Goal: Task Accomplishment & Management: Complete application form

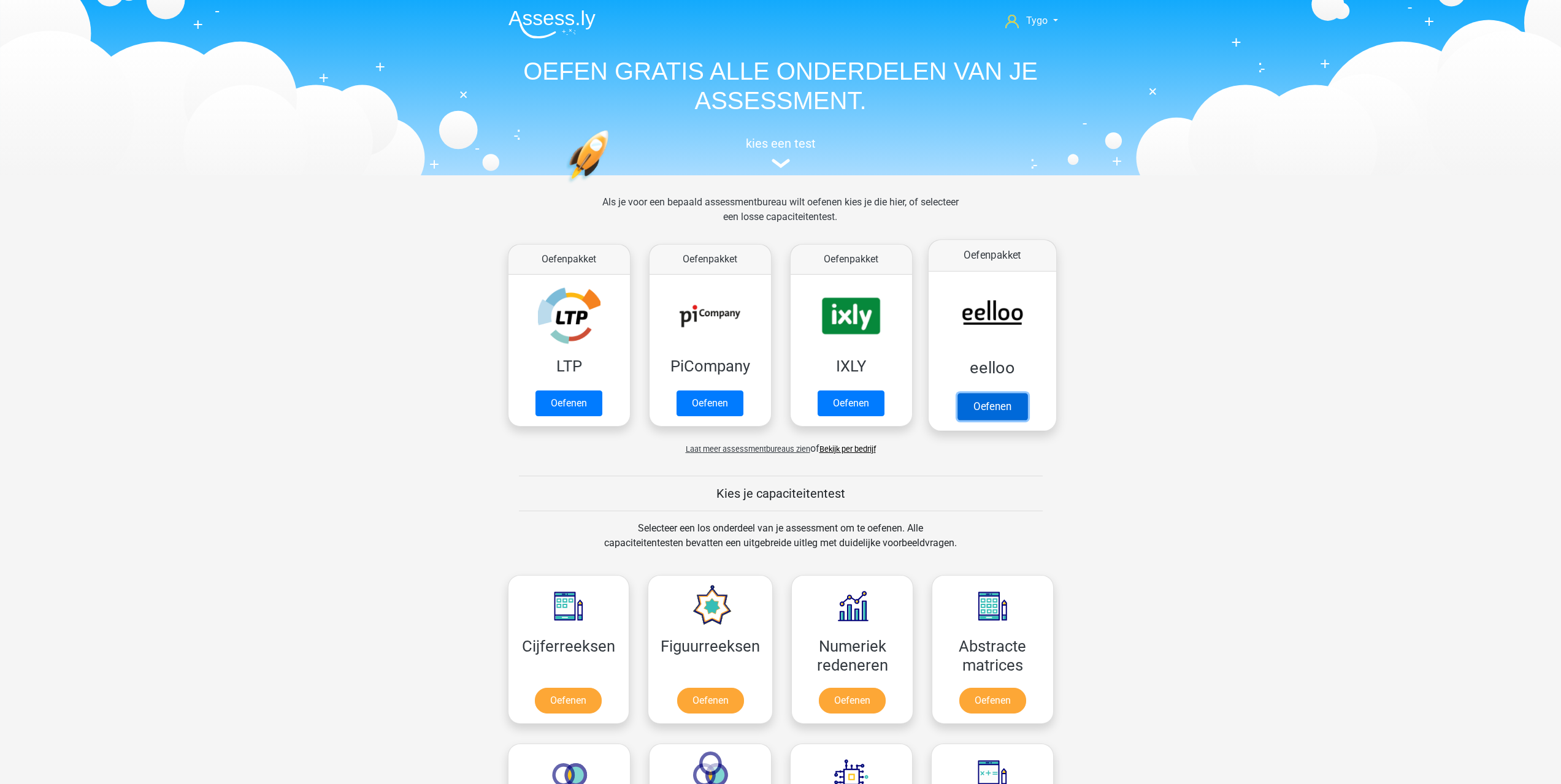
click at [999, 410] on link "Oefenen" at bounding box center [992, 406] width 70 height 27
click at [1001, 410] on link "Oefenen" at bounding box center [992, 406] width 70 height 27
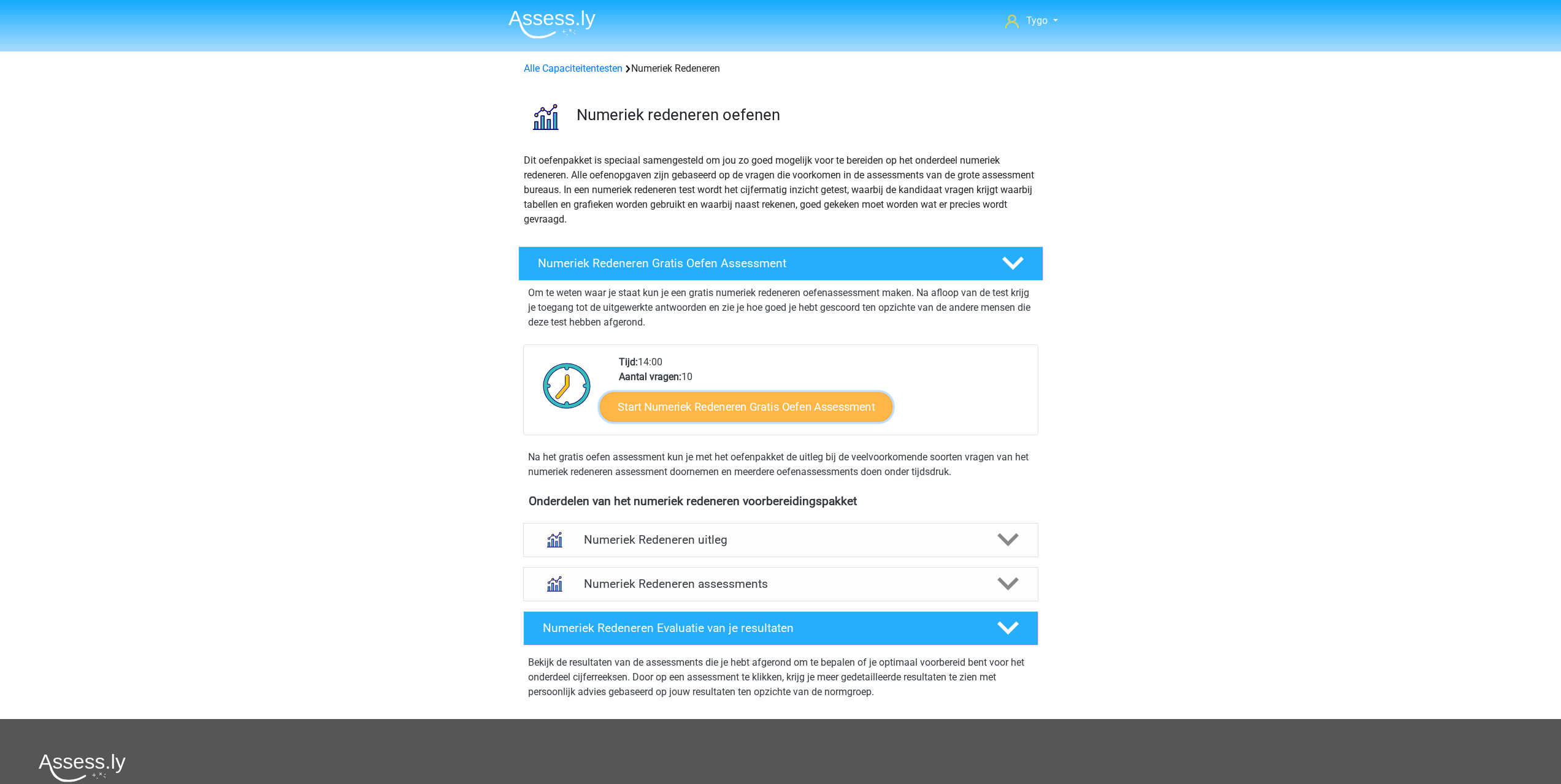
click at [725, 408] on link "Start Numeriek Redeneren Gratis Oefen Assessment" at bounding box center [746, 406] width 293 height 29
click at [805, 534] on h4 "Numeriek Redeneren uitleg" at bounding box center [780, 540] width 394 height 14
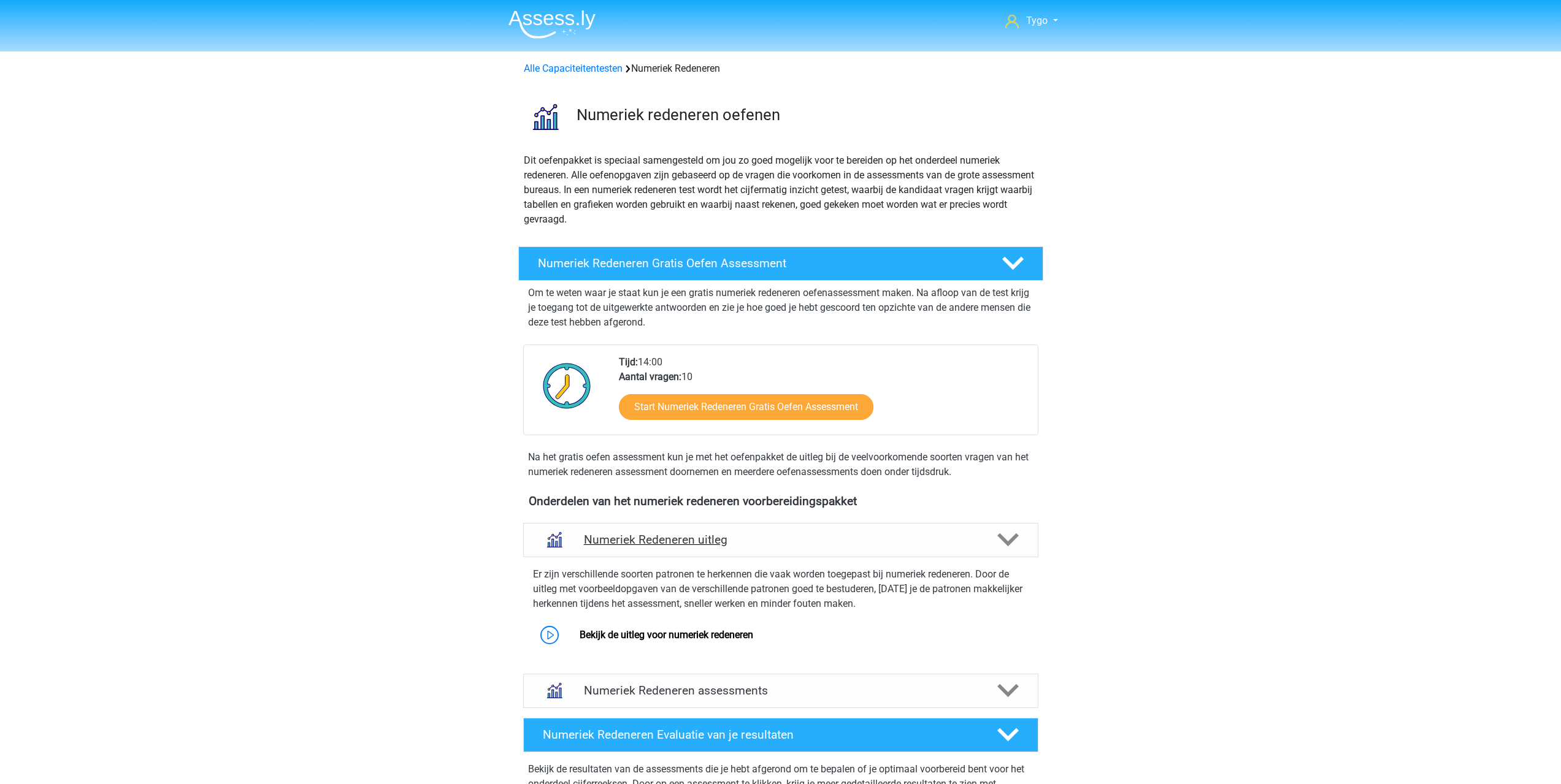
click at [868, 531] on div "Numeriek Redeneren uitleg" at bounding box center [781, 540] width 515 height 34
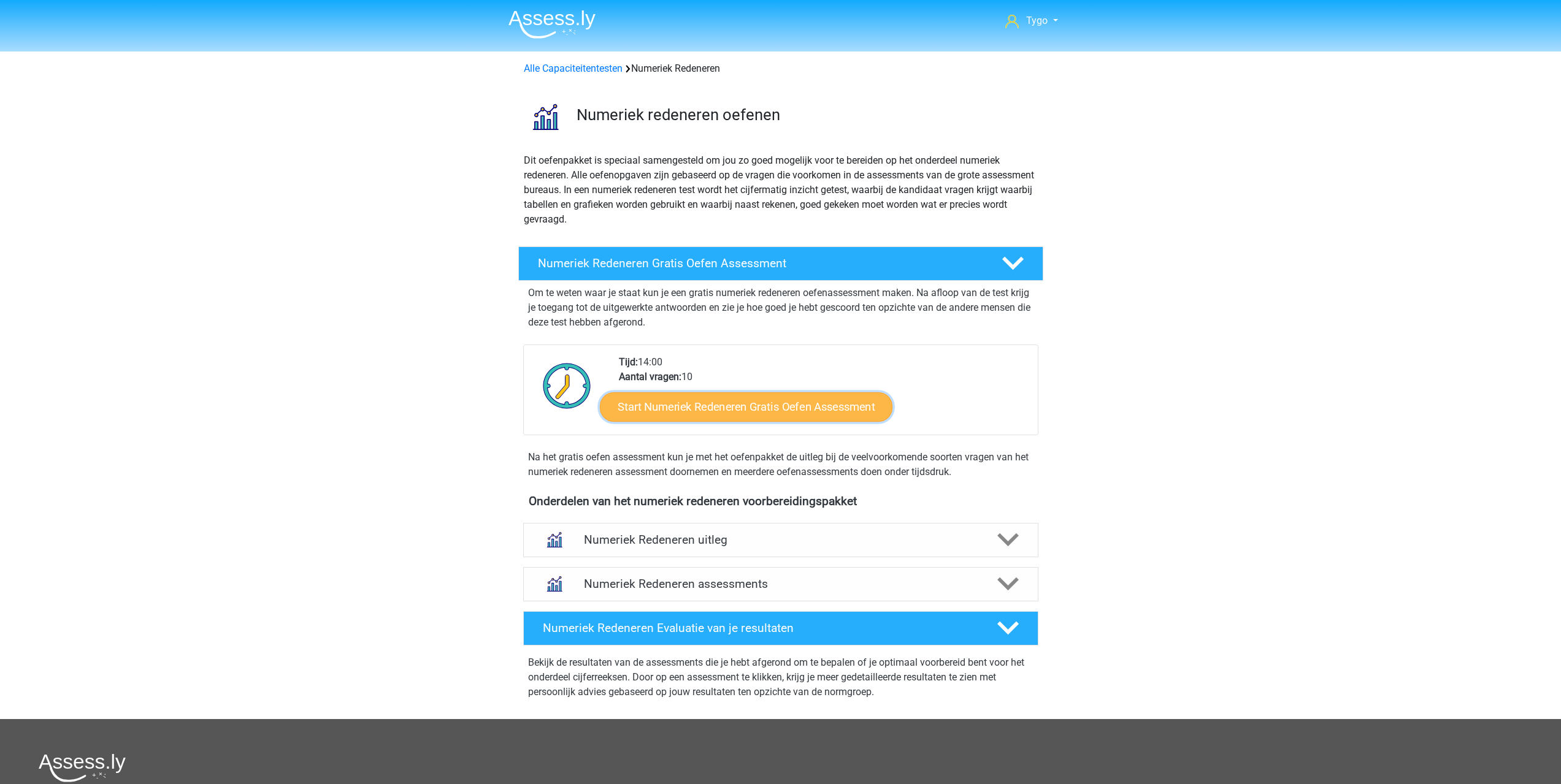
click at [755, 402] on link "Start Numeriek Redeneren Gratis Oefen Assessment" at bounding box center [746, 406] width 293 height 29
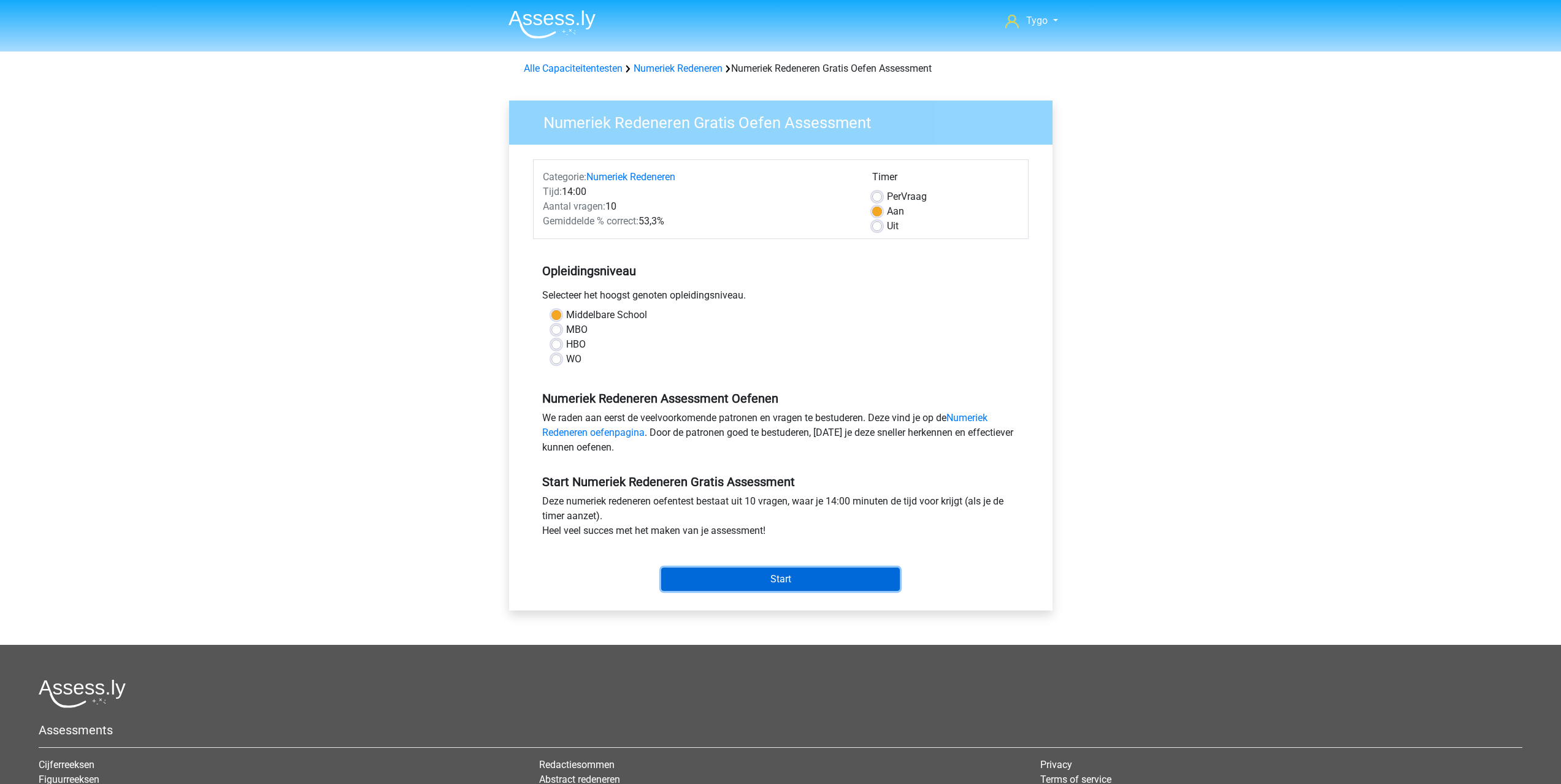
click at [833, 582] on input "Start" at bounding box center [780, 579] width 238 height 23
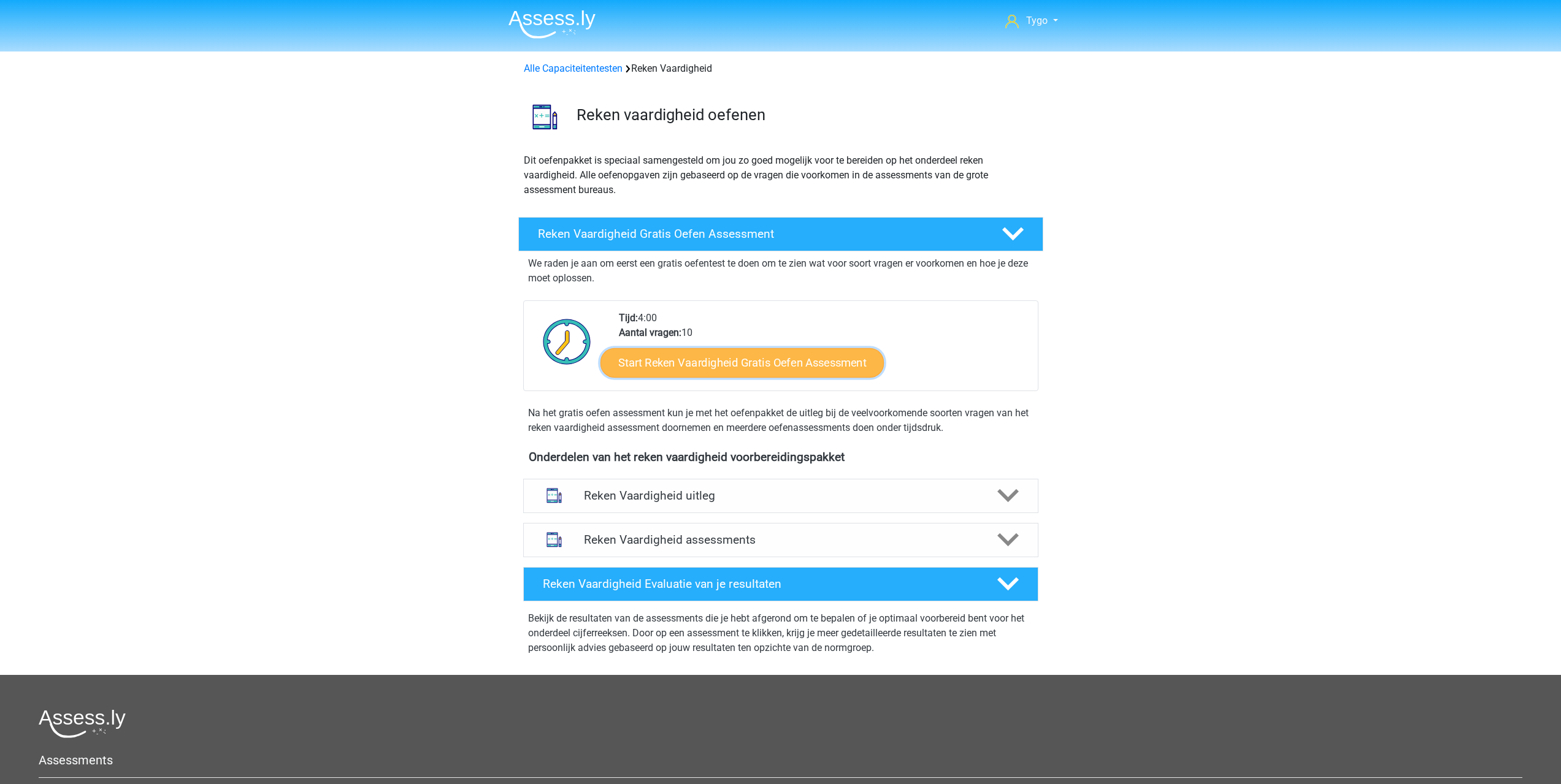
click at [688, 359] on link "Start Reken Vaardigheid Gratis Oefen Assessment" at bounding box center [742, 362] width 283 height 29
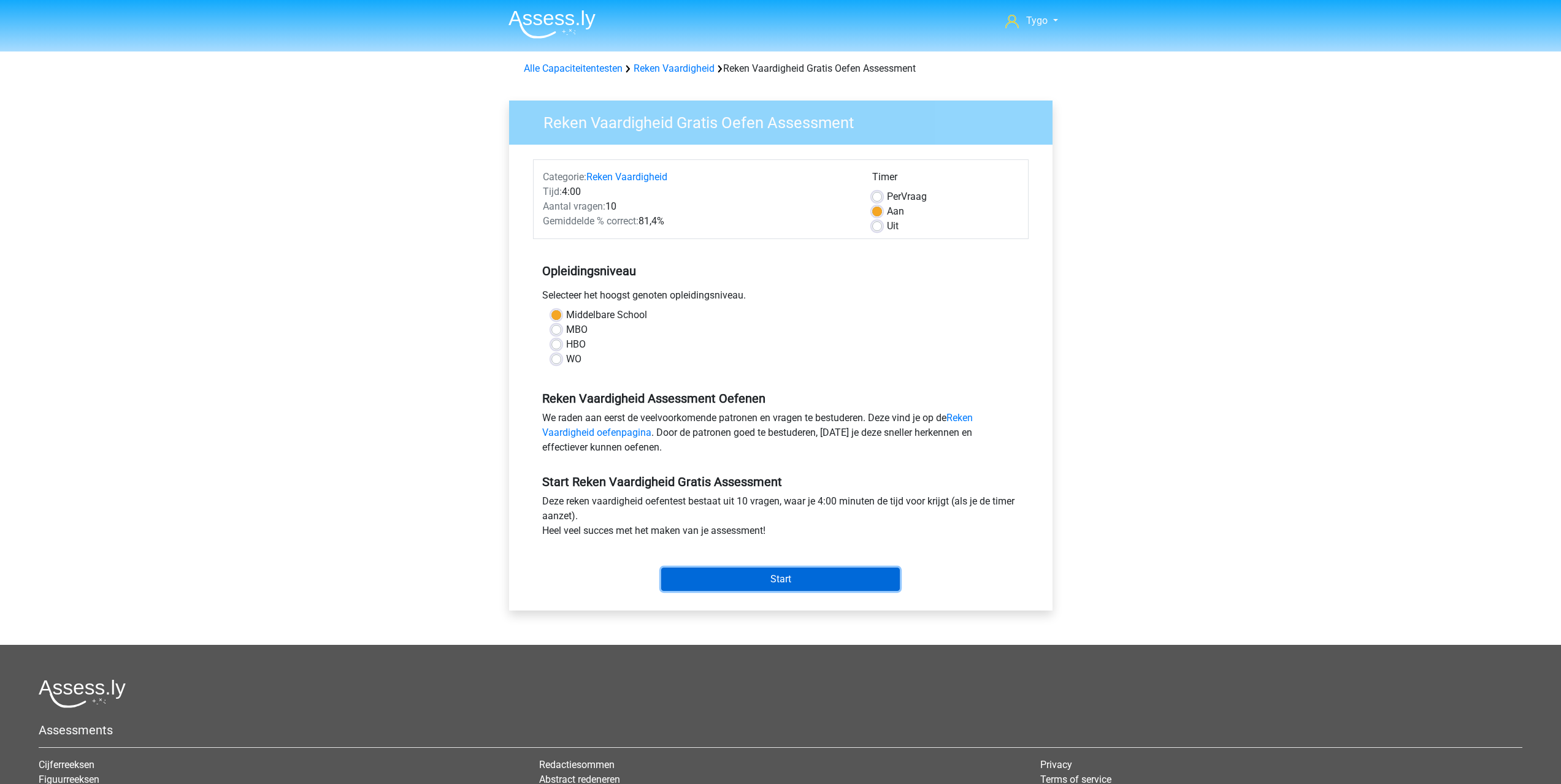
click at [776, 579] on input "Start" at bounding box center [780, 579] width 238 height 23
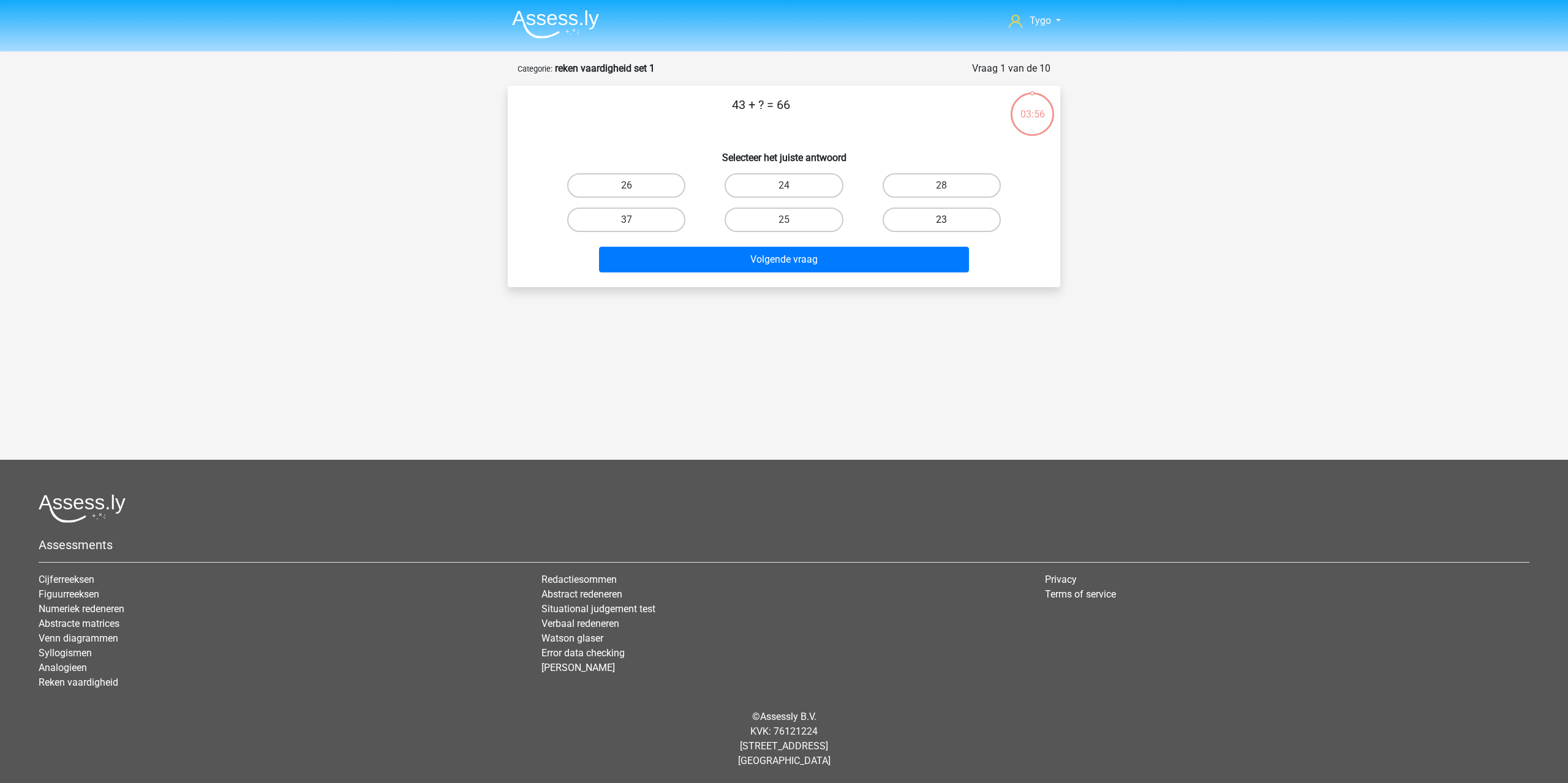
click at [956, 214] on label "23" at bounding box center [942, 219] width 118 height 24
click at [949, 220] on input "23" at bounding box center [945, 224] width 8 height 8
radio input "true"
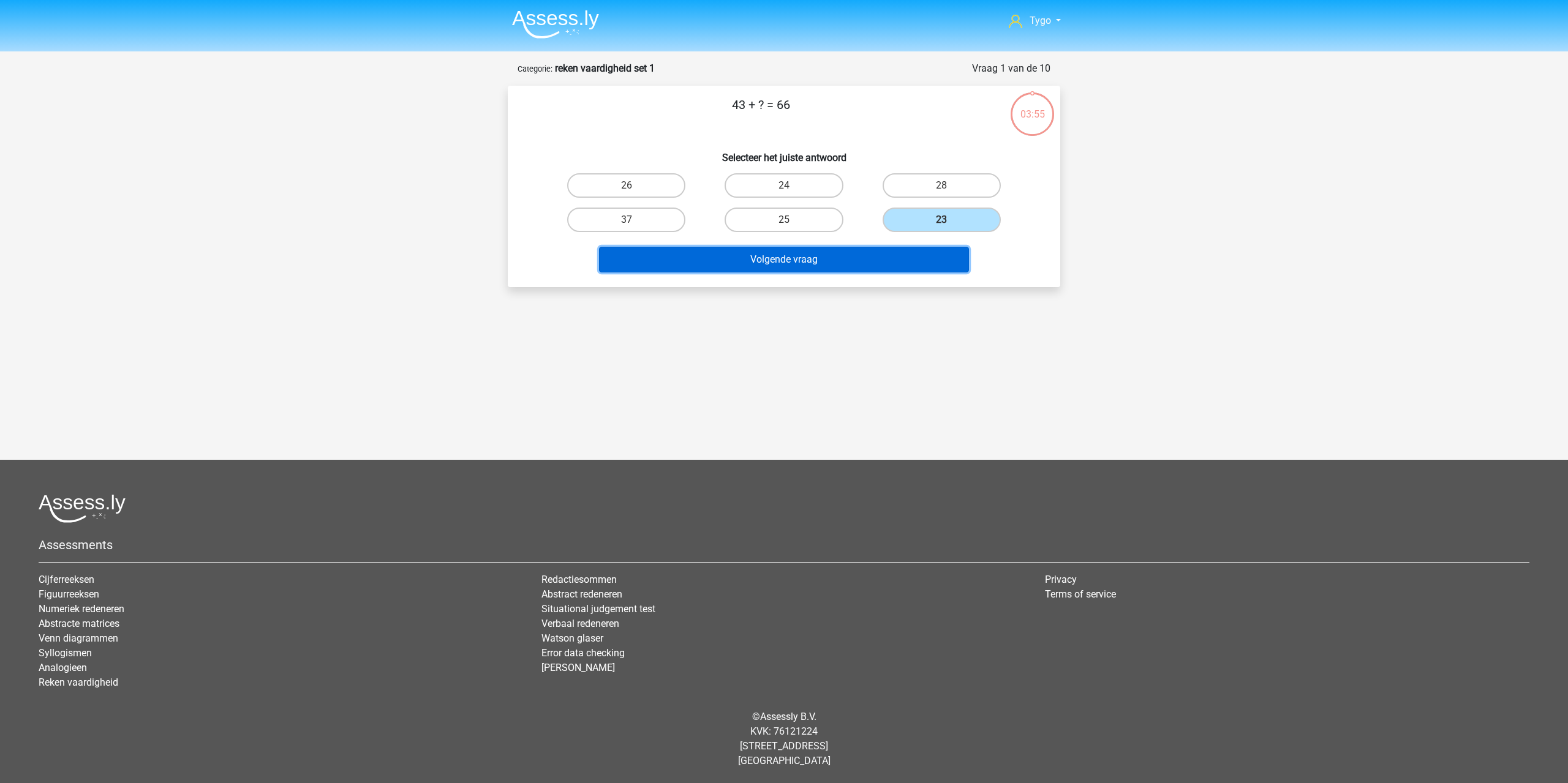
click at [822, 263] on button "Volgende vraag" at bounding box center [784, 259] width 371 height 26
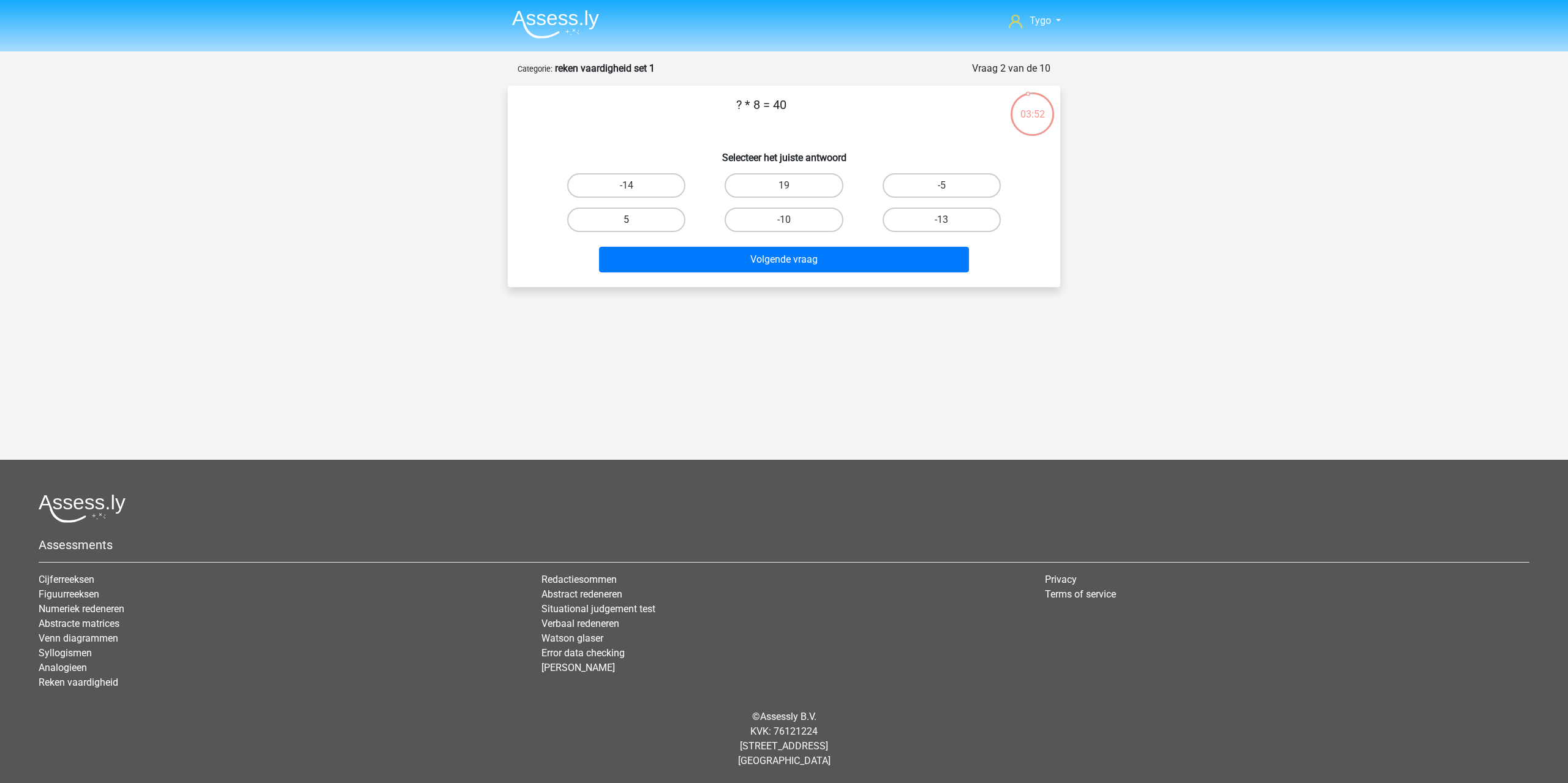
click at [649, 219] on label "5" at bounding box center [626, 219] width 118 height 24
click at [634, 220] on input "5" at bounding box center [630, 224] width 8 height 8
radio input "true"
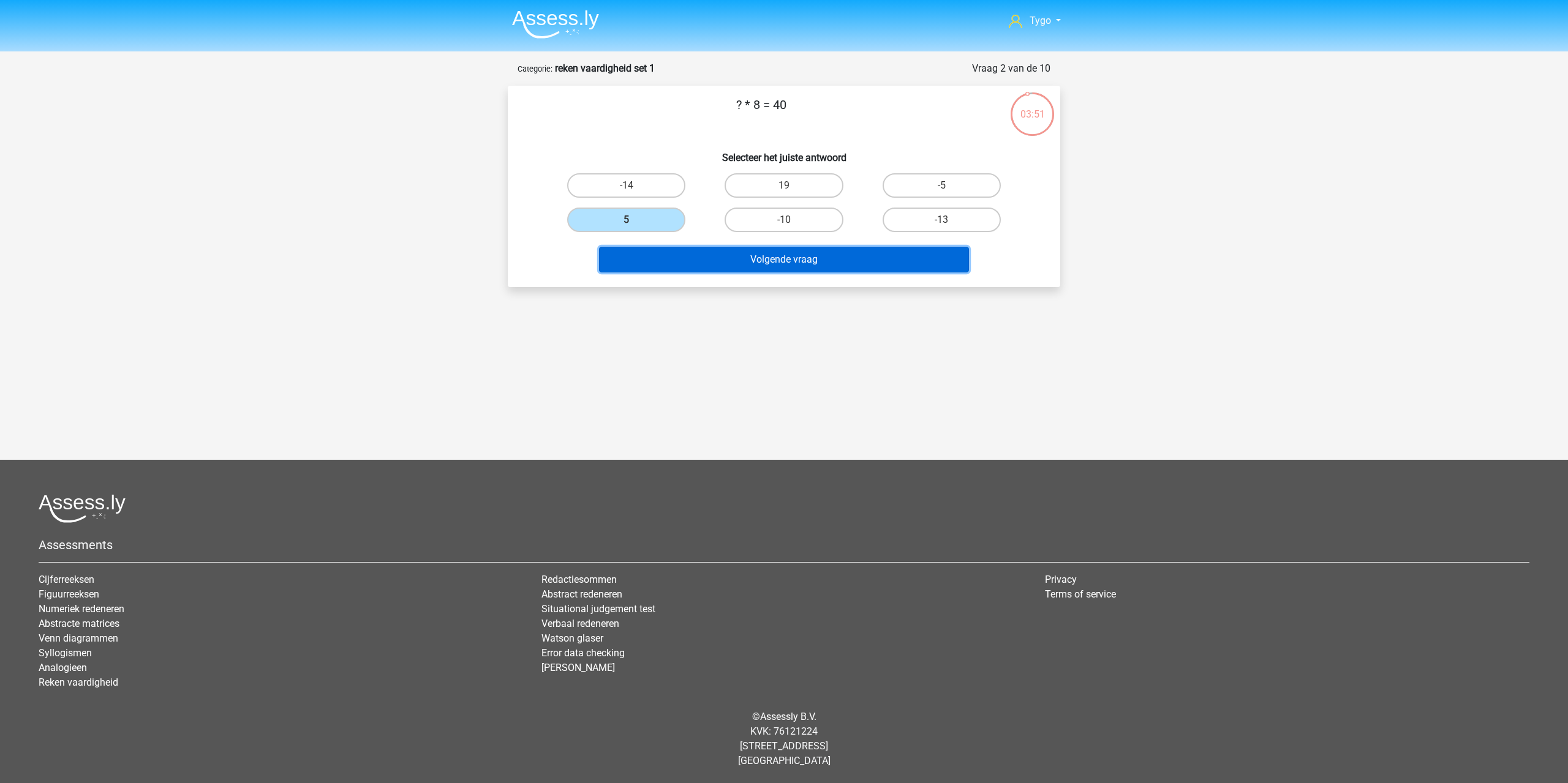
click at [744, 267] on button "Volgende vraag" at bounding box center [784, 259] width 371 height 26
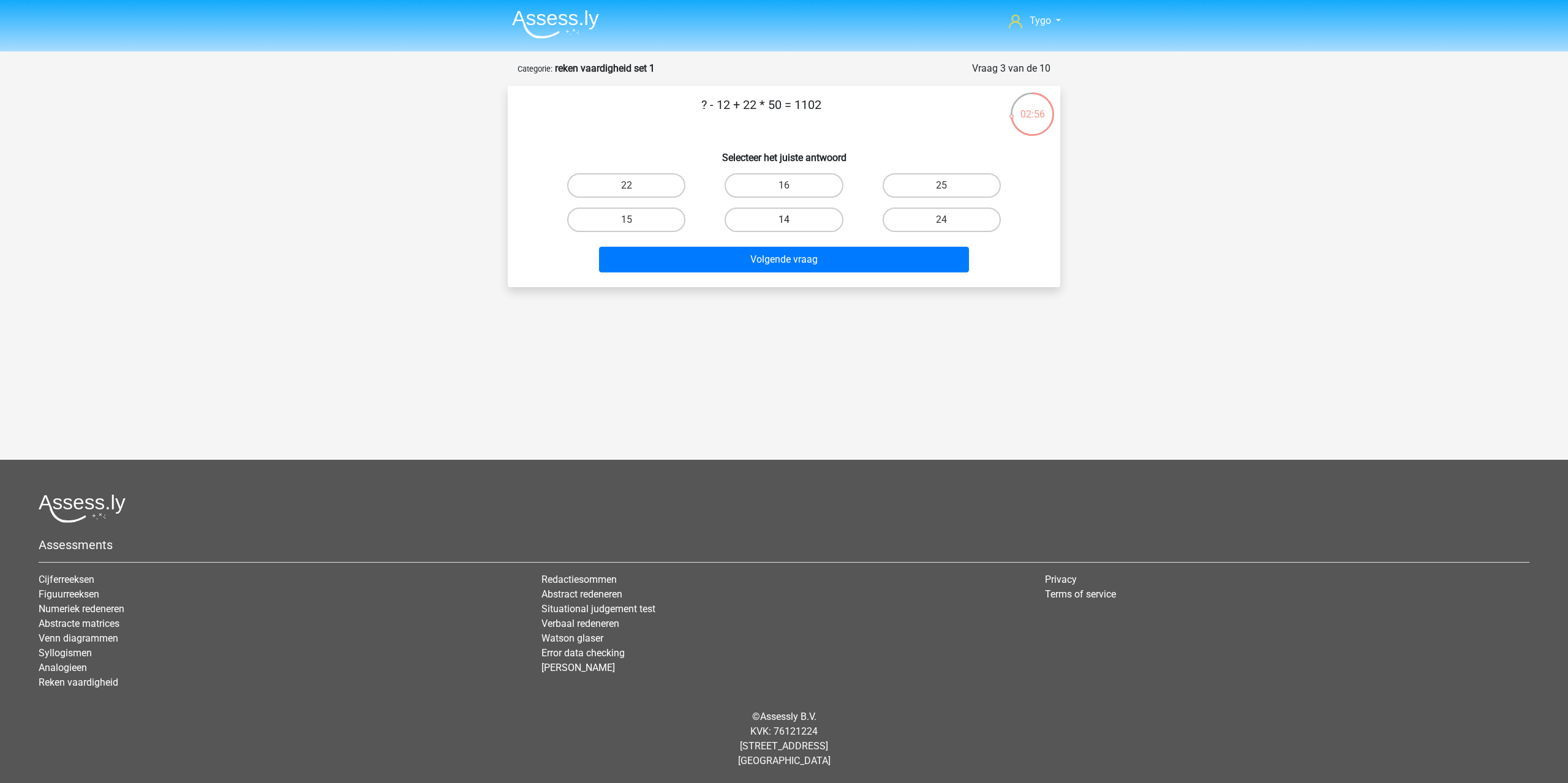
click at [790, 216] on label "14" at bounding box center [784, 219] width 118 height 24
click at [790, 220] on input "14" at bounding box center [787, 224] width 8 height 8
radio input "true"
click at [800, 273] on div "Volgende vraag" at bounding box center [784, 262] width 473 height 31
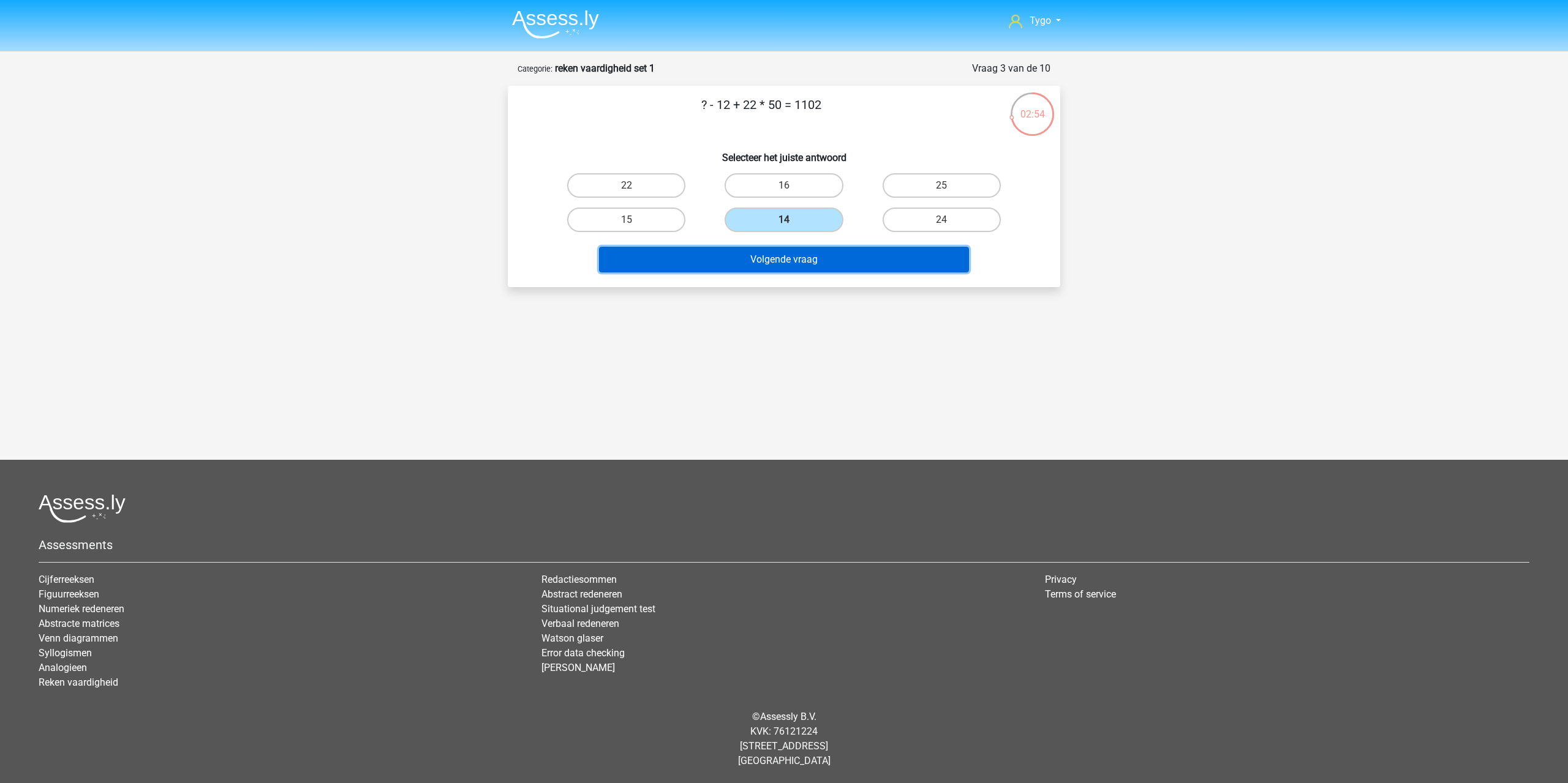
click at [800, 270] on button "Volgende vraag" at bounding box center [784, 259] width 371 height 26
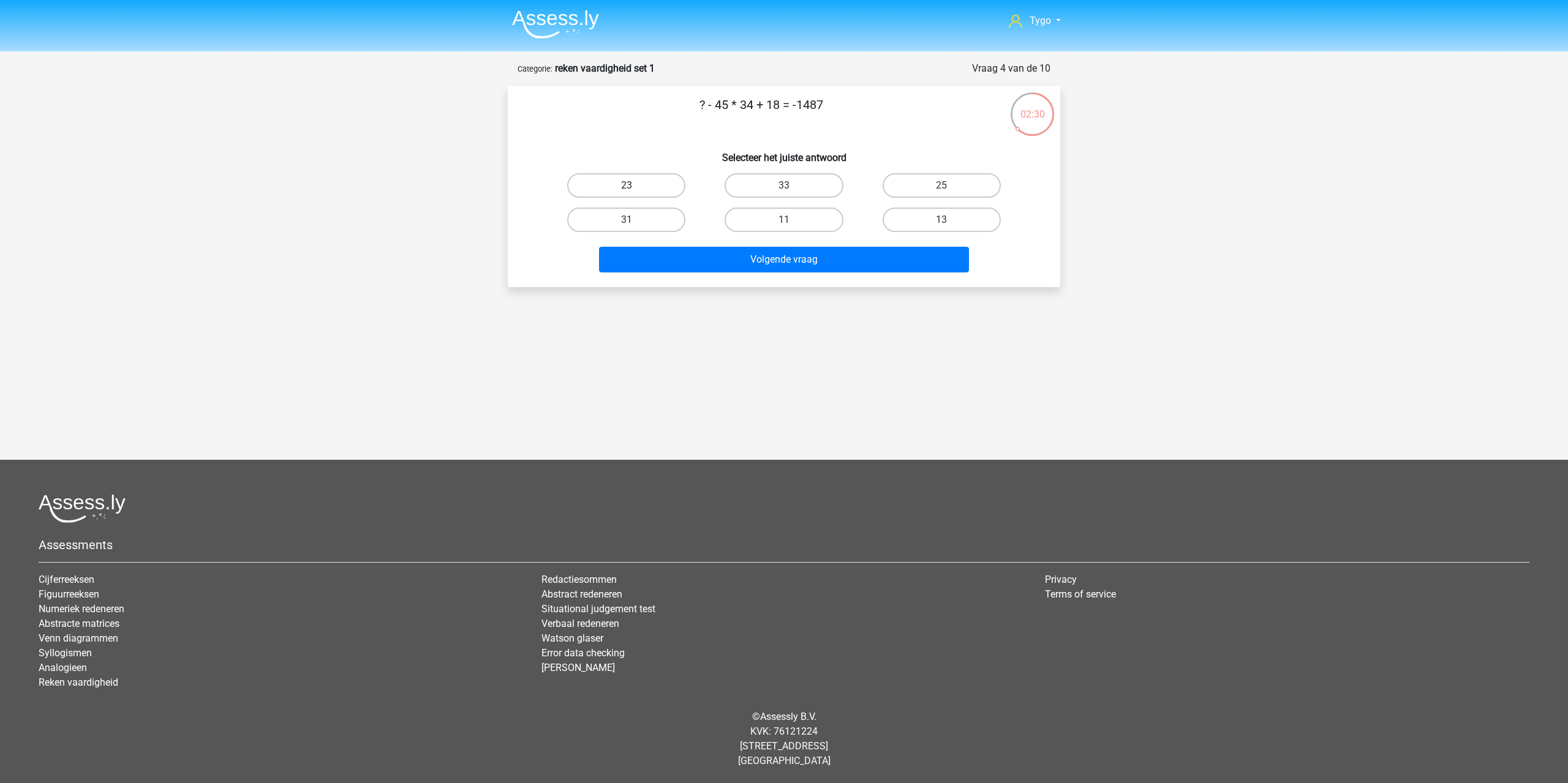
click at [665, 187] on label "23" at bounding box center [626, 185] width 118 height 24
click at [634, 187] on input "23" at bounding box center [630, 189] width 8 height 8
radio input "true"
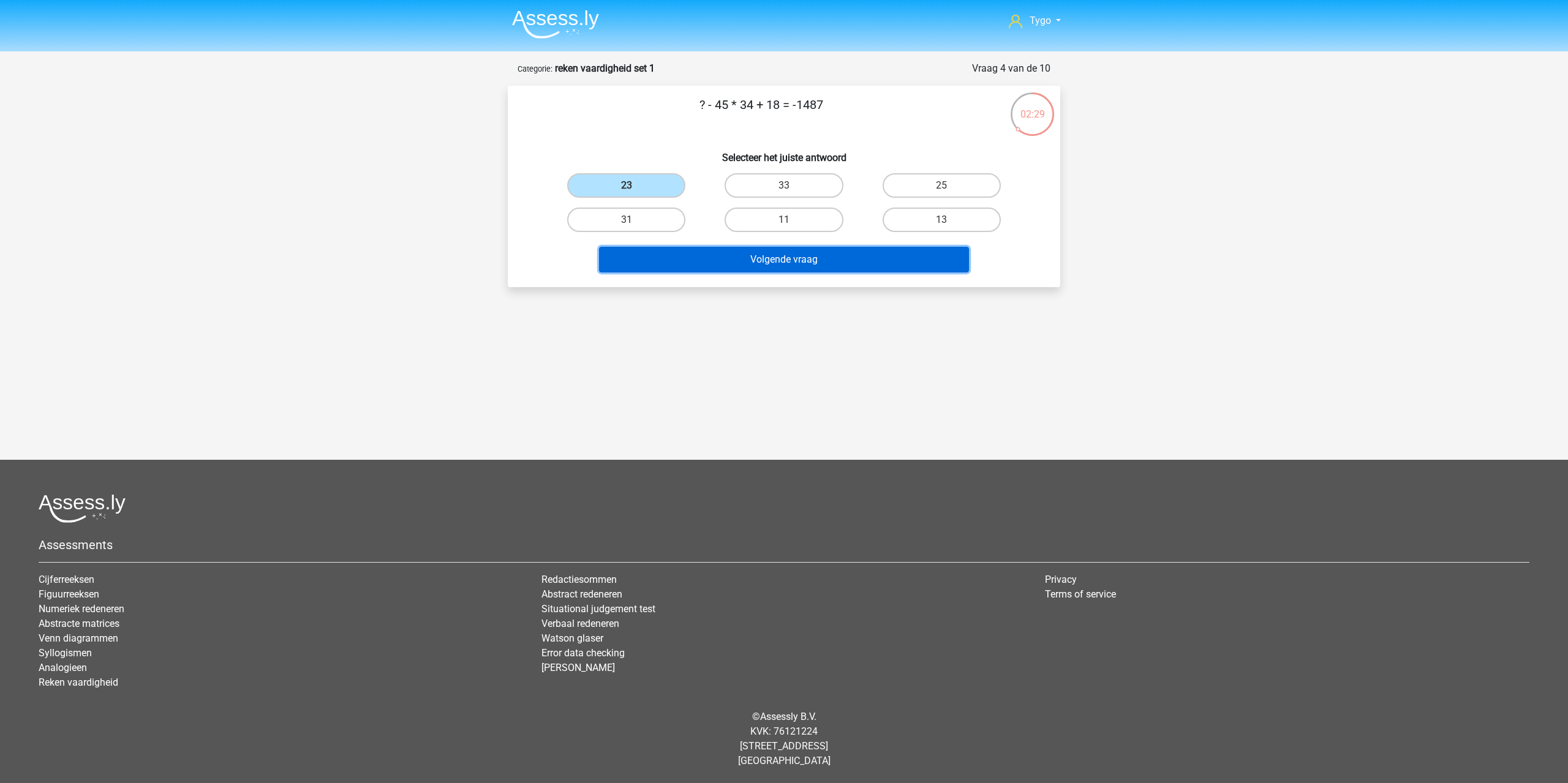
click at [733, 263] on button "Volgende vraag" at bounding box center [784, 259] width 371 height 26
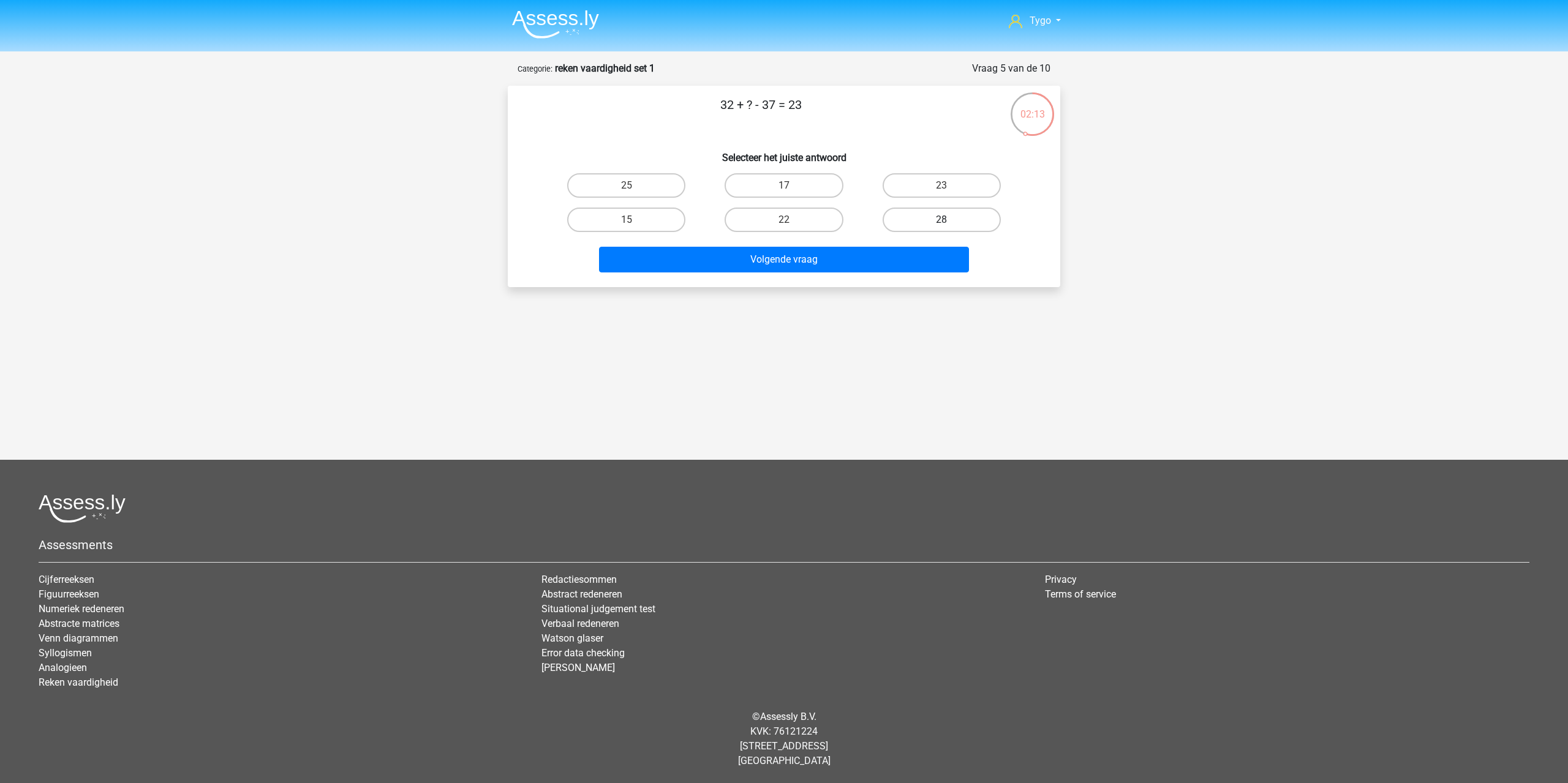
click at [911, 220] on label "28" at bounding box center [942, 219] width 118 height 24
click at [941, 220] on input "28" at bounding box center [945, 224] width 8 height 8
radio input "true"
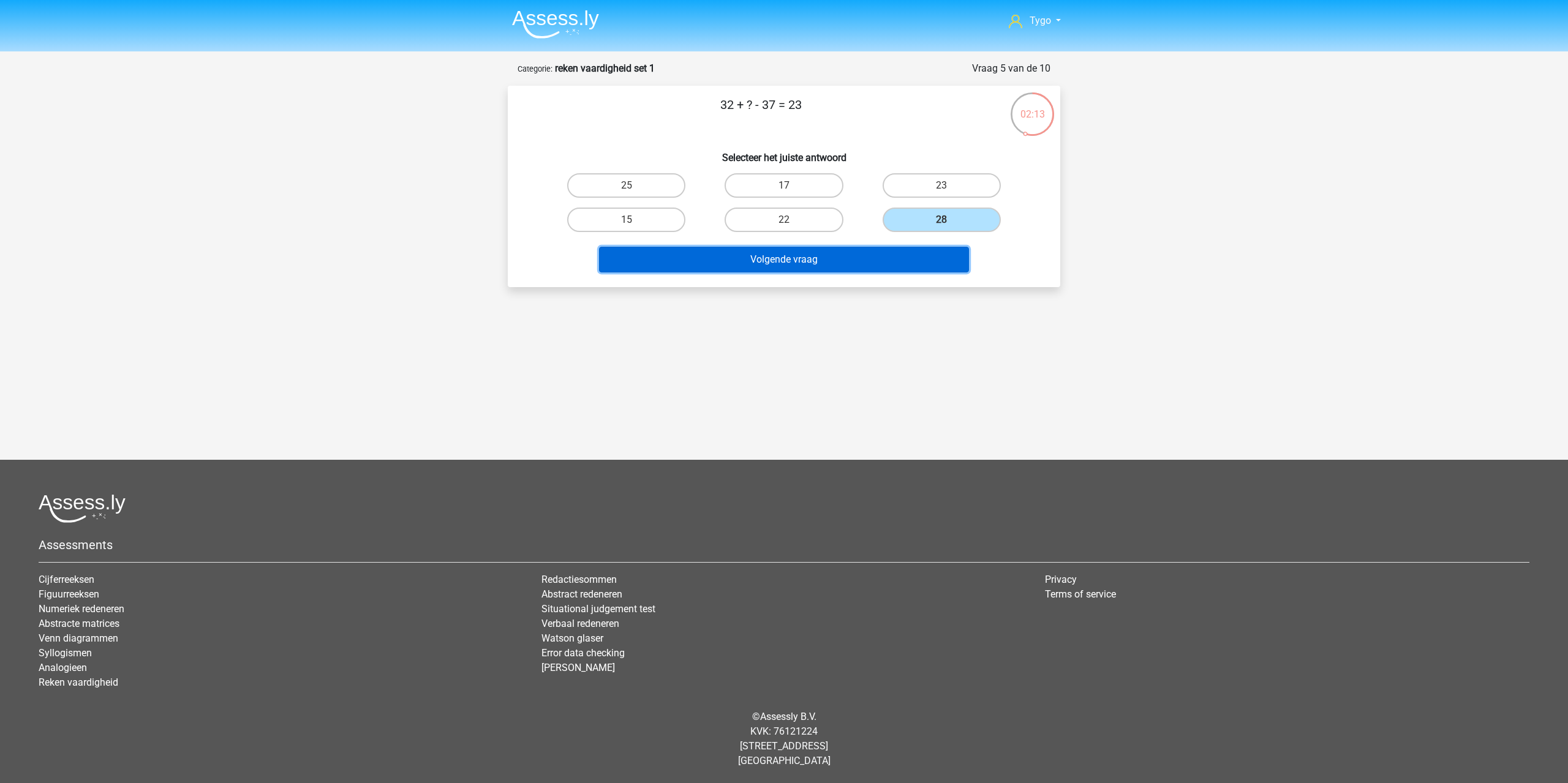
click at [853, 265] on button "Volgende vraag" at bounding box center [784, 259] width 371 height 26
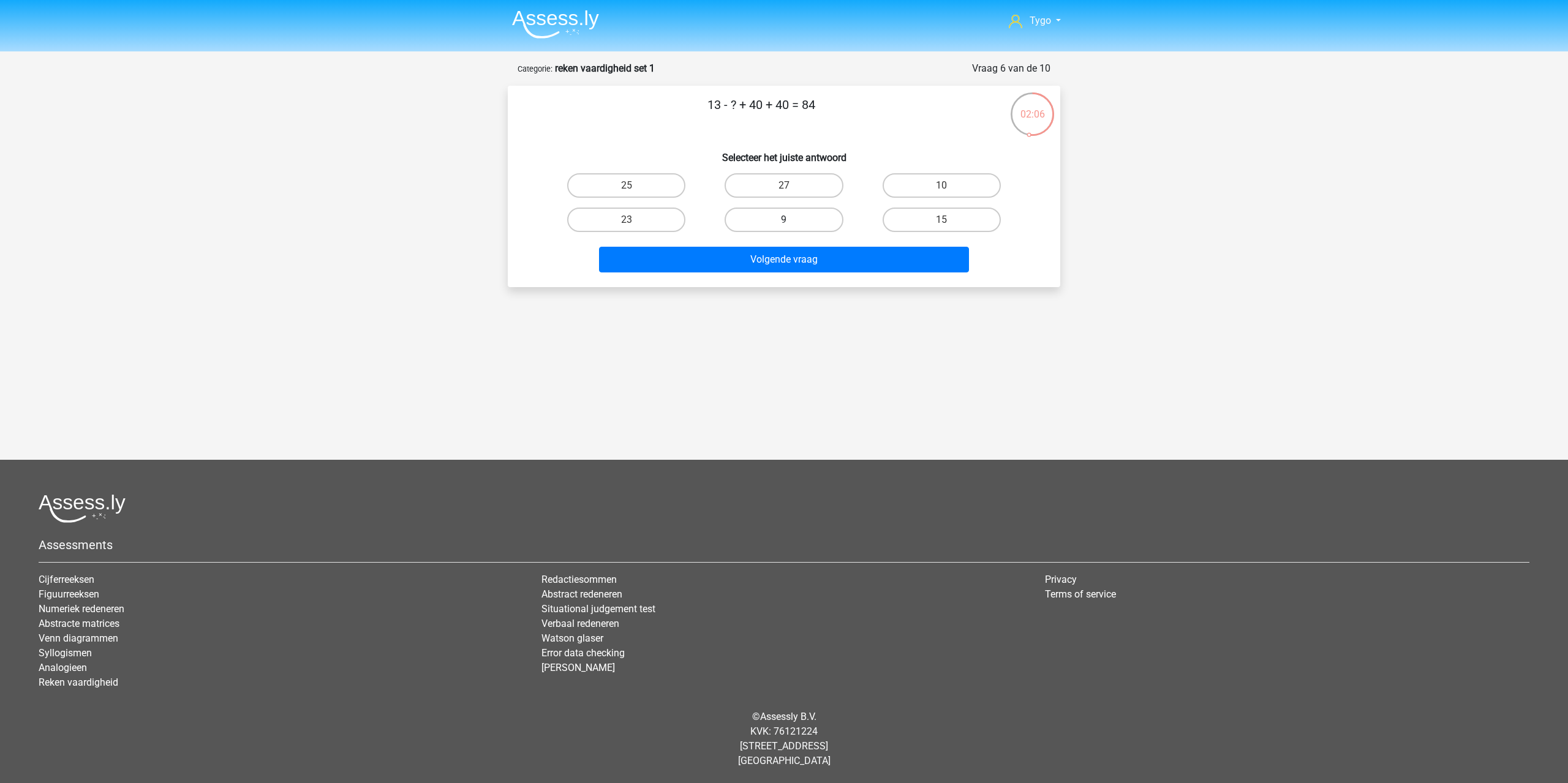
click at [772, 221] on label "9" at bounding box center [784, 219] width 118 height 24
click at [784, 221] on input "9" at bounding box center [787, 224] width 8 height 8
radio input "true"
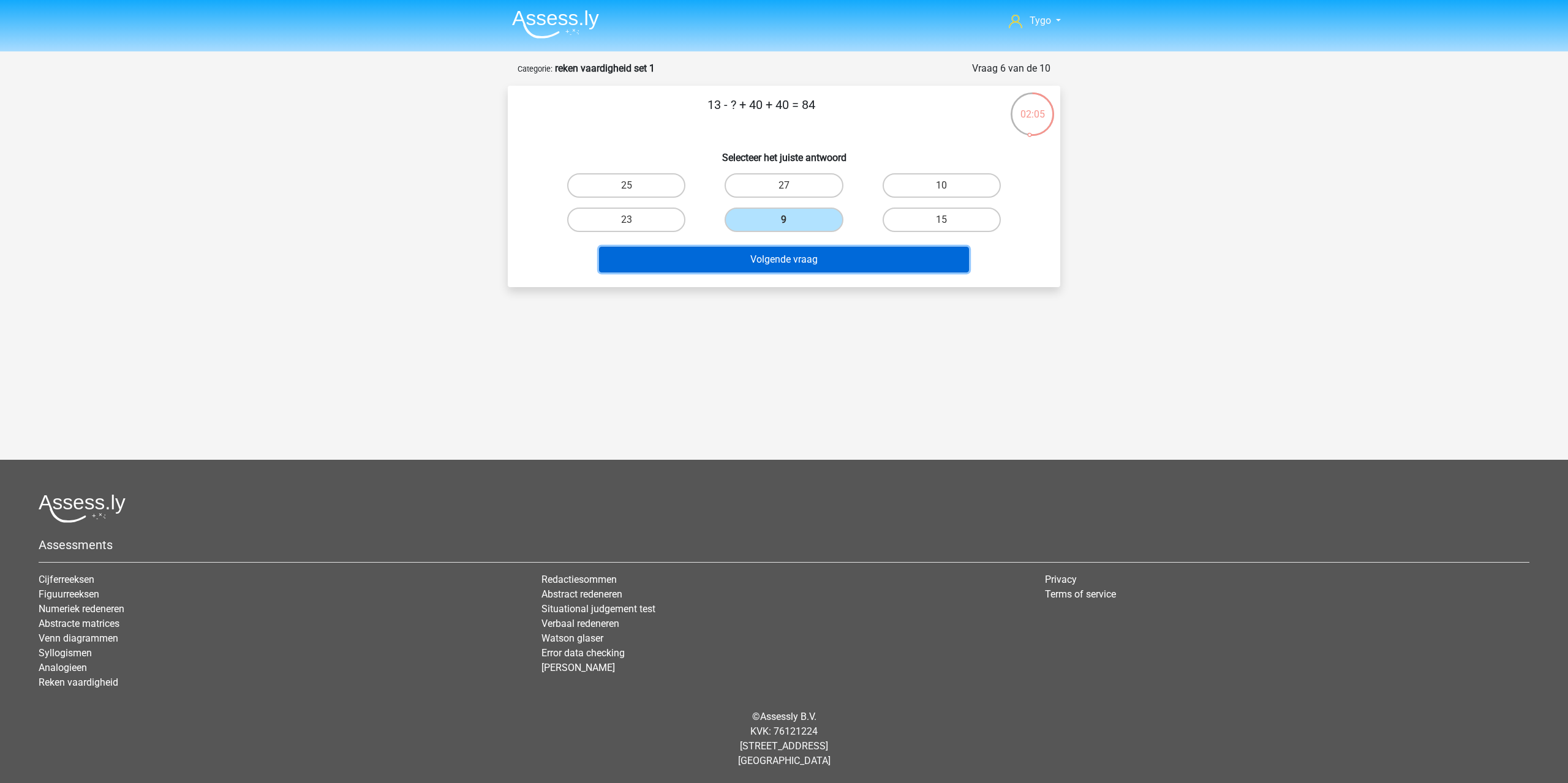
click at [780, 258] on button "Volgende vraag" at bounding box center [784, 259] width 371 height 26
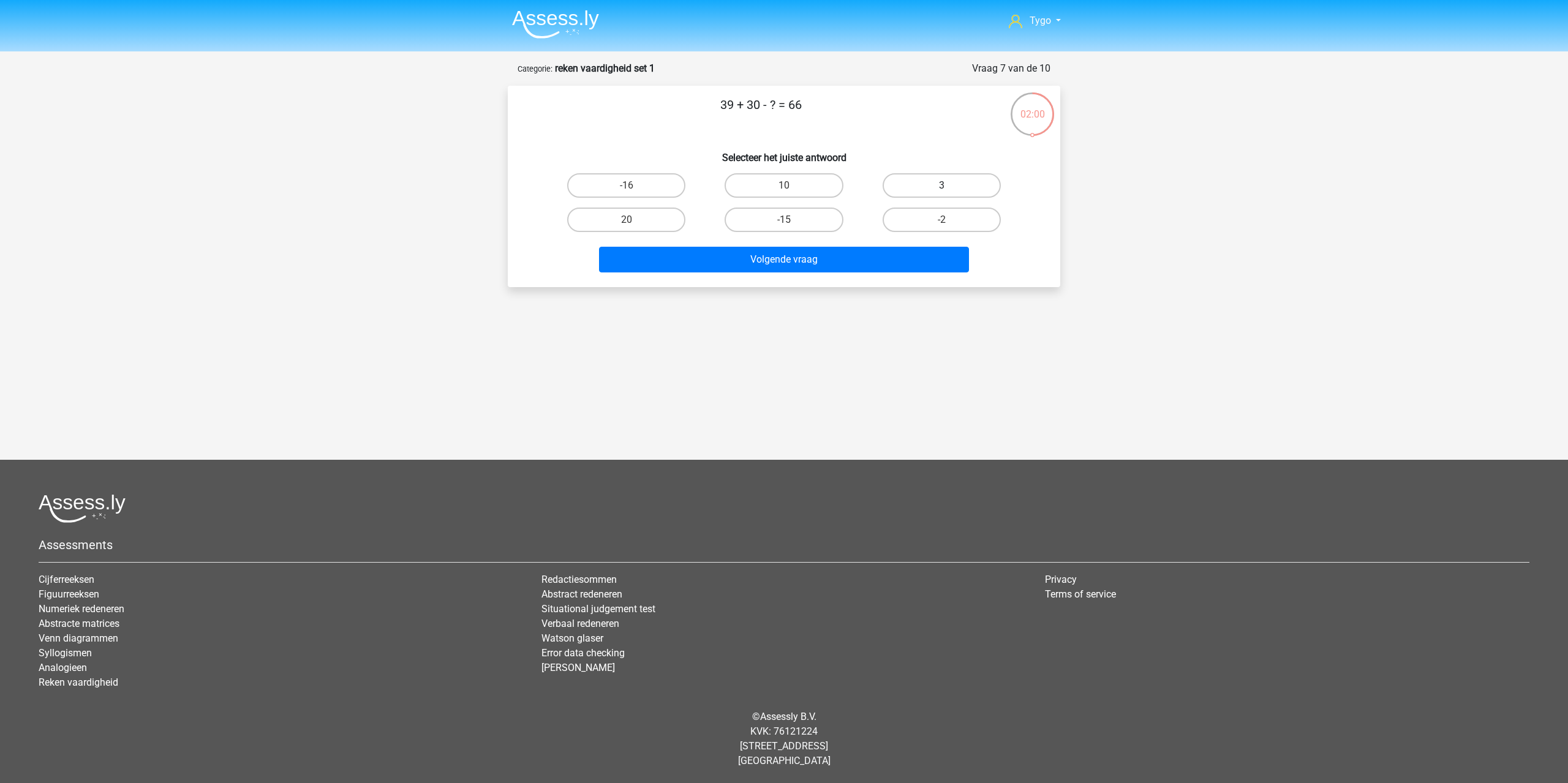
click at [939, 185] on label "3" at bounding box center [942, 185] width 118 height 24
click at [941, 186] on input "3" at bounding box center [945, 189] width 8 height 8
radio input "true"
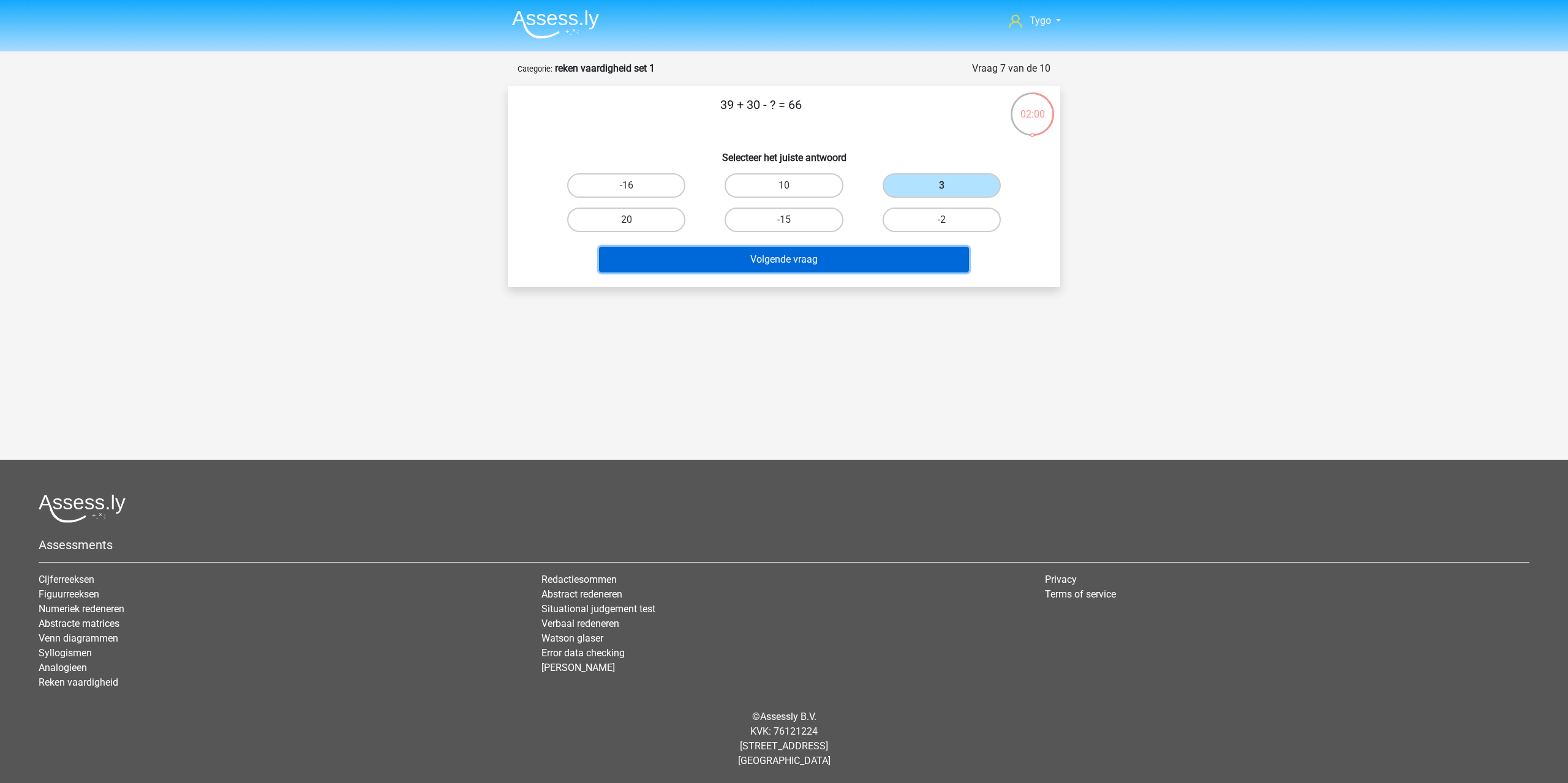
click at [828, 262] on button "Volgende vraag" at bounding box center [784, 259] width 371 height 26
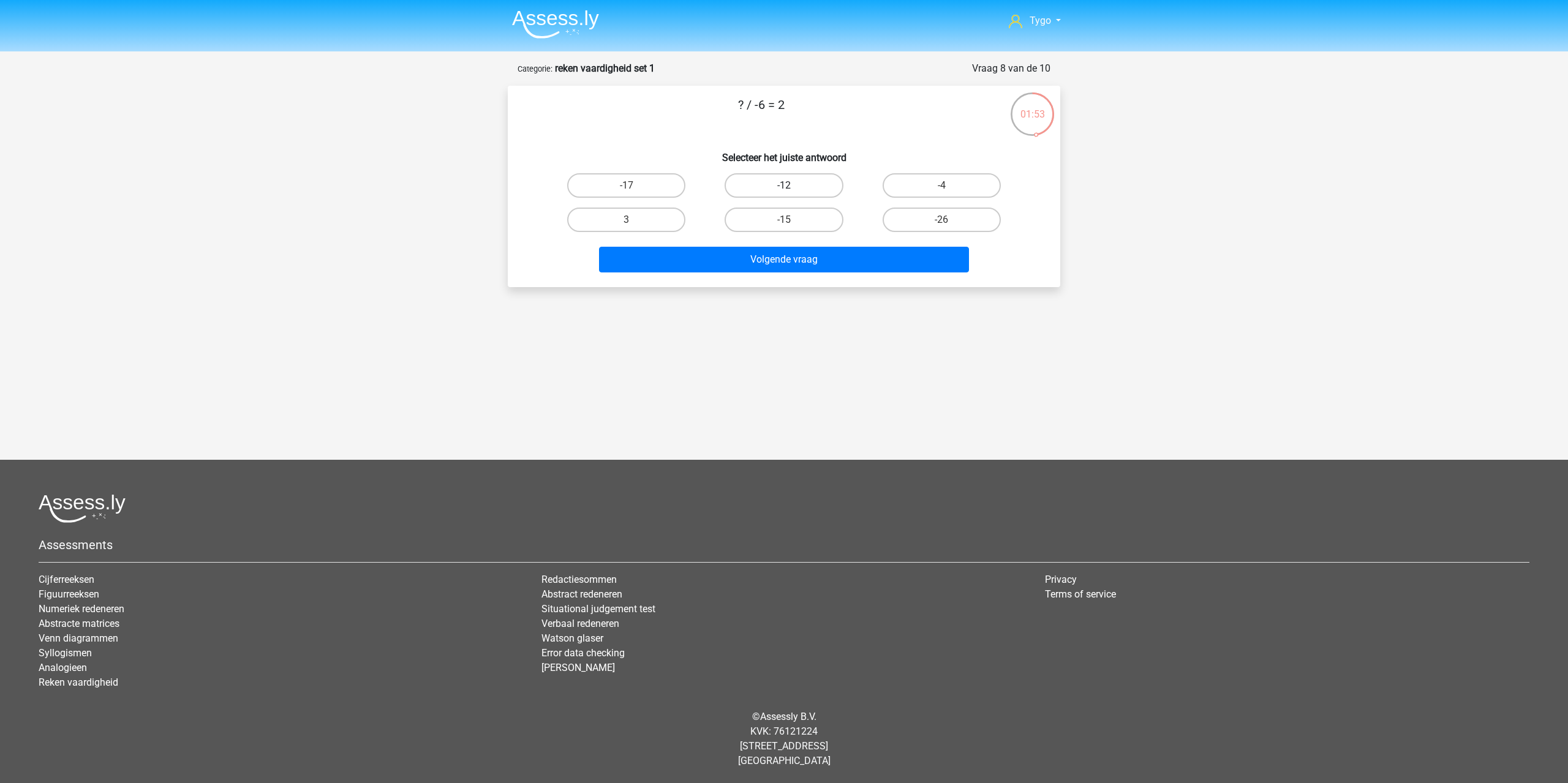
click at [797, 185] on label "-12" at bounding box center [784, 185] width 118 height 24
click at [792, 186] on input "-12" at bounding box center [787, 189] width 8 height 8
radio input "true"
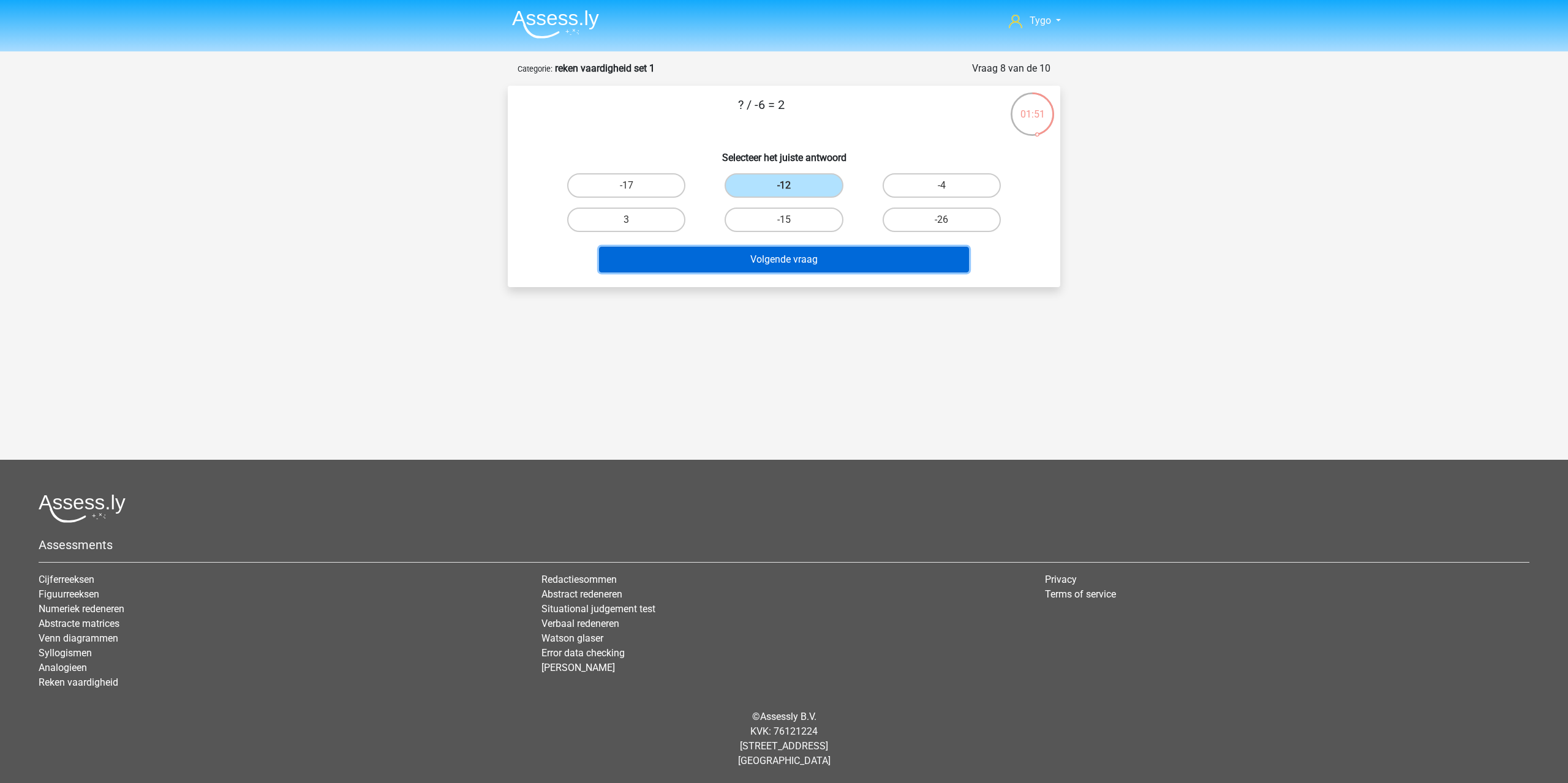
click at [798, 255] on button "Volgende vraag" at bounding box center [784, 259] width 371 height 26
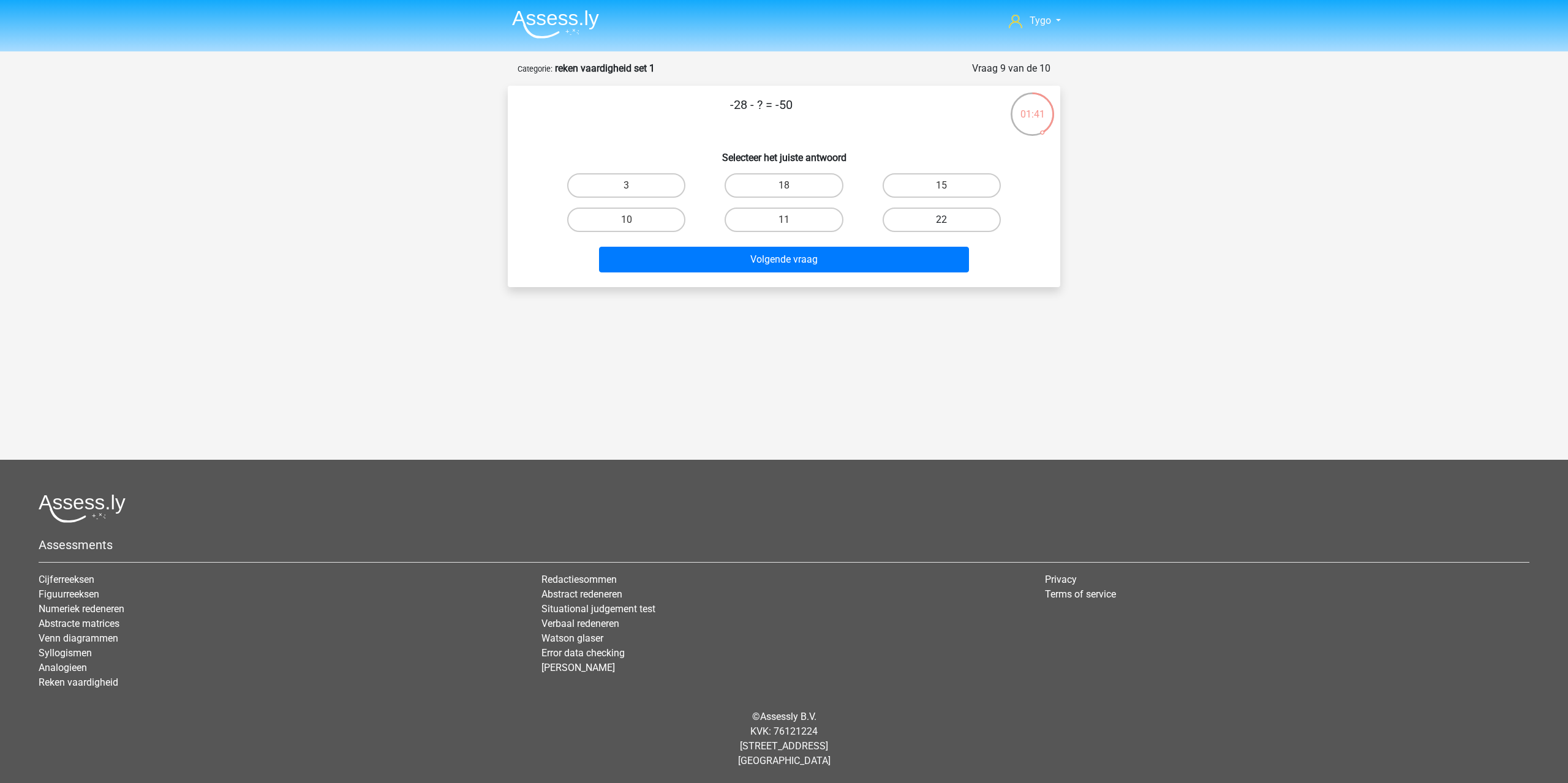
click at [929, 223] on label "22" at bounding box center [942, 219] width 118 height 24
click at [941, 223] on input "22" at bounding box center [945, 224] width 8 height 8
radio input "true"
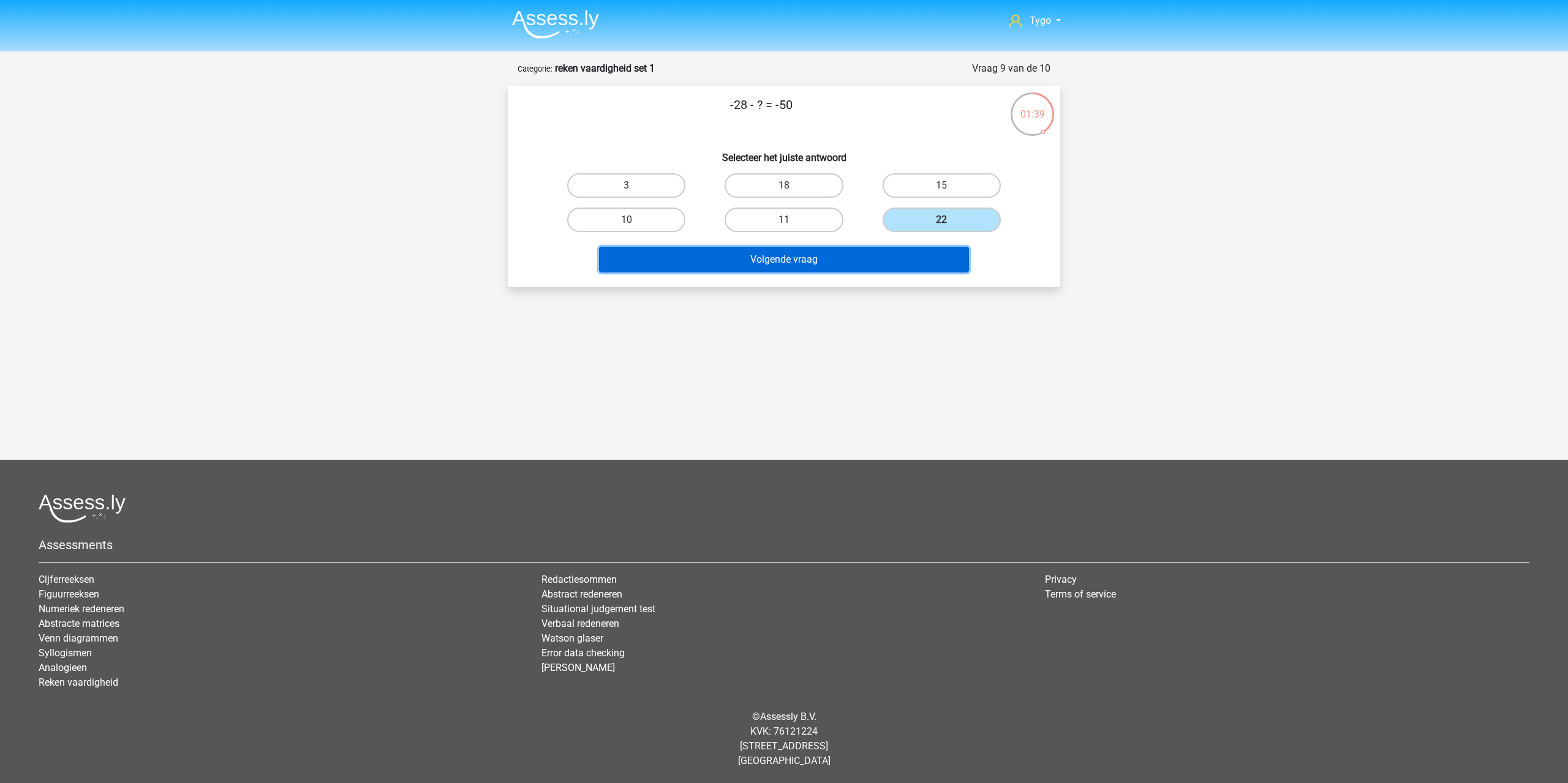
click at [896, 260] on button "Volgende vraag" at bounding box center [784, 259] width 371 height 26
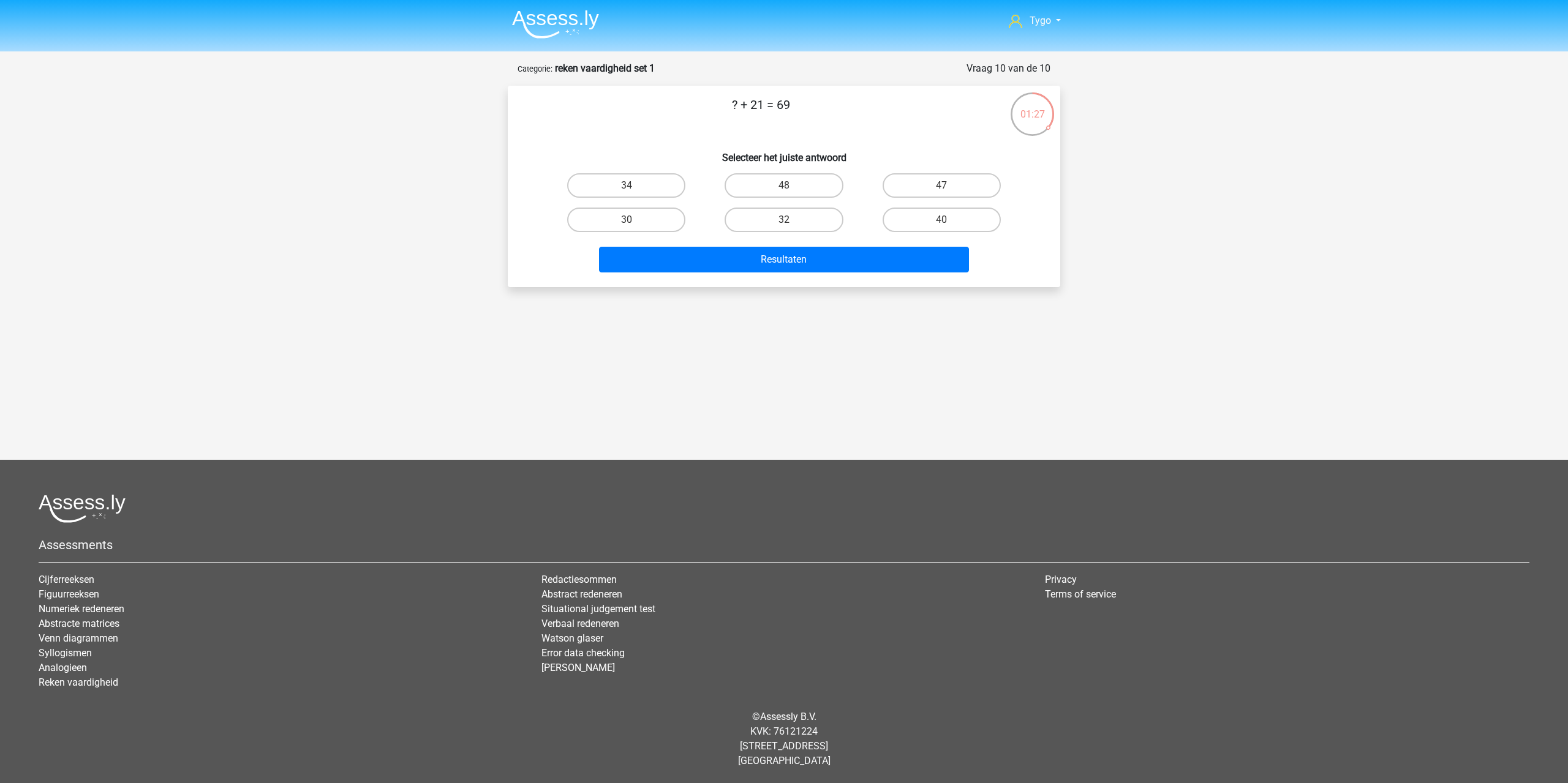
drag, startPoint x: 792, startPoint y: 108, endPoint x: 772, endPoint y: 108, distance: 20.0
click at [772, 108] on p "? + 21 = 69" at bounding box center [761, 113] width 467 height 37
click at [789, 110] on p "? + 21 = 69" at bounding box center [761, 113] width 467 height 37
drag, startPoint x: 764, startPoint y: 189, endPoint x: 798, endPoint y: 188, distance: 34.0
click at [766, 189] on label "48" at bounding box center [784, 185] width 118 height 24
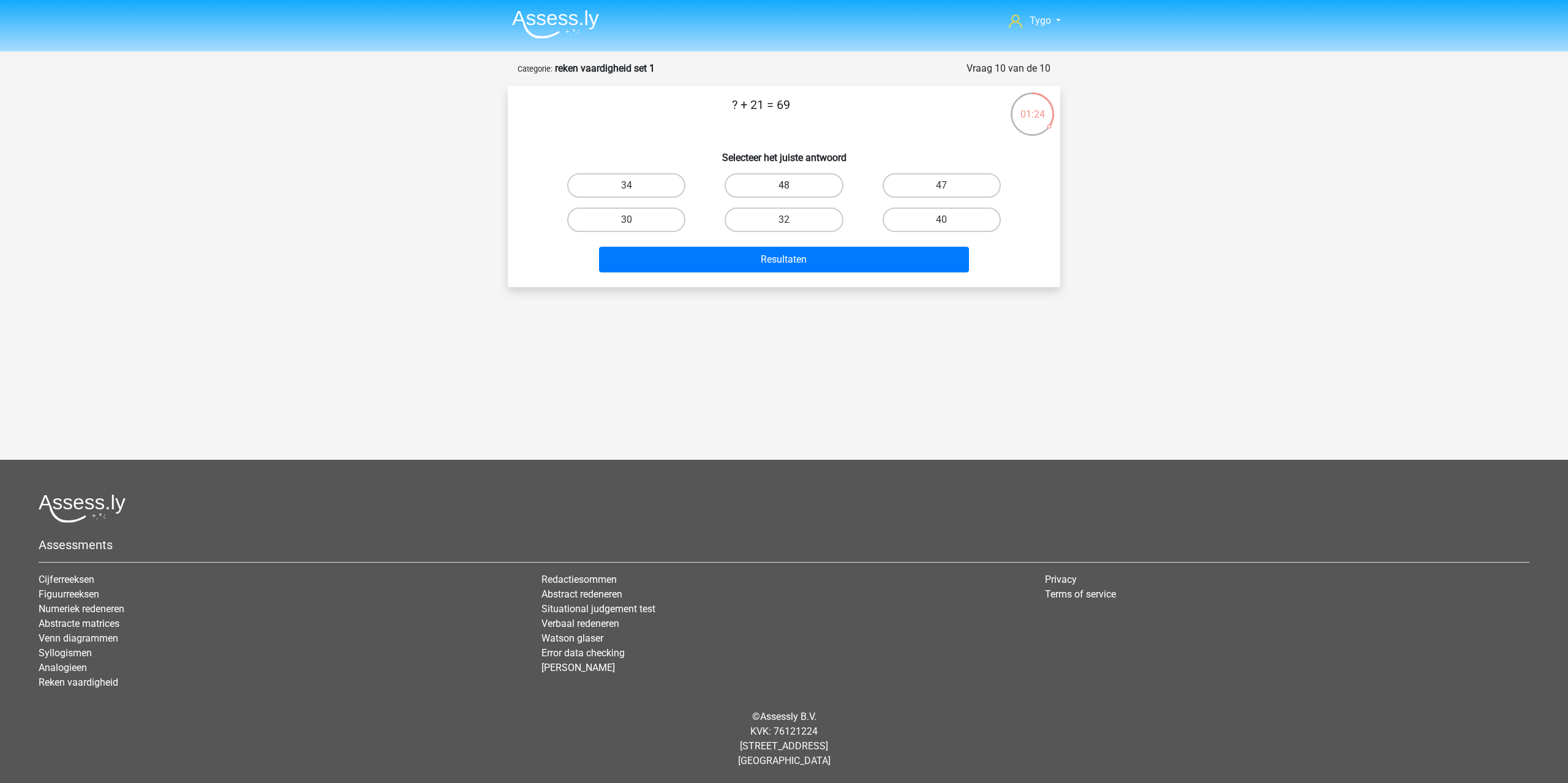
click at [784, 189] on input "48" at bounding box center [787, 189] width 8 height 8
radio input "true"
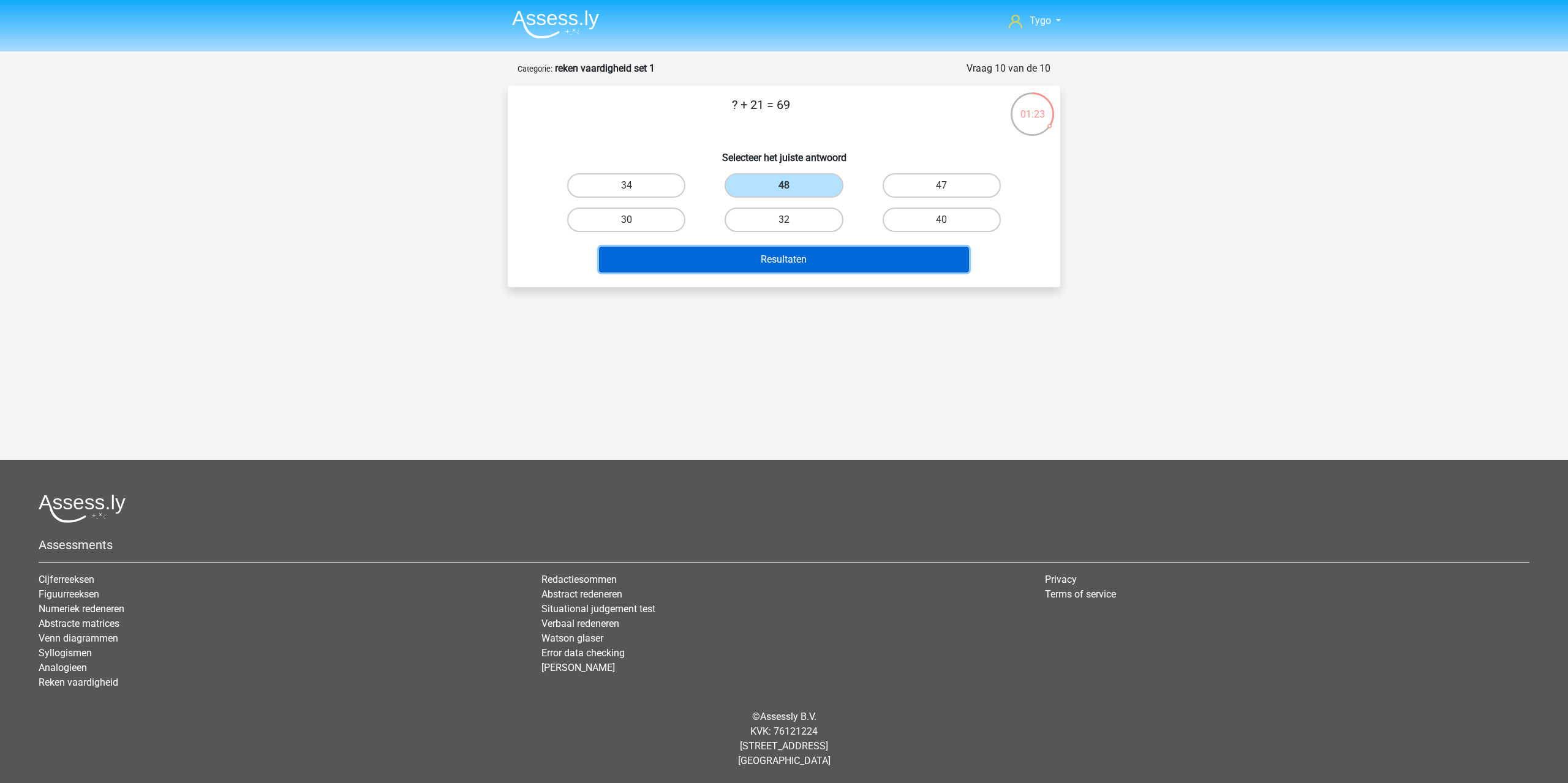
click at [802, 255] on button "Resultaten" at bounding box center [784, 259] width 371 height 26
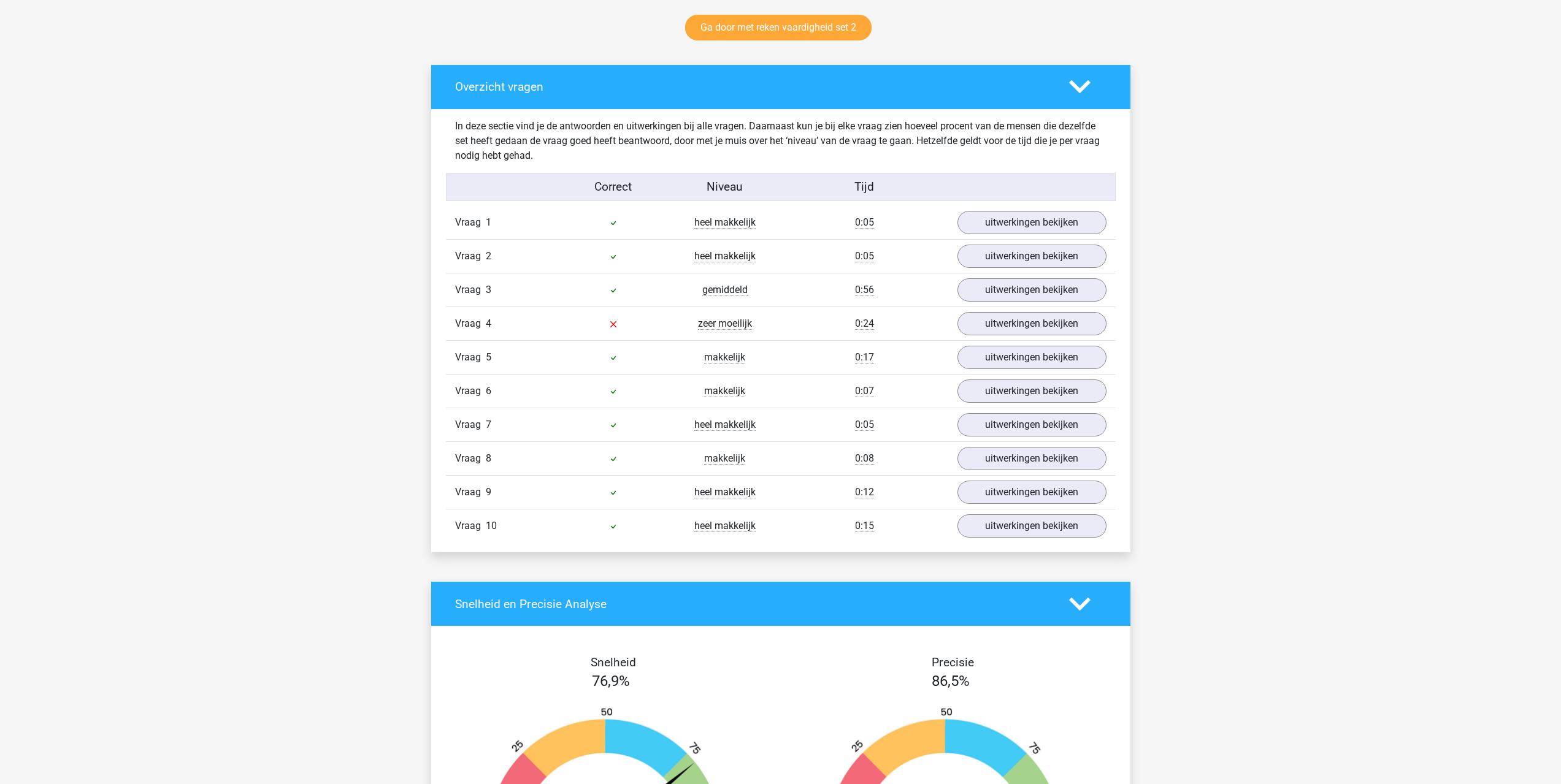
scroll to position [674, 0]
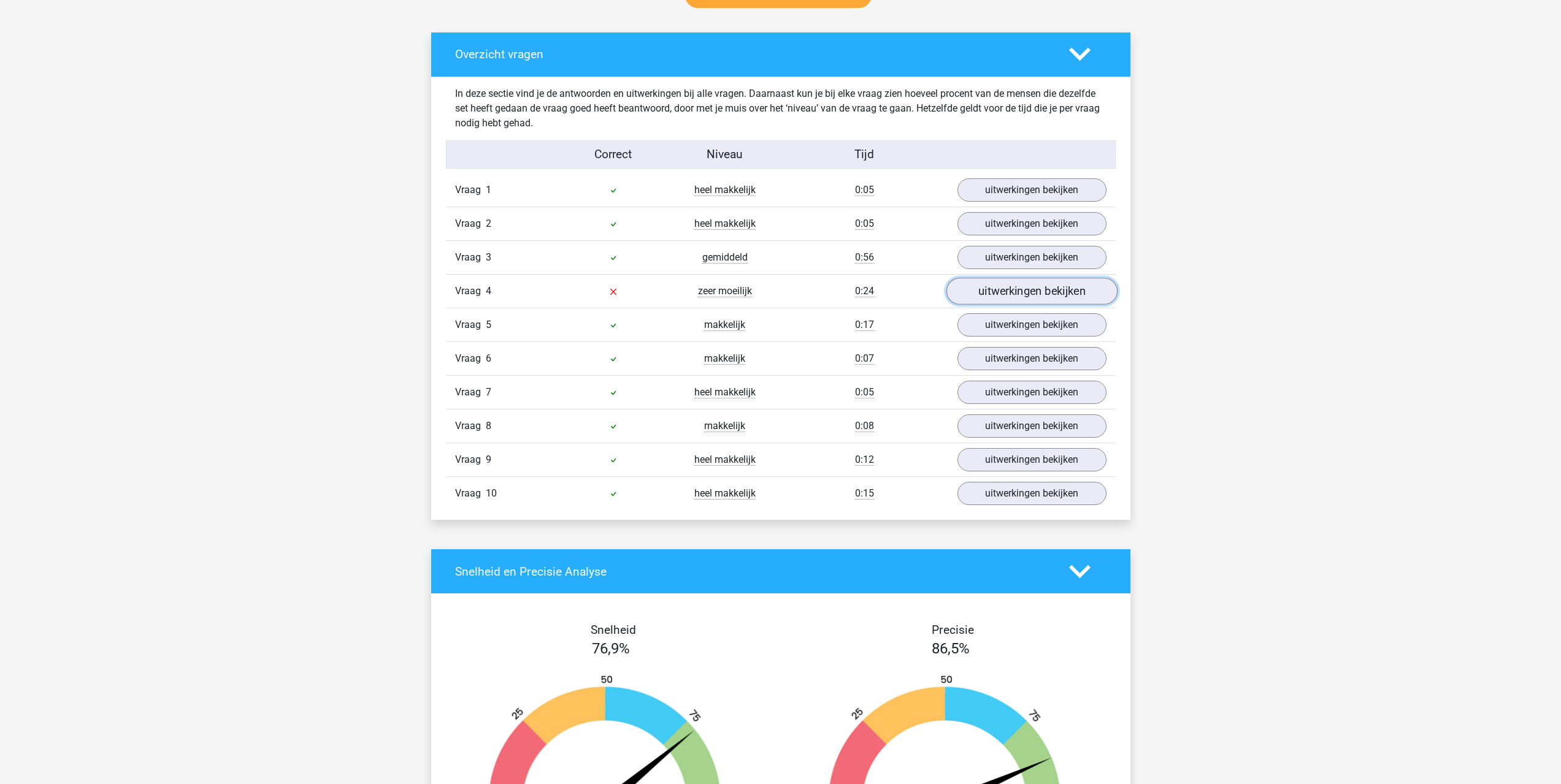
click at [1018, 297] on link "uitwerkingen bekijken" at bounding box center [1031, 291] width 171 height 27
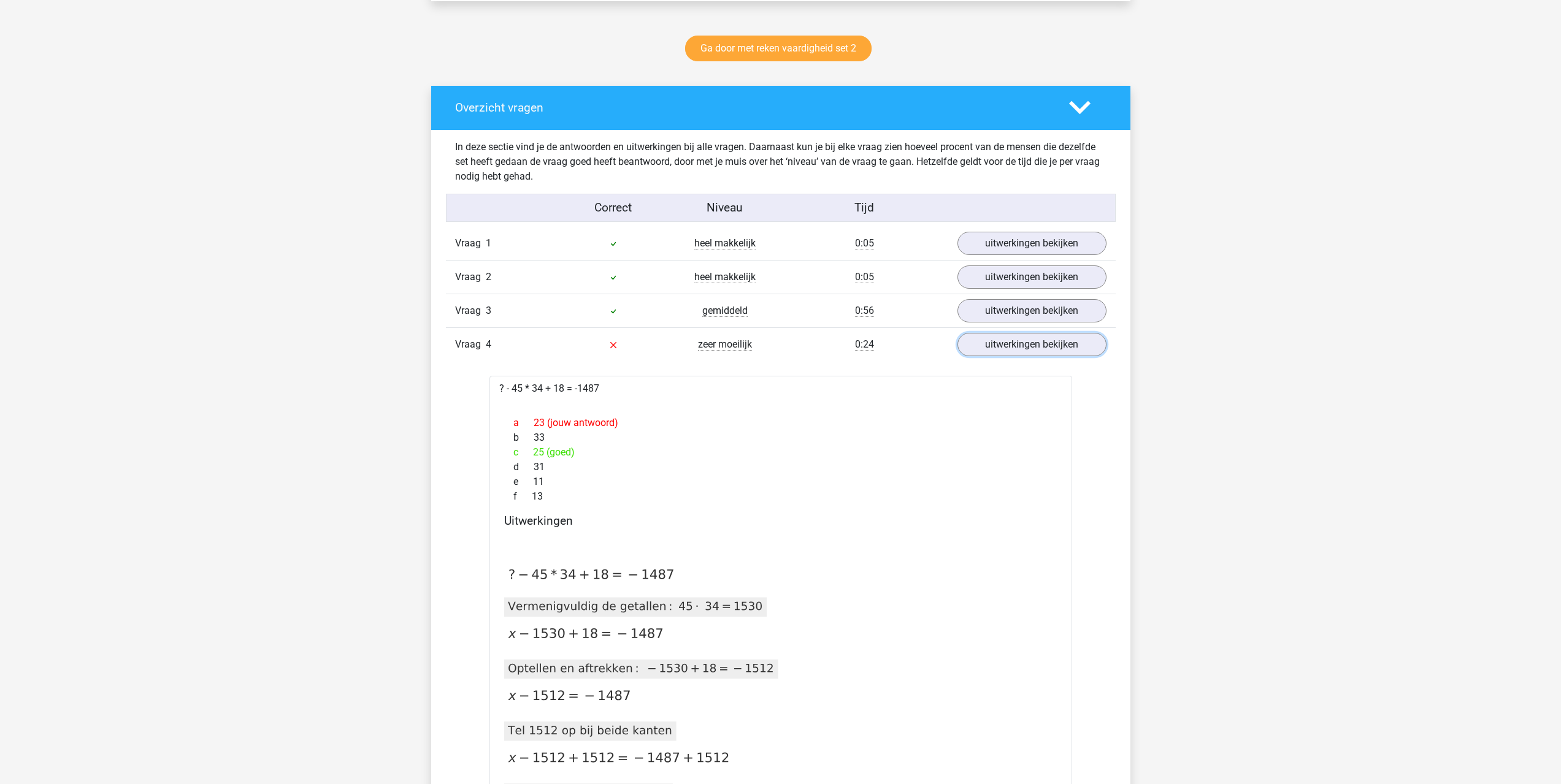
scroll to position [613, 0]
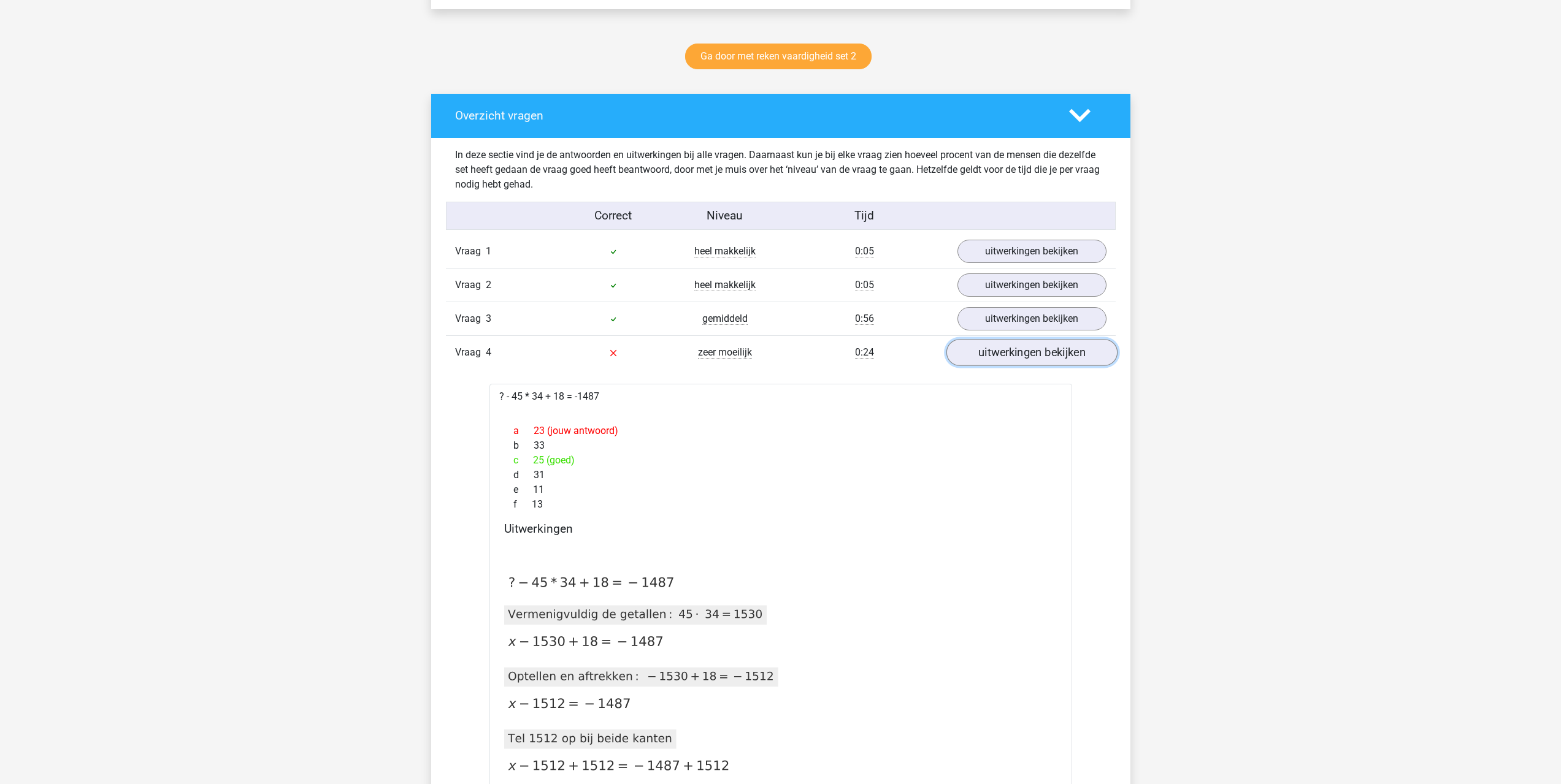
click at [991, 352] on link "uitwerkingen bekijken" at bounding box center [1031, 353] width 171 height 27
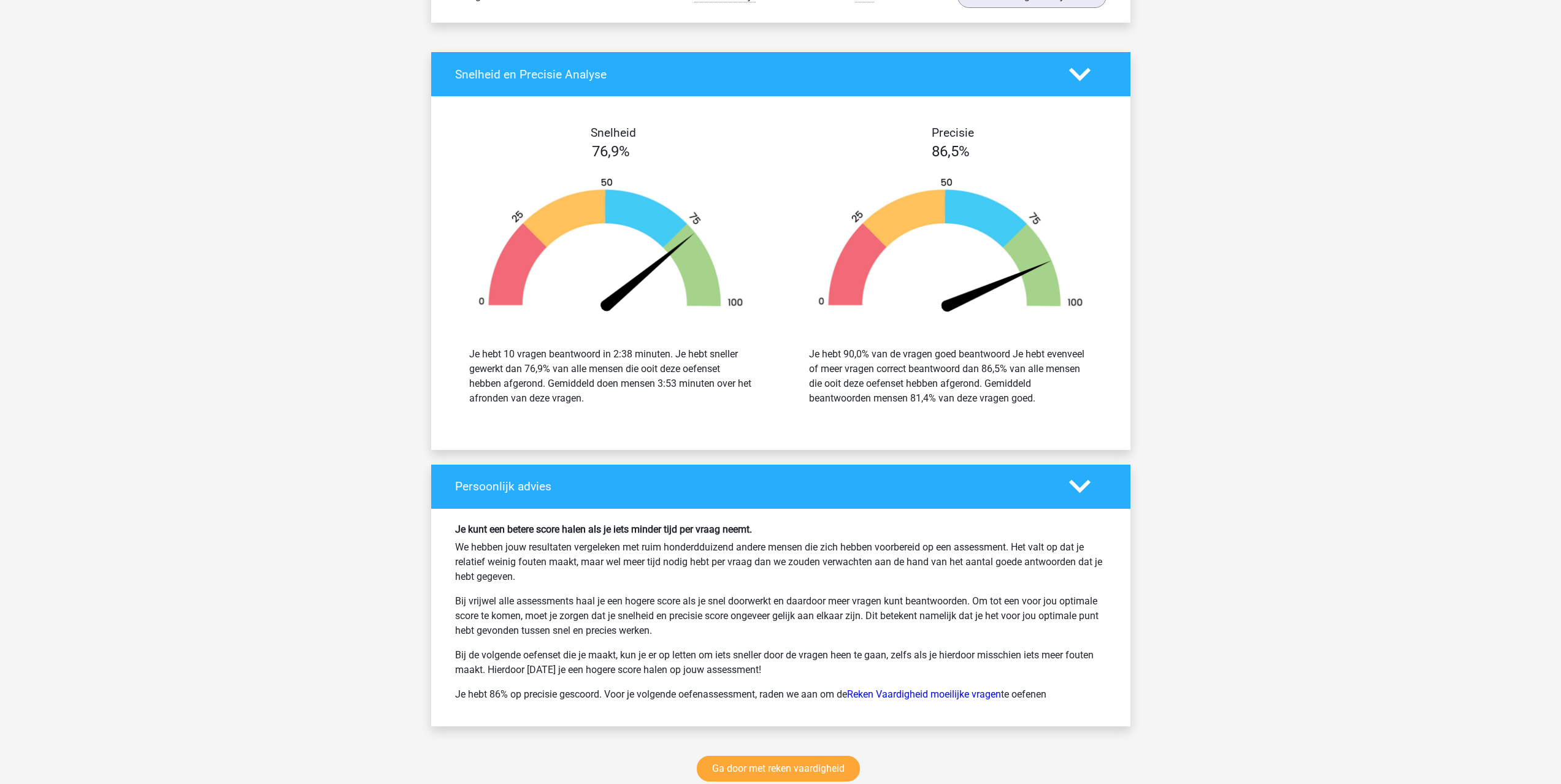
scroll to position [1165, 0]
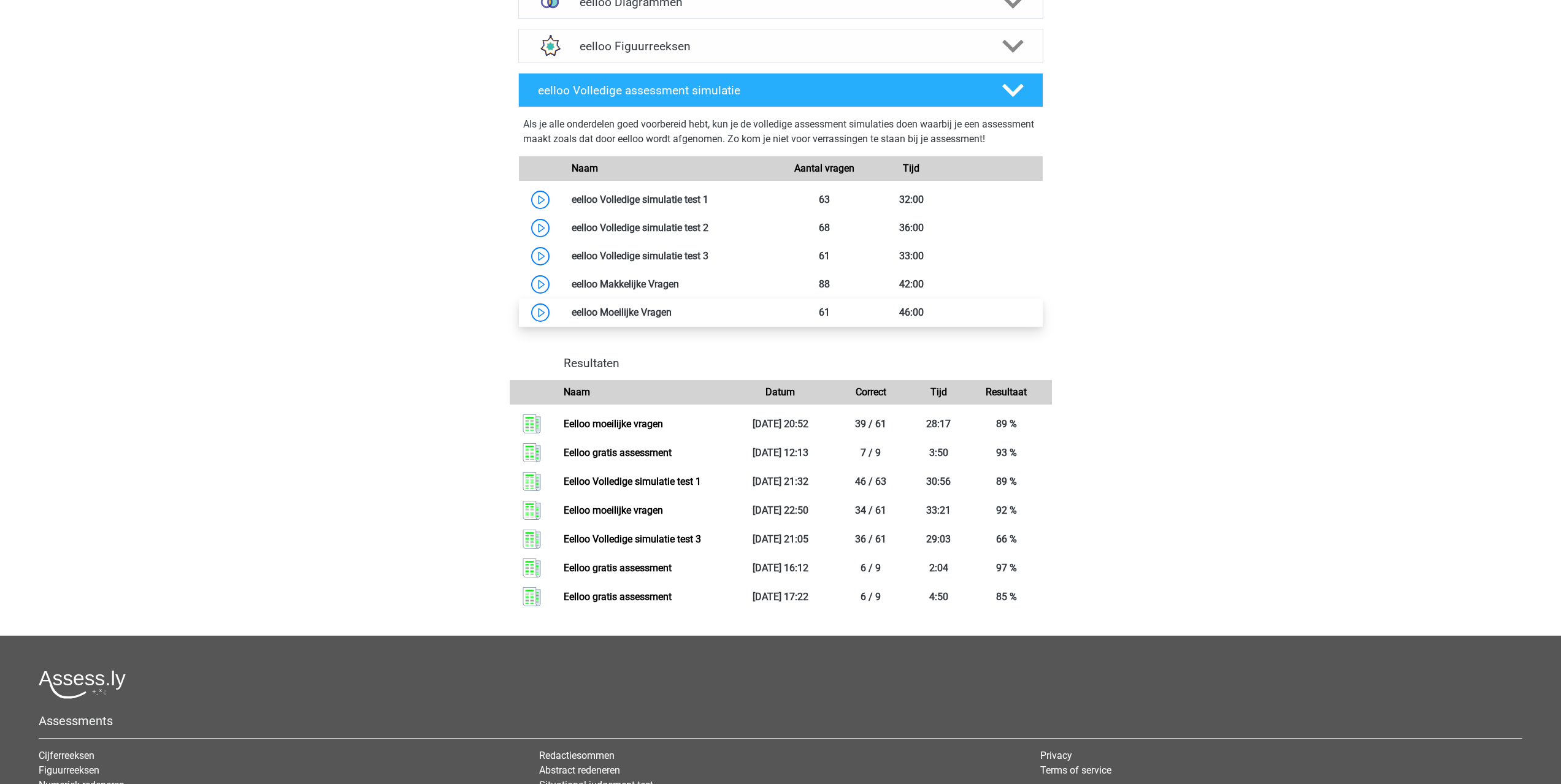
scroll to position [613, 0]
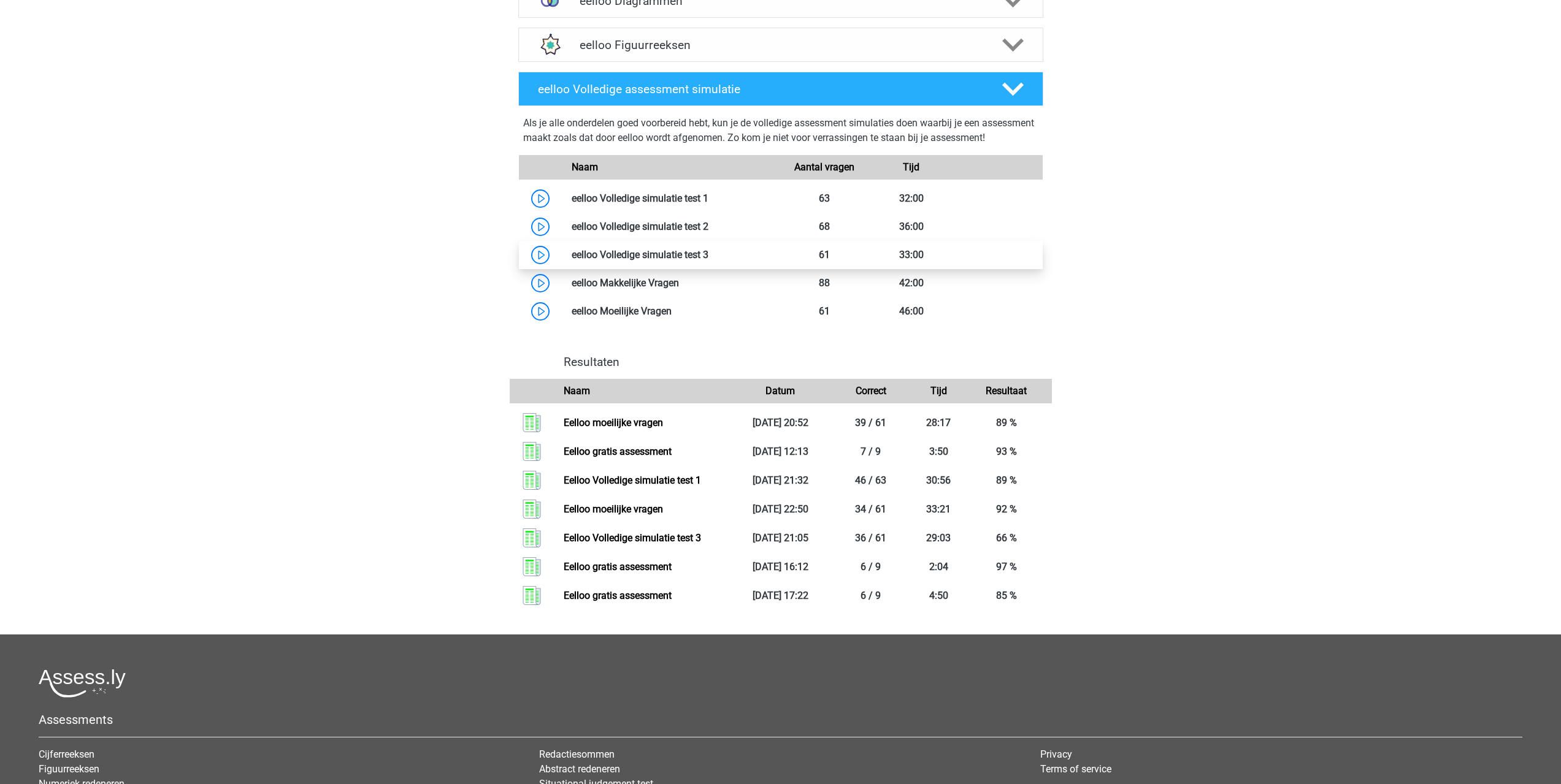
click at [708, 261] on link at bounding box center [708, 254] width 0 height 12
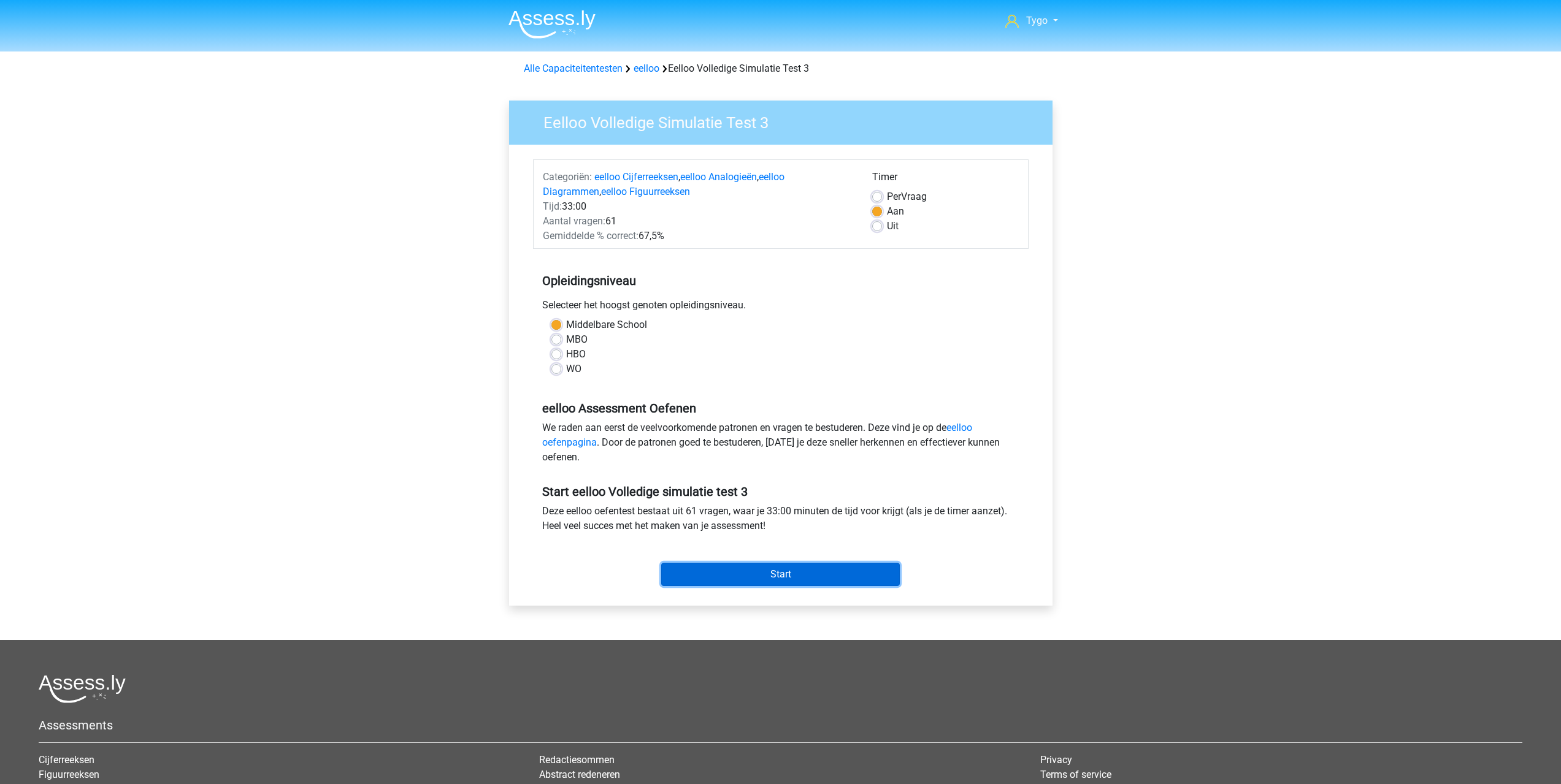
drag, startPoint x: 776, startPoint y: 569, endPoint x: 762, endPoint y: 554, distance: 20.5
click at [771, 566] on input "Start" at bounding box center [780, 574] width 238 height 23
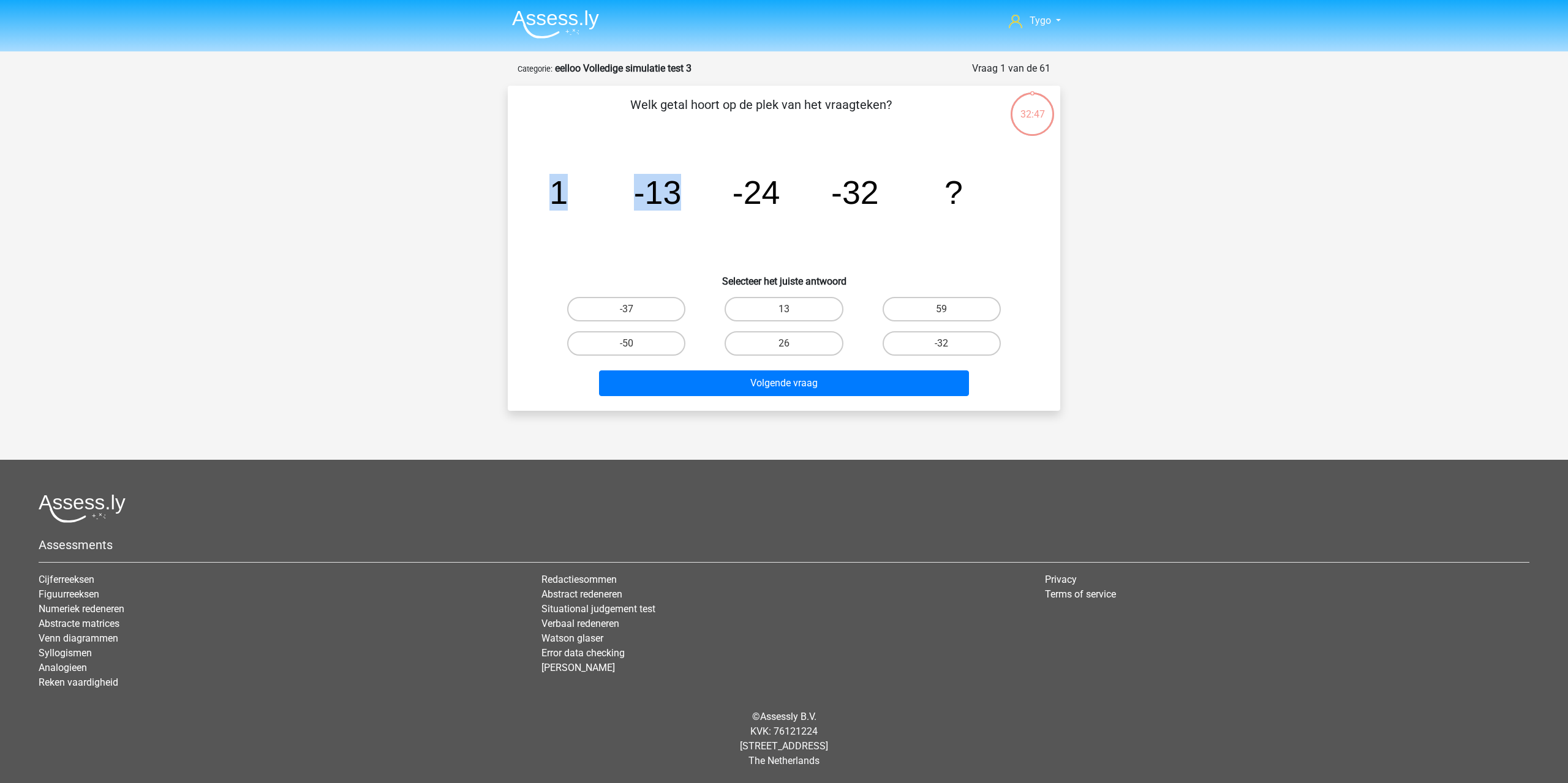
drag, startPoint x: 556, startPoint y: 189, endPoint x: 673, endPoint y: 209, distance: 118.7
click at [675, 209] on g "1 -13 -24 -32 ?" at bounding box center [756, 192] width 414 height 37
drag, startPoint x: 780, startPoint y: 196, endPoint x: 736, endPoint y: 201, distance: 44.3
click at [736, 201] on icon "image/svg+xml 1 -13 -24 -32 ?" at bounding box center [784, 204] width 493 height 124
click at [663, 299] on label "-37" at bounding box center [626, 309] width 118 height 24
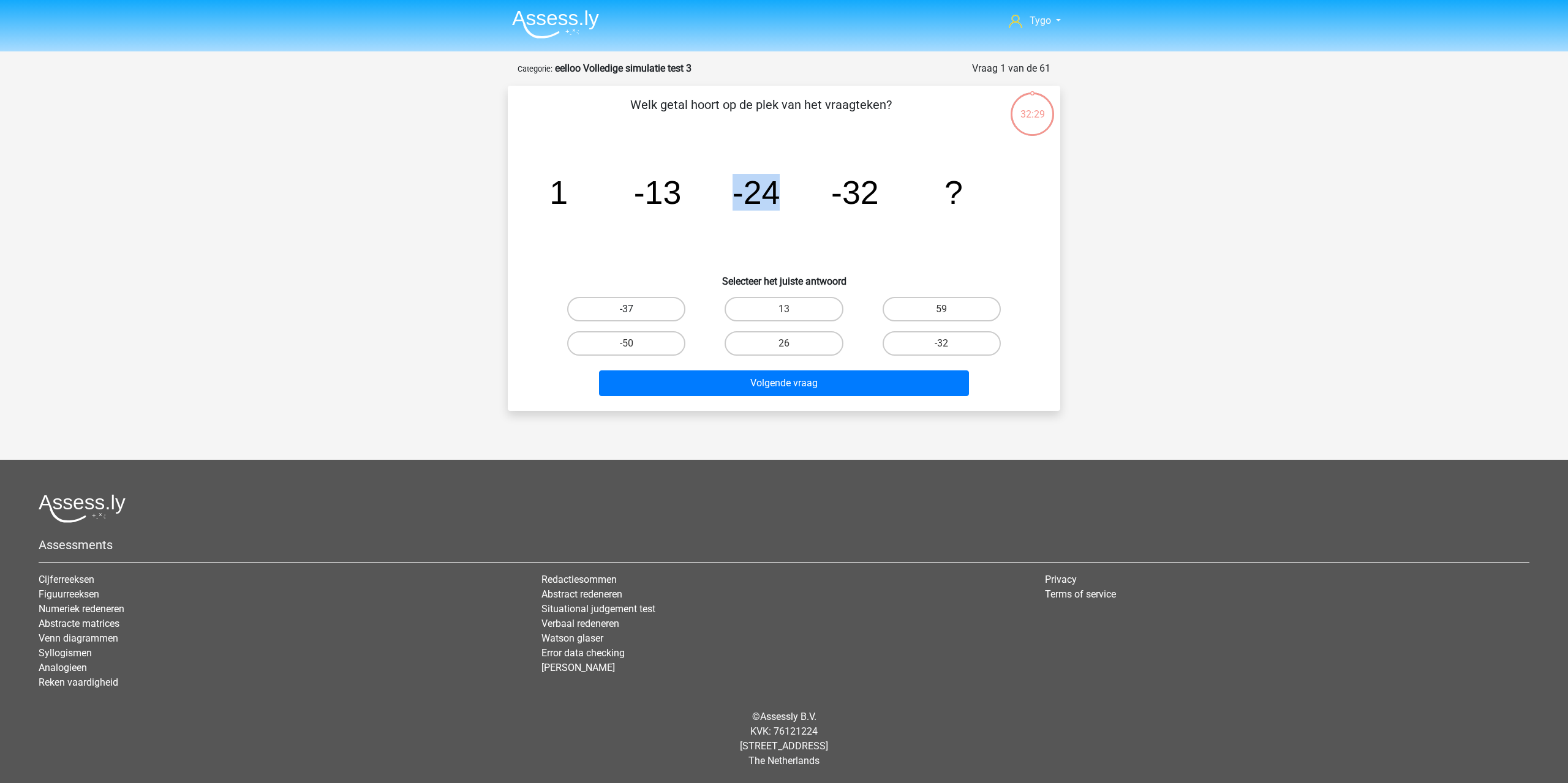
click at [634, 309] on input "-37" at bounding box center [630, 313] width 8 height 8
radio input "true"
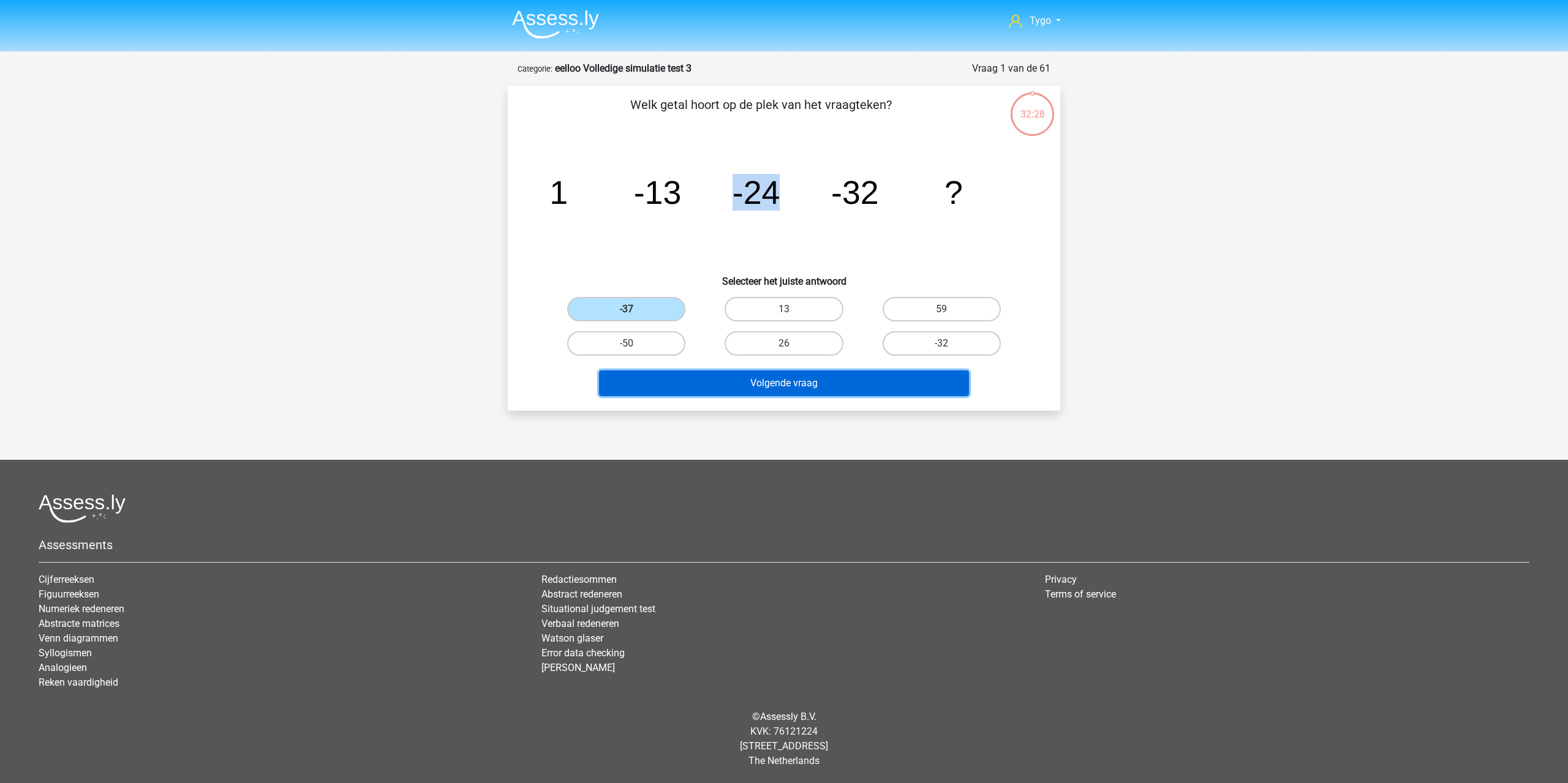
click at [751, 383] on button "Volgende vraag" at bounding box center [784, 383] width 371 height 26
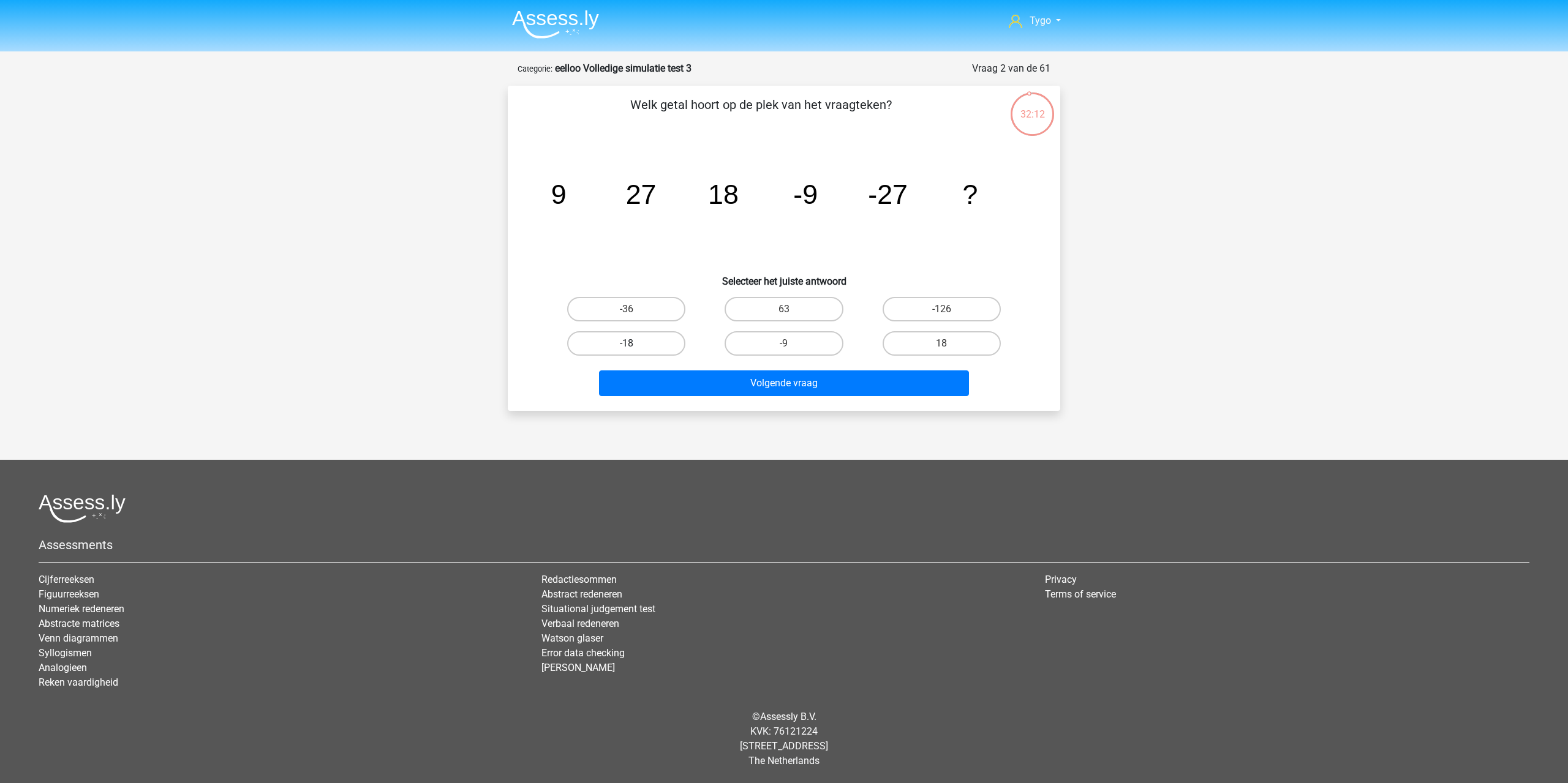
click at [640, 346] on label "-18" at bounding box center [626, 343] width 118 height 24
click at [634, 346] on input "-18" at bounding box center [630, 347] width 8 height 8
radio input "true"
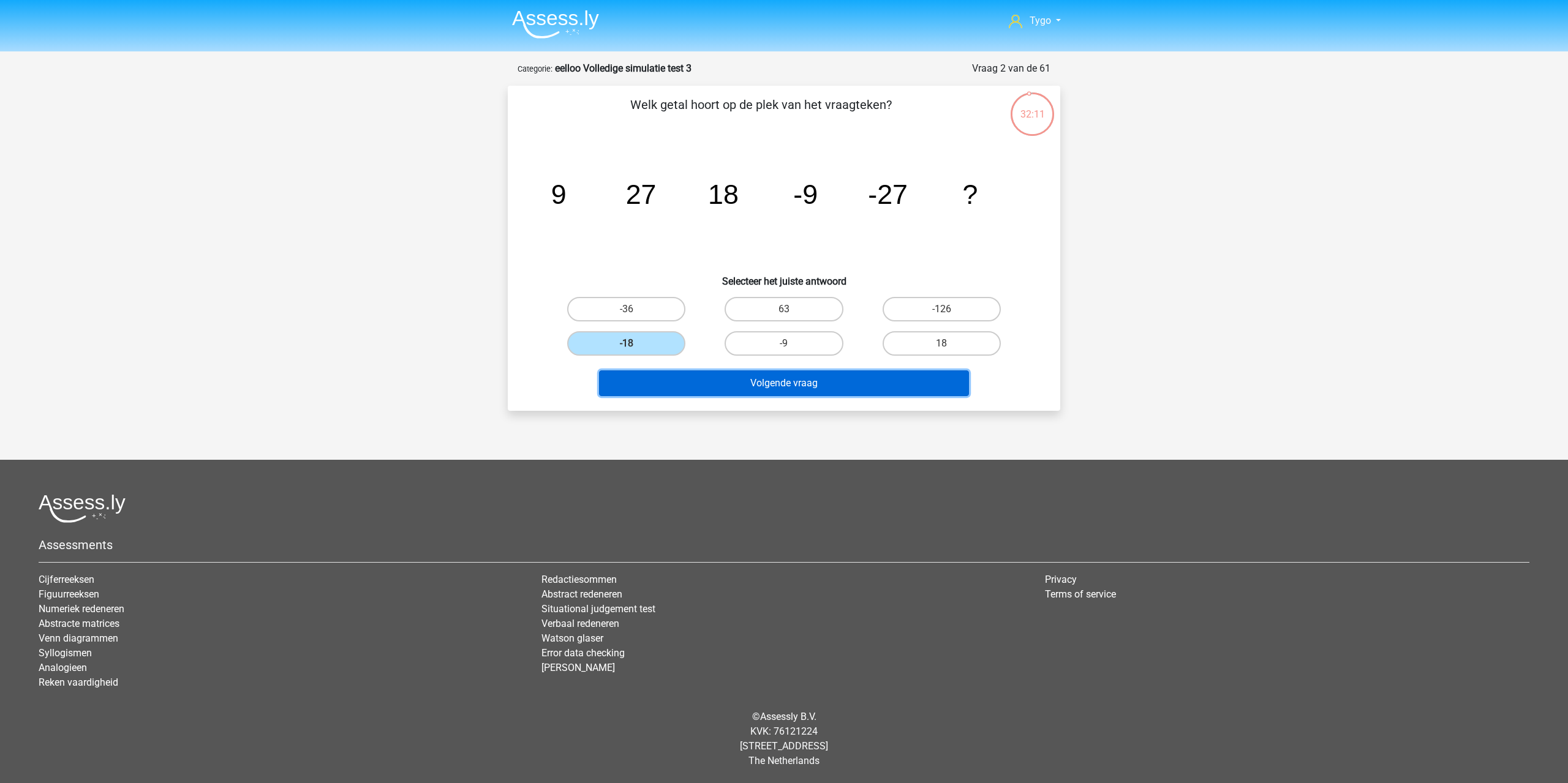
click at [703, 386] on button "Volgende vraag" at bounding box center [784, 383] width 371 height 26
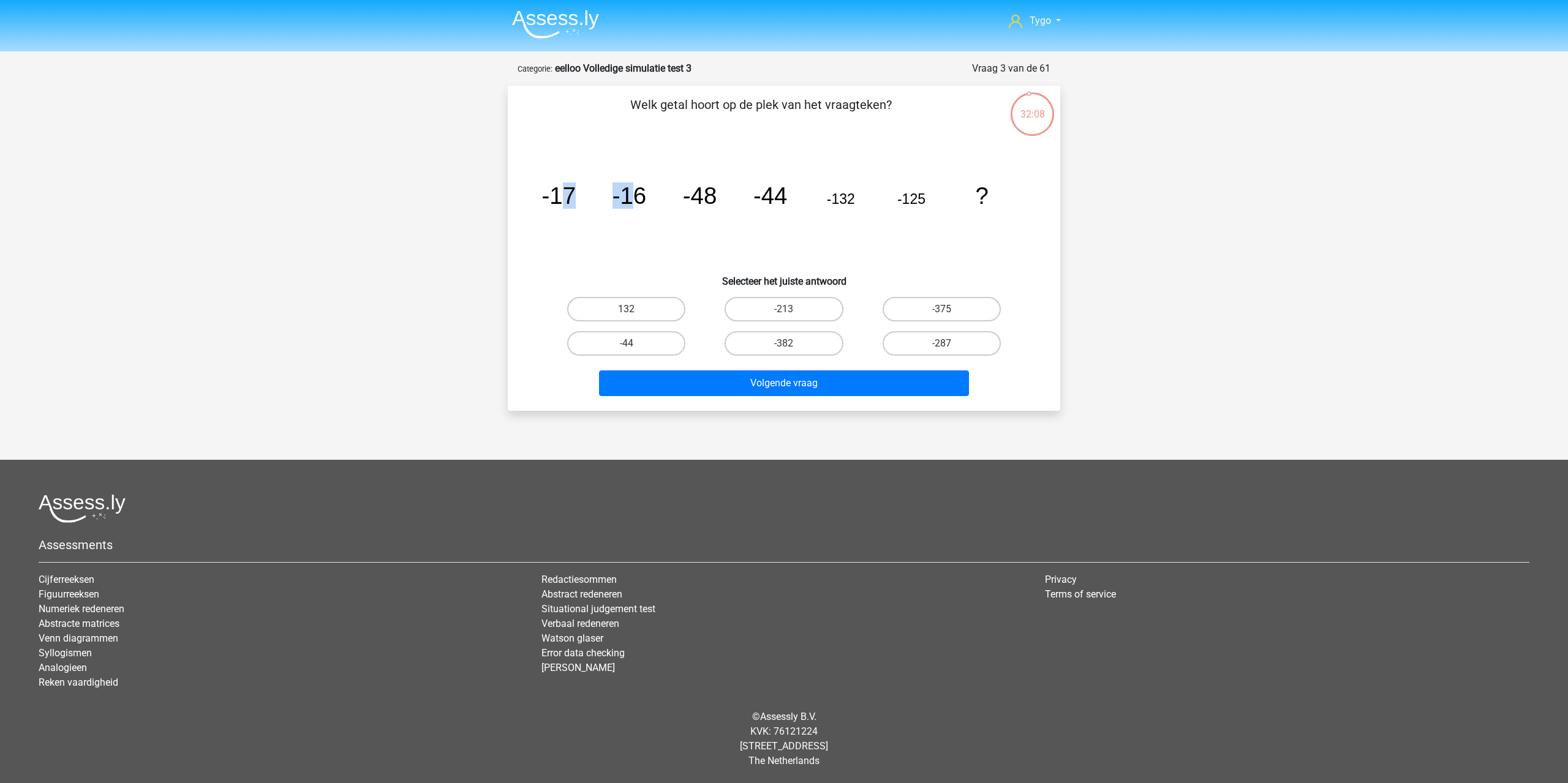
drag, startPoint x: 580, startPoint y: 206, endPoint x: 635, endPoint y: 199, distance: 55.4
click at [635, 199] on g "-17 -16 -48 -44 -132 -125 ?" at bounding box center [765, 196] width 447 height 26
click at [635, 199] on tspan "-16" at bounding box center [629, 196] width 34 height 26
click at [762, 343] on label "-382" at bounding box center [784, 343] width 118 height 24
click at [784, 343] on input "-382" at bounding box center [787, 347] width 8 height 8
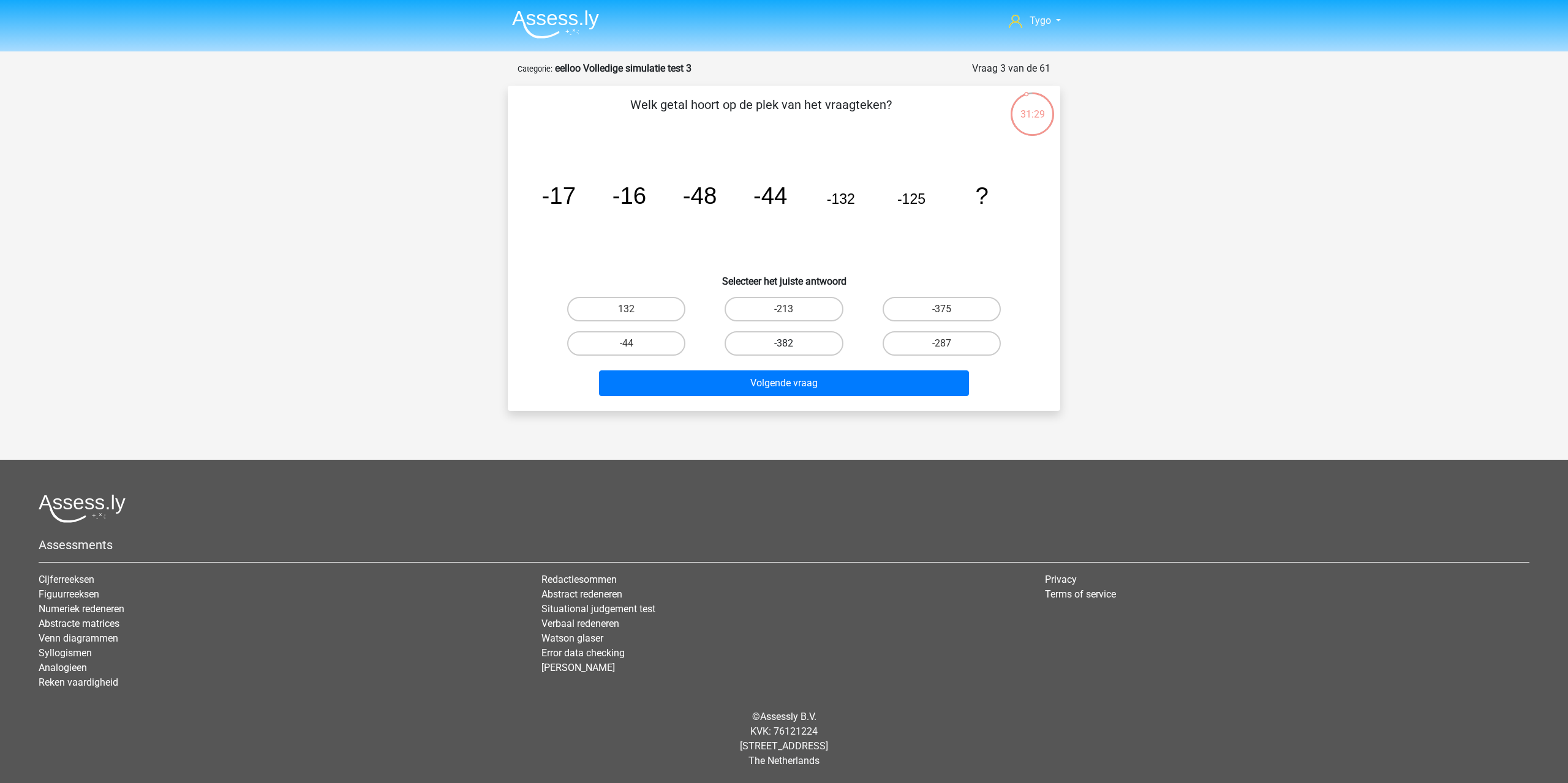
radio input "true"
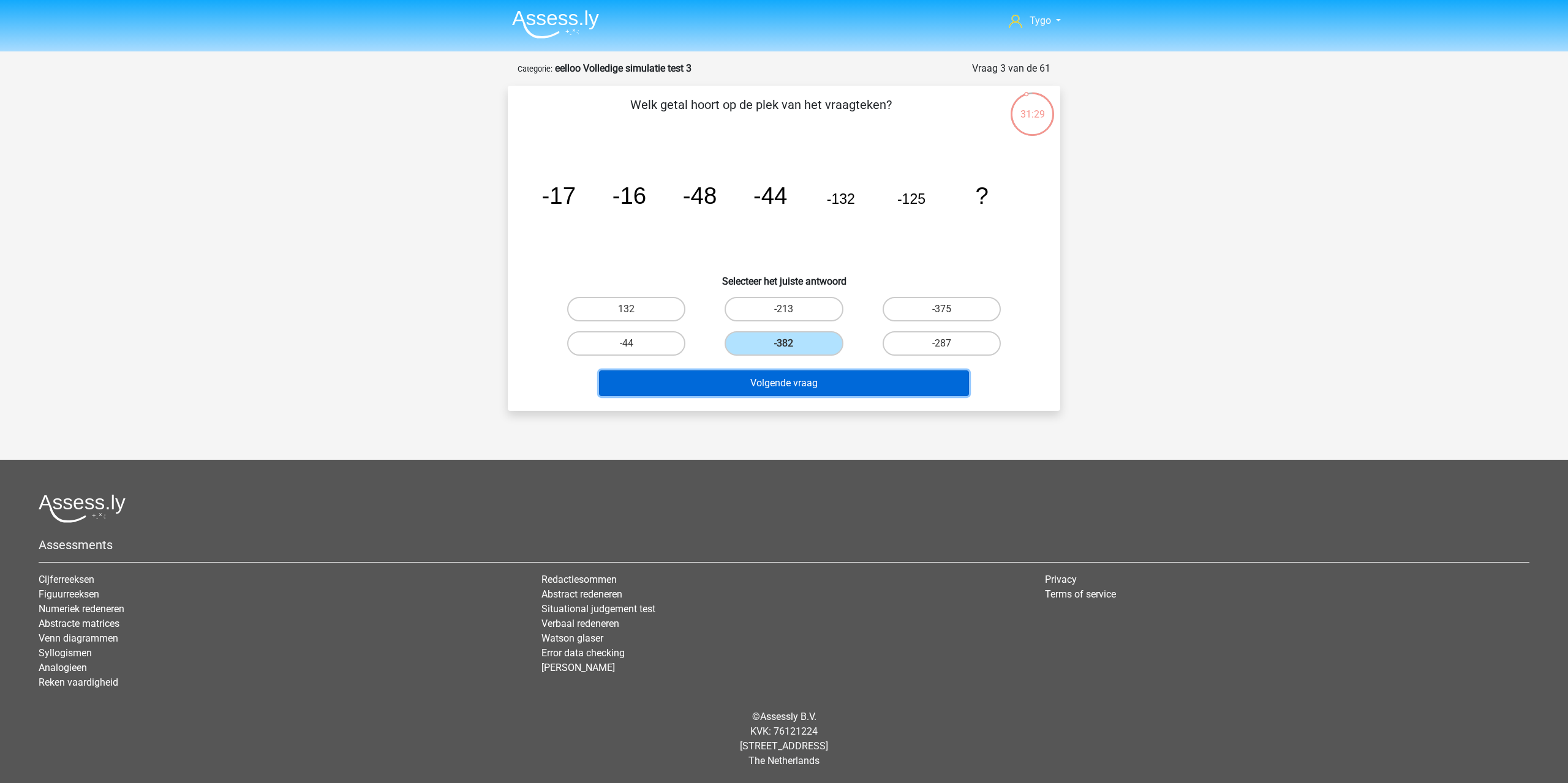
click at [812, 376] on button "Volgende vraag" at bounding box center [784, 383] width 371 height 26
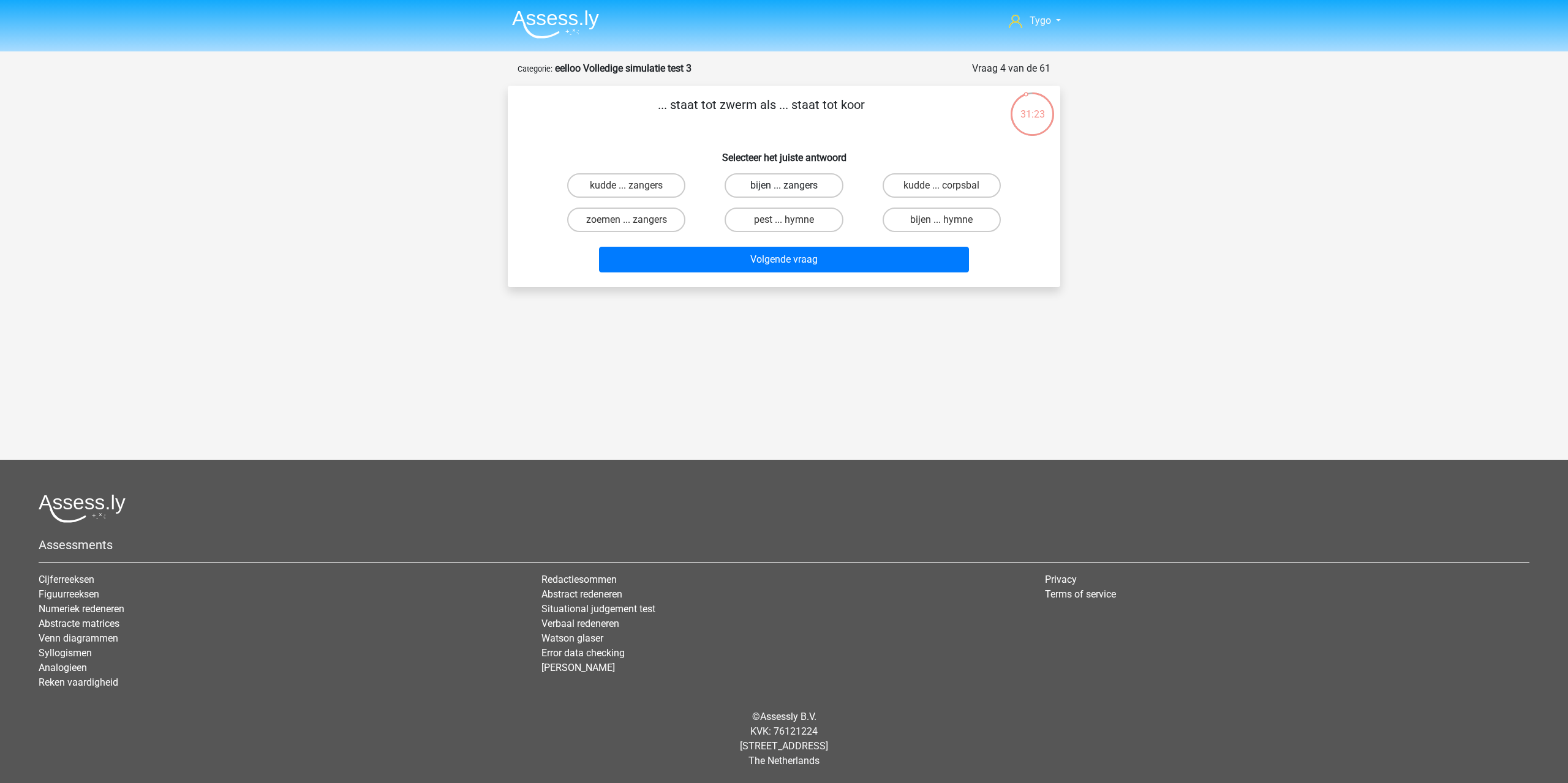
click at [786, 185] on div "bijen ... zangers" at bounding box center [783, 185] width 148 height 24
click at [790, 183] on label "bijen ... zangers" at bounding box center [784, 185] width 118 height 24
click at [790, 186] on input "bijen ... zangers" at bounding box center [787, 189] width 8 height 8
radio input "true"
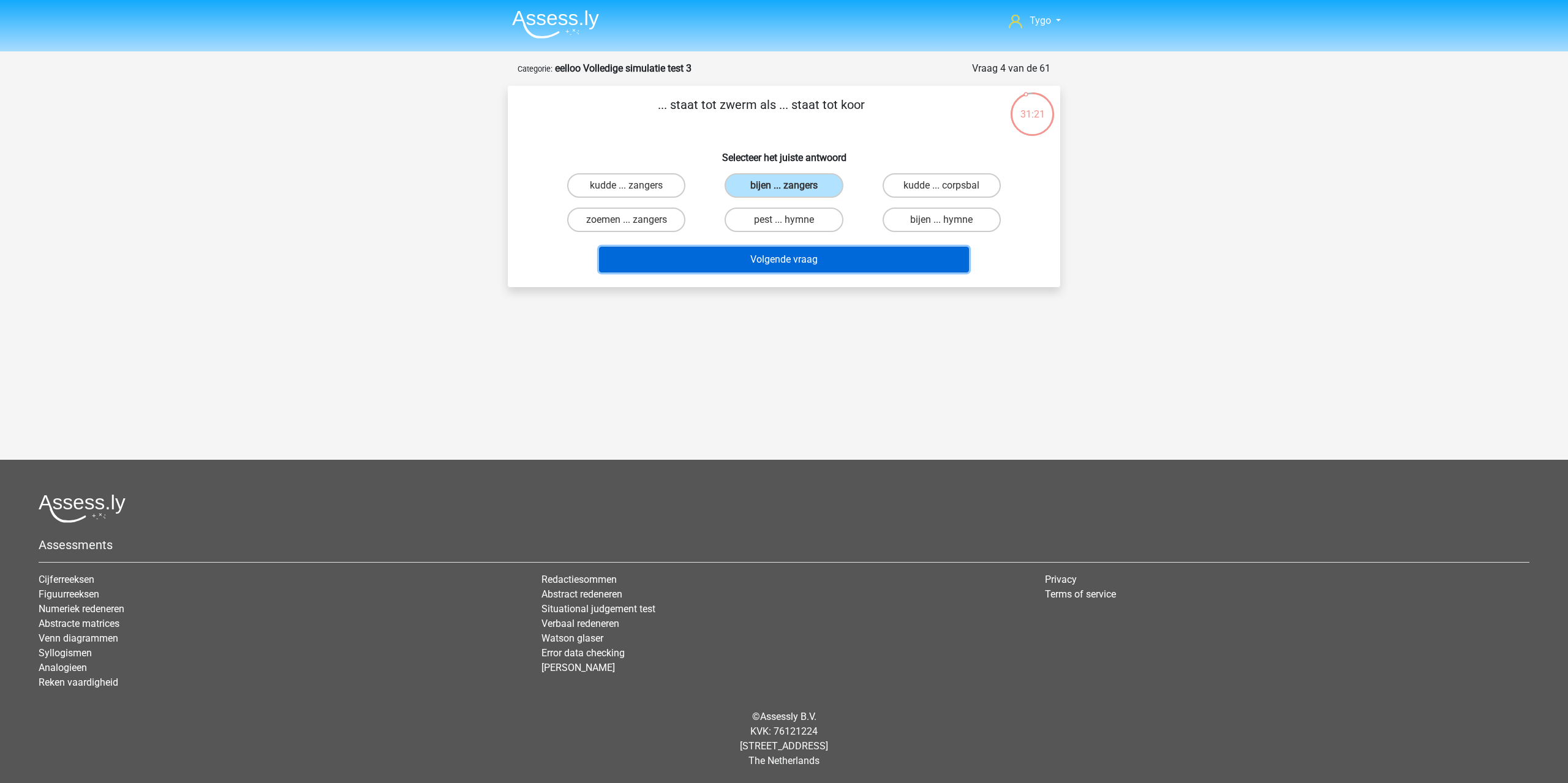
click at [817, 255] on button "Volgende vraag" at bounding box center [784, 259] width 371 height 26
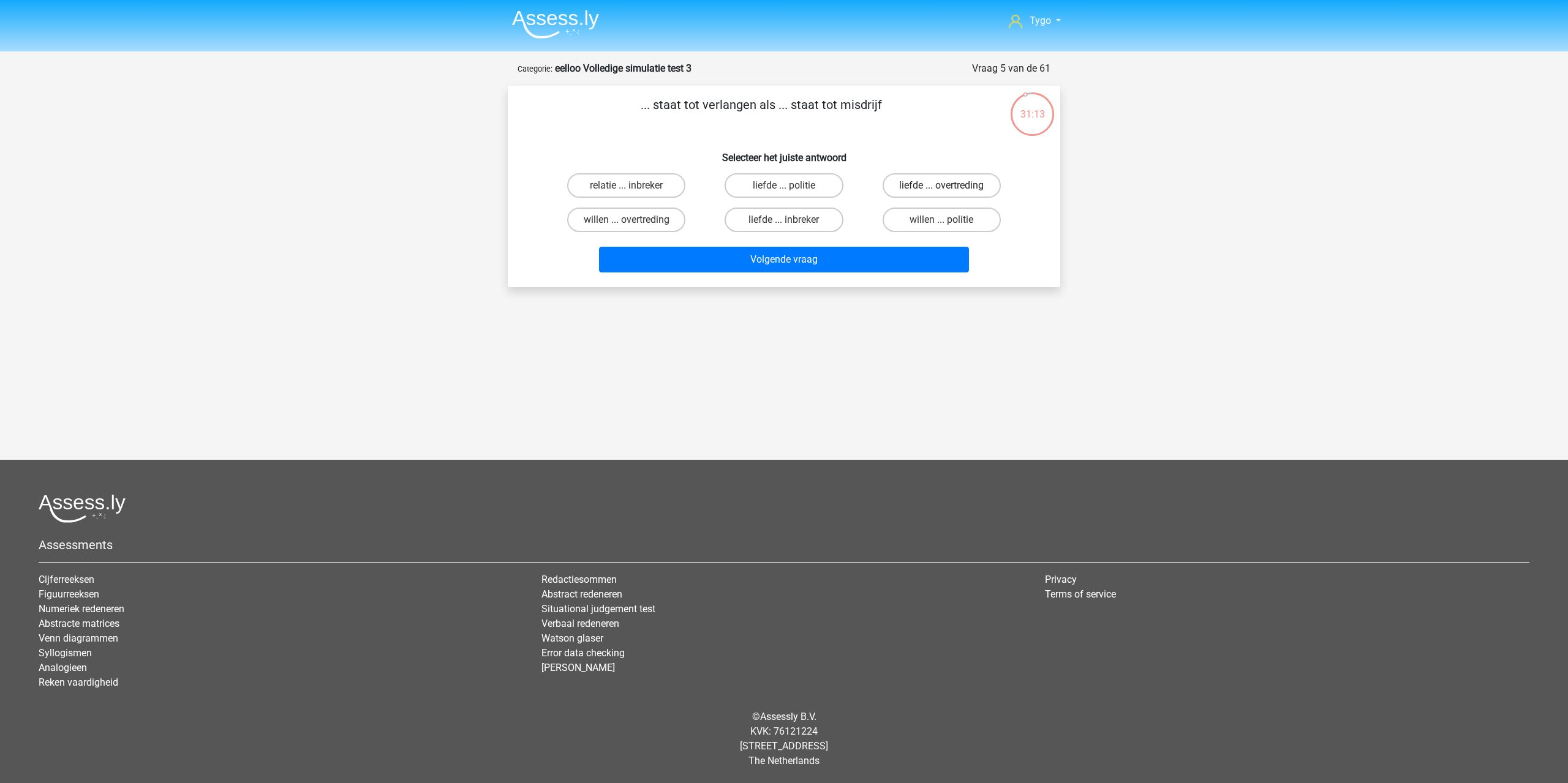
click at [943, 184] on label "liefde ... overtreding" at bounding box center [942, 185] width 118 height 24
click at [943, 186] on input "liefde ... overtreding" at bounding box center [945, 189] width 8 height 8
radio input "true"
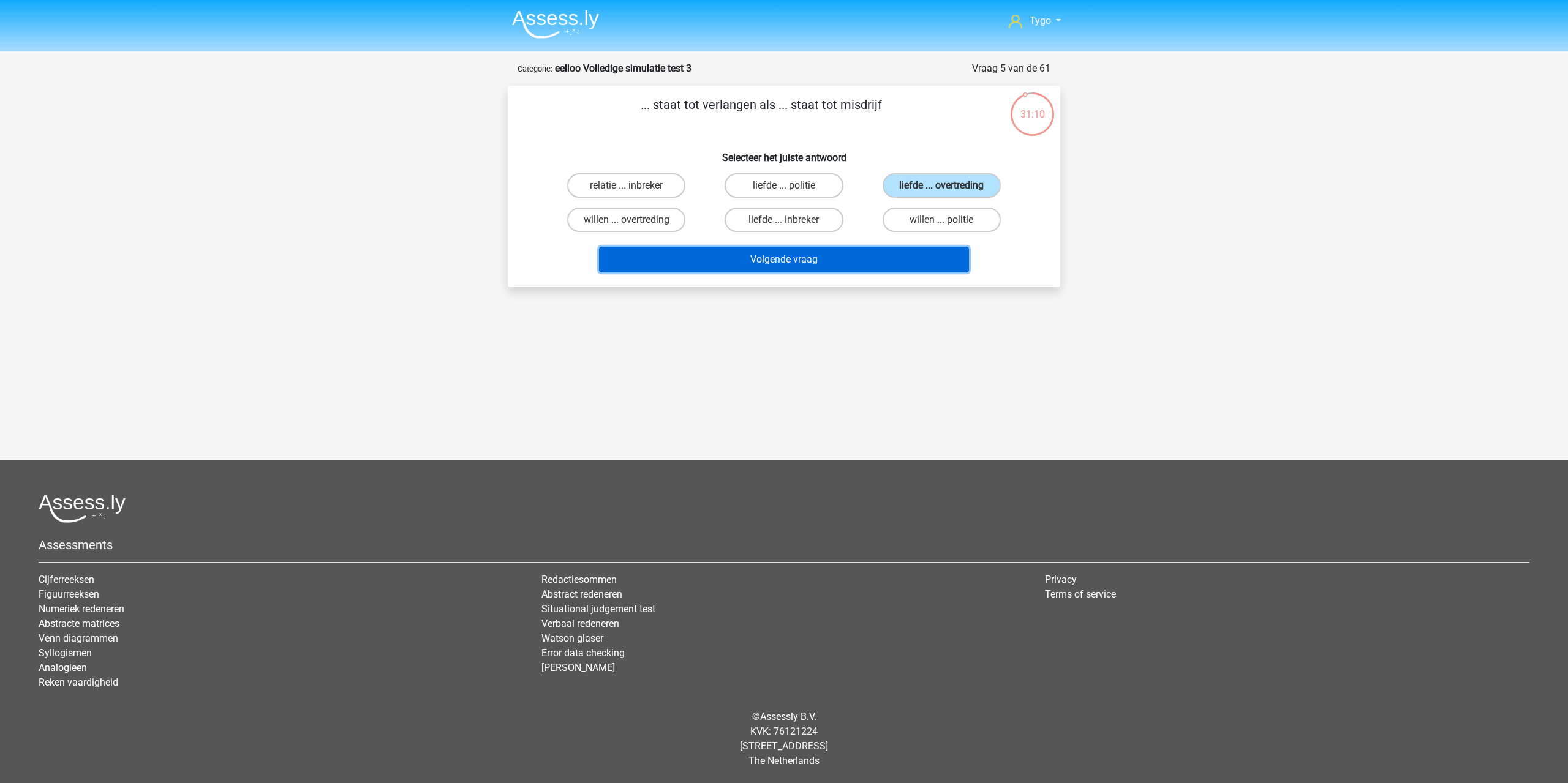
click at [867, 253] on button "Volgende vraag" at bounding box center [784, 259] width 371 height 26
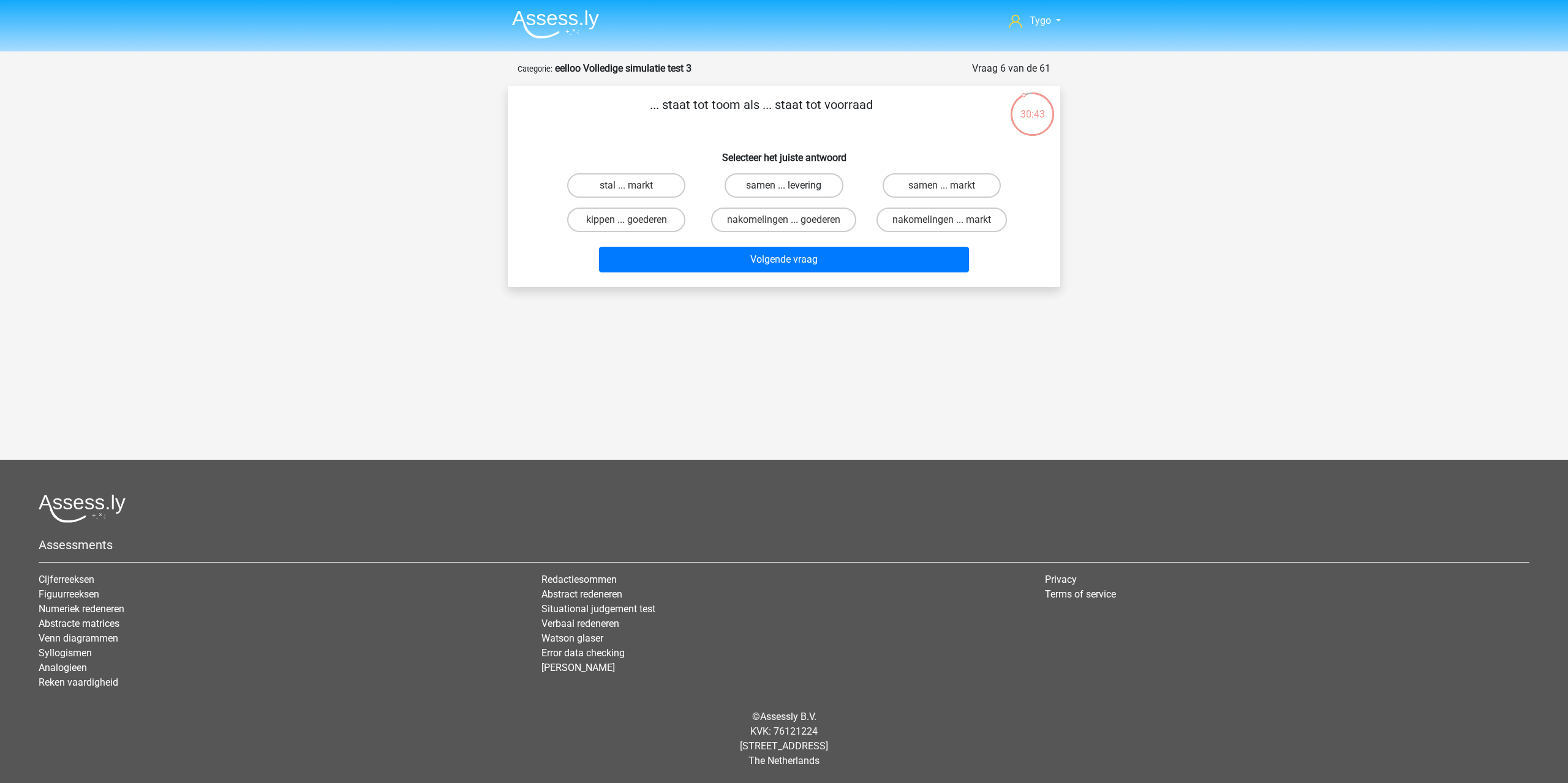
click at [744, 177] on label "samen ... levering" at bounding box center [784, 185] width 118 height 24
click at [784, 186] on input "samen ... levering" at bounding box center [787, 189] width 8 height 8
radio input "true"
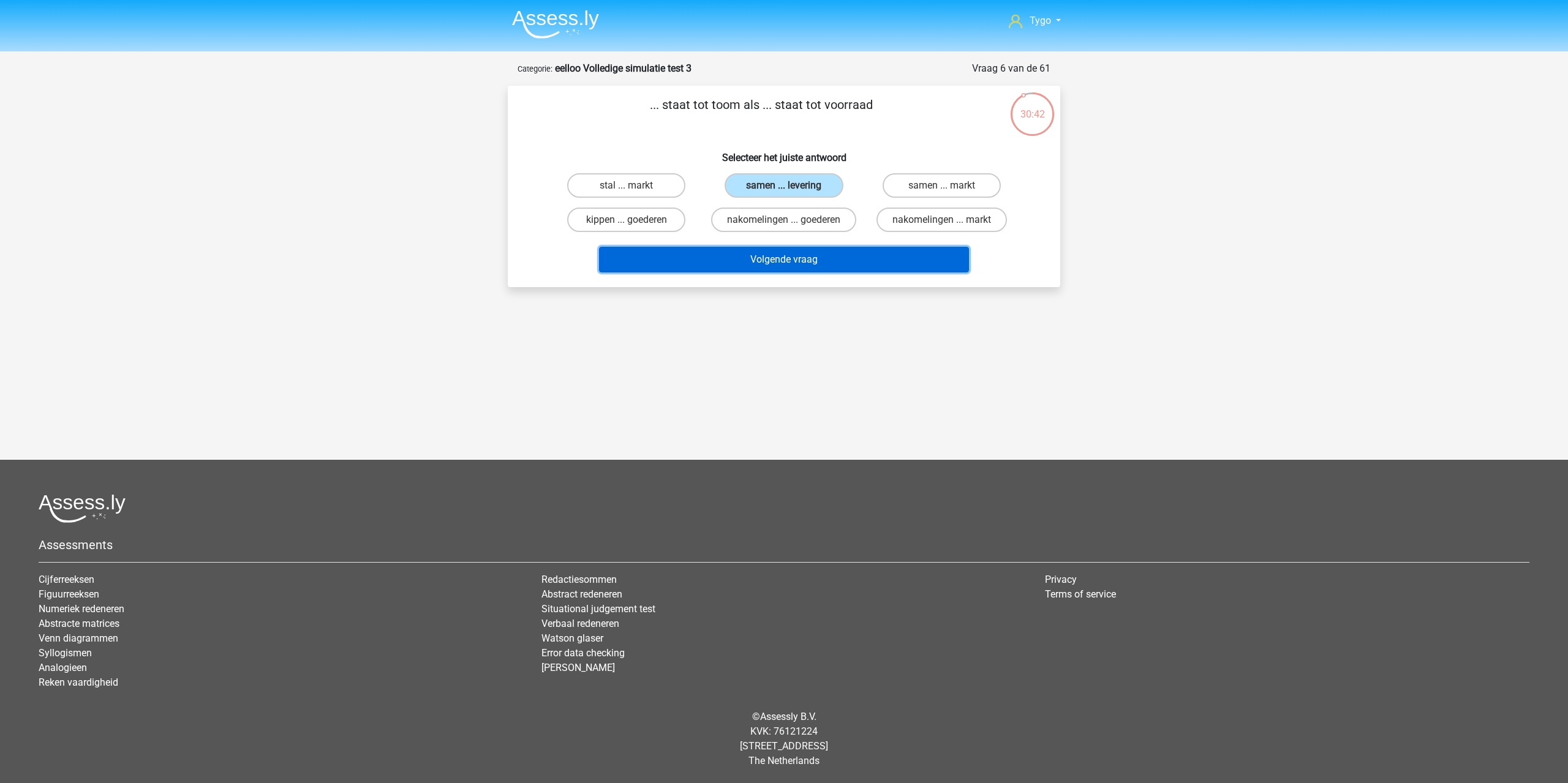
click at [772, 255] on button "Volgende vraag" at bounding box center [784, 259] width 371 height 26
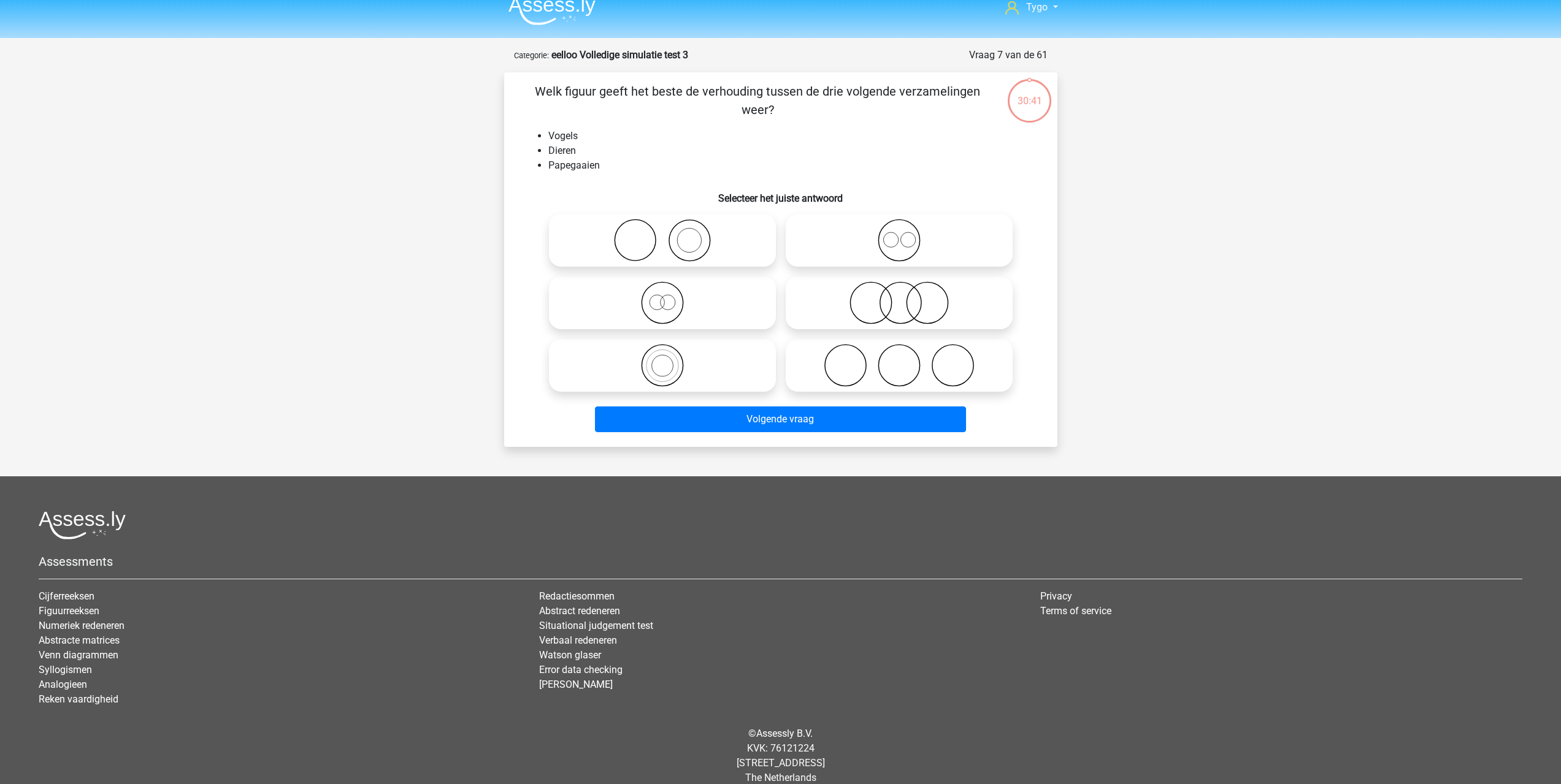
scroll to position [29, 0]
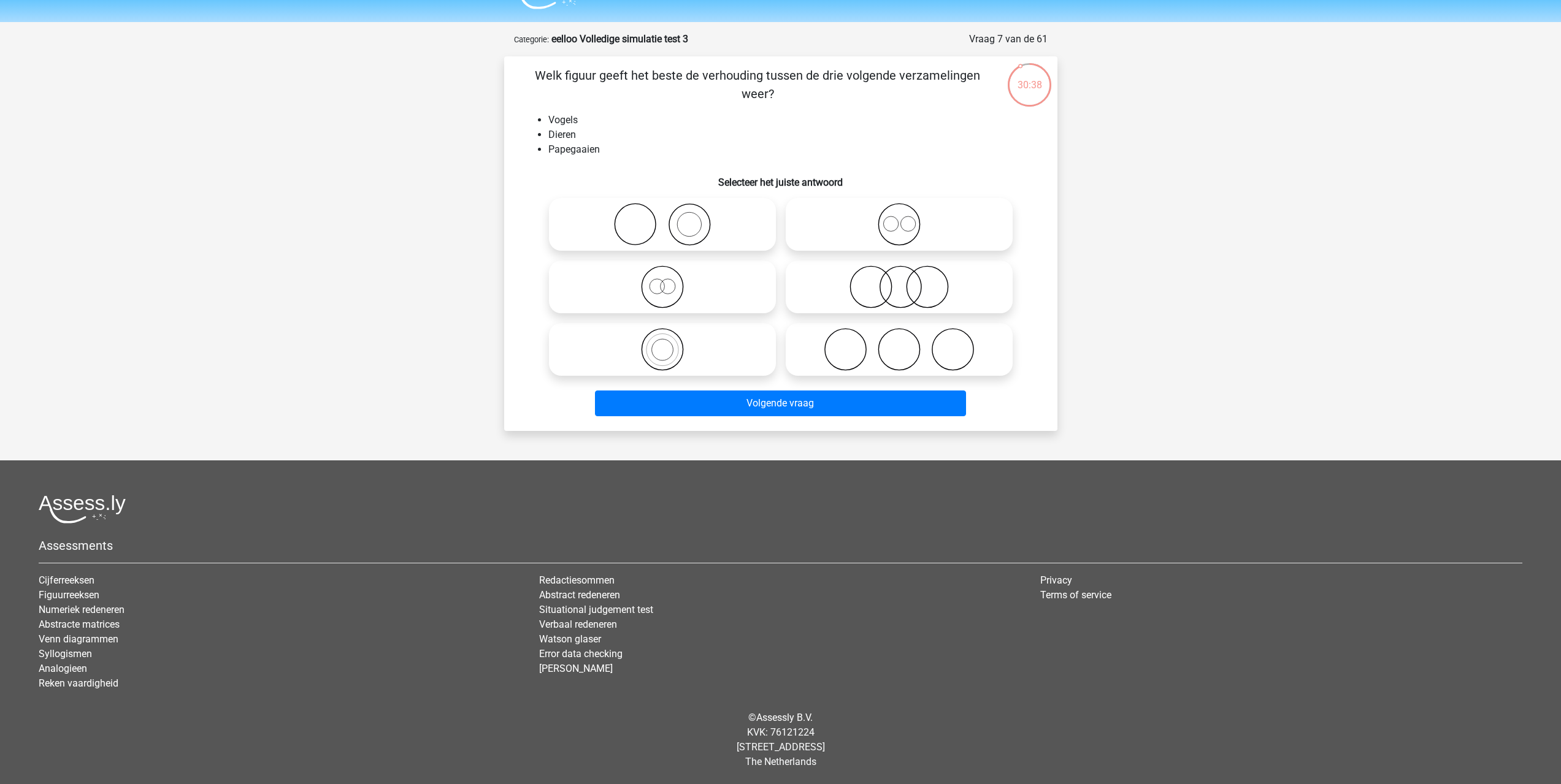
click at [675, 346] on icon at bounding box center [663, 349] width 217 height 43
click at [670, 343] on input "radio" at bounding box center [666, 339] width 8 height 8
radio input "true"
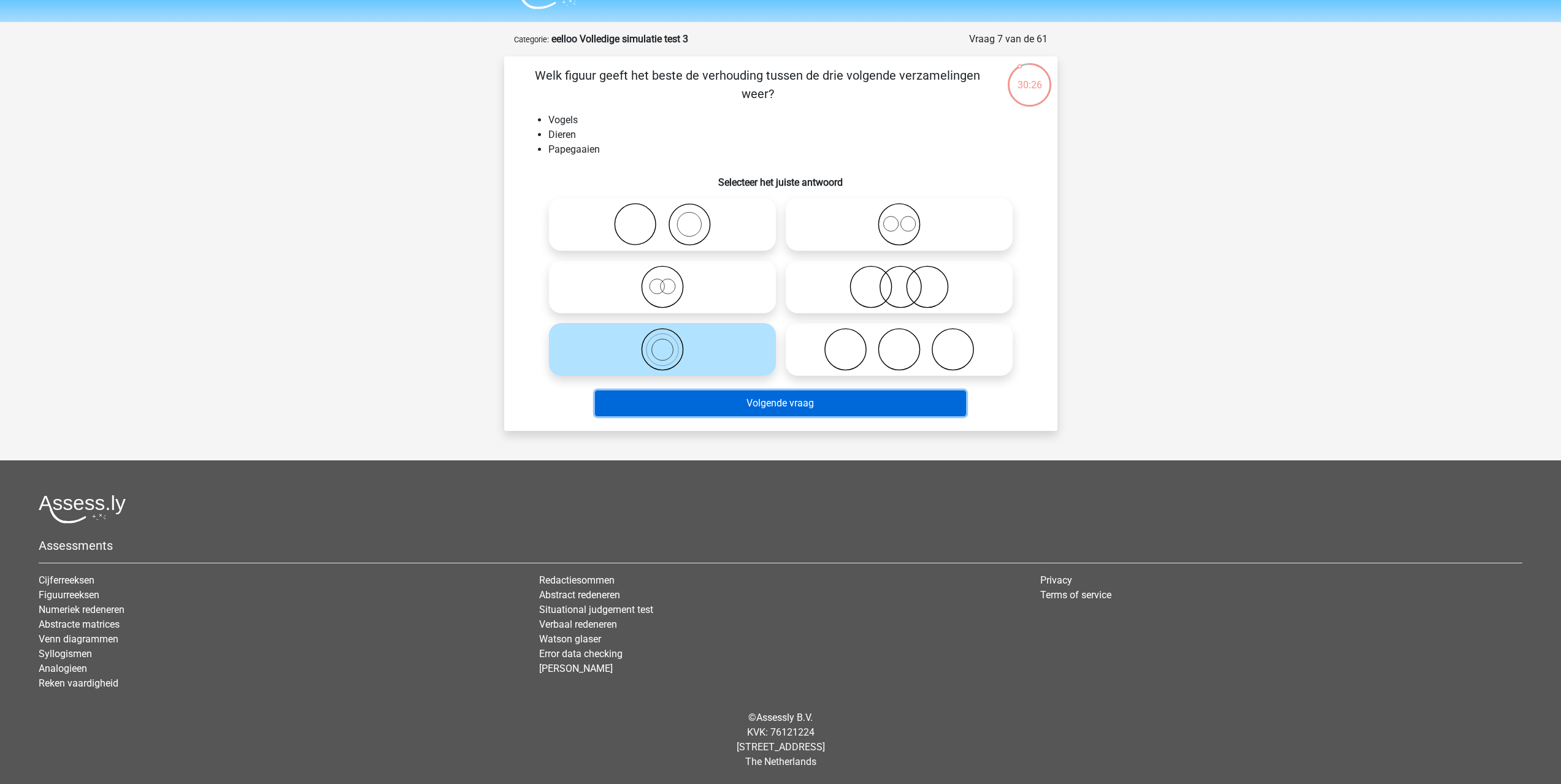
click at [890, 409] on button "Volgende vraag" at bounding box center [780, 403] width 371 height 26
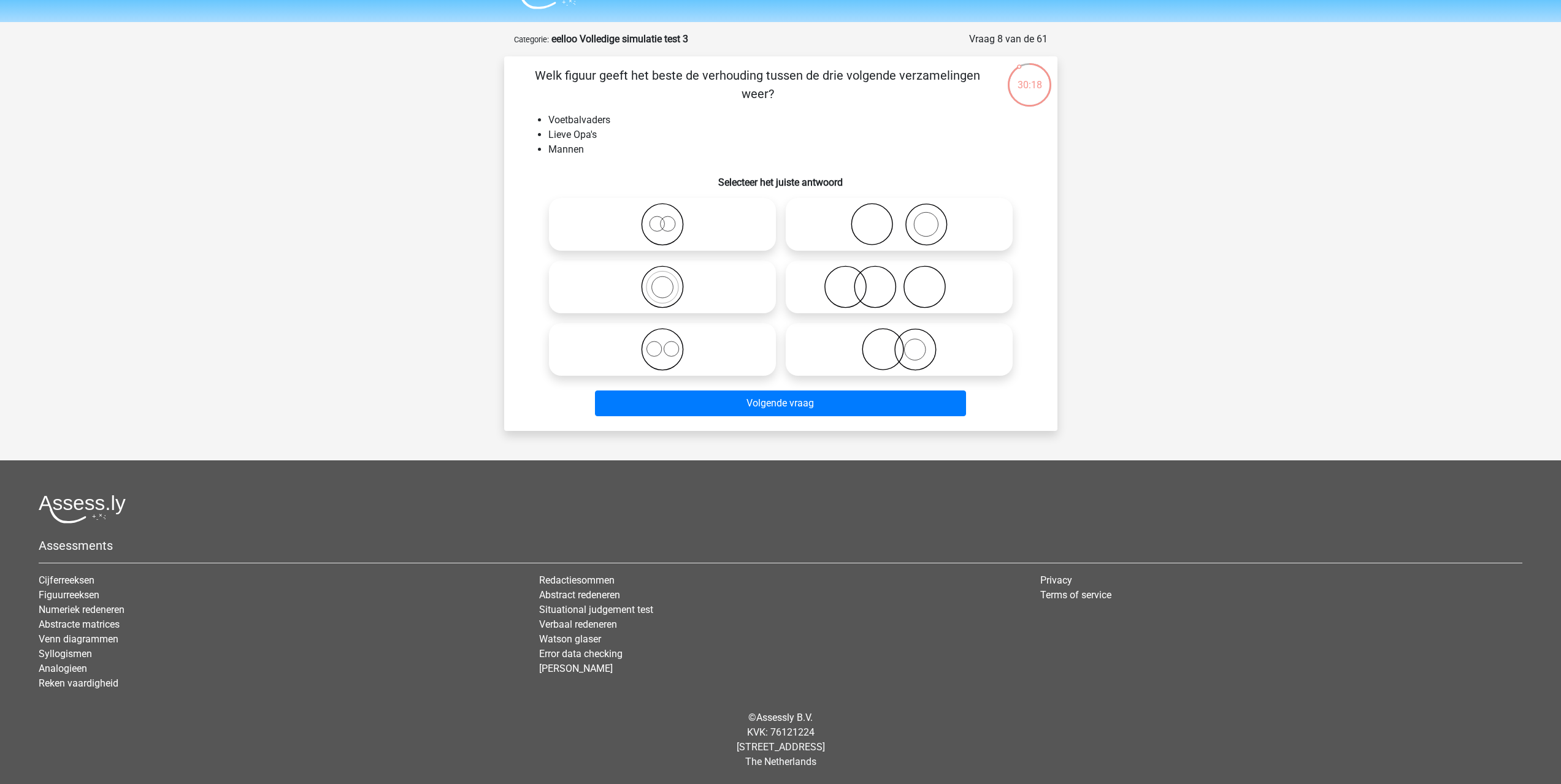
click at [682, 226] on icon at bounding box center [663, 224] width 217 height 43
click at [670, 218] on input "radio" at bounding box center [666, 214] width 8 height 8
radio input "true"
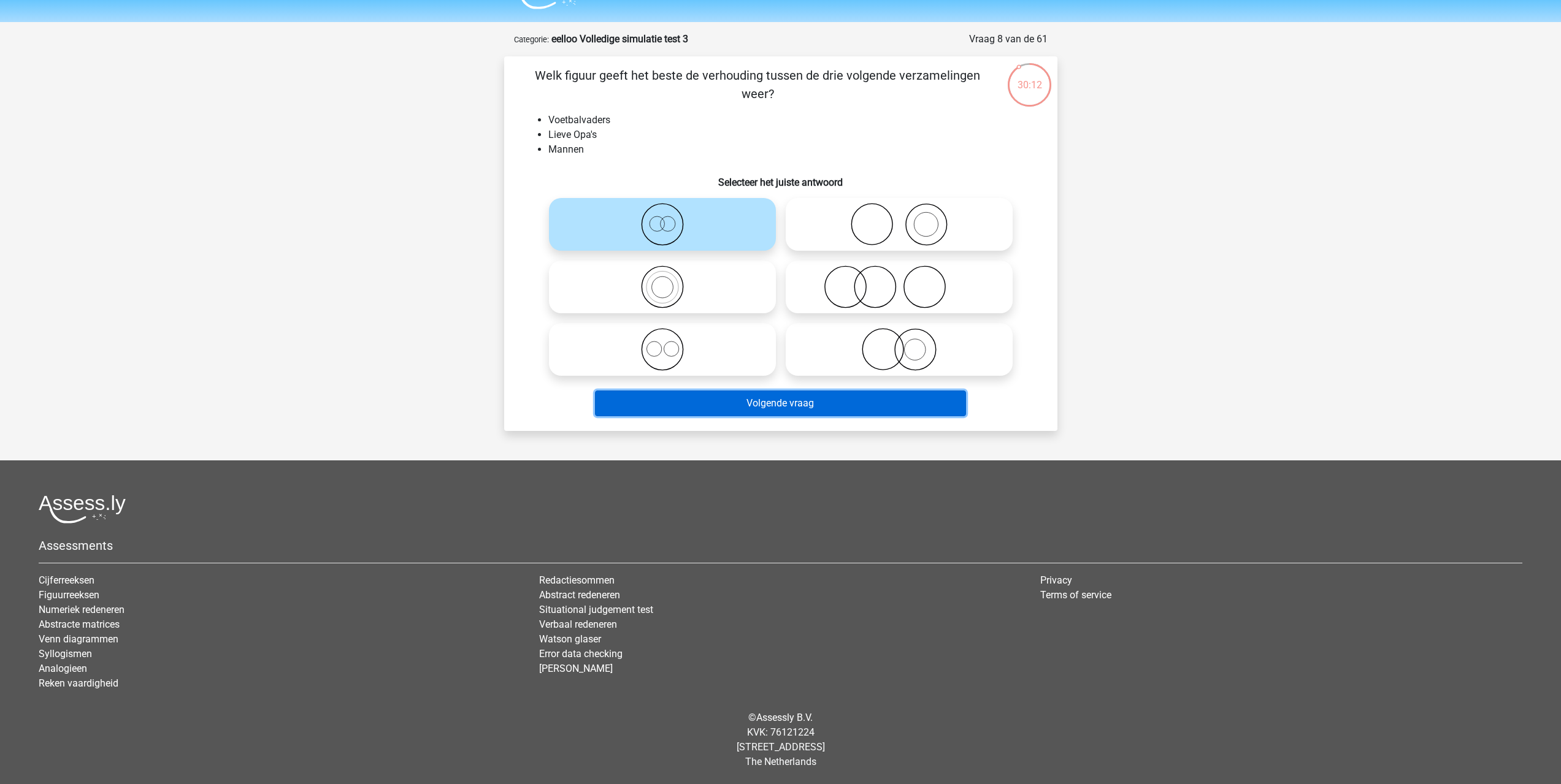
click at [688, 404] on button "Volgende vraag" at bounding box center [780, 403] width 371 height 26
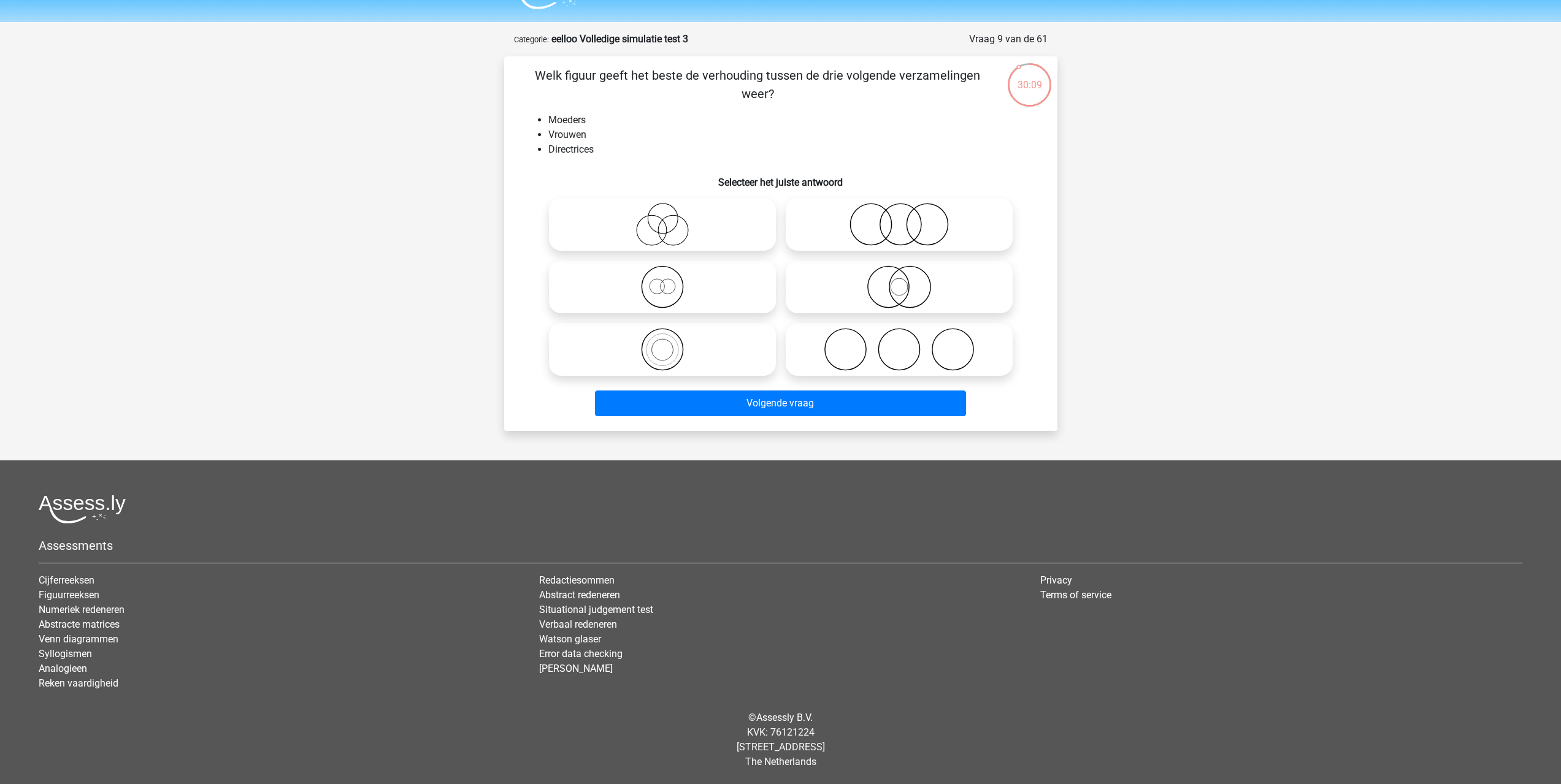
click at [681, 292] on icon at bounding box center [663, 287] width 217 height 43
click at [670, 281] on input "radio" at bounding box center [666, 276] width 8 height 8
radio input "true"
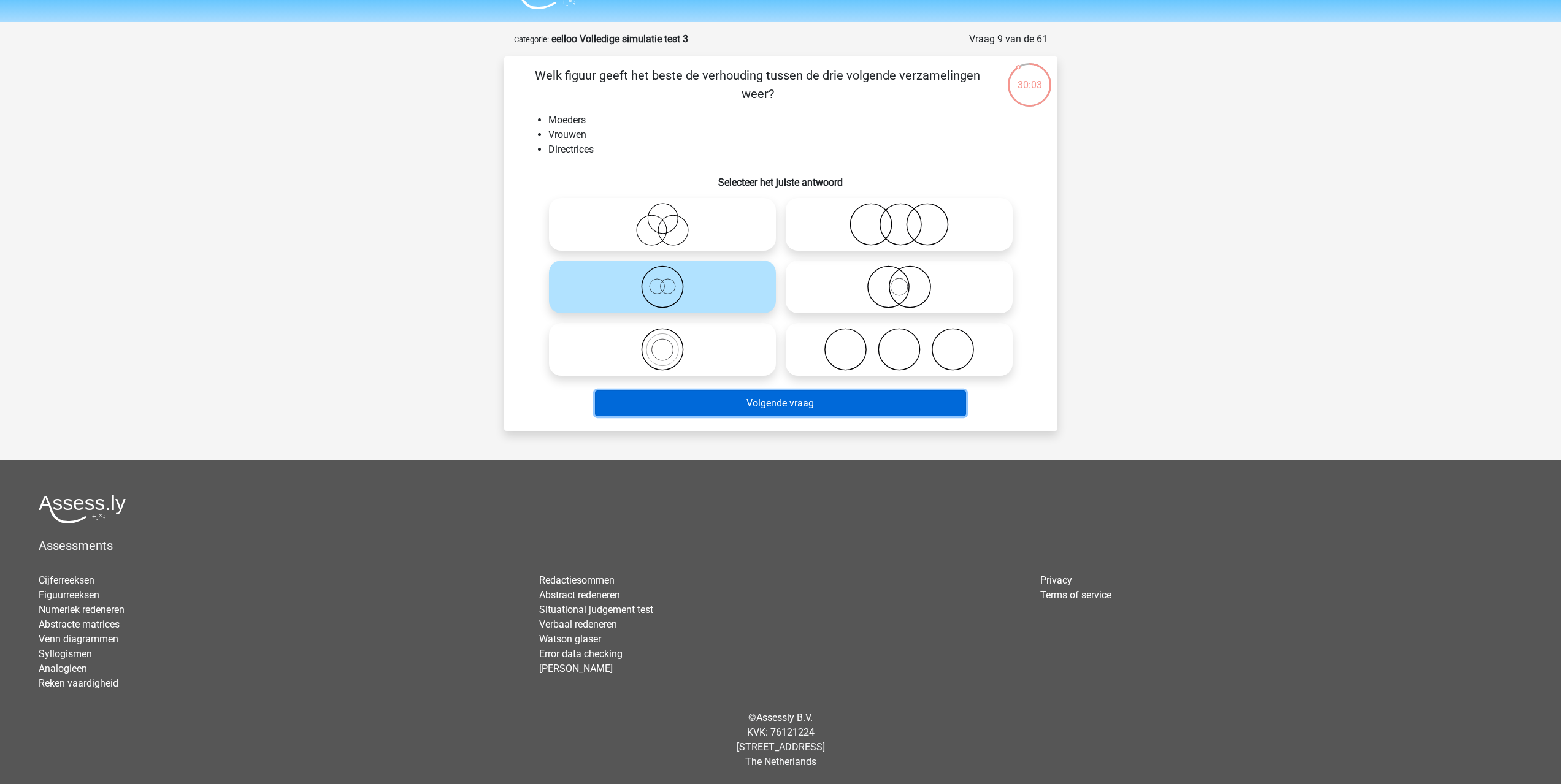
click at [678, 397] on button "Volgende vraag" at bounding box center [780, 403] width 371 height 26
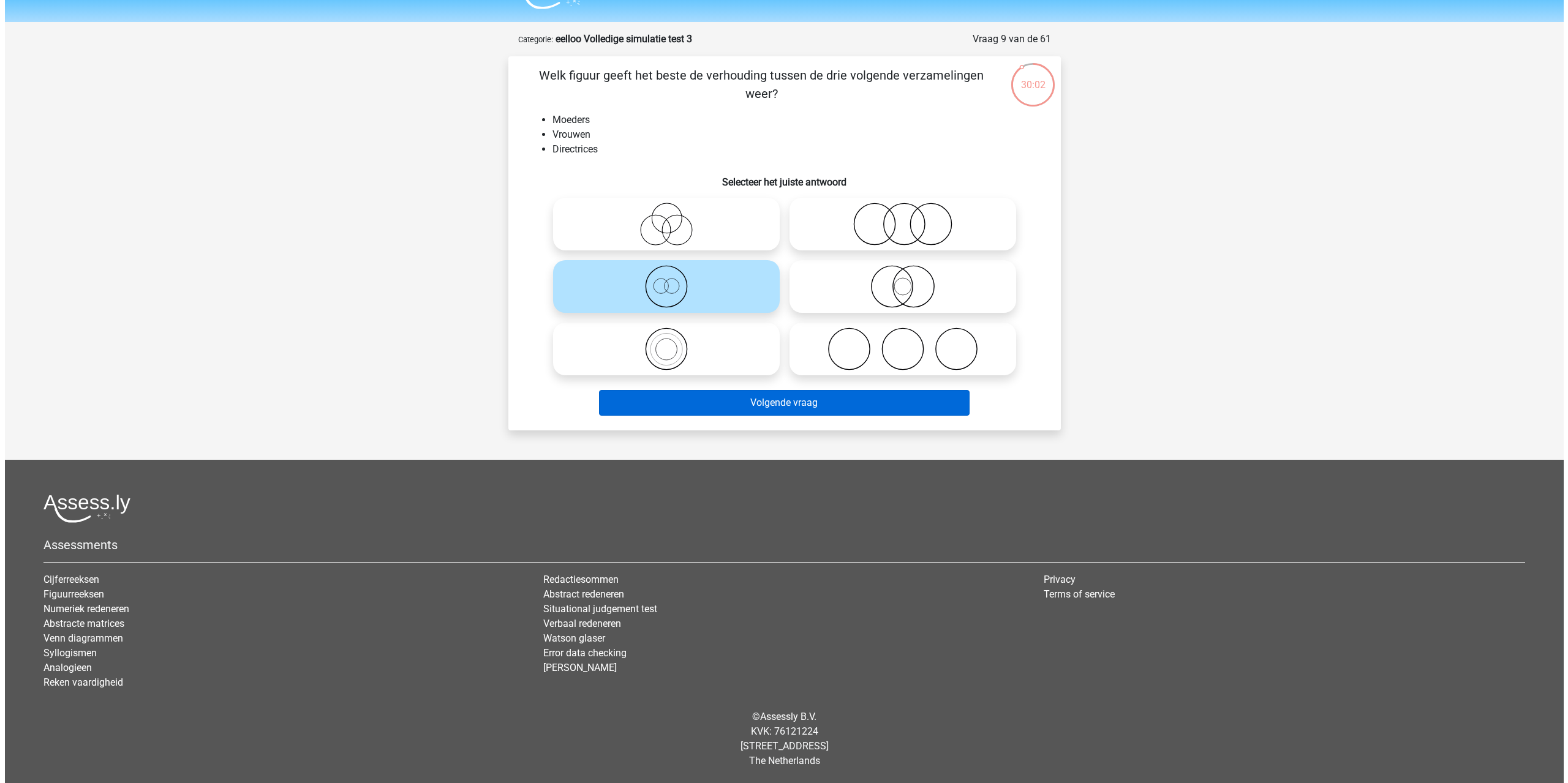
scroll to position [0, 0]
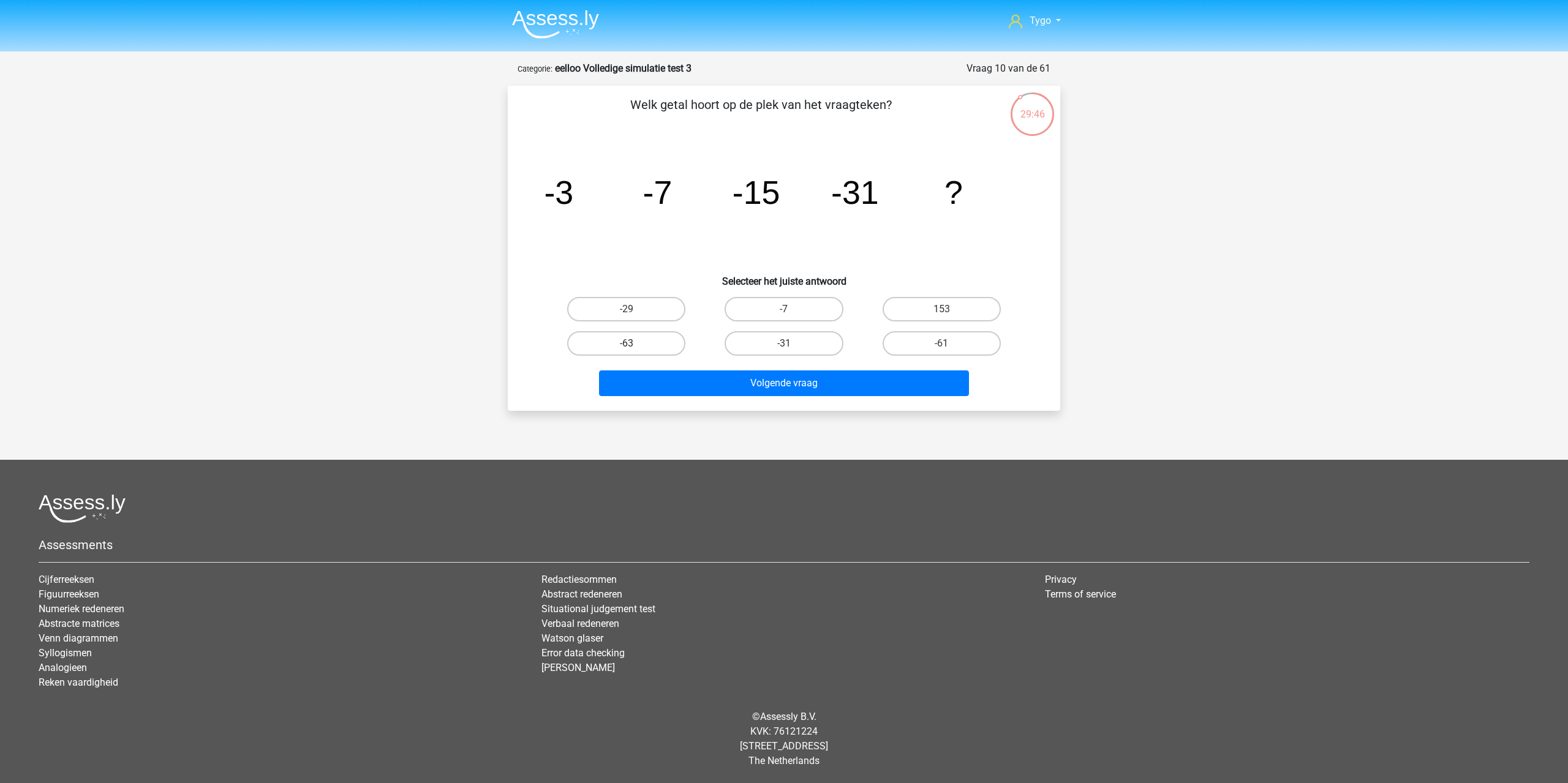
click at [649, 342] on label "-63" at bounding box center [626, 343] width 118 height 24
click at [634, 343] on input "-63" at bounding box center [630, 347] width 8 height 8
radio input "true"
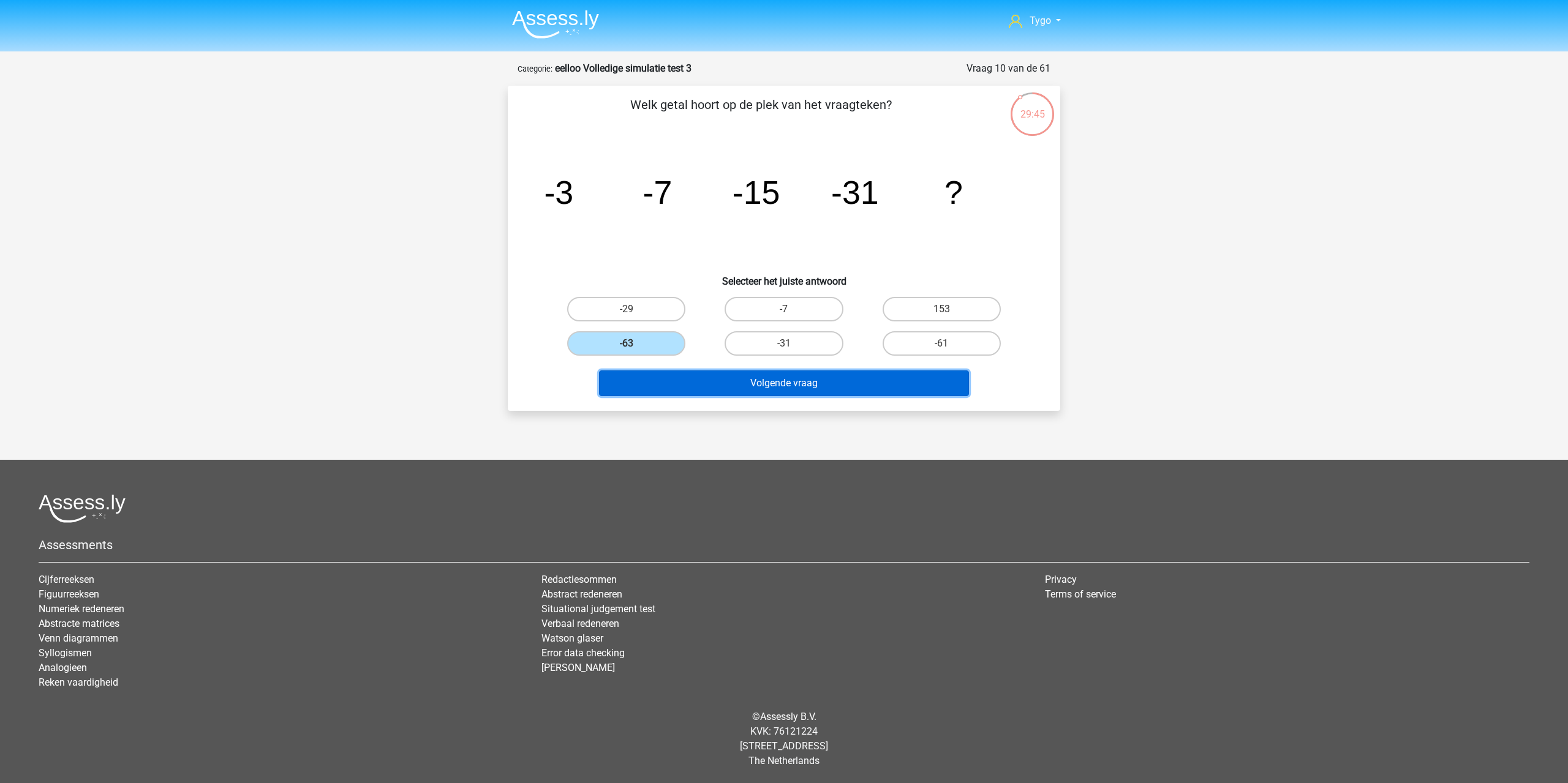
click at [713, 387] on button "Volgende vraag" at bounding box center [784, 383] width 371 height 26
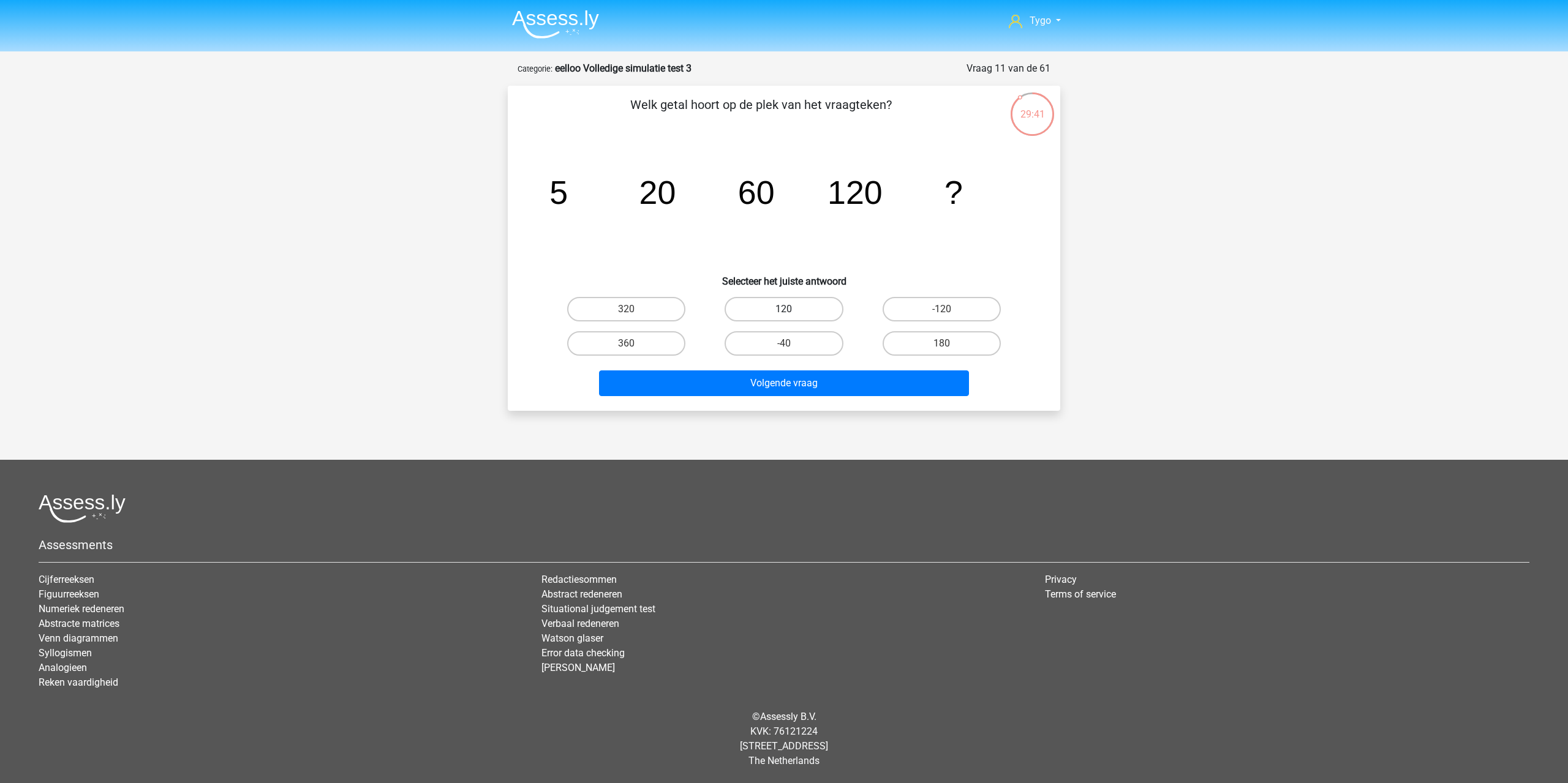
click at [791, 306] on label "120" at bounding box center [784, 309] width 118 height 24
click at [791, 309] on input "120" at bounding box center [787, 313] width 8 height 8
radio input "true"
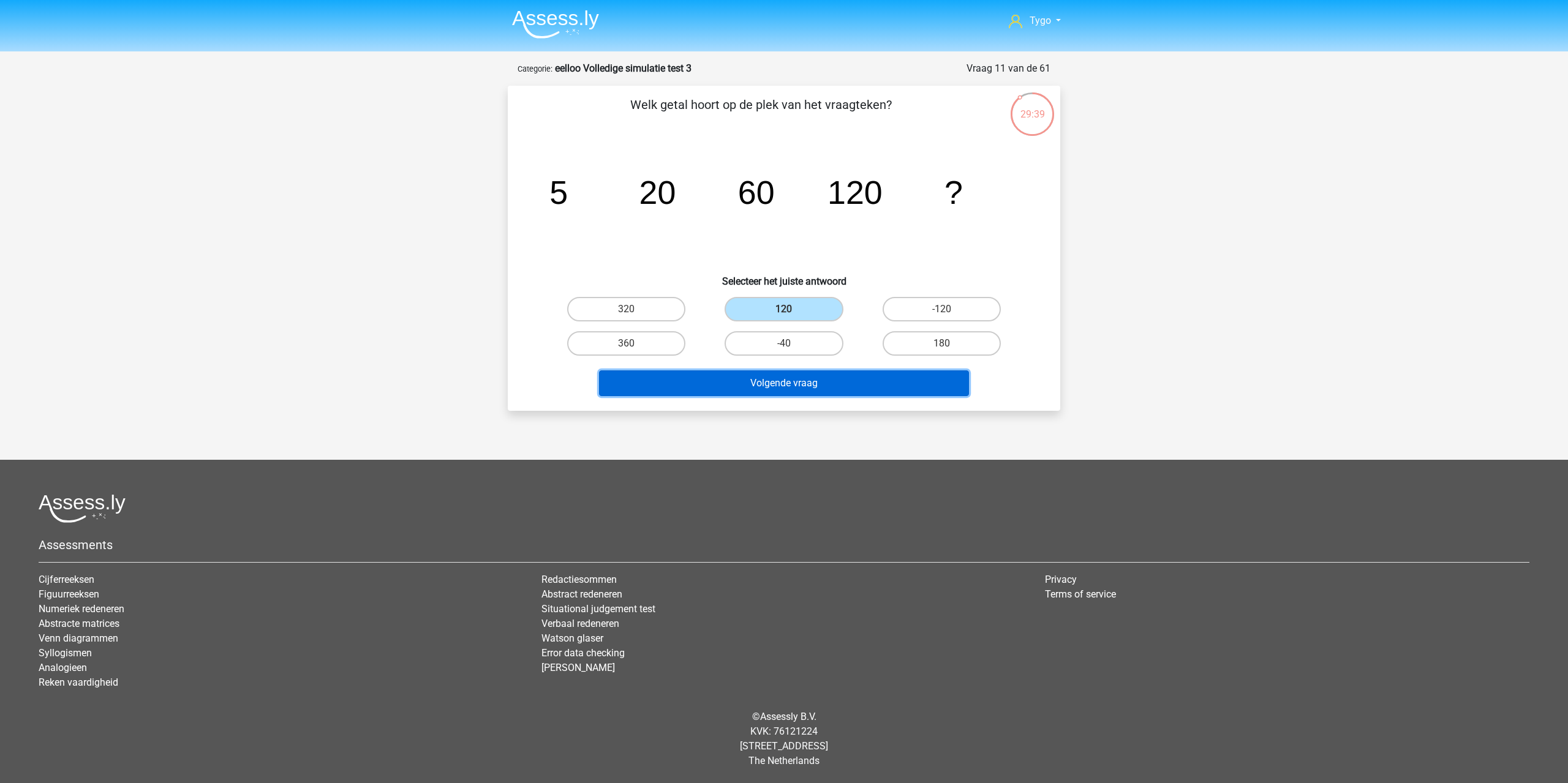
click at [727, 382] on button "Volgende vraag" at bounding box center [784, 383] width 371 height 26
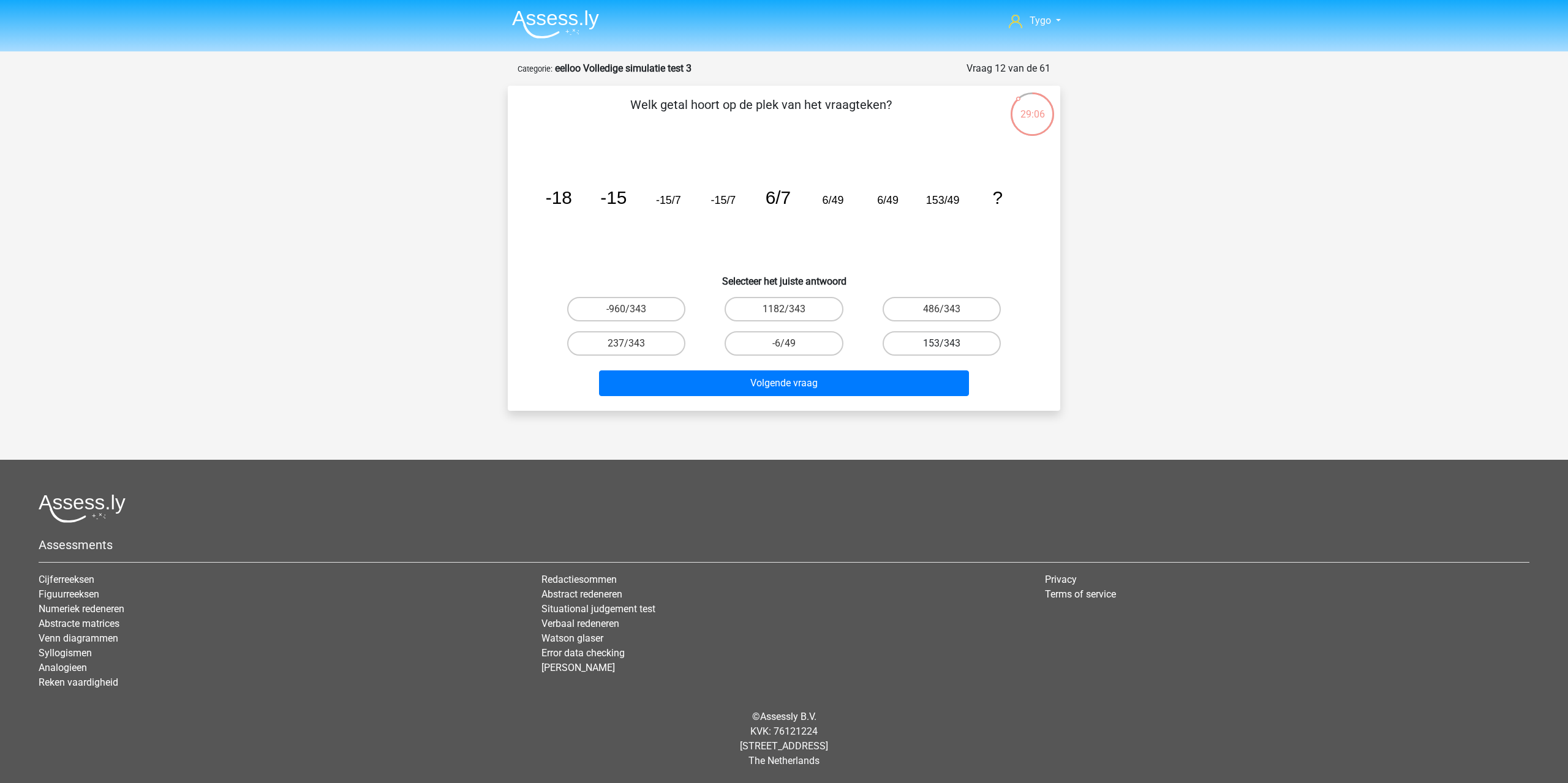
click at [969, 341] on label "153/343" at bounding box center [942, 343] width 118 height 24
click at [949, 343] on input "153/343" at bounding box center [945, 347] width 8 height 8
radio input "true"
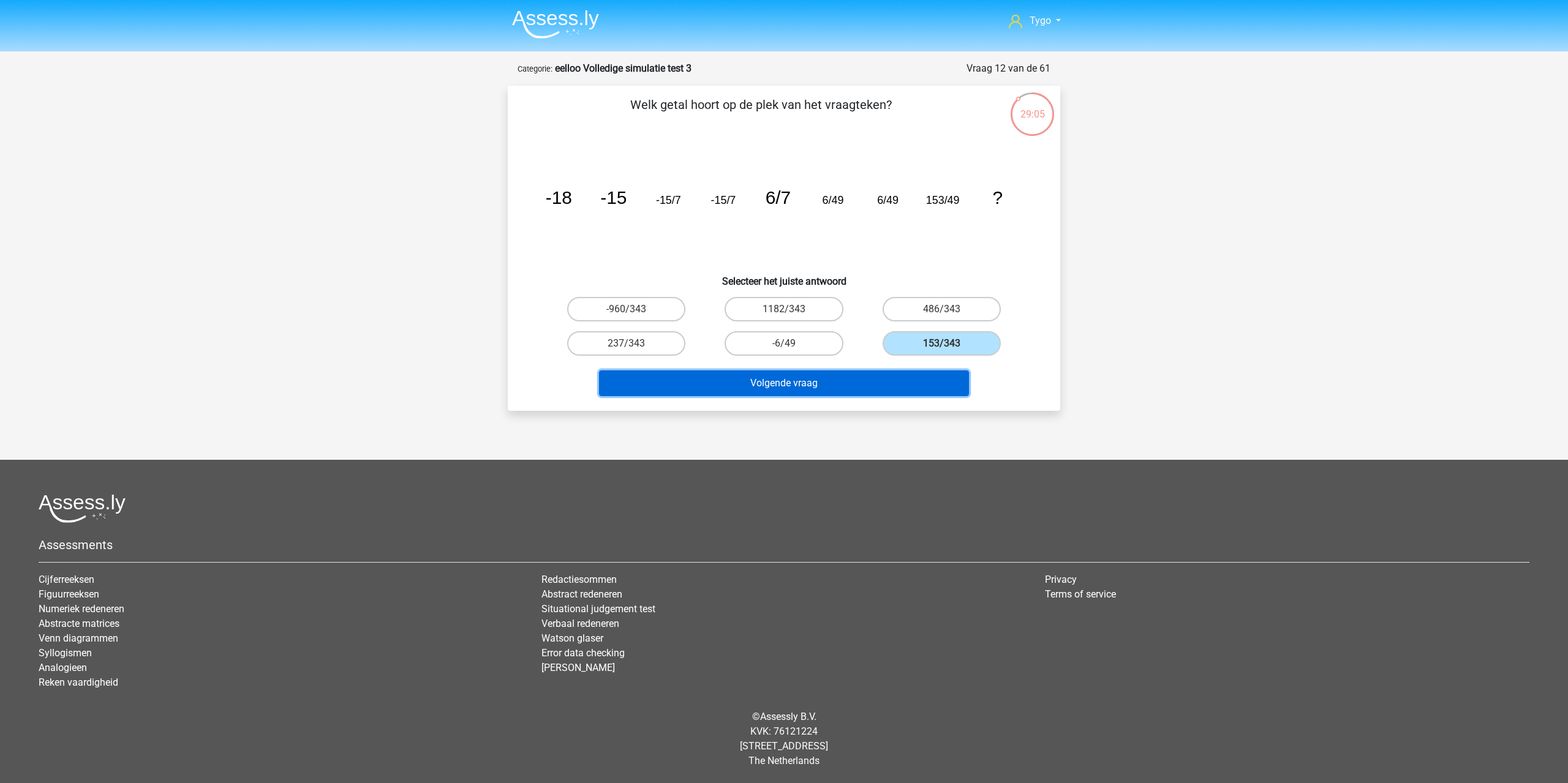
click at [912, 381] on button "Volgende vraag" at bounding box center [784, 383] width 371 height 26
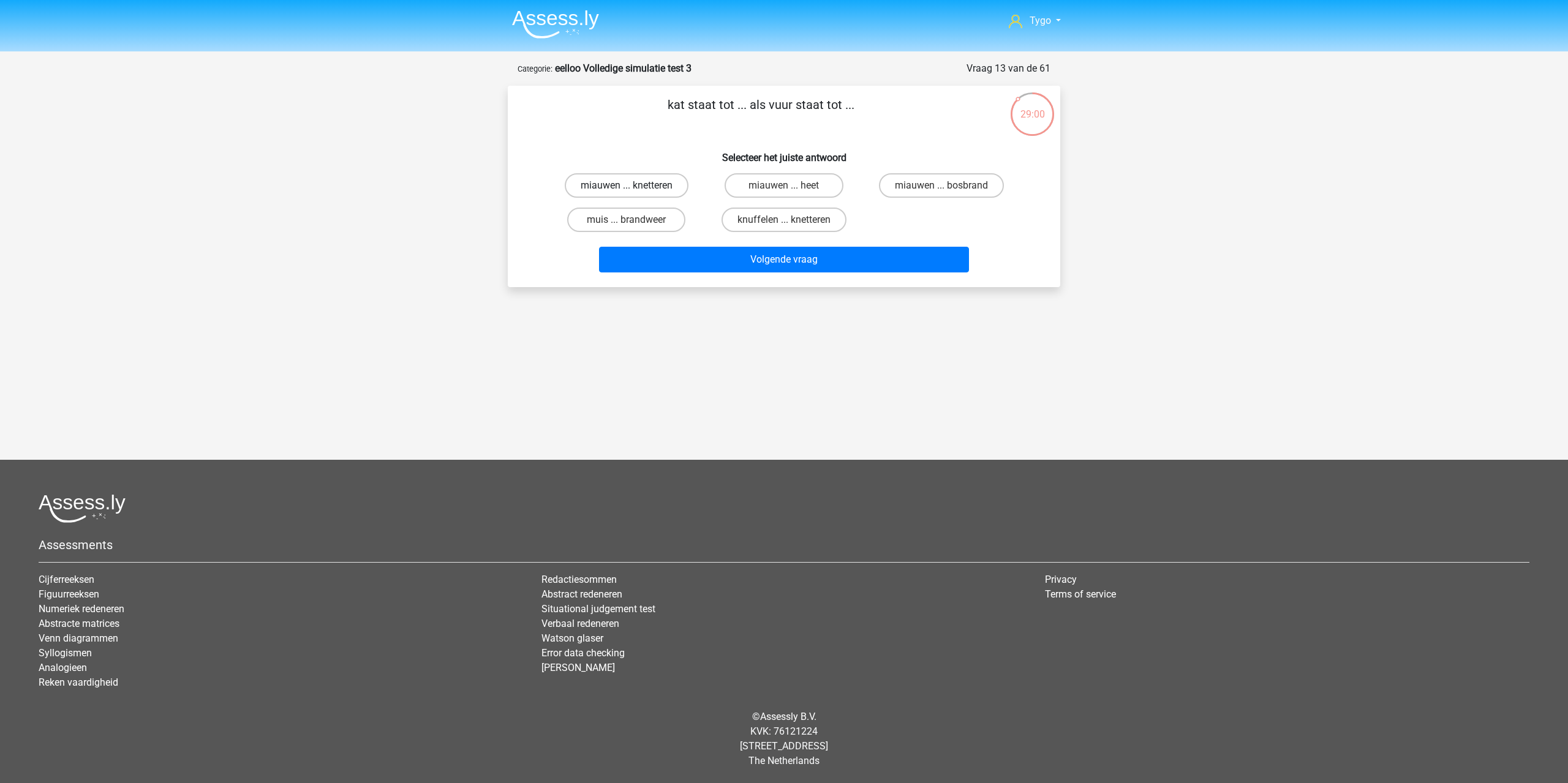
click at [658, 186] on label "miauwen ... knetteren" at bounding box center [626, 185] width 124 height 24
click at [634, 186] on input "miauwen ... knetteren" at bounding box center [630, 189] width 8 height 8
radio input "true"
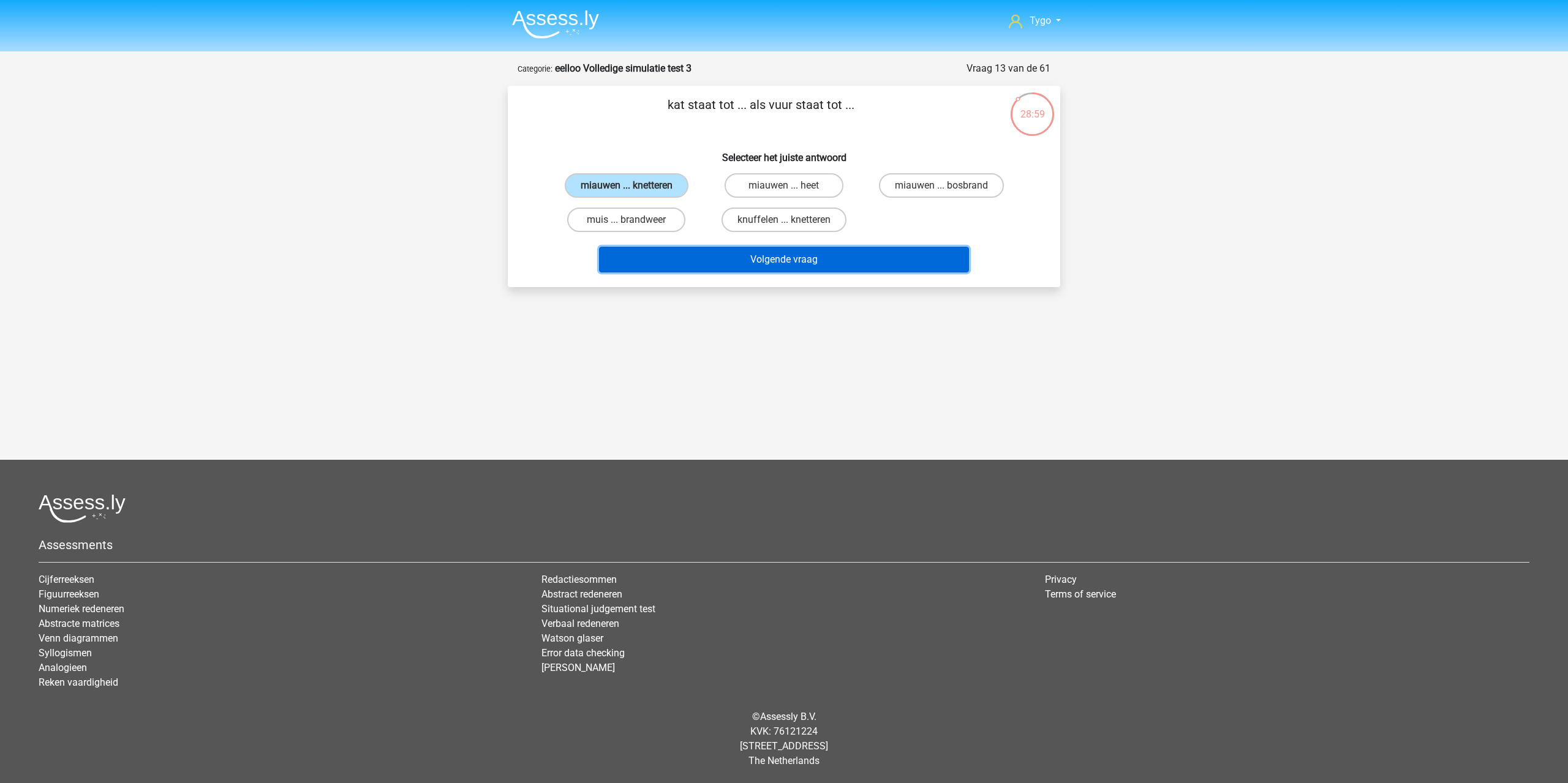
click at [751, 261] on button "Volgende vraag" at bounding box center [784, 259] width 371 height 26
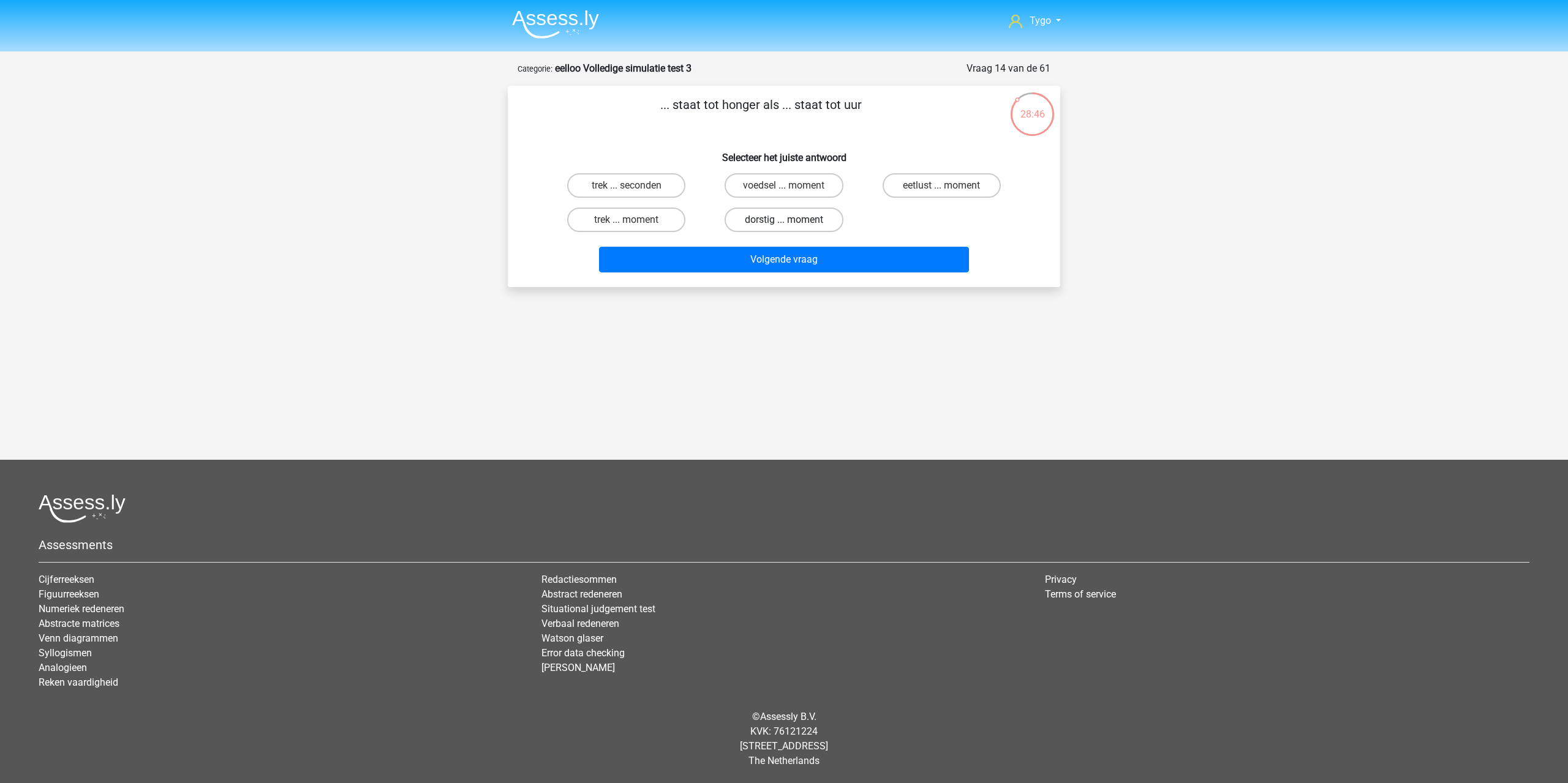
click at [781, 225] on label "dorstig ... moment" at bounding box center [784, 219] width 118 height 24
click at [784, 225] on input "dorstig ... moment" at bounding box center [787, 224] width 8 height 8
radio input "true"
click at [935, 191] on label "eetlust ... moment" at bounding box center [942, 185] width 118 height 24
click at [941, 191] on input "eetlust ... moment" at bounding box center [945, 189] width 8 height 8
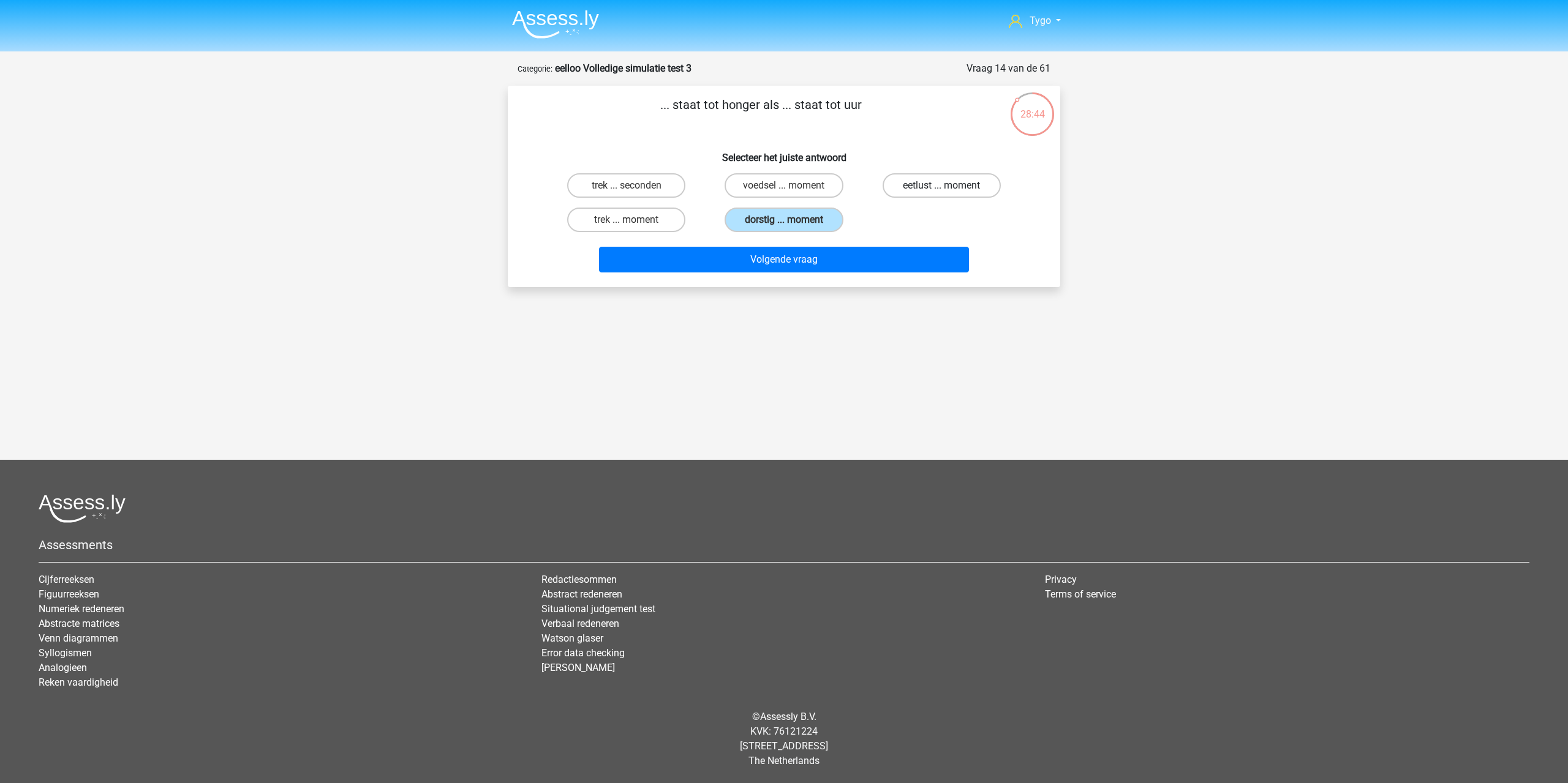
radio input "true"
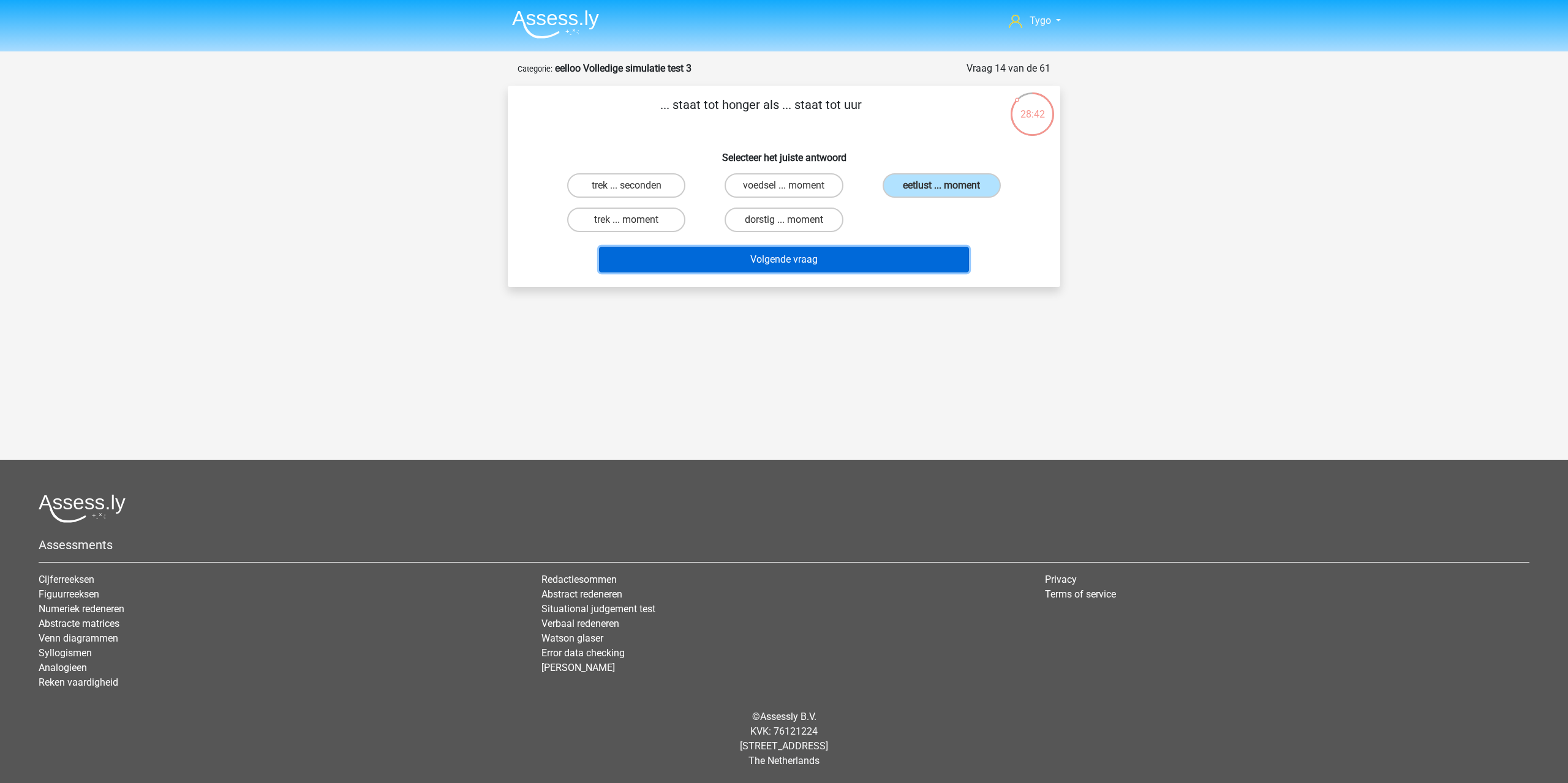
click at [901, 262] on button "Volgende vraag" at bounding box center [784, 259] width 371 height 26
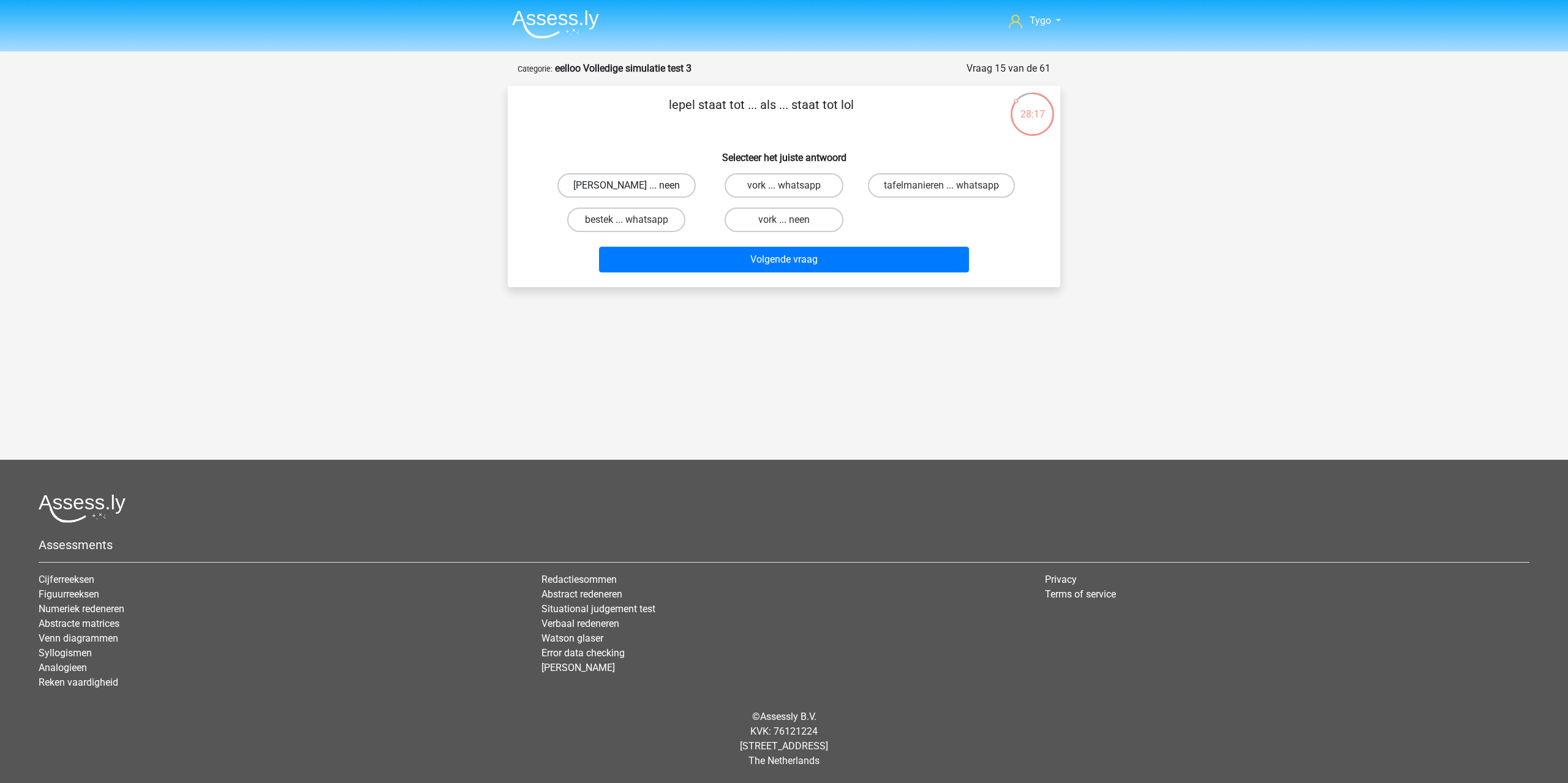
click at [621, 184] on label "anna ... neen" at bounding box center [627, 185] width 138 height 24
click at [627, 186] on input "anna ... neen" at bounding box center [630, 189] width 8 height 8
radio input "true"
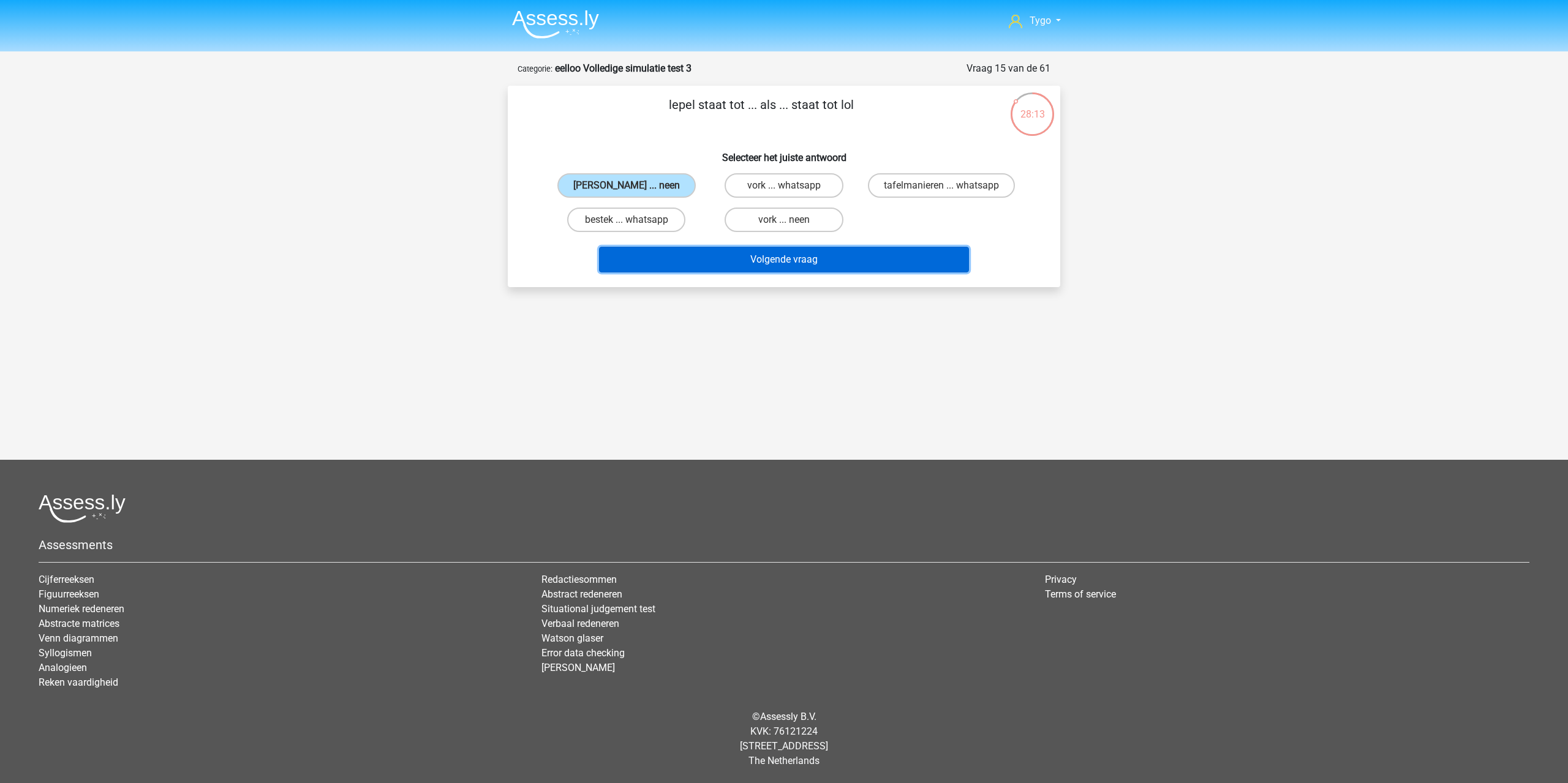
click at [807, 272] on button "Volgende vraag" at bounding box center [784, 259] width 371 height 26
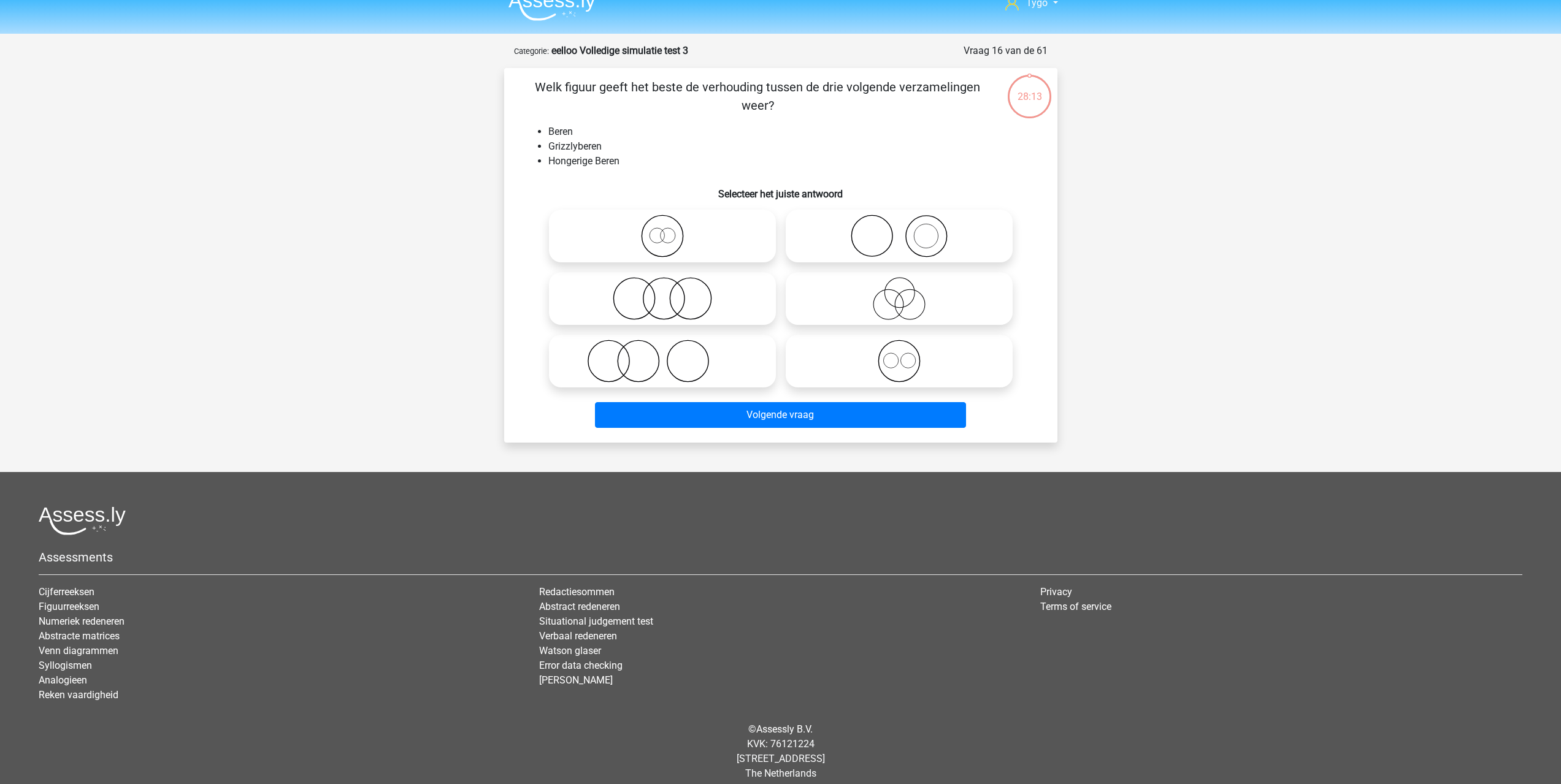
scroll to position [29, 0]
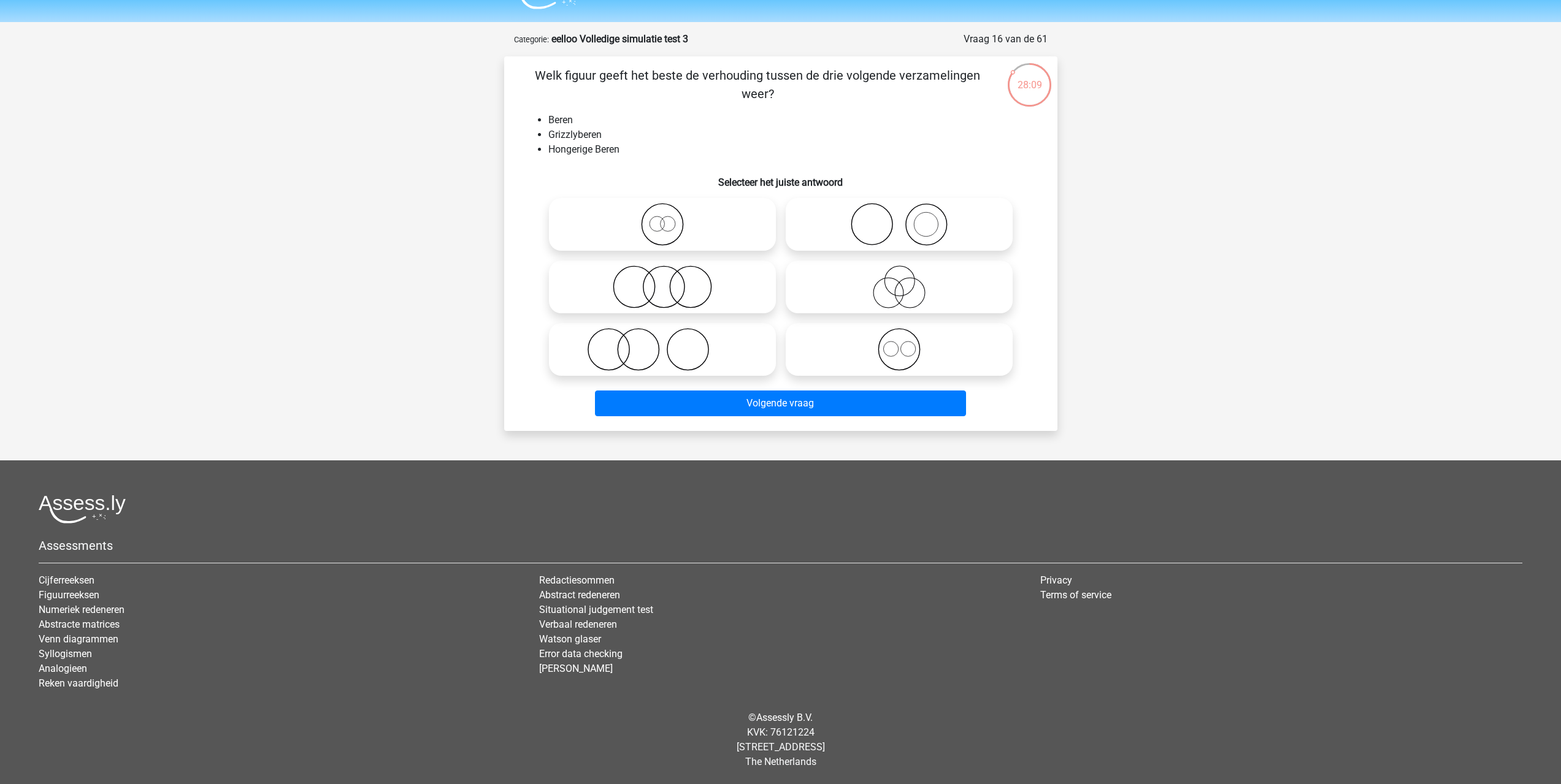
click at [689, 221] on icon at bounding box center [663, 224] width 217 height 43
click at [670, 218] on input "radio" at bounding box center [666, 214] width 8 height 8
radio input "true"
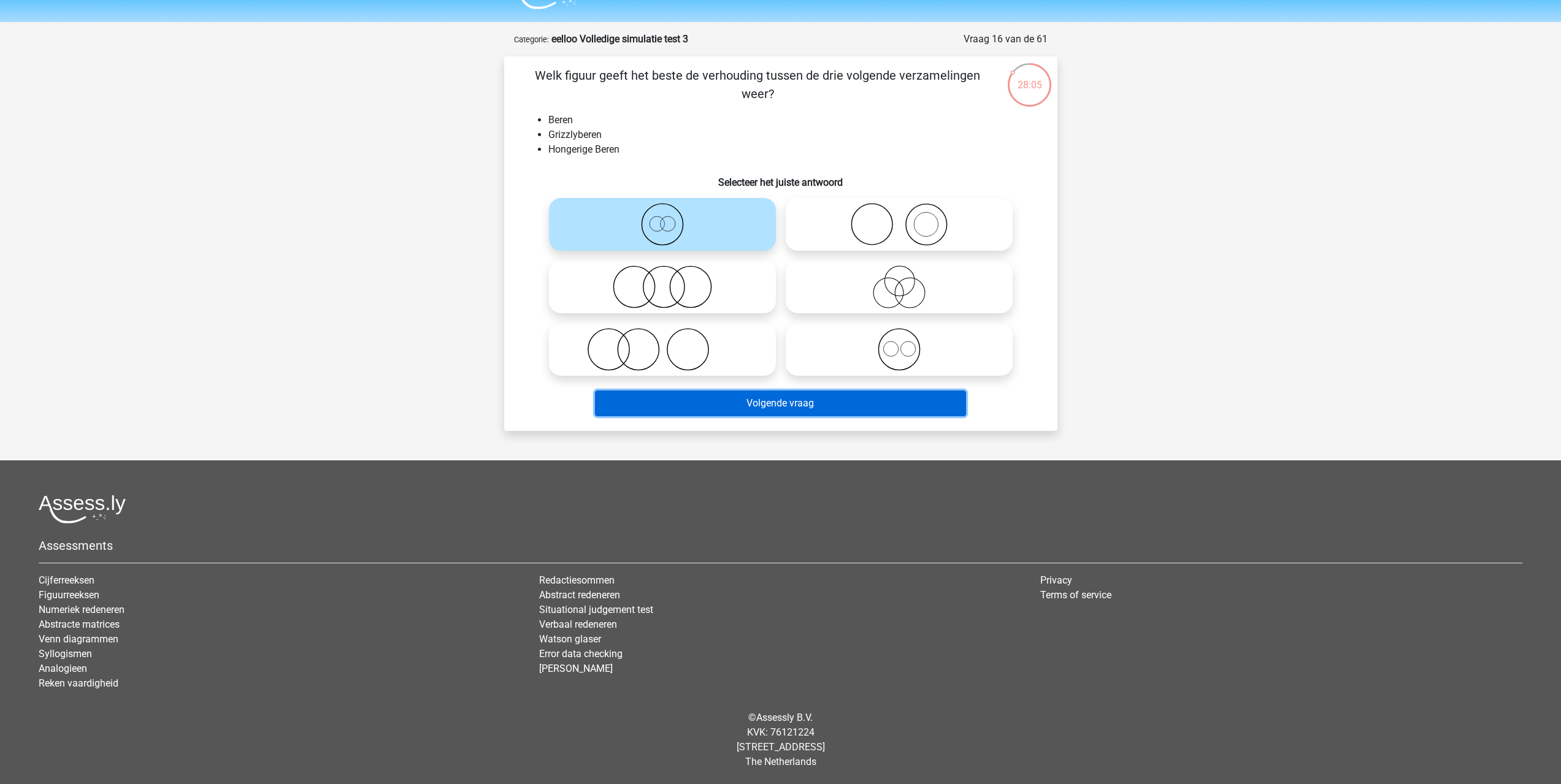
click at [702, 407] on button "Volgende vraag" at bounding box center [780, 403] width 371 height 26
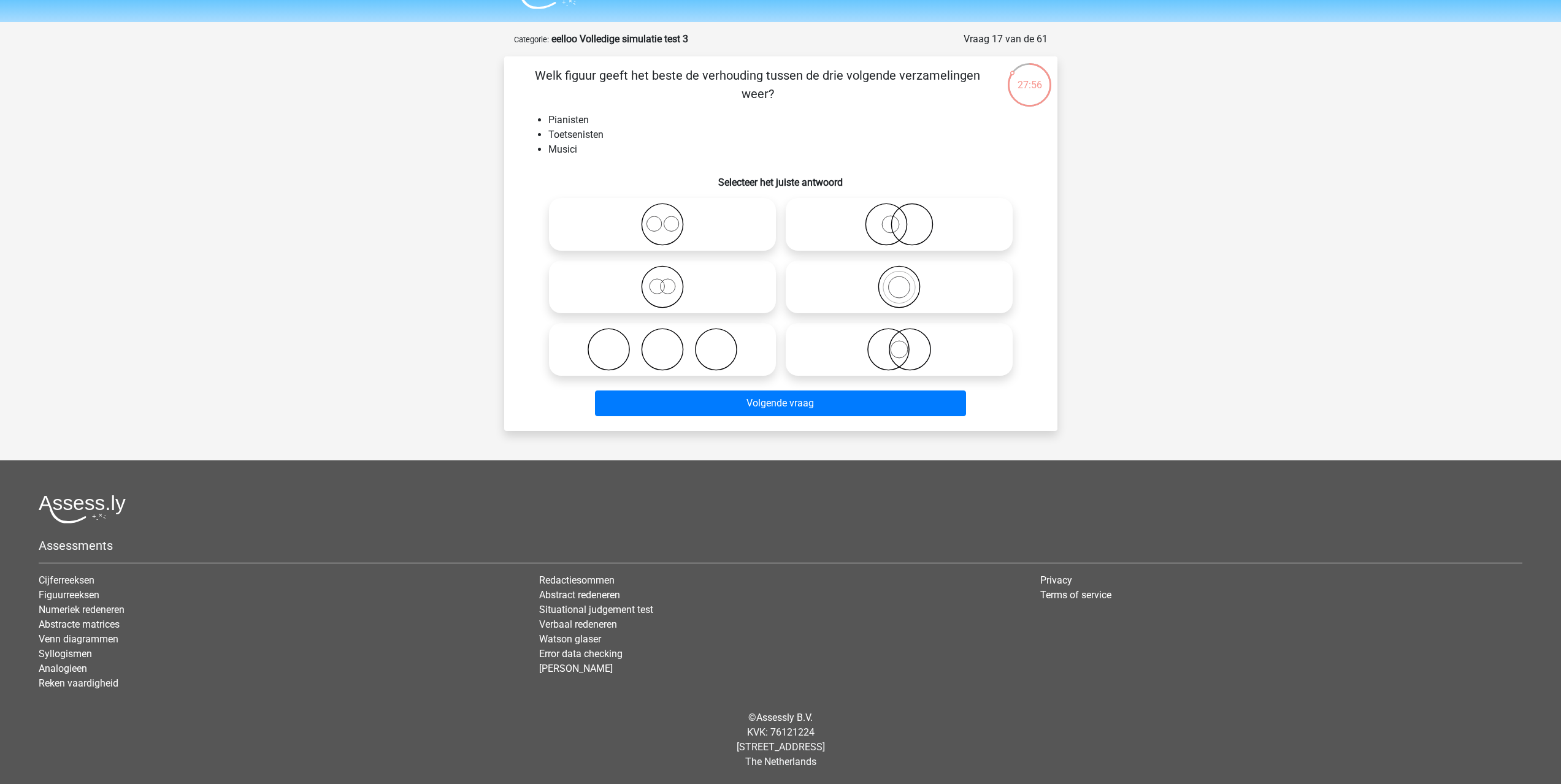
click at [881, 215] on icon at bounding box center [899, 224] width 217 height 43
click at [899, 215] on input "radio" at bounding box center [903, 214] width 8 height 8
radio input "true"
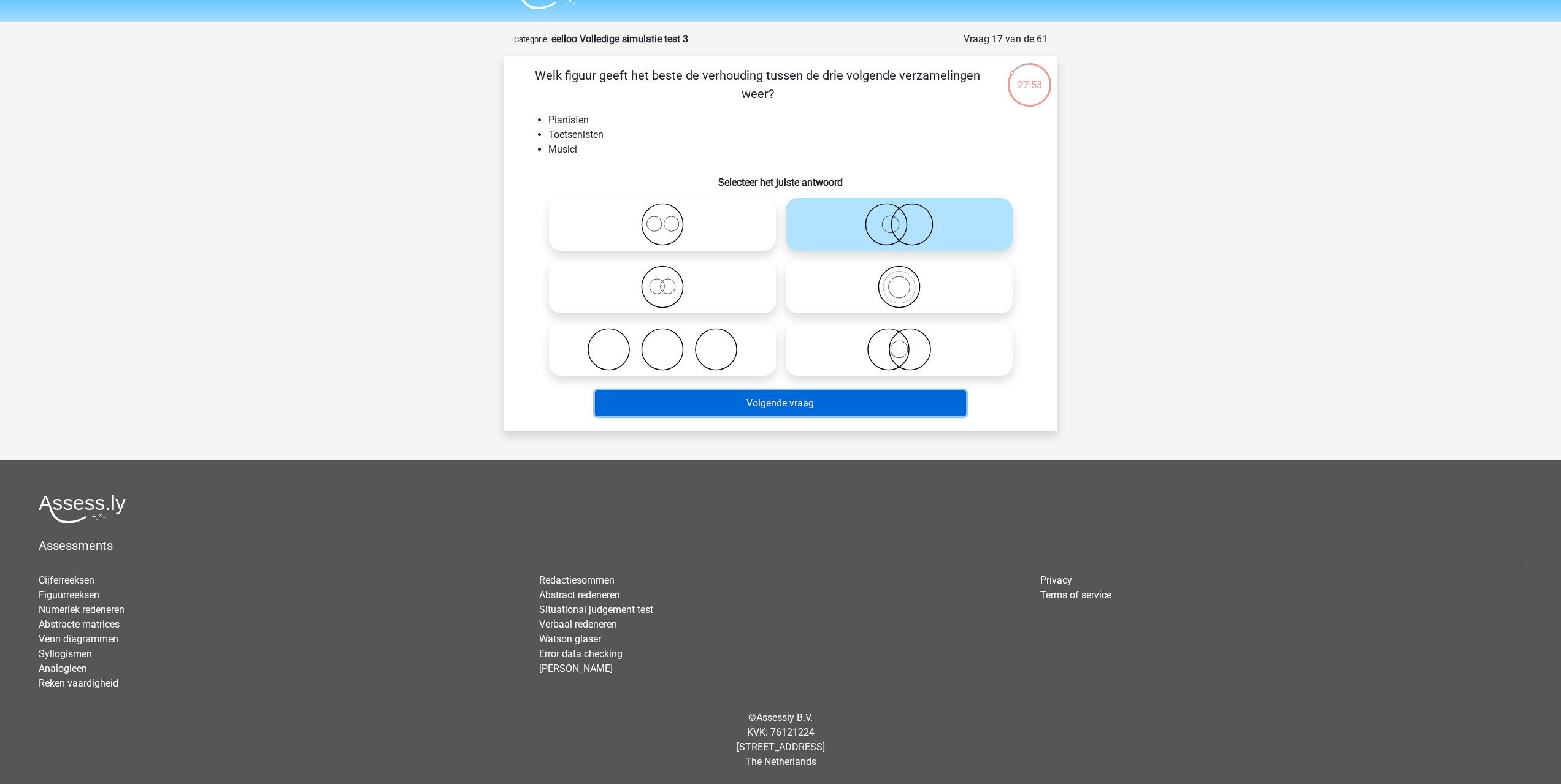
click at [734, 411] on button "Volgende vraag" at bounding box center [780, 403] width 371 height 26
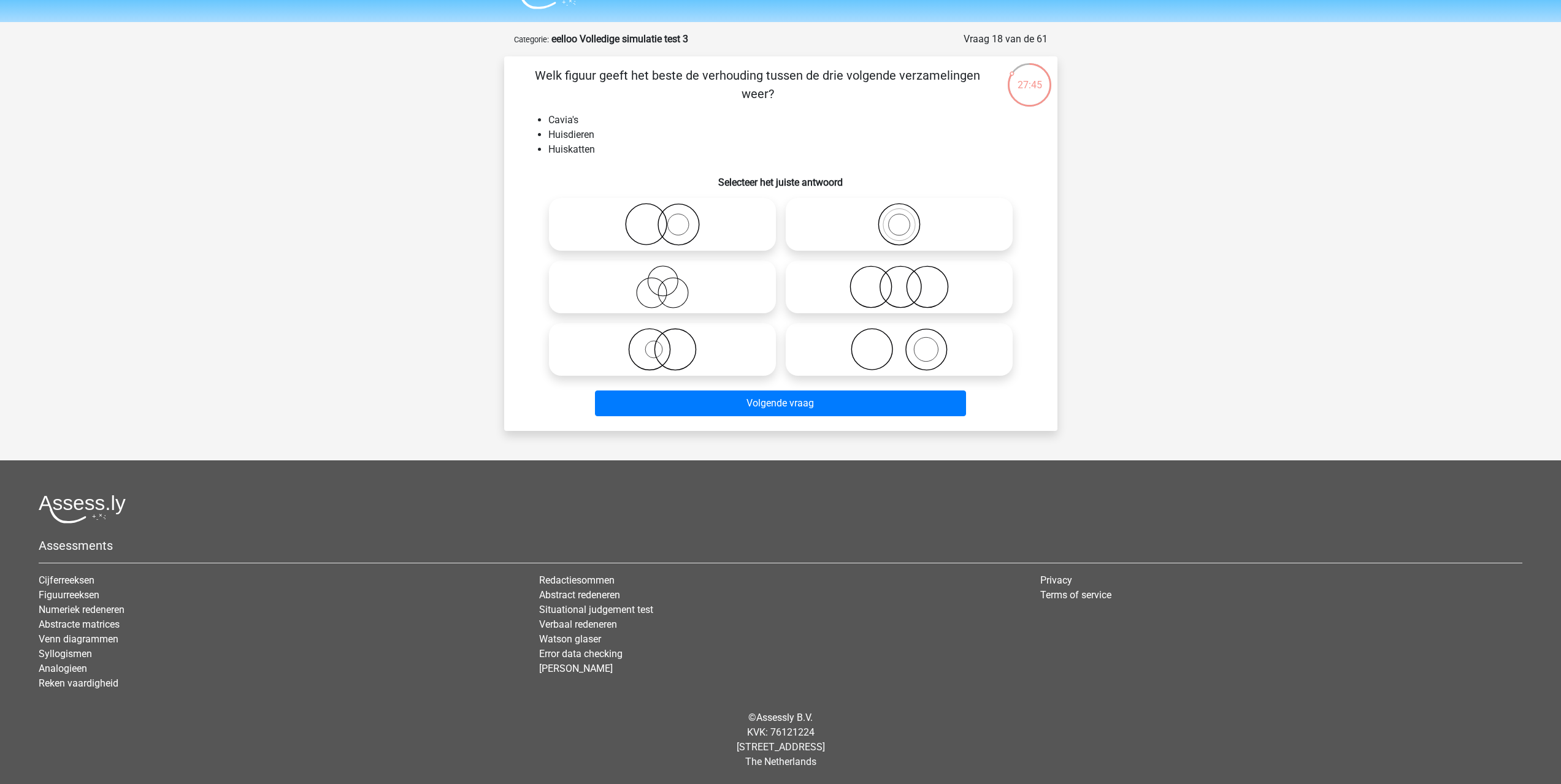
click at [677, 215] on icon at bounding box center [663, 224] width 217 height 43
click at [670, 215] on input "radio" at bounding box center [666, 214] width 8 height 8
radio input "true"
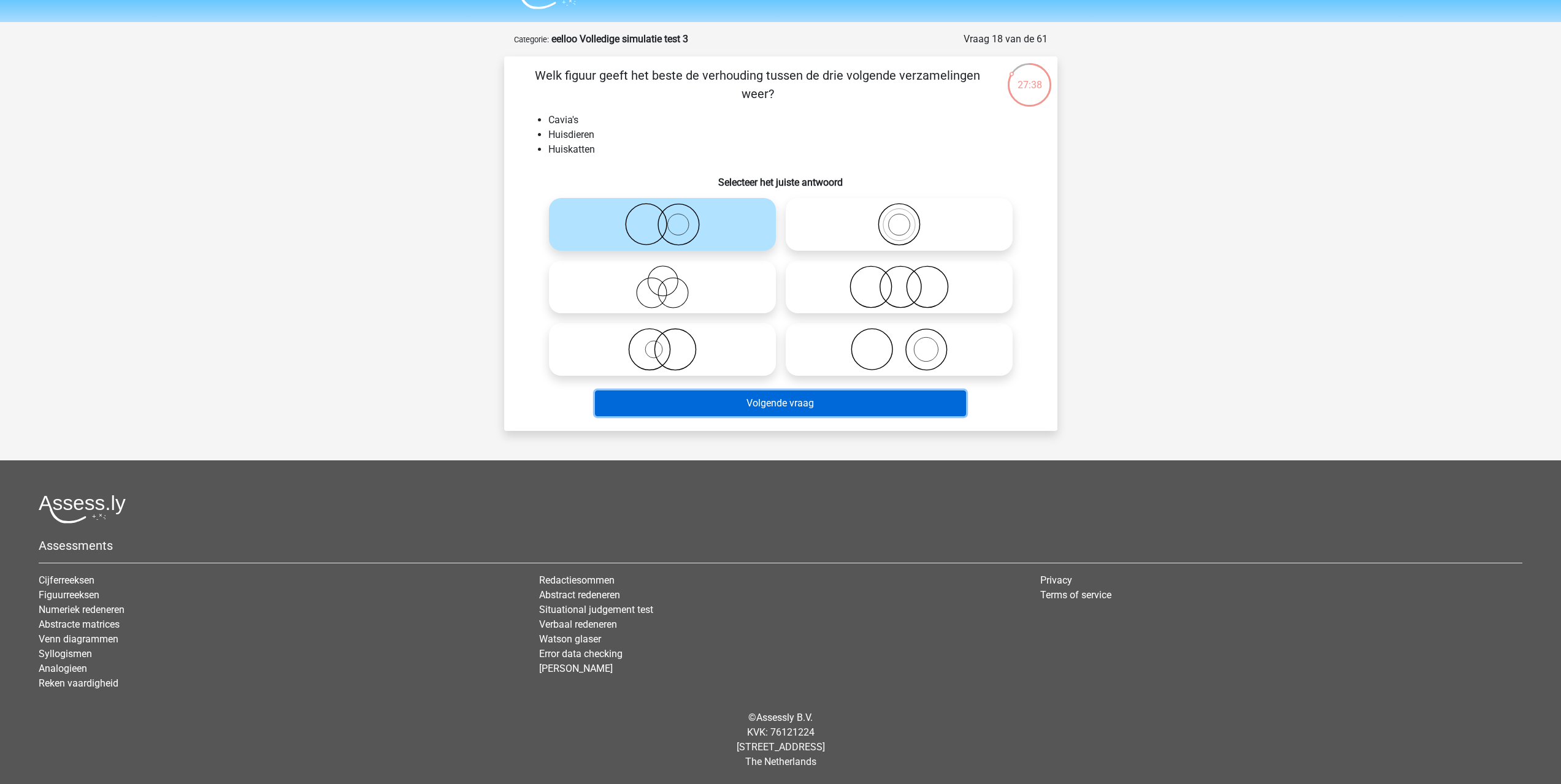
click at [662, 402] on button "Volgende vraag" at bounding box center [780, 403] width 371 height 26
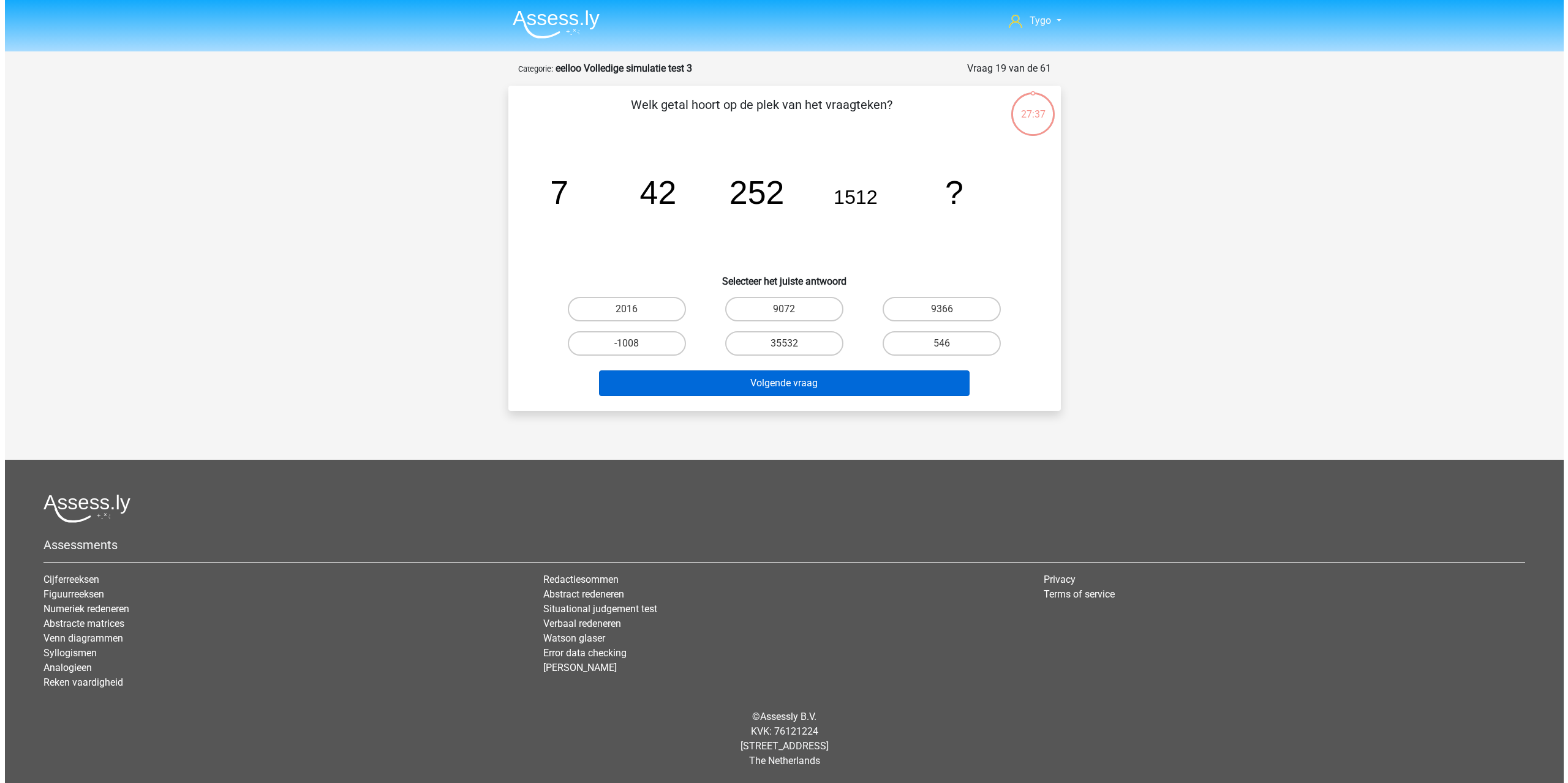
scroll to position [0, 0]
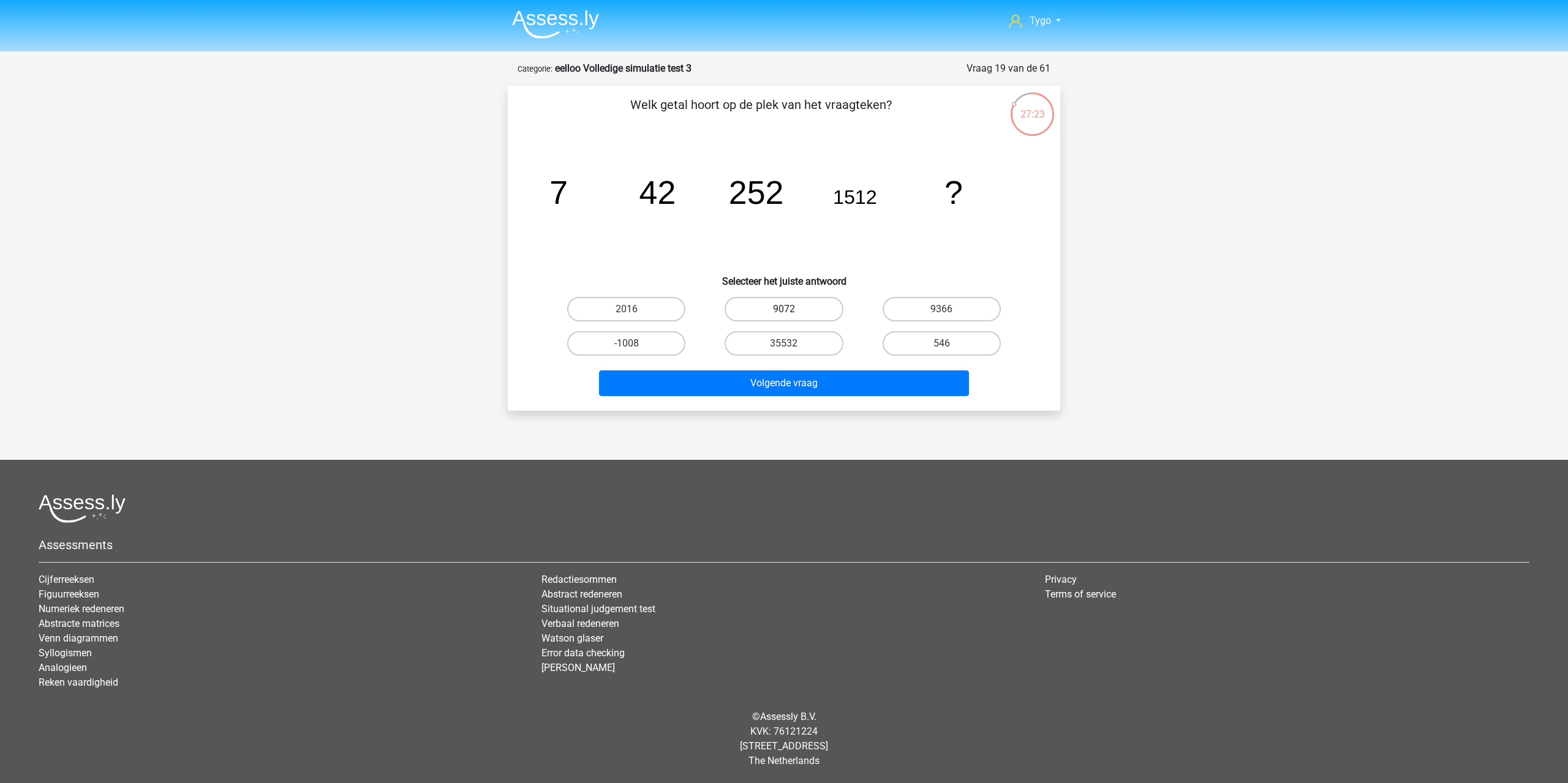
click at [792, 312] on label "9072" at bounding box center [784, 309] width 118 height 24
click at [792, 312] on input "9072" at bounding box center [787, 313] width 8 height 8
radio input "true"
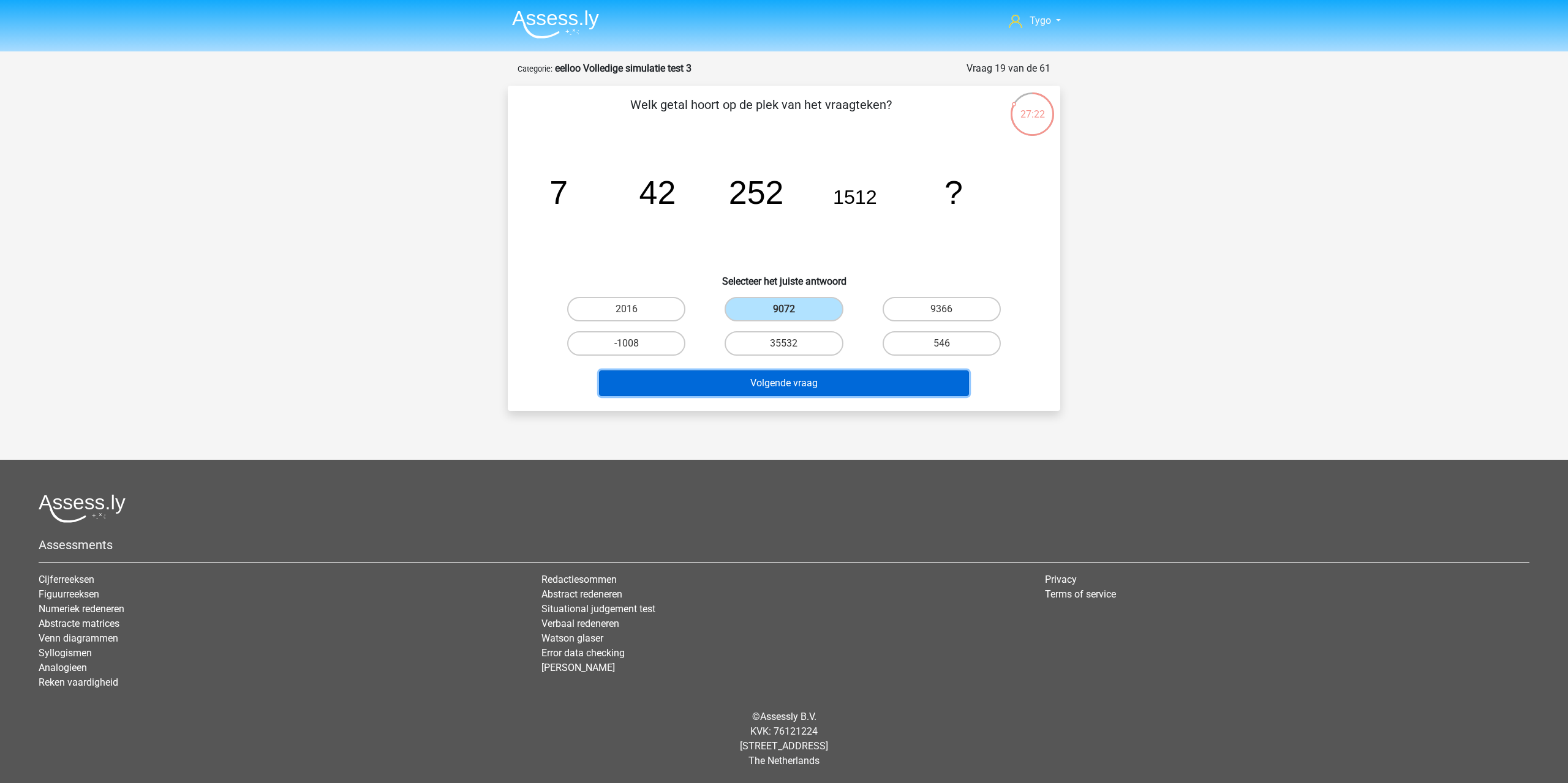
click at [822, 389] on button "Volgende vraag" at bounding box center [784, 383] width 371 height 26
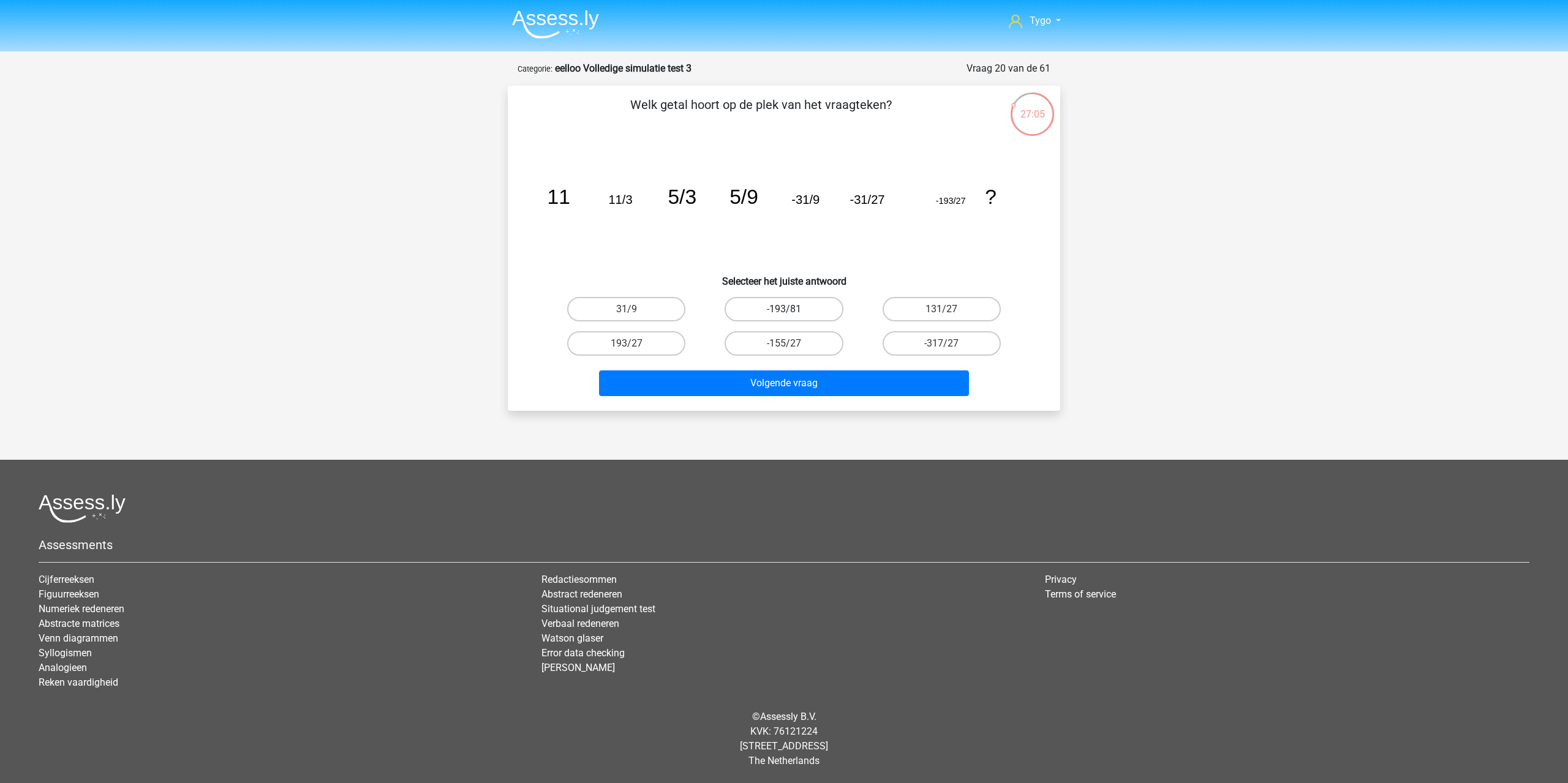
click at [797, 308] on label "-193/81" at bounding box center [784, 309] width 118 height 24
click at [792, 309] on input "-193/81" at bounding box center [787, 313] width 8 height 8
radio input "true"
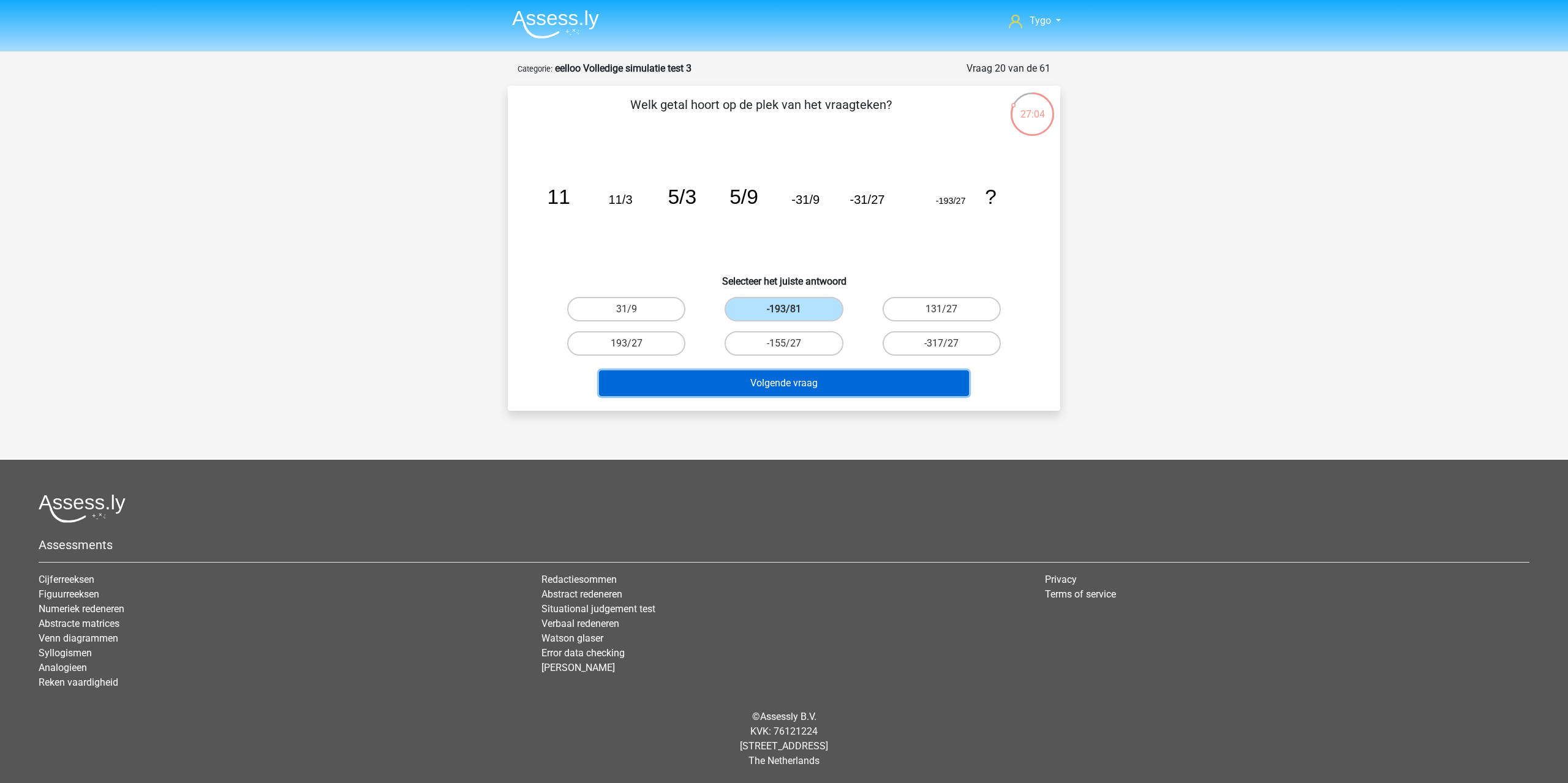
click at [815, 380] on button "Volgende vraag" at bounding box center [784, 383] width 371 height 26
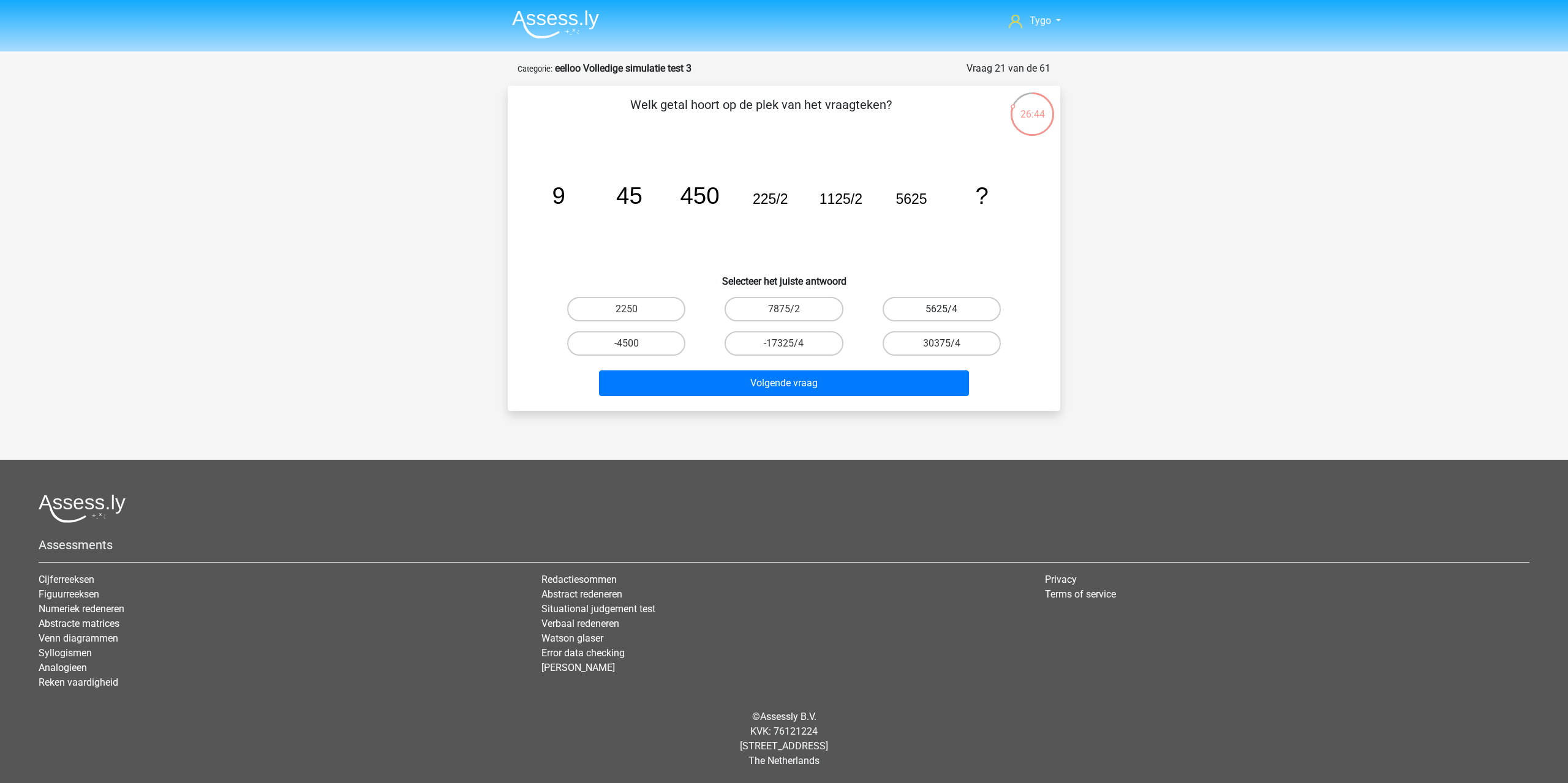
click at [934, 311] on label "5625/4" at bounding box center [942, 309] width 118 height 24
click at [941, 311] on input "5625/4" at bounding box center [945, 313] width 8 height 8
radio input "true"
click at [926, 341] on label "30375/4" at bounding box center [942, 343] width 118 height 24
click at [941, 343] on input "30375/4" at bounding box center [945, 347] width 8 height 8
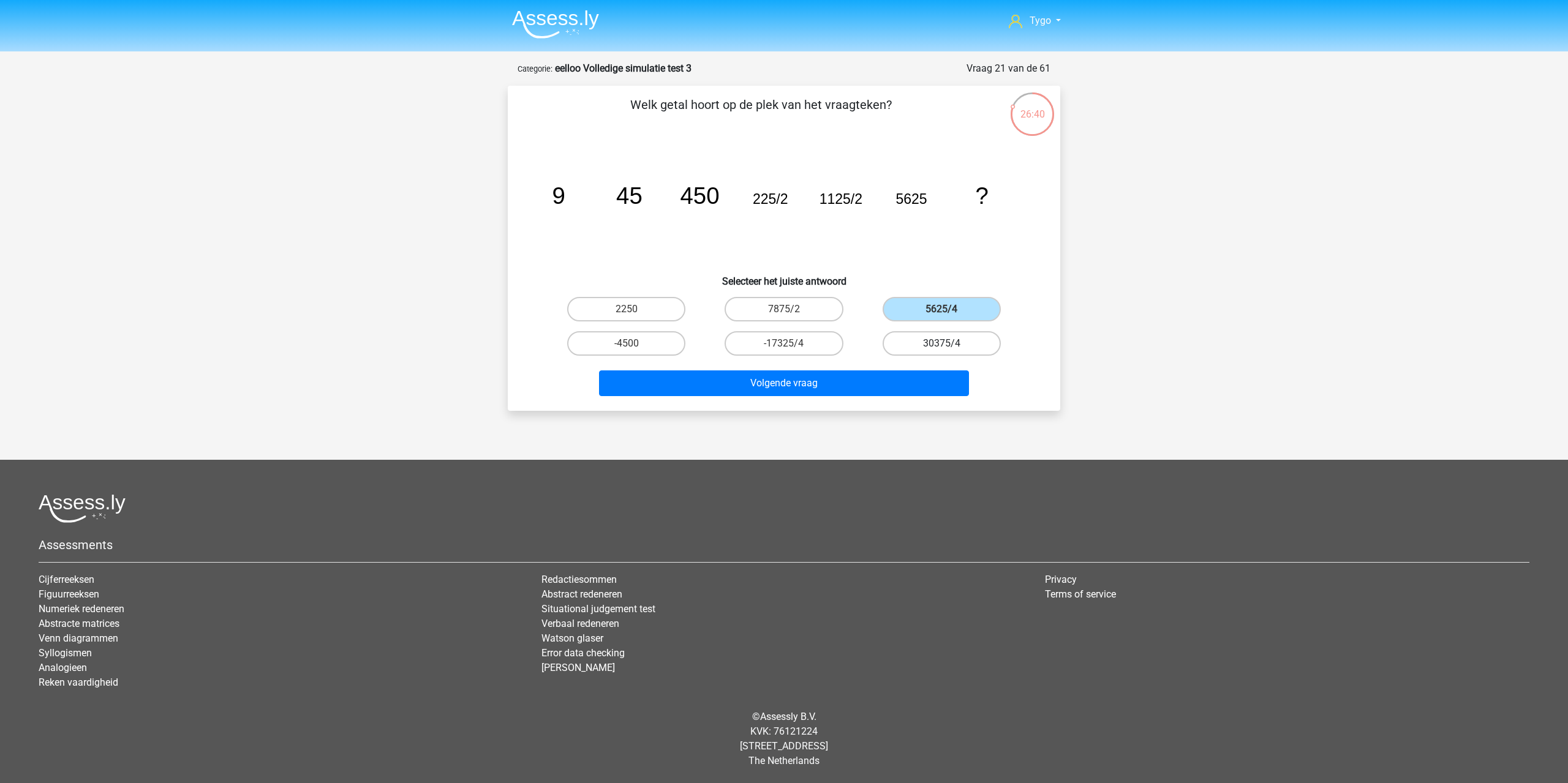
radio input "true"
click at [896, 303] on label "5625/4" at bounding box center [942, 309] width 118 height 24
click at [941, 309] on input "5625/4" at bounding box center [945, 313] width 8 height 8
radio input "true"
click at [865, 382] on button "Volgende vraag" at bounding box center [784, 383] width 371 height 26
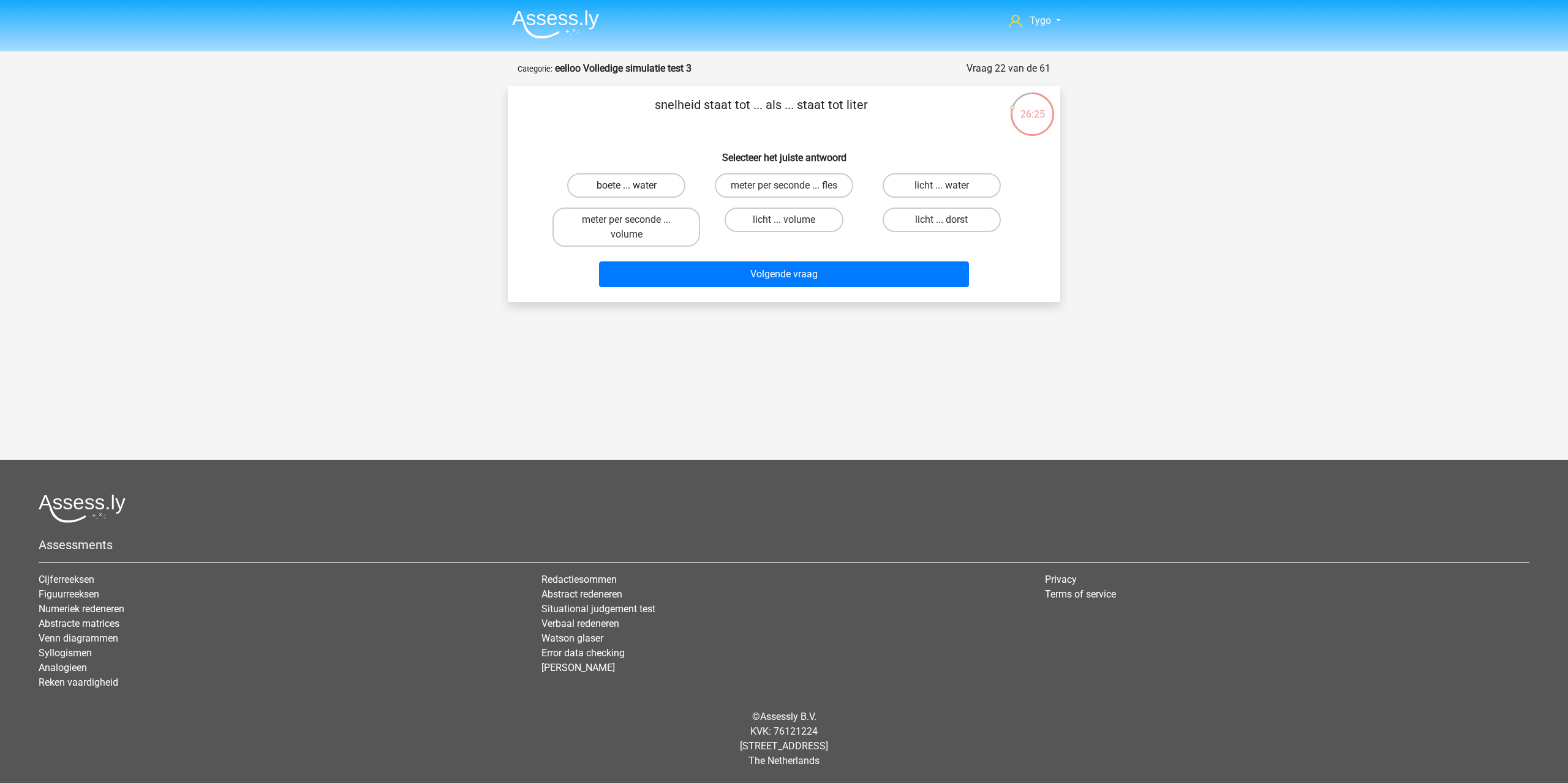
click at [631, 181] on label "boete ... water" at bounding box center [626, 185] width 118 height 24
click at [631, 186] on input "boete ... water" at bounding box center [630, 189] width 8 height 8
radio input "true"
click at [632, 234] on label "meter per seconde ... volume" at bounding box center [626, 227] width 148 height 39
click at [632, 228] on input "meter per seconde ... volume" at bounding box center [630, 224] width 8 height 8
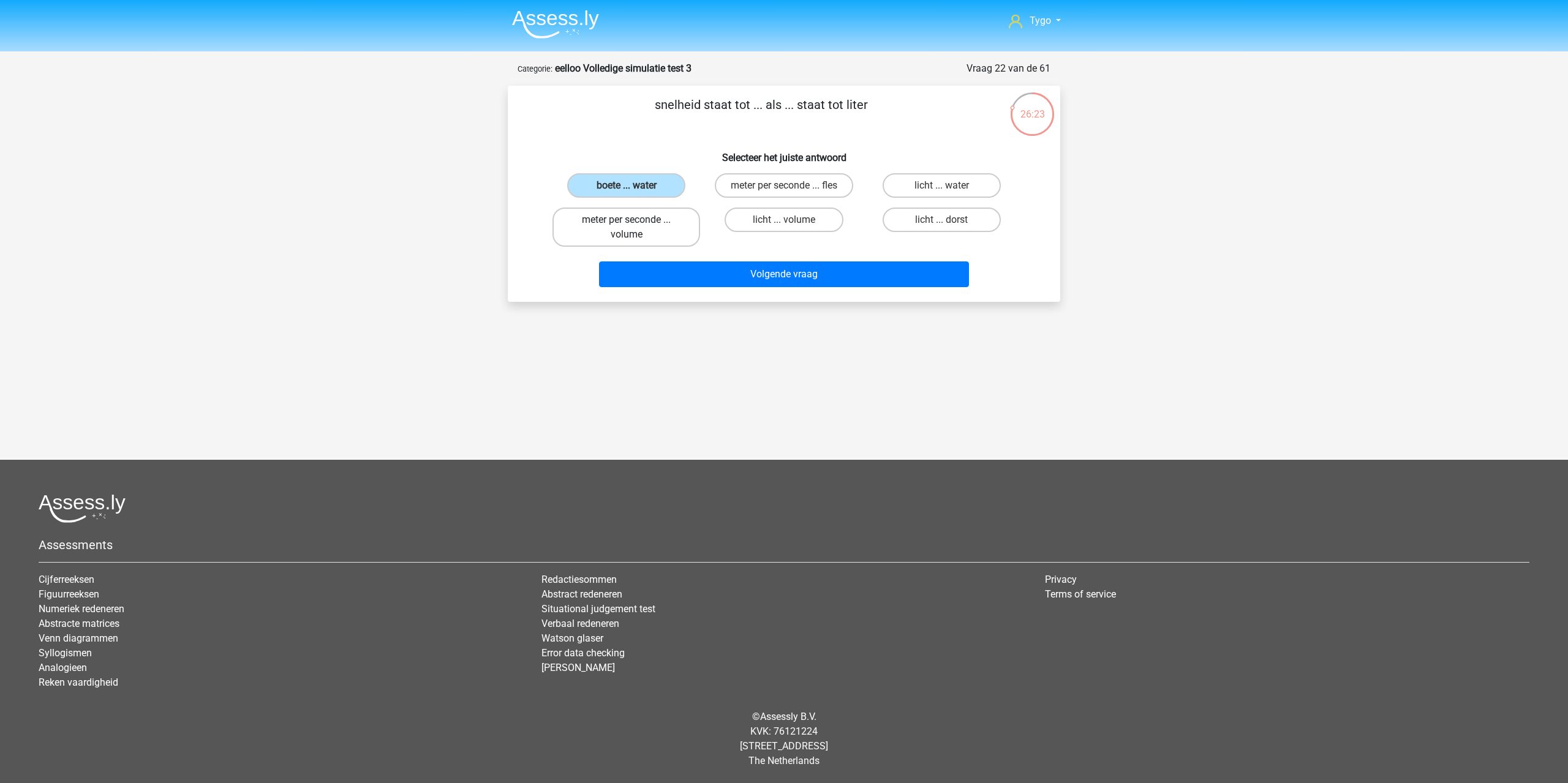
radio input "true"
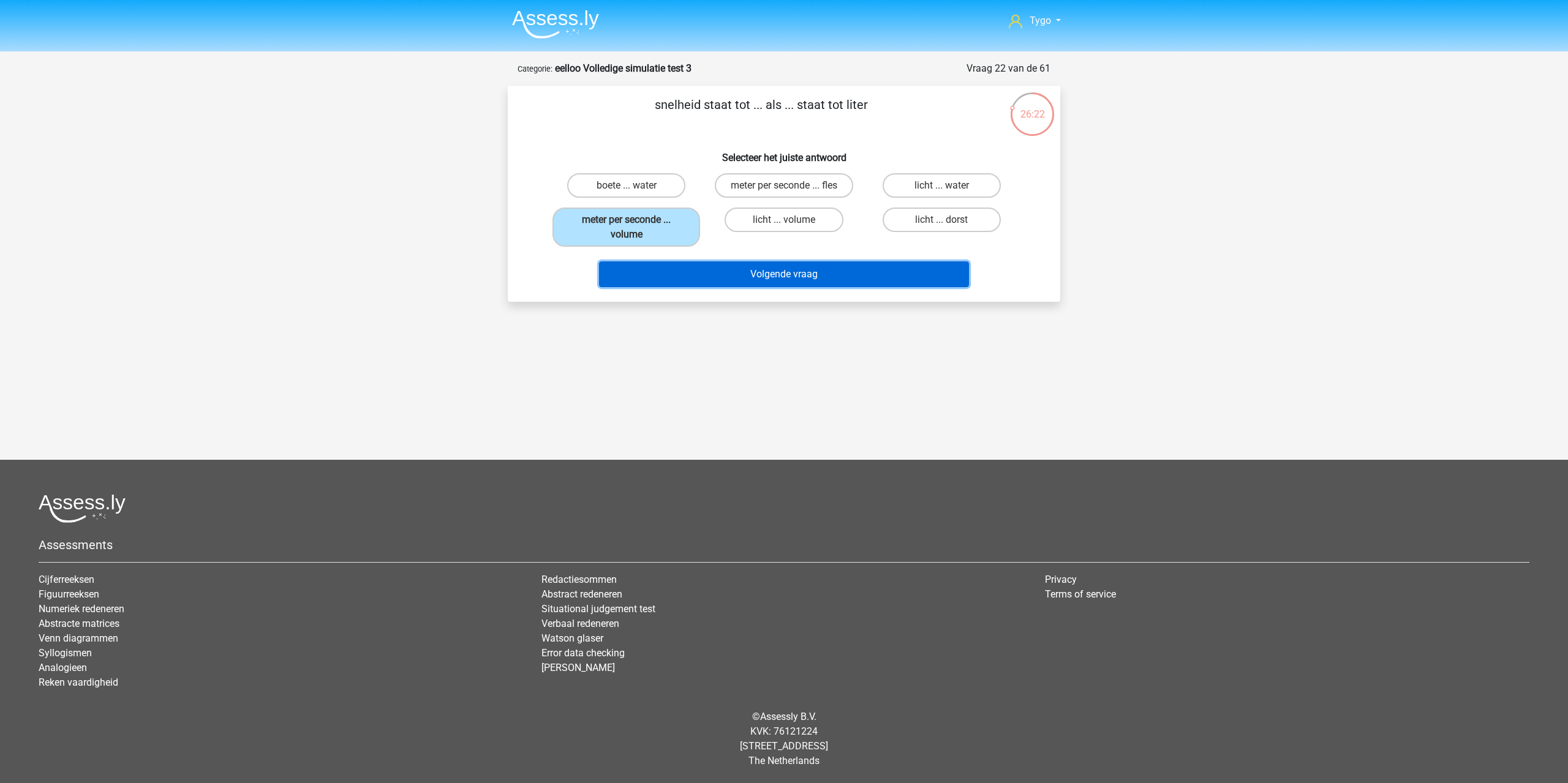
click at [688, 273] on button "Volgende vraag" at bounding box center [784, 274] width 371 height 26
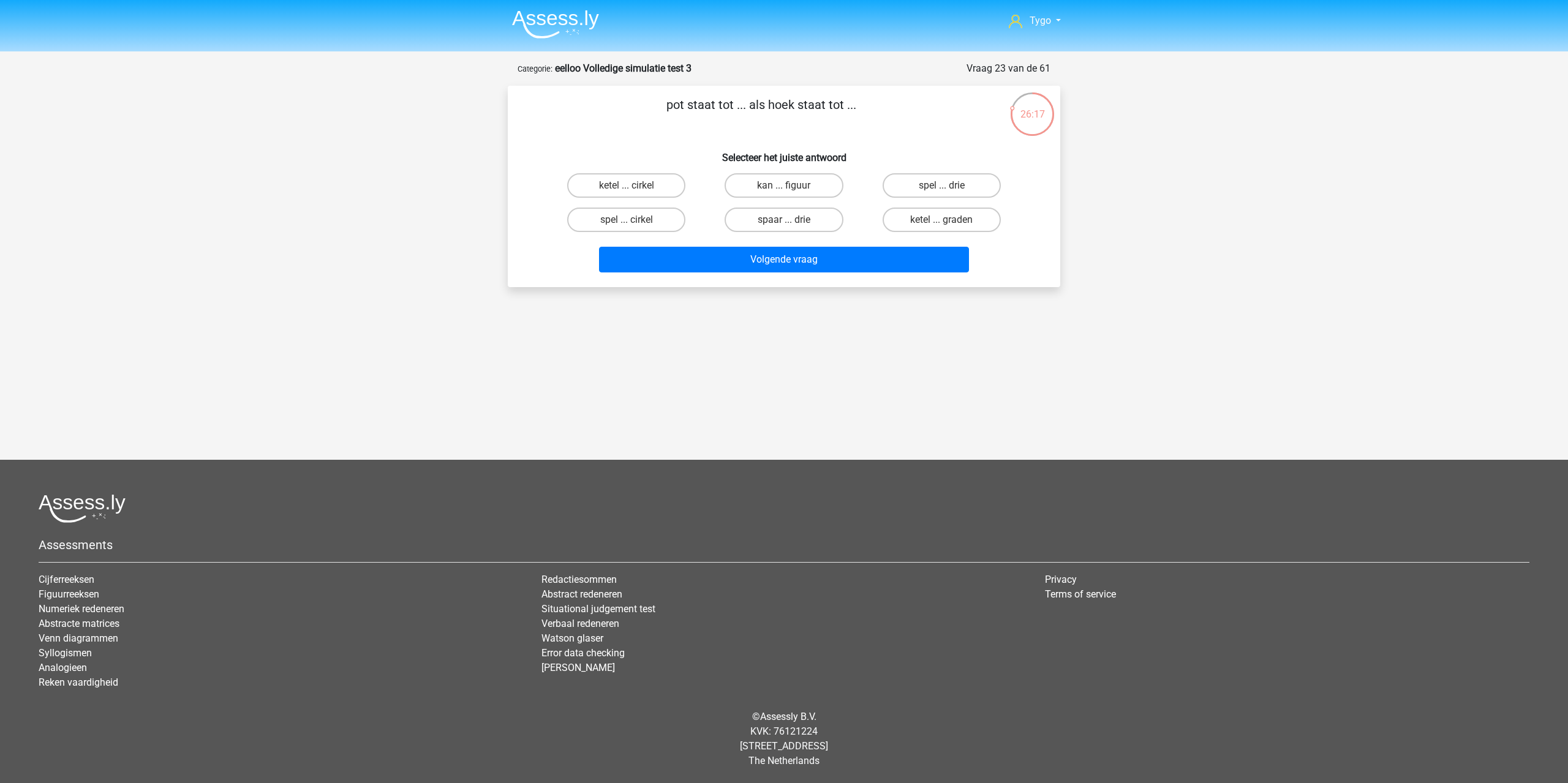
click at [784, 224] on input "spaar ... drie" at bounding box center [787, 224] width 8 height 8
radio input "true"
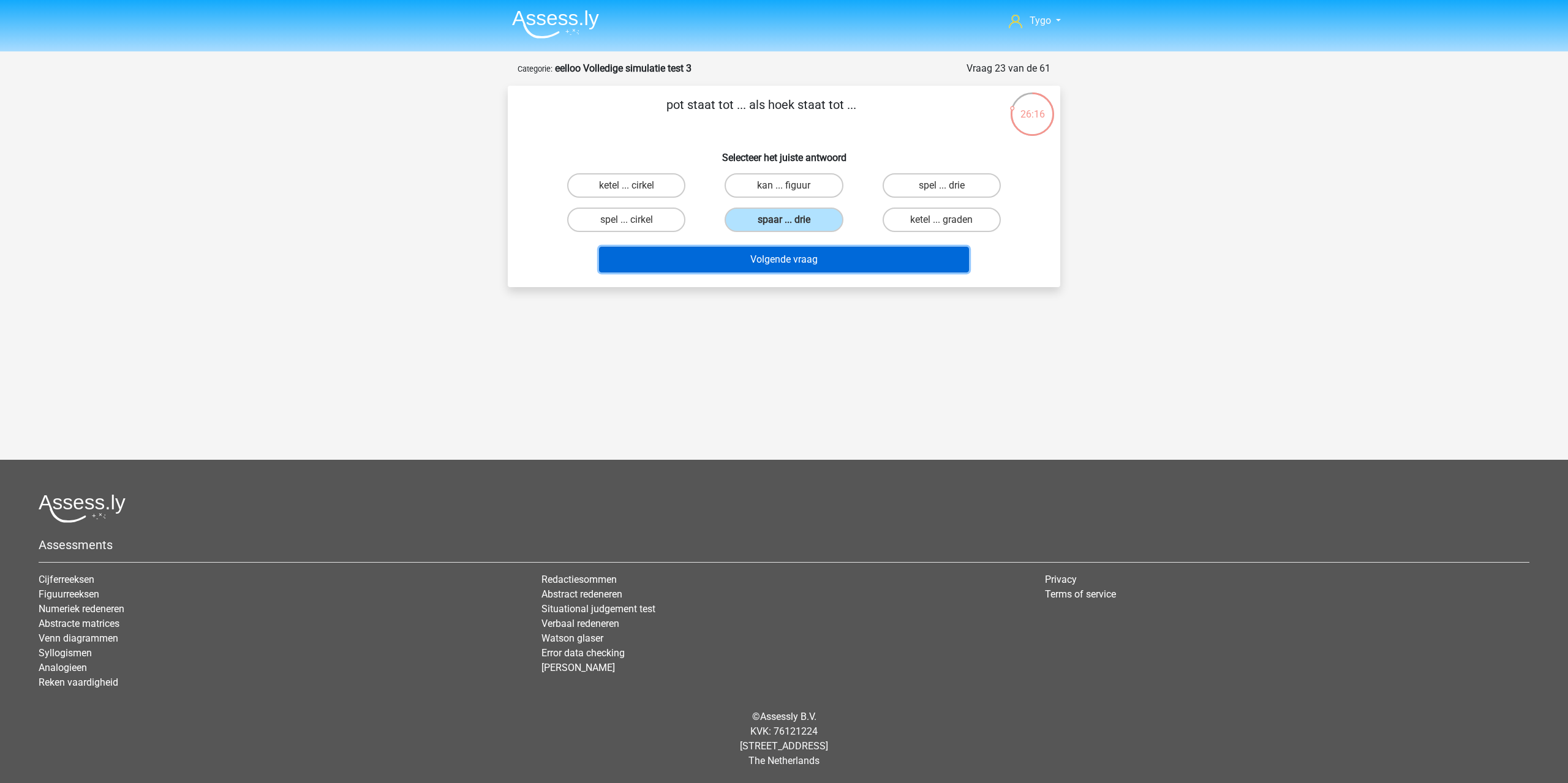
click at [802, 267] on button "Volgende vraag" at bounding box center [784, 259] width 371 height 26
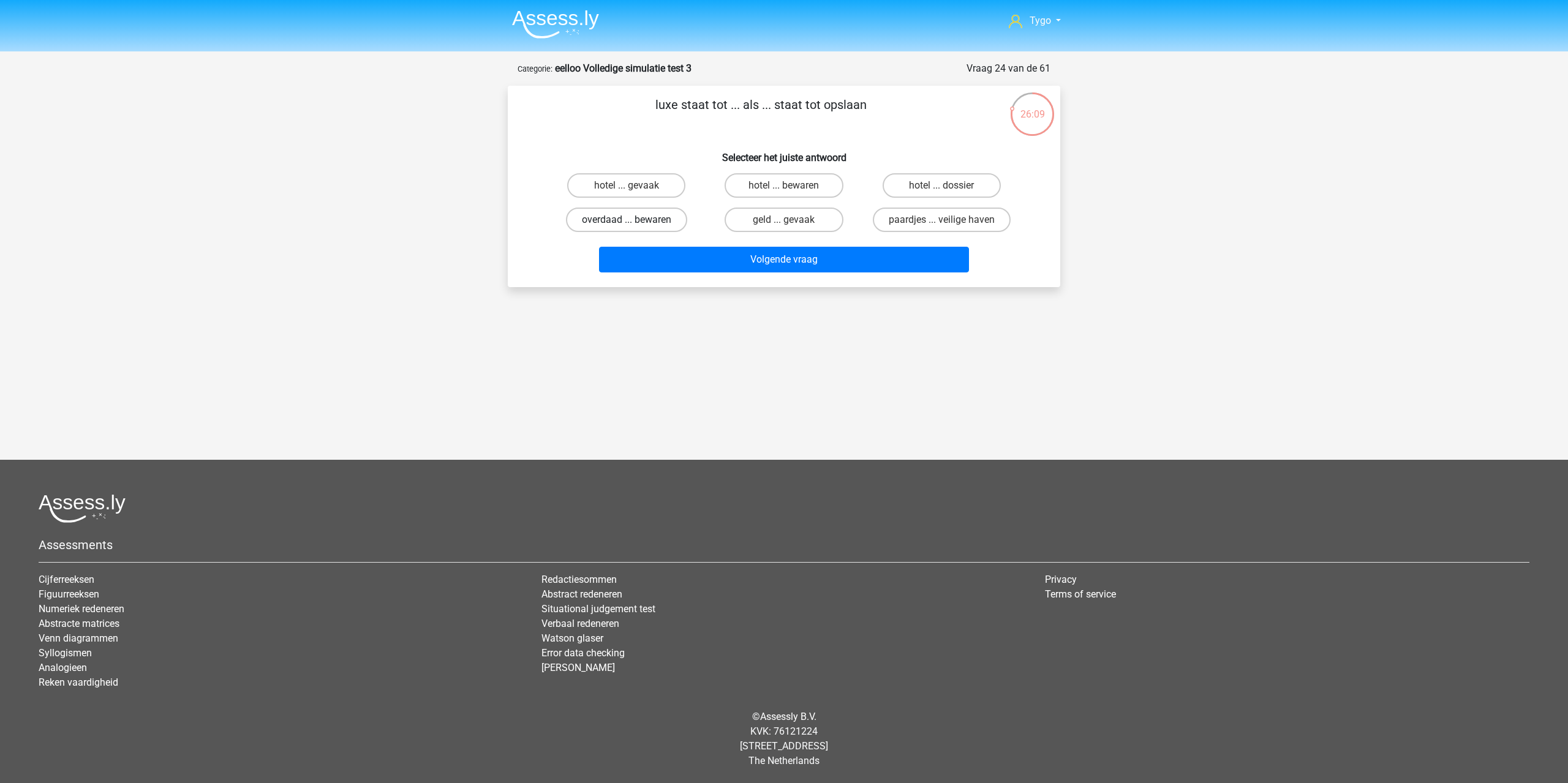
click at [637, 224] on label "overdaad ... bewaren" at bounding box center [626, 219] width 121 height 24
click at [634, 224] on input "overdaad ... bewaren" at bounding box center [630, 224] width 8 height 8
radio input "true"
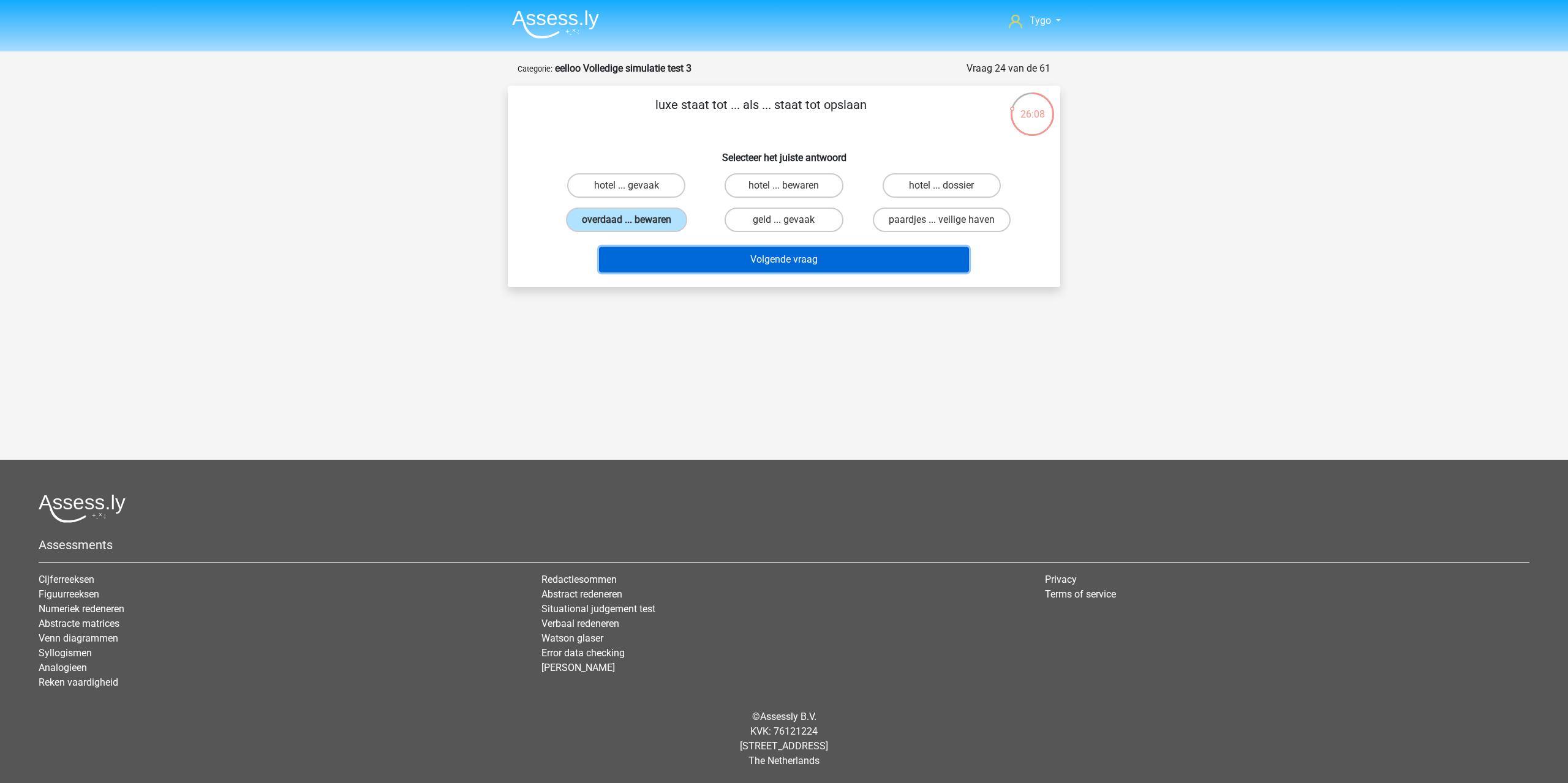
click at [730, 267] on button "Volgende vraag" at bounding box center [784, 259] width 371 height 26
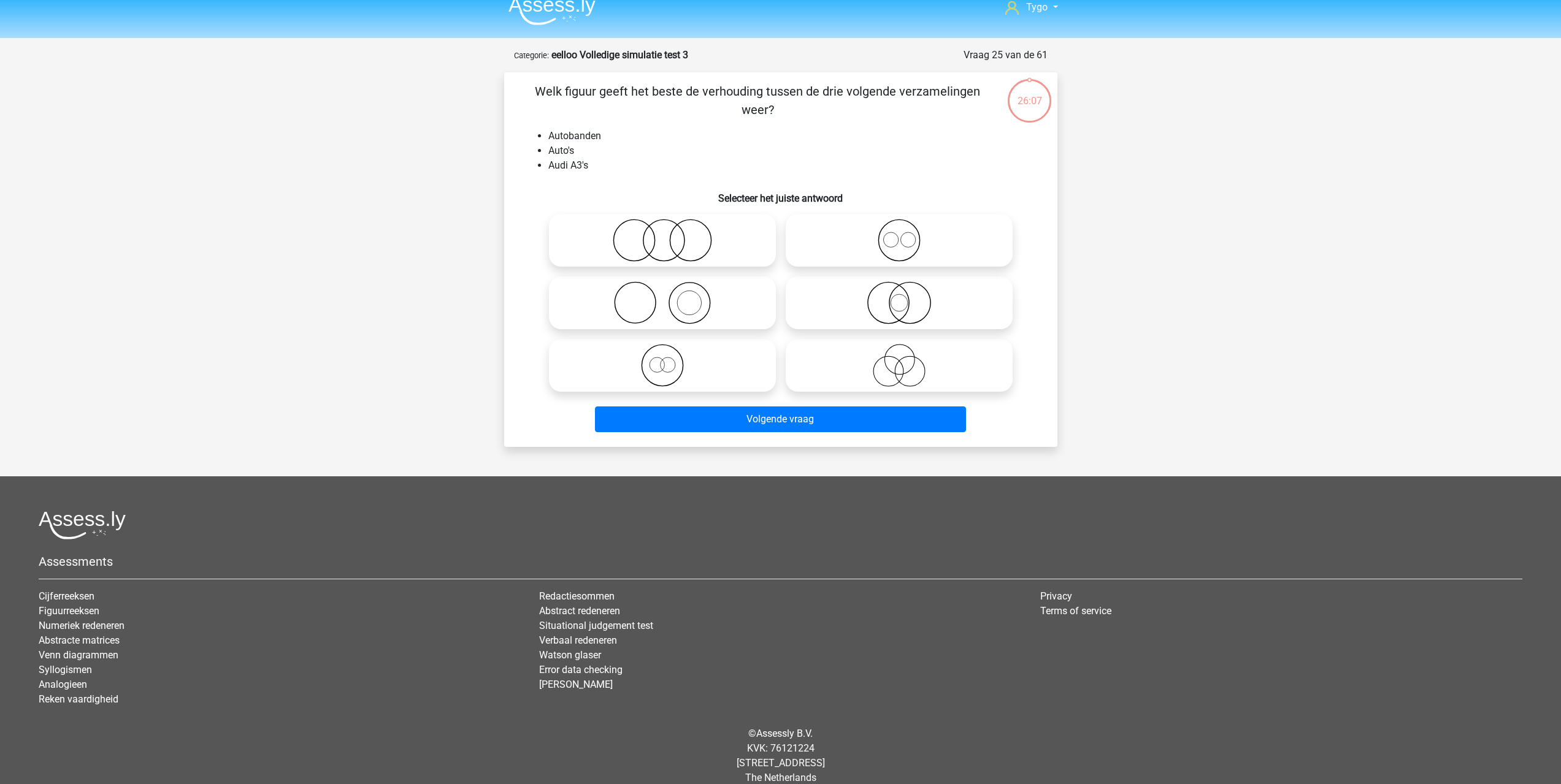
scroll to position [29, 0]
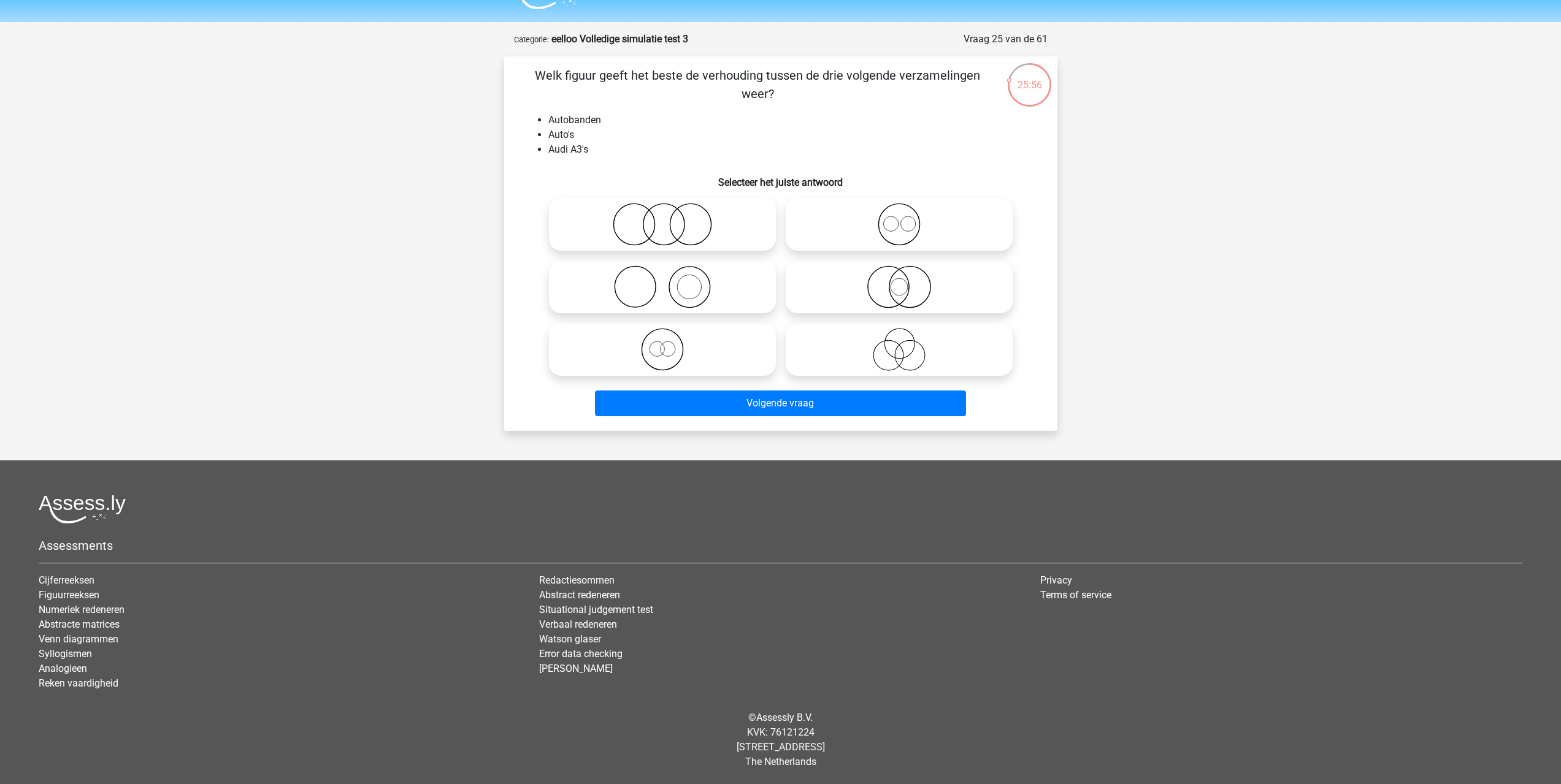
click at [919, 234] on icon at bounding box center [899, 224] width 217 height 43
click at [907, 218] on input "radio" at bounding box center [903, 214] width 8 height 8
radio input "true"
click at [910, 293] on icon at bounding box center [899, 287] width 217 height 43
click at [907, 281] on input "radio" at bounding box center [903, 276] width 8 height 8
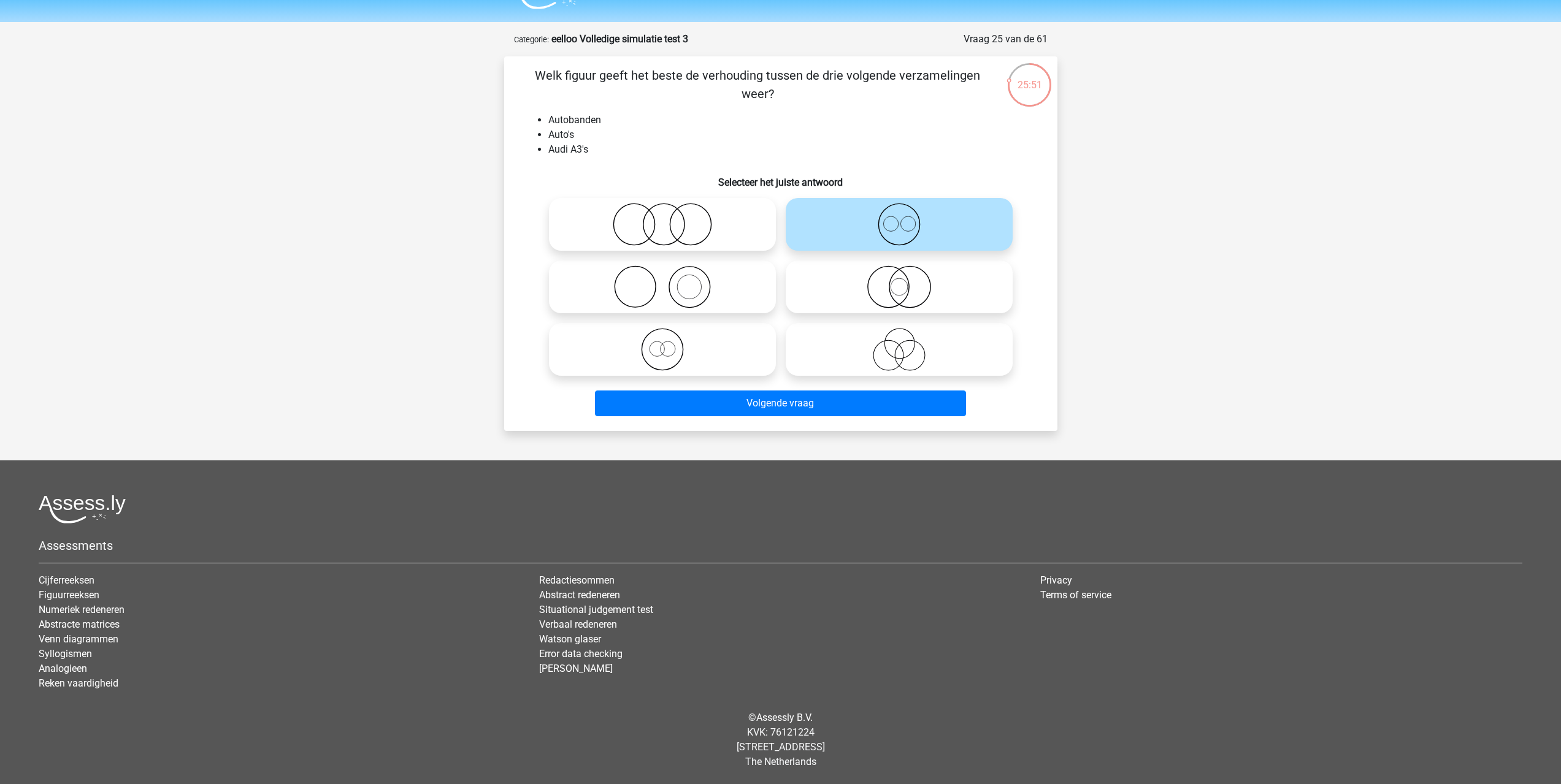
radio input "true"
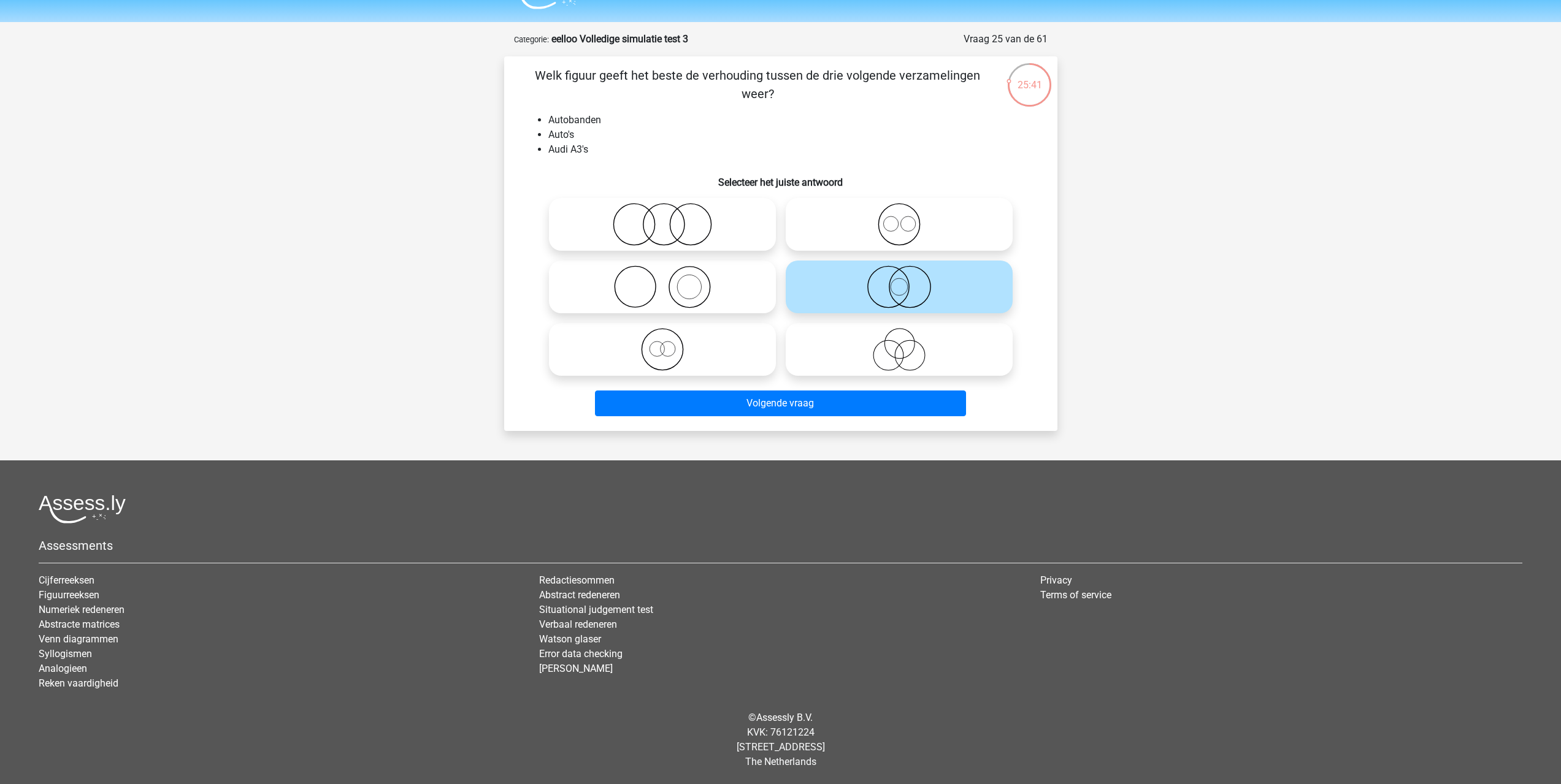
click at [915, 213] on icon at bounding box center [899, 224] width 217 height 43
click at [907, 213] on input "radio" at bounding box center [903, 214] width 8 height 8
radio input "true"
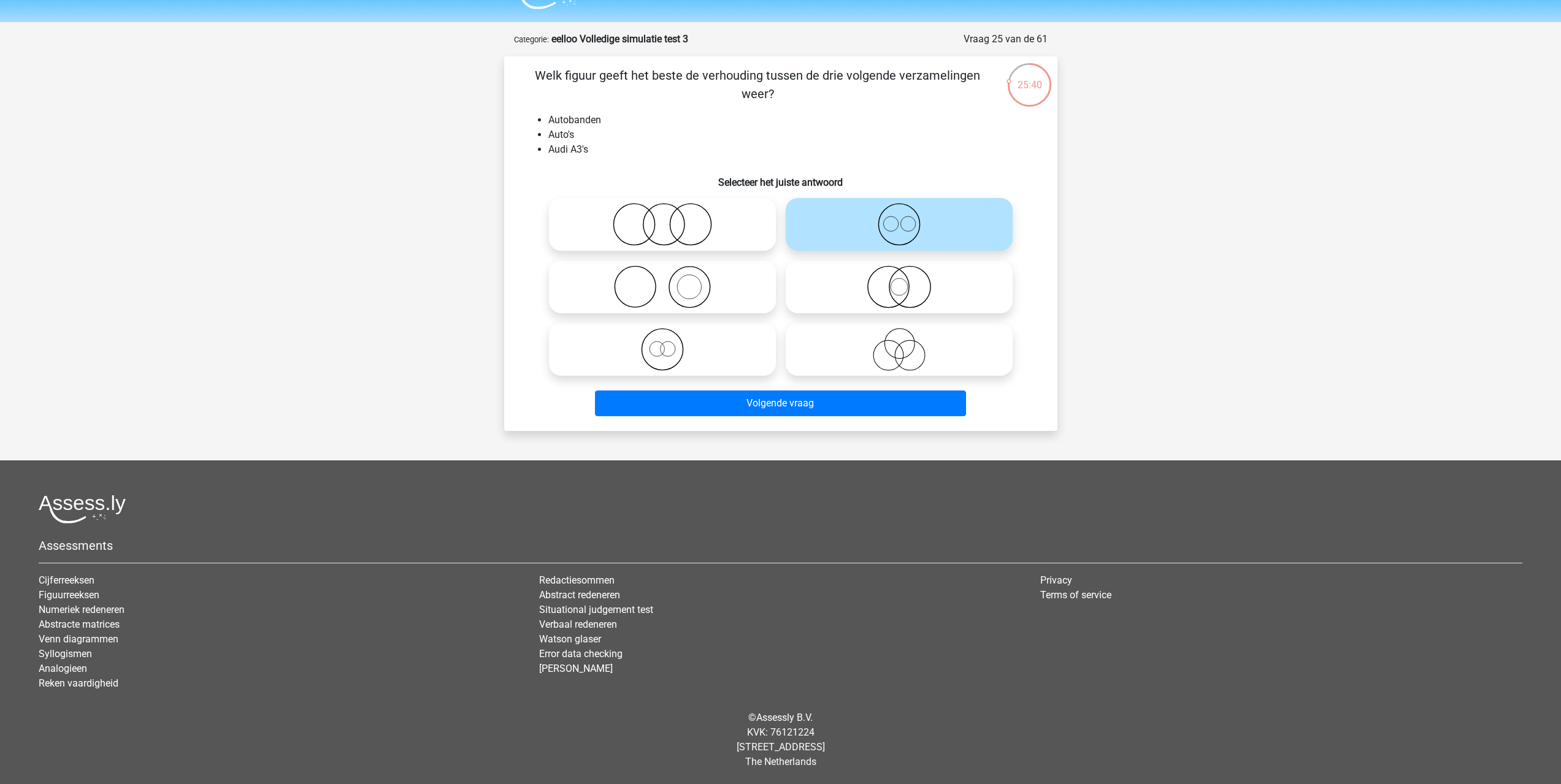
click at [708, 370] on icon at bounding box center [663, 349] width 217 height 43
click at [670, 343] on input "radio" at bounding box center [666, 339] width 8 height 8
radio input "true"
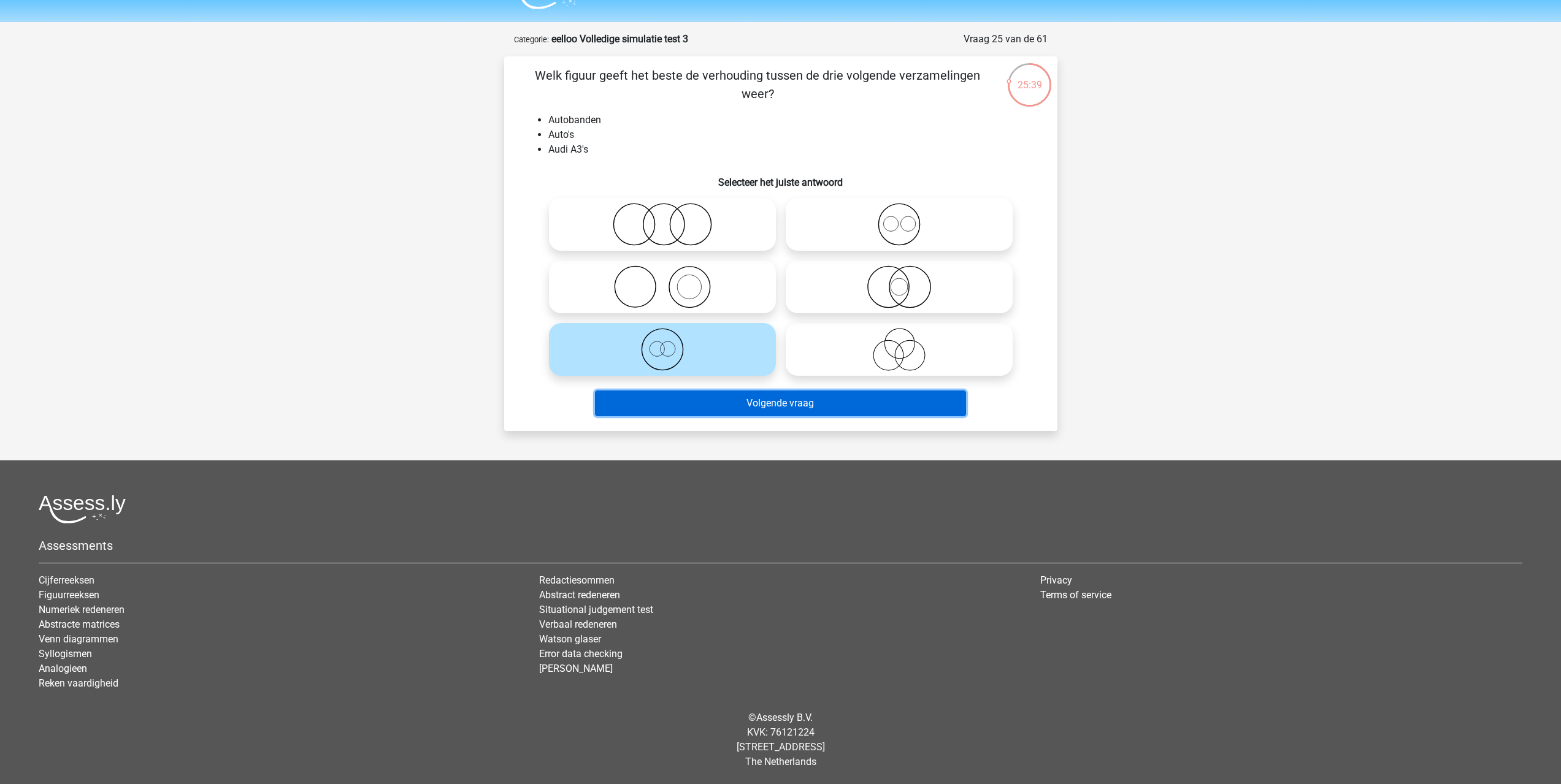
click at [717, 399] on button "Volgende vraag" at bounding box center [780, 403] width 371 height 26
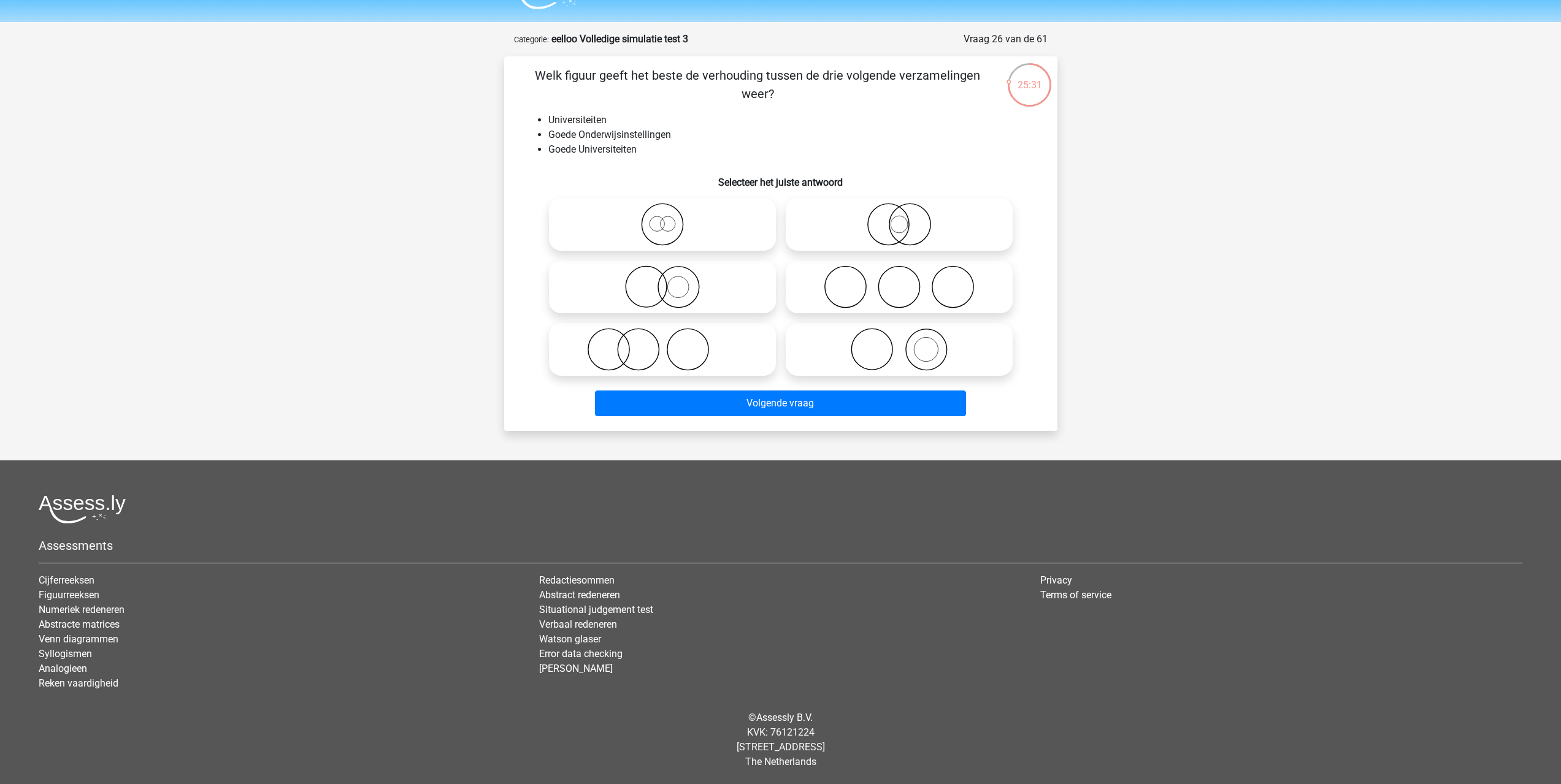
click at [711, 307] on icon at bounding box center [663, 287] width 217 height 43
click at [670, 281] on input "radio" at bounding box center [666, 276] width 8 height 8
radio input "true"
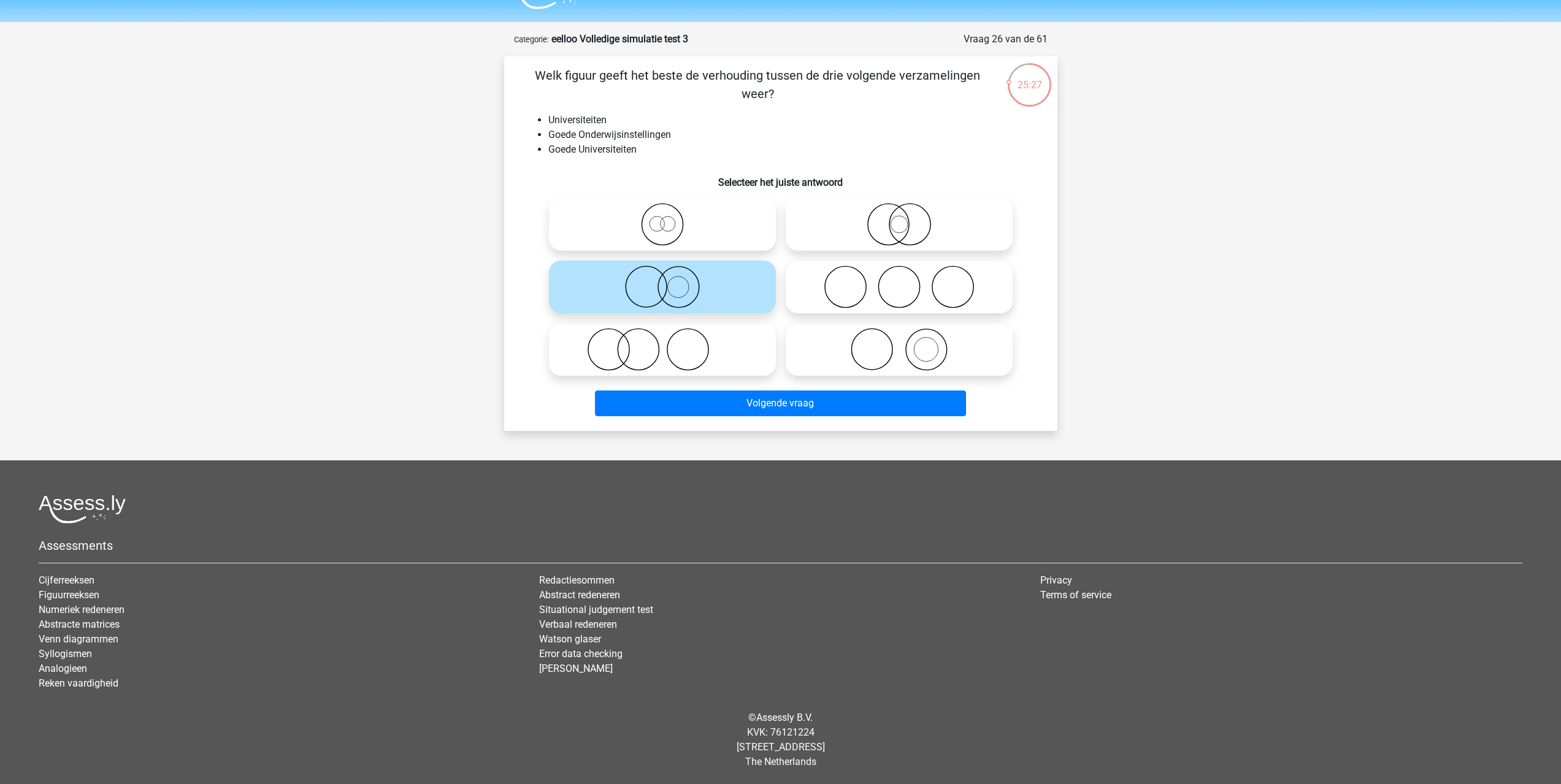
click at [905, 233] on icon at bounding box center [899, 224] width 217 height 43
click at [905, 218] on input "radio" at bounding box center [903, 214] width 8 height 8
radio input "true"
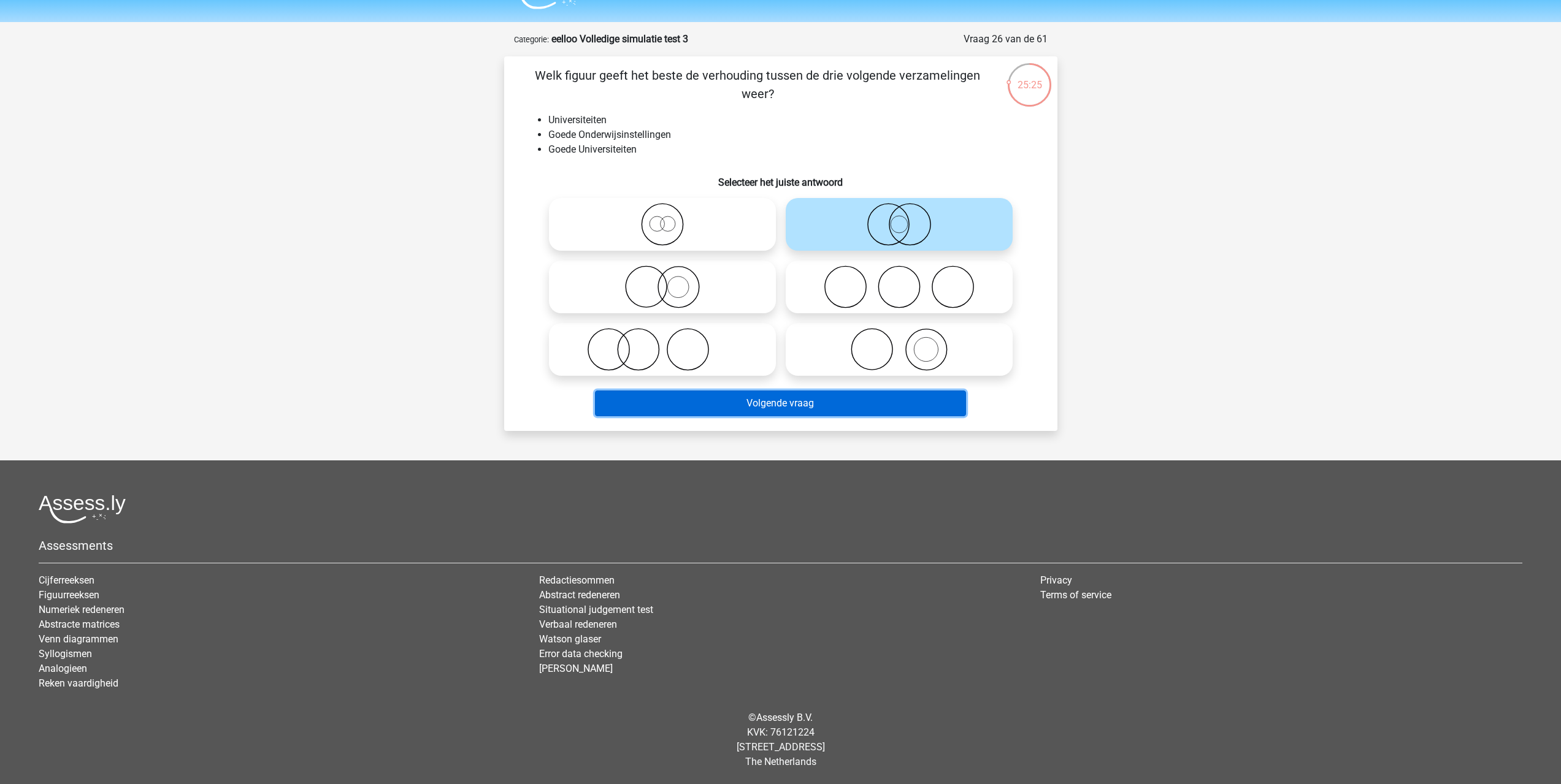
click at [811, 399] on button "Volgende vraag" at bounding box center [780, 403] width 371 height 26
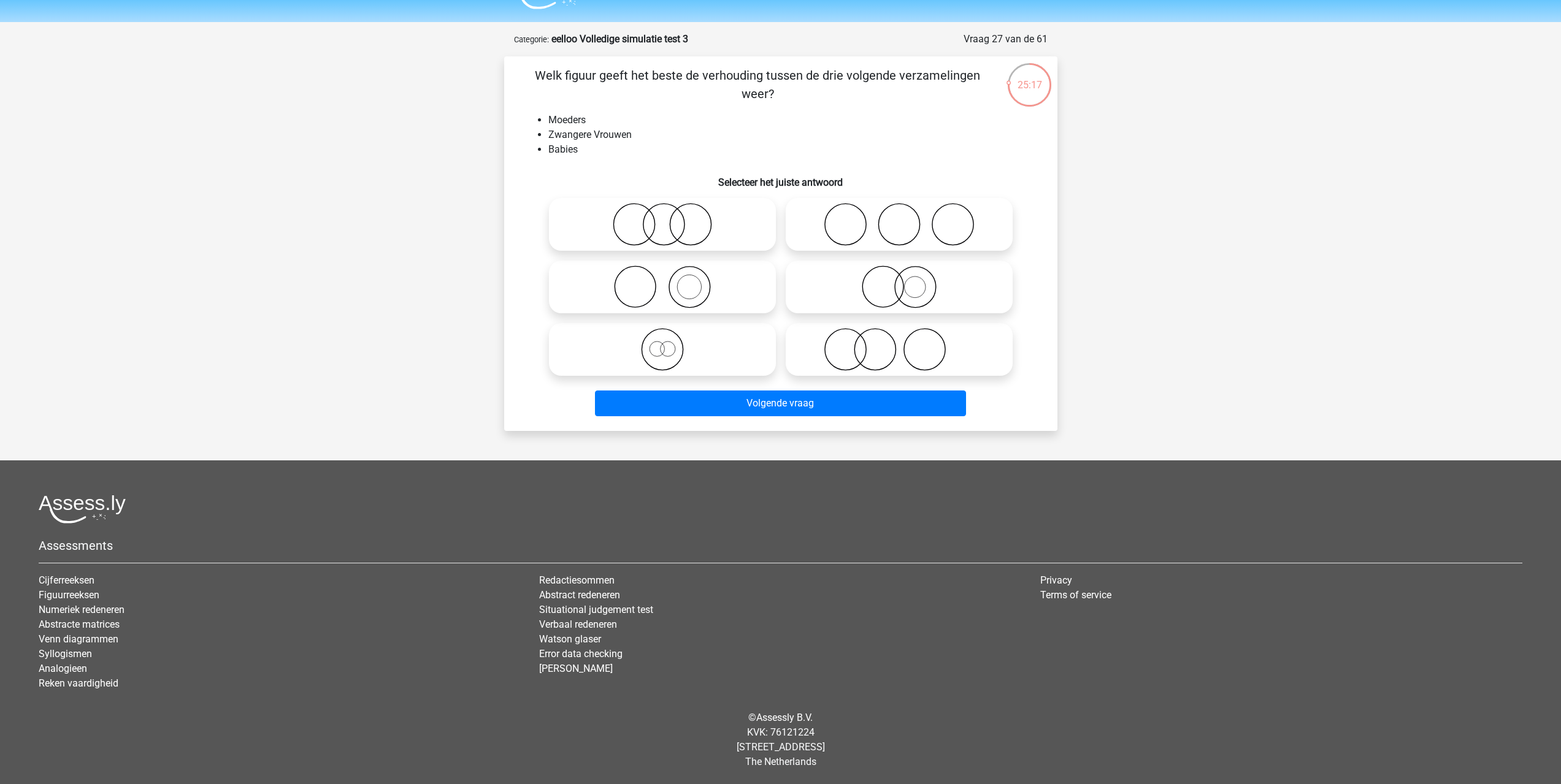
click at [875, 346] on icon at bounding box center [899, 349] width 217 height 43
click at [899, 343] on input "radio" at bounding box center [903, 339] width 8 height 8
radio input "true"
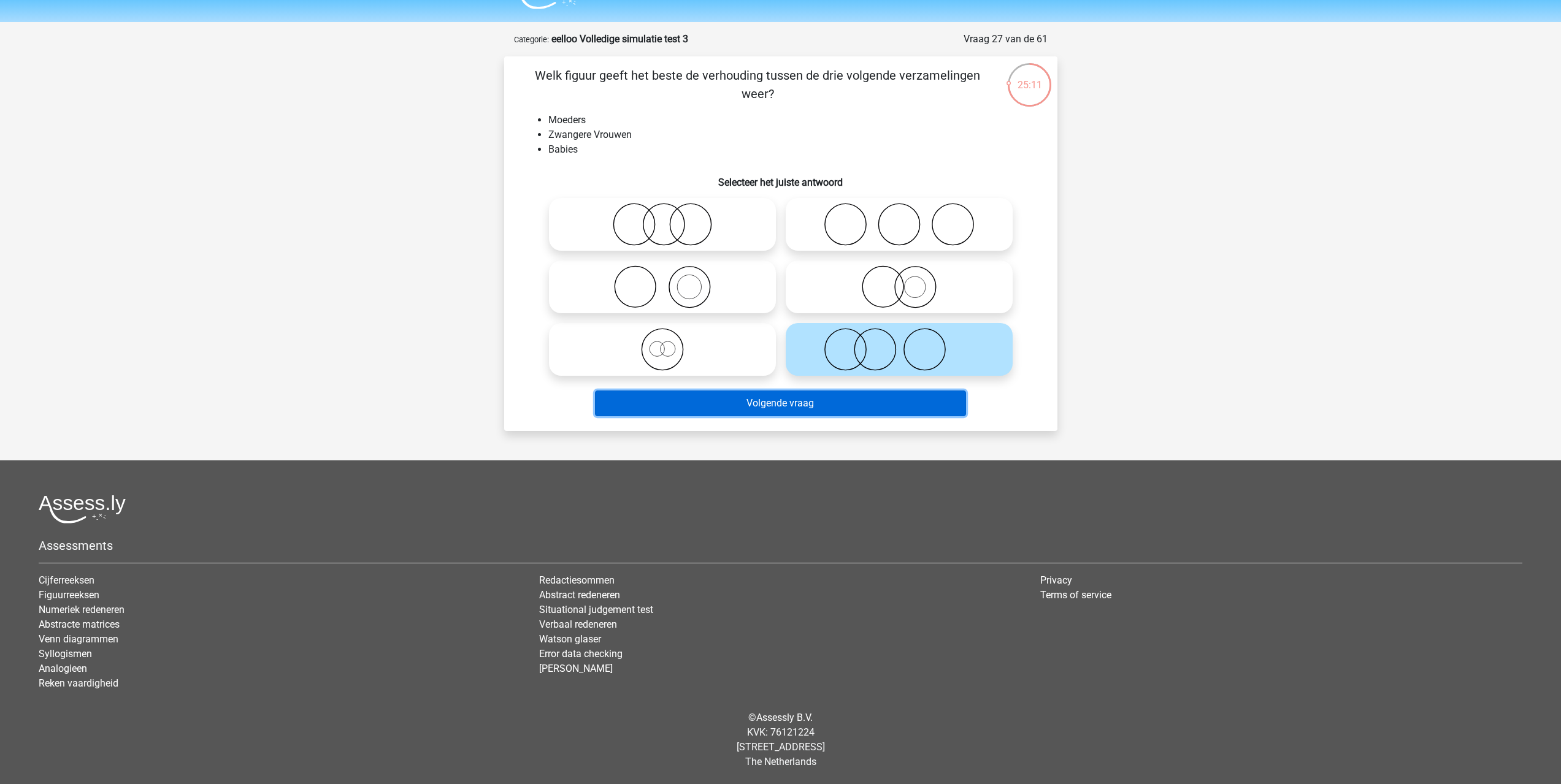
click at [778, 404] on button "Volgende vraag" at bounding box center [780, 403] width 371 height 26
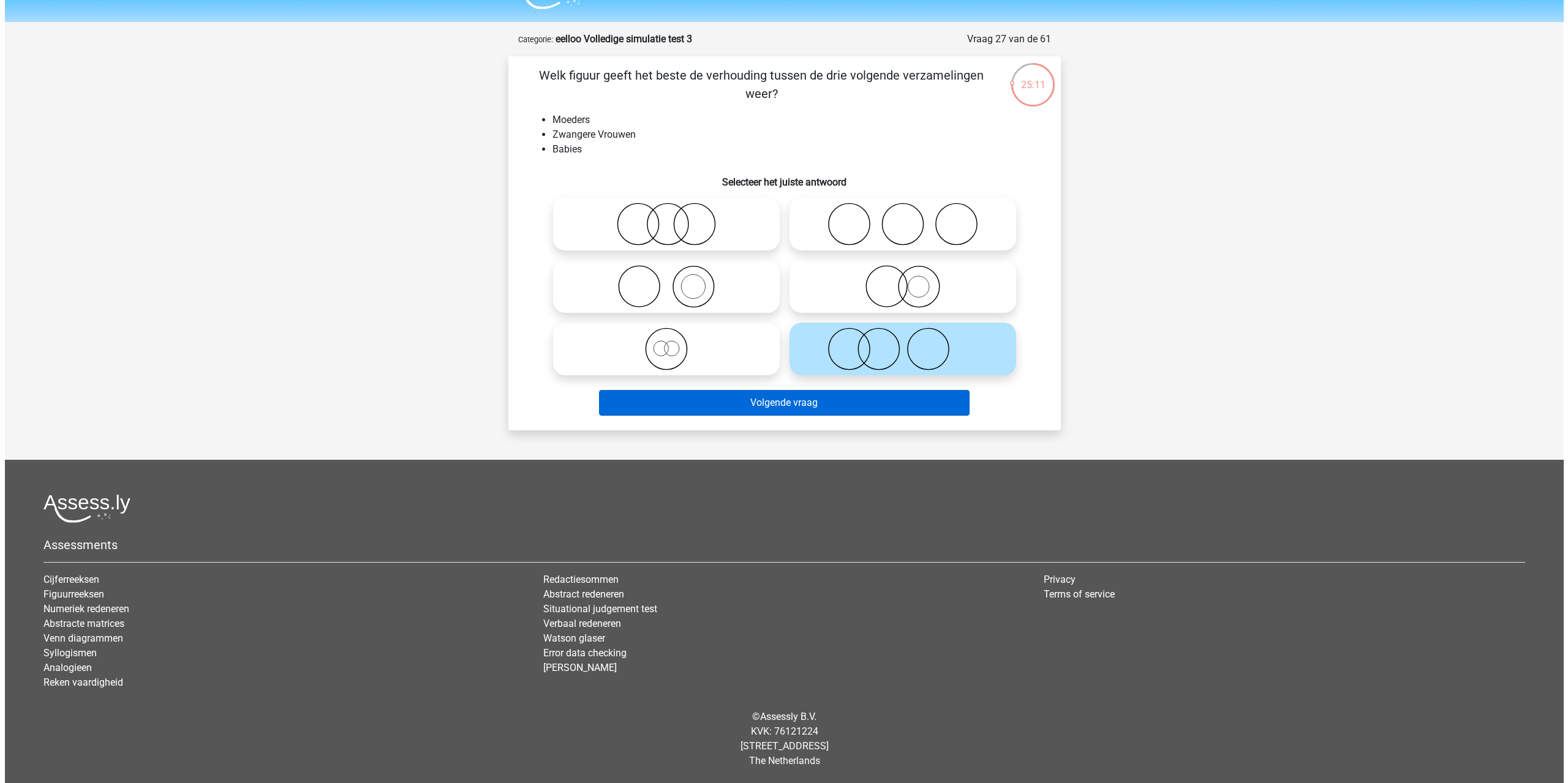
scroll to position [0, 0]
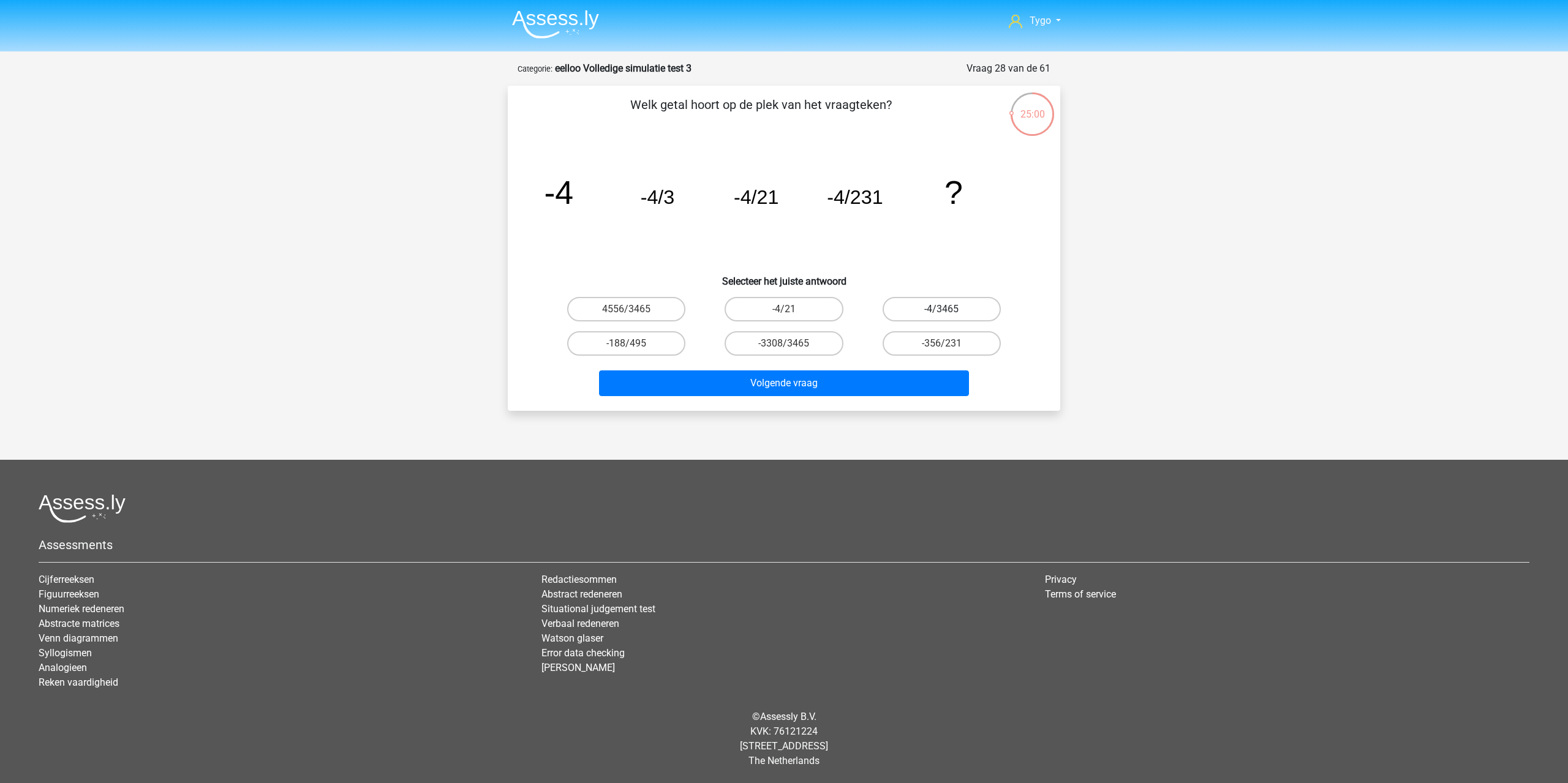
drag, startPoint x: 951, startPoint y: 319, endPoint x: 952, endPoint y: 312, distance: 7.1
click at [951, 316] on label "-4/3465" at bounding box center [942, 309] width 118 height 24
click at [949, 316] on input "-4/3465" at bounding box center [945, 313] width 8 height 8
radio input "true"
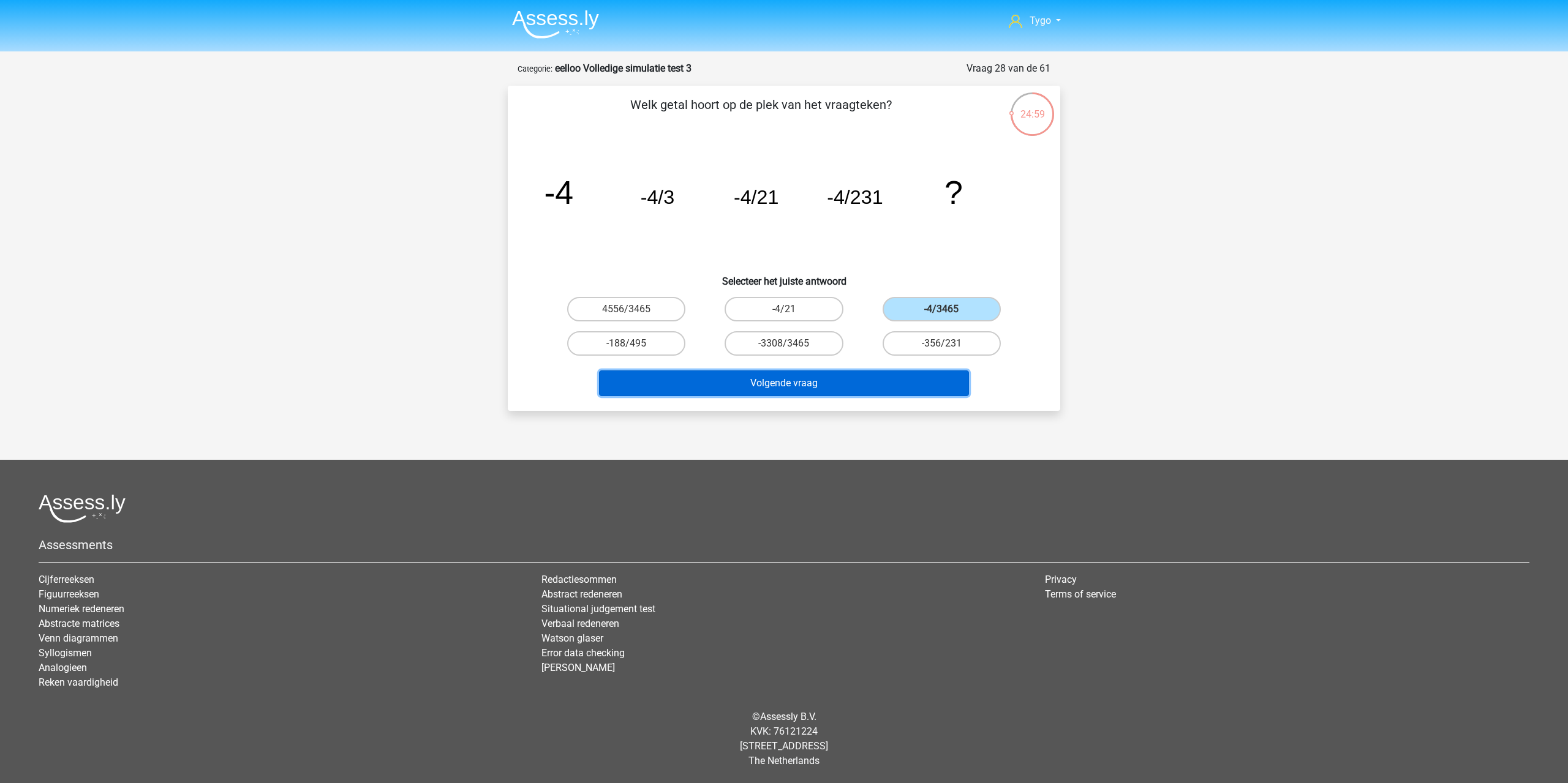
click at [889, 377] on button "Volgende vraag" at bounding box center [784, 383] width 371 height 26
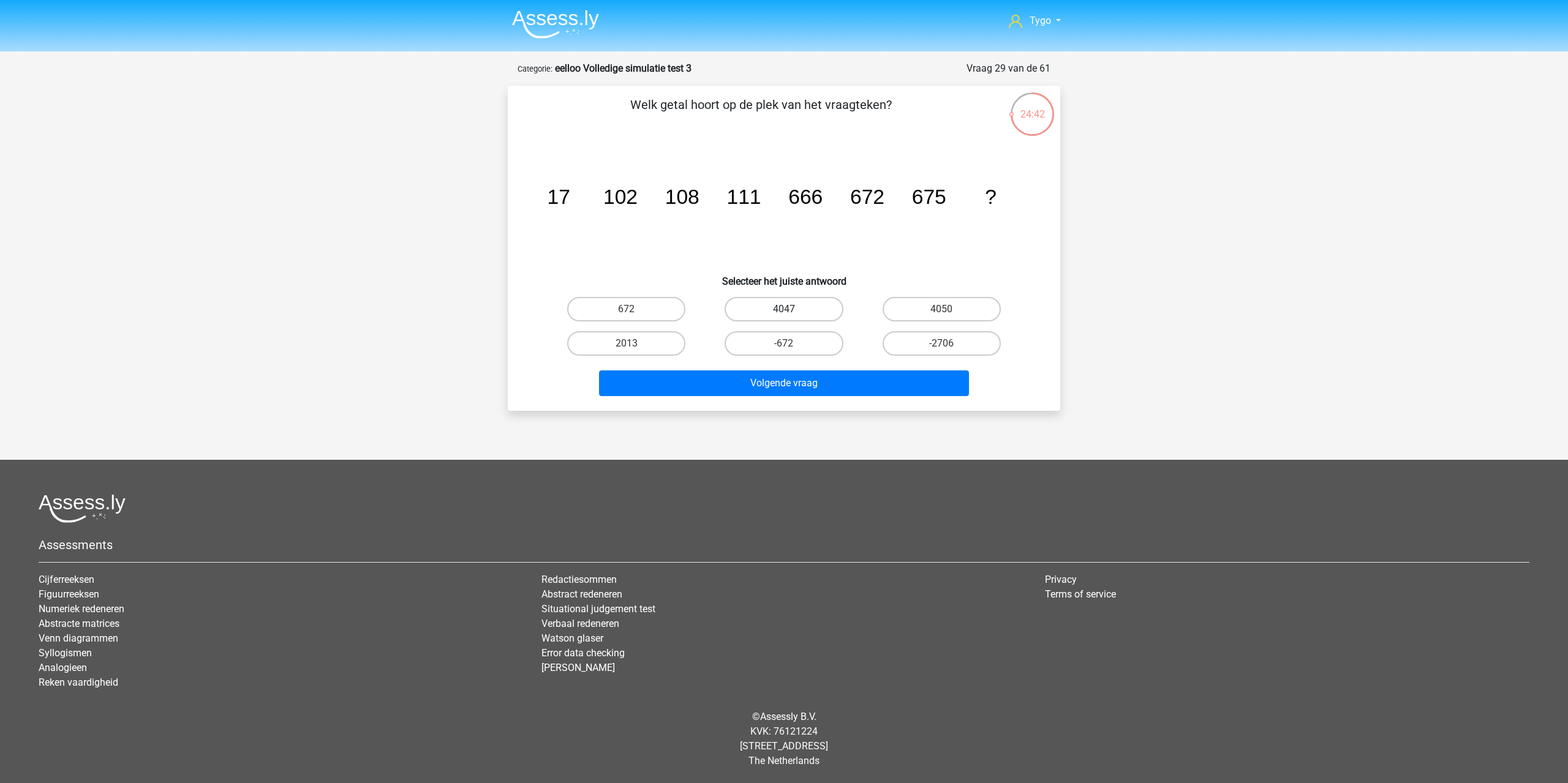
click at [762, 305] on label "4047" at bounding box center [784, 309] width 118 height 24
click at [784, 309] on input "4047" at bounding box center [787, 313] width 8 height 8
radio input "true"
click at [909, 308] on label "4050" at bounding box center [942, 309] width 118 height 24
click at [941, 309] on input "4050" at bounding box center [945, 313] width 8 height 8
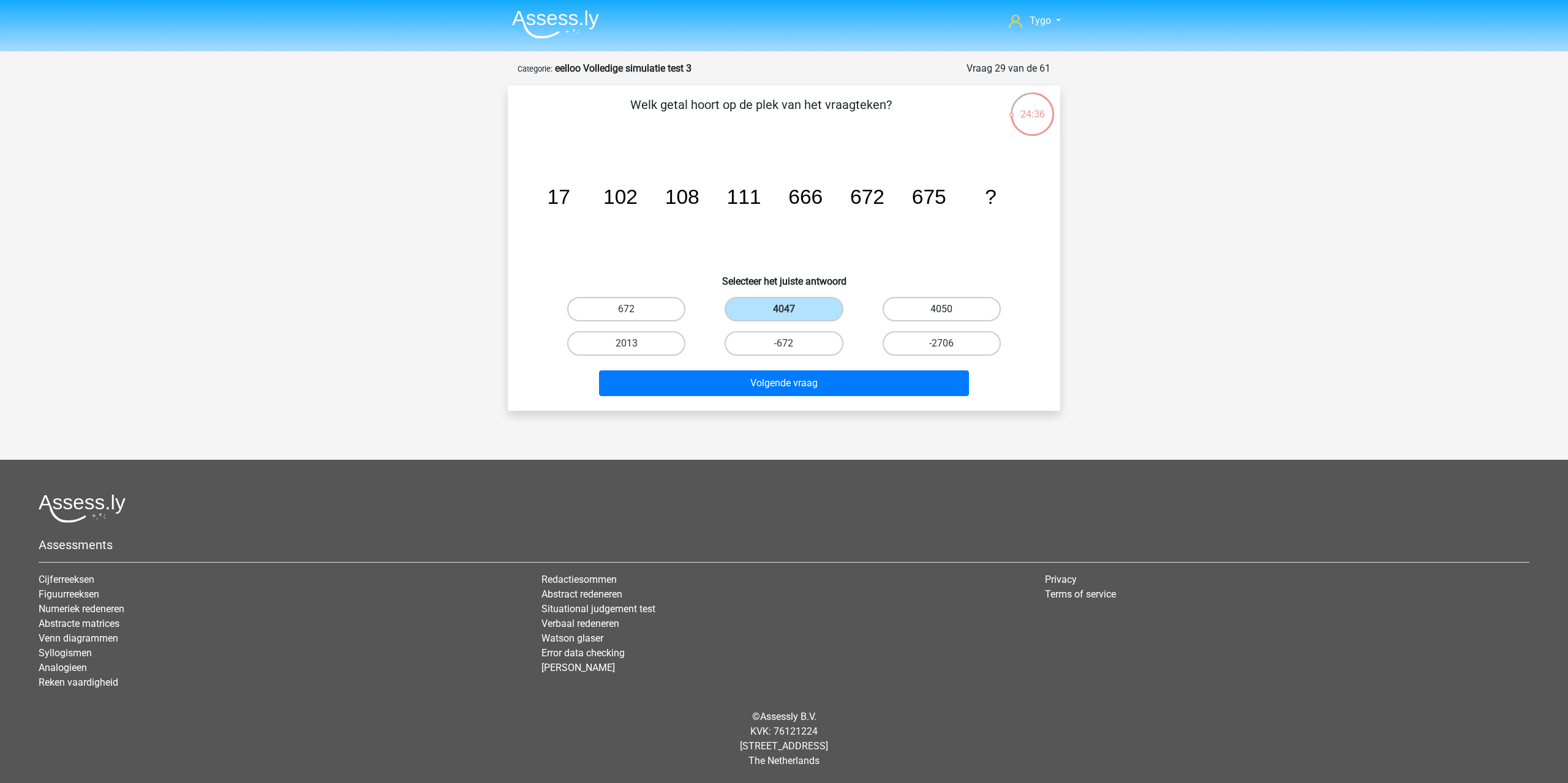
radio input "true"
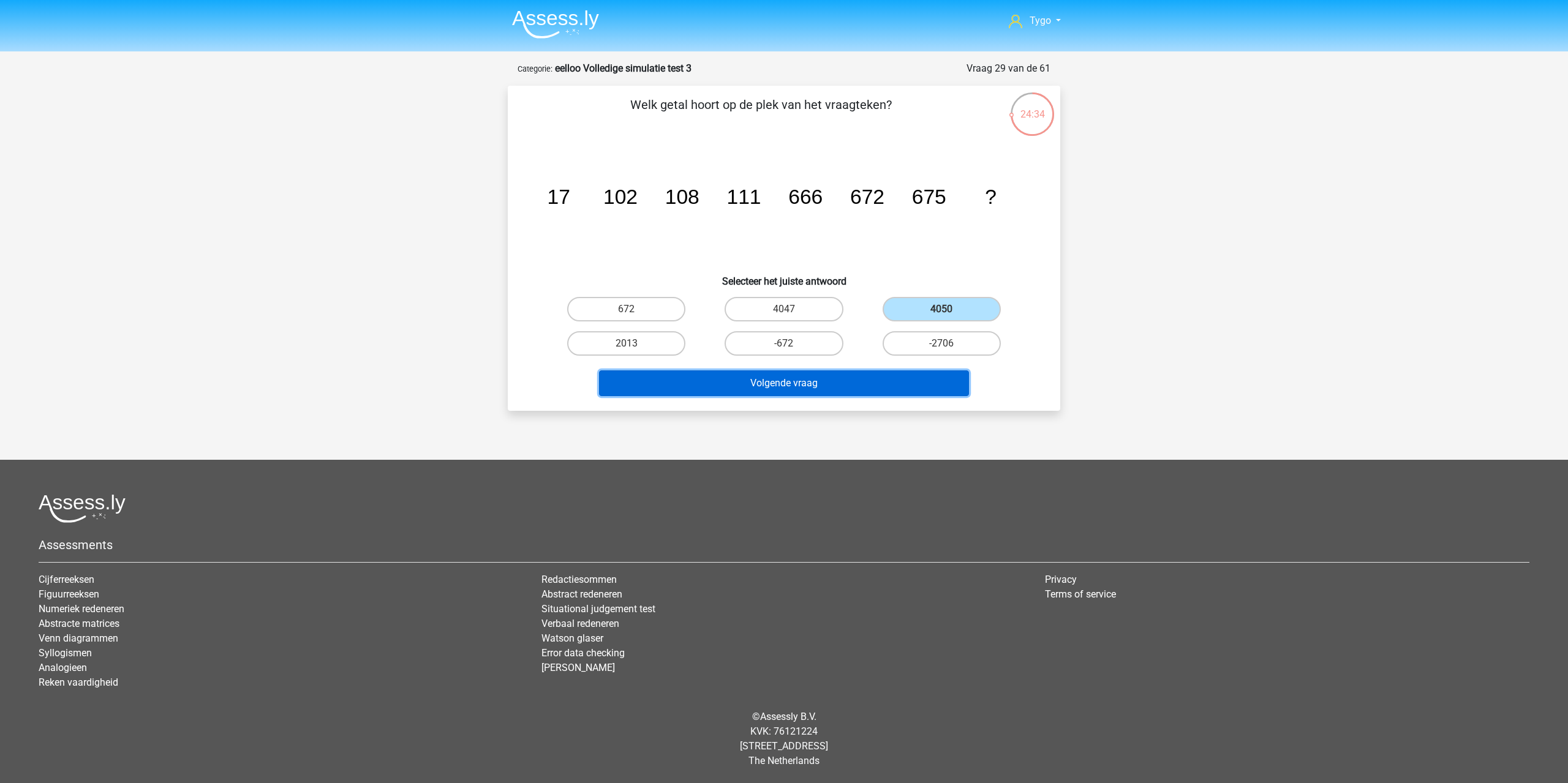
click at [850, 382] on button "Volgende vraag" at bounding box center [784, 383] width 371 height 26
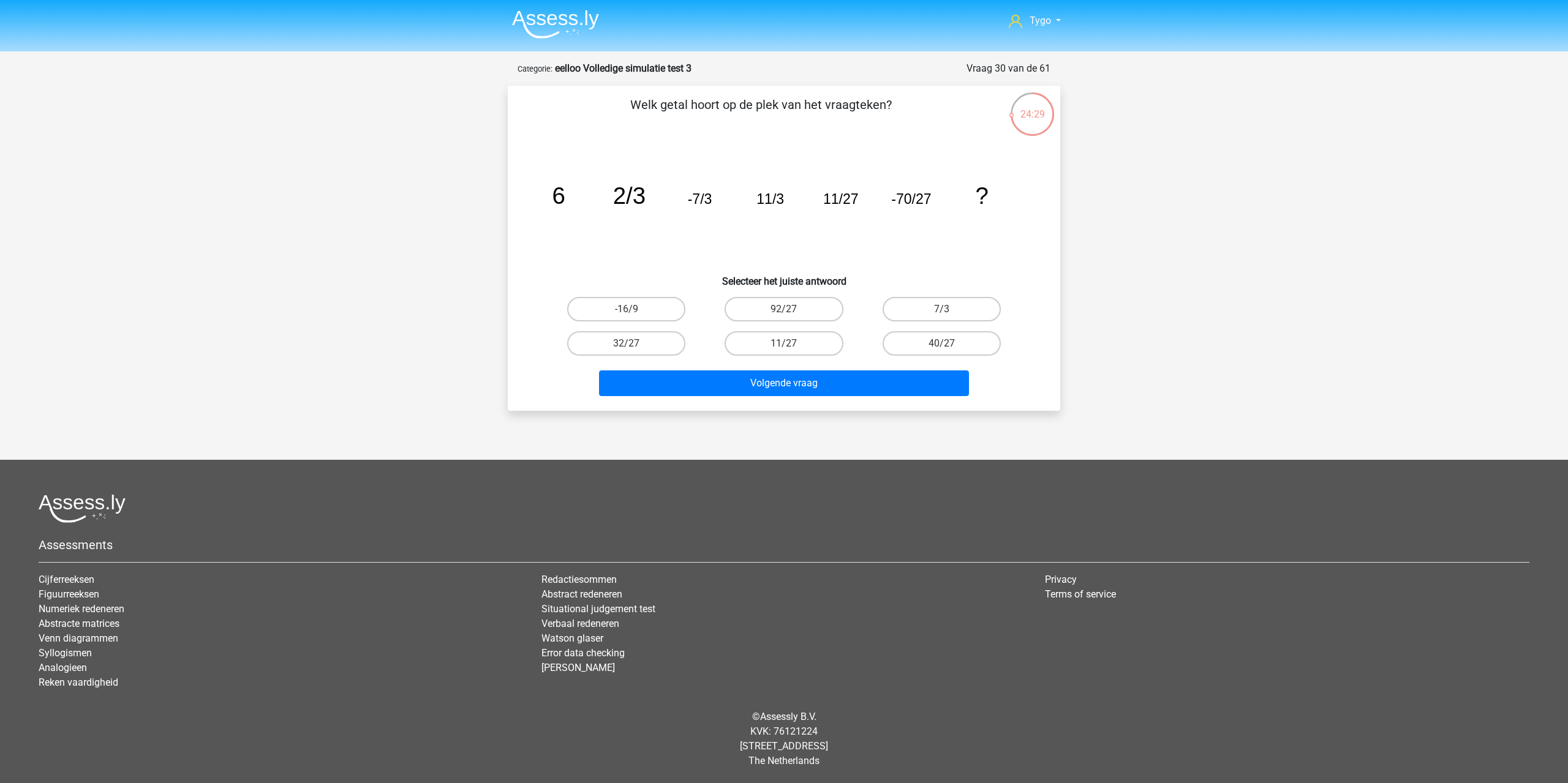
drag, startPoint x: 720, startPoint y: 178, endPoint x: 716, endPoint y: 186, distance: 8.9
click at [719, 179] on icon "image/svg+xml 6 2/3 -7/3 11/3 11/27 -70/27 ?" at bounding box center [784, 204] width 493 height 124
click at [794, 303] on label "92/27" at bounding box center [784, 309] width 118 height 24
click at [792, 309] on input "92/27" at bounding box center [787, 313] width 8 height 8
radio input "true"
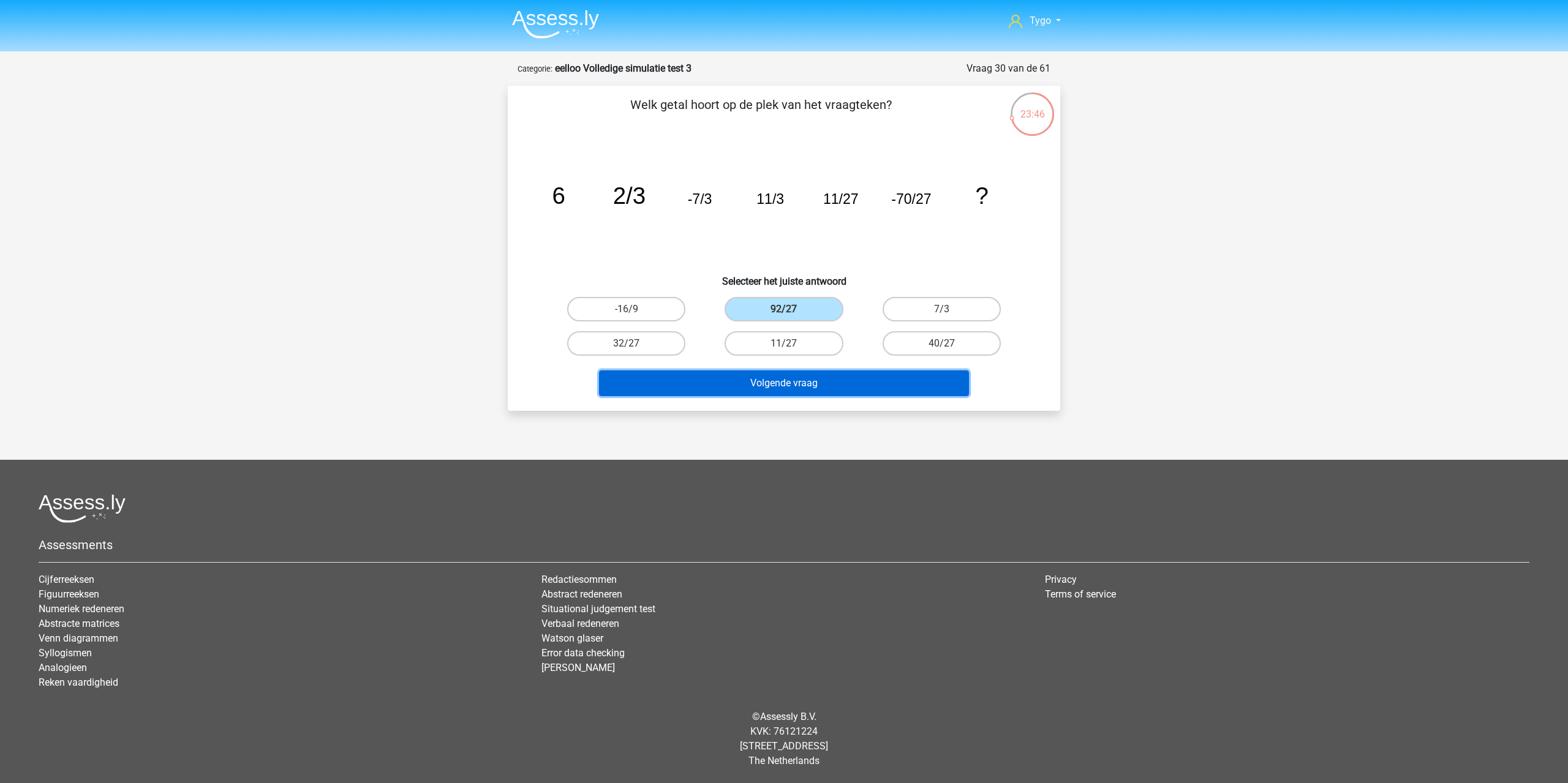
click at [827, 376] on button "Volgende vraag" at bounding box center [784, 383] width 371 height 26
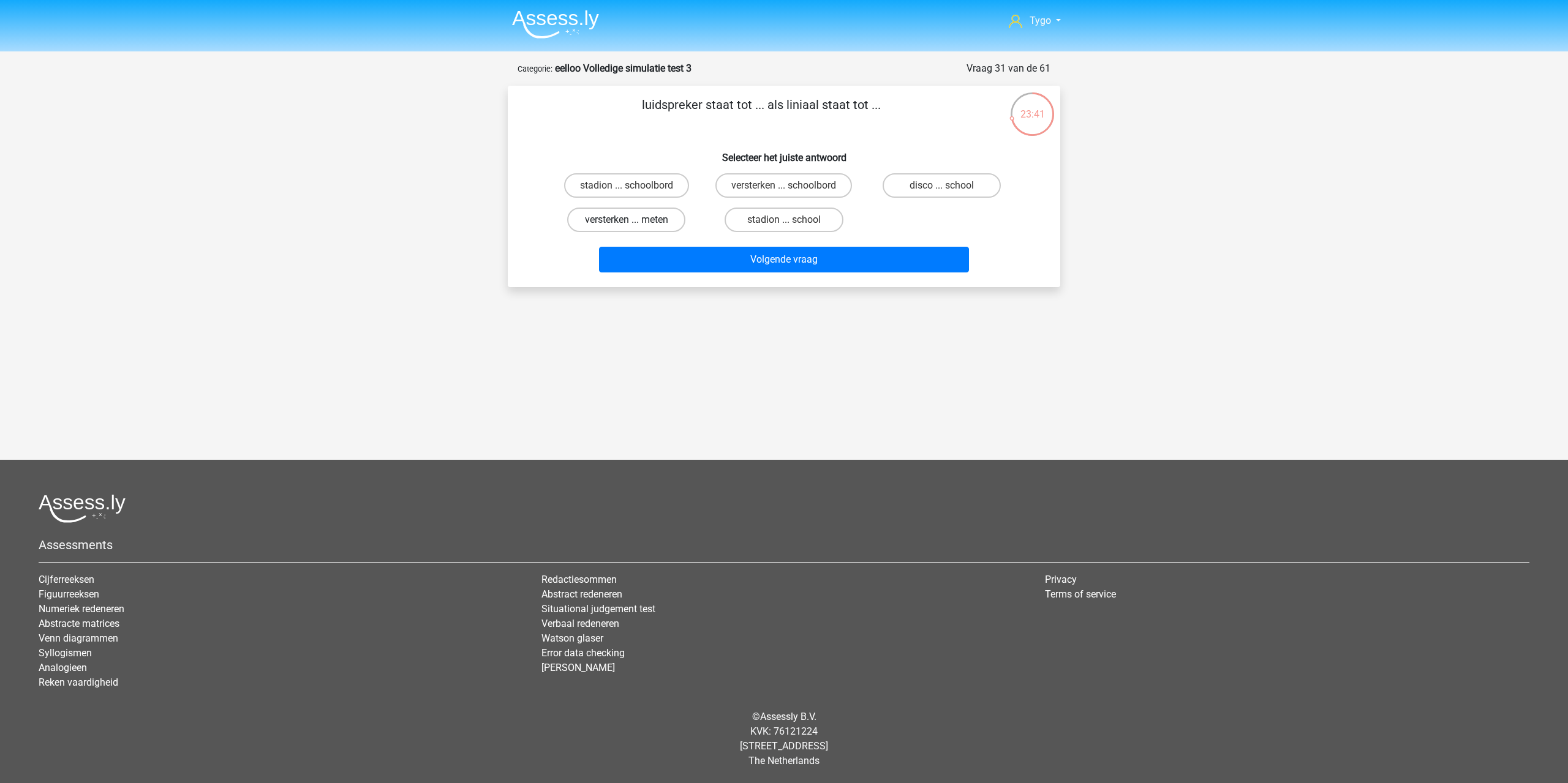
click at [652, 225] on label "versterken ... meten" at bounding box center [626, 219] width 118 height 24
click at [634, 225] on input "versterken ... meten" at bounding box center [630, 224] width 8 height 8
radio input "true"
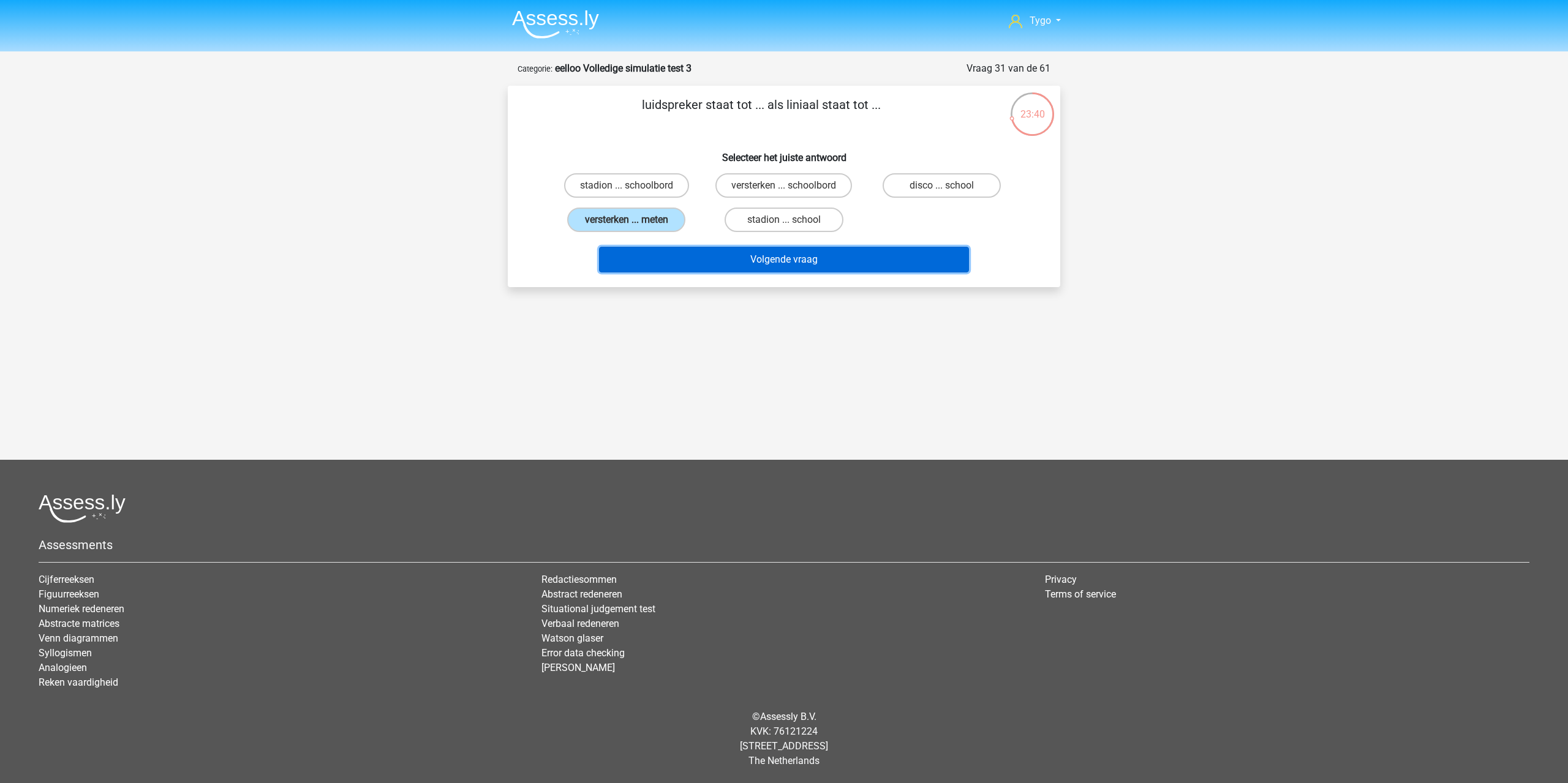
click at [695, 255] on button "Volgende vraag" at bounding box center [784, 259] width 371 height 26
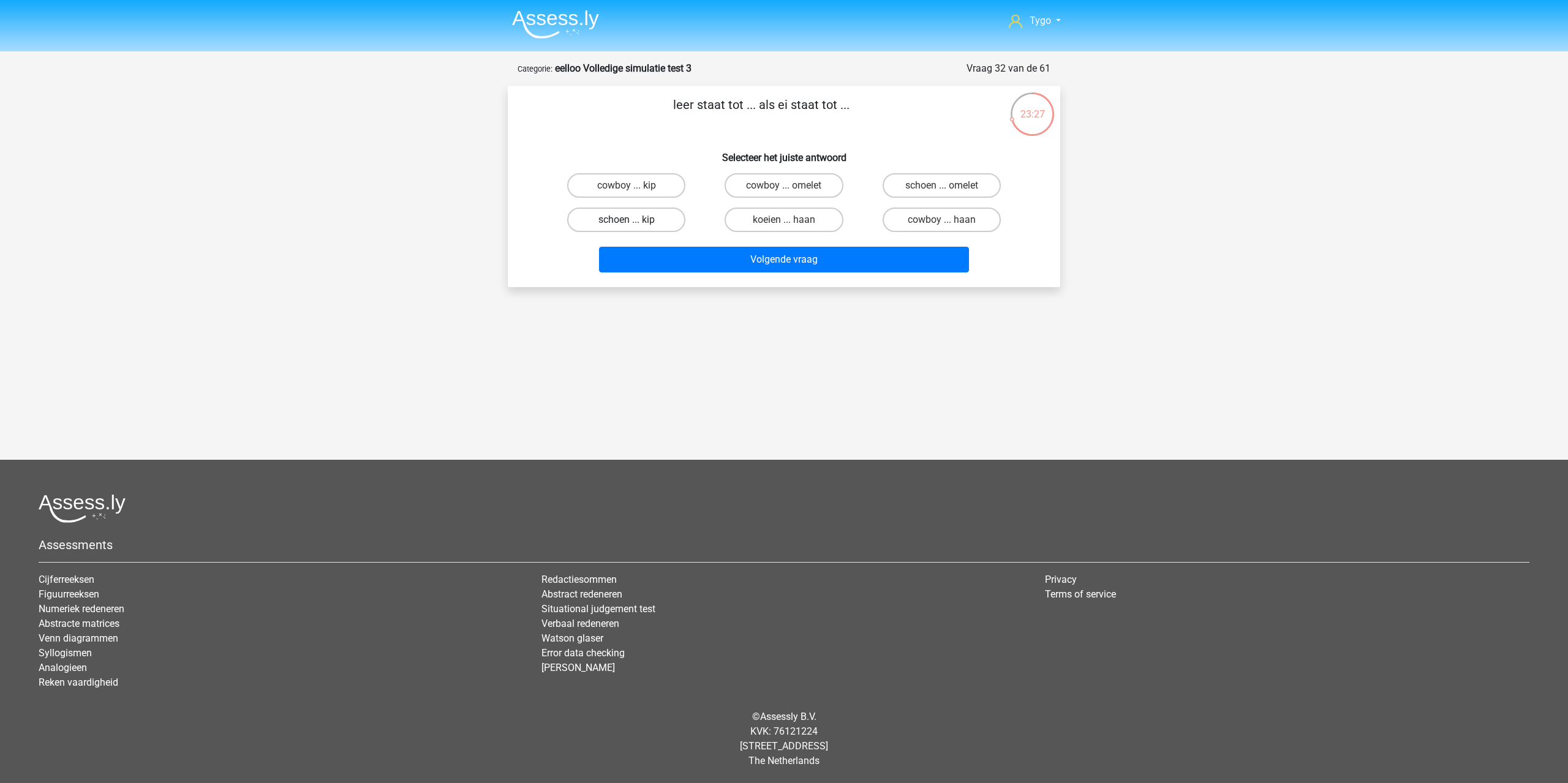
click at [632, 229] on label "schoen ... kip" at bounding box center [626, 219] width 118 height 24
click at [632, 228] on input "schoen ... kip" at bounding box center [630, 224] width 8 height 8
radio input "true"
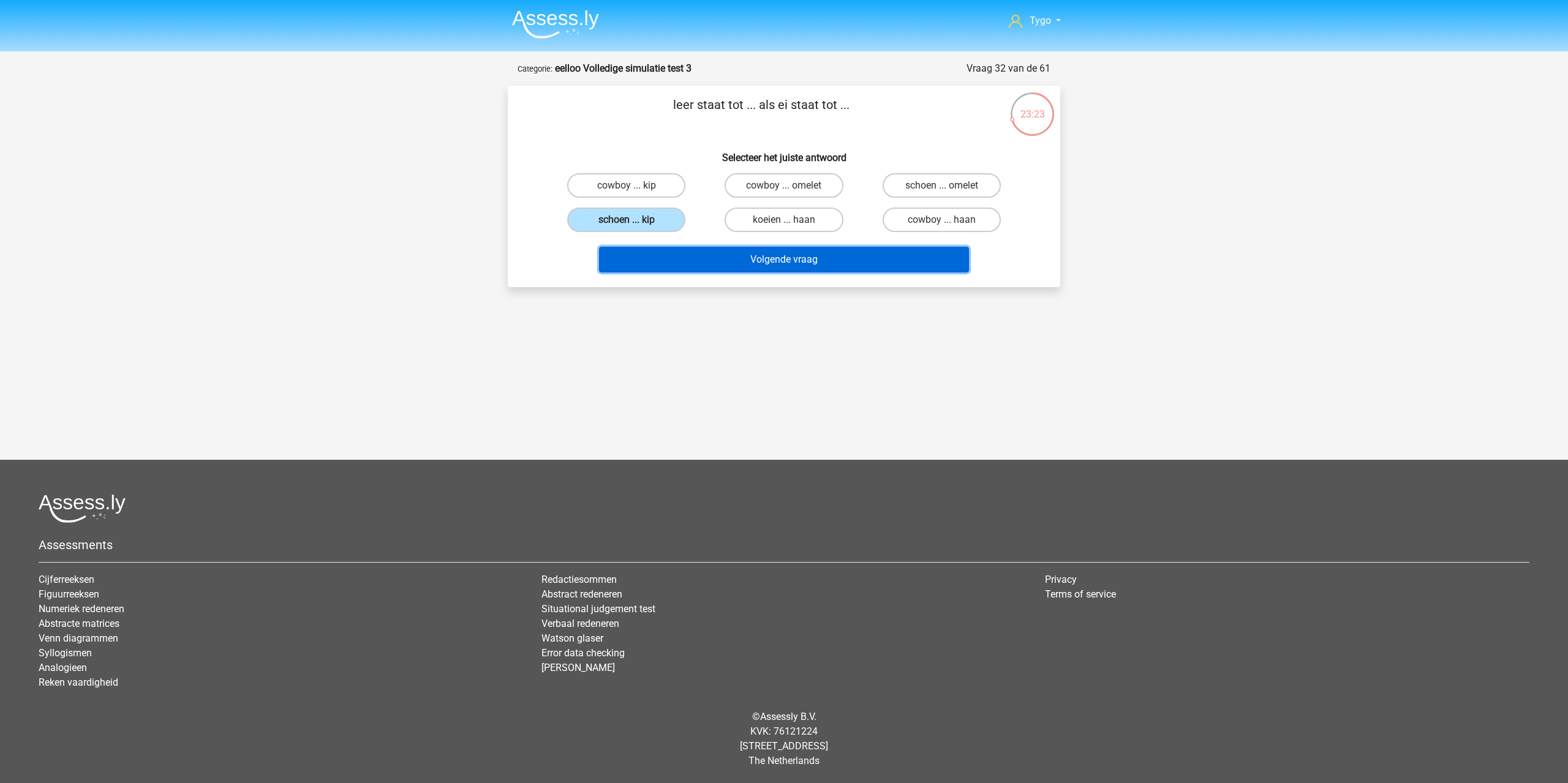
click at [658, 260] on button "Volgende vraag" at bounding box center [784, 259] width 371 height 26
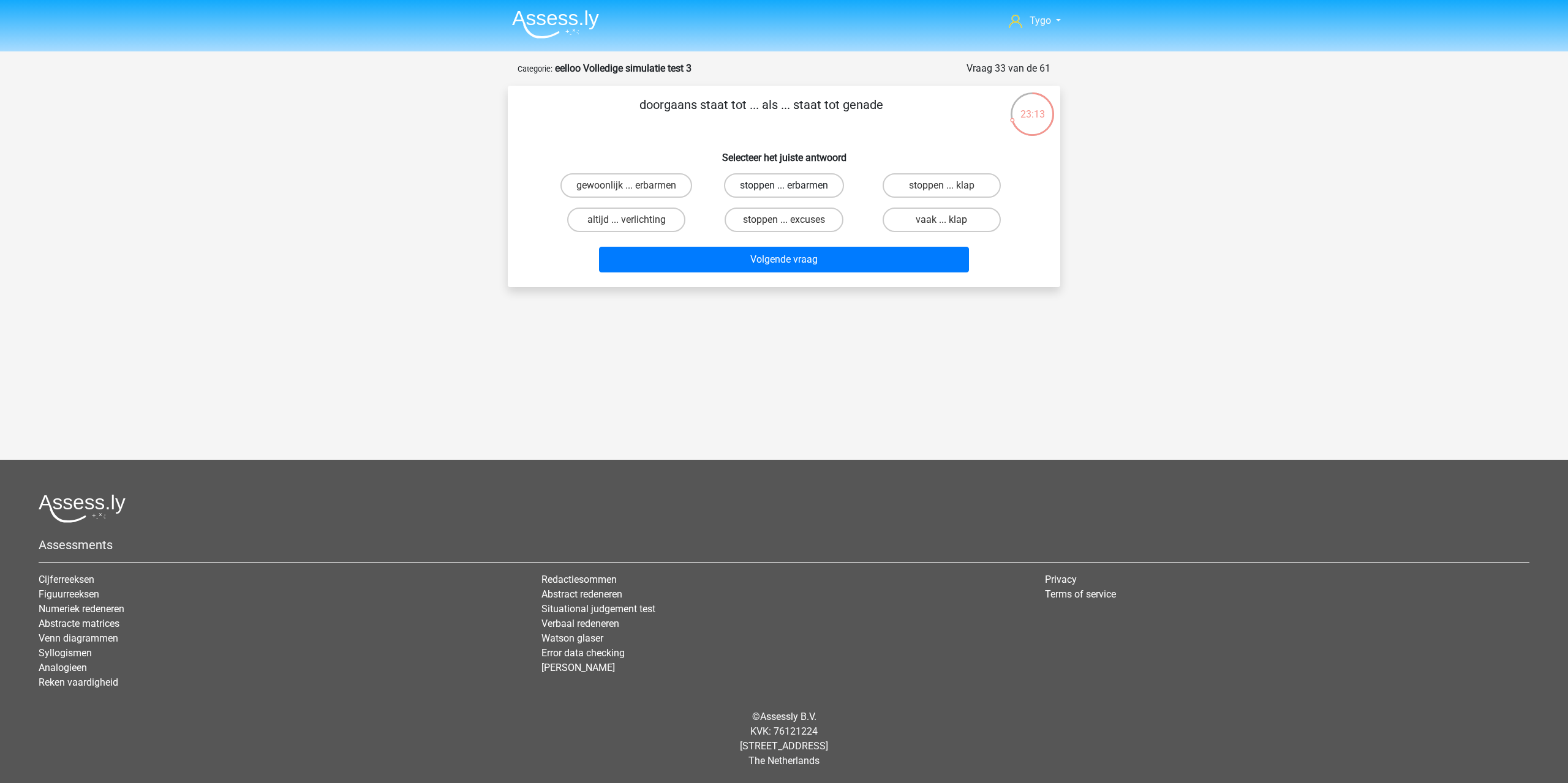
click at [773, 187] on label "stoppen ... erbarmen" at bounding box center [784, 185] width 120 height 24
click at [784, 187] on input "stoppen ... erbarmen" at bounding box center [787, 189] width 8 height 8
radio input "true"
click at [913, 181] on label "stoppen ... klap" at bounding box center [942, 185] width 118 height 24
click at [941, 186] on input "stoppen ... klap" at bounding box center [945, 189] width 8 height 8
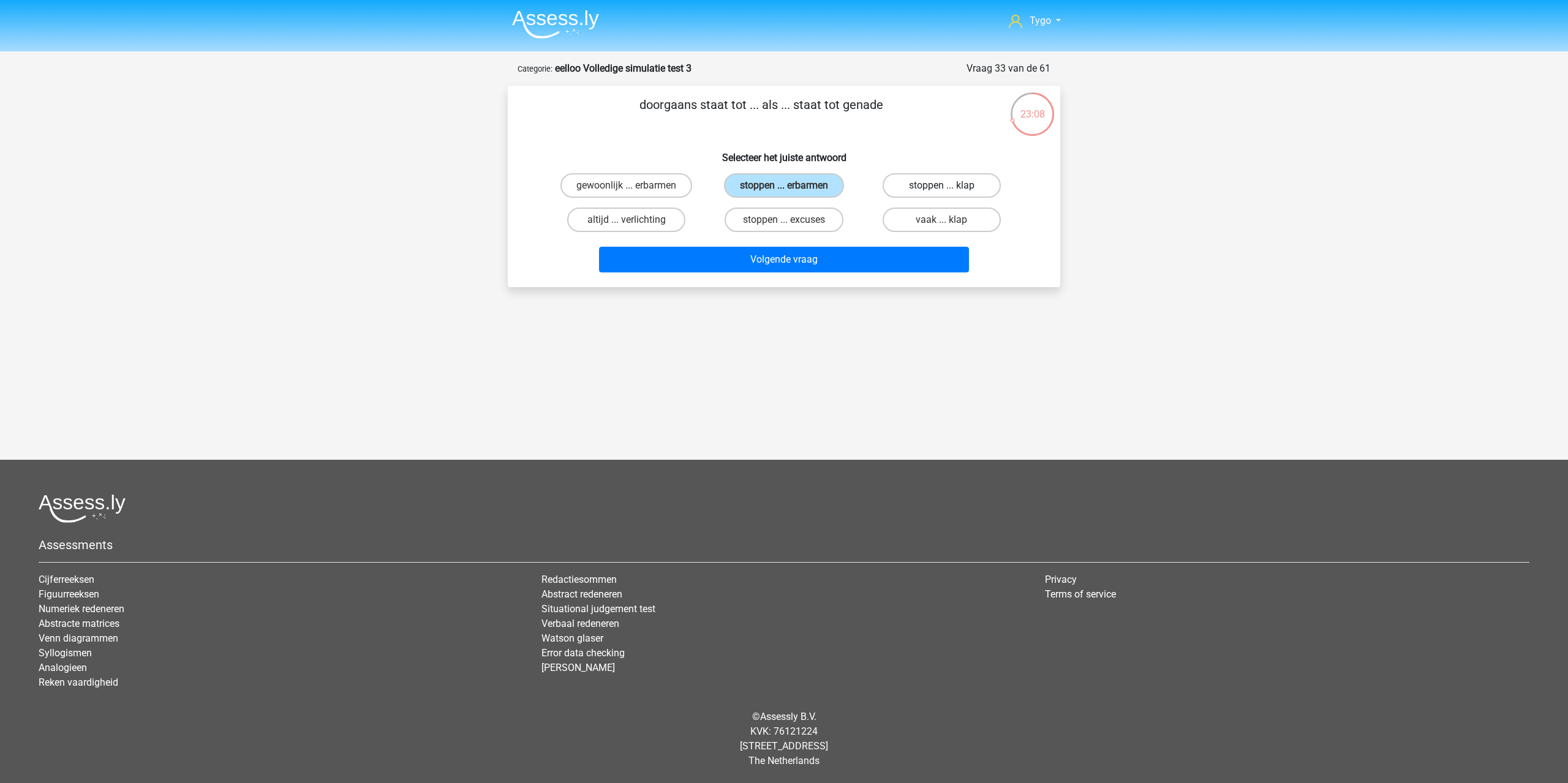
radio input "true"
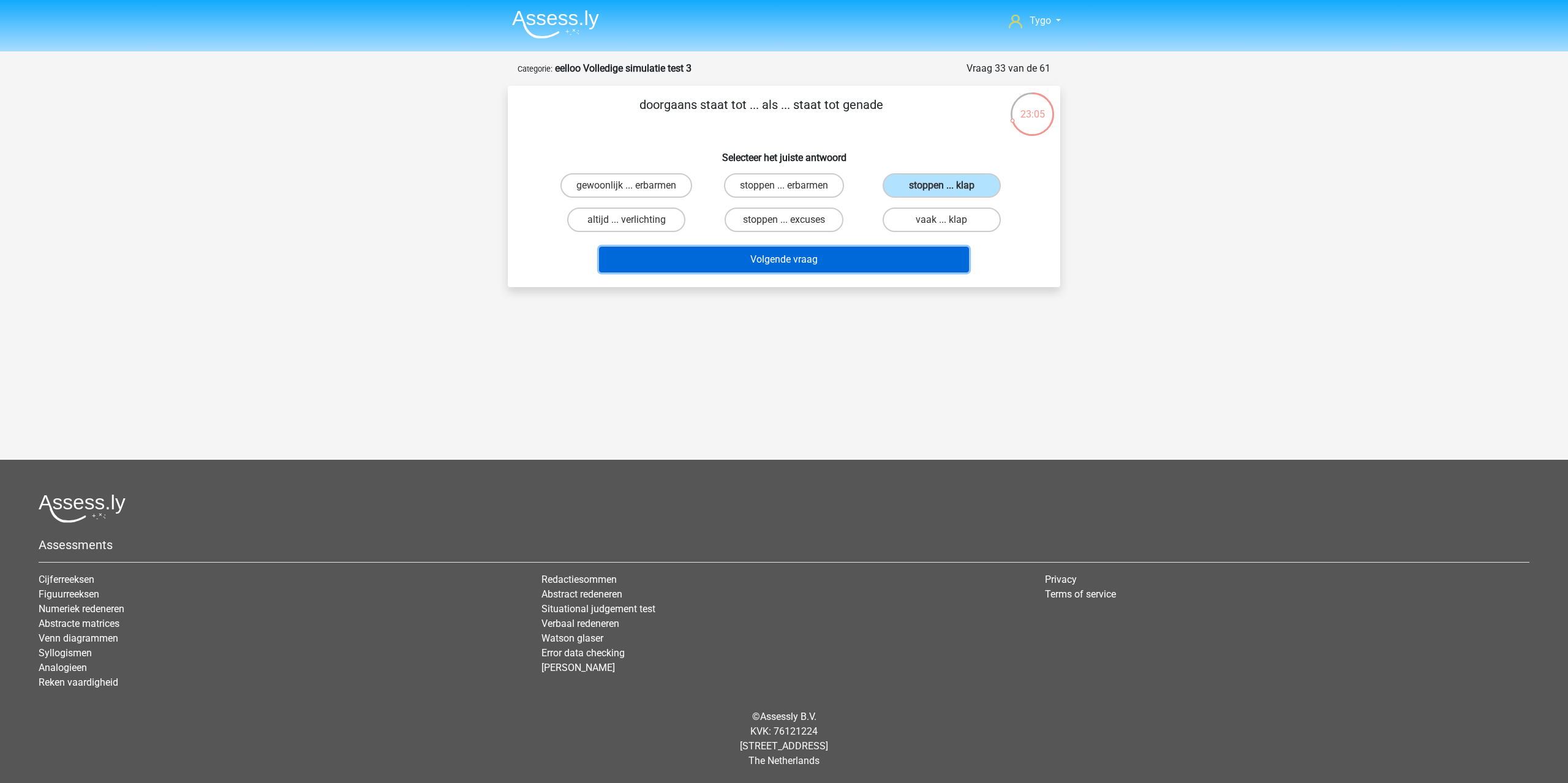
click at [807, 257] on button "Volgende vraag" at bounding box center [784, 259] width 371 height 26
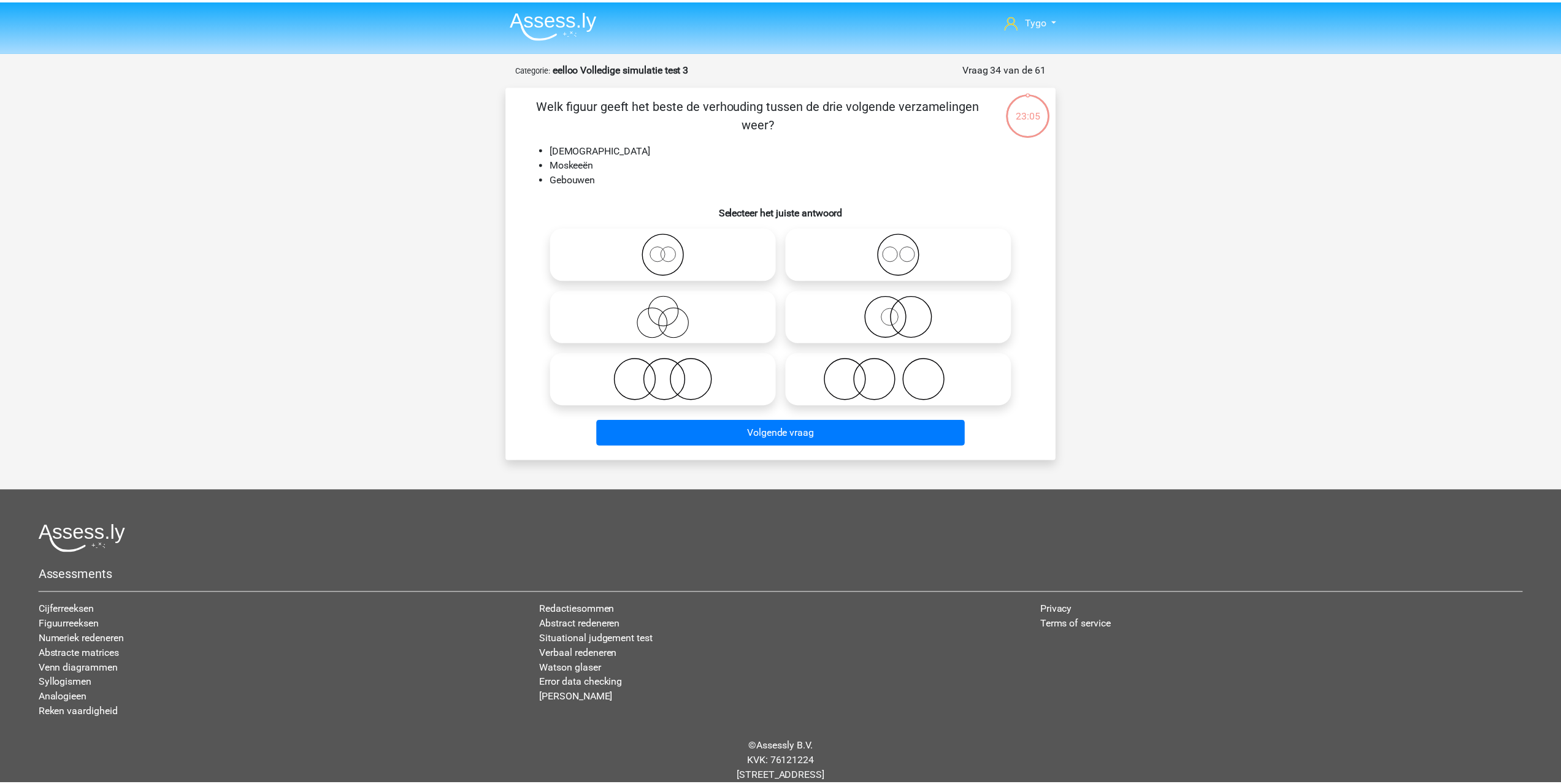
scroll to position [29, 0]
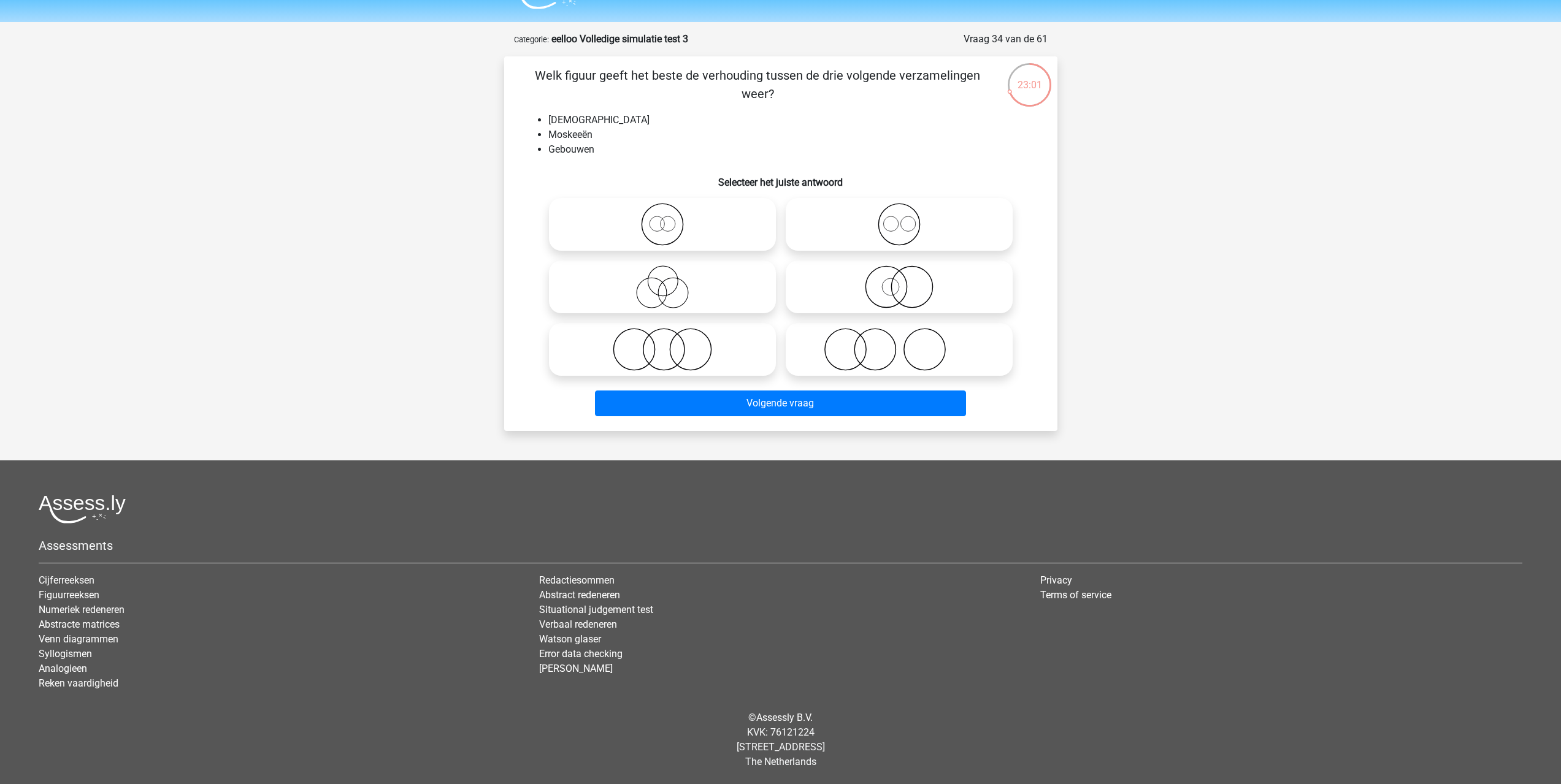
click at [904, 220] on icon at bounding box center [899, 224] width 217 height 43
click at [904, 218] on input "radio" at bounding box center [903, 214] width 8 height 8
radio input "true"
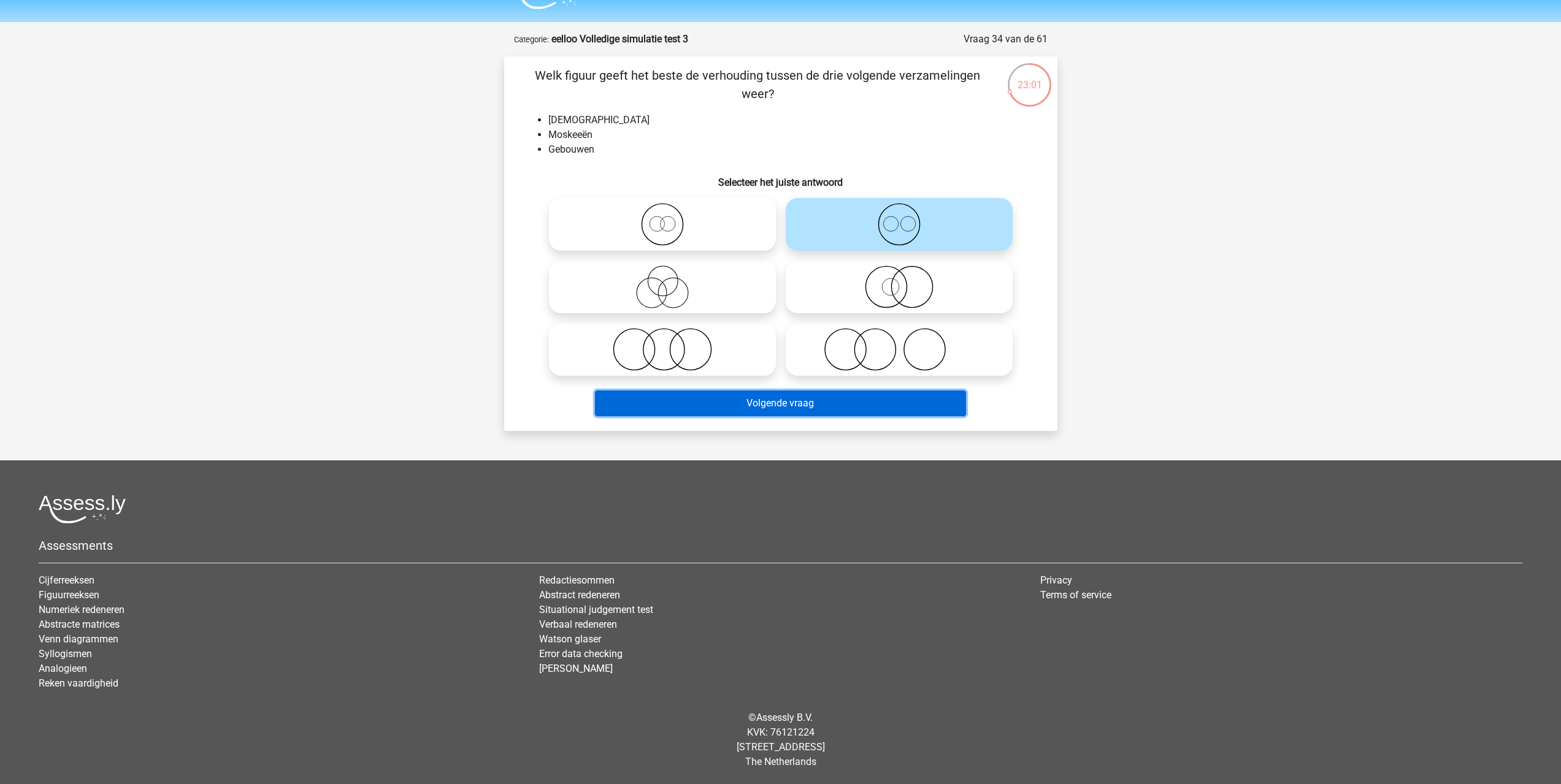
click at [858, 397] on button "Volgende vraag" at bounding box center [780, 403] width 371 height 26
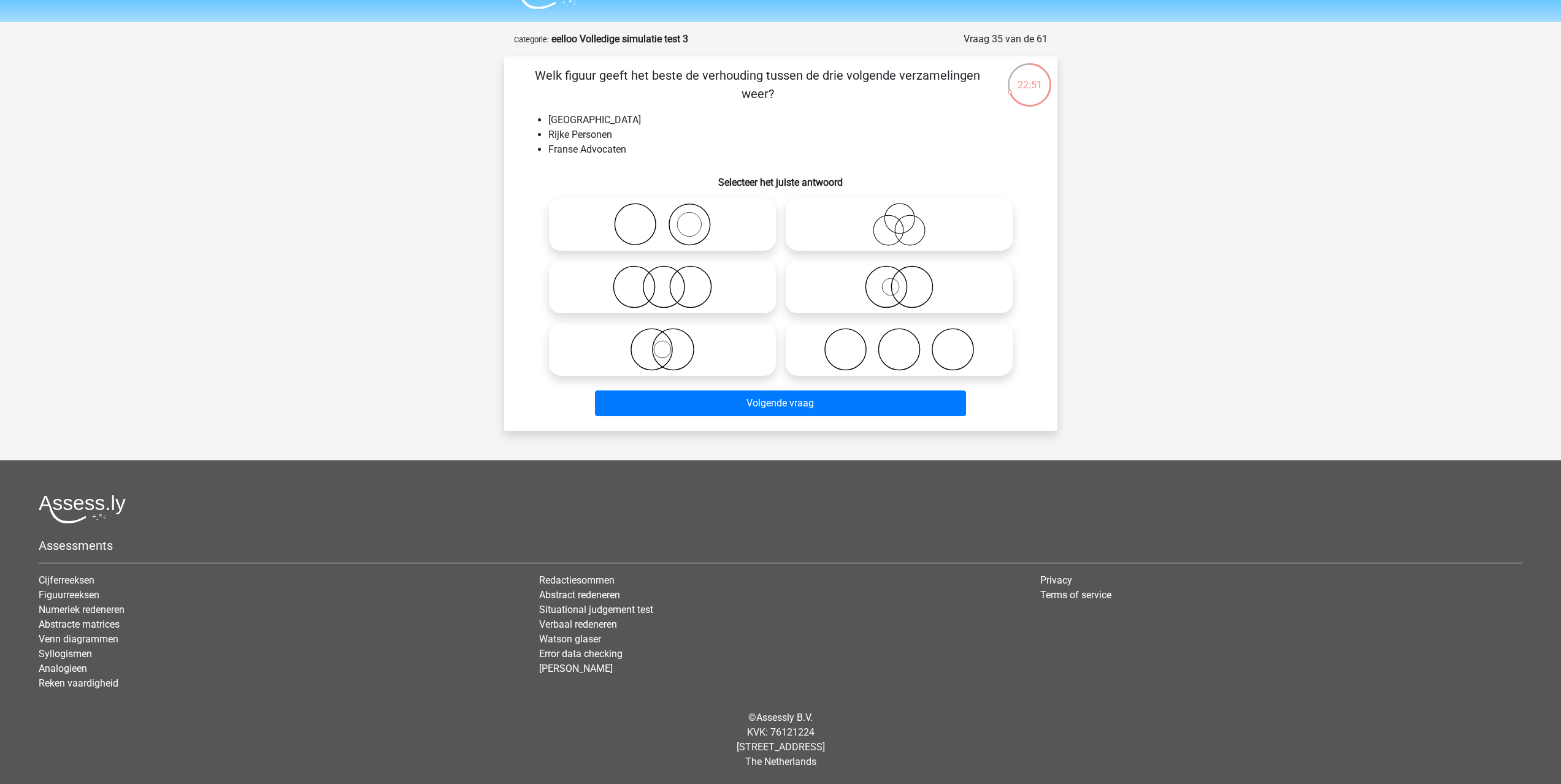
click at [898, 233] on icon at bounding box center [899, 224] width 217 height 43
click at [899, 218] on input "radio" at bounding box center [903, 214] width 8 height 8
radio input "true"
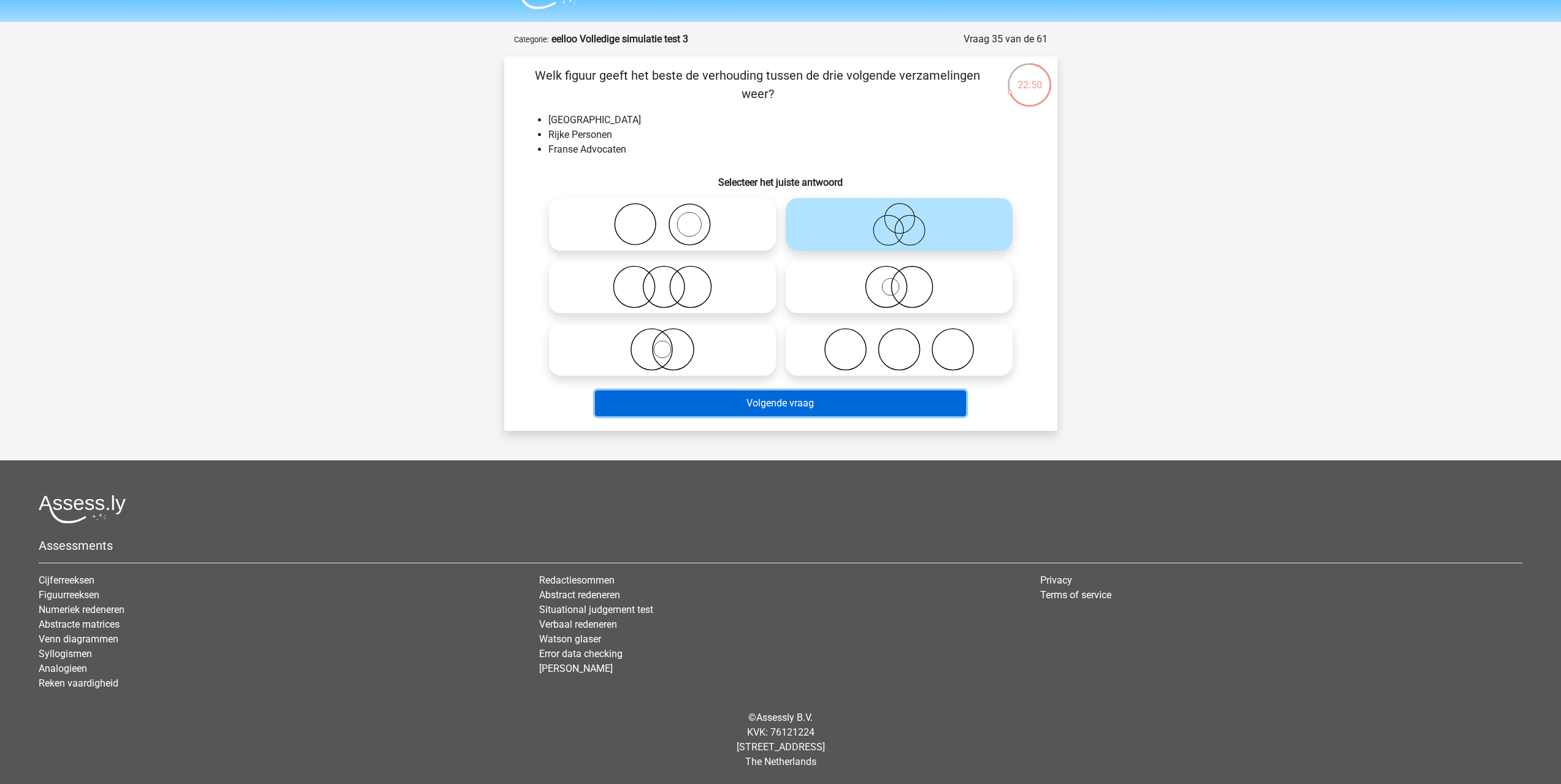
click at [878, 406] on button "Volgende vraag" at bounding box center [780, 403] width 371 height 26
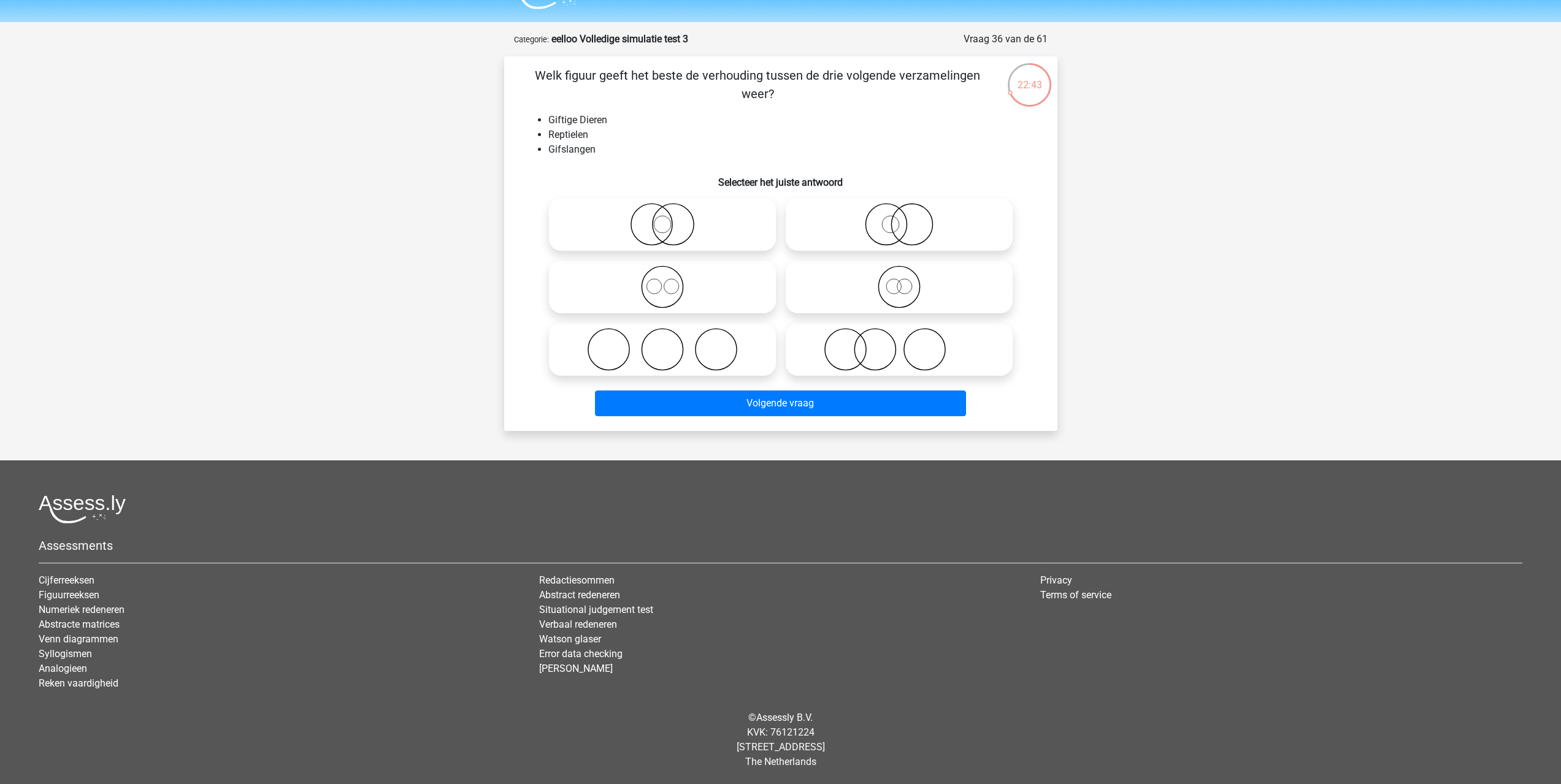
click at [935, 234] on icon at bounding box center [899, 224] width 217 height 43
click at [907, 218] on input "radio" at bounding box center [903, 214] width 8 height 8
radio input "true"
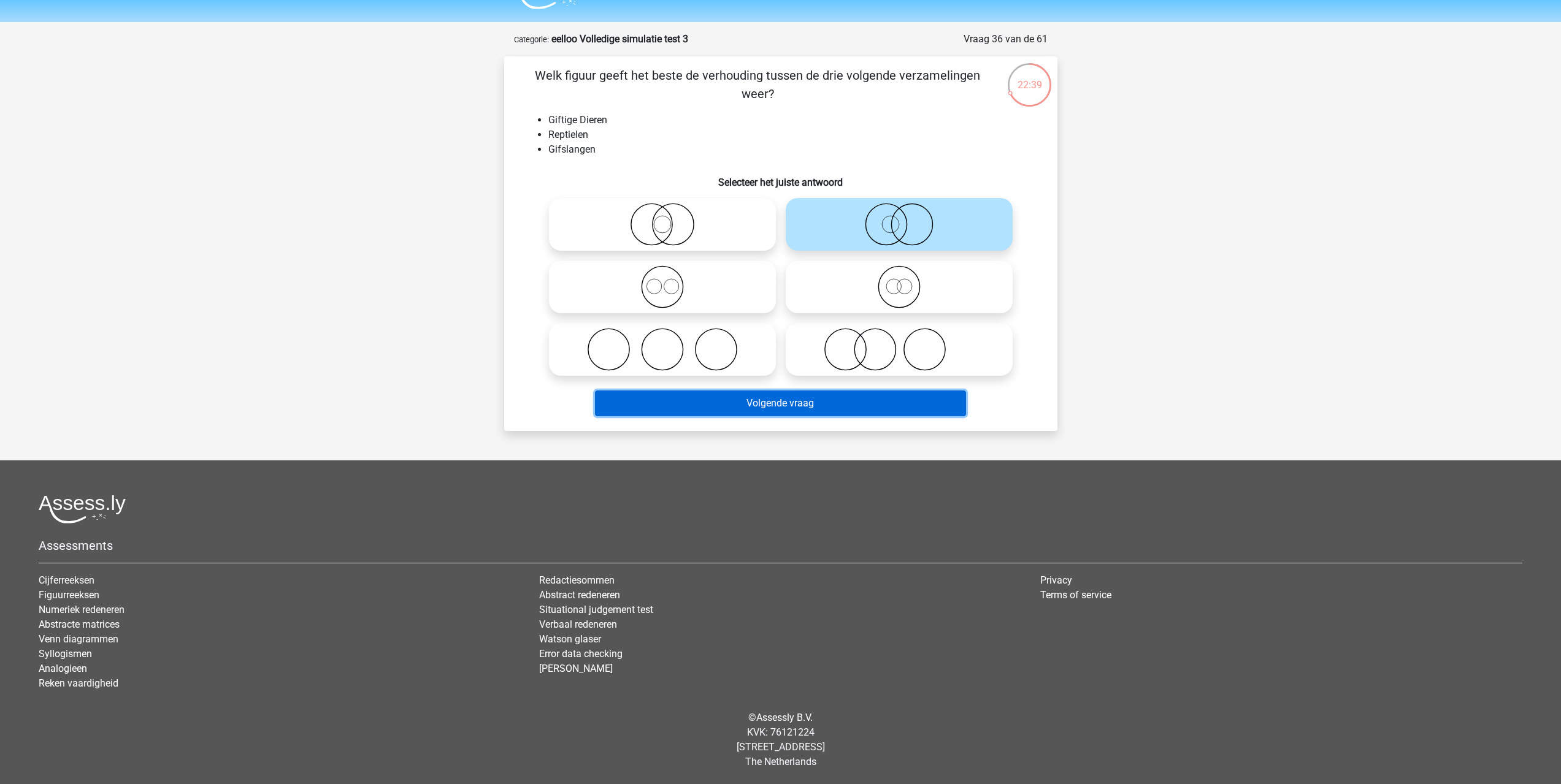
click at [706, 408] on button "Volgende vraag" at bounding box center [780, 403] width 371 height 26
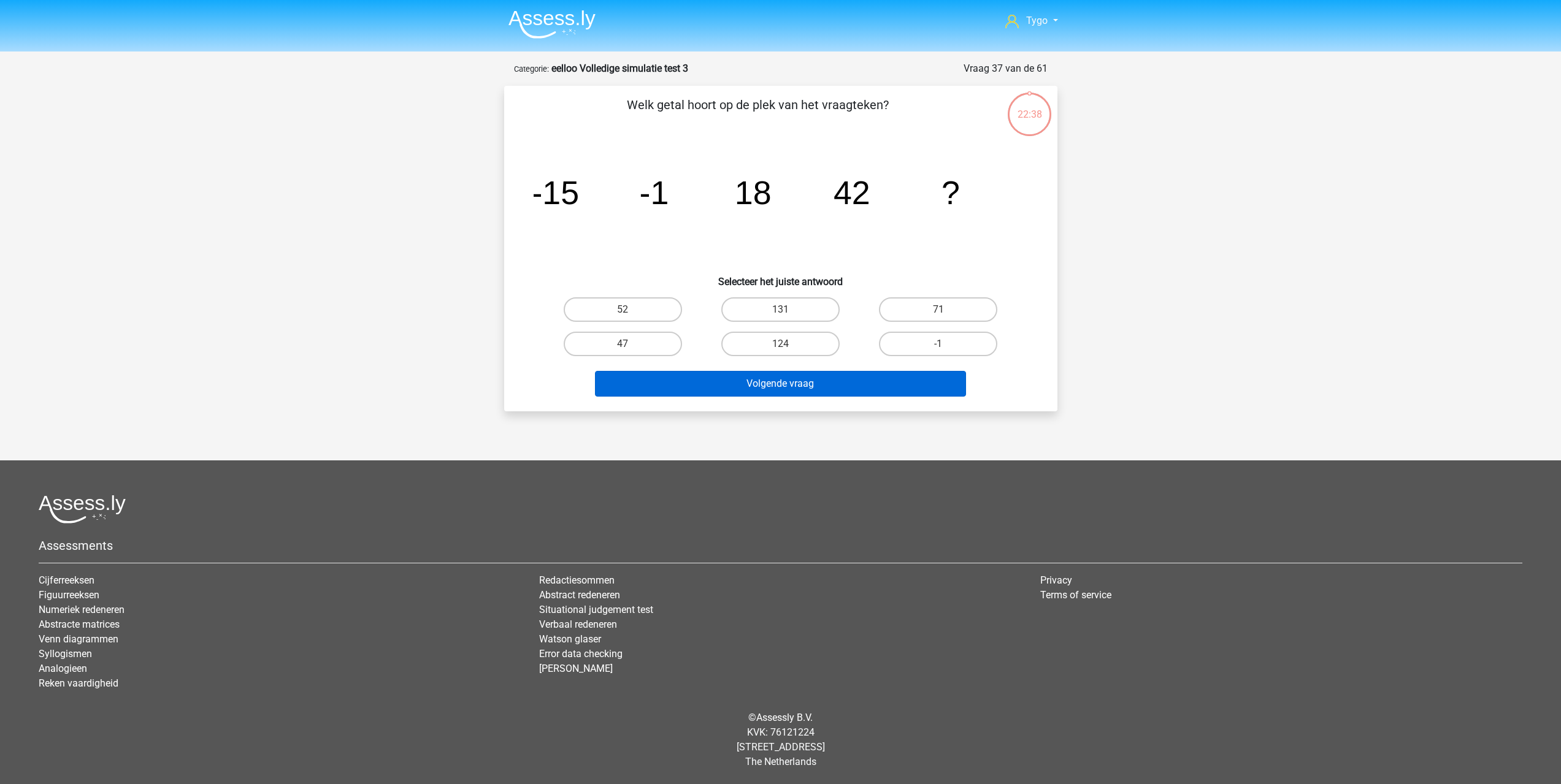
scroll to position [0, 0]
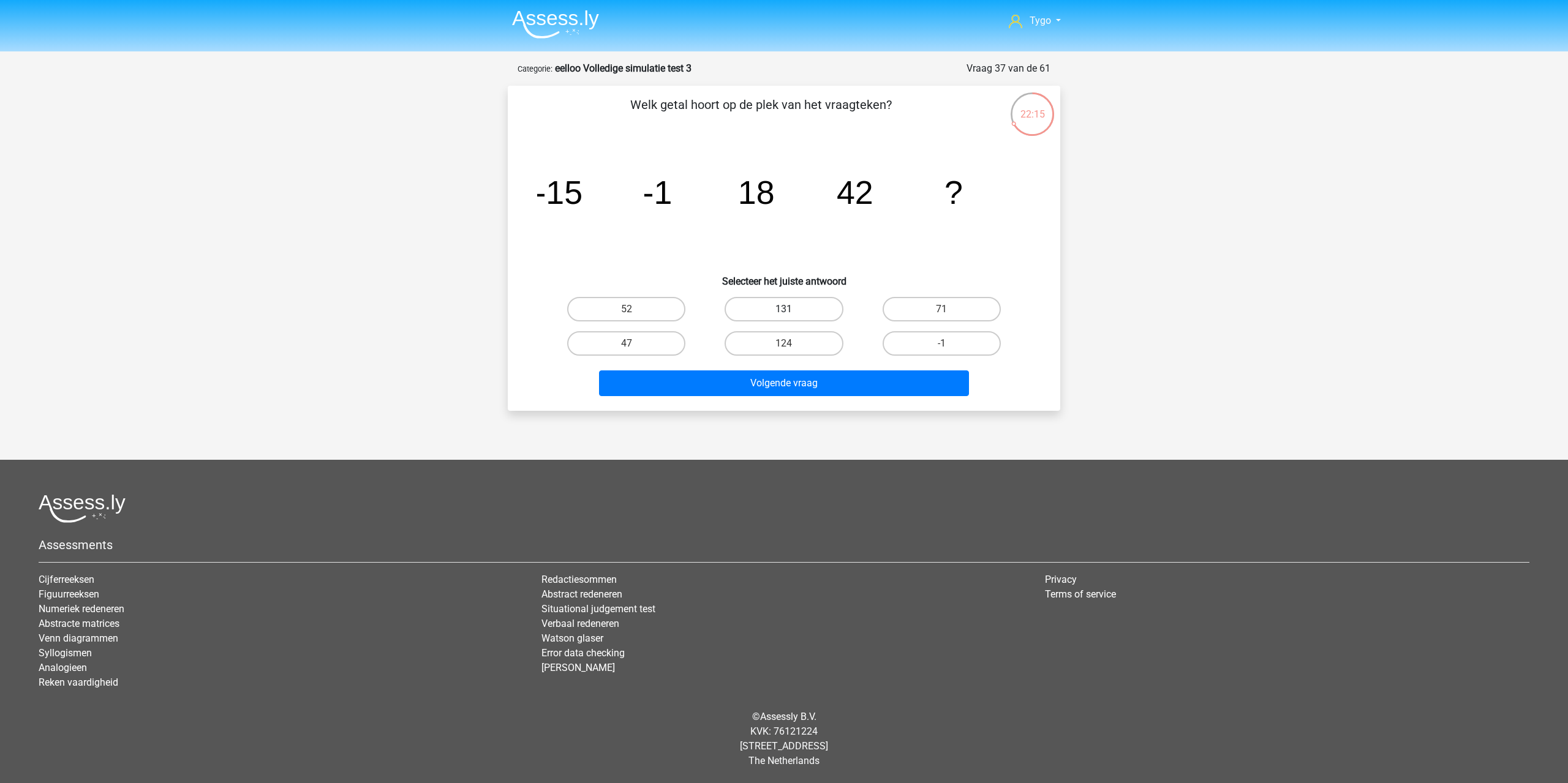
click at [795, 311] on label "131" at bounding box center [784, 309] width 118 height 24
click at [792, 311] on input "131" at bounding box center [787, 313] width 8 height 8
radio input "true"
click at [812, 337] on label "124" at bounding box center [784, 343] width 118 height 24
click at [792, 343] on input "124" at bounding box center [787, 347] width 8 height 8
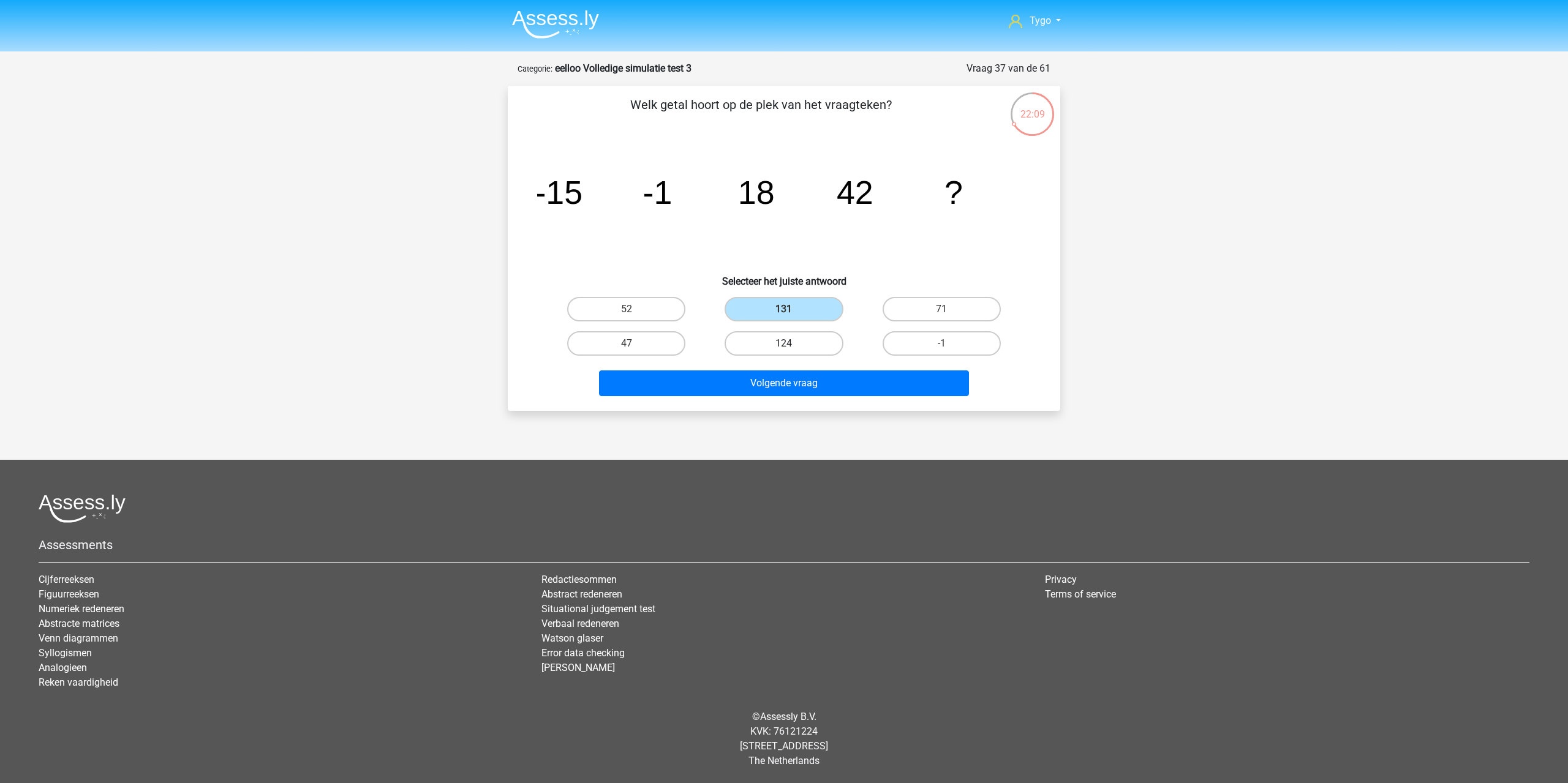
radio input "true"
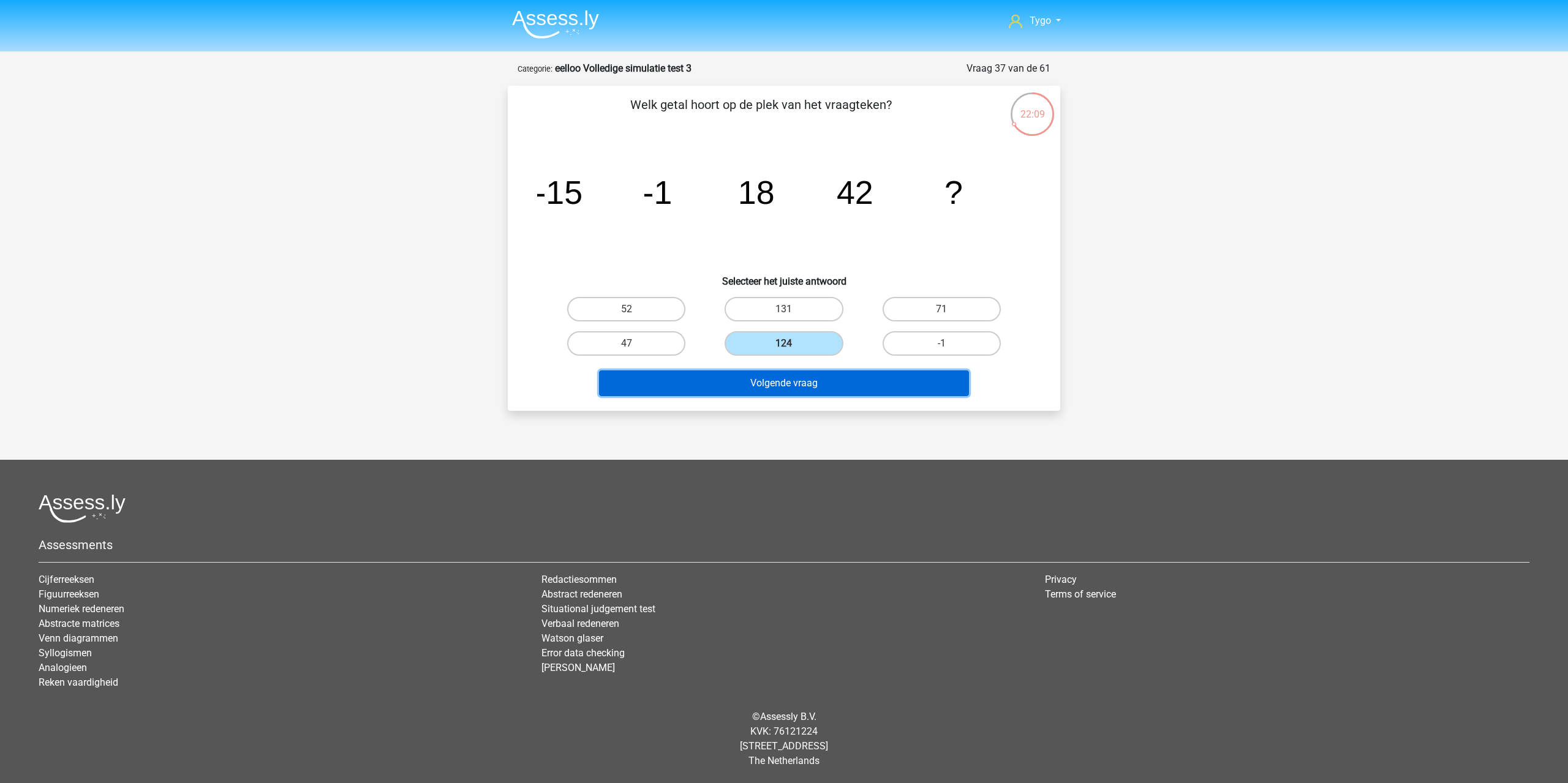
click at [834, 377] on button "Volgende vraag" at bounding box center [784, 383] width 371 height 26
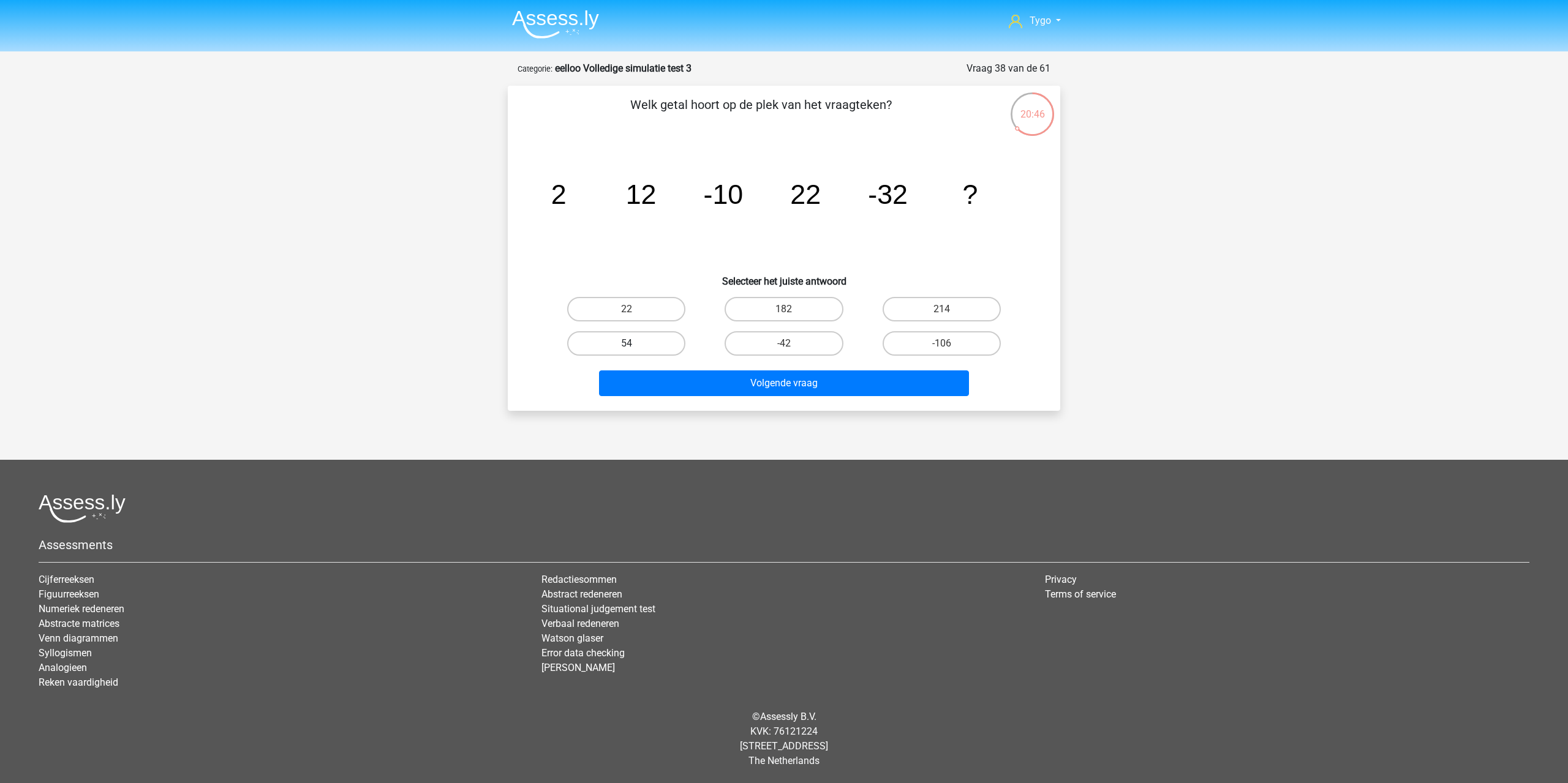
click at [642, 334] on label "54" at bounding box center [626, 343] width 118 height 24
click at [634, 343] on input "54" at bounding box center [630, 347] width 8 height 8
radio input "true"
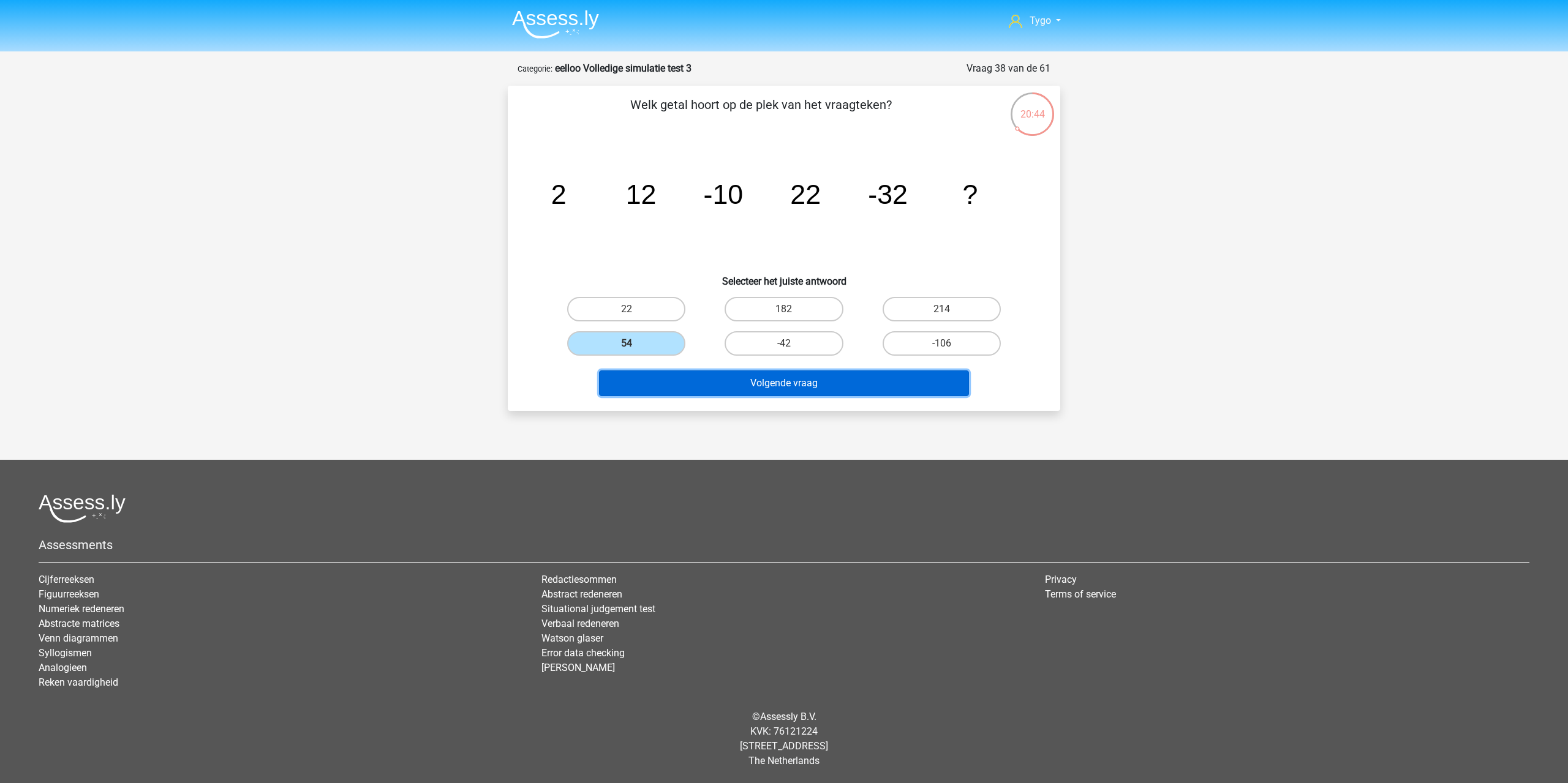
click at [733, 389] on button "Volgende vraag" at bounding box center [784, 383] width 371 height 26
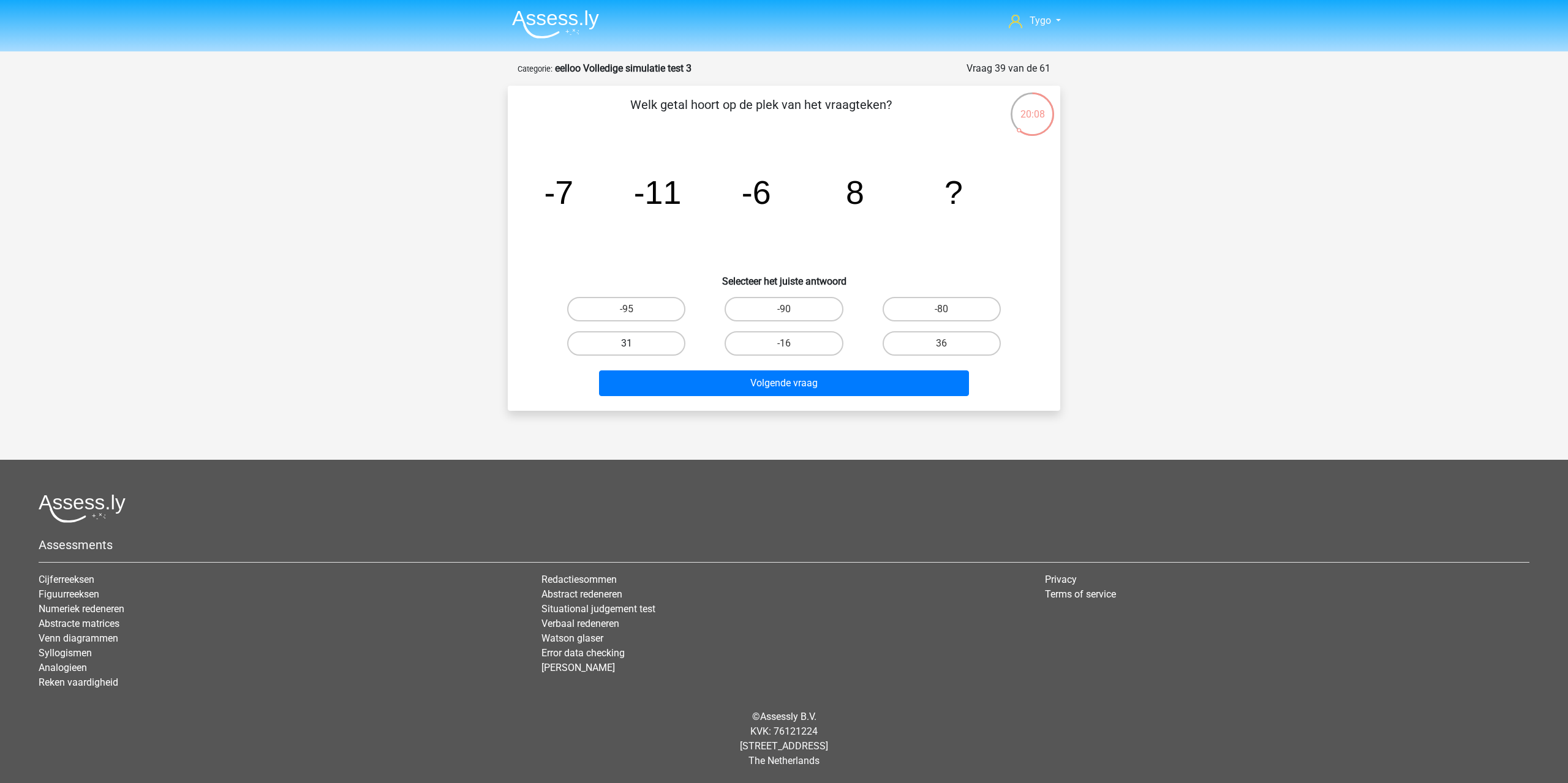
click at [659, 347] on label "31" at bounding box center [626, 343] width 118 height 24
click at [634, 347] on input "31" at bounding box center [630, 347] width 8 height 8
radio input "true"
click at [936, 345] on label "36" at bounding box center [942, 343] width 118 height 24
click at [941, 345] on input "36" at bounding box center [945, 347] width 8 height 8
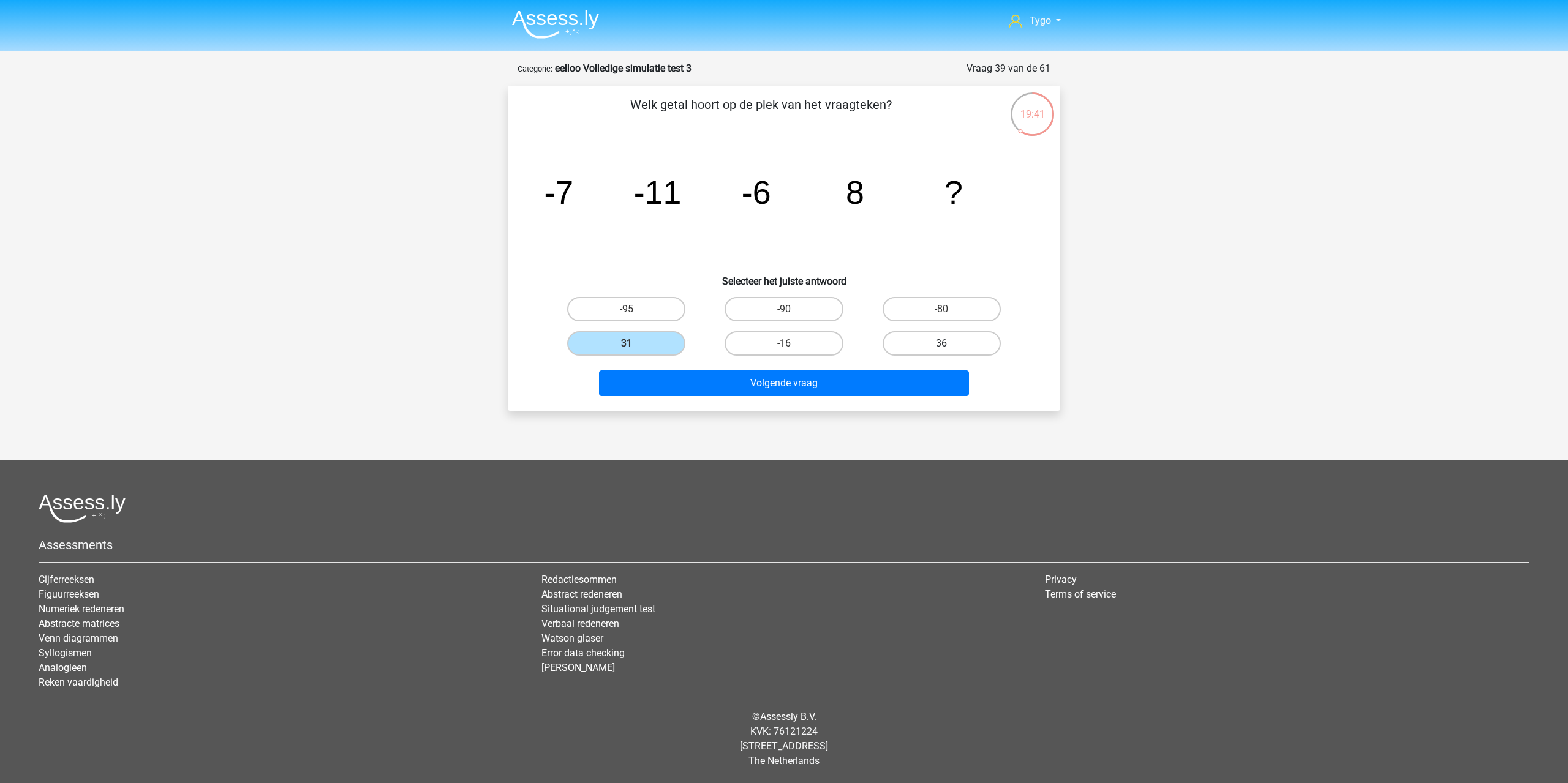
radio input "true"
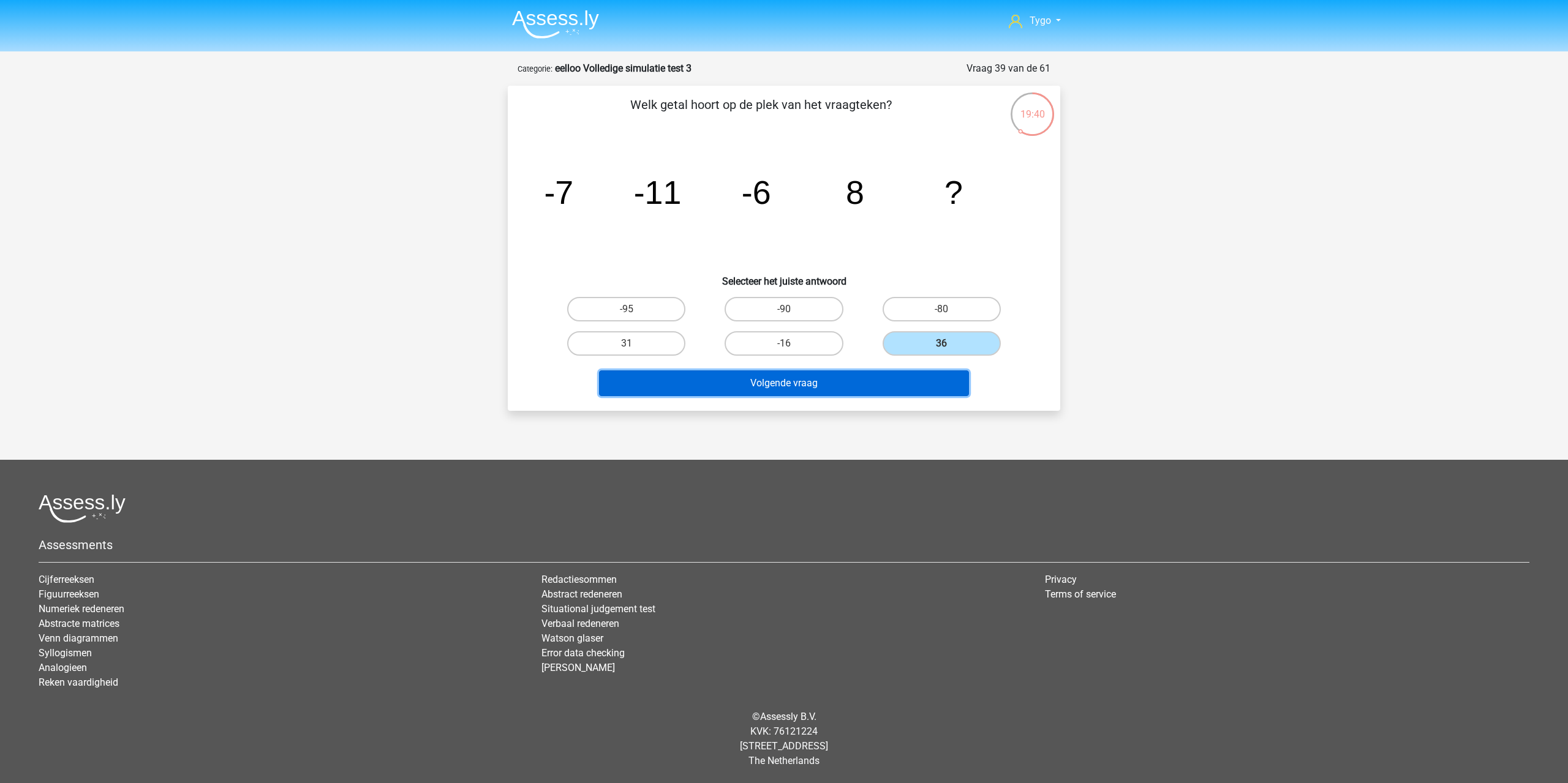
click at [899, 381] on button "Volgende vraag" at bounding box center [784, 383] width 371 height 26
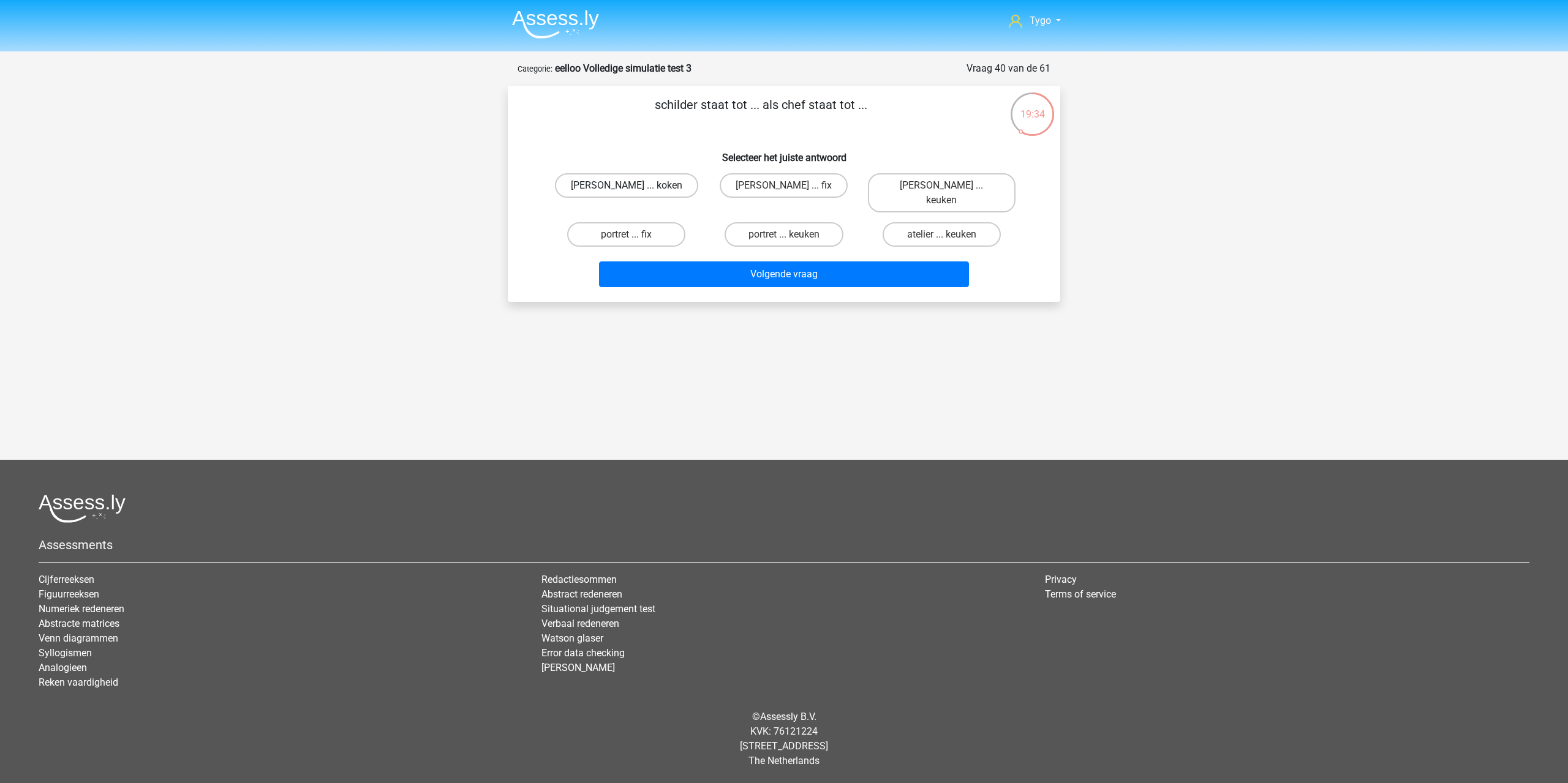
click at [644, 183] on label "Mona Lisa ... koken" at bounding box center [627, 185] width 143 height 24
click at [634, 186] on input "Mona Lisa ... koken" at bounding box center [630, 189] width 8 height 8
radio input "true"
click at [766, 222] on label "portret ... keuken" at bounding box center [784, 234] width 118 height 24
click at [784, 234] on input "portret ... keuken" at bounding box center [787, 238] width 8 height 8
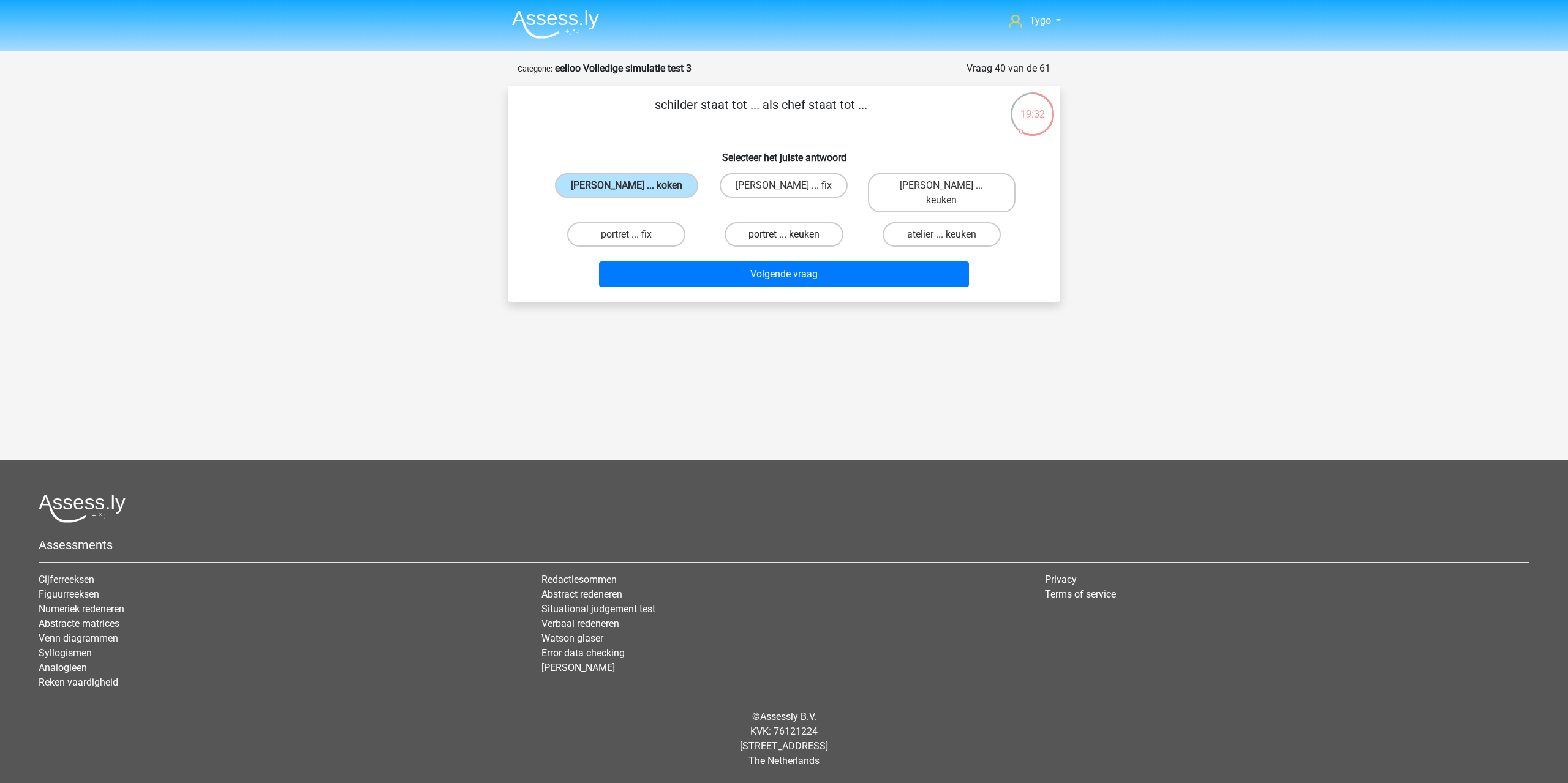
radio input "true"
click at [936, 222] on label "atelier ... keuken" at bounding box center [942, 234] width 118 height 24
click at [941, 234] on input "atelier ... keuken" at bounding box center [945, 238] width 8 height 8
radio input "true"
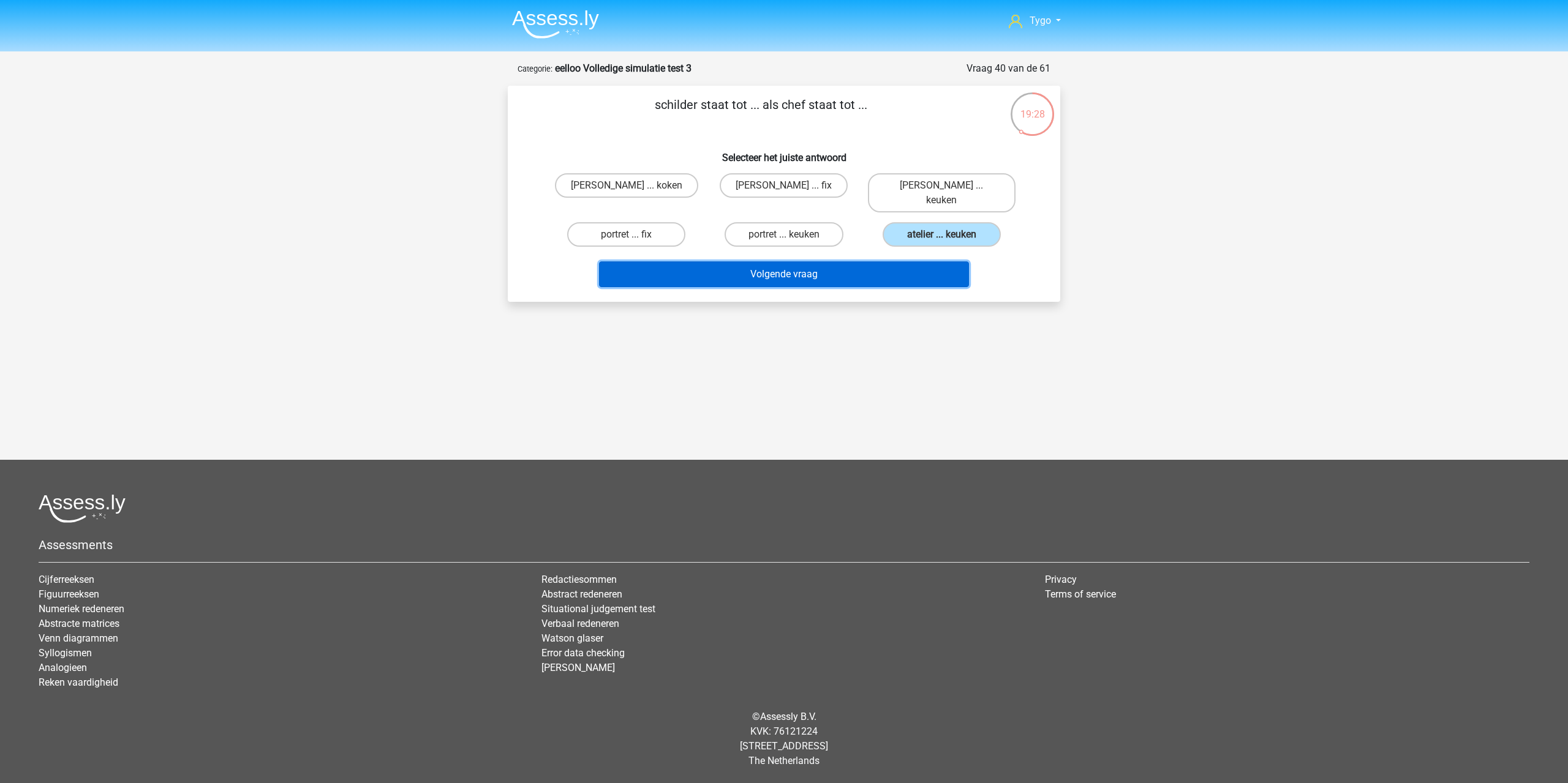
click at [903, 262] on button "Volgende vraag" at bounding box center [784, 274] width 371 height 26
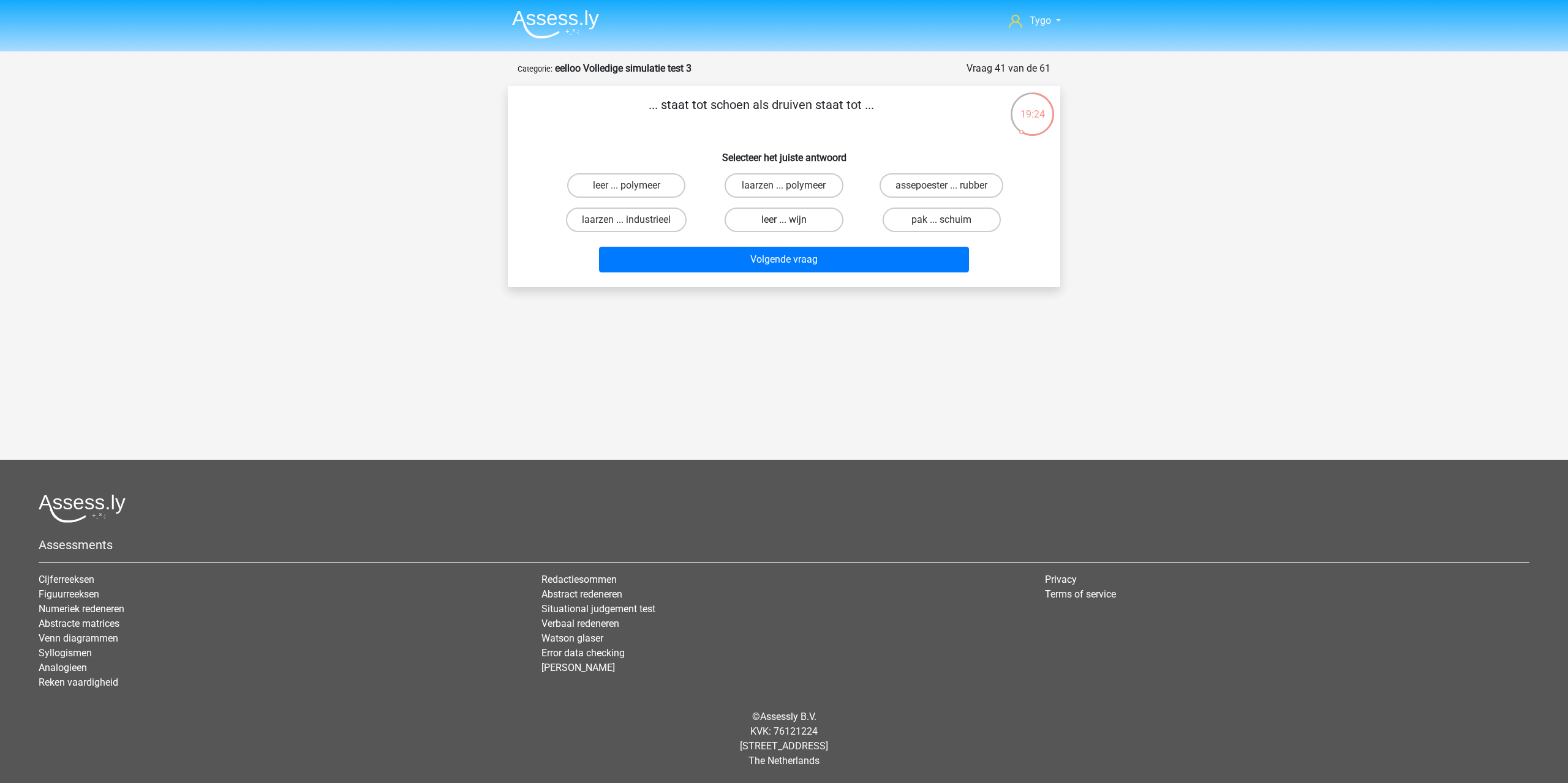
click at [776, 222] on label "leer ... wijn" at bounding box center [784, 219] width 118 height 24
click at [784, 222] on input "leer ... wijn" at bounding box center [787, 224] width 8 height 8
radio input "true"
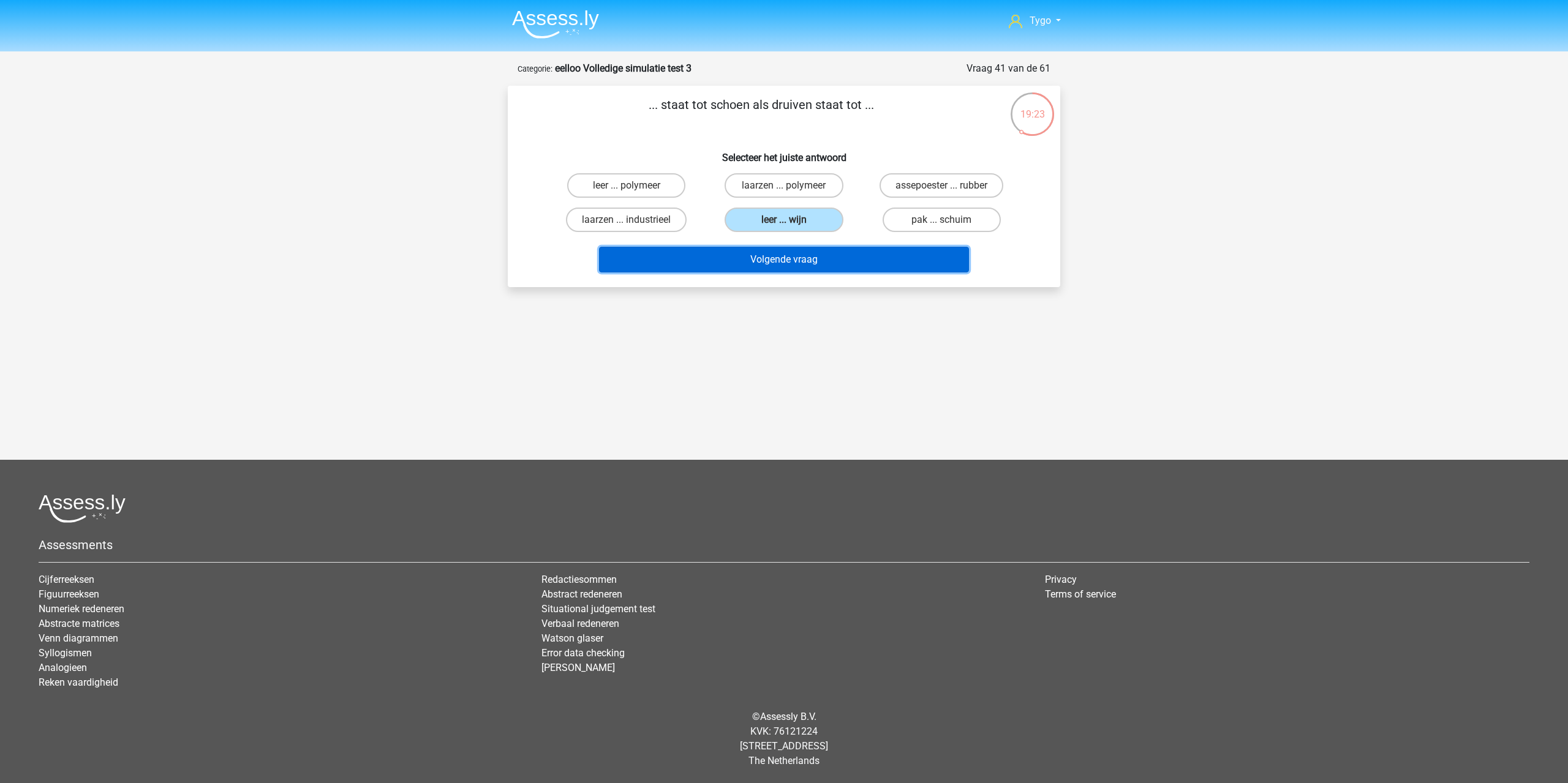
click at [805, 270] on button "Volgende vraag" at bounding box center [784, 259] width 371 height 26
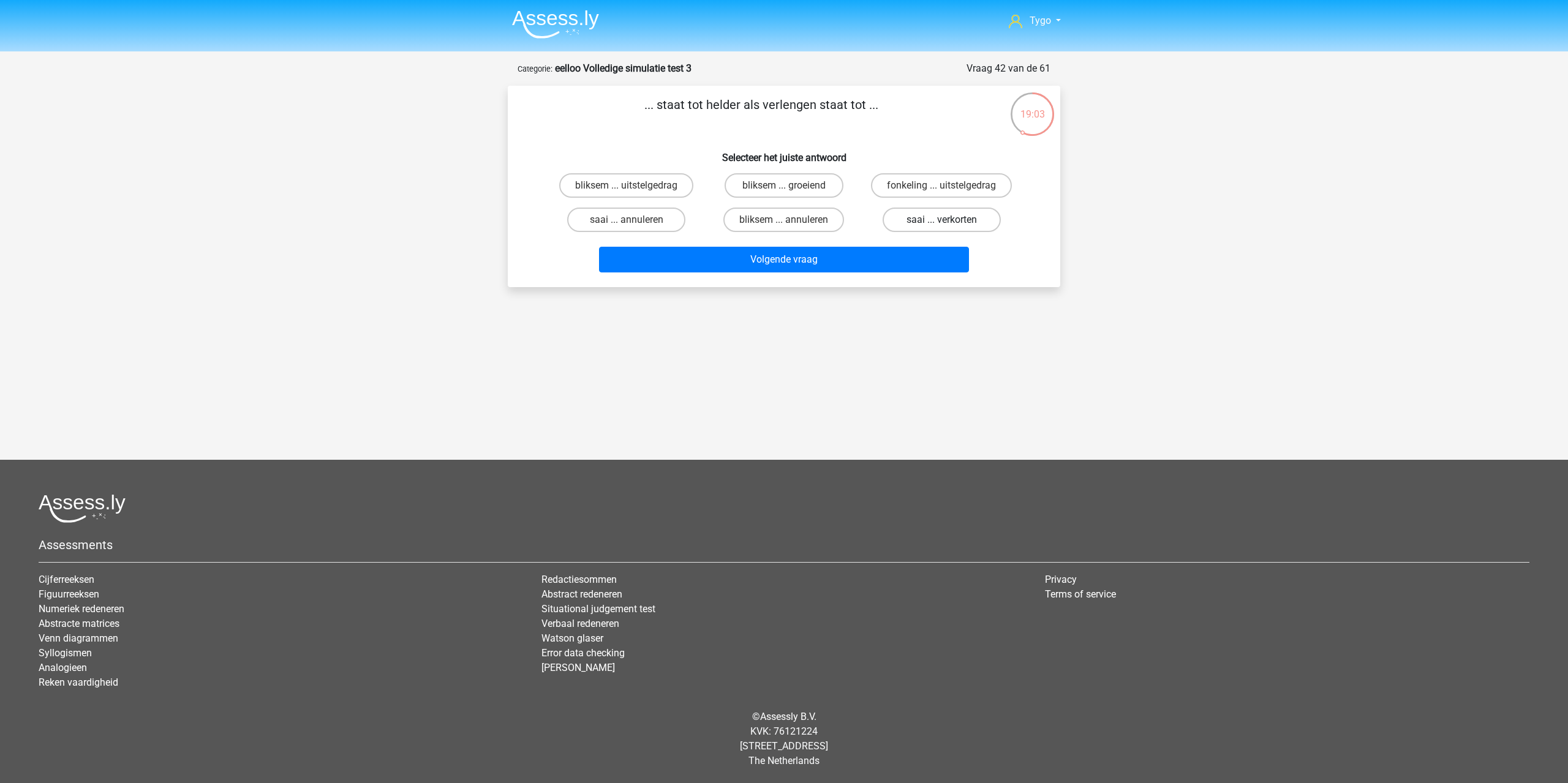
click at [961, 231] on label "saai ... verkorten" at bounding box center [942, 219] width 118 height 24
click at [949, 228] on input "saai ... verkorten" at bounding box center [945, 224] width 8 height 8
radio input "true"
click at [914, 186] on label "fonkeling ... uitstelgedrag" at bounding box center [941, 185] width 141 height 24
click at [941, 186] on input "fonkeling ... uitstelgedrag" at bounding box center [945, 189] width 8 height 8
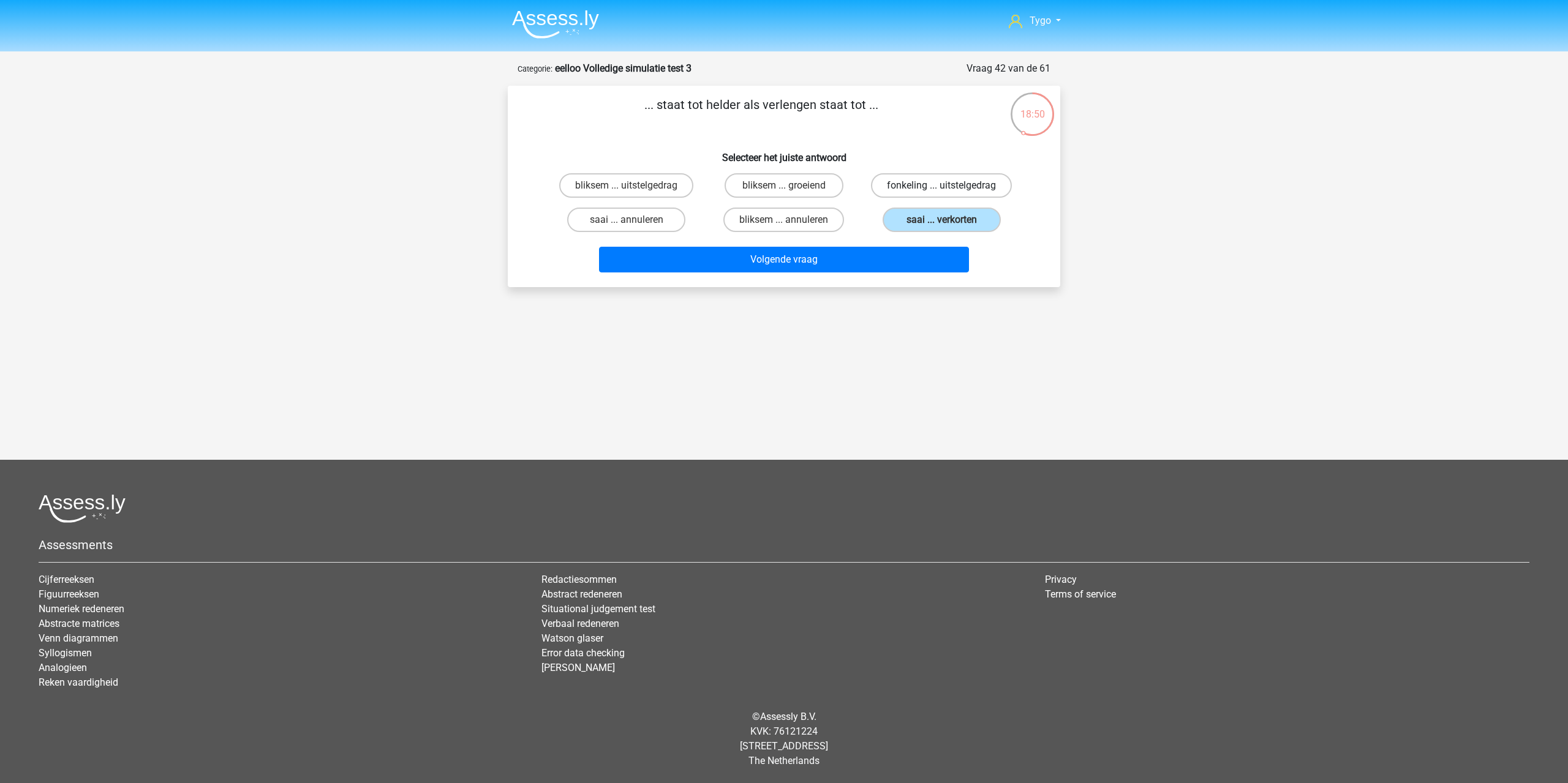
radio input "true"
click at [937, 217] on label "saai ... verkorten" at bounding box center [942, 219] width 118 height 24
click at [941, 220] on input "saai ... verkorten" at bounding box center [945, 224] width 8 height 8
radio input "true"
click at [812, 260] on button "Volgende vraag" at bounding box center [784, 259] width 371 height 26
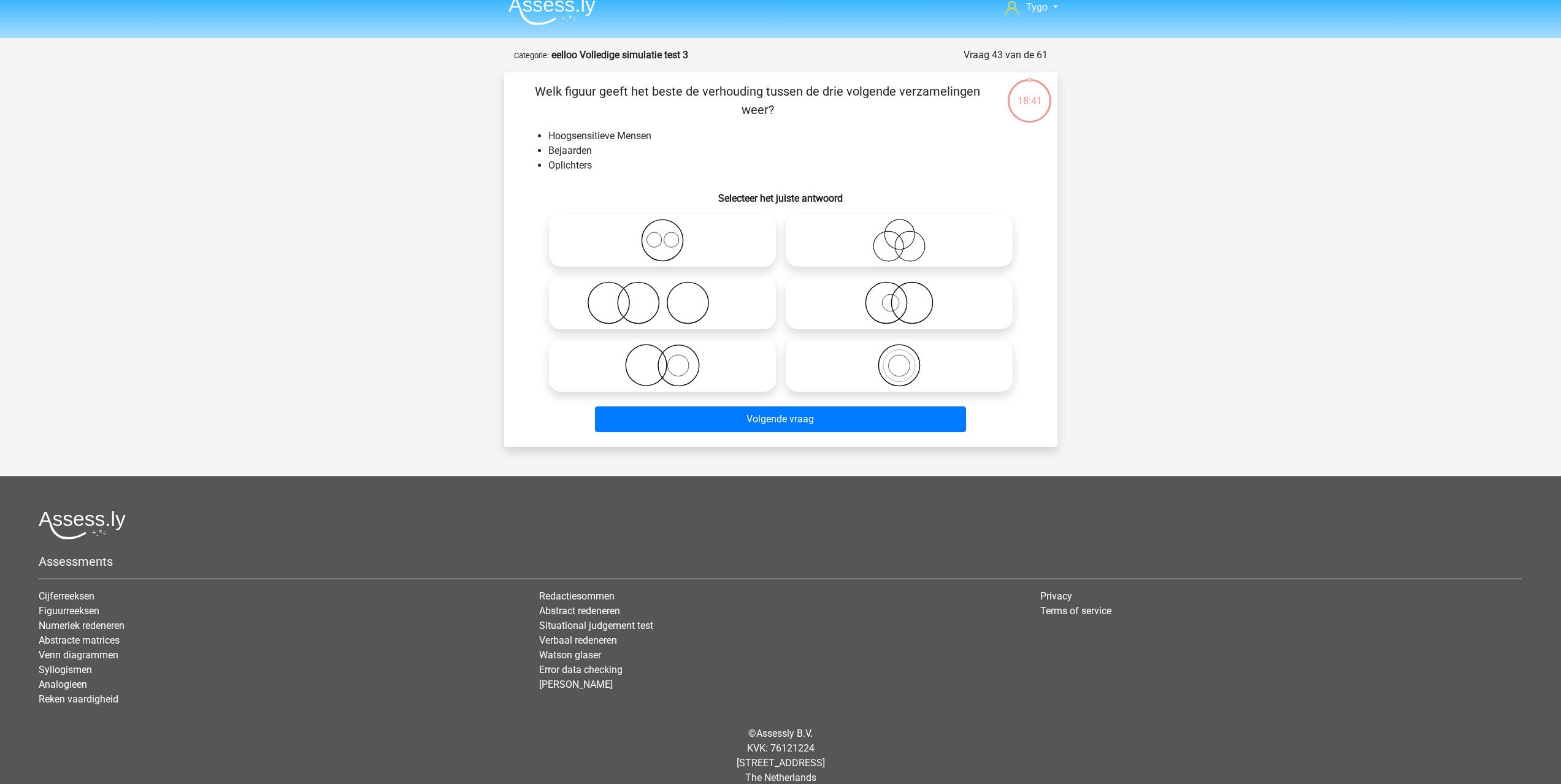
scroll to position [29, 0]
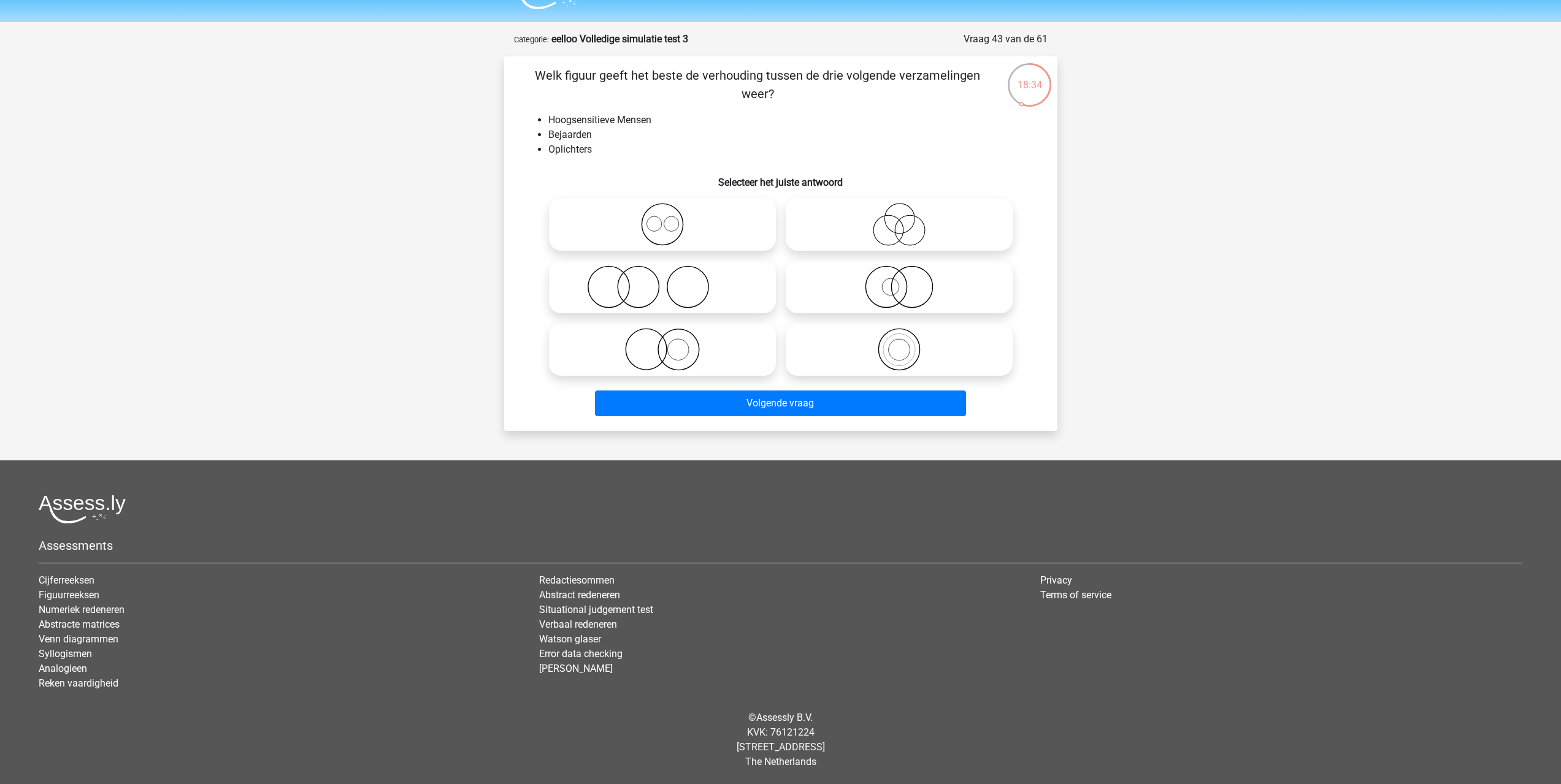
drag, startPoint x: 907, startPoint y: 218, endPoint x: 888, endPoint y: 266, distance: 51.6
click at [908, 218] on icon at bounding box center [899, 224] width 217 height 43
click at [907, 218] on input "radio" at bounding box center [903, 214] width 8 height 8
radio input "true"
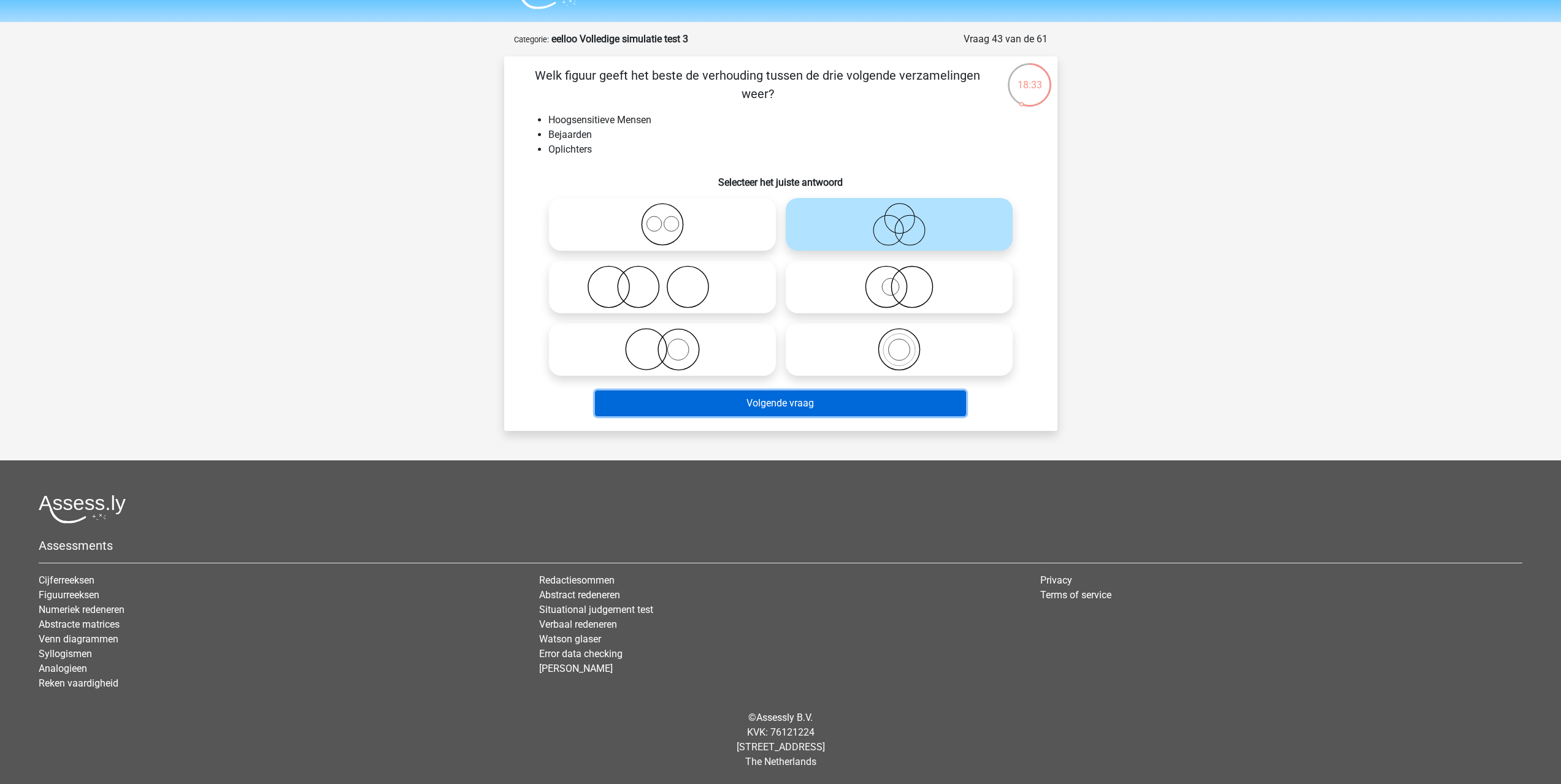
click at [829, 404] on button "Volgende vraag" at bounding box center [780, 403] width 371 height 26
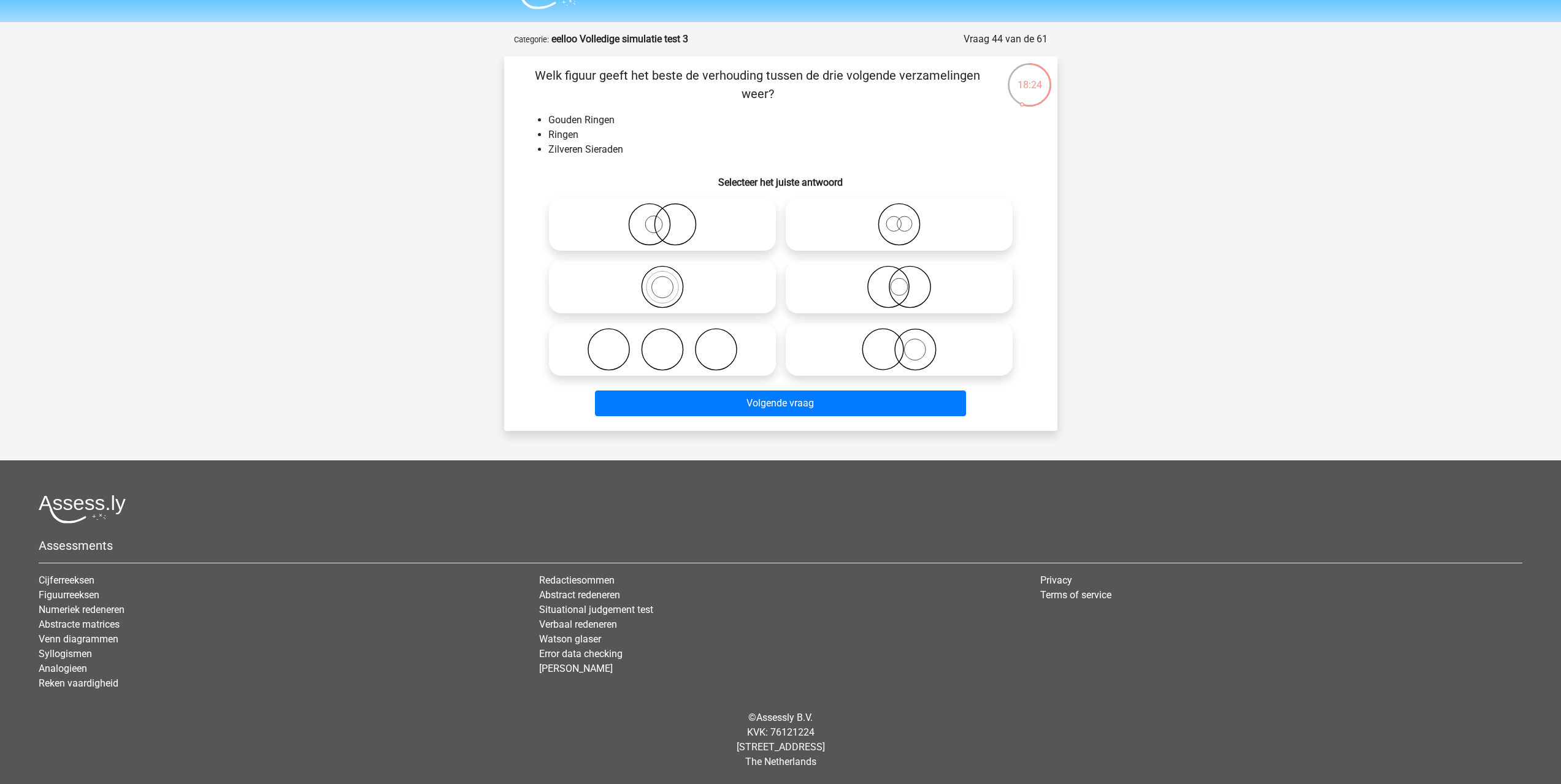
click at [892, 344] on icon at bounding box center [899, 349] width 217 height 43
click at [899, 343] on input "radio" at bounding box center [903, 339] width 8 height 8
radio input "true"
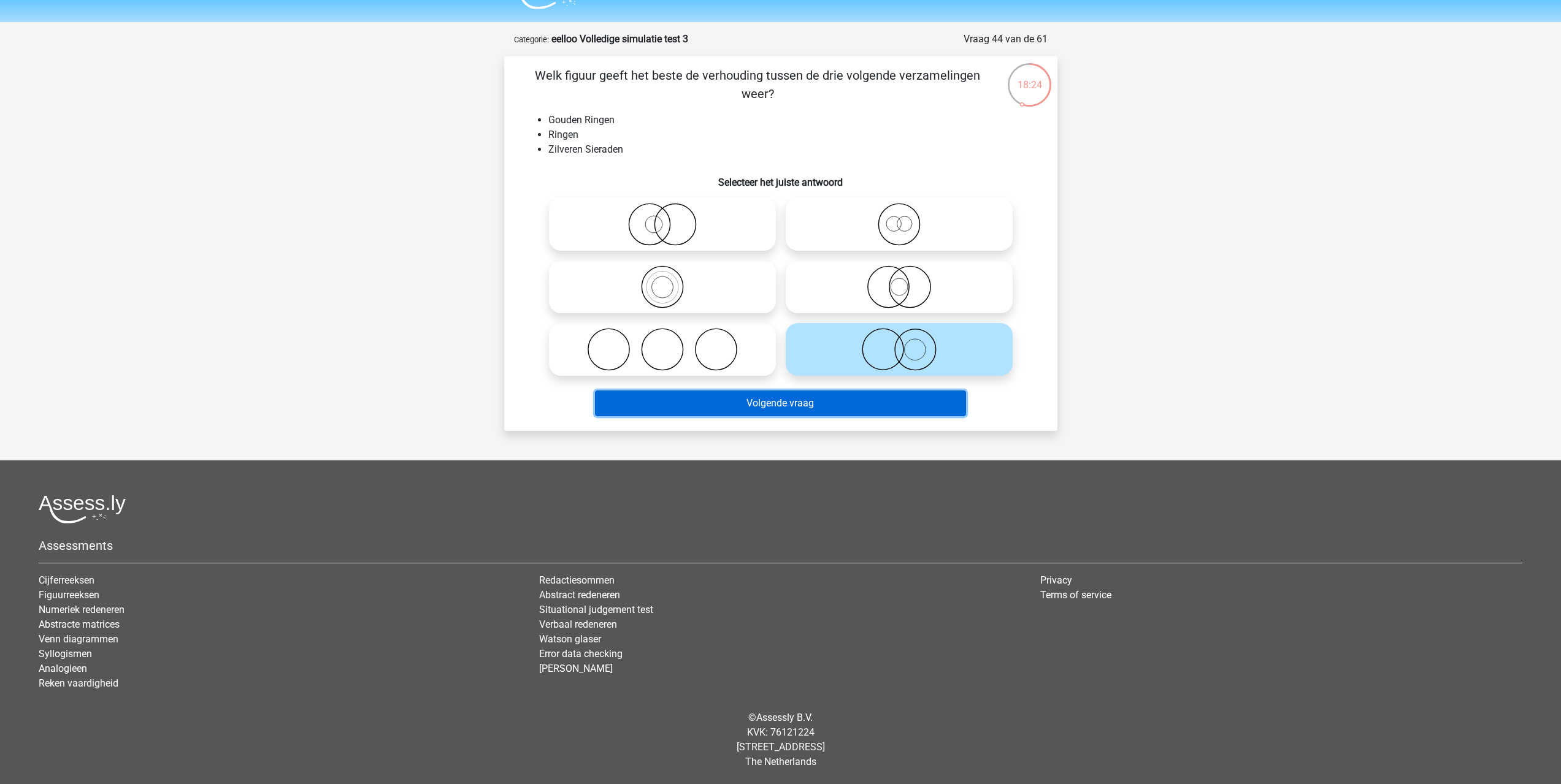
click at [863, 409] on button "Volgende vraag" at bounding box center [780, 403] width 371 height 26
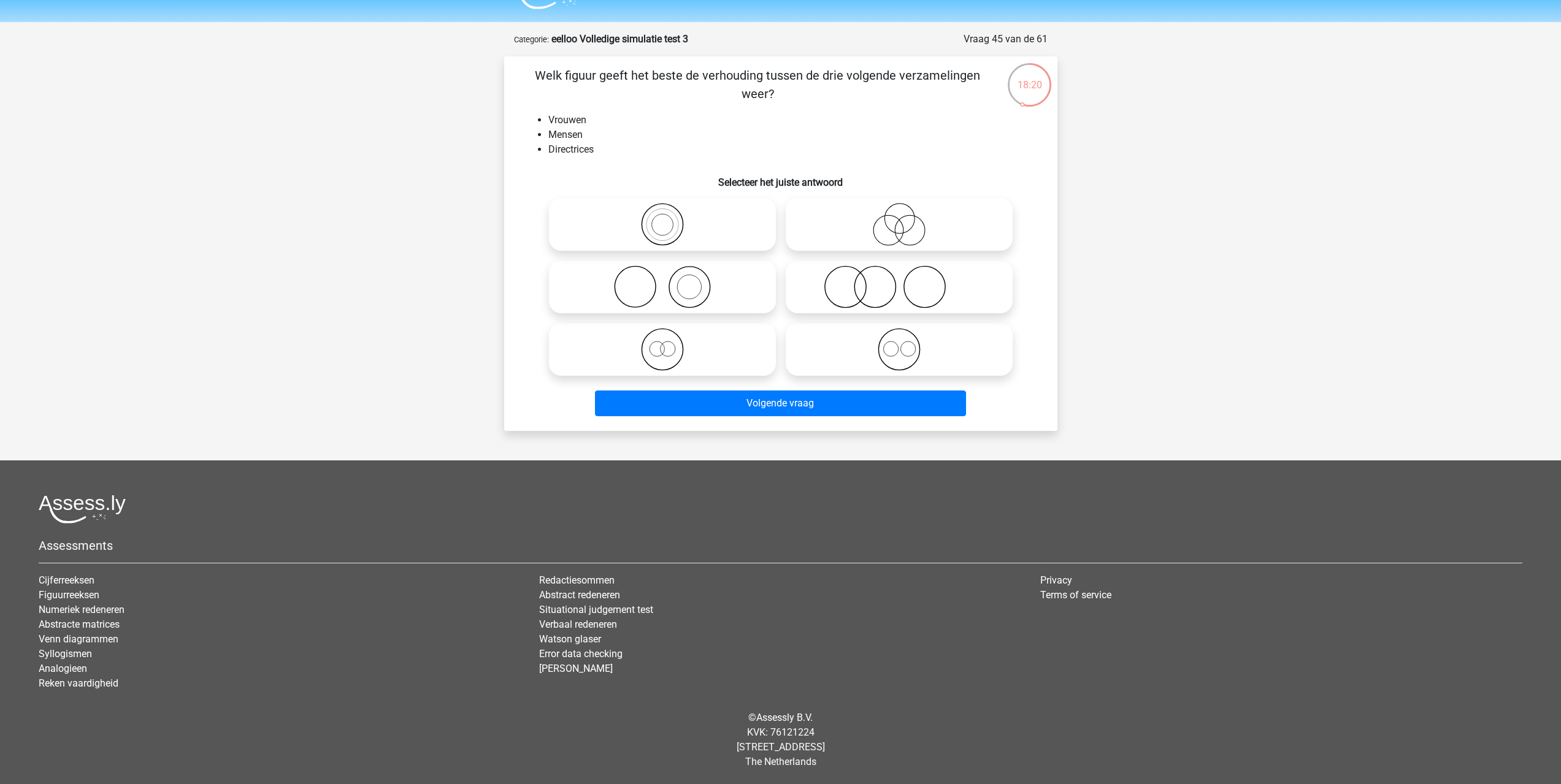
click at [694, 346] on icon at bounding box center [663, 349] width 217 height 43
click at [670, 343] on input "radio" at bounding box center [666, 339] width 8 height 8
radio input "true"
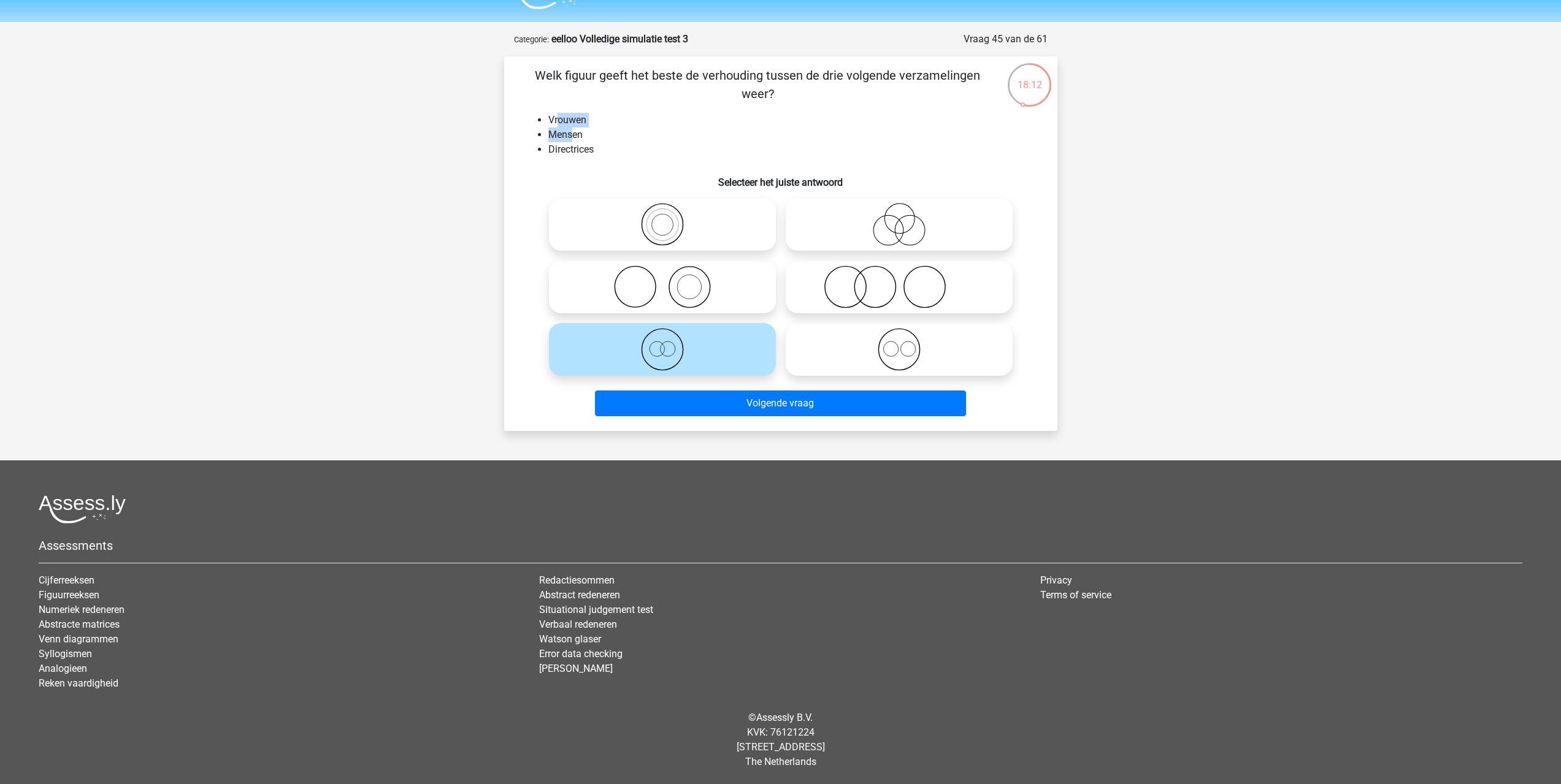
drag, startPoint x: 573, startPoint y: 135, endPoint x: 560, endPoint y: 119, distance: 20.6
click at [560, 119] on ul "Vrouwen Mensen Directrices" at bounding box center [781, 135] width 514 height 44
click at [560, 132] on li "Mensen" at bounding box center [793, 135] width 489 height 15
click at [664, 223] on icon at bounding box center [663, 224] width 217 height 43
click at [664, 218] on input "radio" at bounding box center [666, 214] width 8 height 8
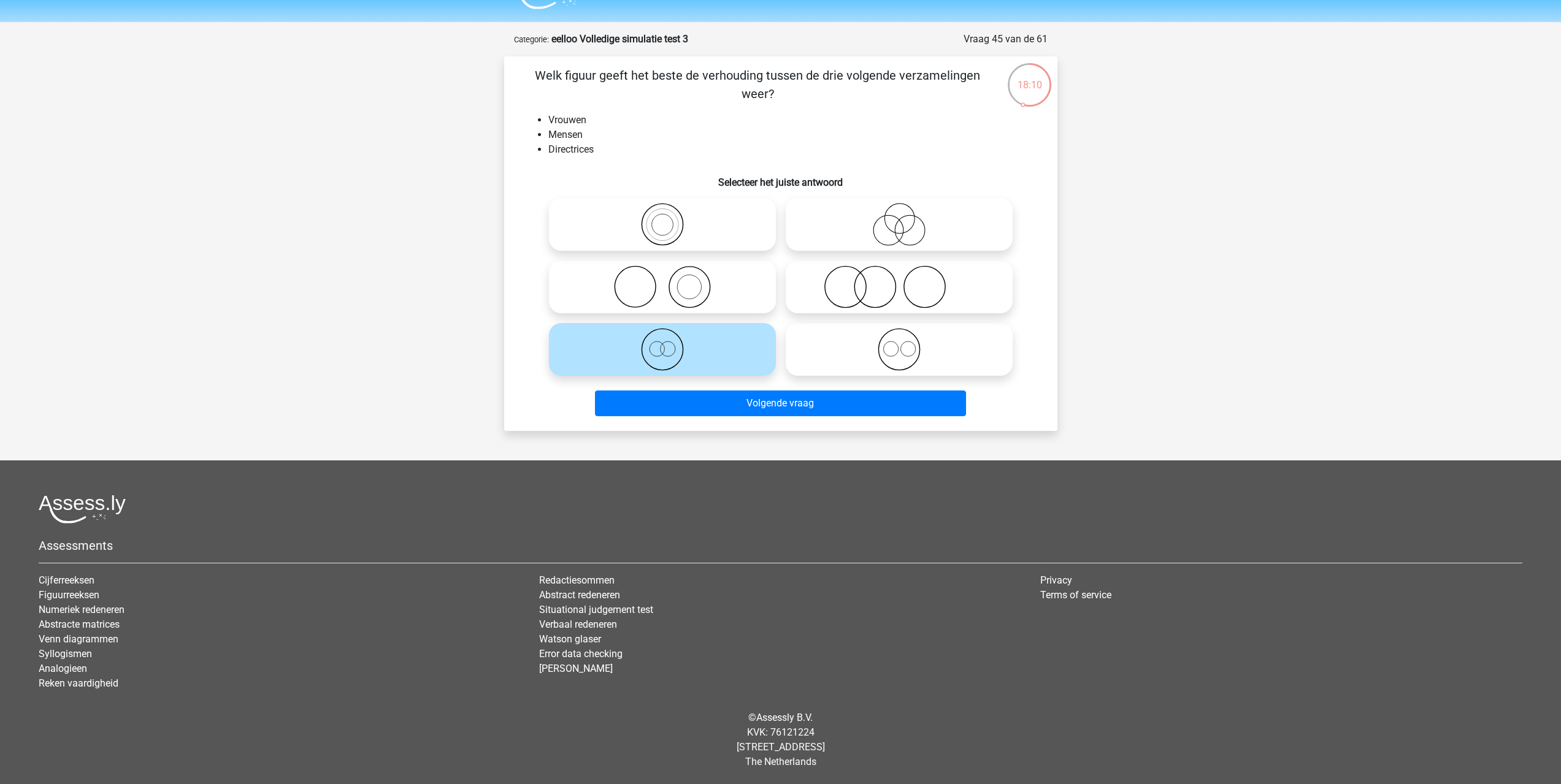
radio input "true"
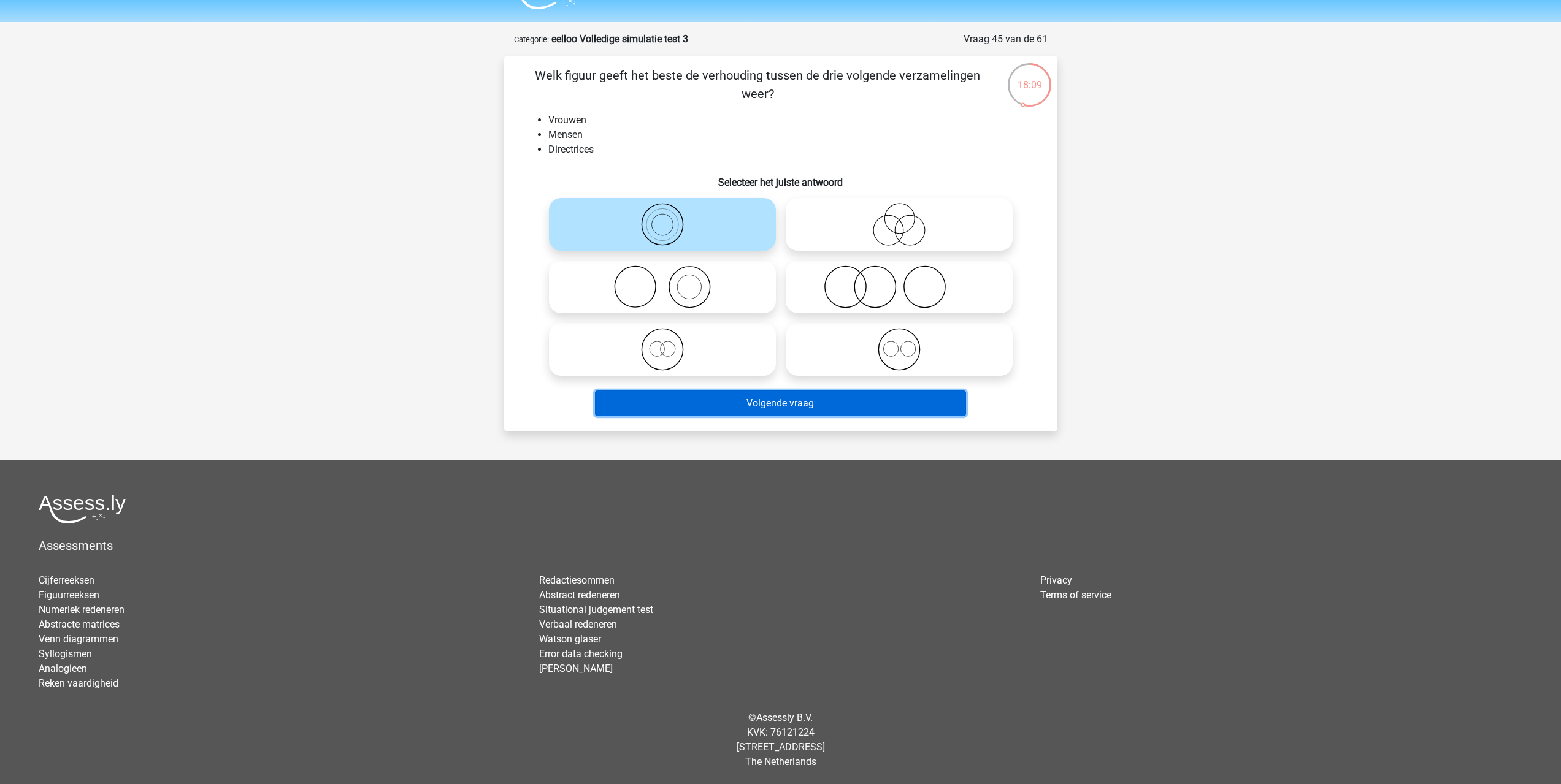
click at [738, 404] on button "Volgende vraag" at bounding box center [780, 403] width 371 height 26
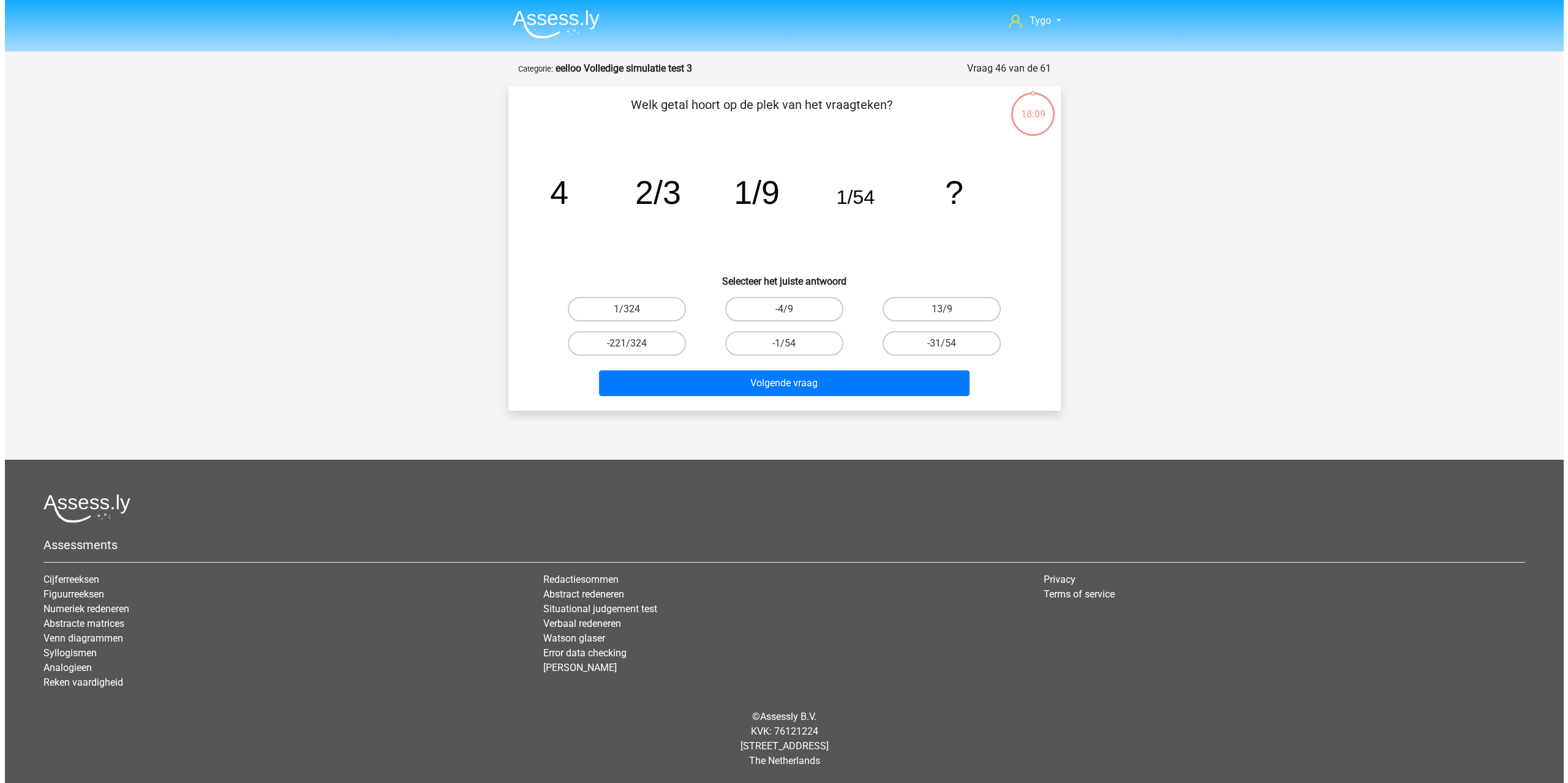
scroll to position [0, 0]
click at [645, 308] on label "1/324" at bounding box center [626, 309] width 118 height 24
click at [634, 309] on input "1/324" at bounding box center [630, 313] width 8 height 8
radio input "true"
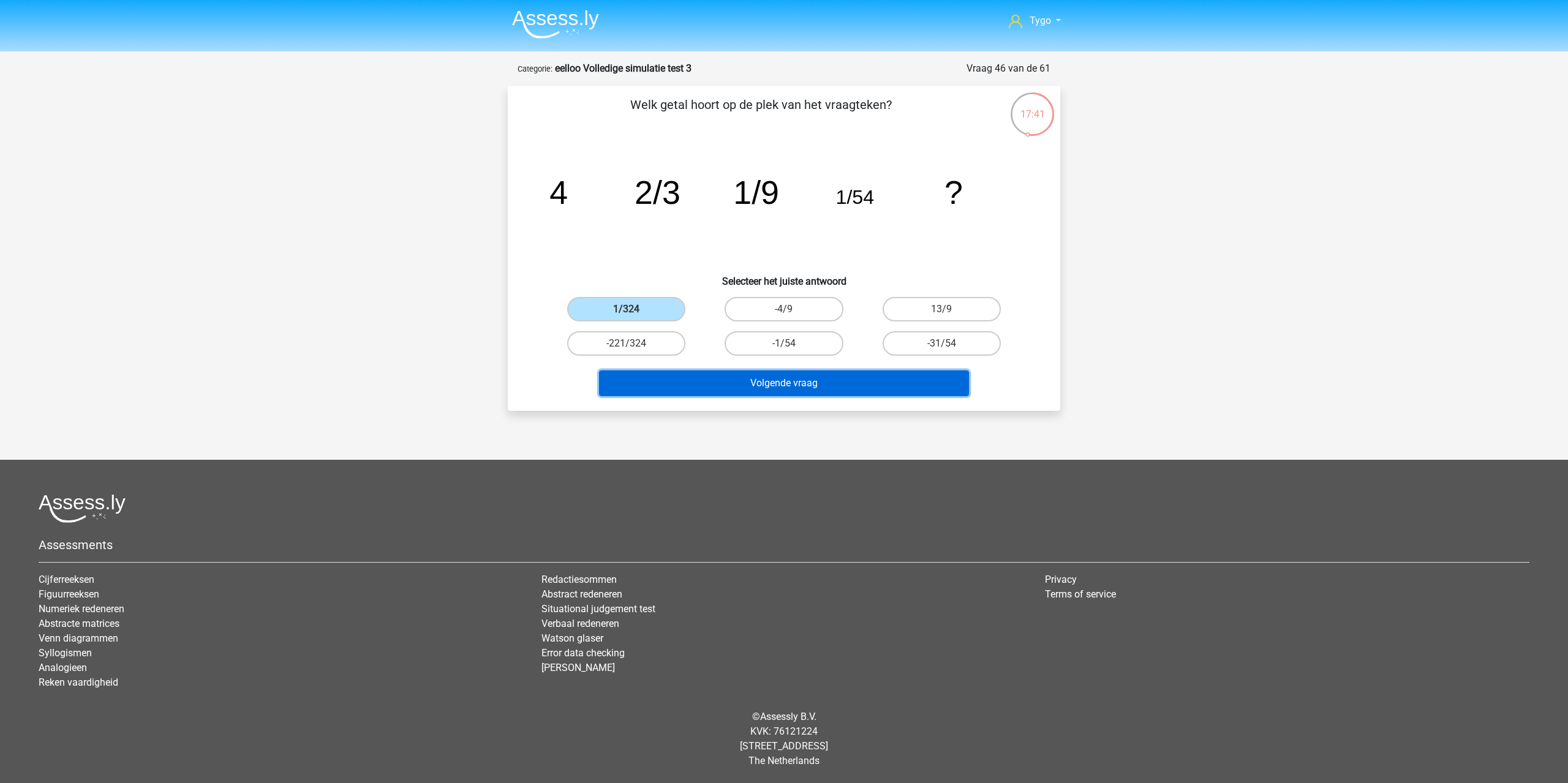
click at [733, 377] on button "Volgende vraag" at bounding box center [784, 383] width 371 height 26
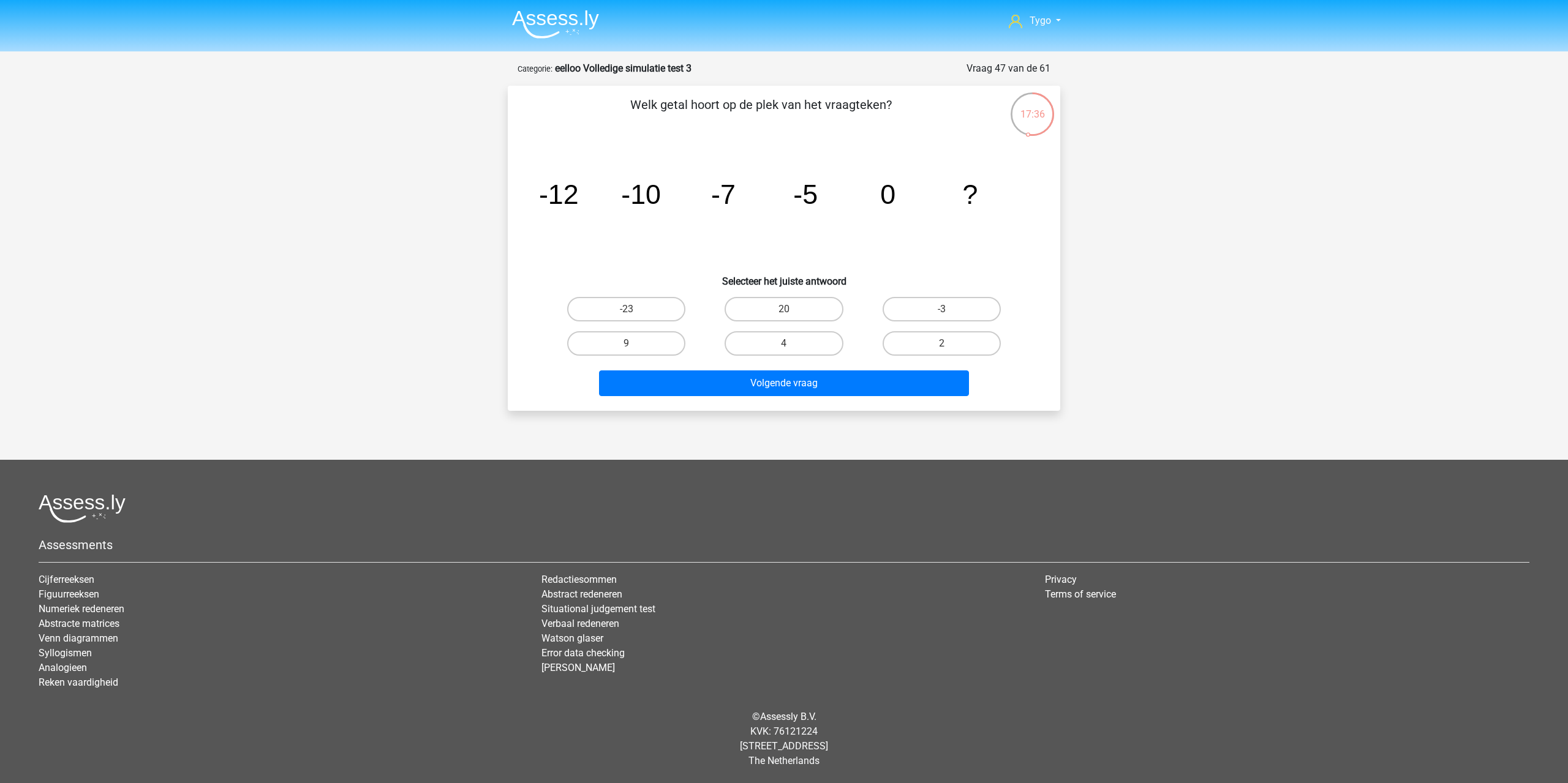
click at [713, 139] on div "Welk getal hoort op de plek van het vraagteken? image/svg+xml -12 -10 -7 -5 0 ?…" at bounding box center [784, 248] width 543 height 306
click at [683, 351] on div "9" at bounding box center [626, 343] width 148 height 24
click at [667, 345] on label "9" at bounding box center [626, 343] width 118 height 24
click at [634, 345] on input "9" at bounding box center [630, 347] width 8 height 8
radio input "true"
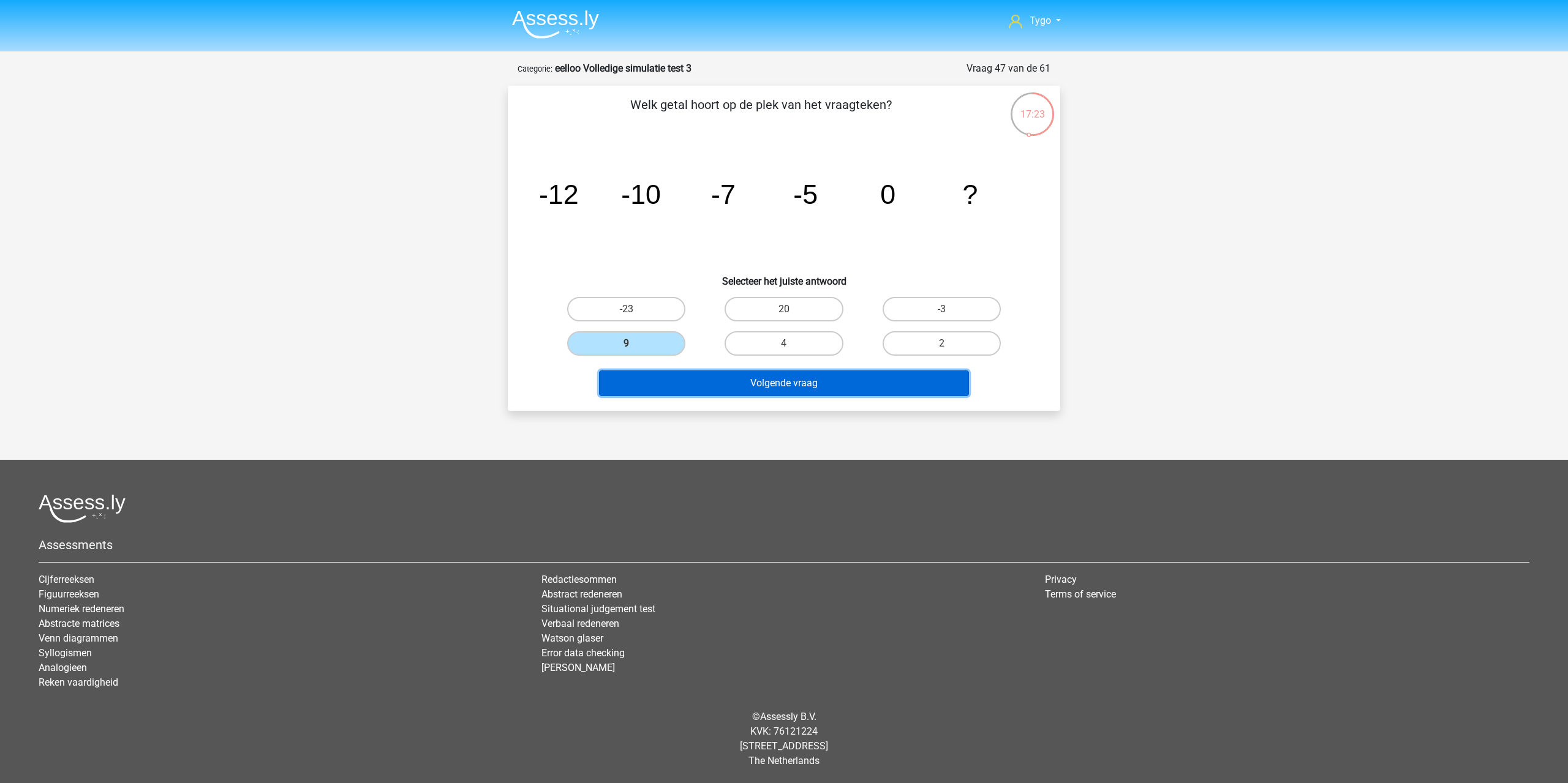
click at [705, 386] on button "Volgende vraag" at bounding box center [784, 383] width 371 height 26
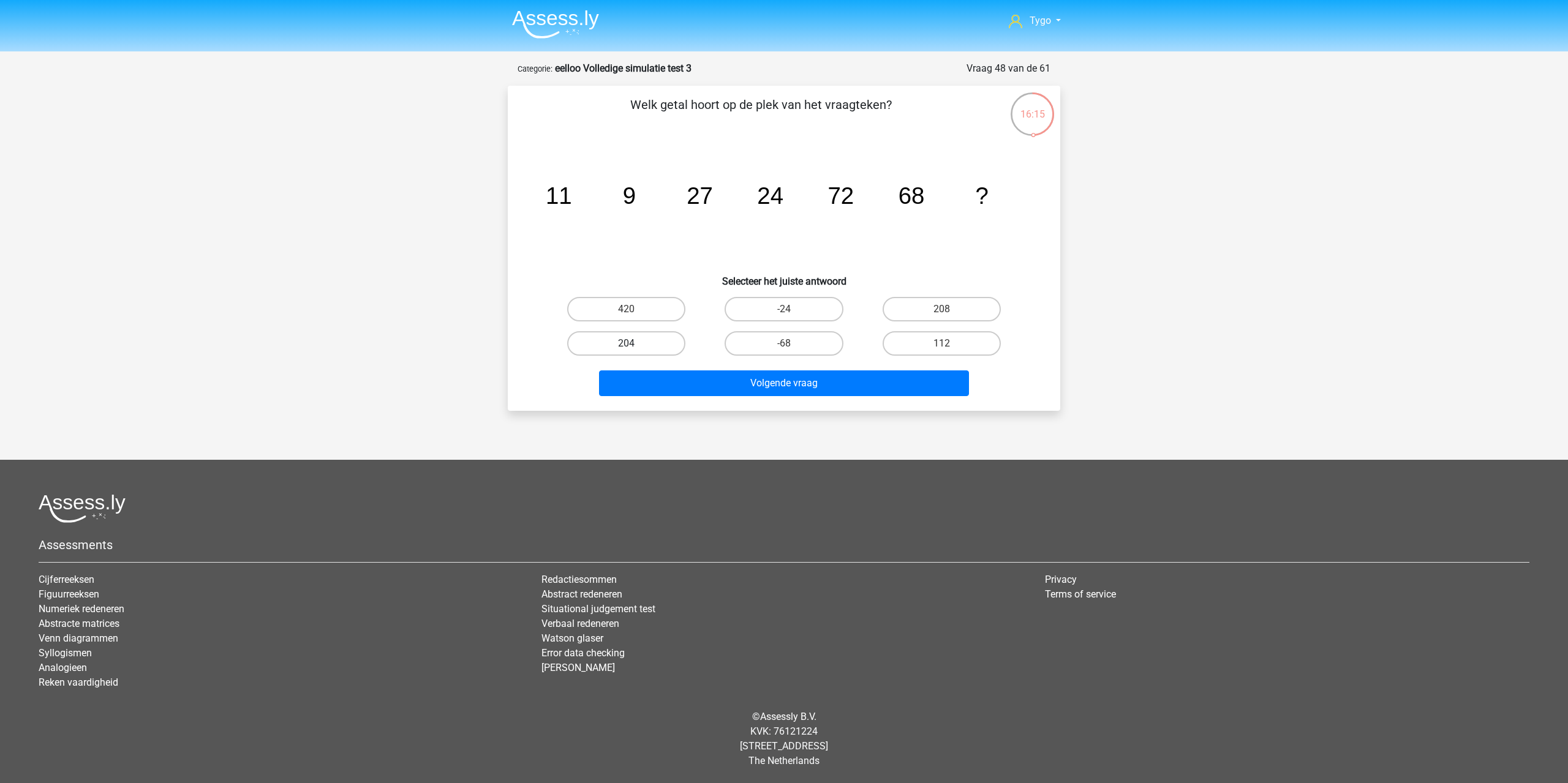
click at [666, 348] on label "204" at bounding box center [626, 343] width 118 height 24
click at [634, 348] on input "204" at bounding box center [630, 347] width 8 height 8
radio input "true"
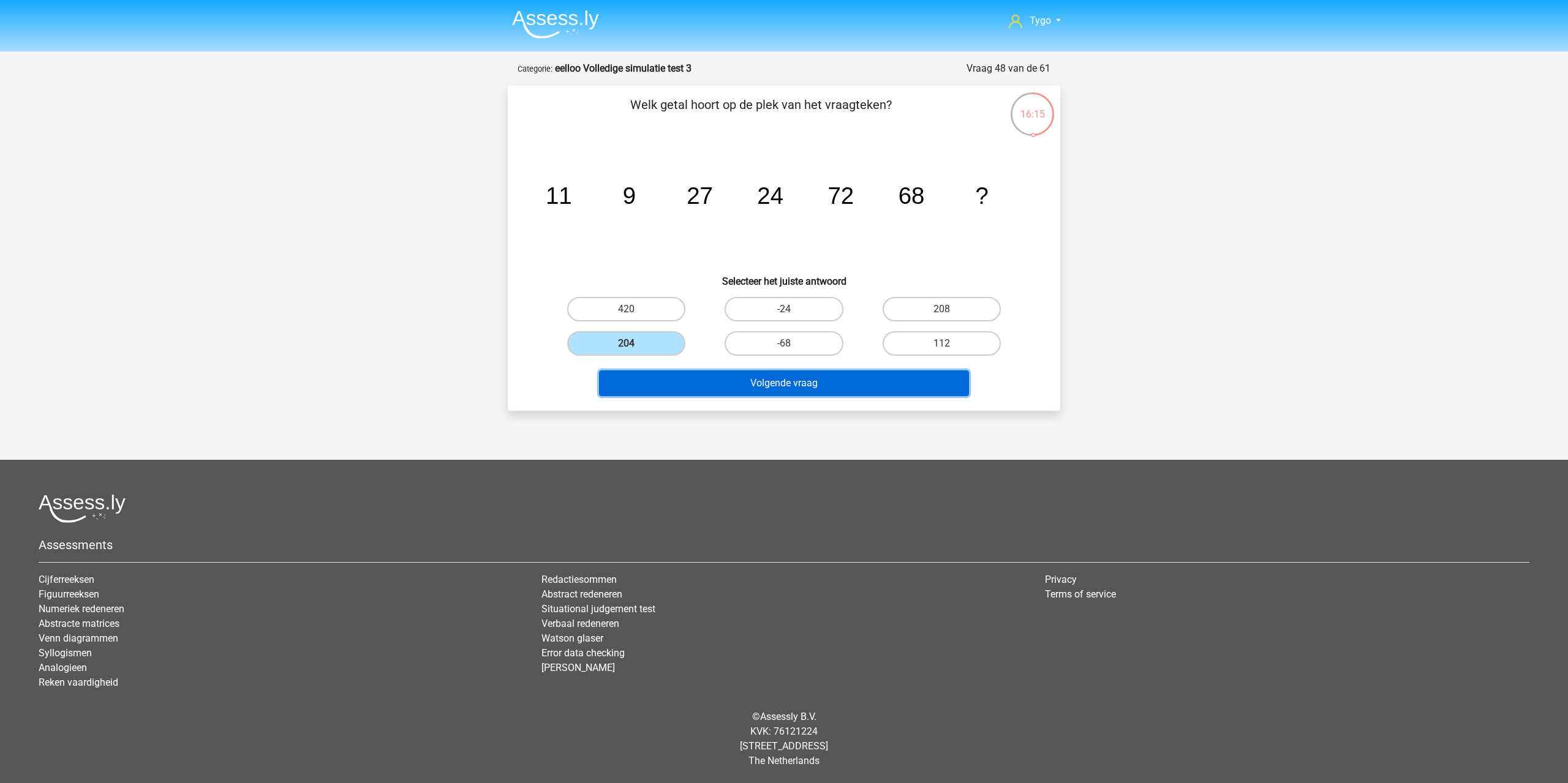
click at [687, 387] on button "Volgende vraag" at bounding box center [784, 383] width 371 height 26
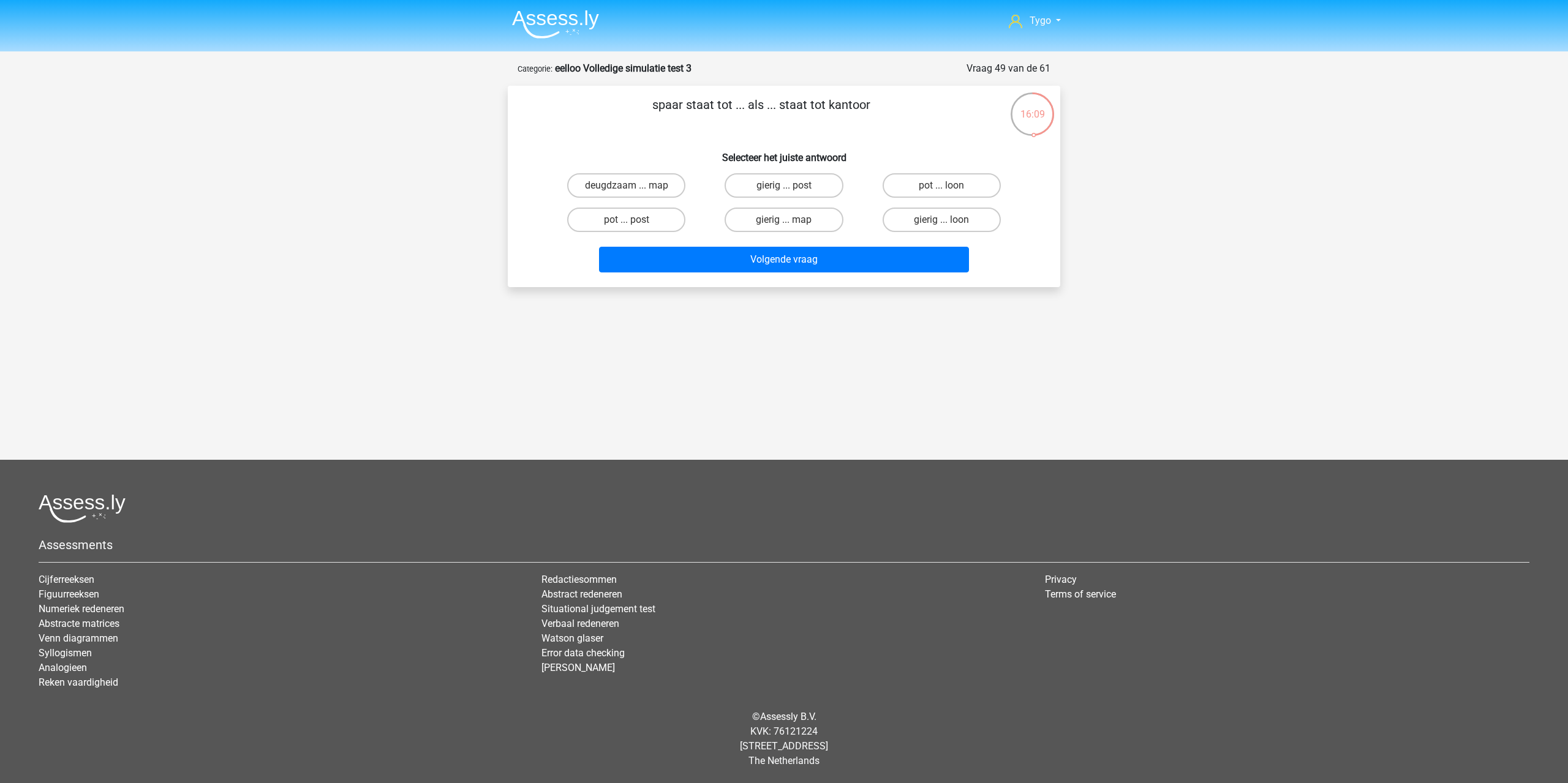
click at [627, 227] on input "pot ... post" at bounding box center [630, 224] width 8 height 8
radio input "true"
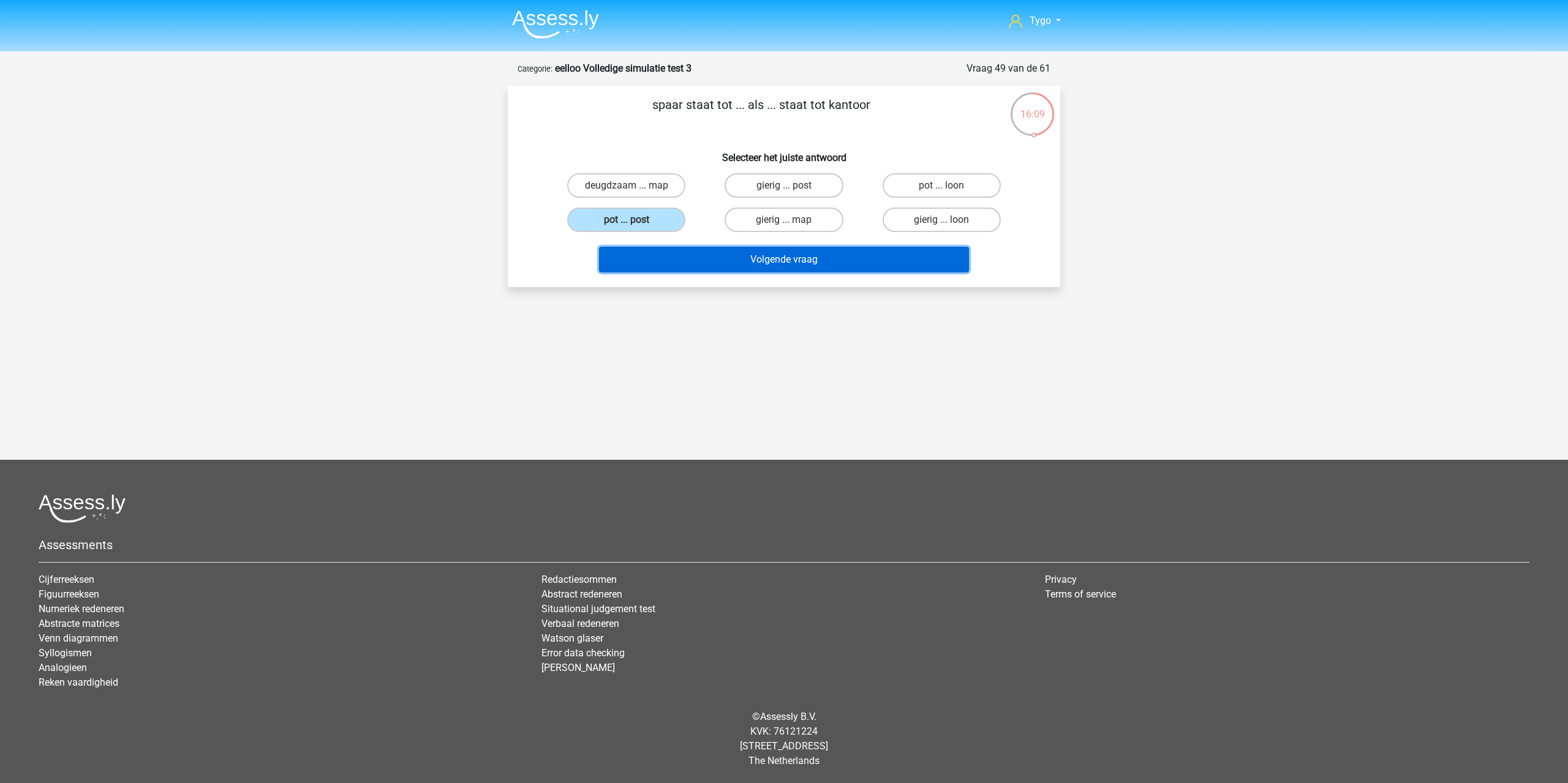
click at [656, 265] on button "Volgende vraag" at bounding box center [784, 259] width 371 height 26
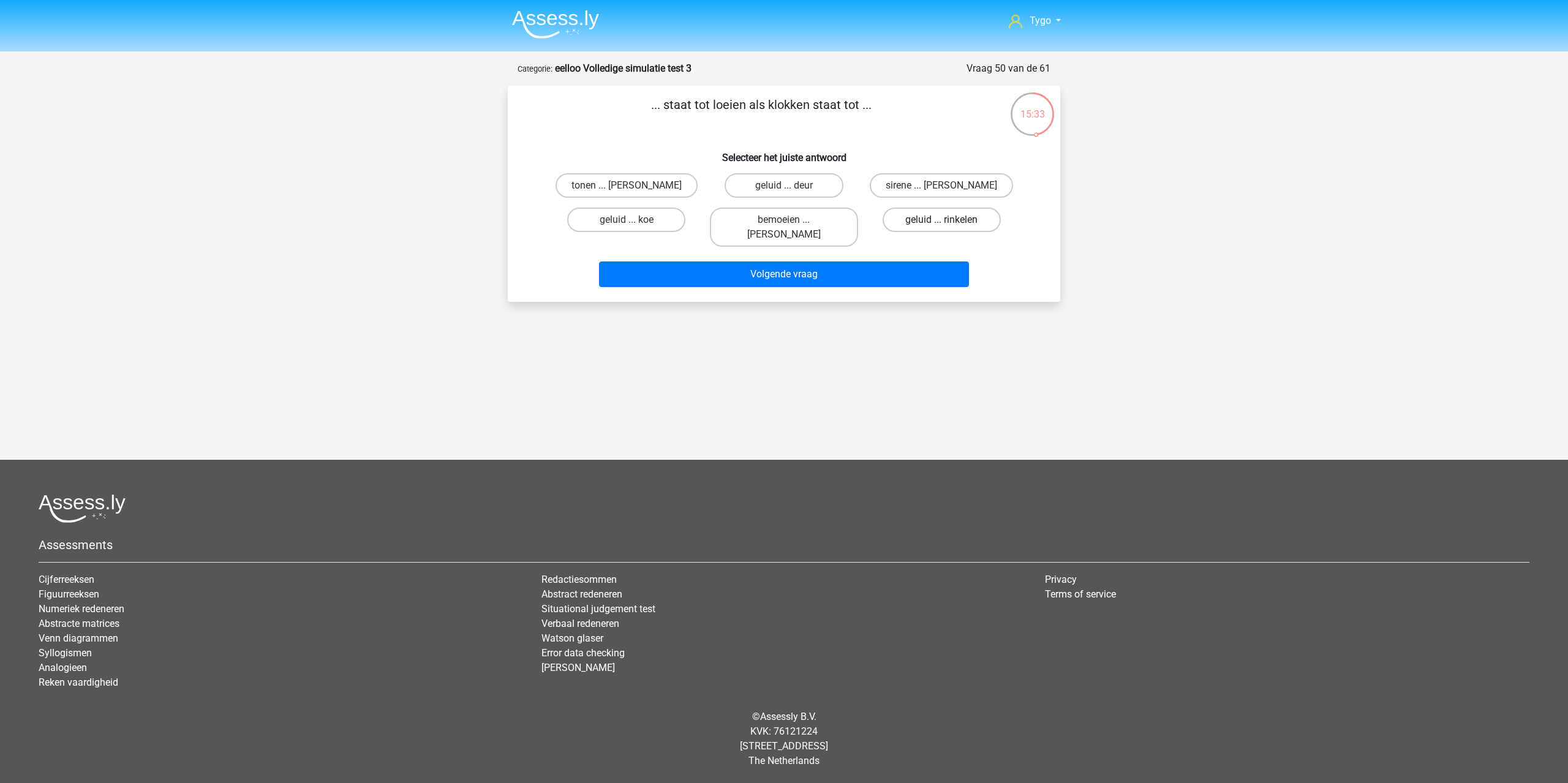
click at [905, 219] on label "geluid ... rinkelen" at bounding box center [942, 219] width 118 height 24
click at [941, 220] on input "geluid ... rinkelen" at bounding box center [945, 224] width 8 height 8
radio input "true"
click at [646, 191] on label "tonen ... luiden" at bounding box center [627, 185] width 142 height 24
click at [634, 191] on input "tonen ... luiden" at bounding box center [630, 189] width 8 height 8
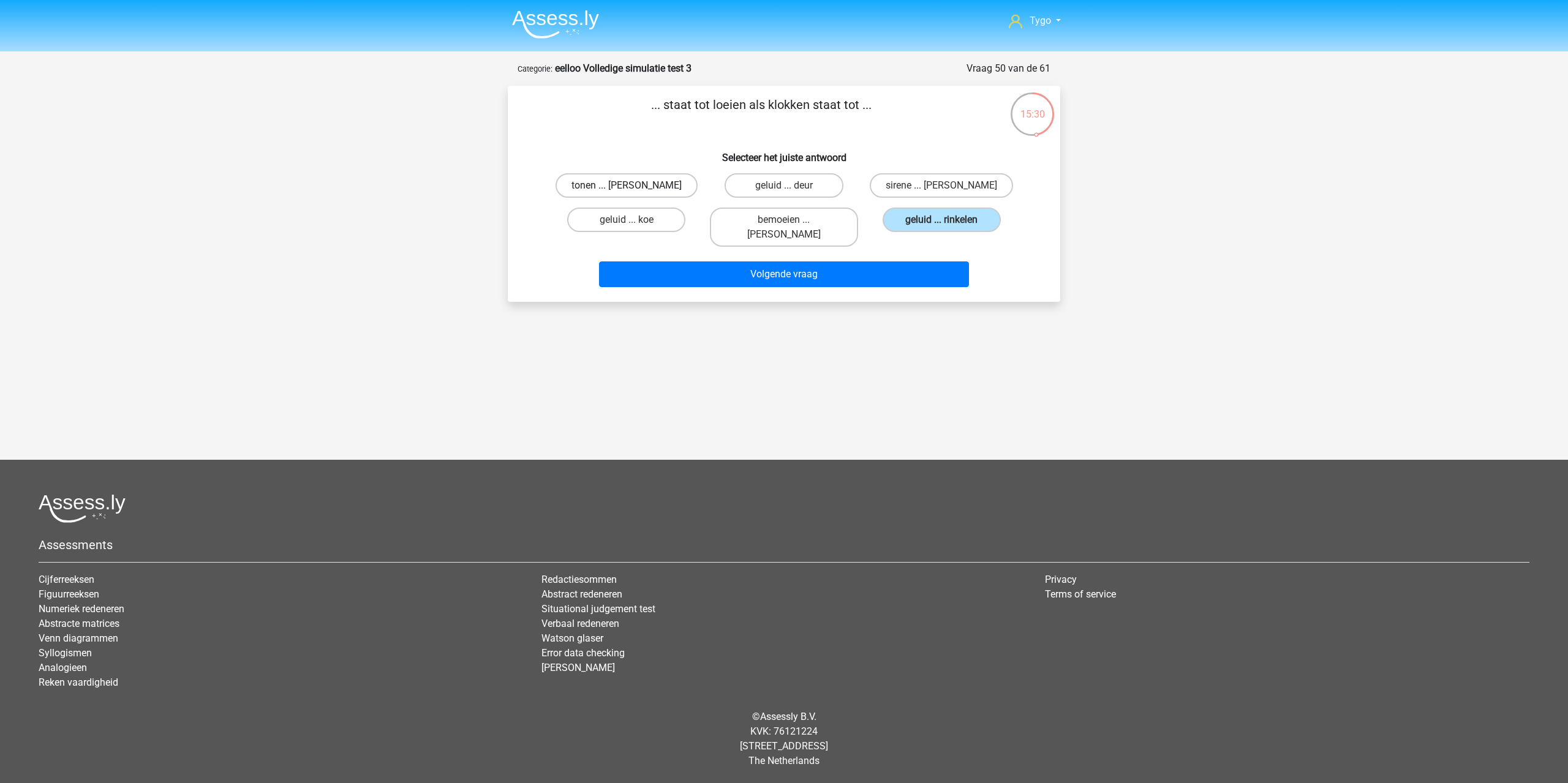
radio input "true"
click at [761, 194] on label "geluid ... deur" at bounding box center [784, 185] width 118 height 24
click at [784, 194] on input "geluid ... deur" at bounding box center [787, 189] width 8 height 8
radio input "true"
click at [775, 207] on div "bemoeien ... luiden" at bounding box center [783, 227] width 158 height 49
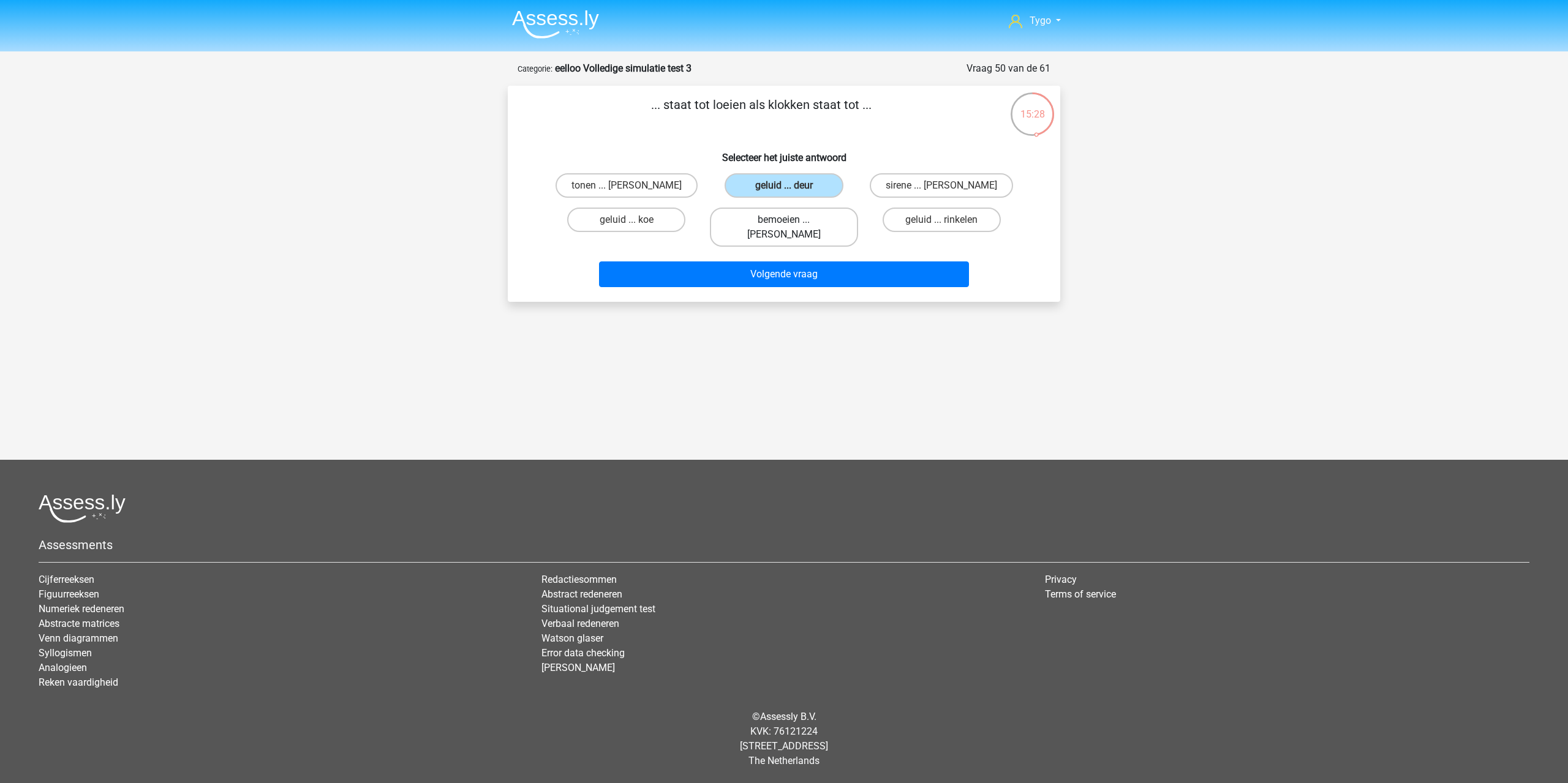
click at [775, 207] on label "bemoeien ... luiden" at bounding box center [783, 227] width 148 height 39
click at [784, 220] on input "bemoeien ... luiden" at bounding box center [787, 224] width 8 height 8
radio input "true"
click at [604, 219] on label "geluid ... koe" at bounding box center [626, 219] width 118 height 24
click at [627, 220] on input "geluid ... koe" at bounding box center [630, 224] width 8 height 8
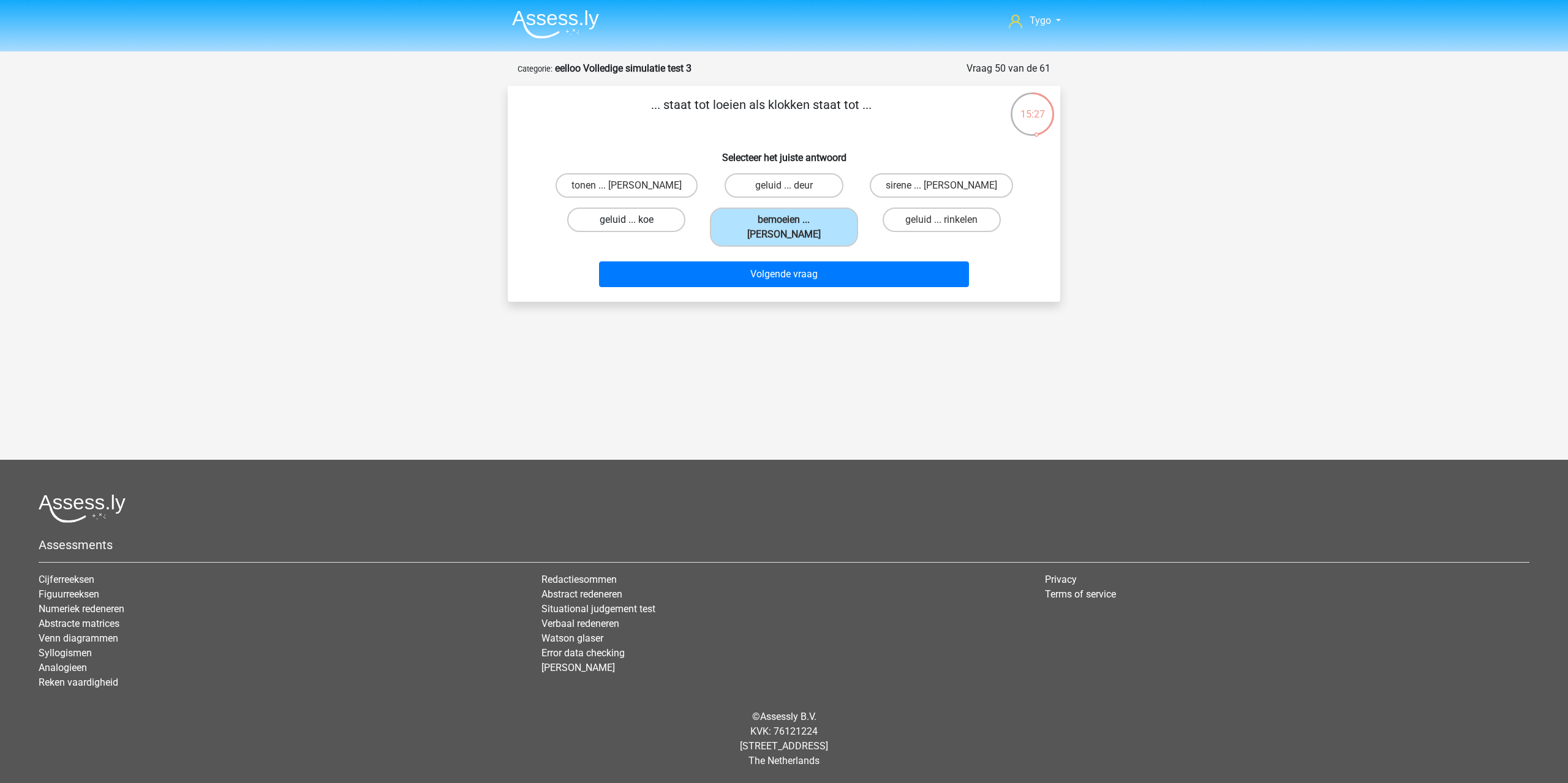
radio input "true"
click at [622, 183] on label "tonen ... luiden" at bounding box center [627, 185] width 142 height 24
click at [627, 186] on input "tonen ... luiden" at bounding box center [630, 189] width 8 height 8
radio input "true"
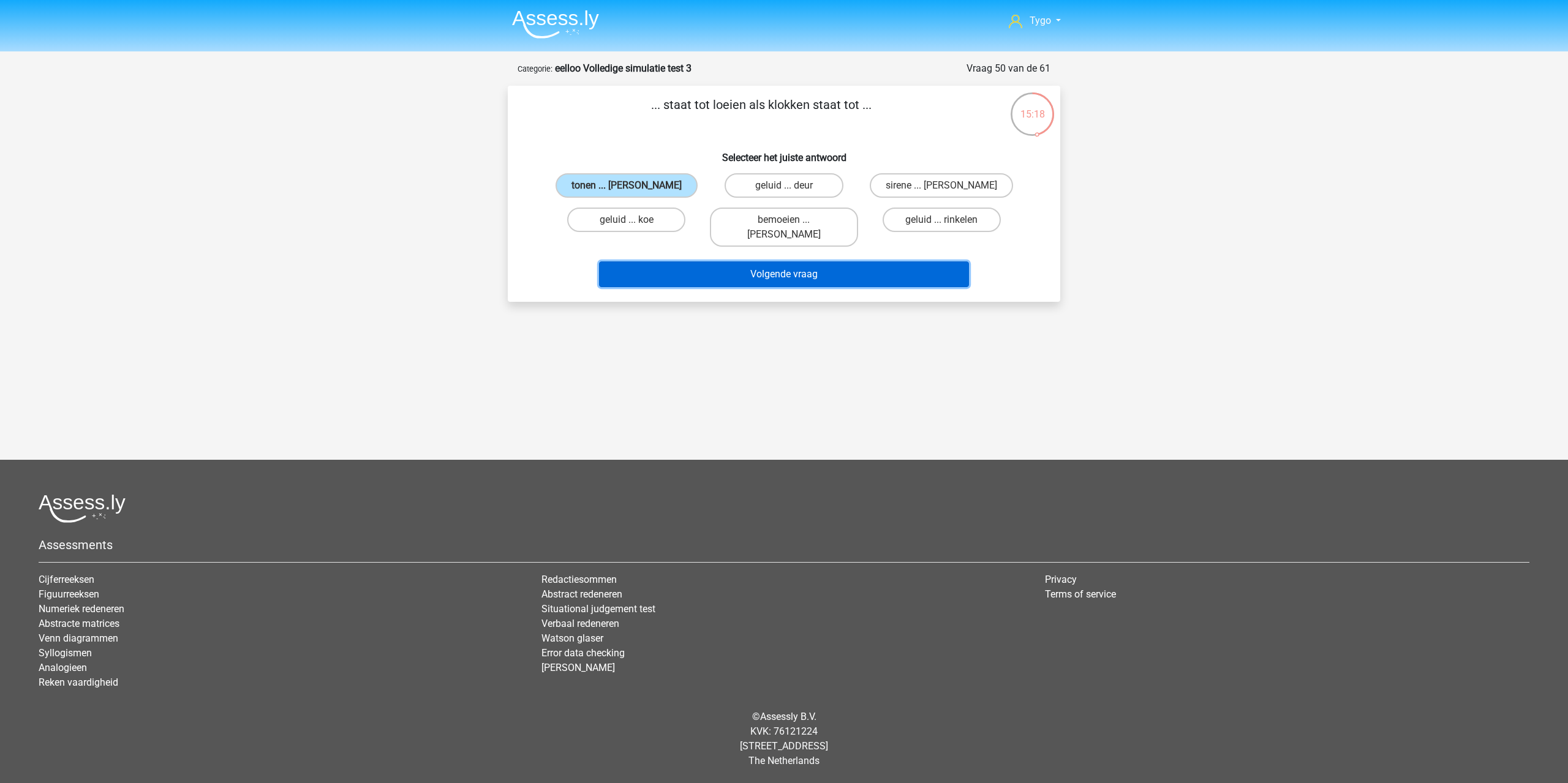
click at [676, 263] on button "Volgende vraag" at bounding box center [784, 274] width 371 height 26
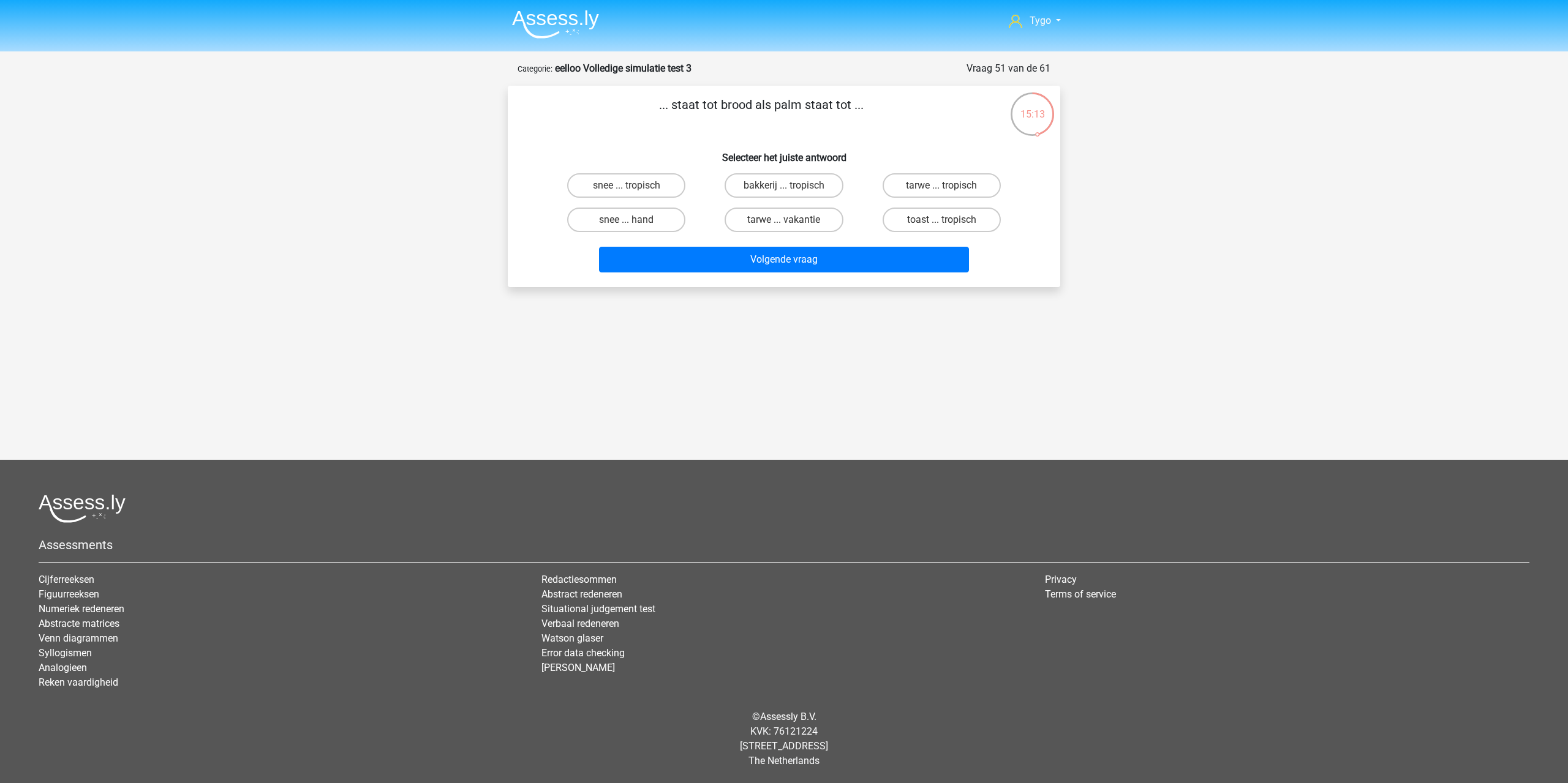
click at [504, 113] on div "15:13 Vraag 51 van de 61 Categorie: eelloo Volledige simulatie test 3 ... staat…" at bounding box center [784, 174] width 572 height 226
click at [625, 190] on label "snee ... tropisch" at bounding box center [626, 185] width 118 height 24
click at [627, 190] on input "snee ... tropisch" at bounding box center [630, 189] width 8 height 8
radio input "true"
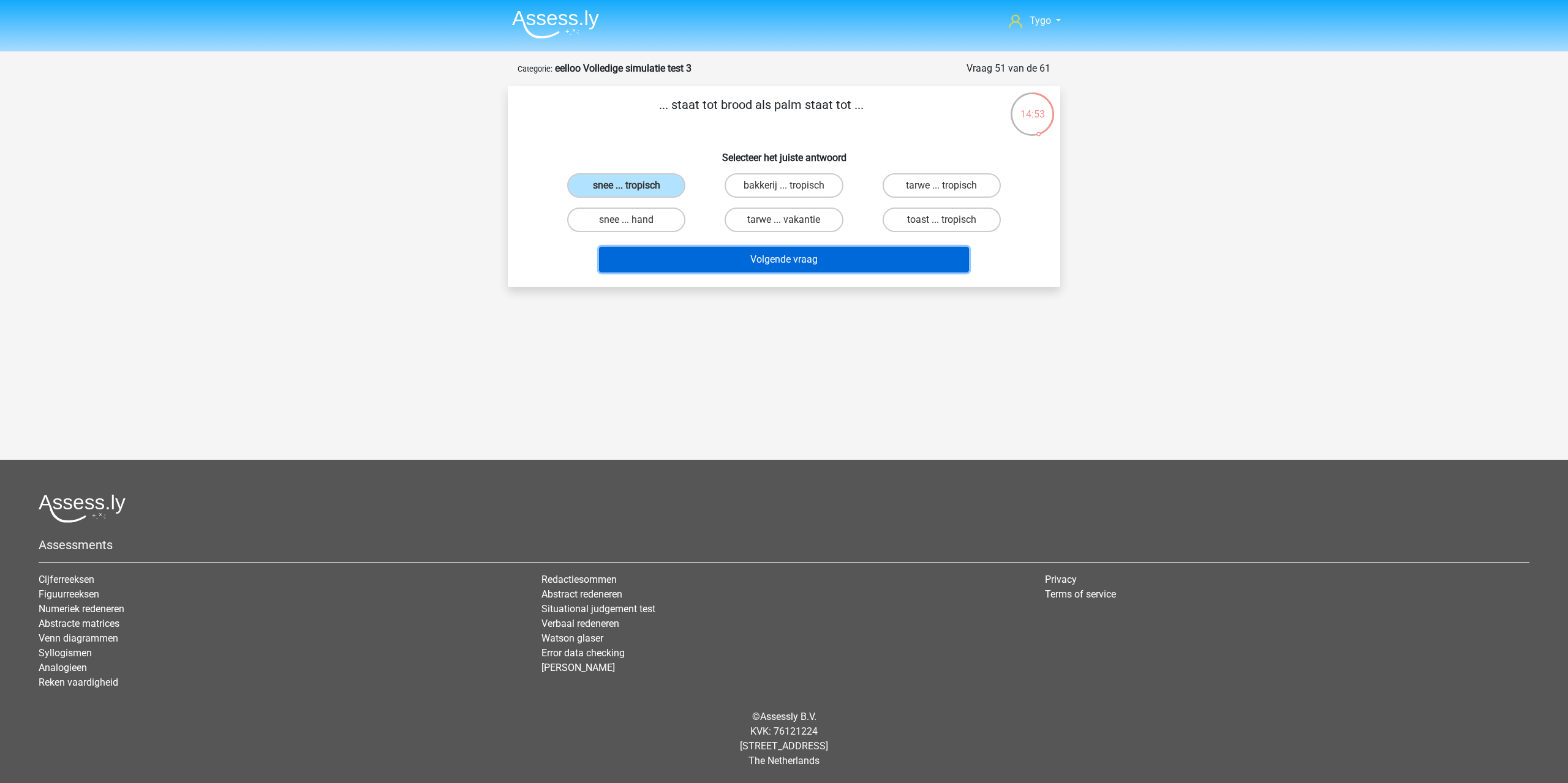
click at [784, 254] on button "Volgende vraag" at bounding box center [784, 259] width 371 height 26
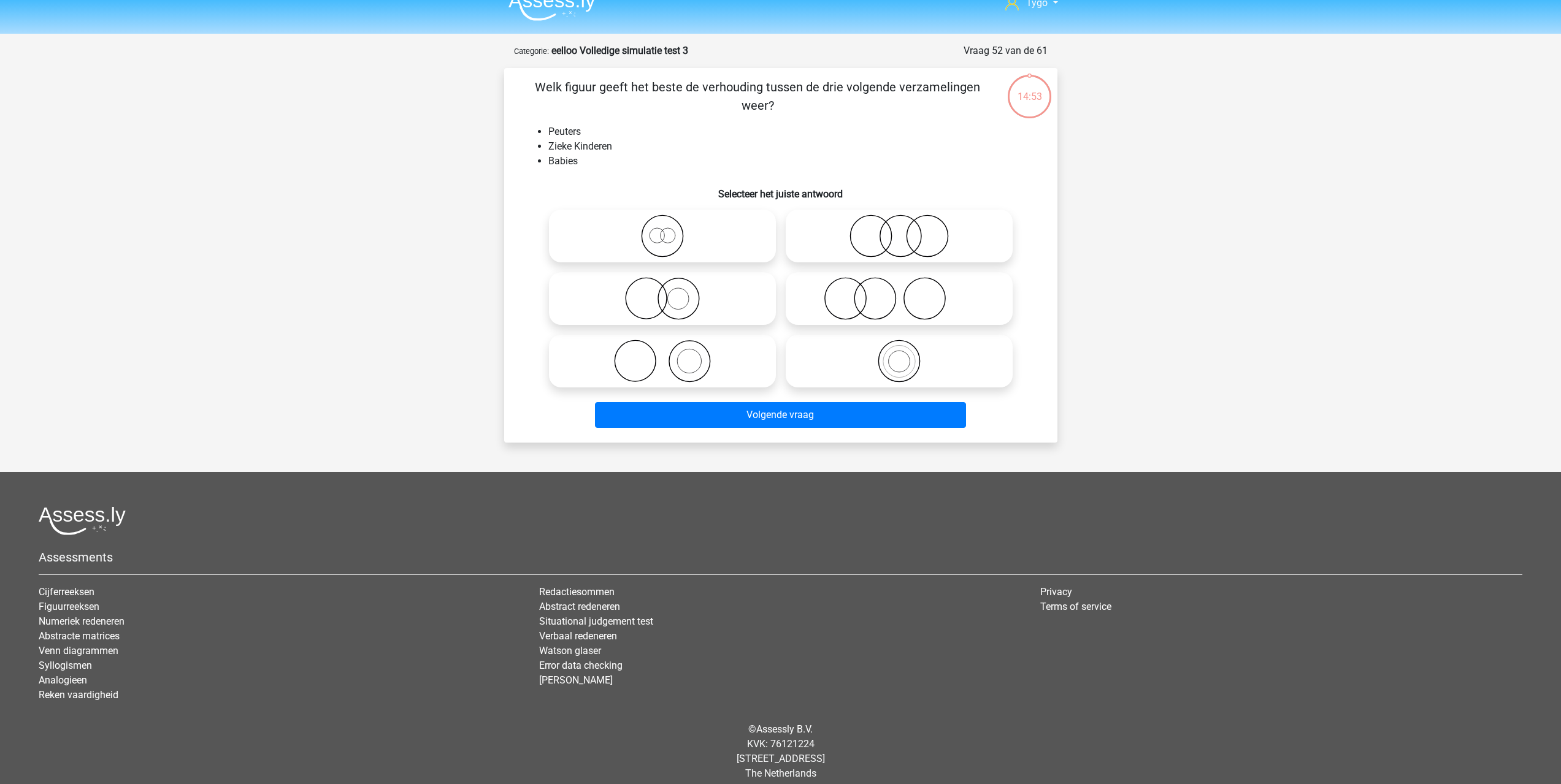
scroll to position [29, 0]
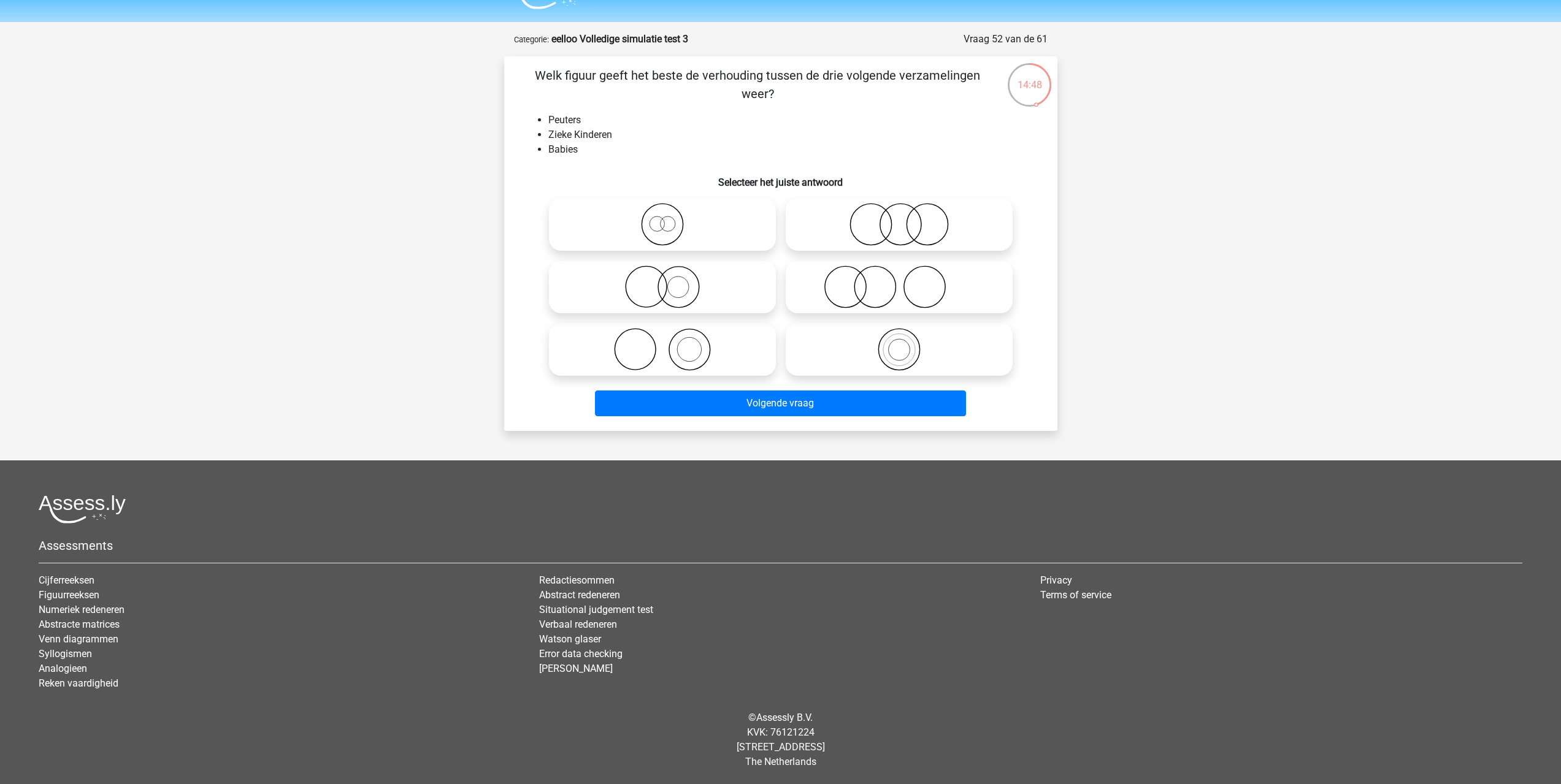
click at [898, 230] on icon at bounding box center [899, 224] width 217 height 43
click at [899, 218] on input "radio" at bounding box center [903, 214] width 8 height 8
radio input "true"
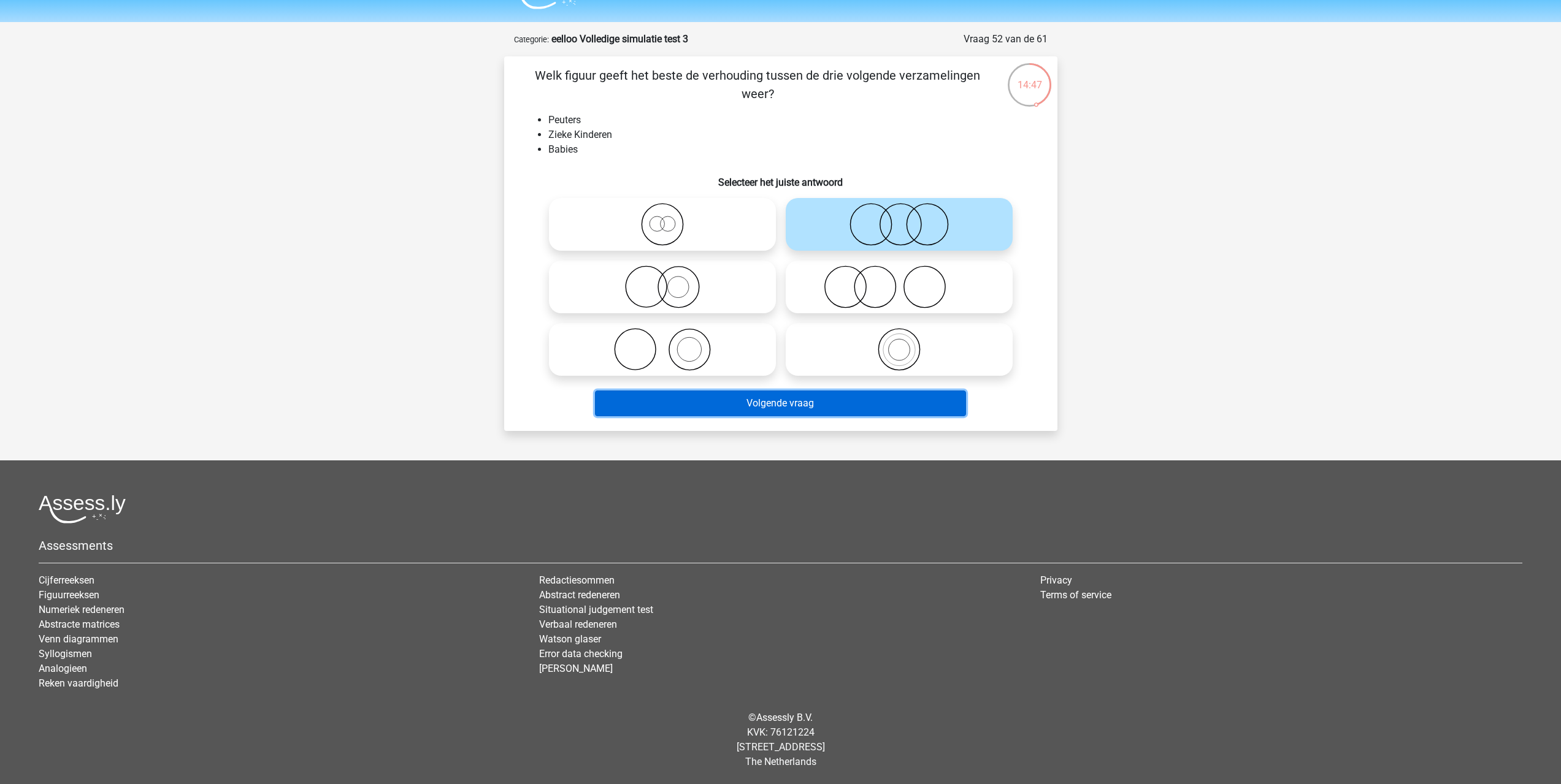
click at [835, 399] on button "Volgende vraag" at bounding box center [780, 403] width 371 height 26
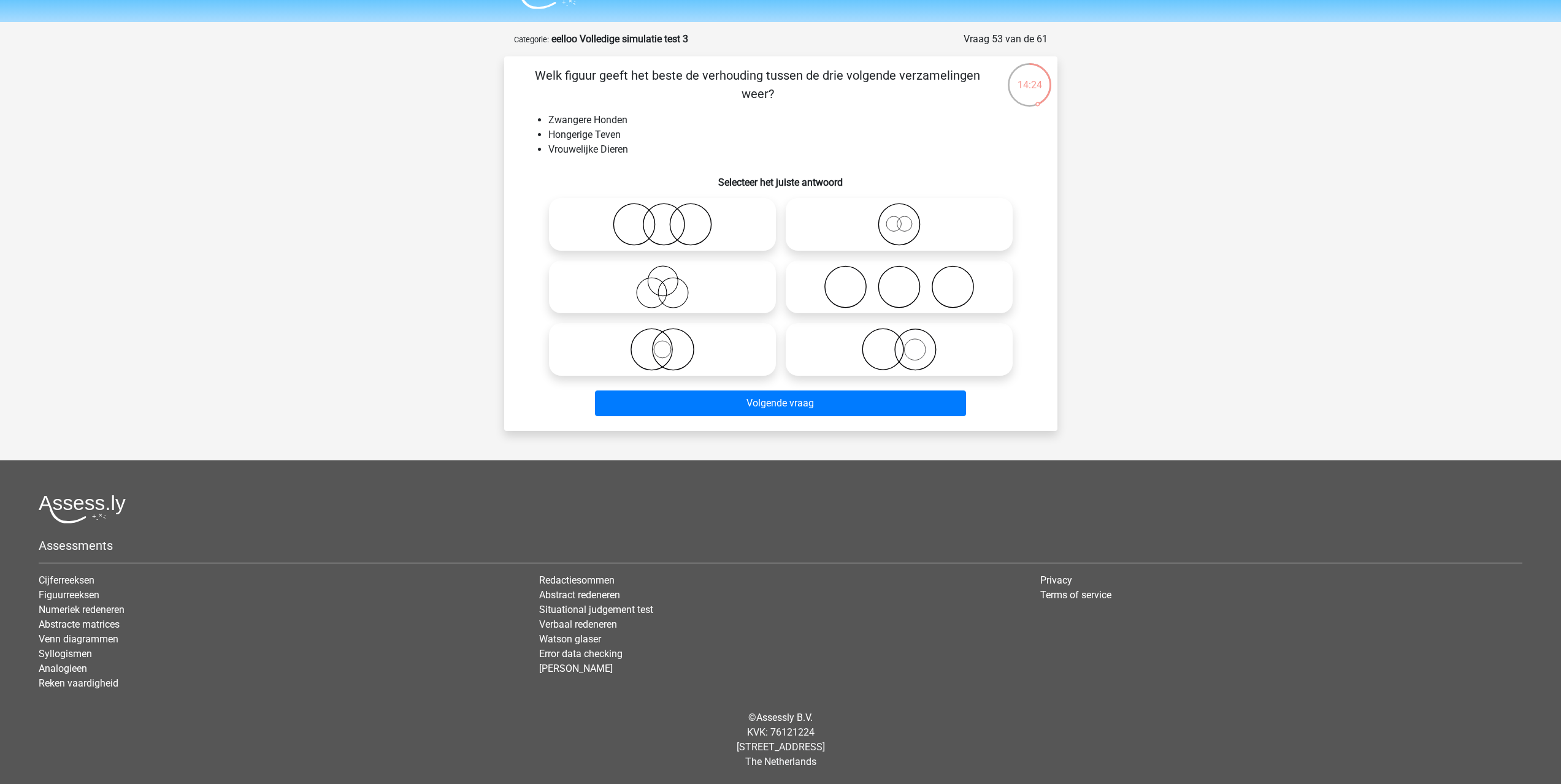
click at [667, 347] on icon at bounding box center [663, 349] width 217 height 43
click at [667, 343] on input "radio" at bounding box center [666, 339] width 8 height 8
radio input "true"
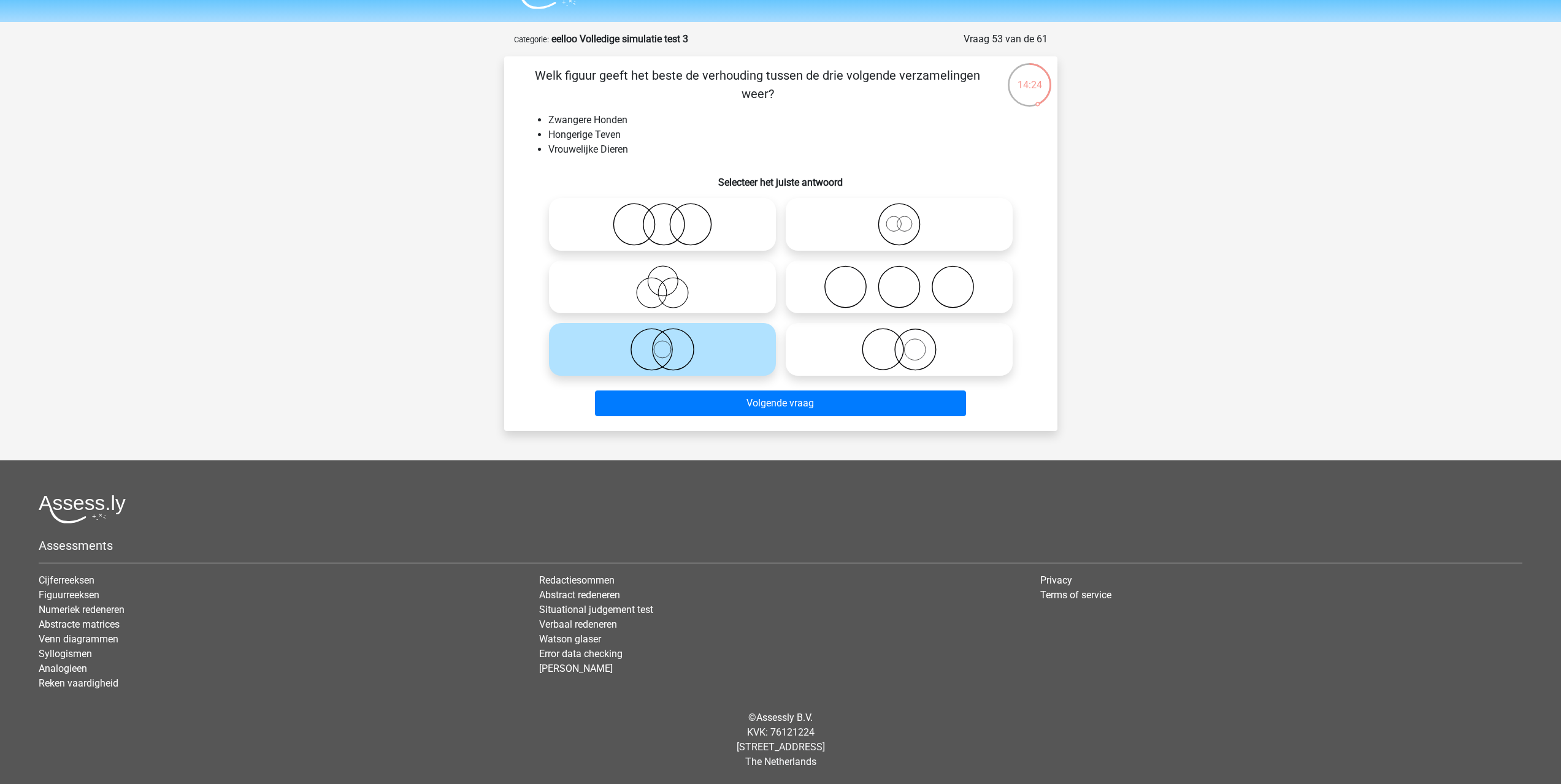
click at [656, 292] on icon at bounding box center [663, 287] width 217 height 43
click at [663, 281] on input "radio" at bounding box center [666, 276] width 8 height 8
radio input "true"
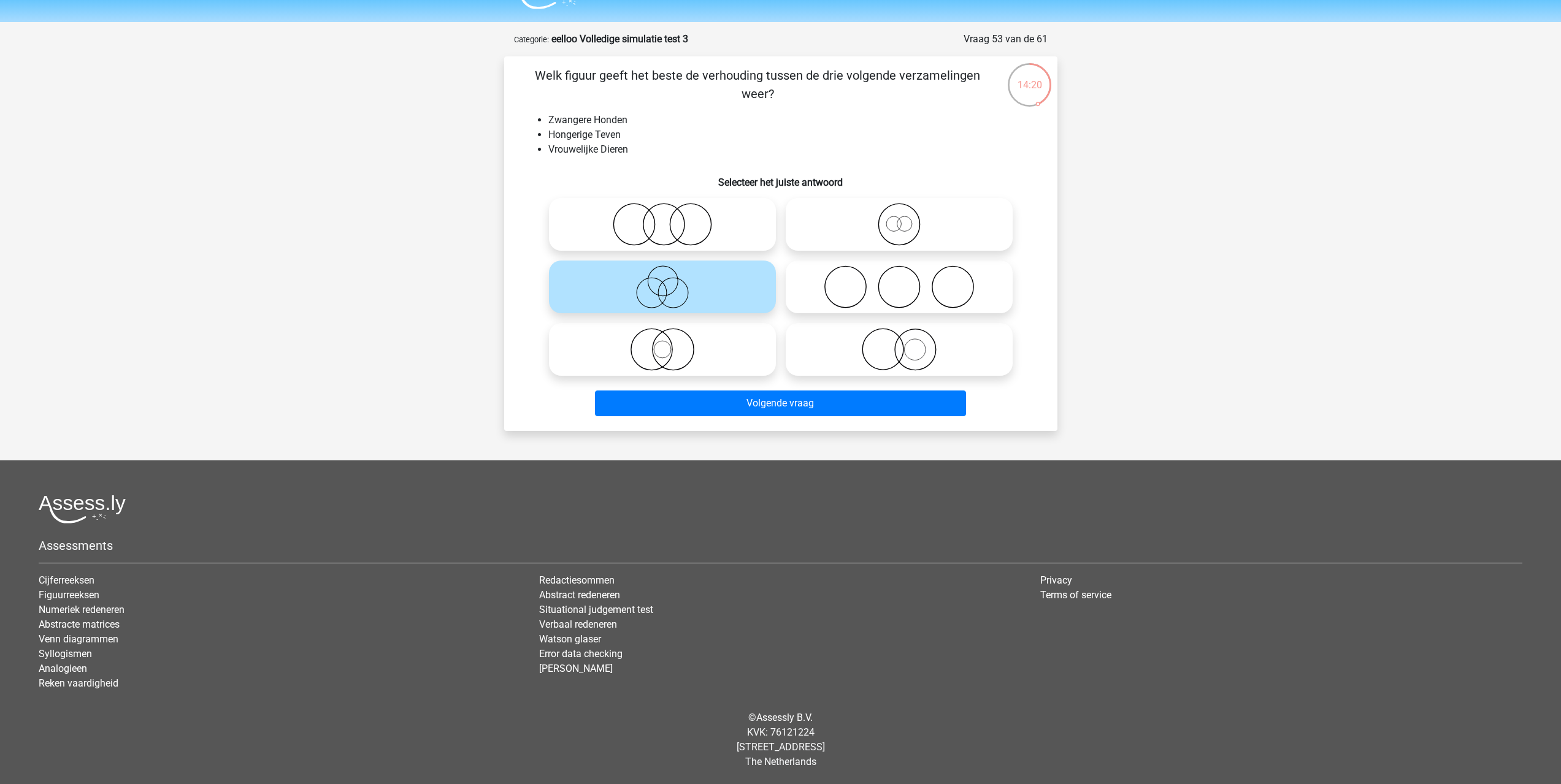
click at [703, 347] on icon at bounding box center [663, 349] width 217 height 43
click at [670, 343] on input "radio" at bounding box center [666, 339] width 8 height 8
radio input "true"
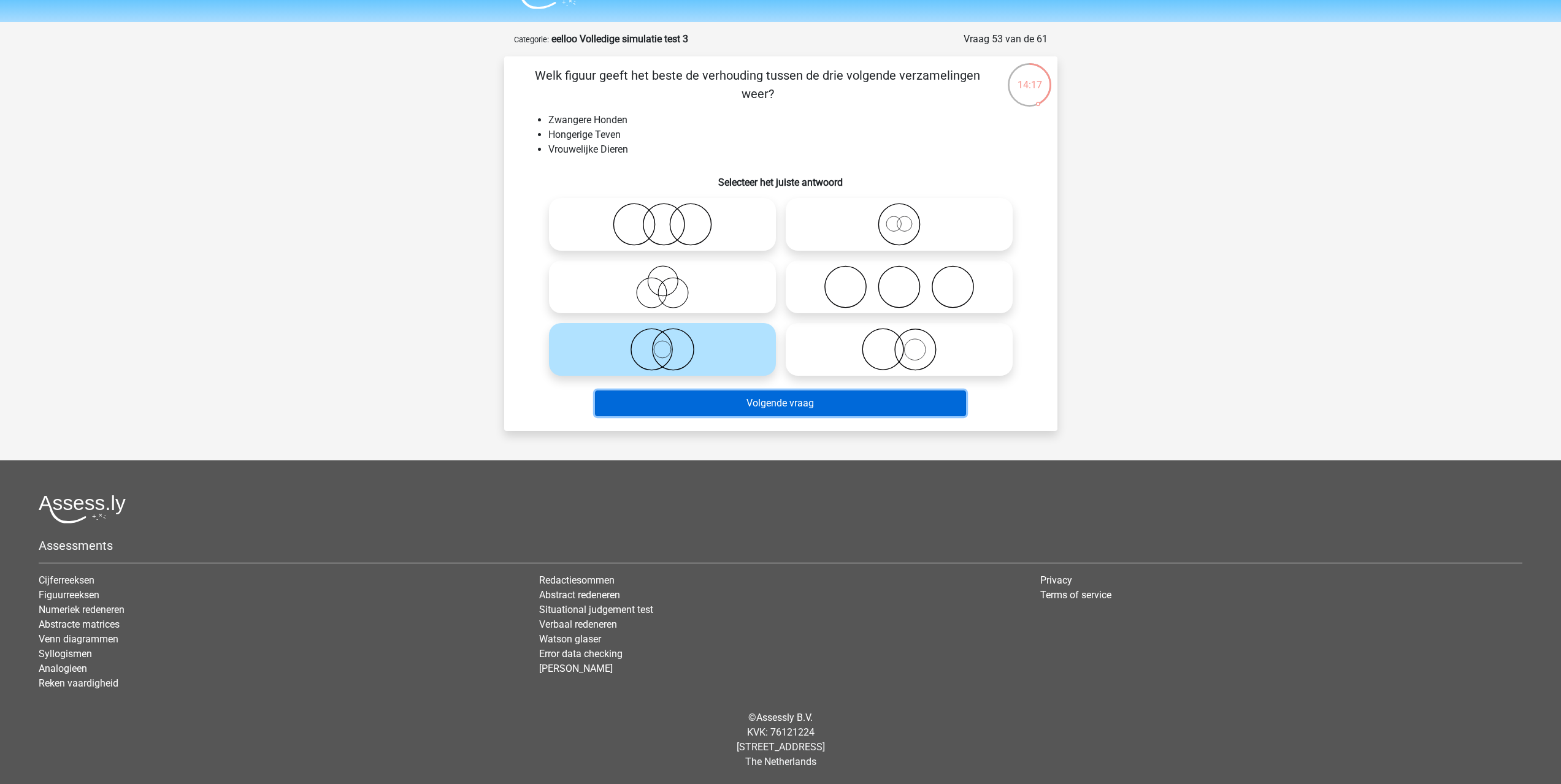
click at [719, 404] on button "Volgende vraag" at bounding box center [780, 403] width 371 height 26
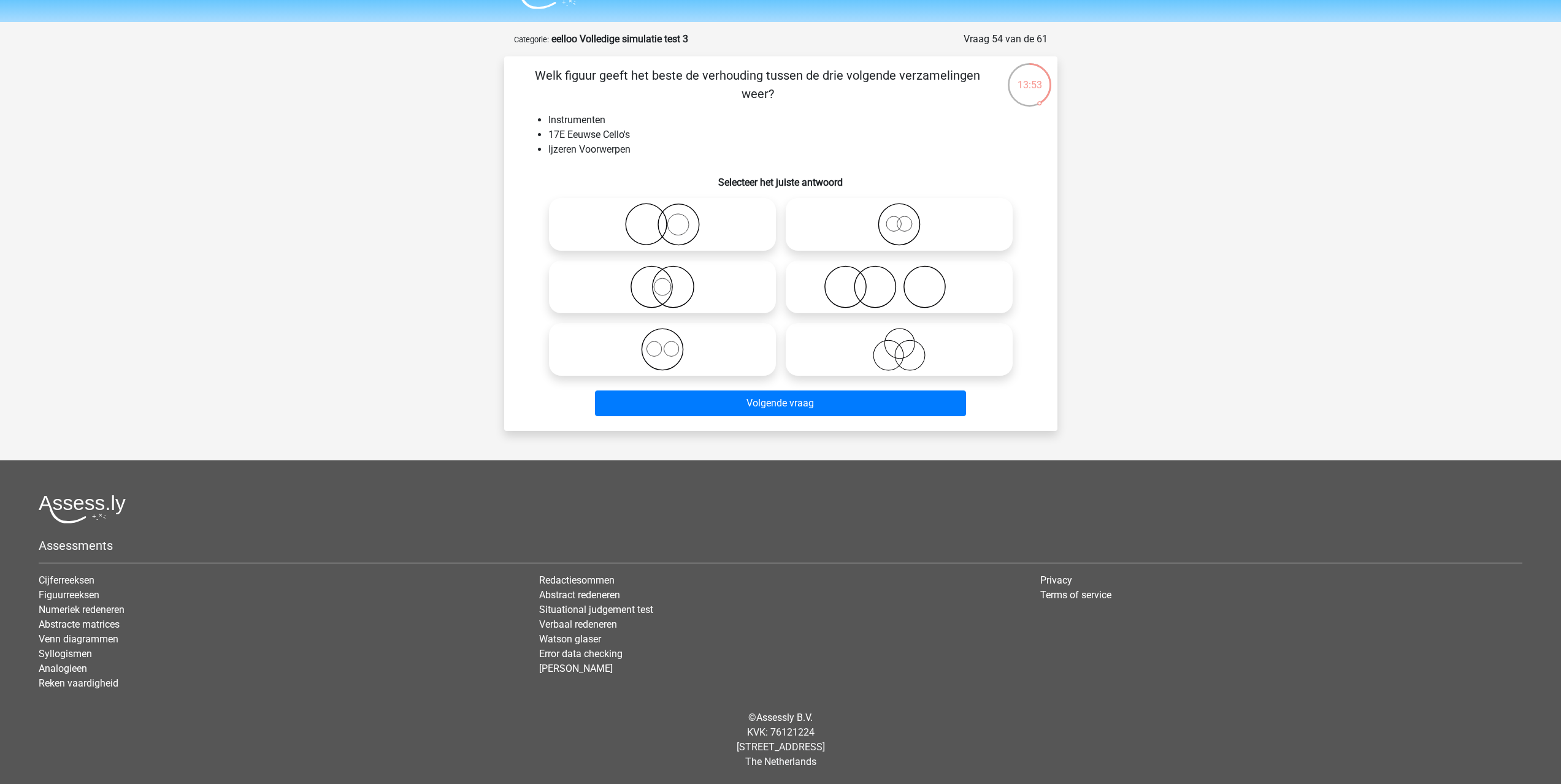
click at [712, 307] on icon at bounding box center [663, 287] width 217 height 43
click at [670, 281] on input "radio" at bounding box center [666, 276] width 8 height 8
radio input "true"
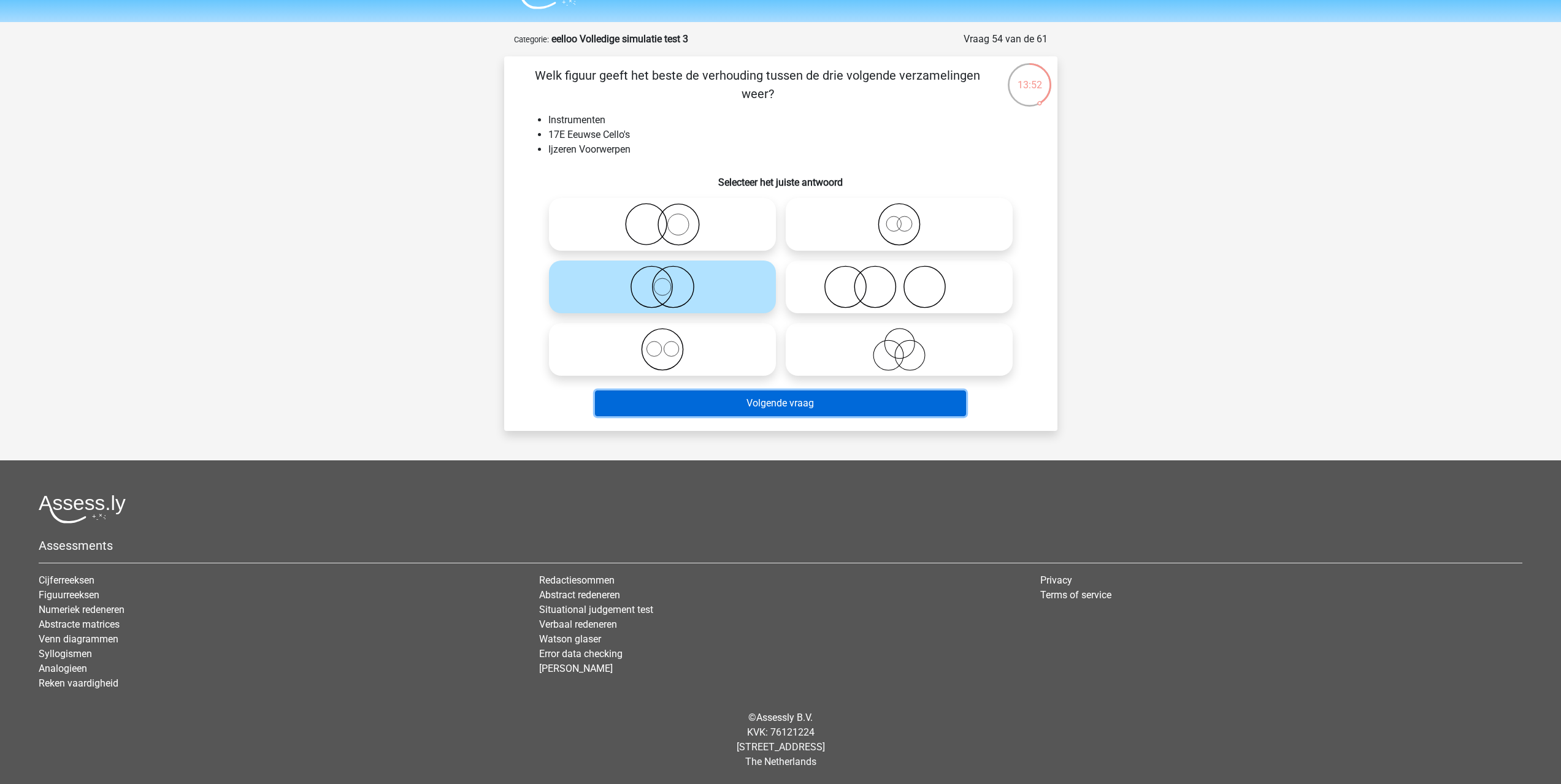
click at [737, 407] on button "Volgende vraag" at bounding box center [780, 403] width 371 height 26
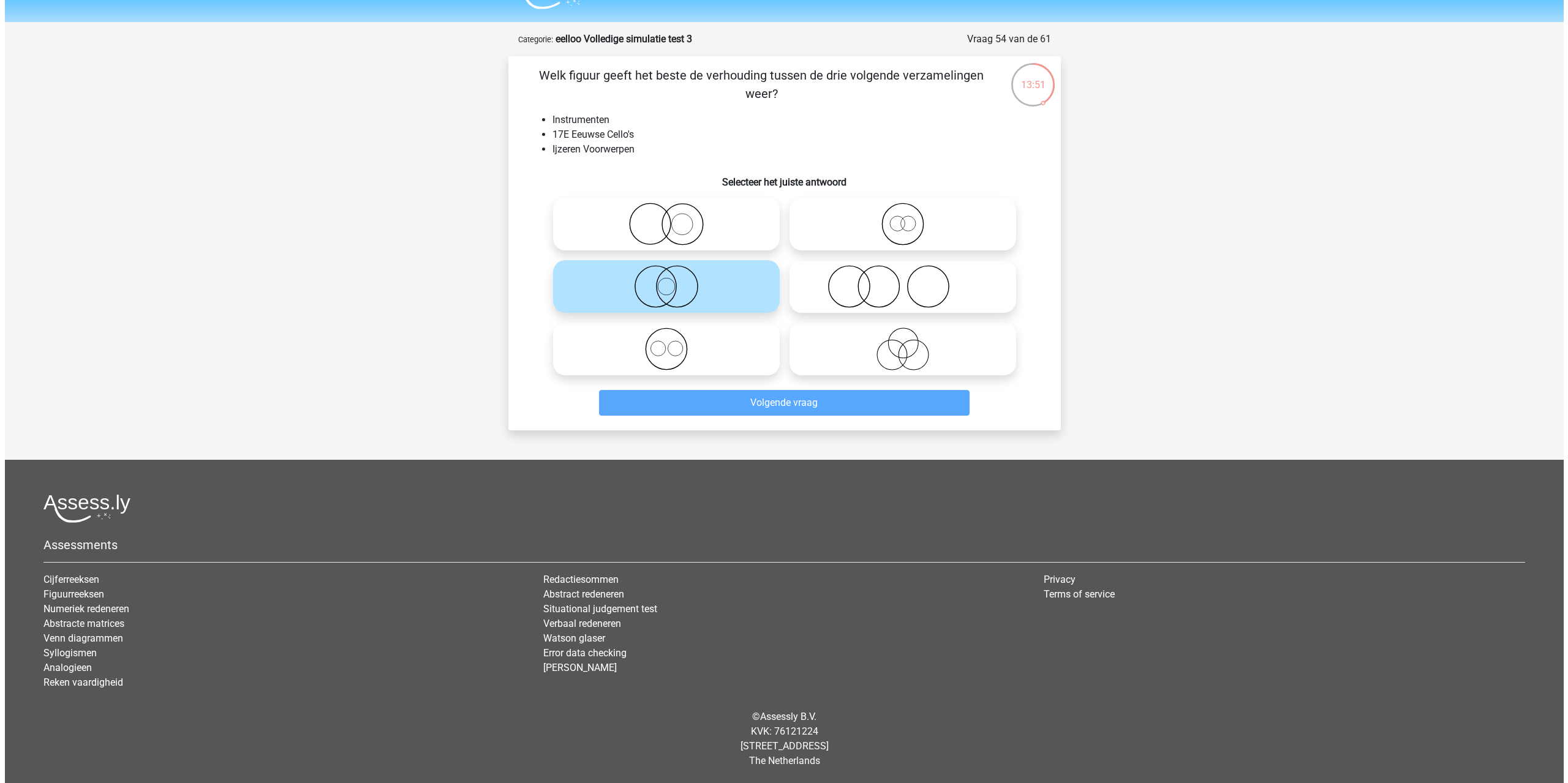
scroll to position [0, 0]
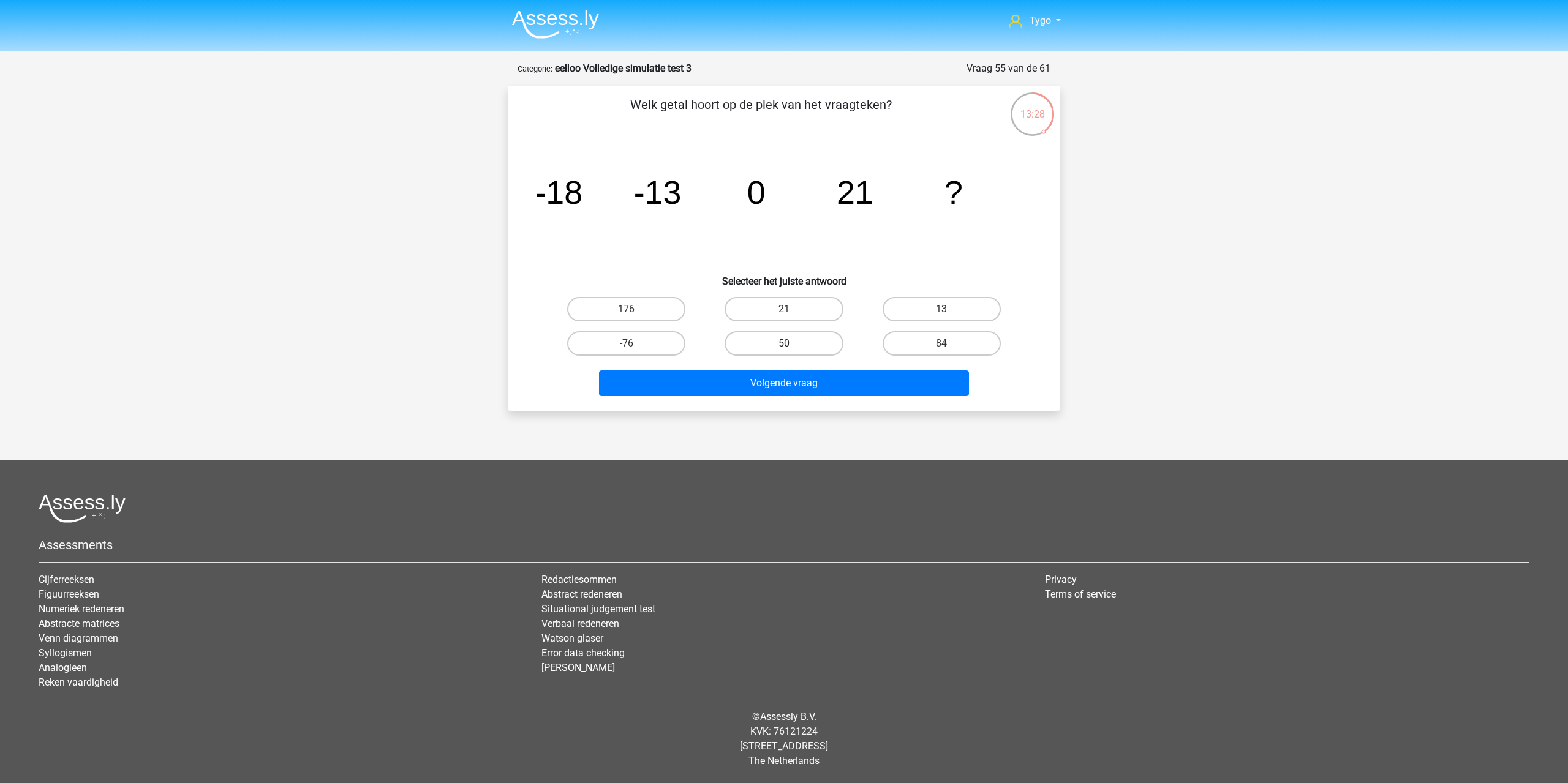
click at [799, 333] on label "50" at bounding box center [784, 343] width 118 height 24
click at [792, 343] on input "50" at bounding box center [787, 347] width 8 height 8
radio input "true"
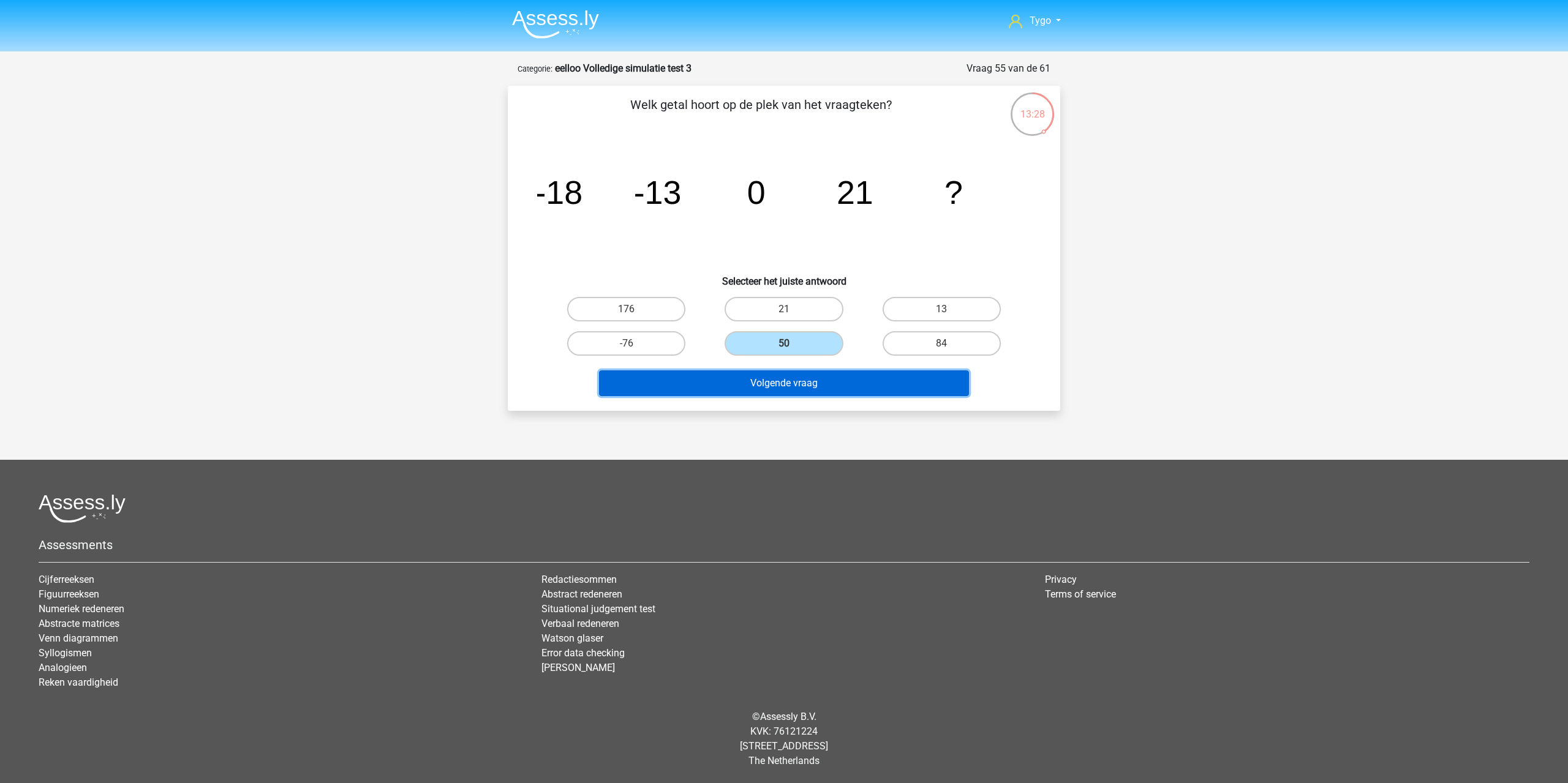
click at [807, 391] on button "Volgende vraag" at bounding box center [784, 383] width 371 height 26
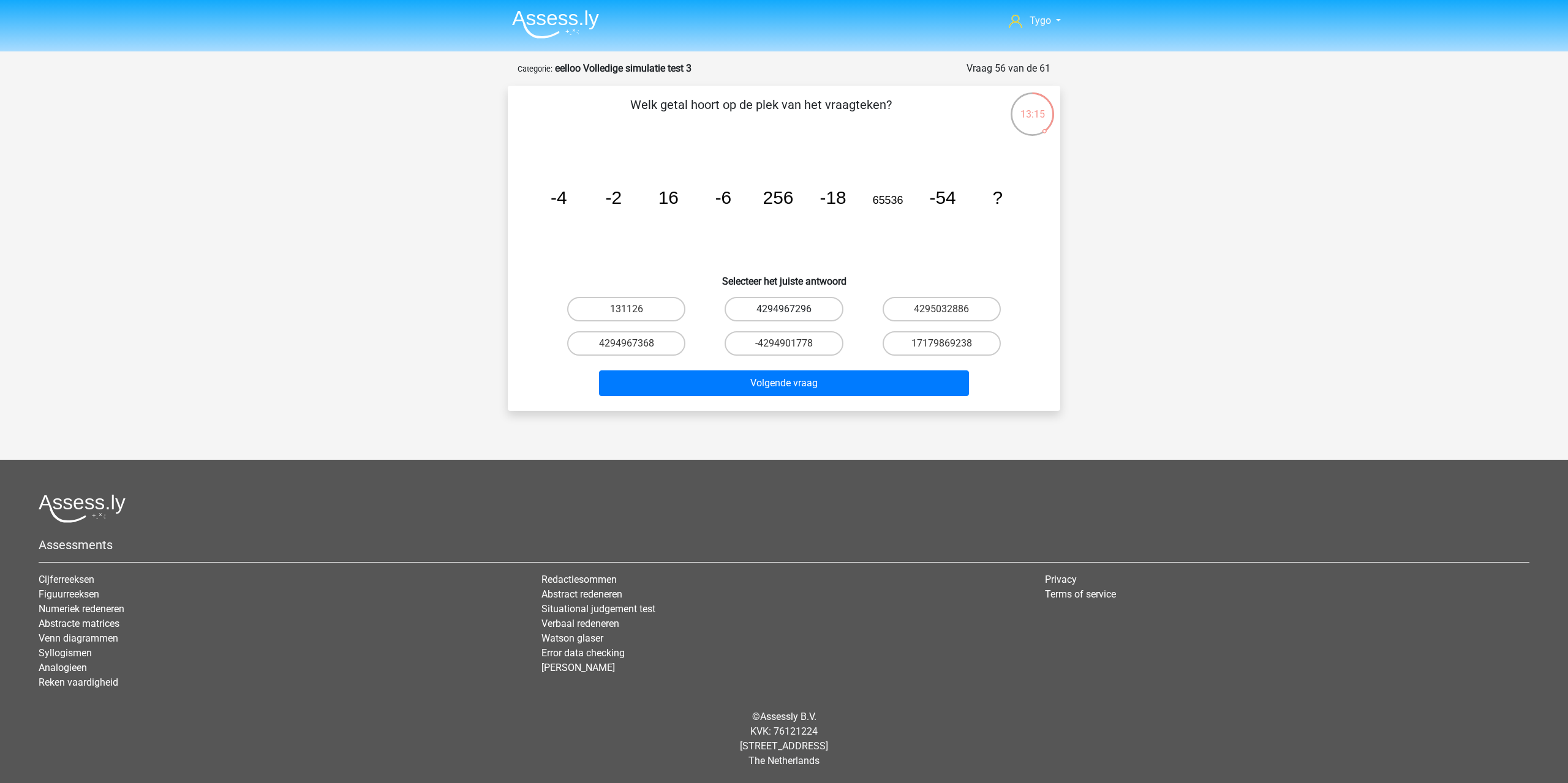
click at [821, 315] on label "4294967296" at bounding box center [784, 309] width 118 height 24
click at [792, 315] on input "4294967296" at bounding box center [787, 313] width 8 height 8
radio input "true"
click at [842, 364] on div "Volgende vraag" at bounding box center [784, 381] width 513 height 40
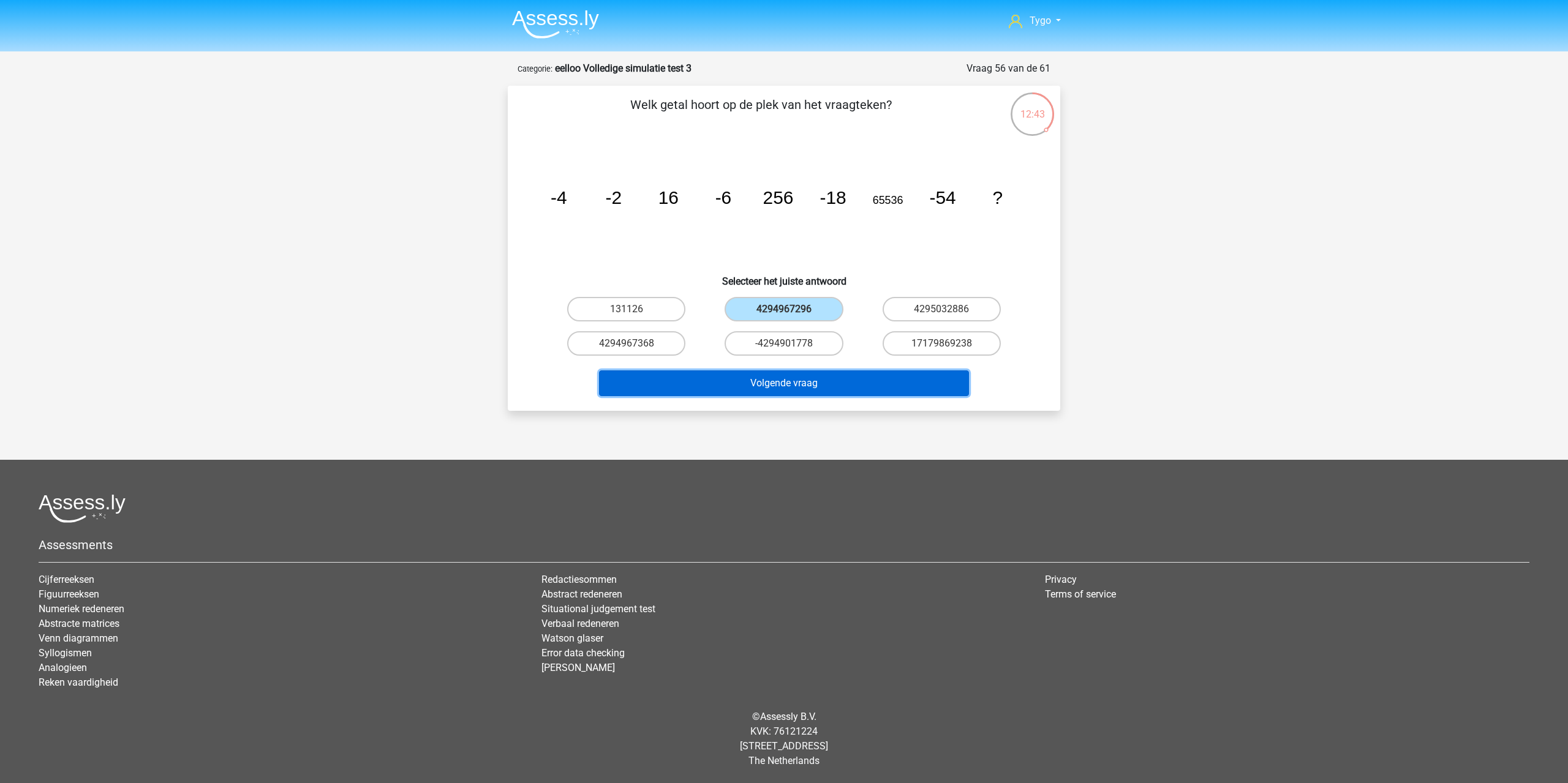
click at [838, 377] on button "Volgende vraag" at bounding box center [784, 383] width 371 height 26
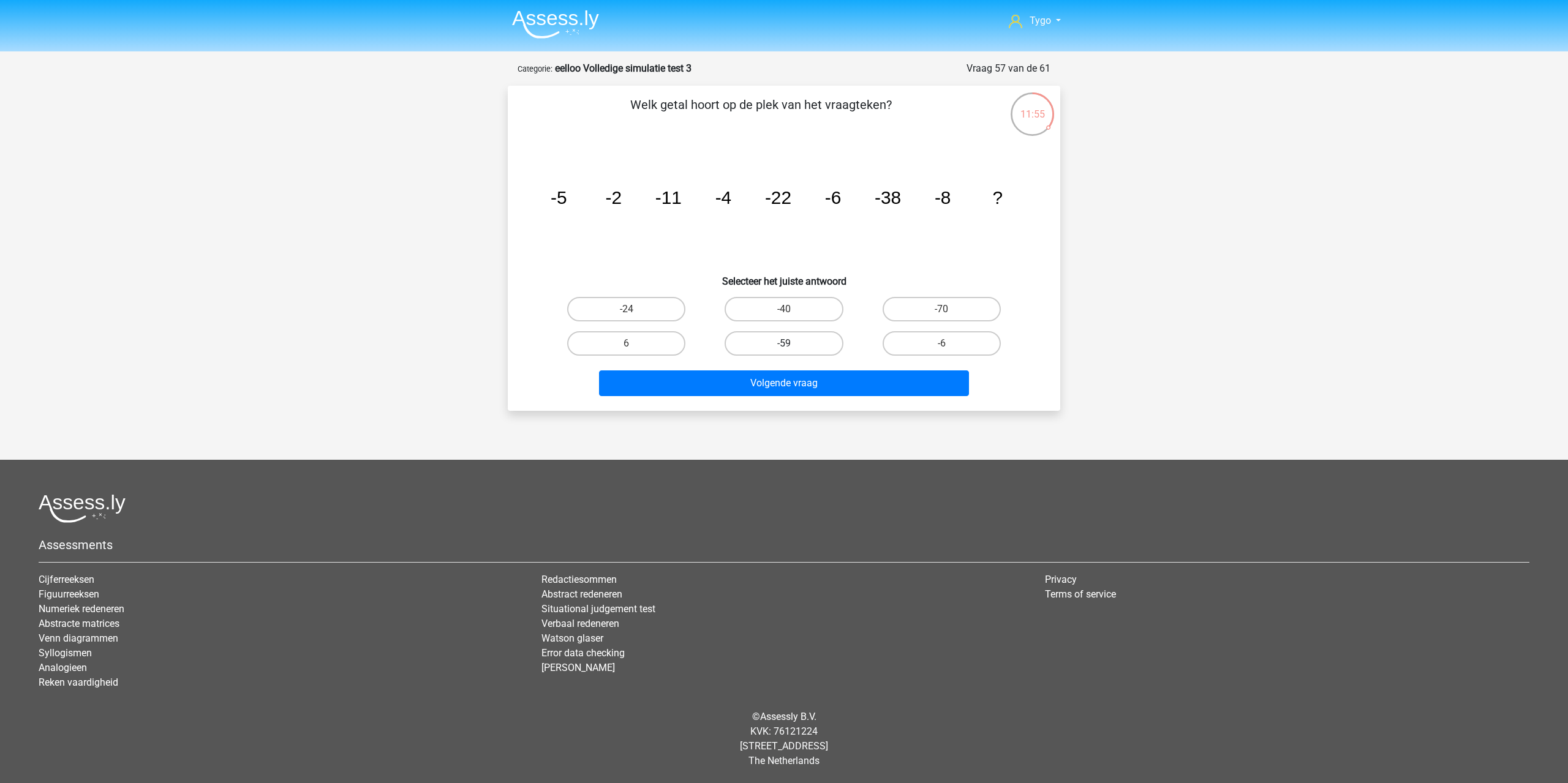
click at [807, 341] on label "-59" at bounding box center [784, 343] width 118 height 24
click at [792, 343] on input "-59" at bounding box center [787, 347] width 8 height 8
radio input "true"
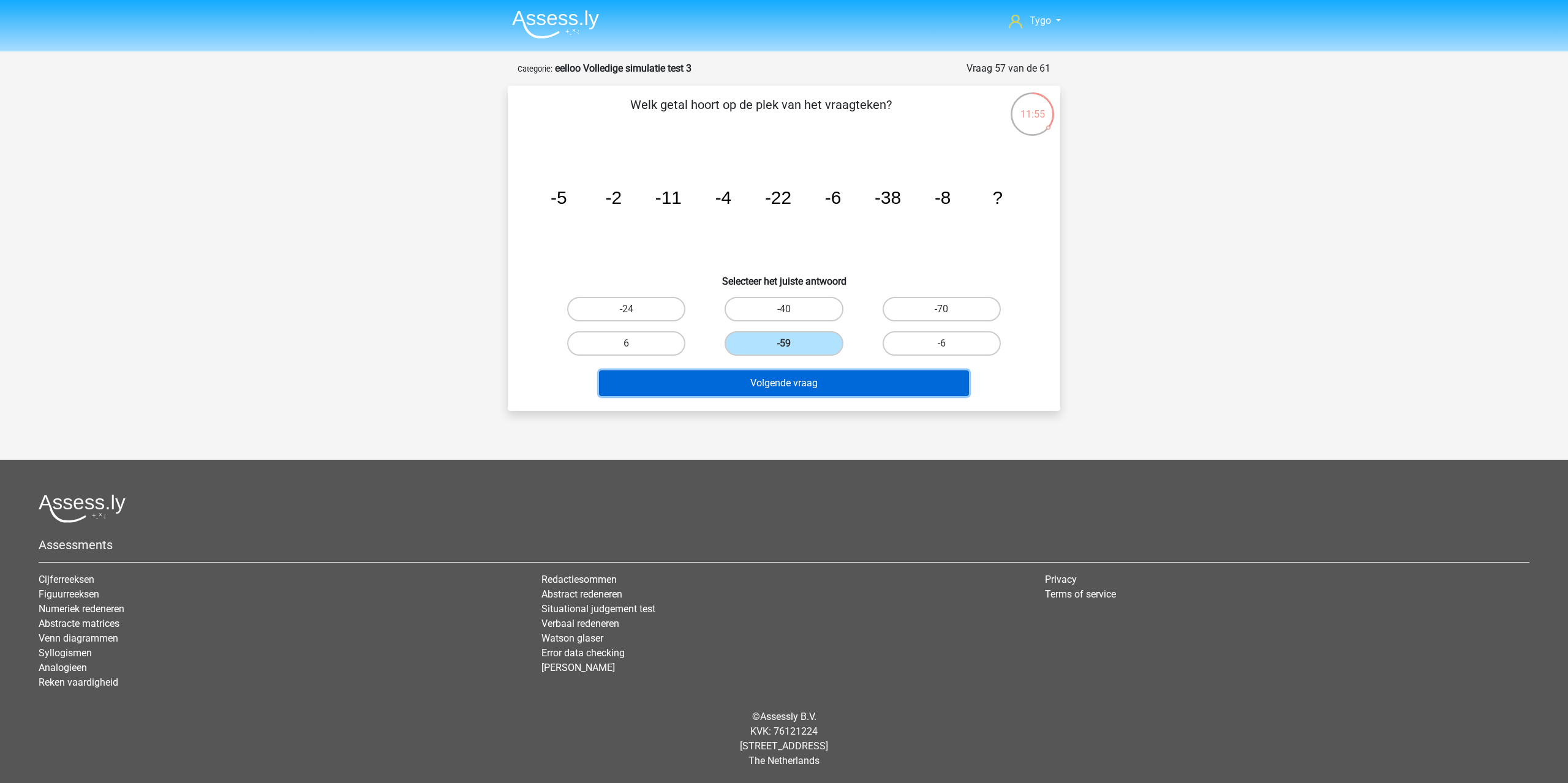
click at [818, 384] on button "Volgende vraag" at bounding box center [784, 383] width 371 height 26
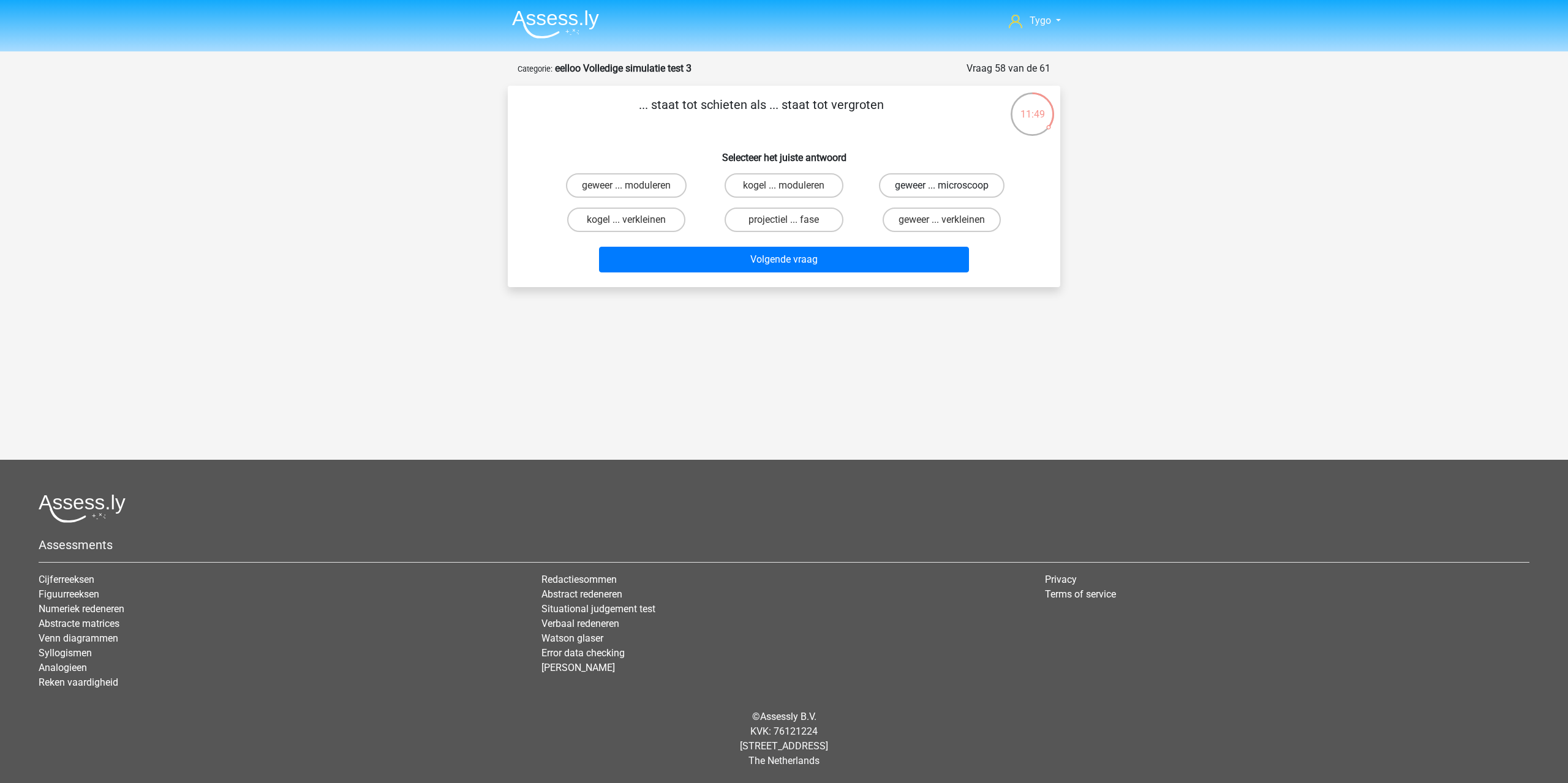
click at [948, 176] on label "geweer ... microscoop" at bounding box center [942, 185] width 126 height 24
click at [948, 186] on input "geweer ... microscoop" at bounding box center [945, 189] width 8 height 8
radio input "true"
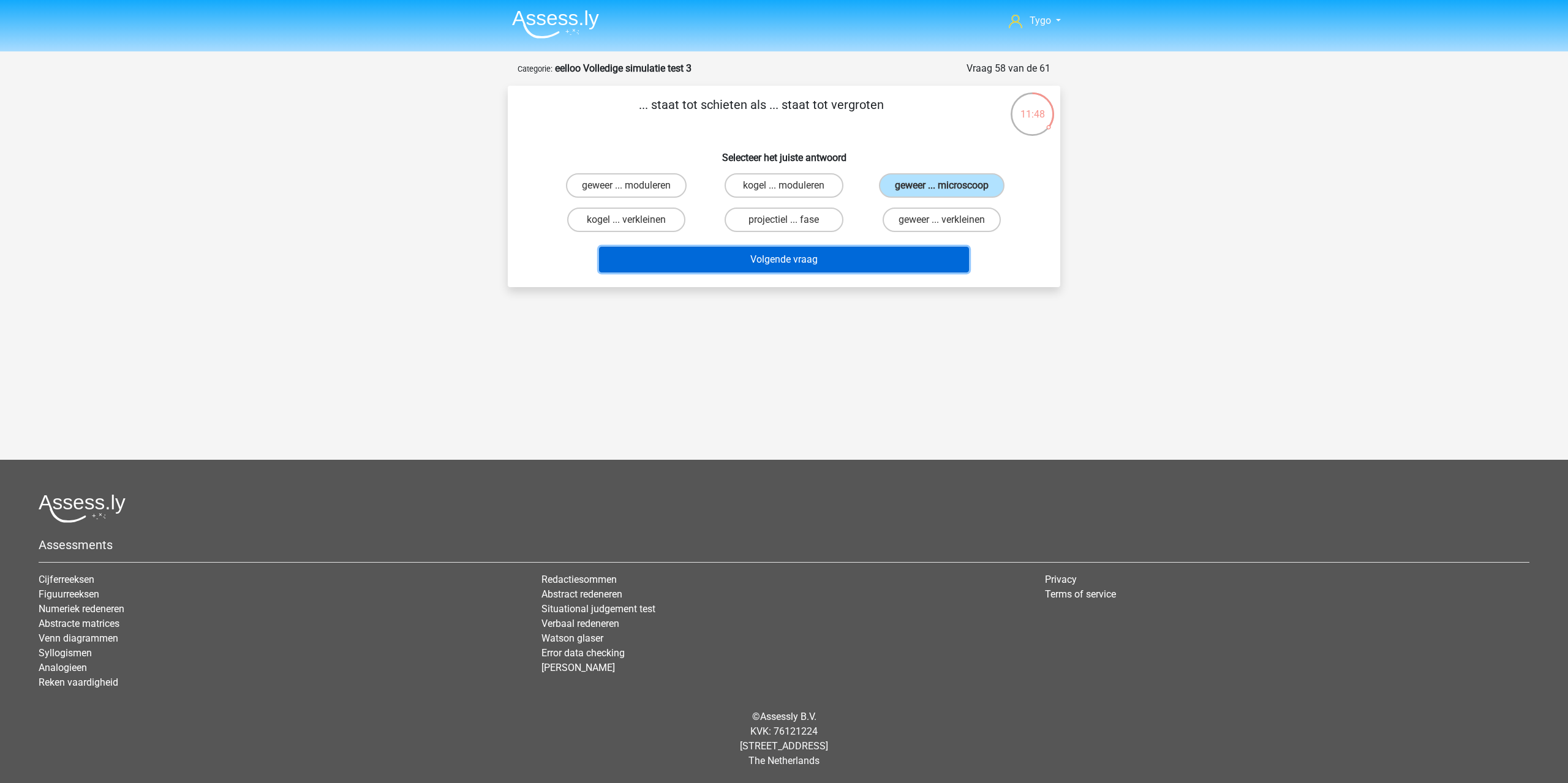
click at [894, 259] on button "Volgende vraag" at bounding box center [784, 259] width 371 height 26
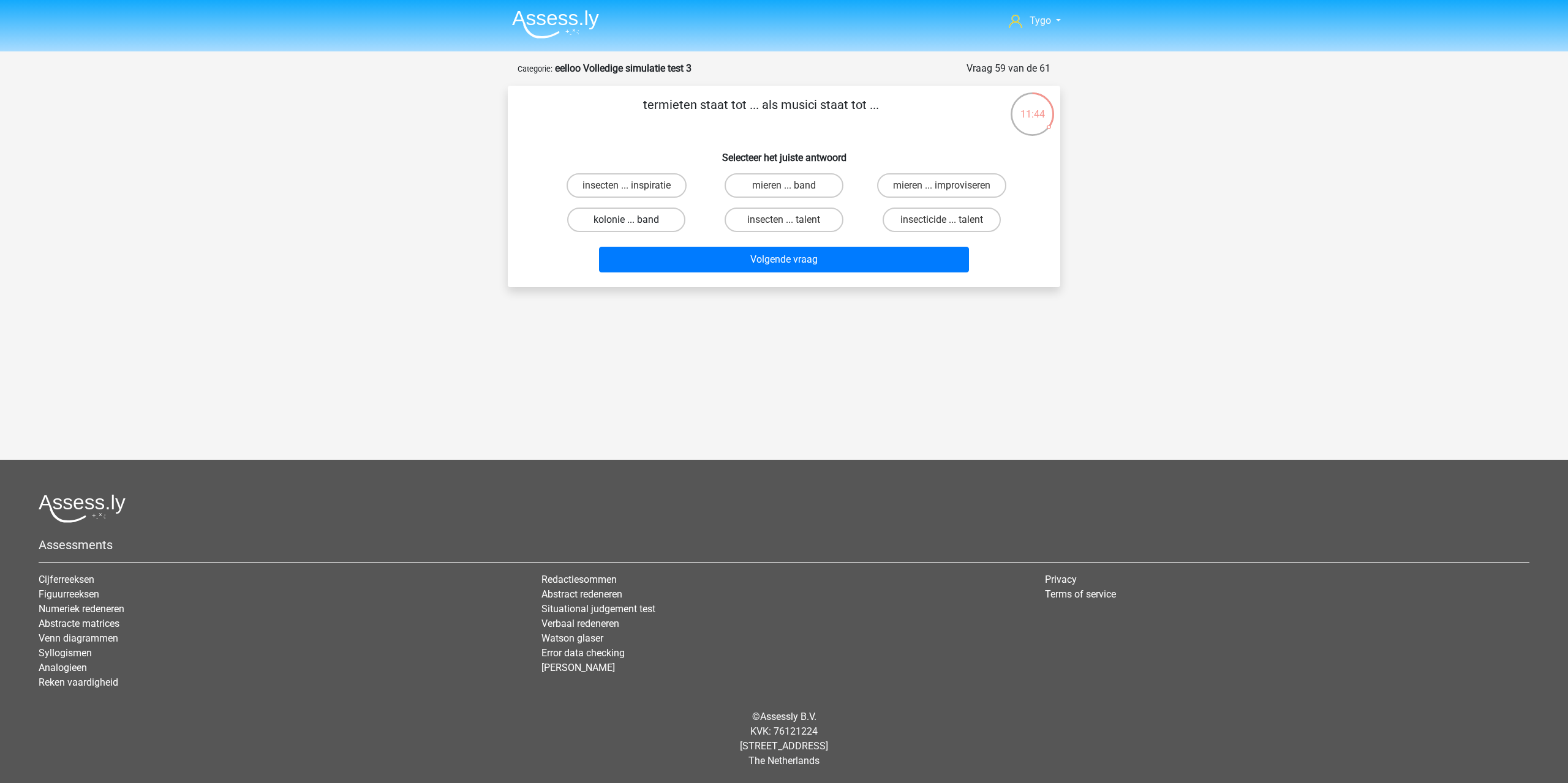
click at [652, 216] on label "kolonie ... band" at bounding box center [626, 219] width 118 height 24
click at [634, 220] on input "kolonie ... band" at bounding box center [630, 224] width 8 height 8
radio input "true"
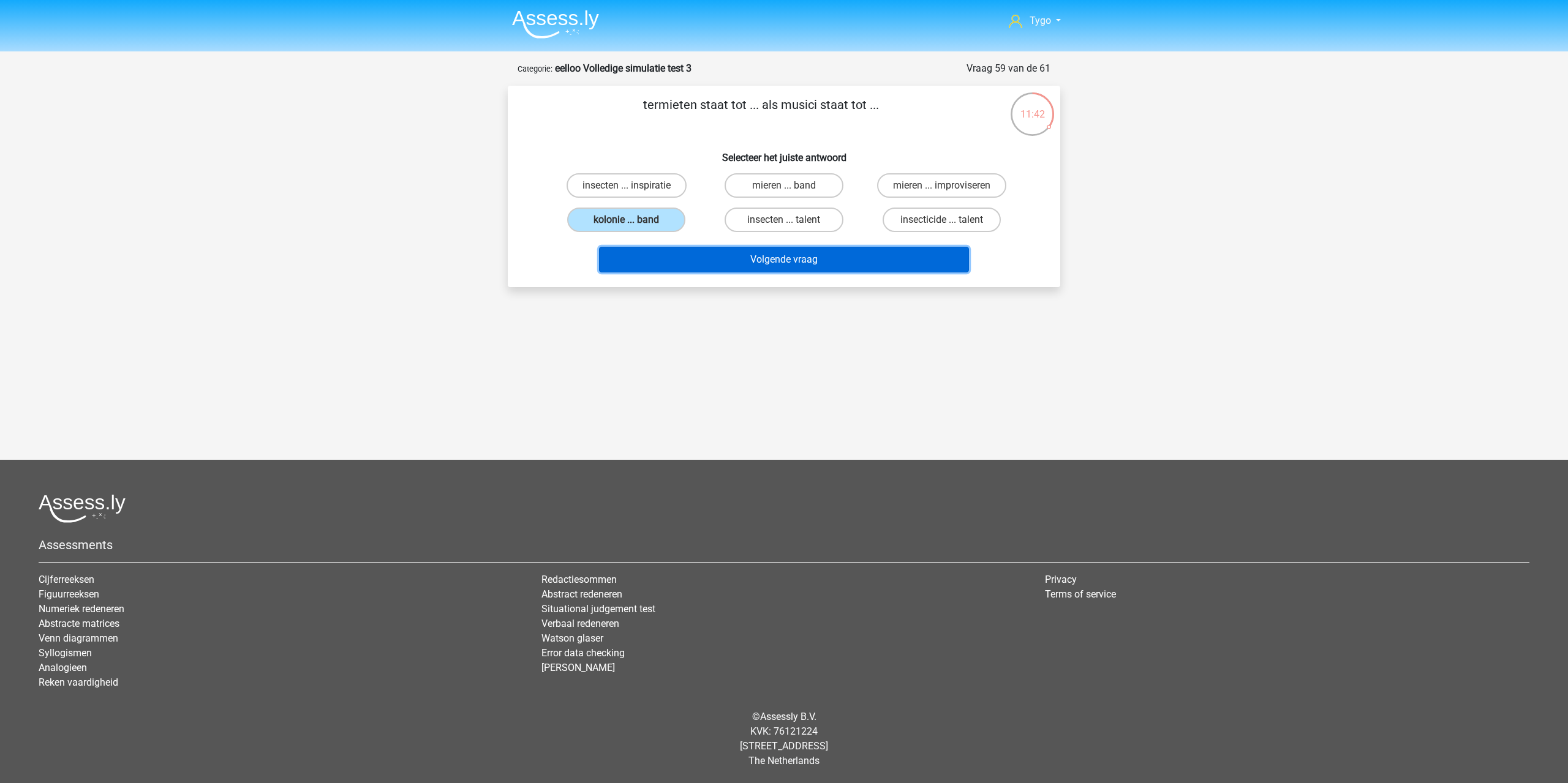
click at [746, 263] on button "Volgende vraag" at bounding box center [784, 259] width 371 height 26
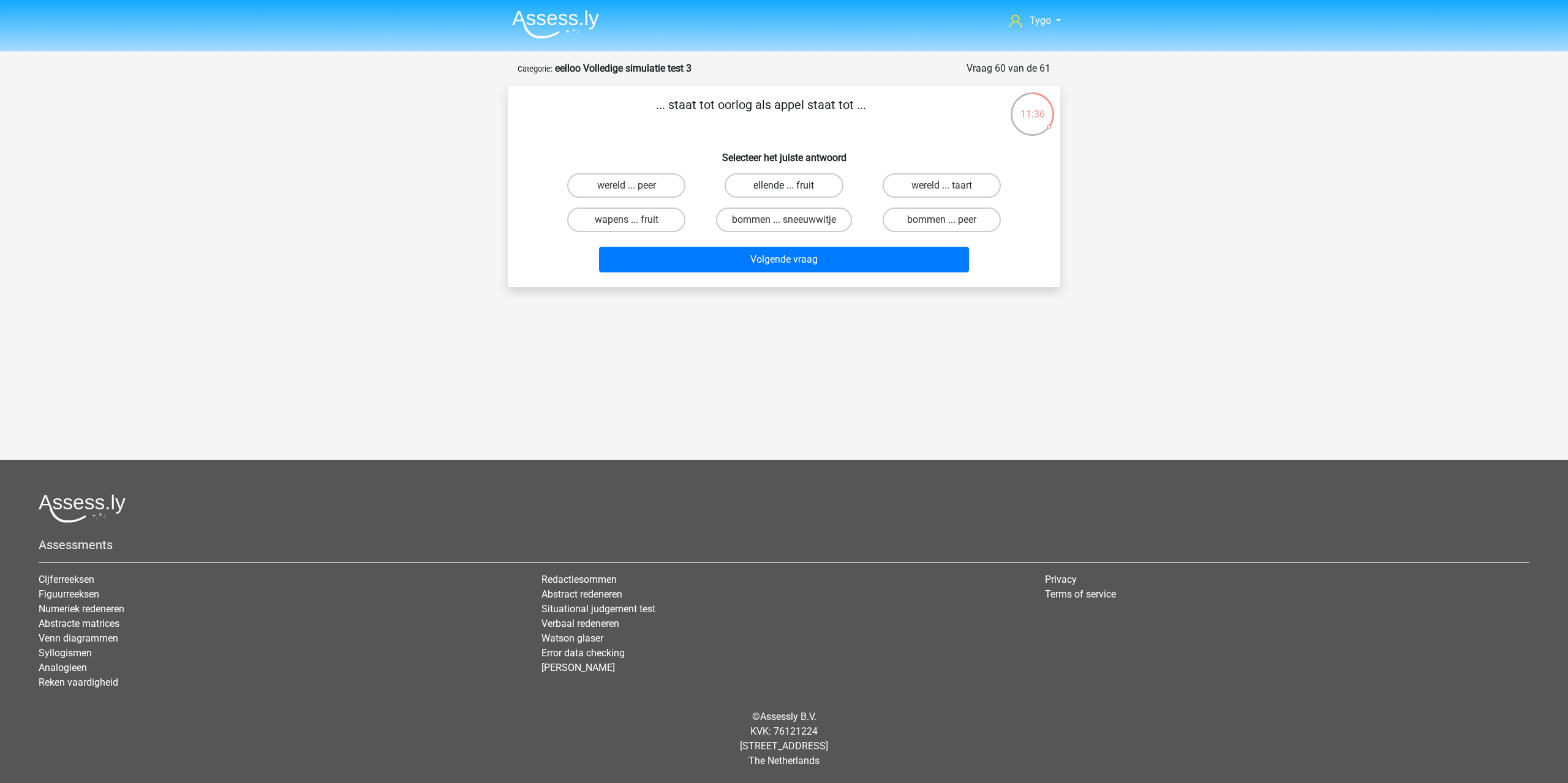
click at [781, 186] on label "ellende ... fruit" at bounding box center [784, 185] width 118 height 24
click at [784, 186] on input "ellende ... fruit" at bounding box center [787, 189] width 8 height 8
radio input "true"
click at [912, 196] on label "wereld ... taart" at bounding box center [942, 185] width 118 height 24
click at [941, 194] on input "wereld ... taart" at bounding box center [945, 189] width 8 height 8
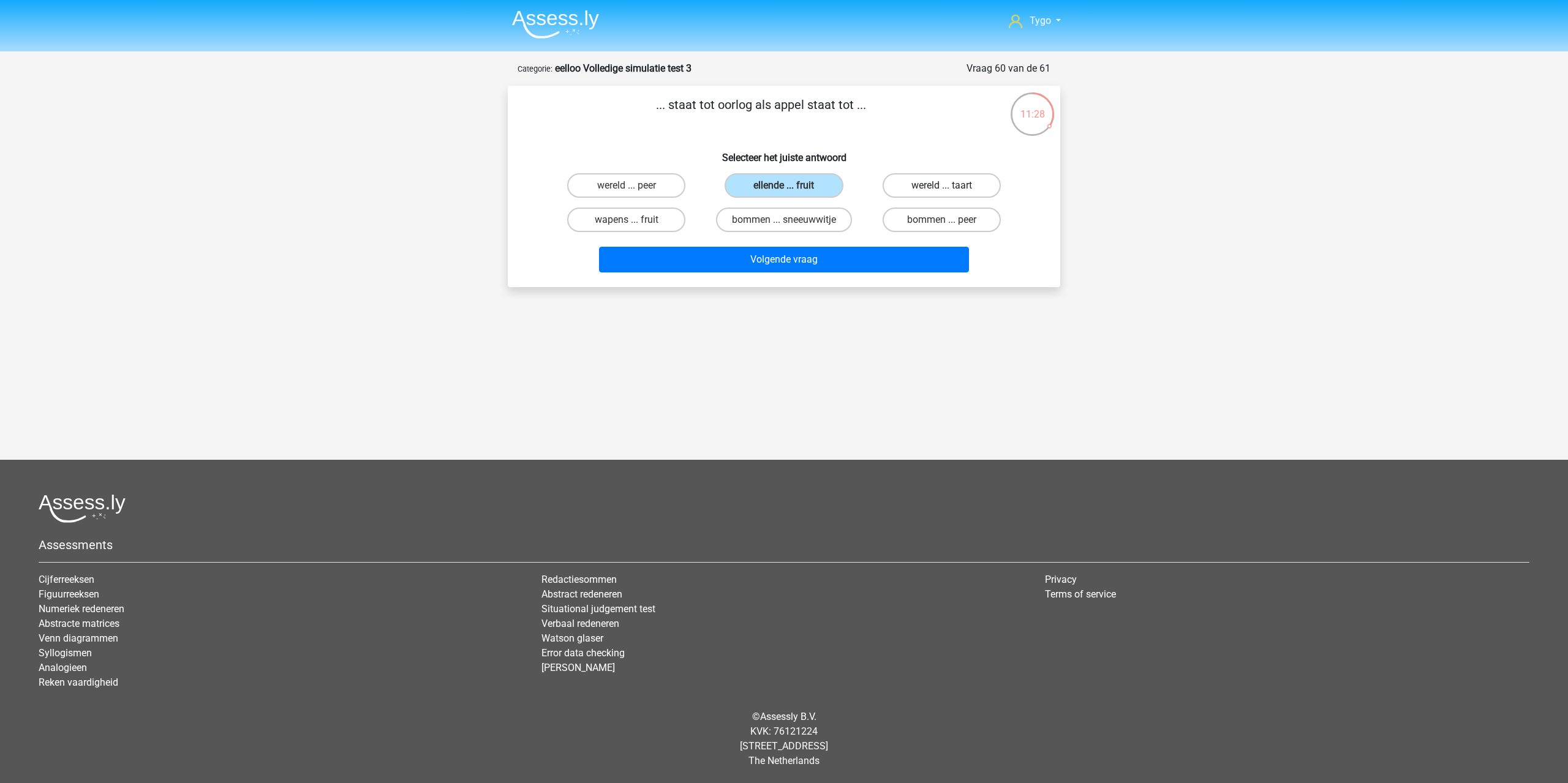
radio input "true"
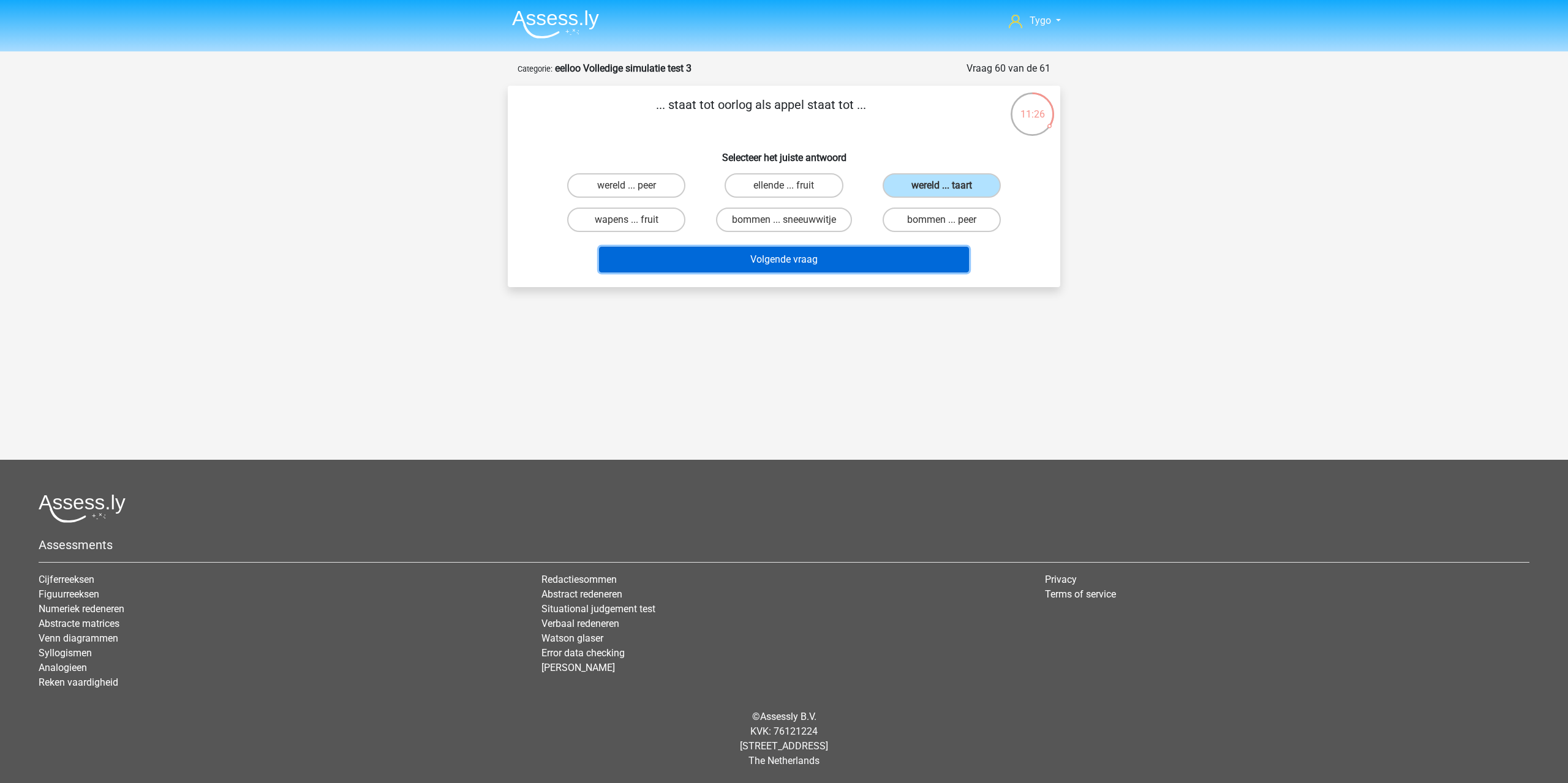
click at [908, 262] on button "Volgende vraag" at bounding box center [784, 259] width 371 height 26
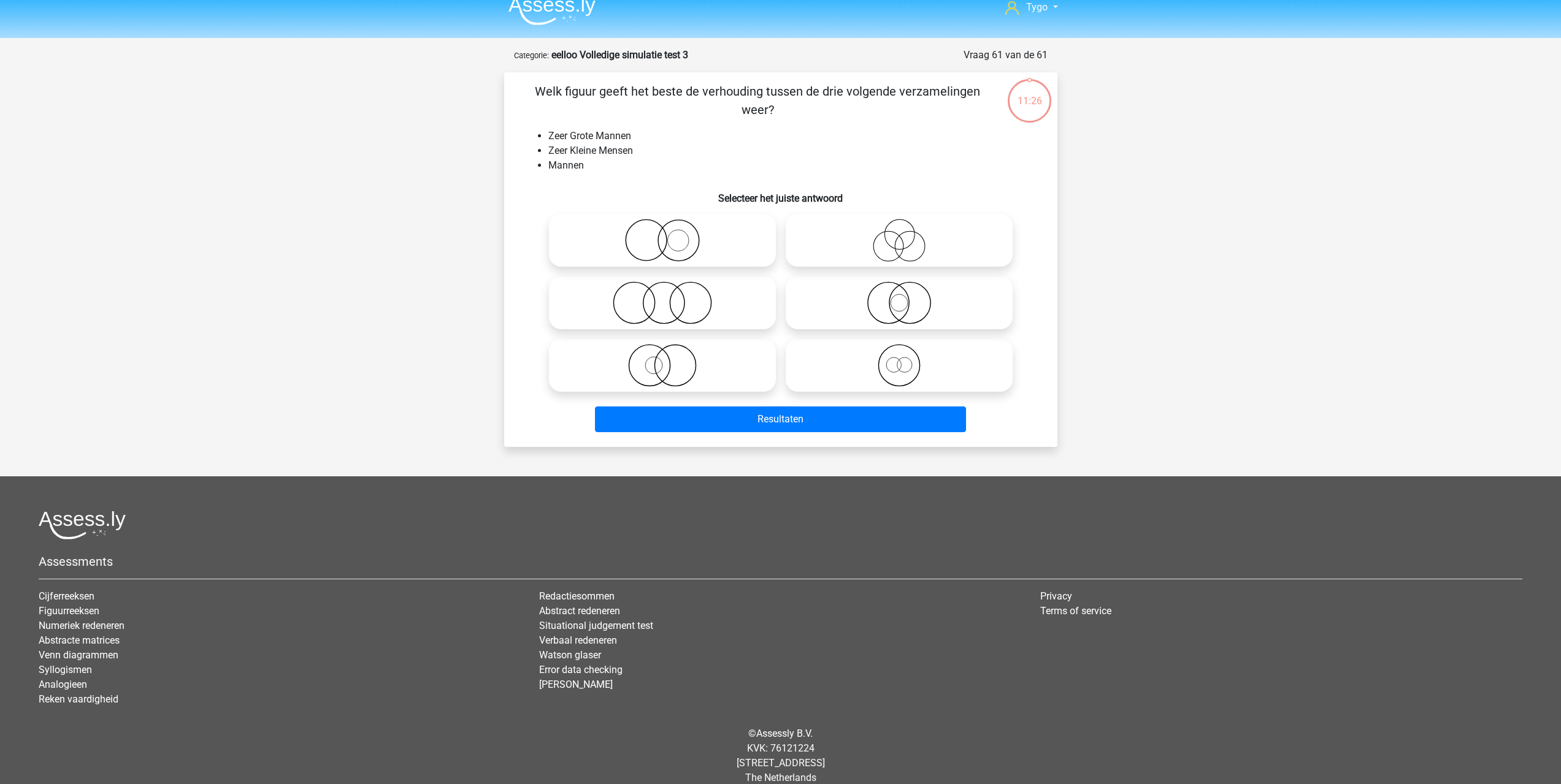
scroll to position [29, 0]
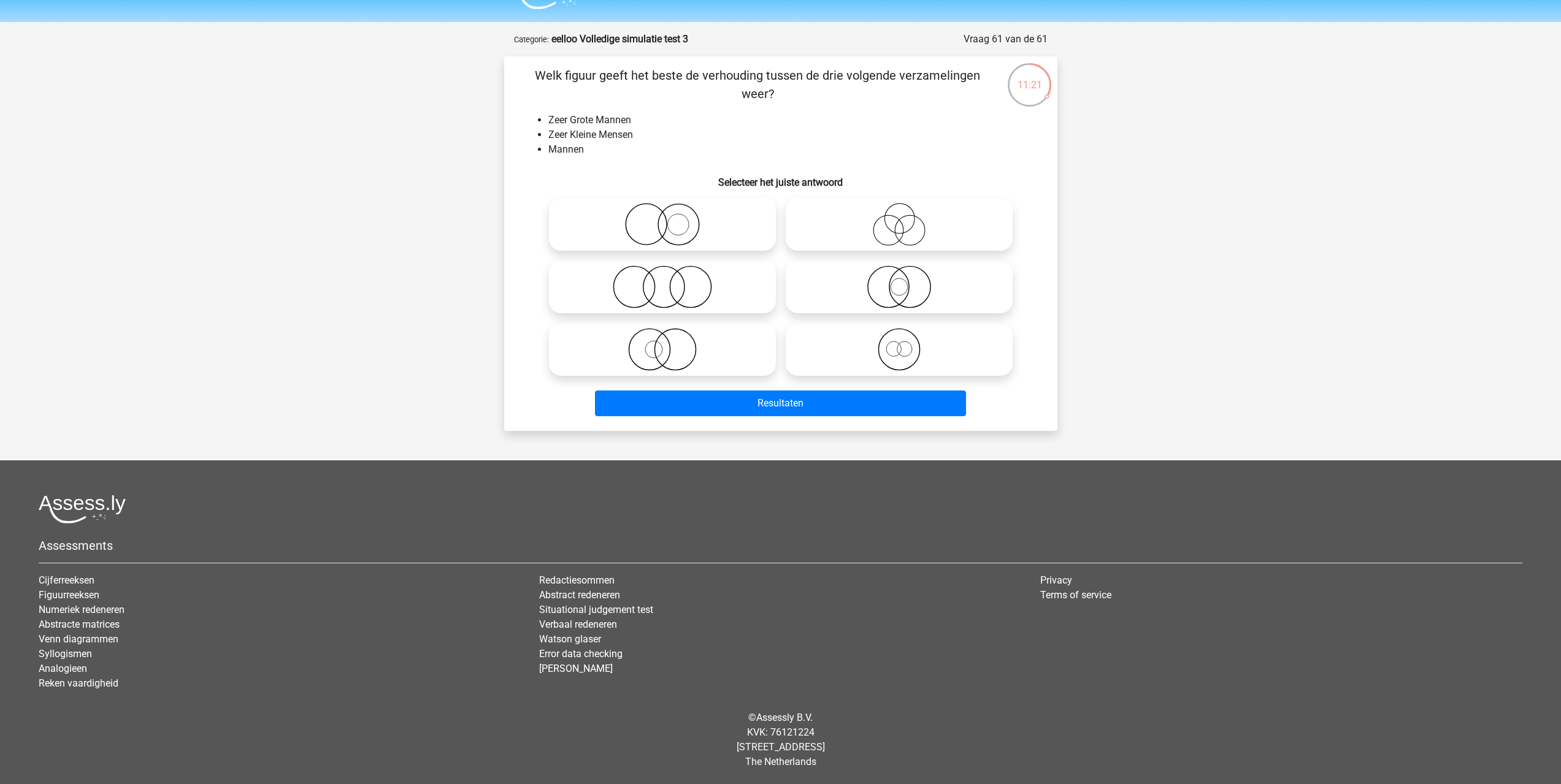
click at [711, 221] on icon at bounding box center [663, 224] width 217 height 43
click at [670, 218] on input "radio" at bounding box center [666, 214] width 8 height 8
radio input "true"
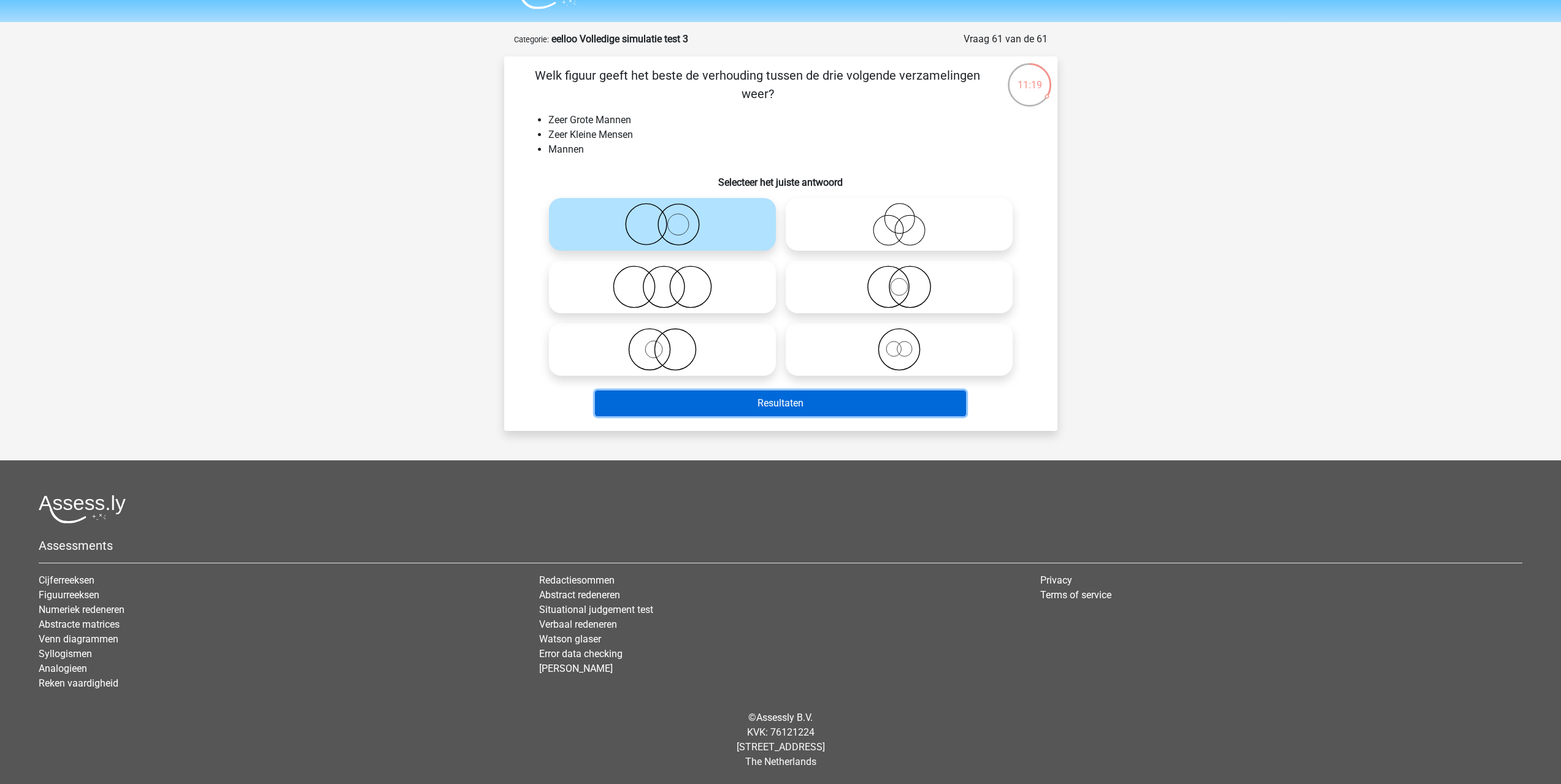
click at [786, 405] on button "Resultaten" at bounding box center [780, 403] width 371 height 26
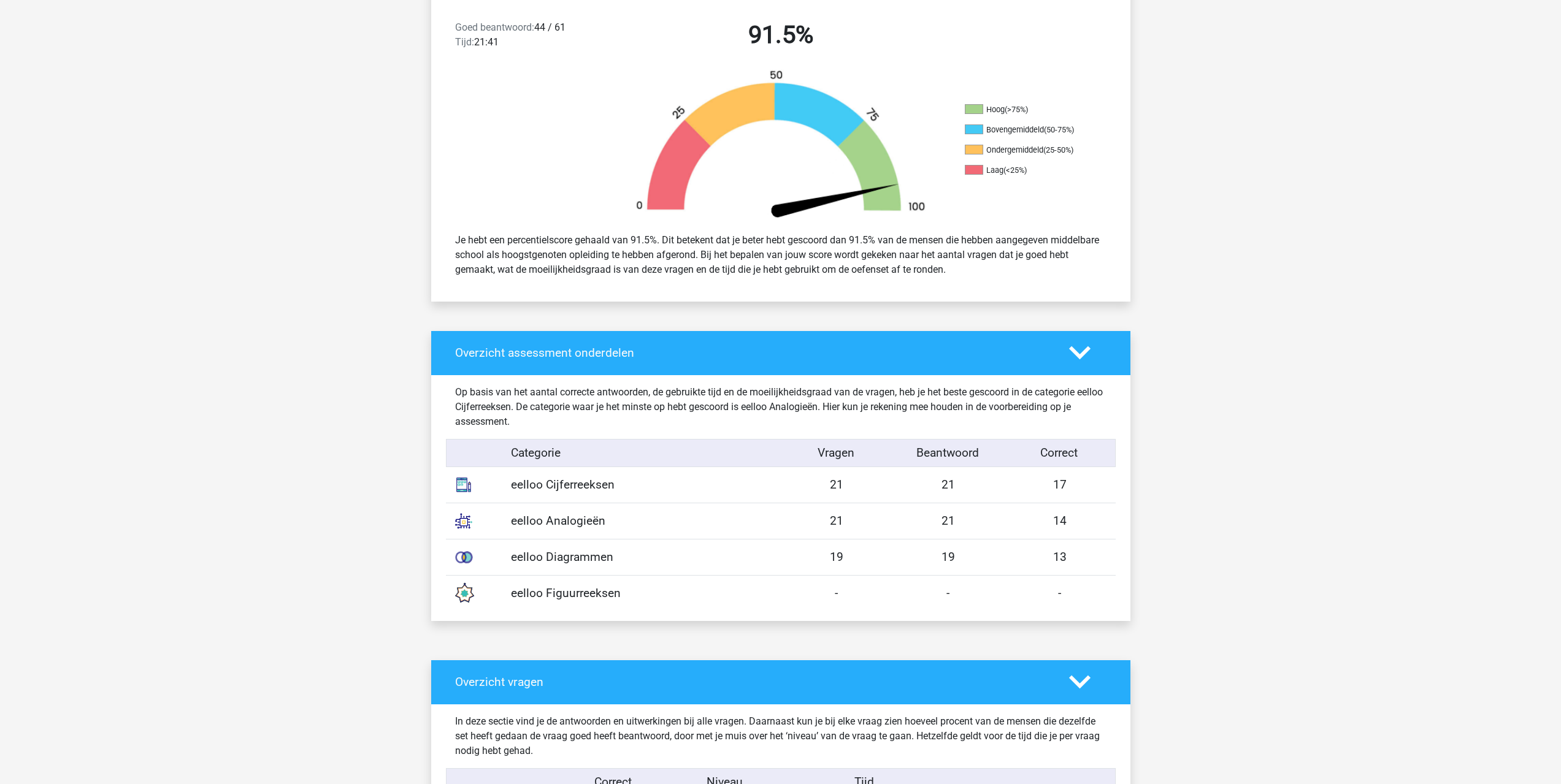
scroll to position [490, 0]
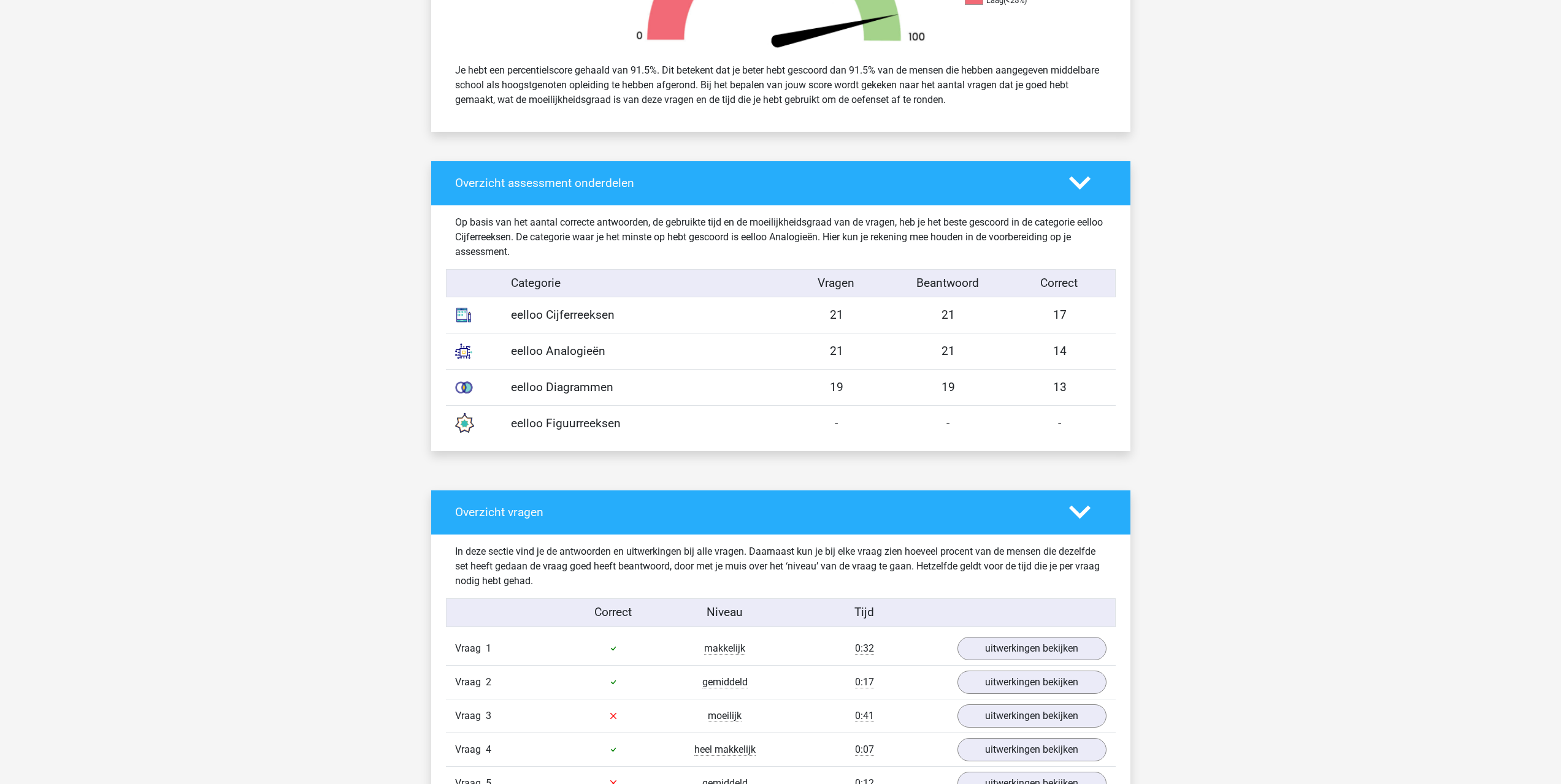
click at [1067, 384] on div "13" at bounding box center [1059, 388] width 112 height 18
click at [1036, 323] on div "17" at bounding box center [1059, 316] width 112 height 18
drag, startPoint x: 1077, startPoint y: 348, endPoint x: 1051, endPoint y: 354, distance: 26.7
click at [1051, 354] on div "14" at bounding box center [1059, 352] width 112 height 18
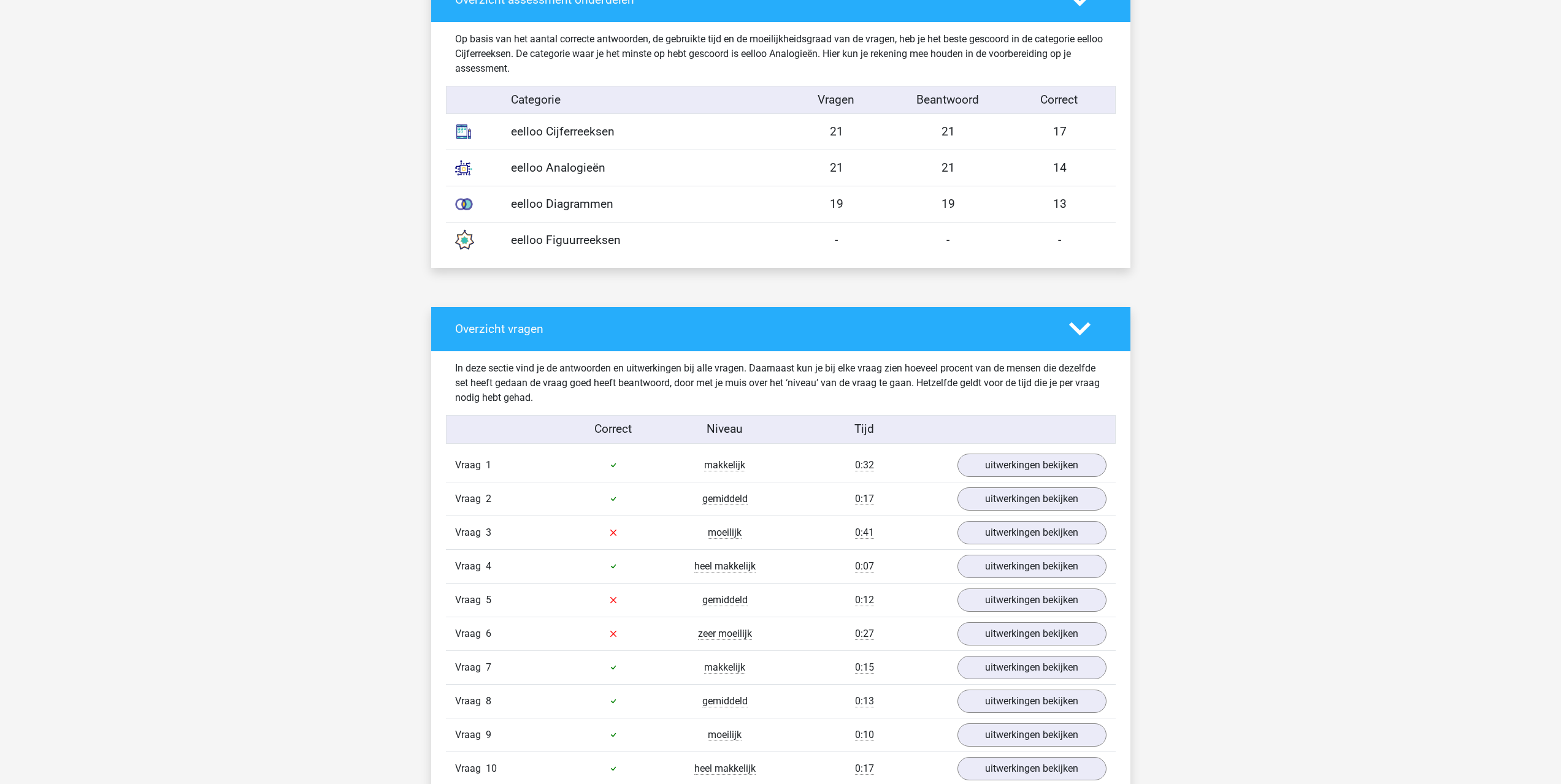
scroll to position [674, 0]
click at [999, 530] on link "uitwerkingen bekijken" at bounding box center [1031, 532] width 171 height 27
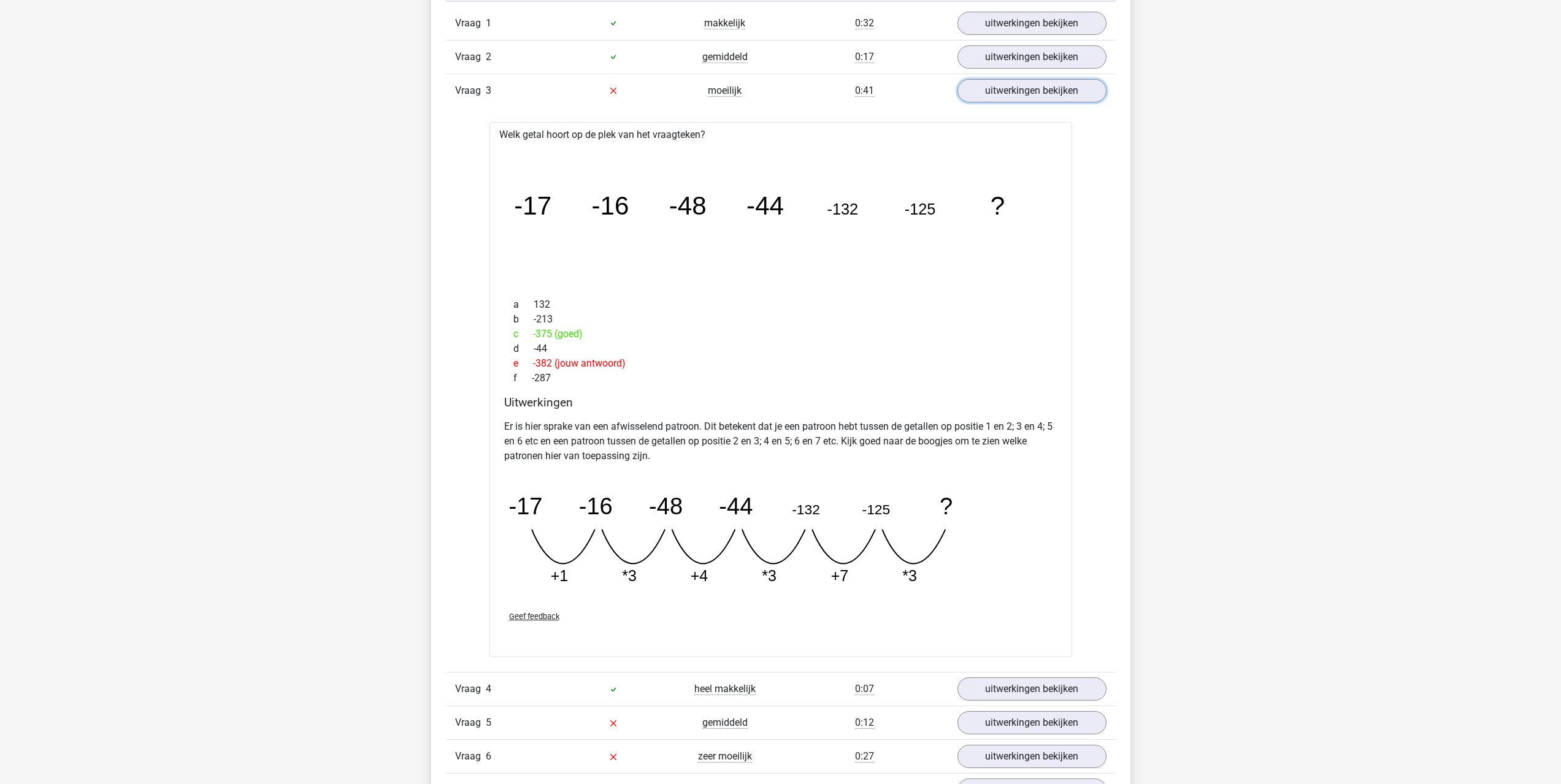
scroll to position [1103, 0]
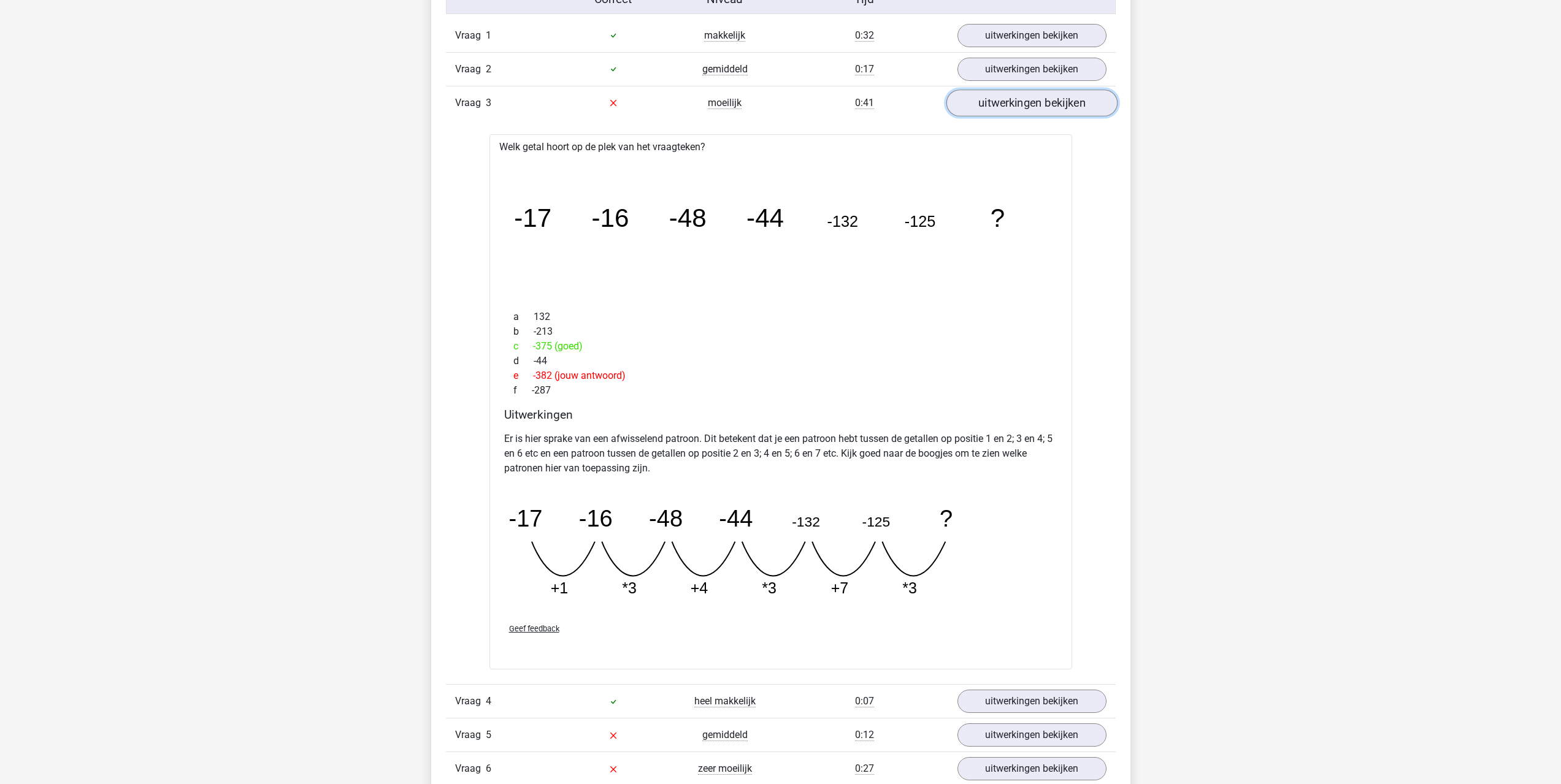
click at [994, 109] on link "uitwerkingen bekijken" at bounding box center [1031, 103] width 171 height 27
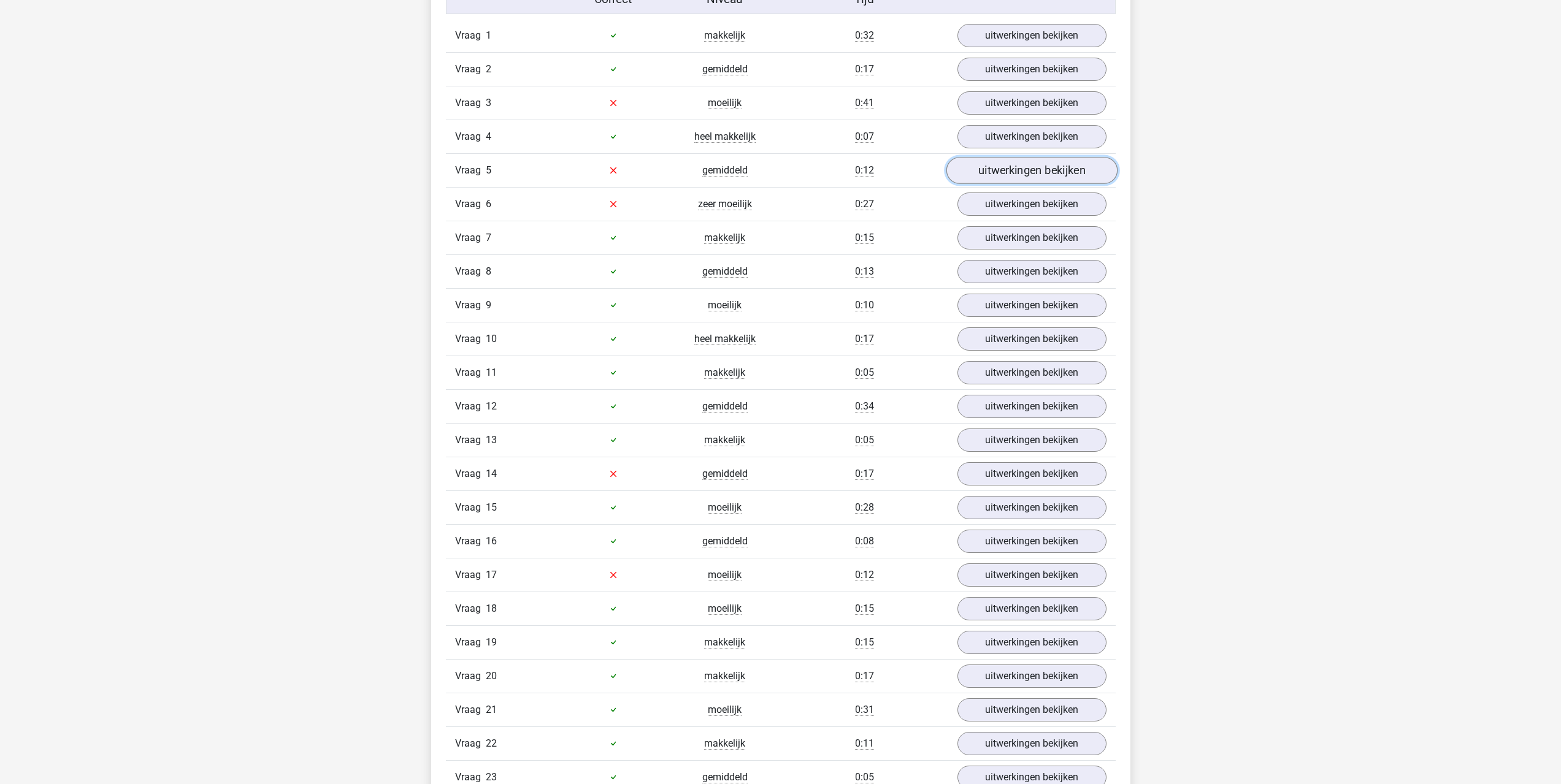
click at [980, 161] on link "uitwerkingen bekijken" at bounding box center [1031, 170] width 171 height 27
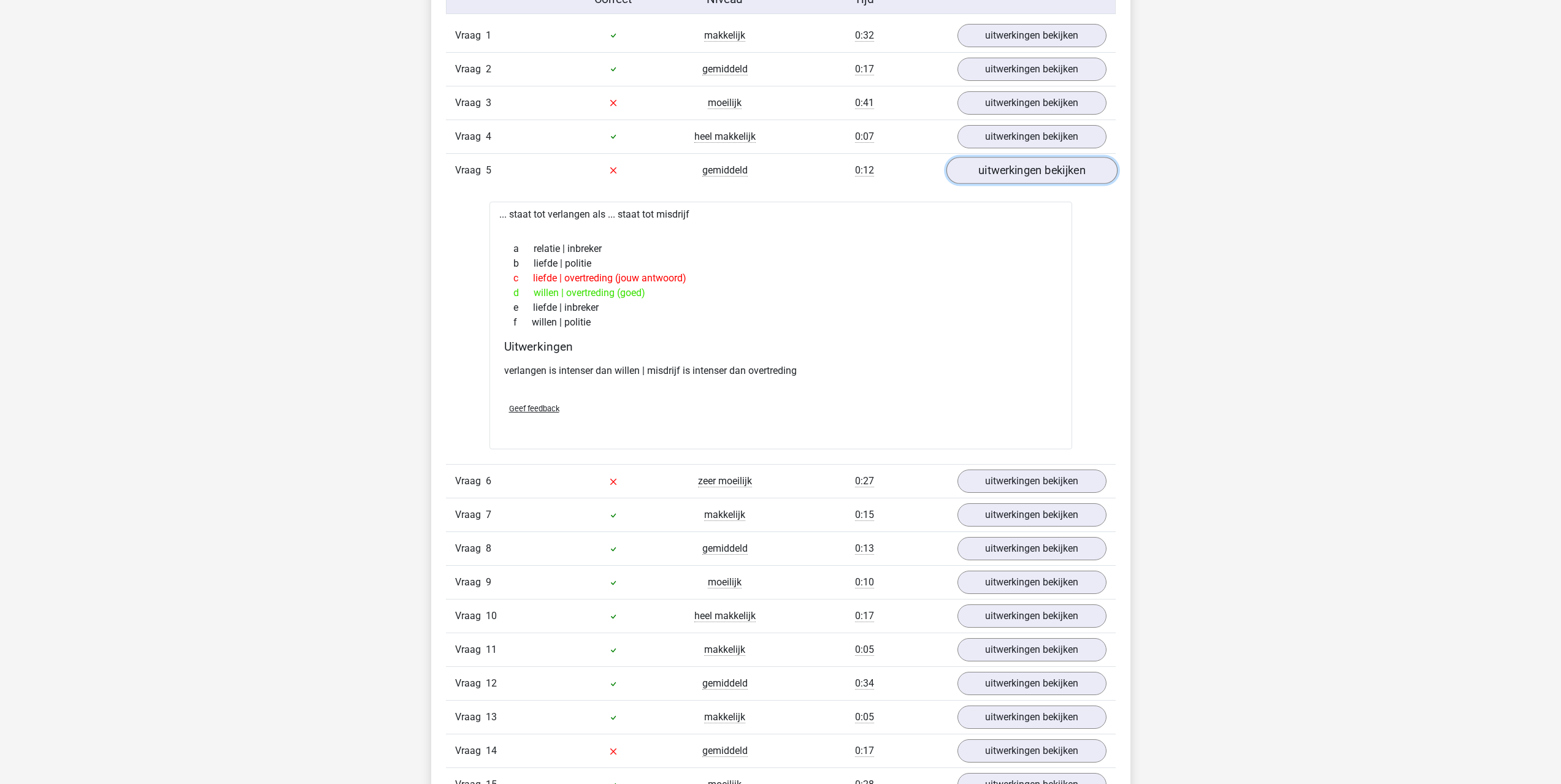
click at [965, 167] on link "uitwerkingen bekijken" at bounding box center [1031, 170] width 171 height 27
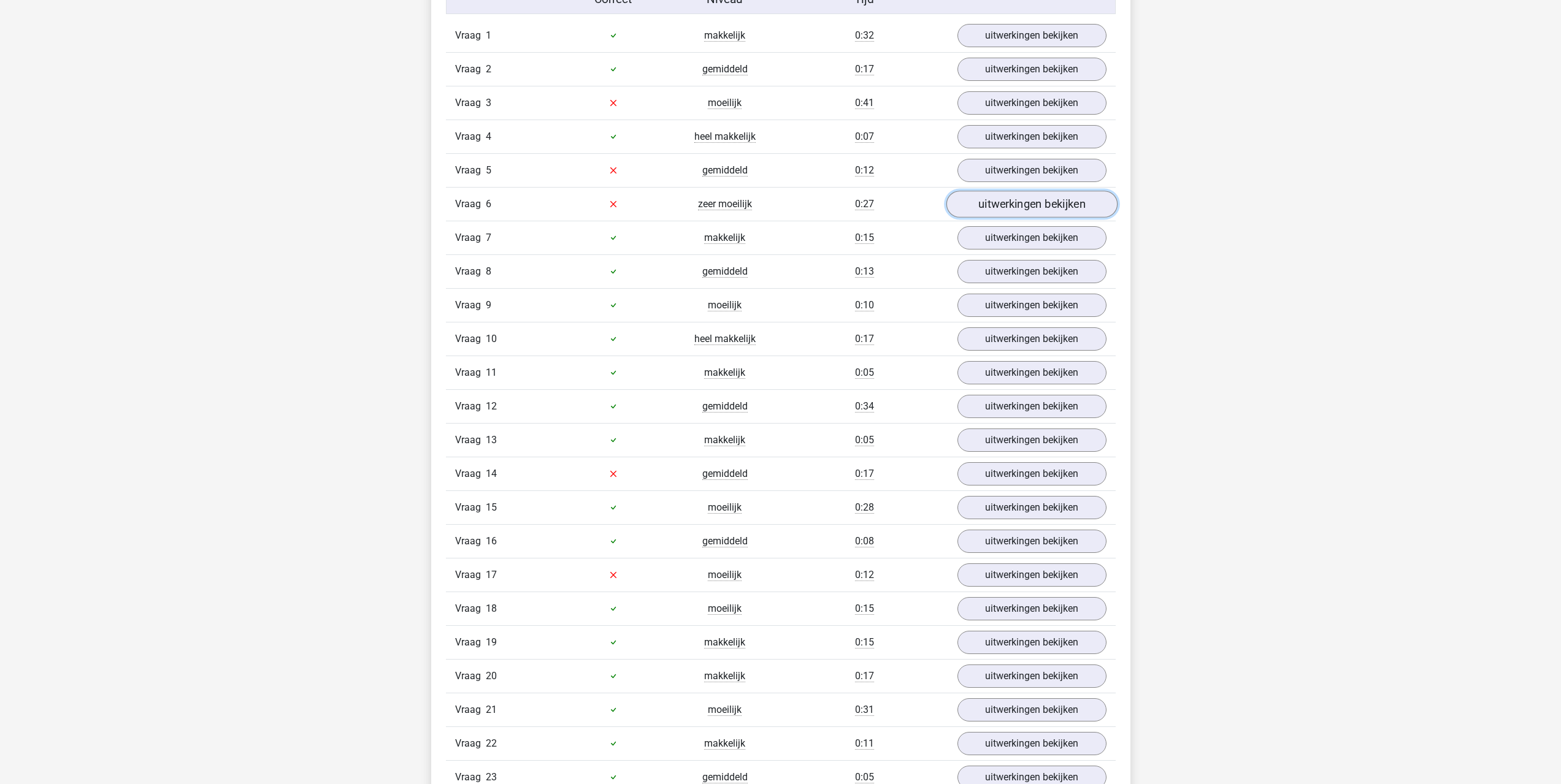
click at [968, 203] on link "uitwerkingen bekijken" at bounding box center [1031, 204] width 171 height 27
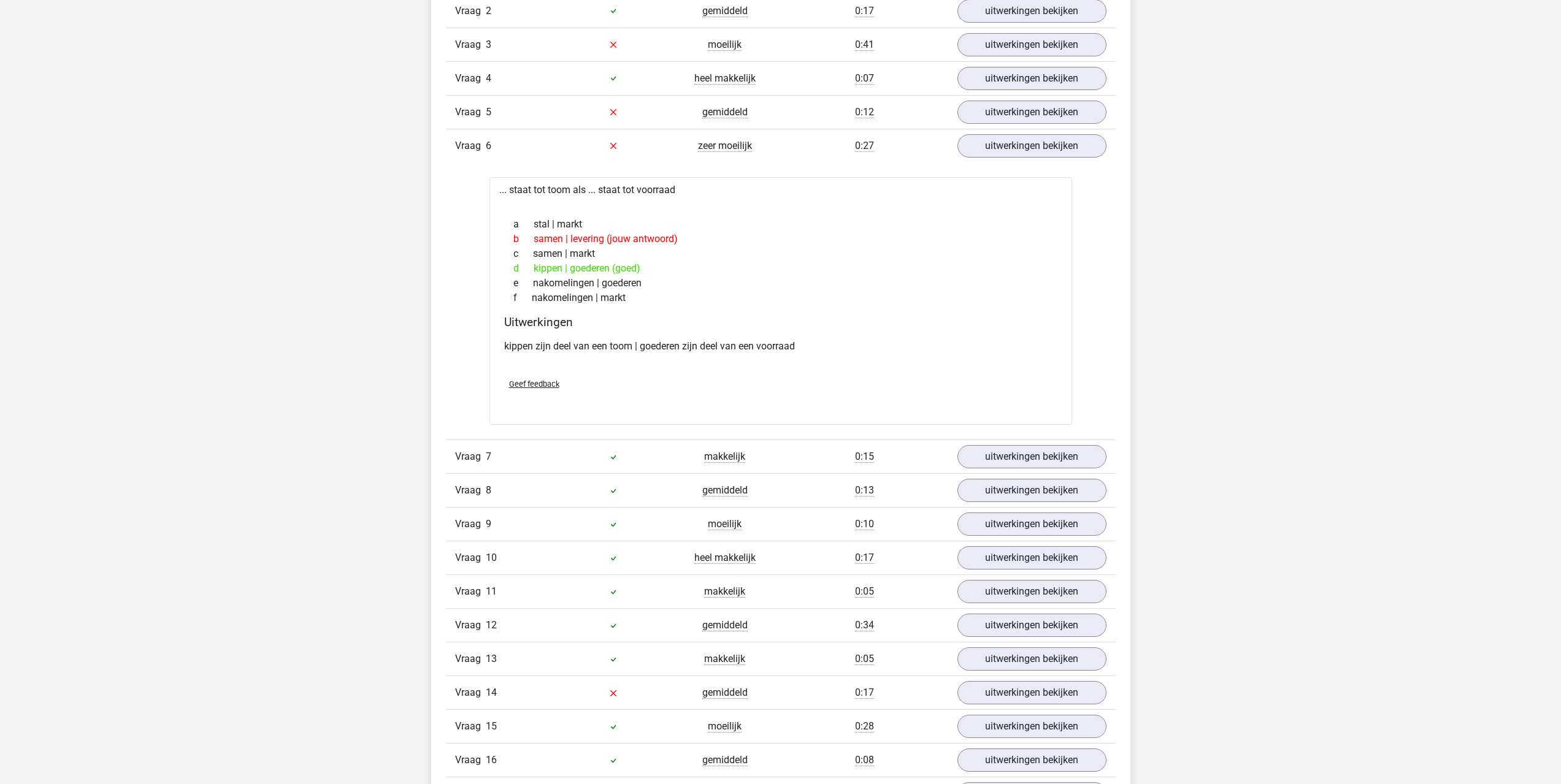
scroll to position [1165, 0]
click at [992, 687] on link "uitwerkingen bekijken" at bounding box center [1031, 689] width 171 height 27
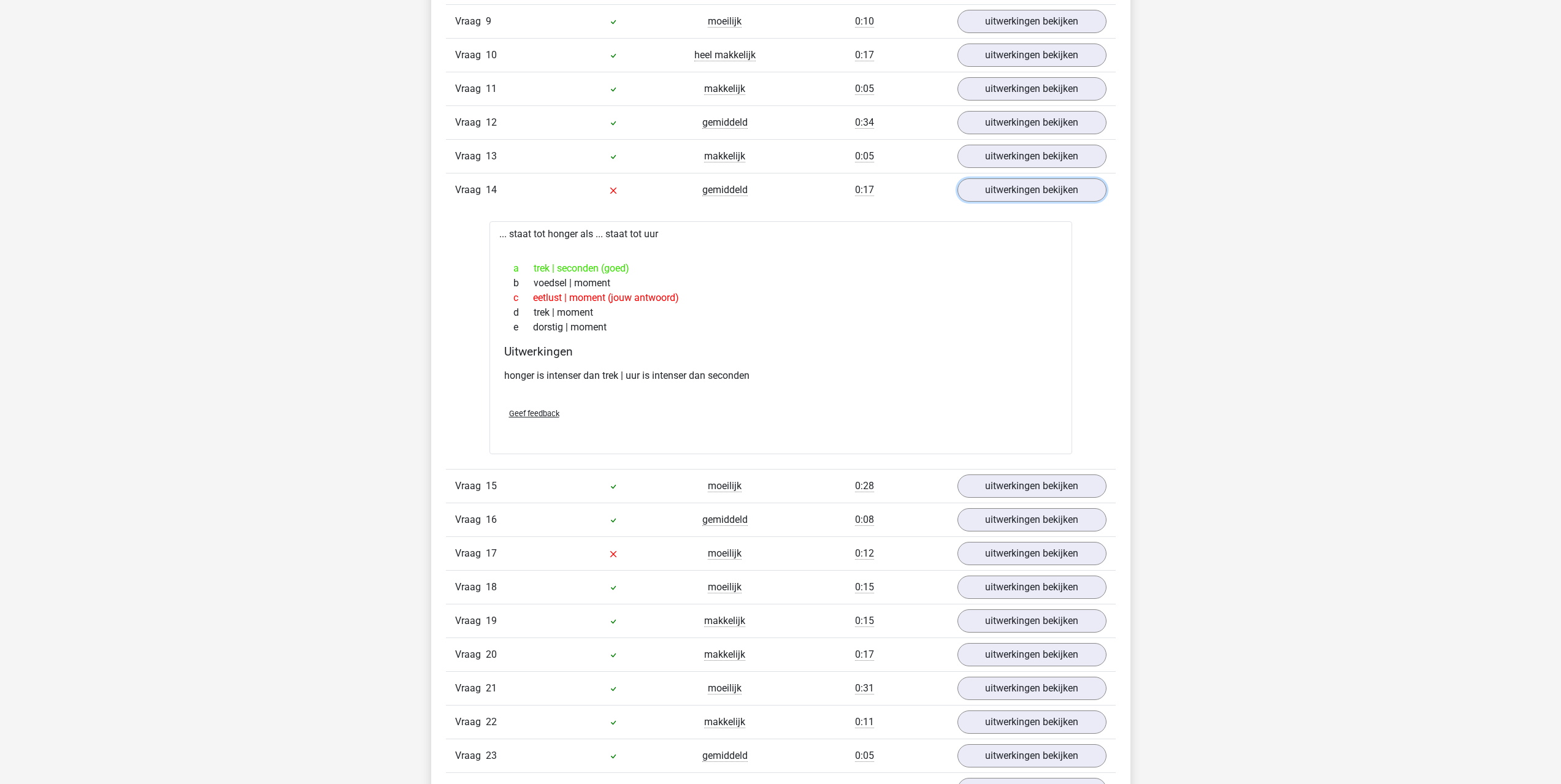
scroll to position [1716, 0]
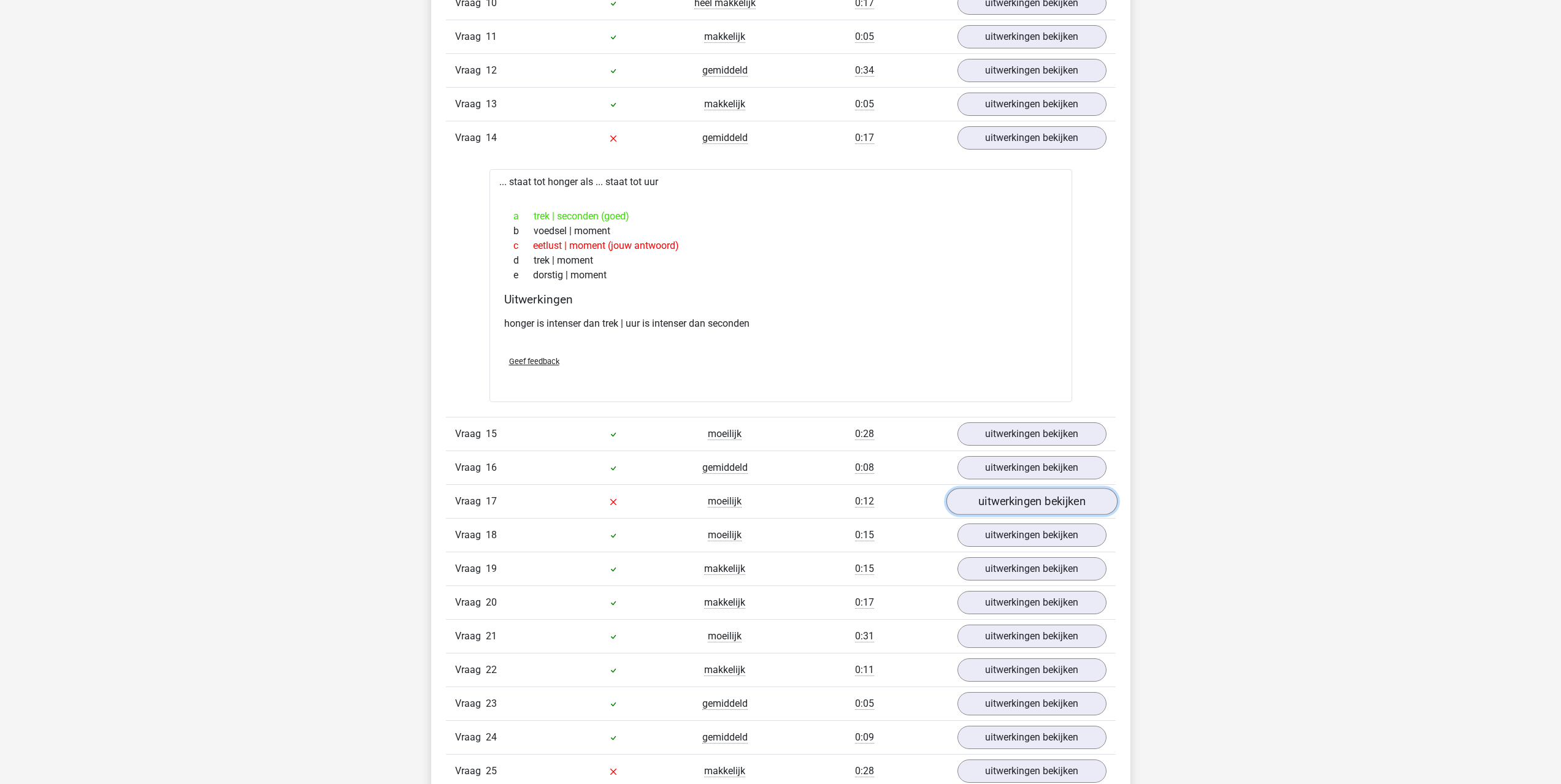
click at [993, 511] on link "uitwerkingen bekijken" at bounding box center [1031, 501] width 171 height 27
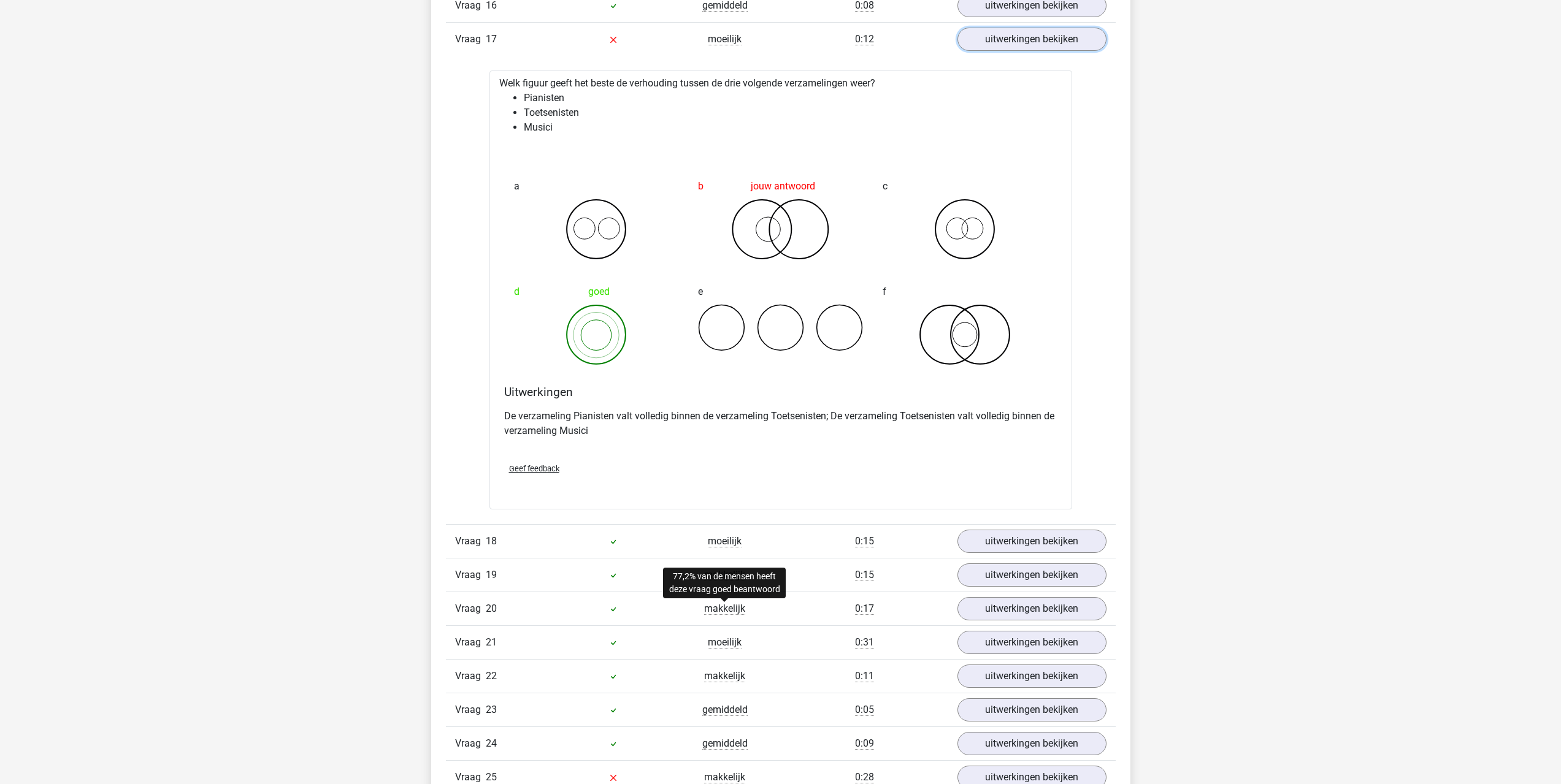
scroll to position [2330, 0]
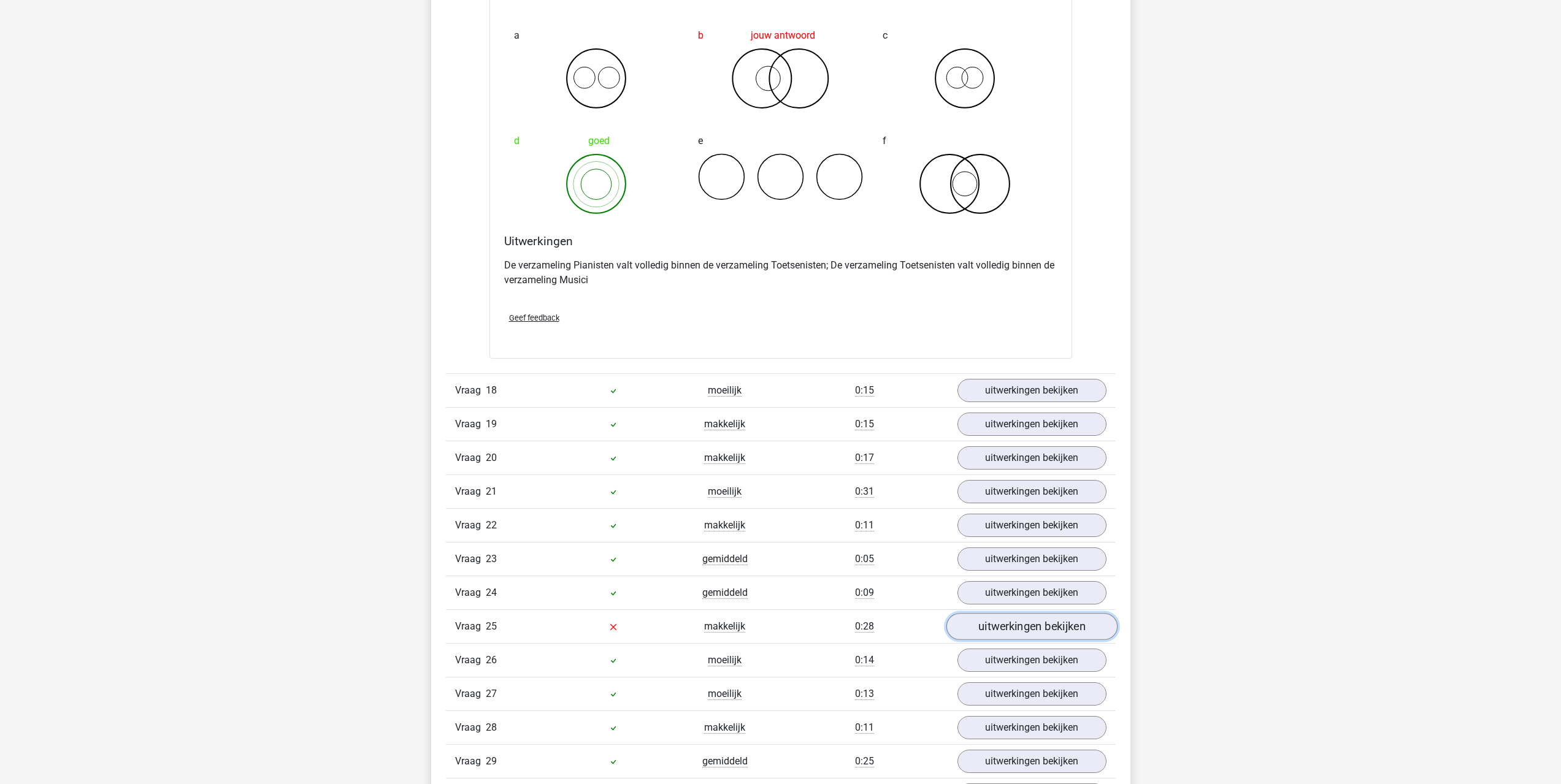
click at [962, 626] on link "uitwerkingen bekijken" at bounding box center [1031, 627] width 171 height 27
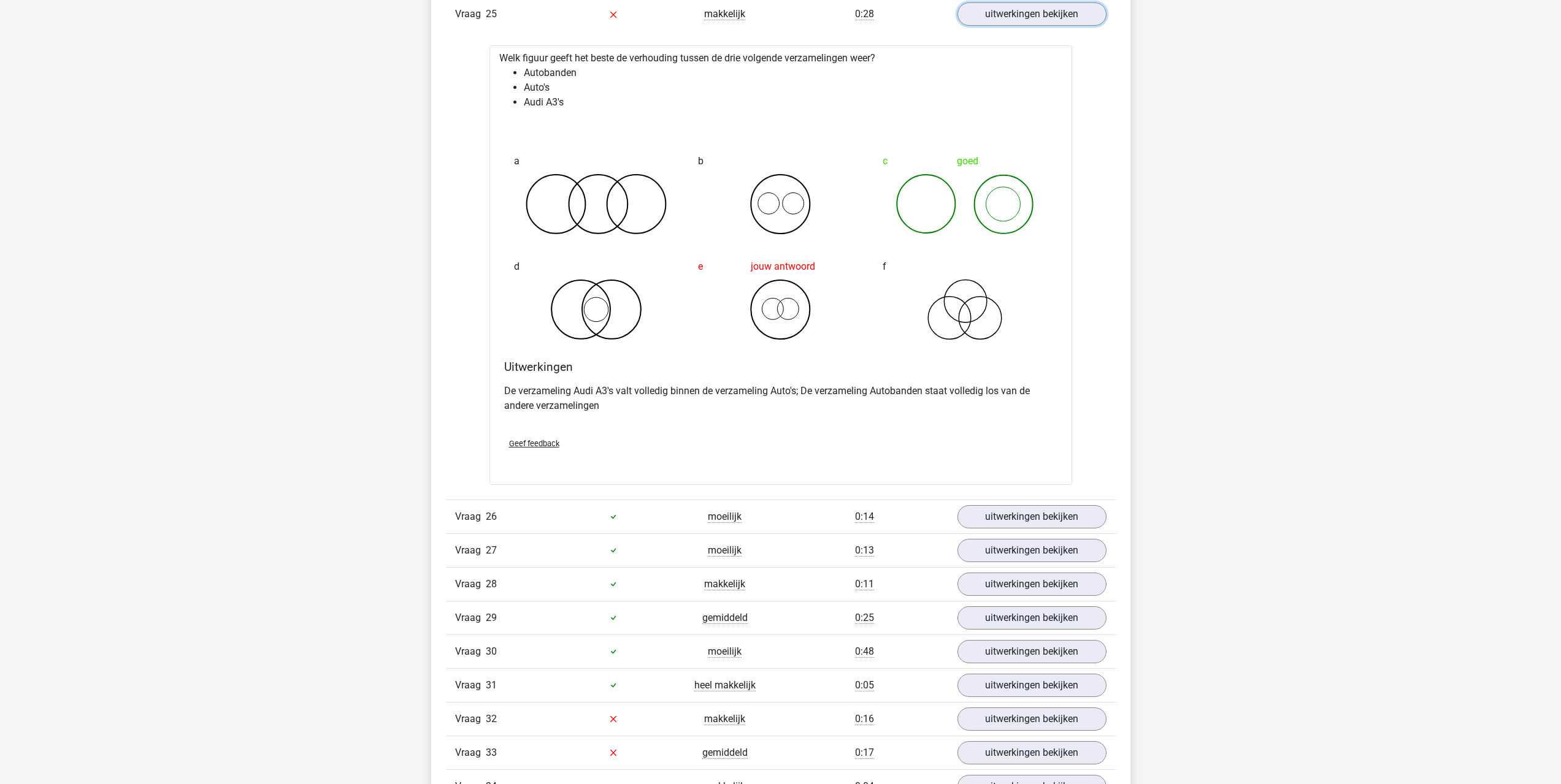
scroll to position [2943, 0]
click at [979, 720] on link "uitwerkingen bekijken" at bounding box center [1031, 718] width 171 height 27
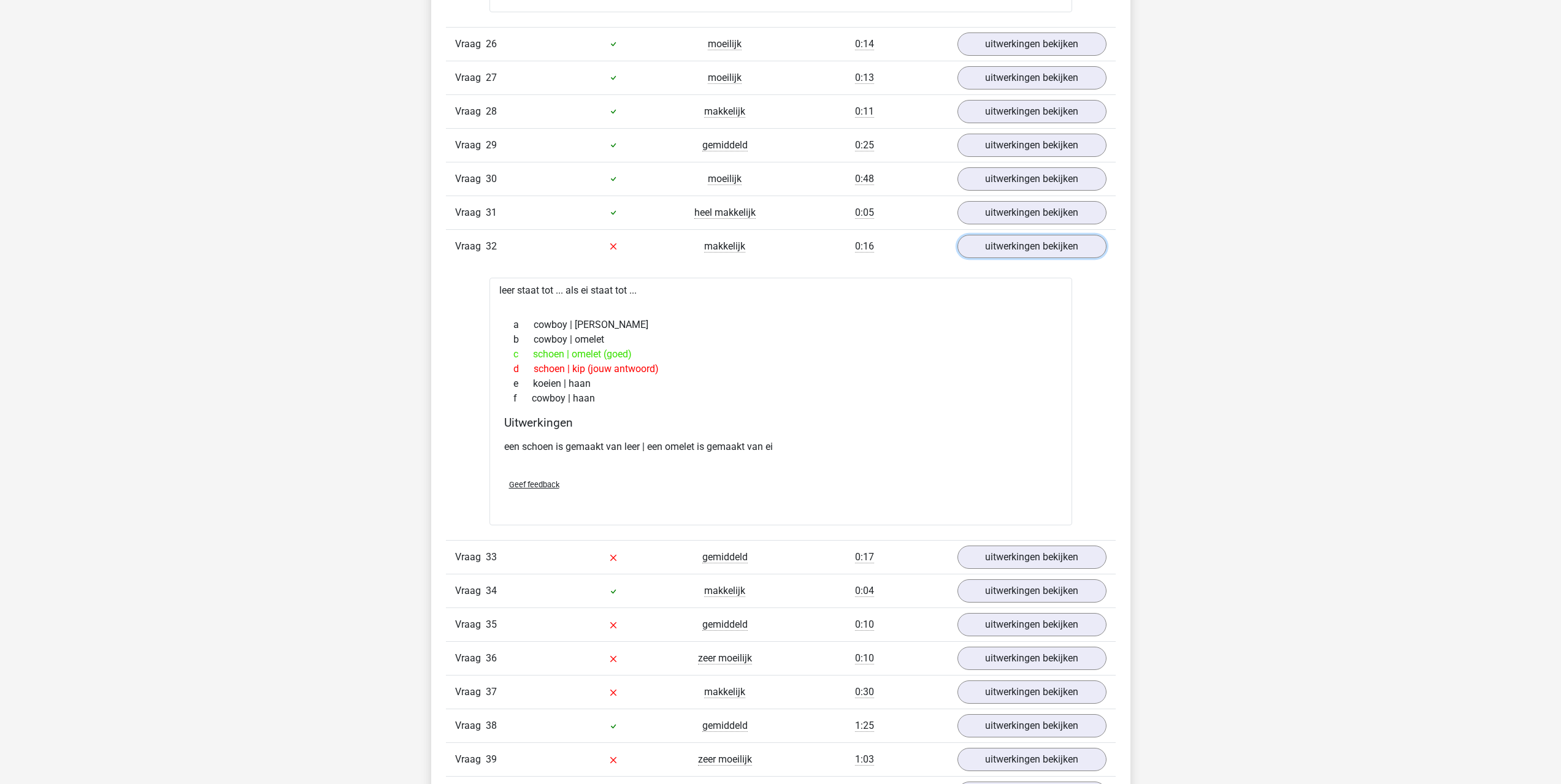
scroll to position [3434, 0]
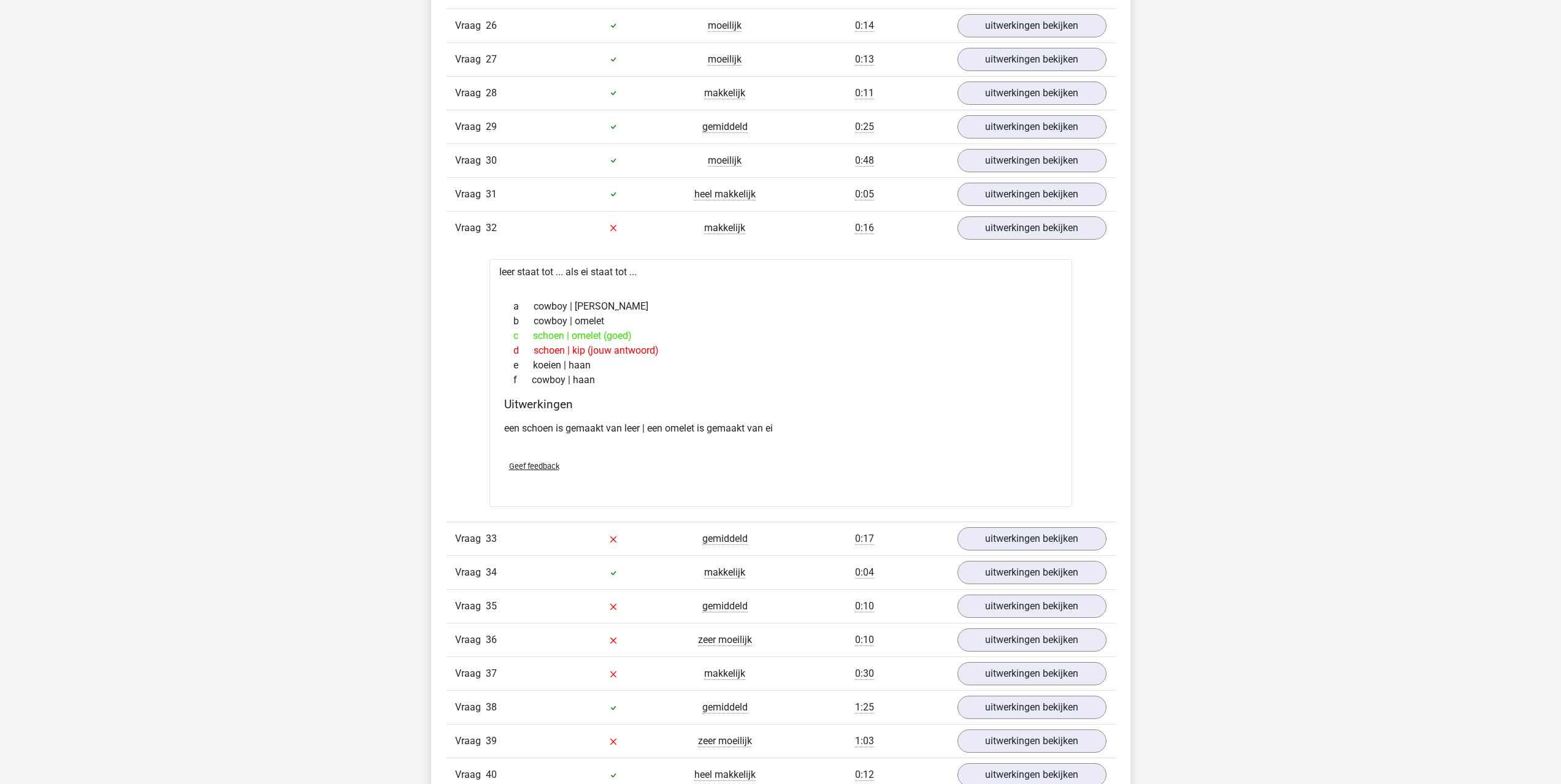
click at [1005, 554] on div "Vraag 33 gemiddeld 0:17 uitwerkingen bekijken" at bounding box center [780, 539] width 669 height 34
click at [971, 538] on link "uitwerkingen bekijken" at bounding box center [1031, 538] width 171 height 27
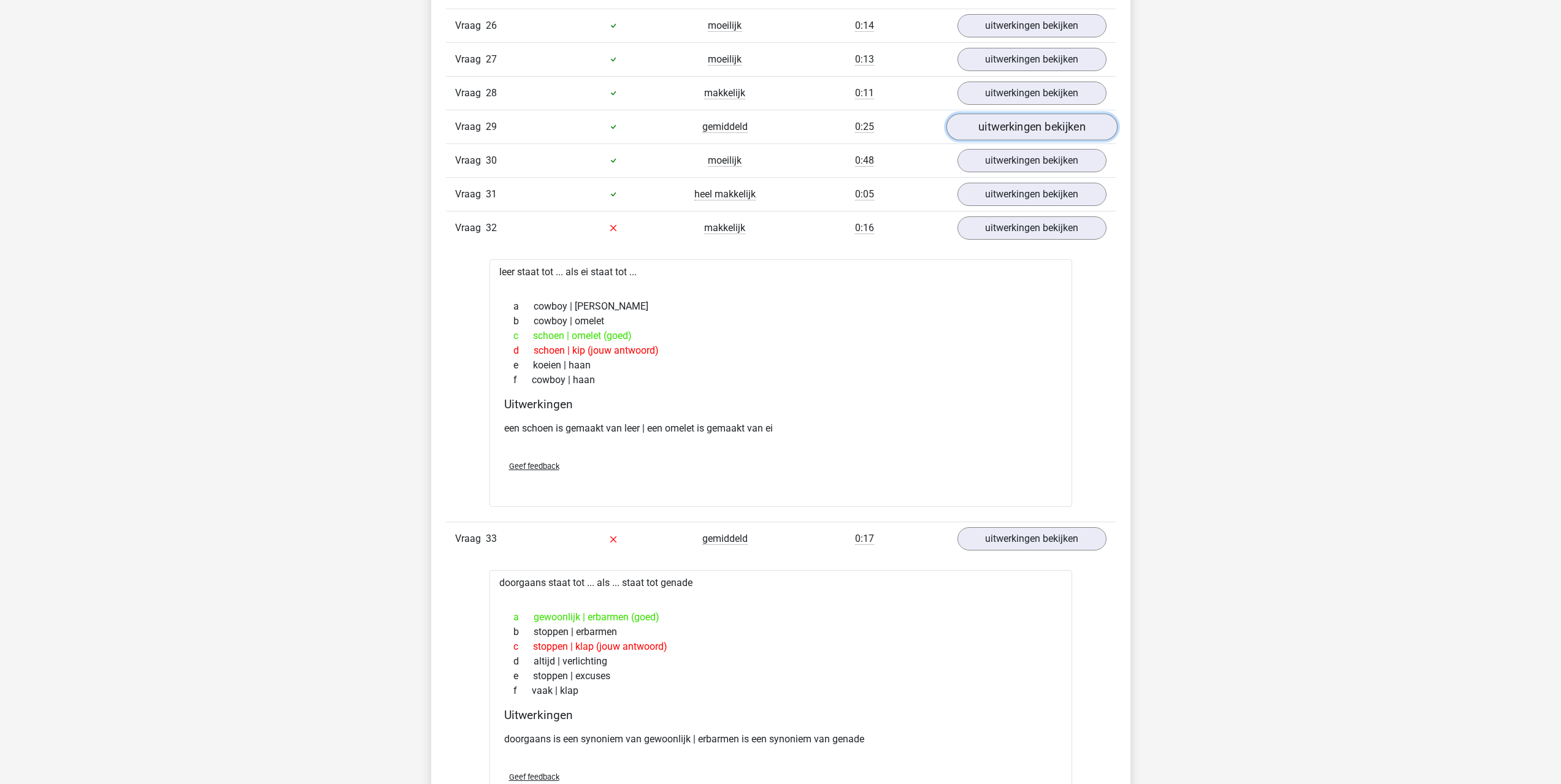
click at [980, 123] on link "uitwerkingen bekijken" at bounding box center [1031, 127] width 171 height 27
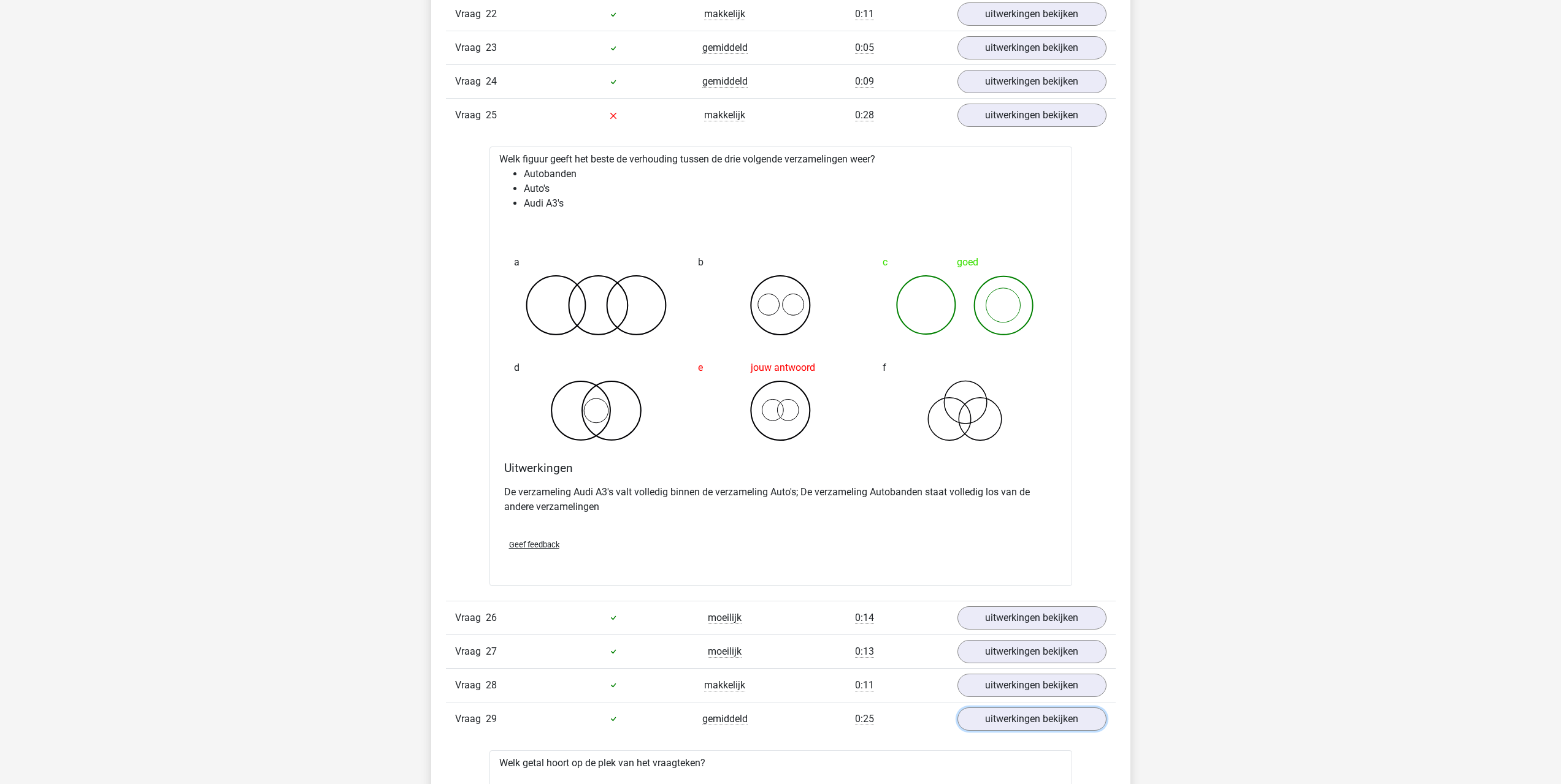
scroll to position [2759, 0]
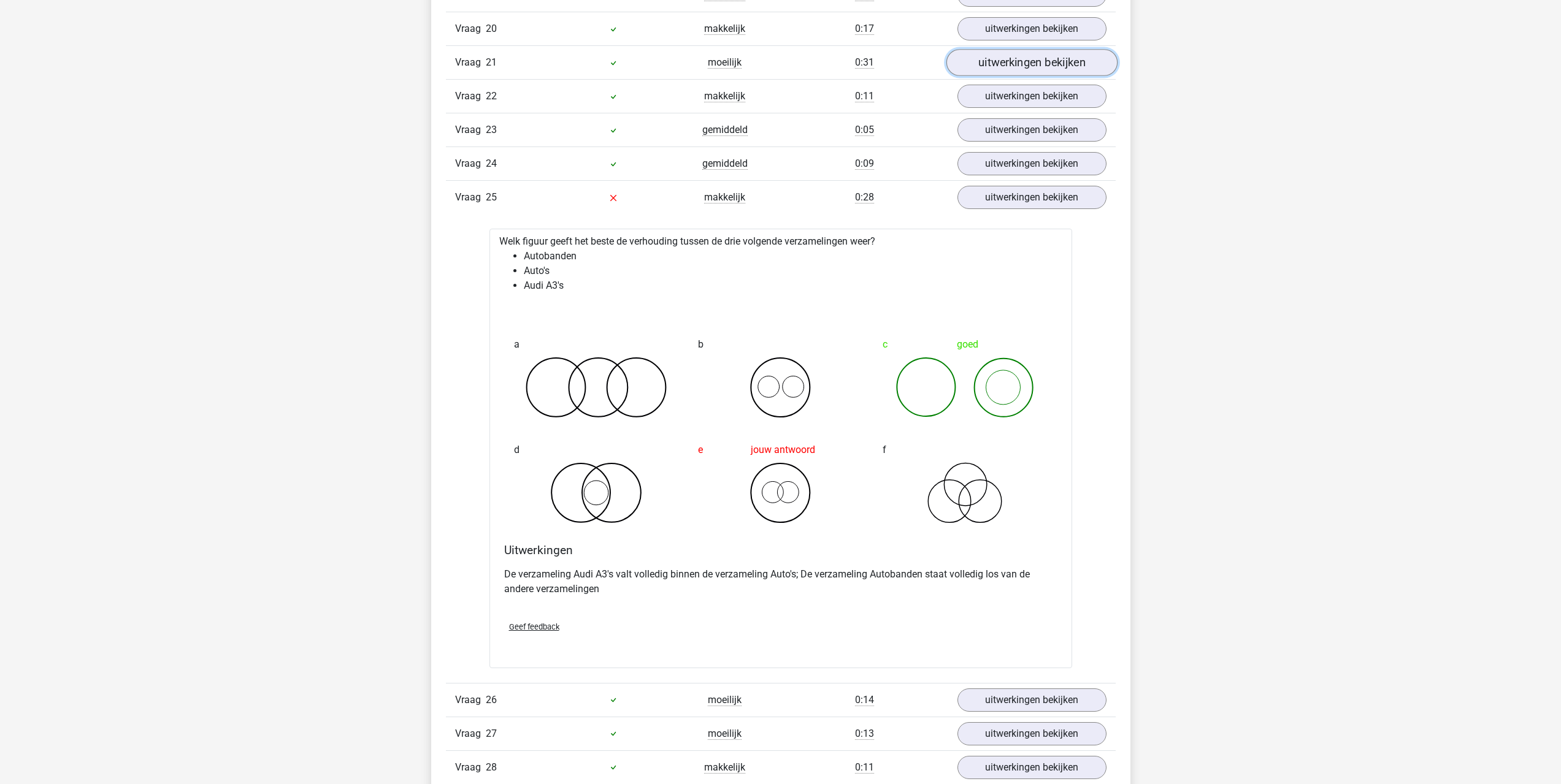
click at [981, 67] on link "uitwerkingen bekijken" at bounding box center [1031, 63] width 171 height 27
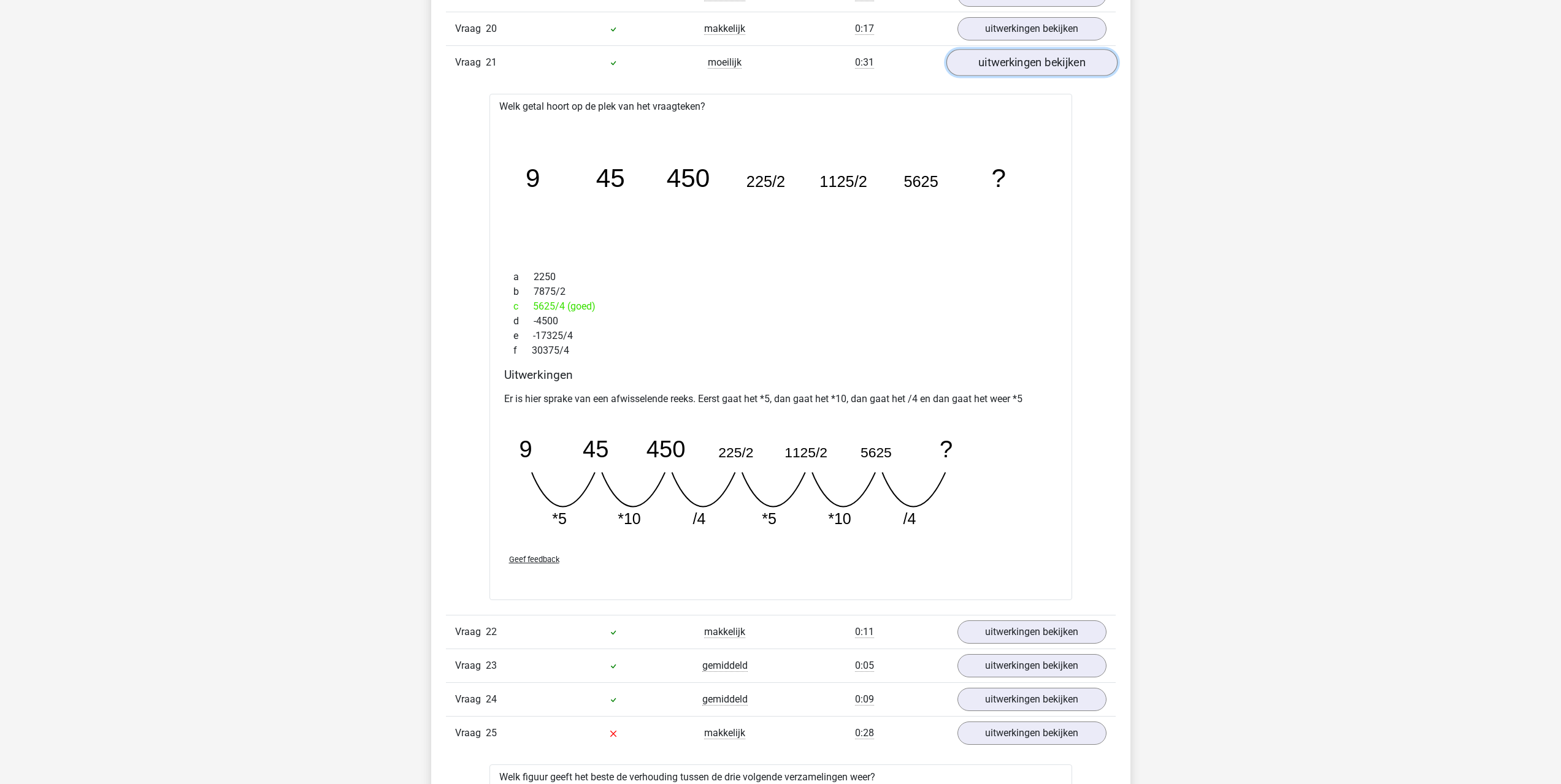
click at [994, 61] on link "uitwerkingen bekijken" at bounding box center [1031, 63] width 171 height 27
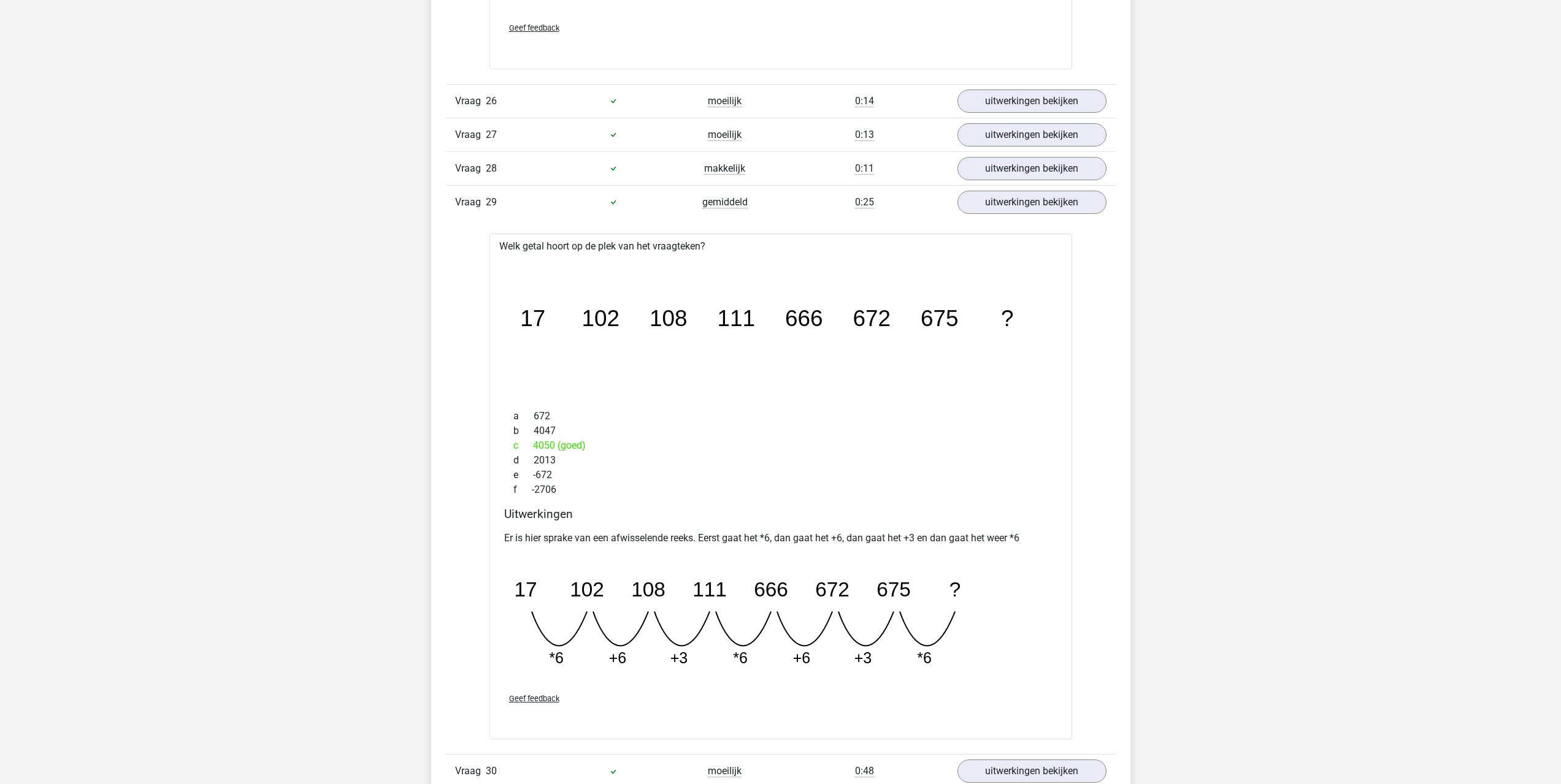
scroll to position [3372, 0]
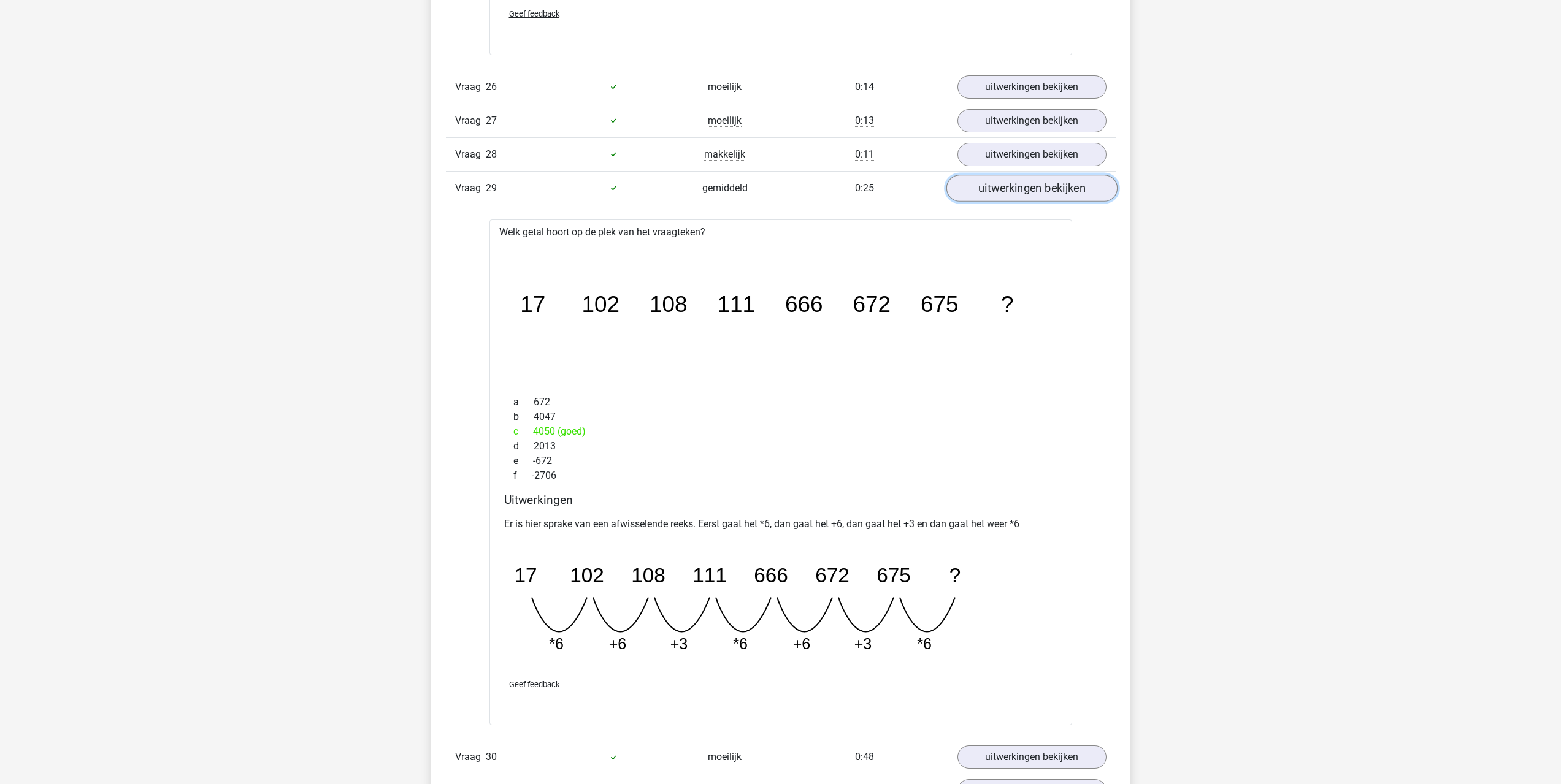
click at [983, 188] on link "uitwerkingen bekijken" at bounding box center [1031, 188] width 171 height 27
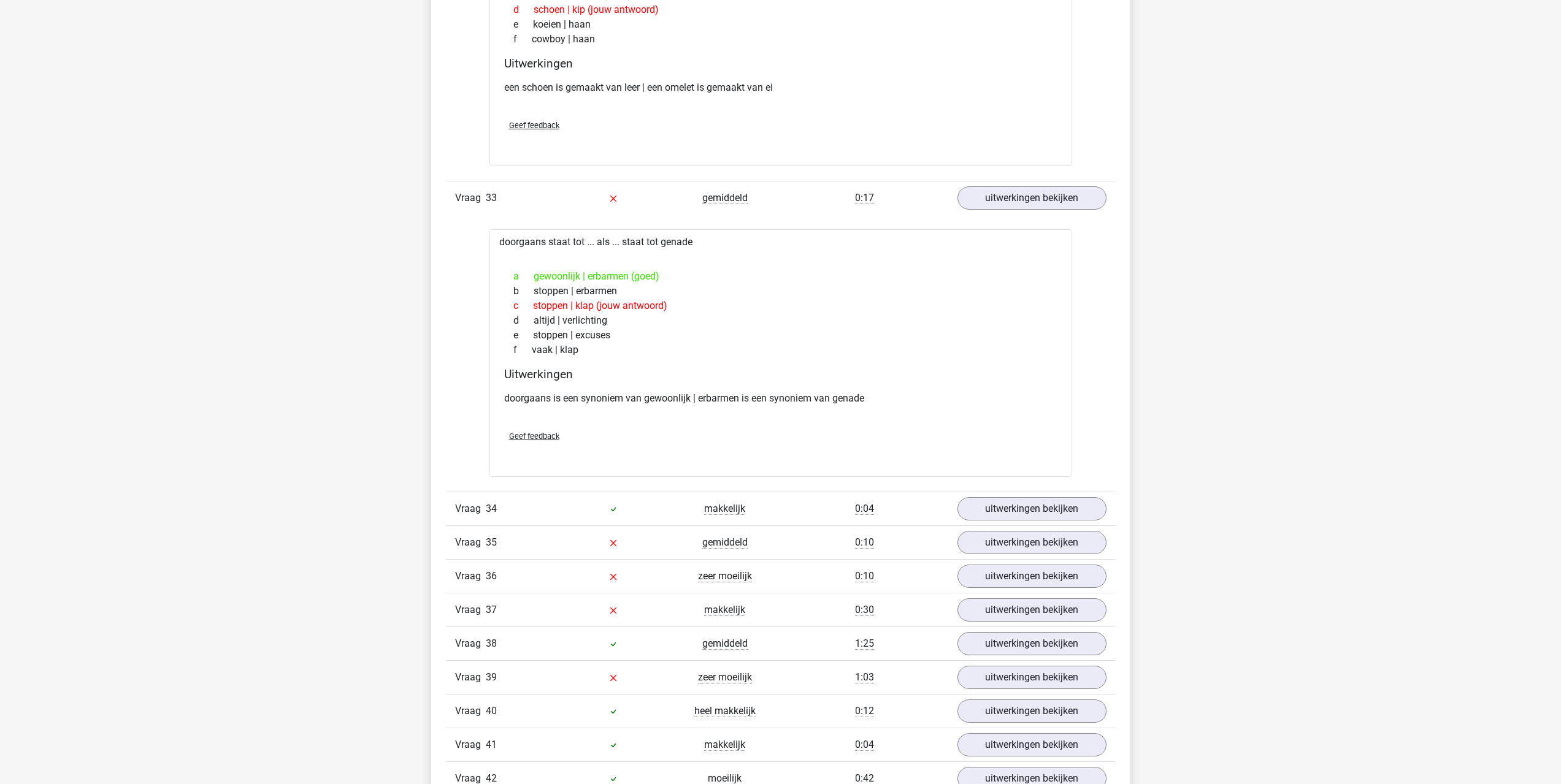
scroll to position [3863, 0]
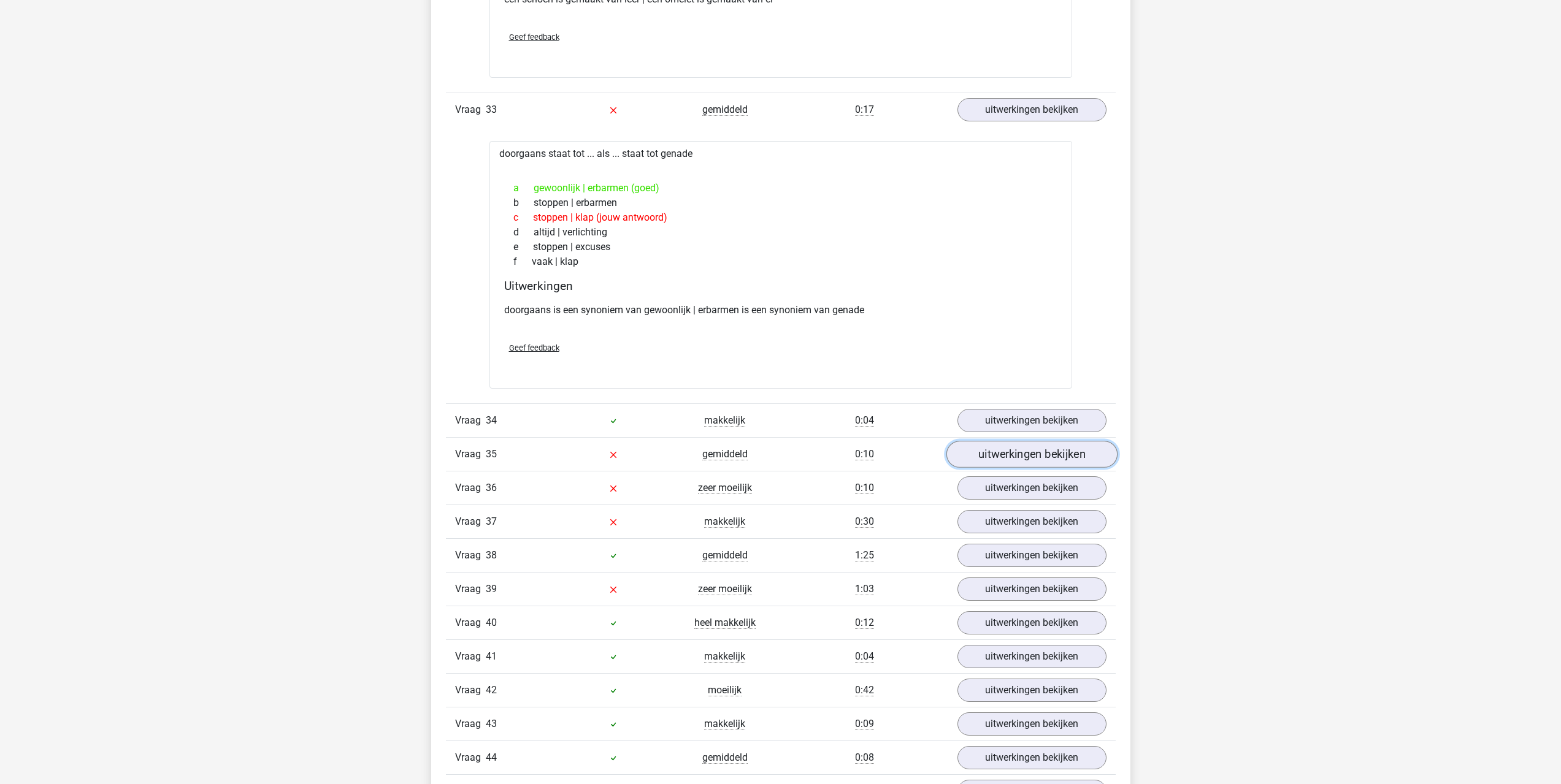
click at [976, 453] on link "uitwerkingen bekijken" at bounding box center [1031, 454] width 171 height 27
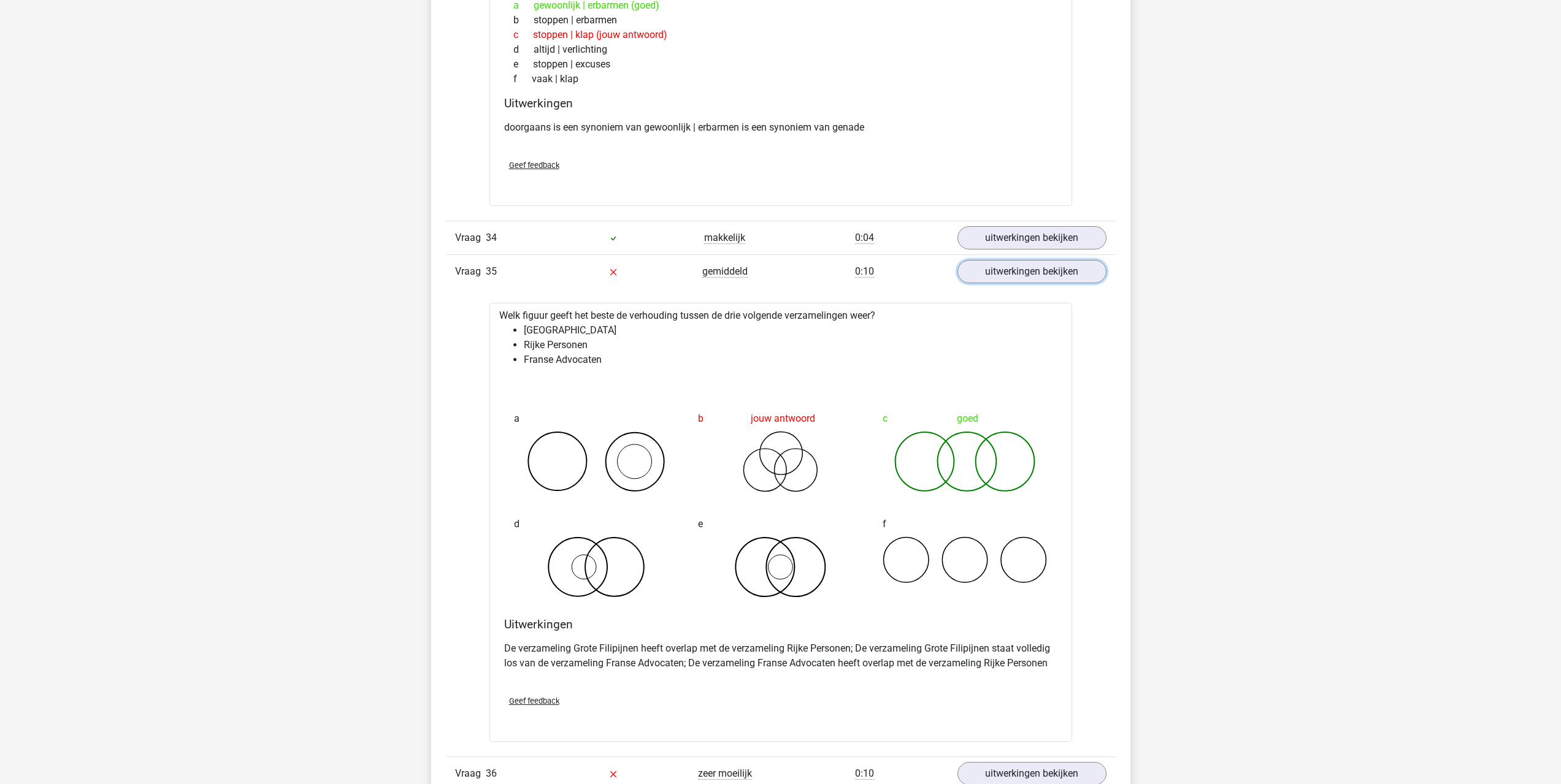
scroll to position [4108, 0]
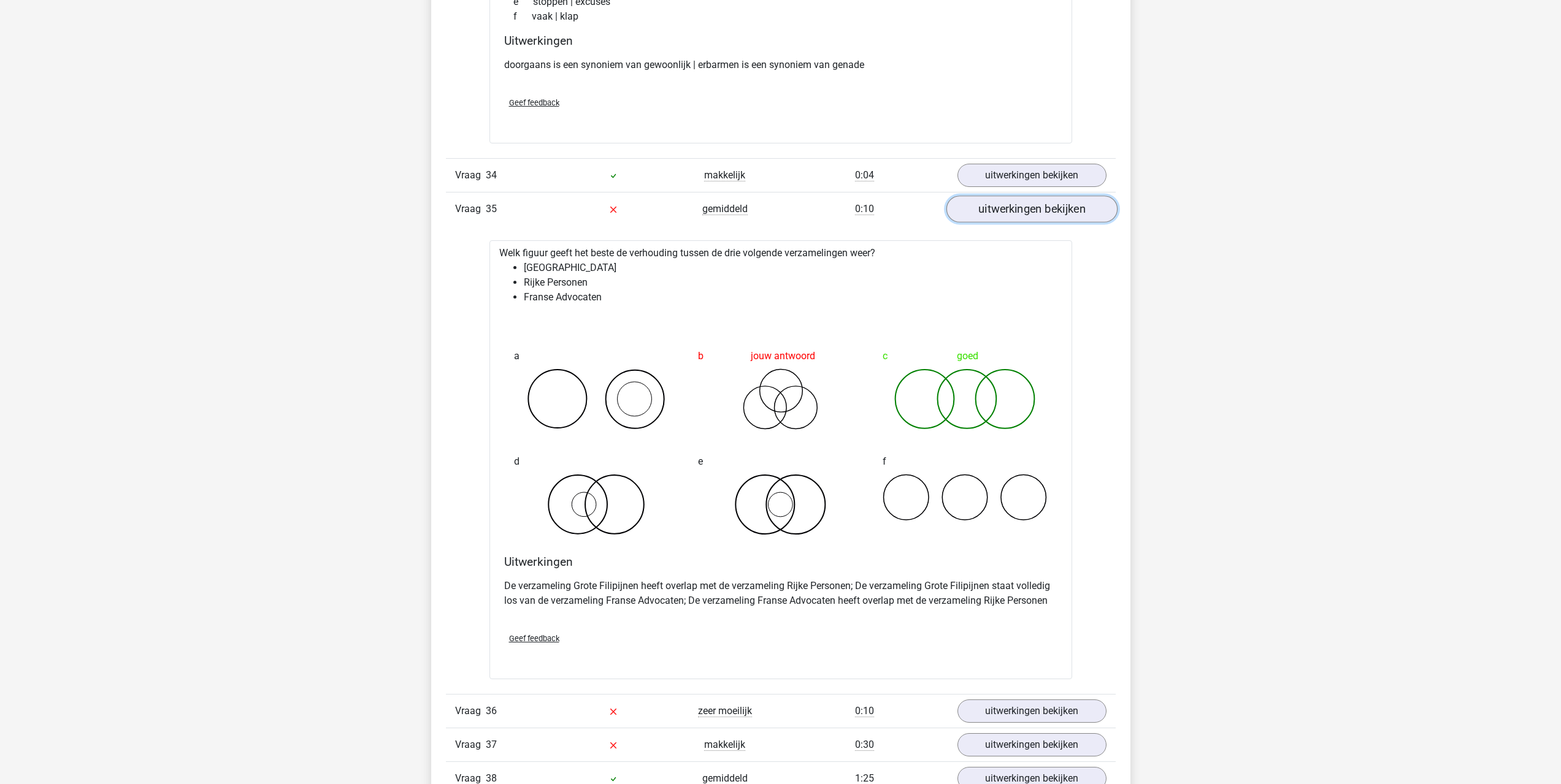
click at [978, 213] on link "uitwerkingen bekijken" at bounding box center [1031, 209] width 171 height 27
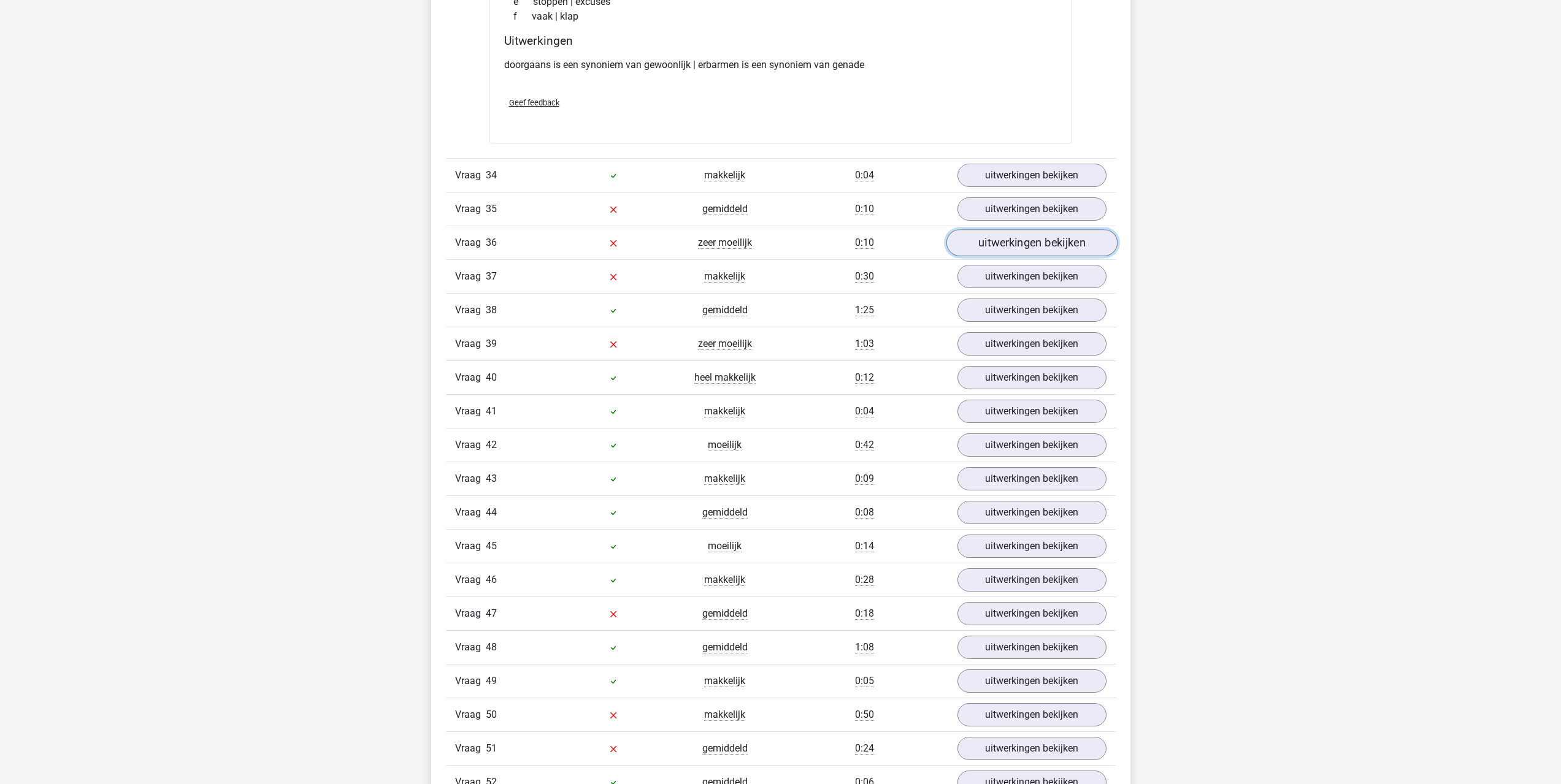
click at [973, 248] on link "uitwerkingen bekijken" at bounding box center [1031, 243] width 171 height 27
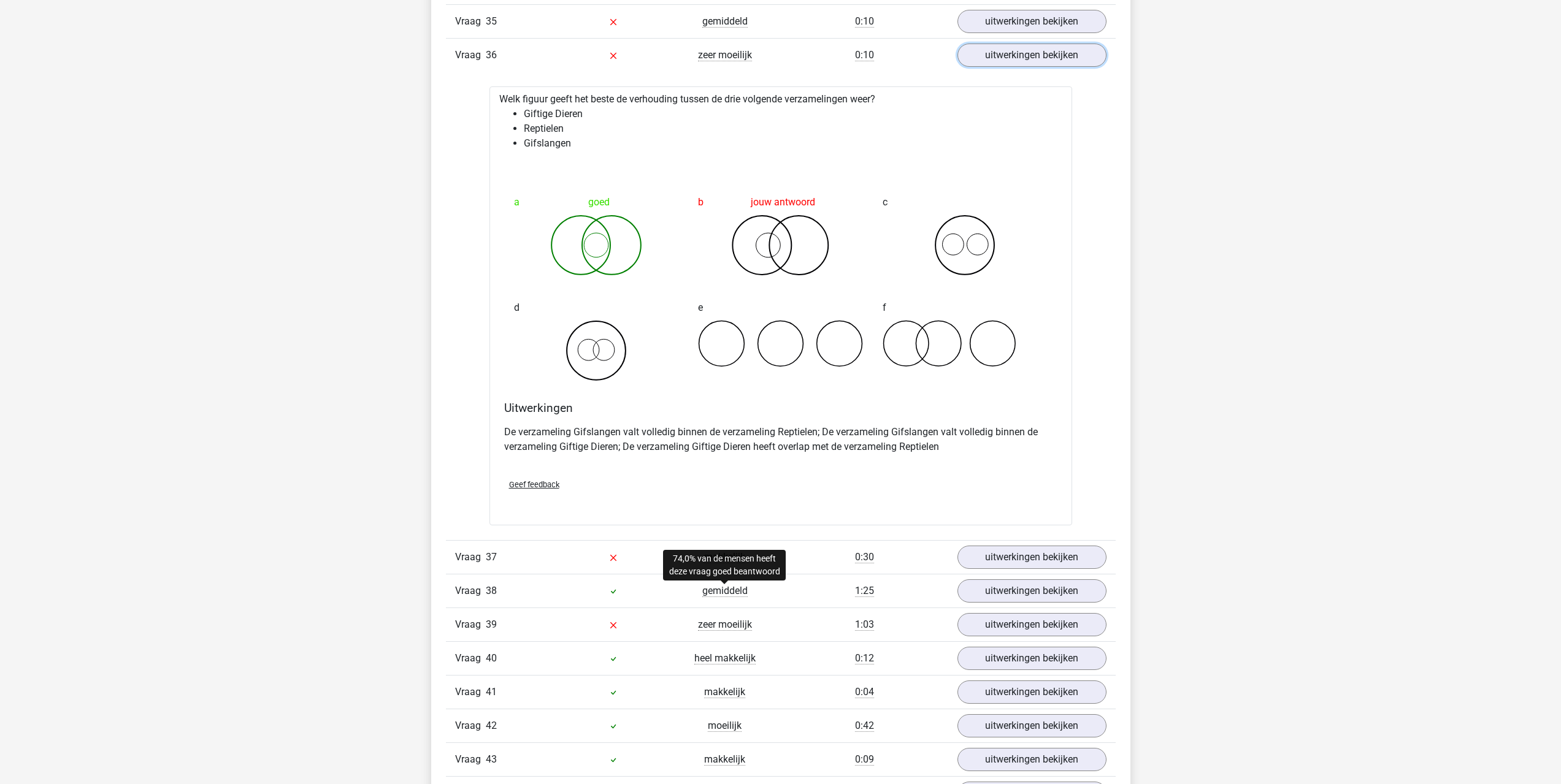
scroll to position [4292, 0]
click at [981, 574] on link "uitwerkingen bekijken" at bounding box center [1031, 561] width 171 height 27
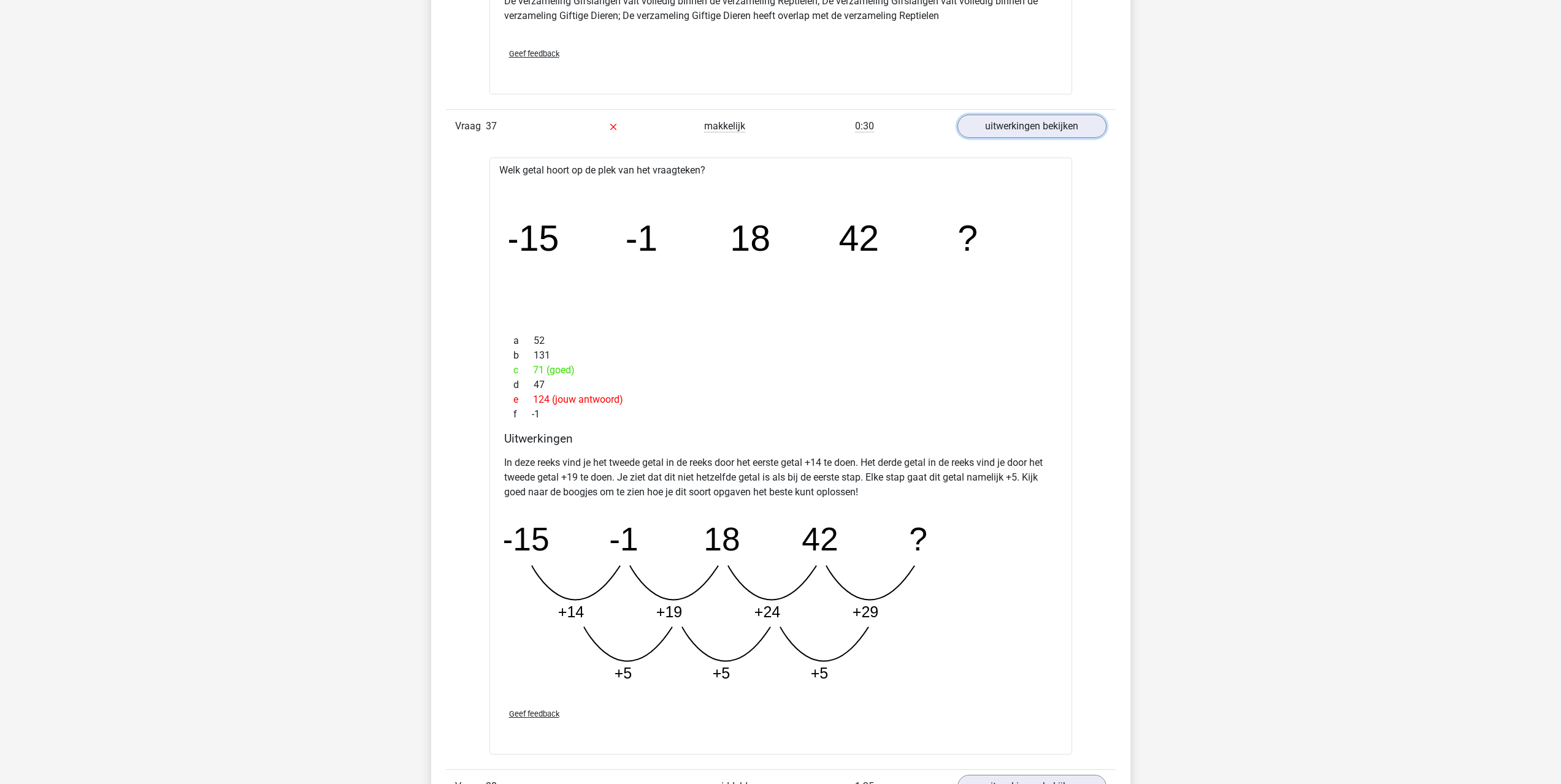
scroll to position [4721, 0]
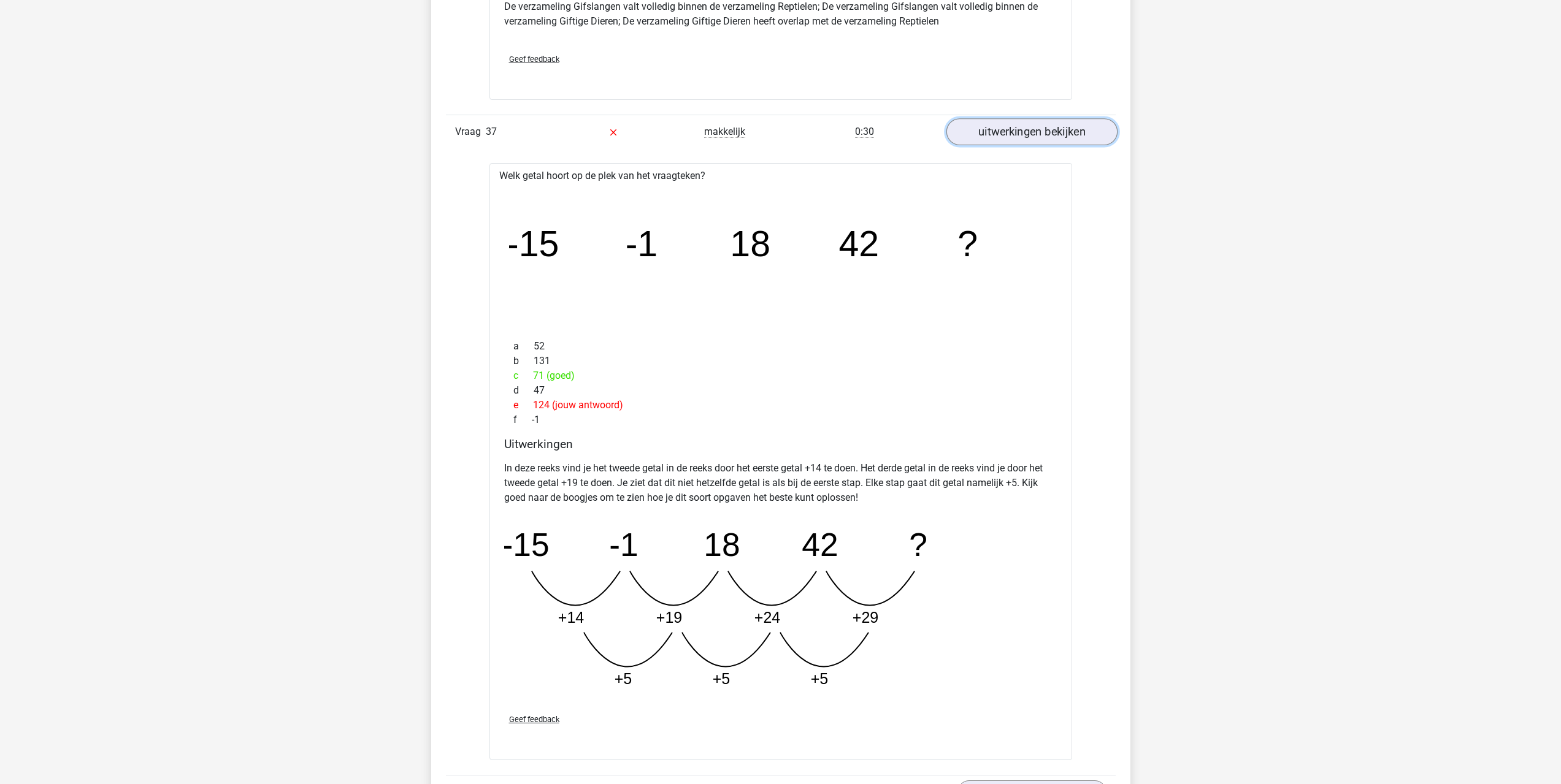
click at [967, 140] on link "uitwerkingen bekijken" at bounding box center [1031, 132] width 171 height 27
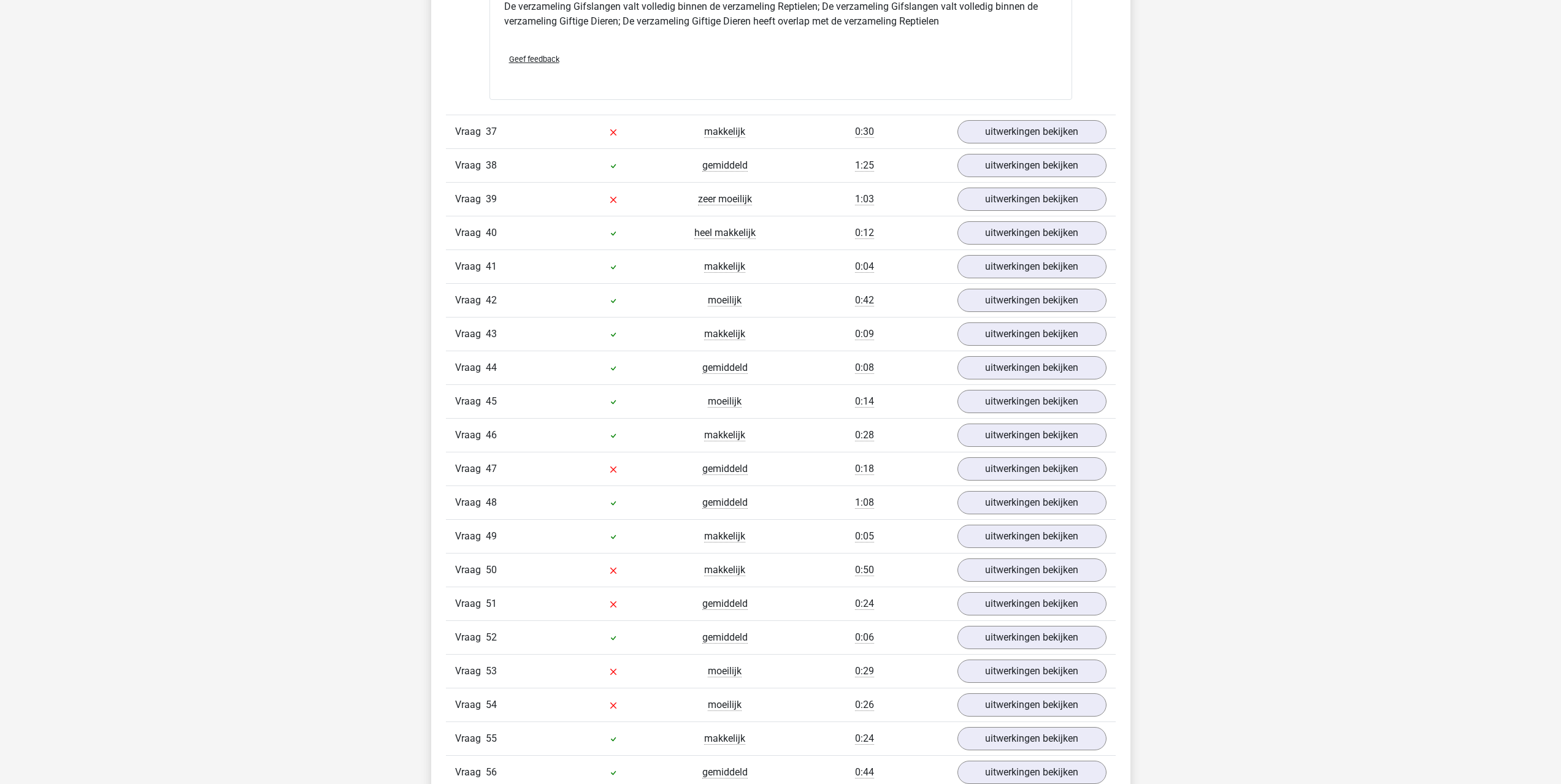
click at [955, 203] on div "uitwerkingen bekijken" at bounding box center [1032, 199] width 167 height 23
click at [958, 203] on div "uitwerkingen bekijken" at bounding box center [1032, 199] width 167 height 23
click at [975, 202] on link "uitwerkingen bekijken" at bounding box center [1031, 199] width 171 height 27
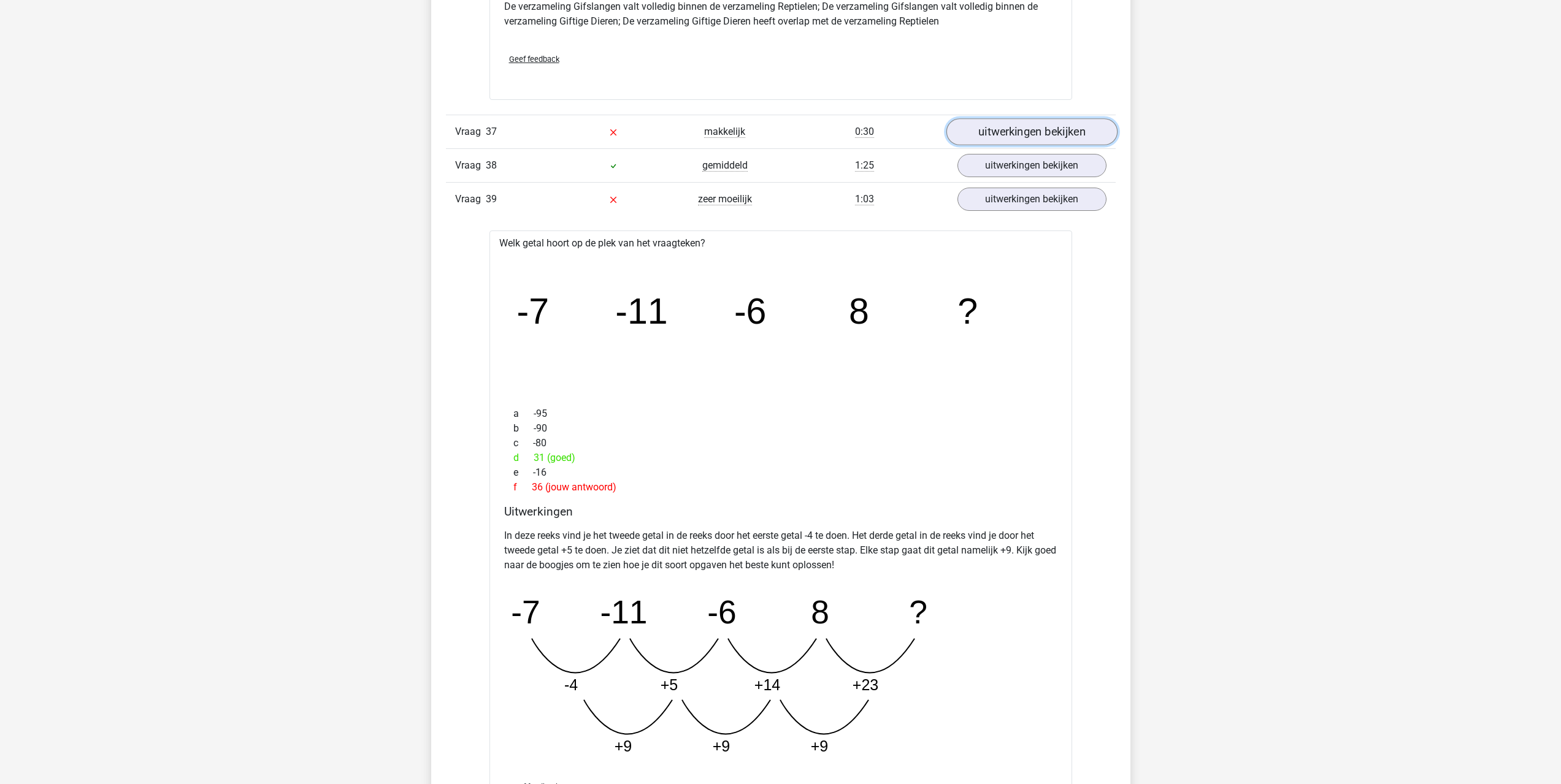
click at [1009, 125] on link "uitwerkingen bekijken" at bounding box center [1031, 132] width 171 height 27
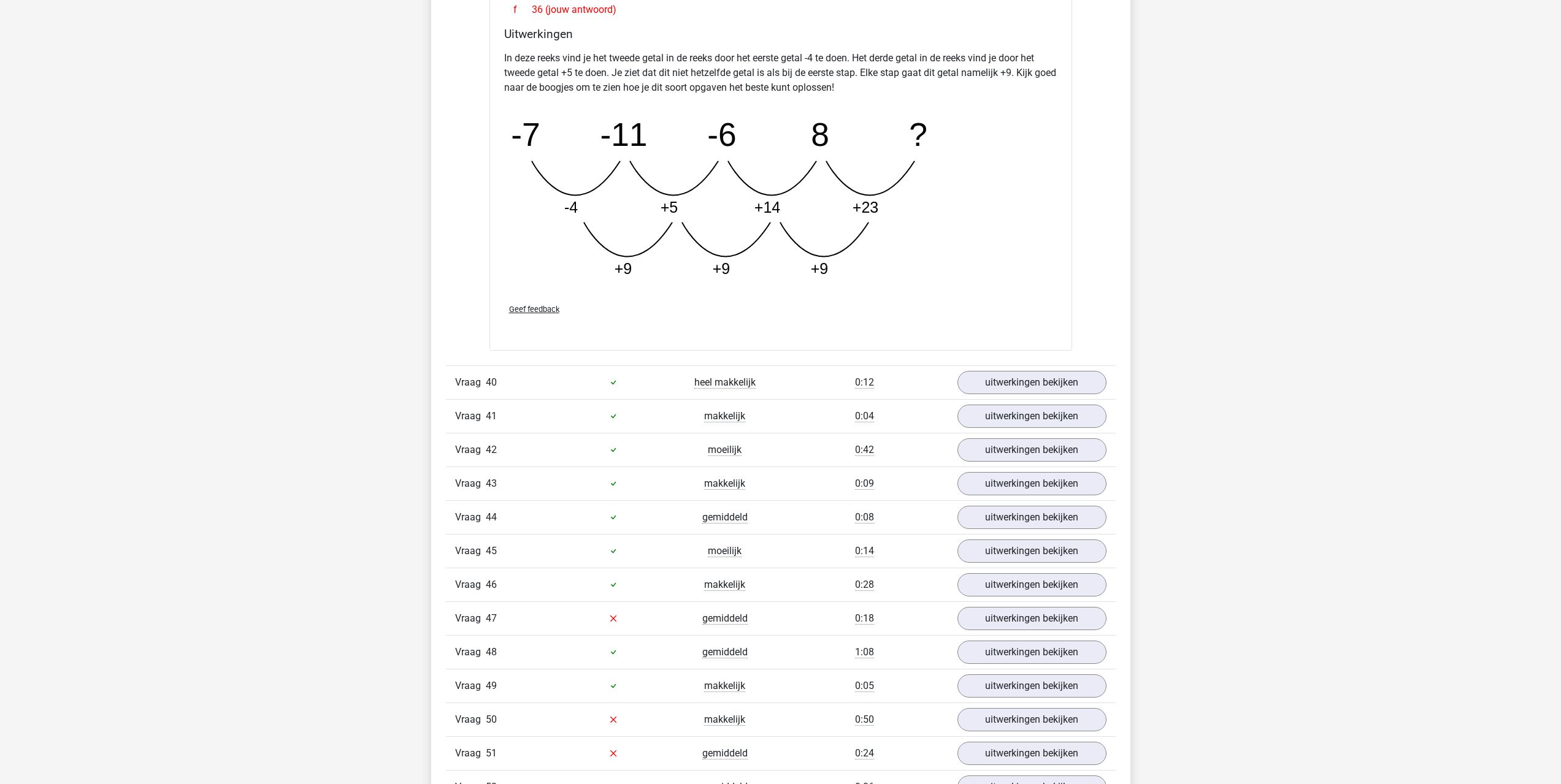
scroll to position [5886, 0]
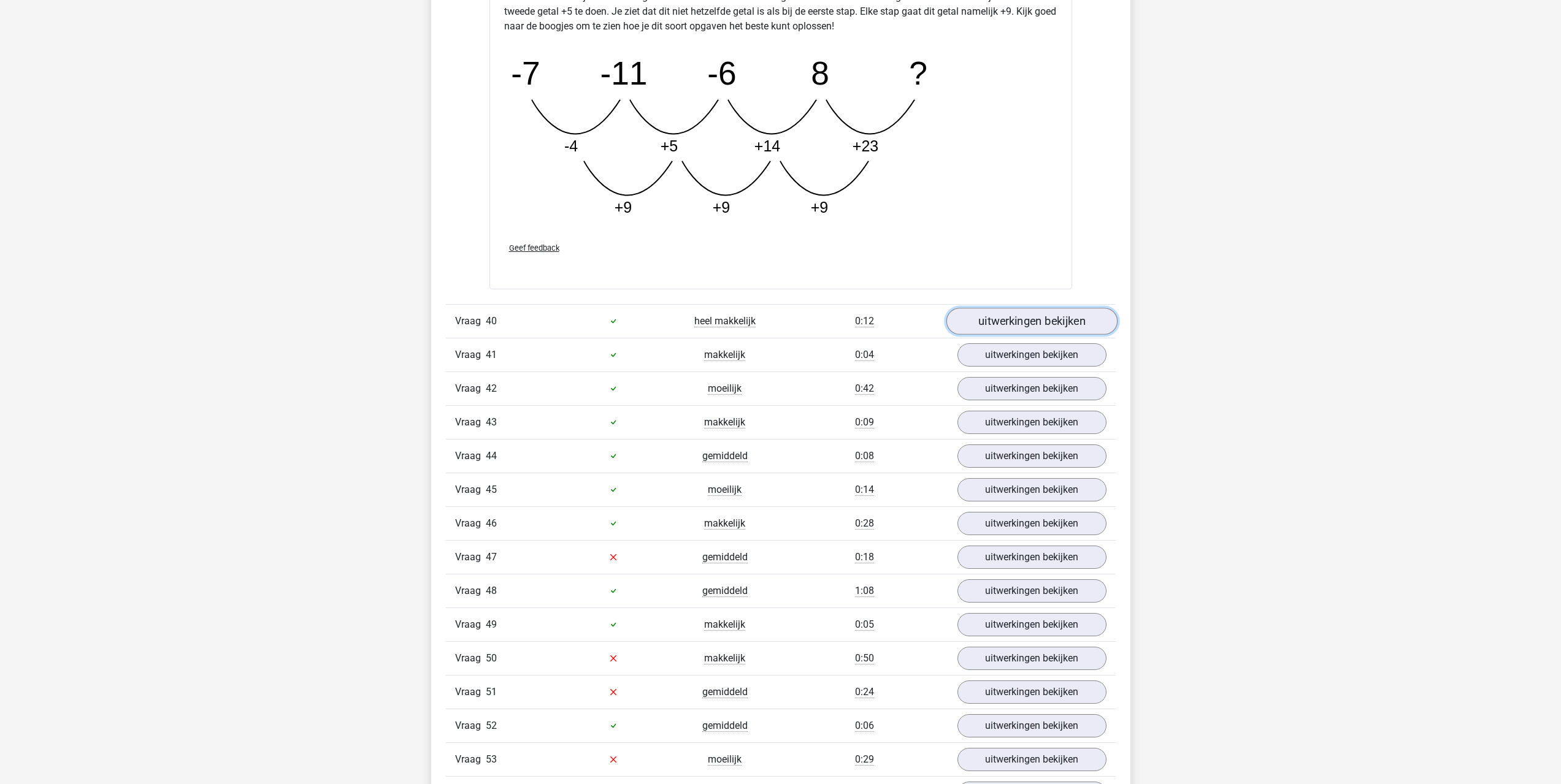
click at [986, 332] on link "uitwerkingen bekijken" at bounding box center [1031, 321] width 171 height 27
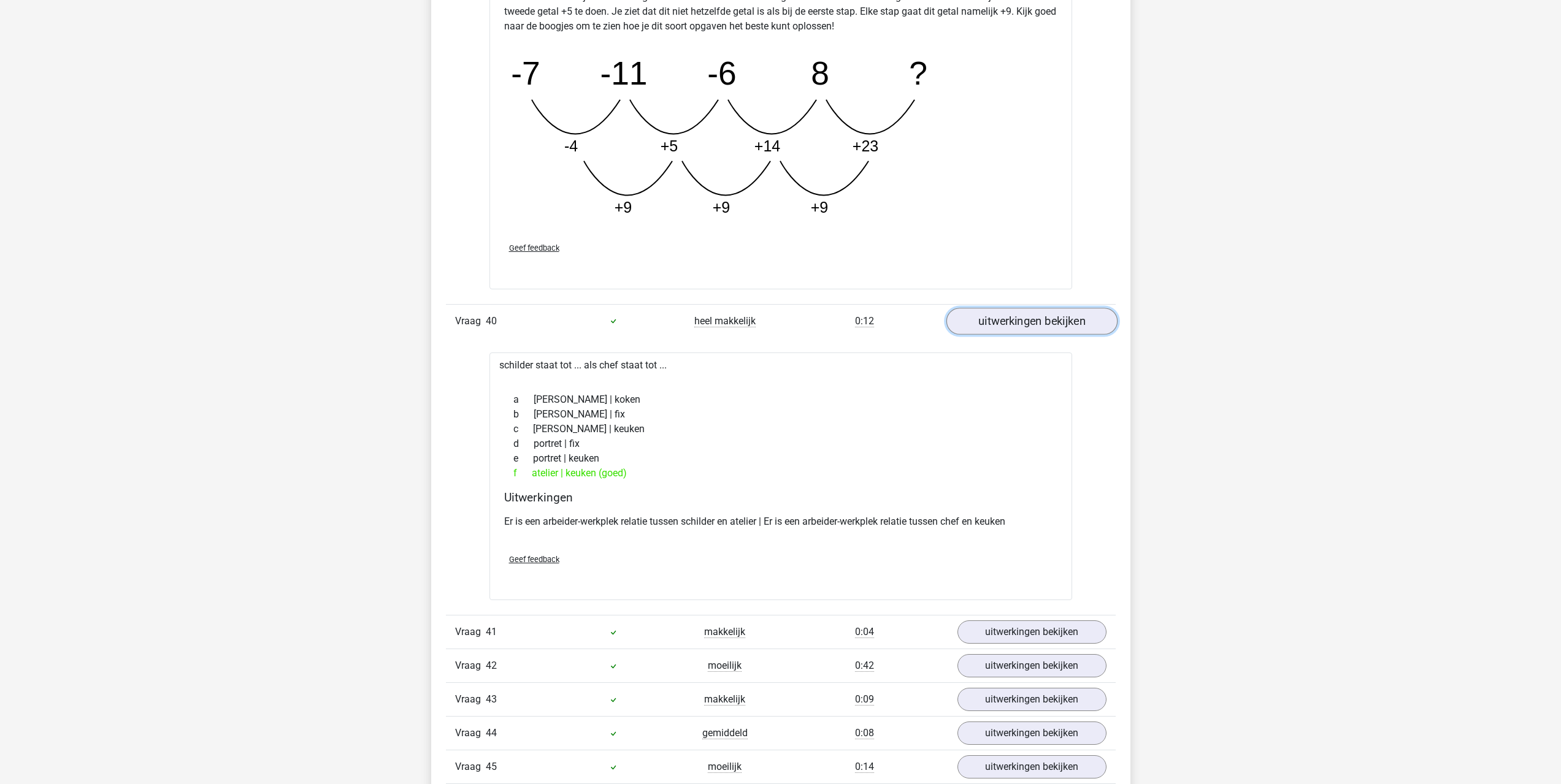
click at [986, 332] on link "uitwerkingen bekijken" at bounding box center [1031, 321] width 171 height 27
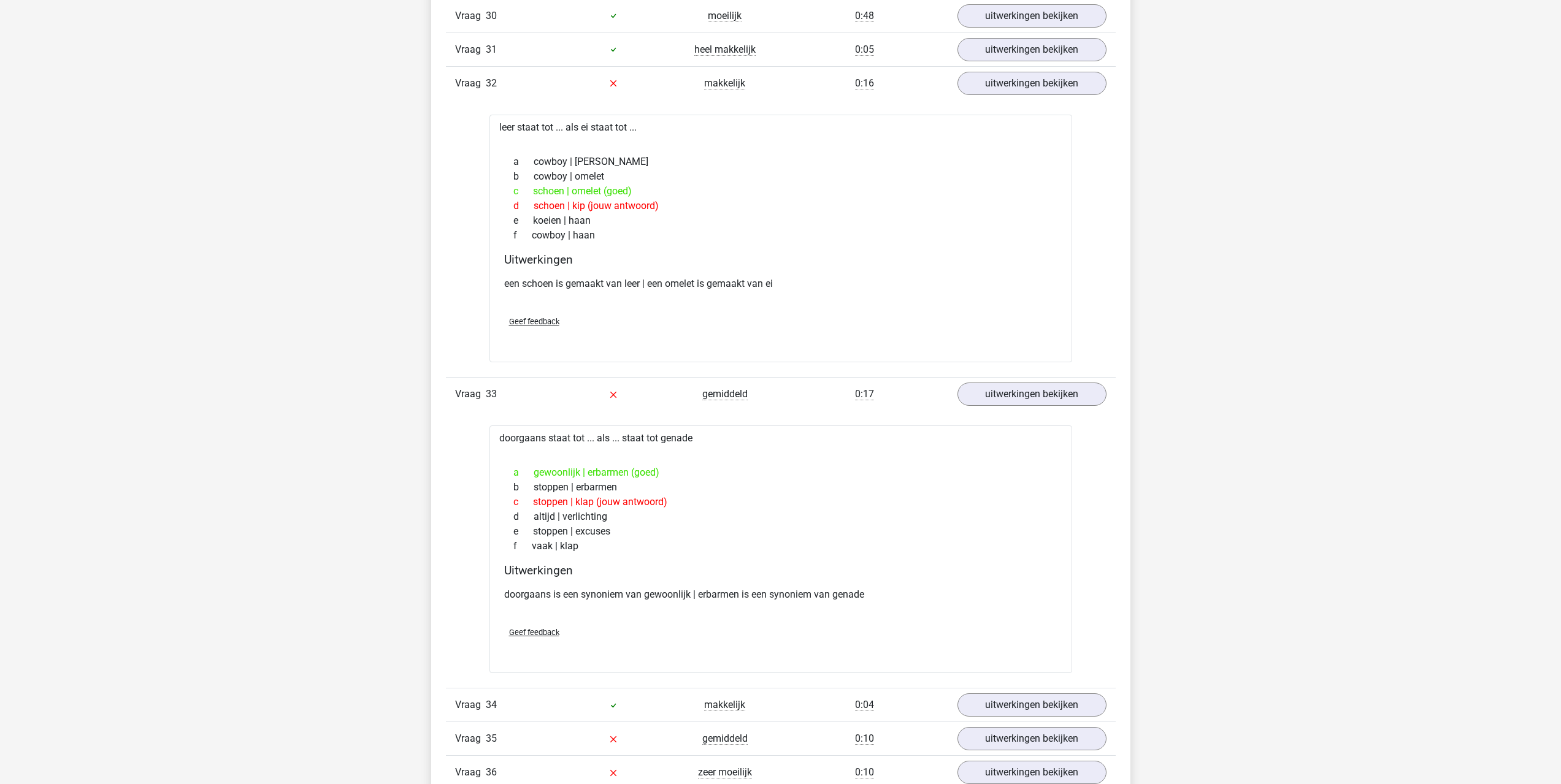
scroll to position [3556, 0]
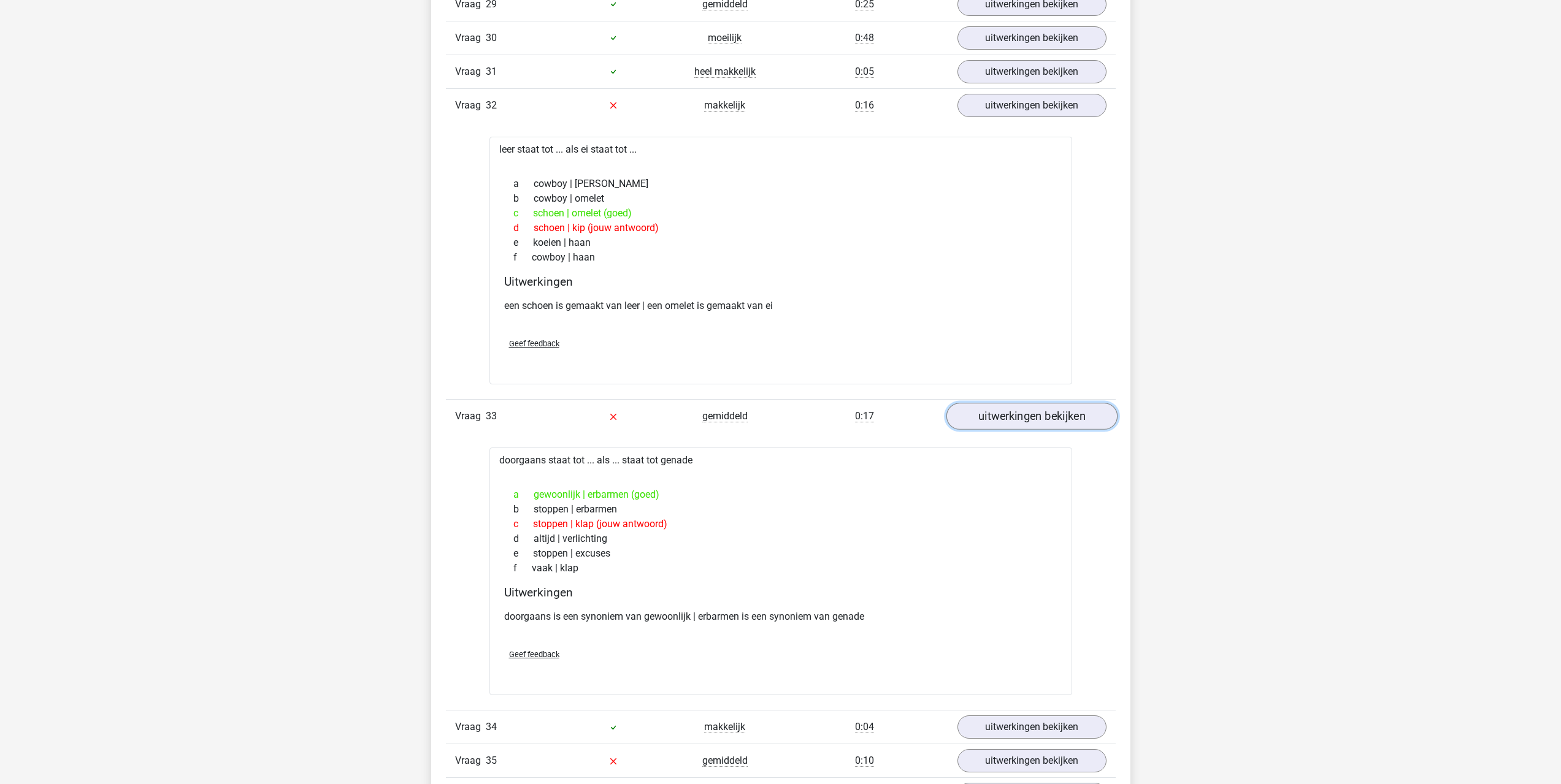
click at [996, 422] on link "uitwerkingen bekijken" at bounding box center [1031, 416] width 171 height 27
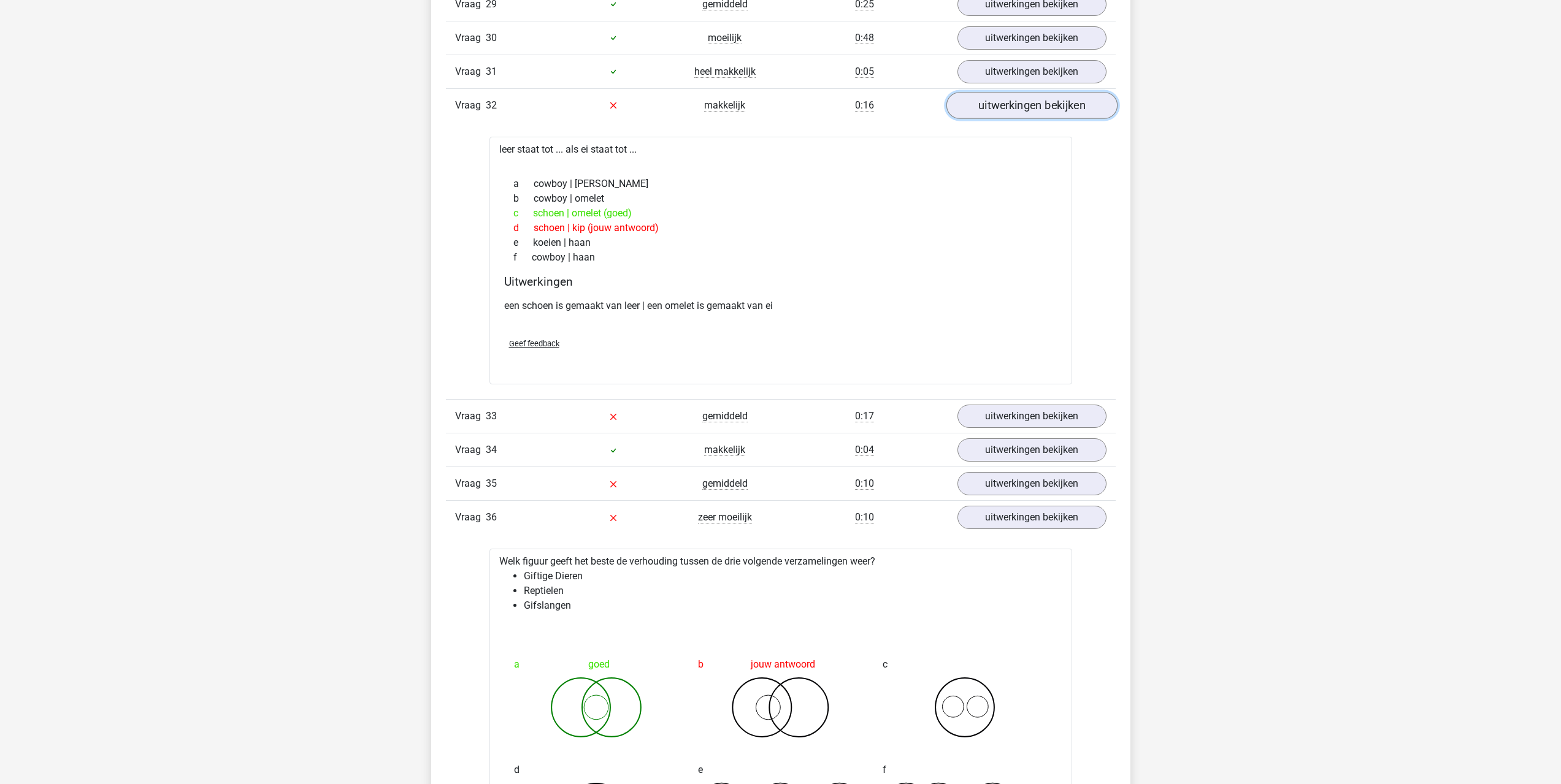
click at [1026, 105] on link "uitwerkingen bekijken" at bounding box center [1031, 105] width 171 height 27
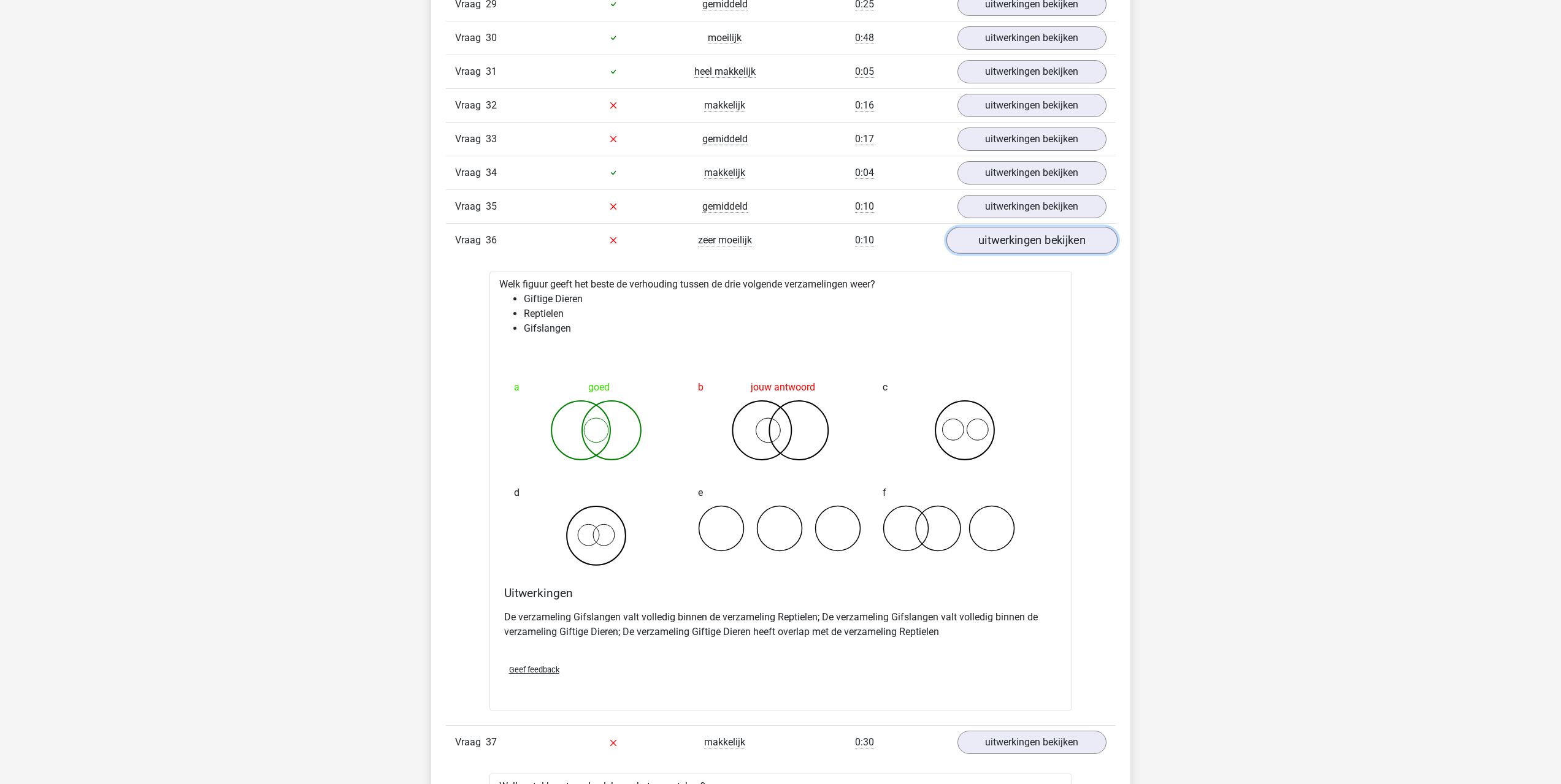
click at [1025, 242] on link "uitwerkingen bekijken" at bounding box center [1031, 240] width 171 height 27
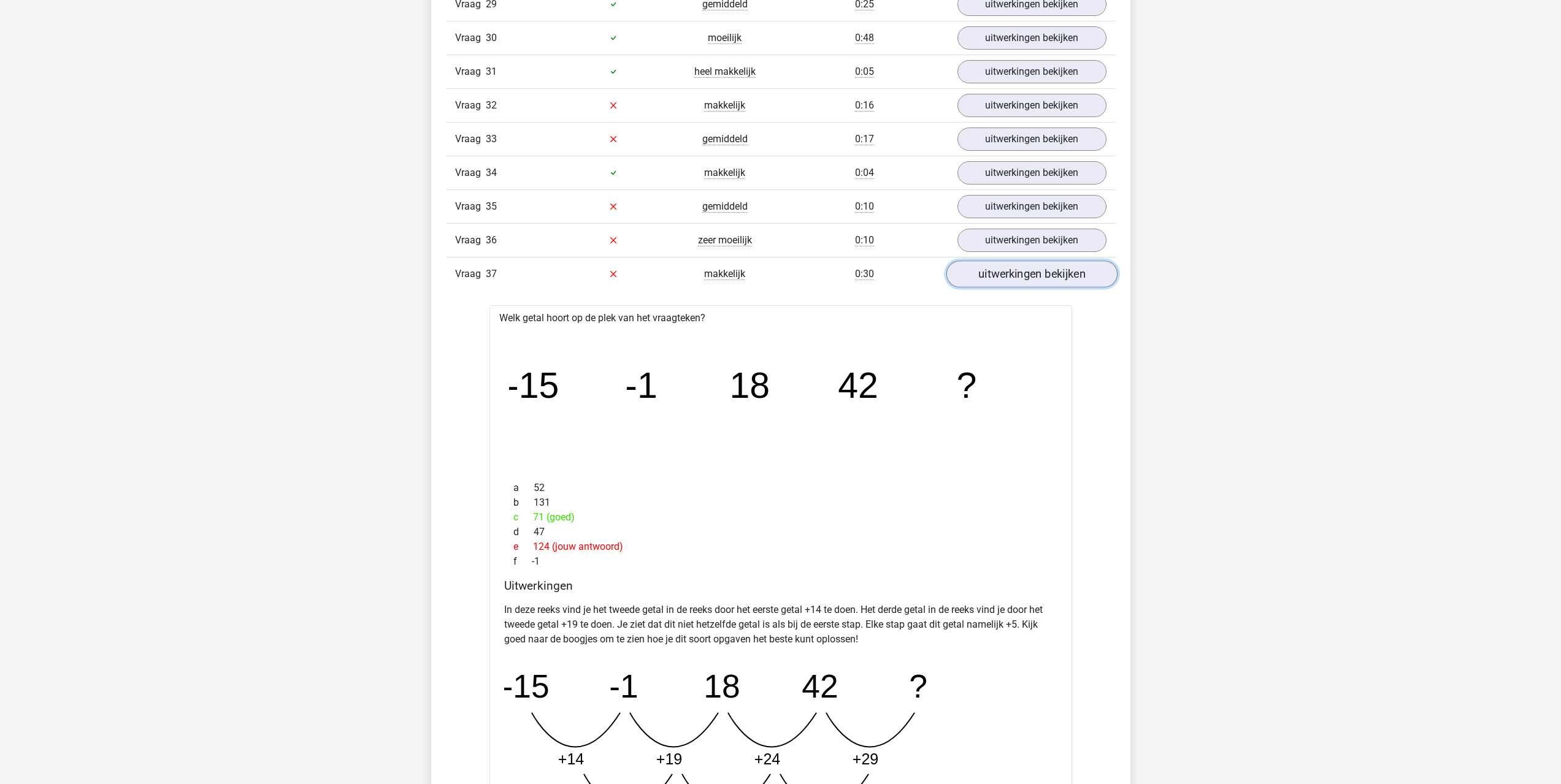
click at [1012, 280] on link "uitwerkingen bekijken" at bounding box center [1031, 274] width 171 height 27
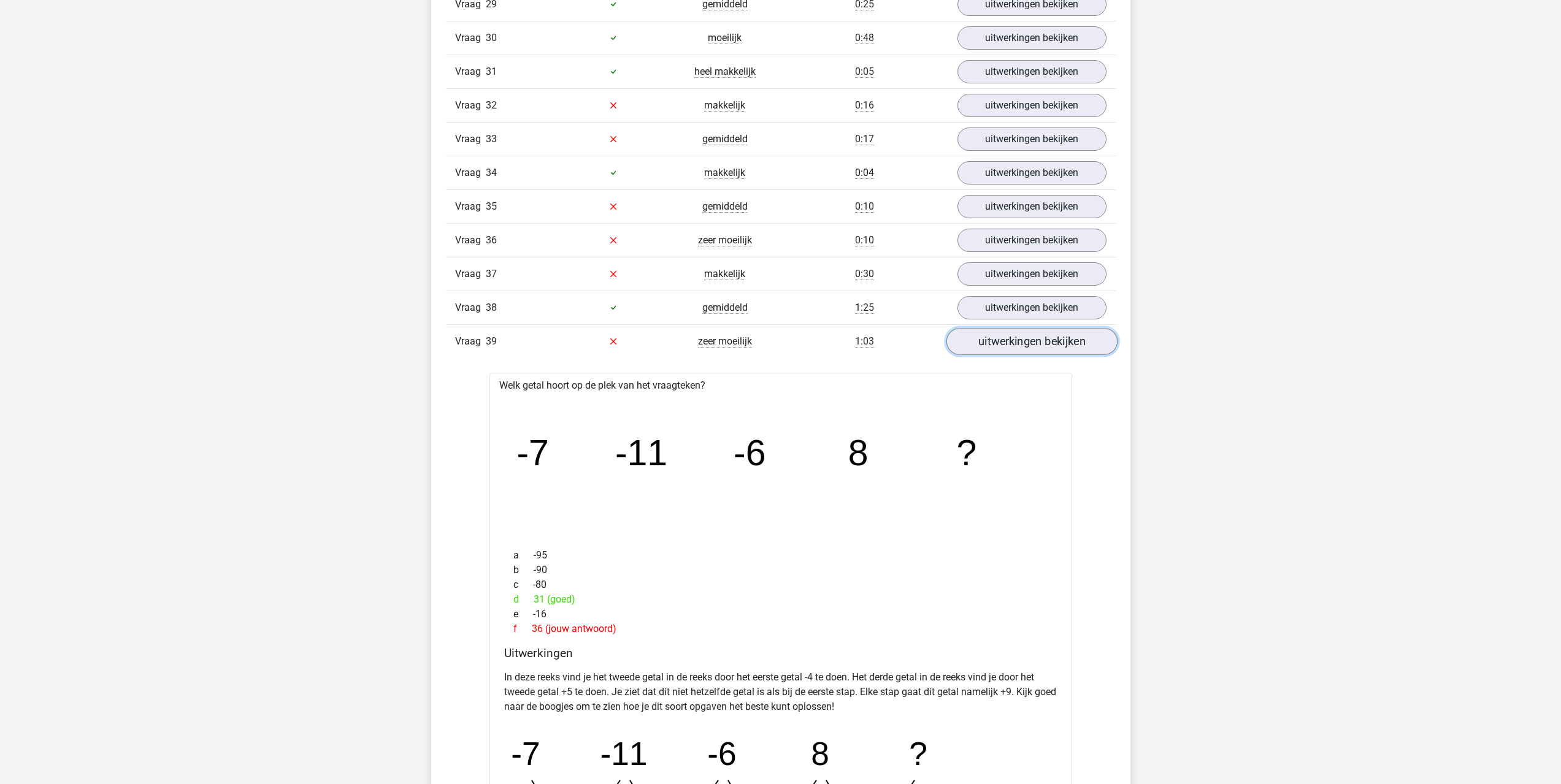
click at [993, 333] on link "uitwerkingen bekijken" at bounding box center [1031, 341] width 171 height 27
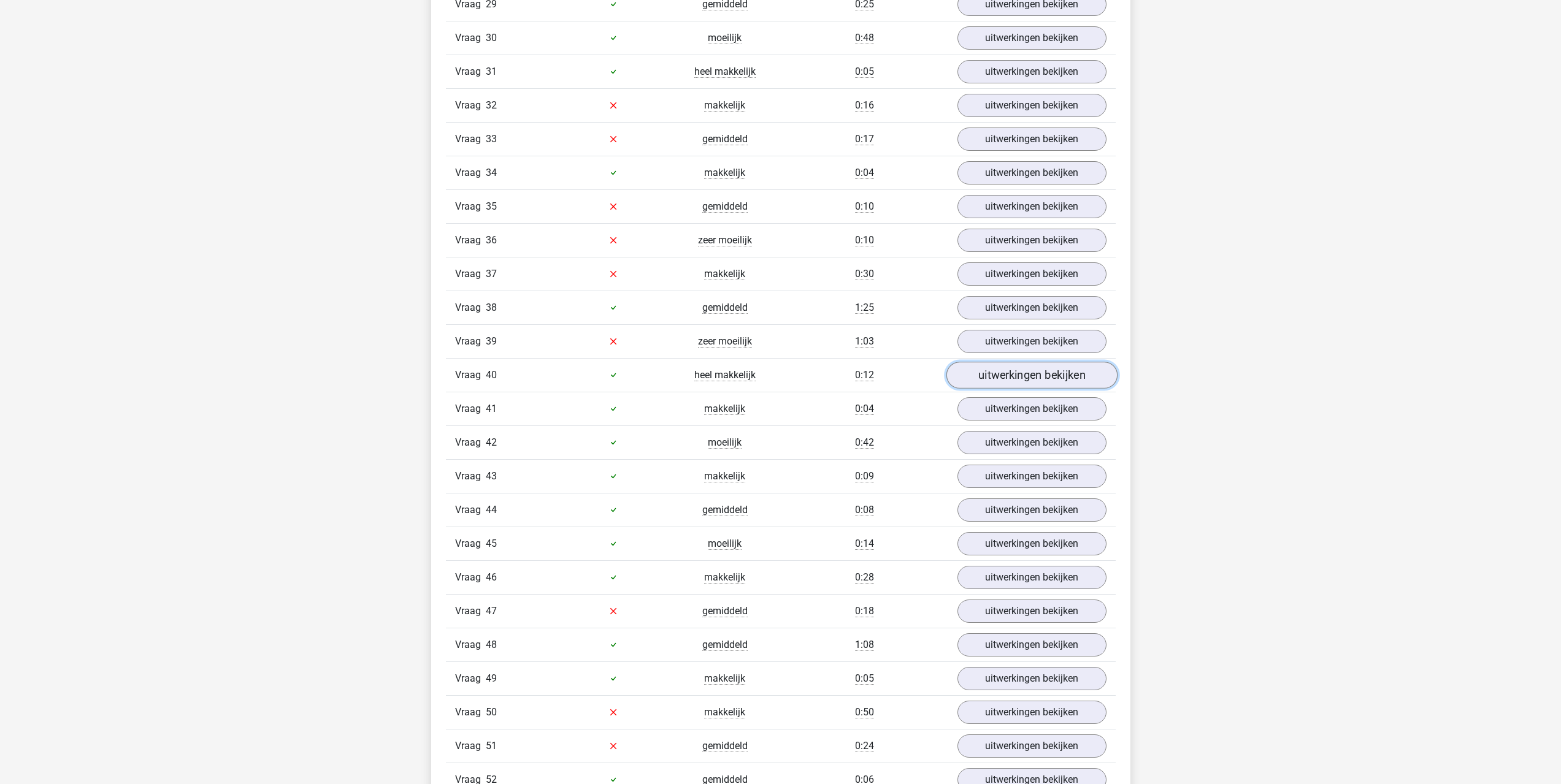
click at [969, 373] on link "uitwerkingen bekijken" at bounding box center [1031, 375] width 171 height 27
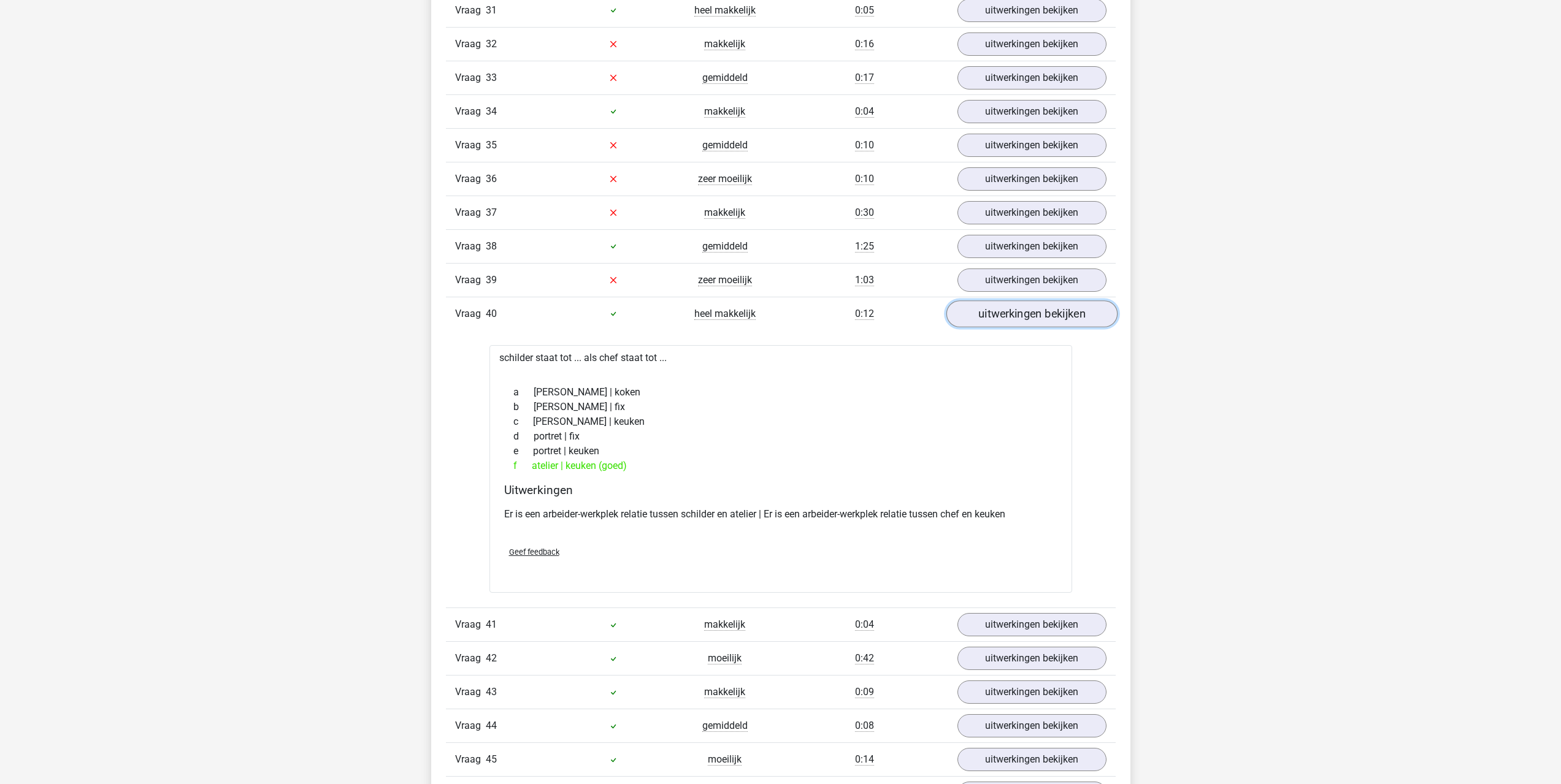
click at [988, 320] on link "uitwerkingen bekijken" at bounding box center [1031, 314] width 171 height 27
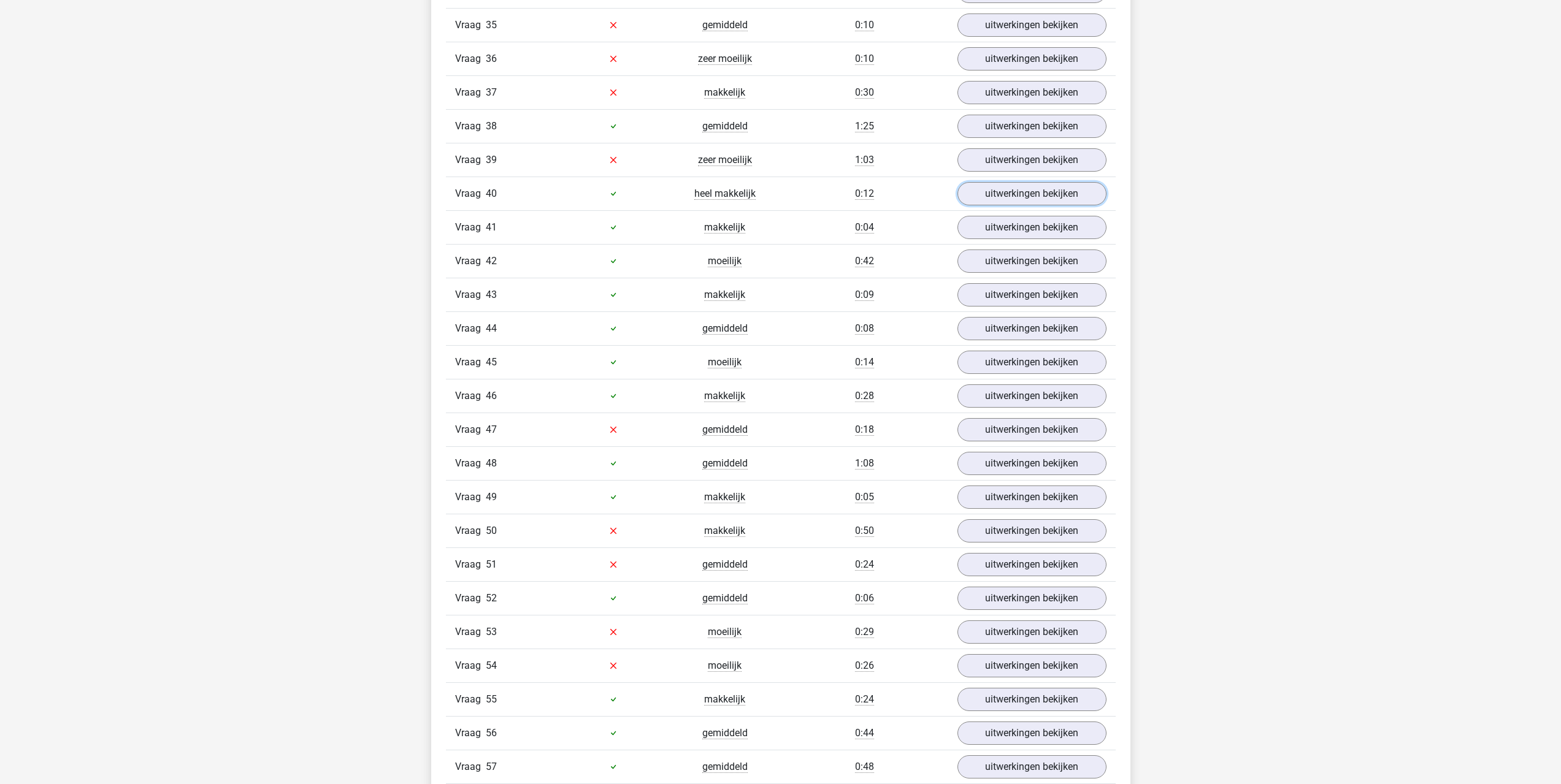
scroll to position [3740, 0]
click at [976, 420] on link "uitwerkingen bekijken" at bounding box center [1031, 427] width 171 height 27
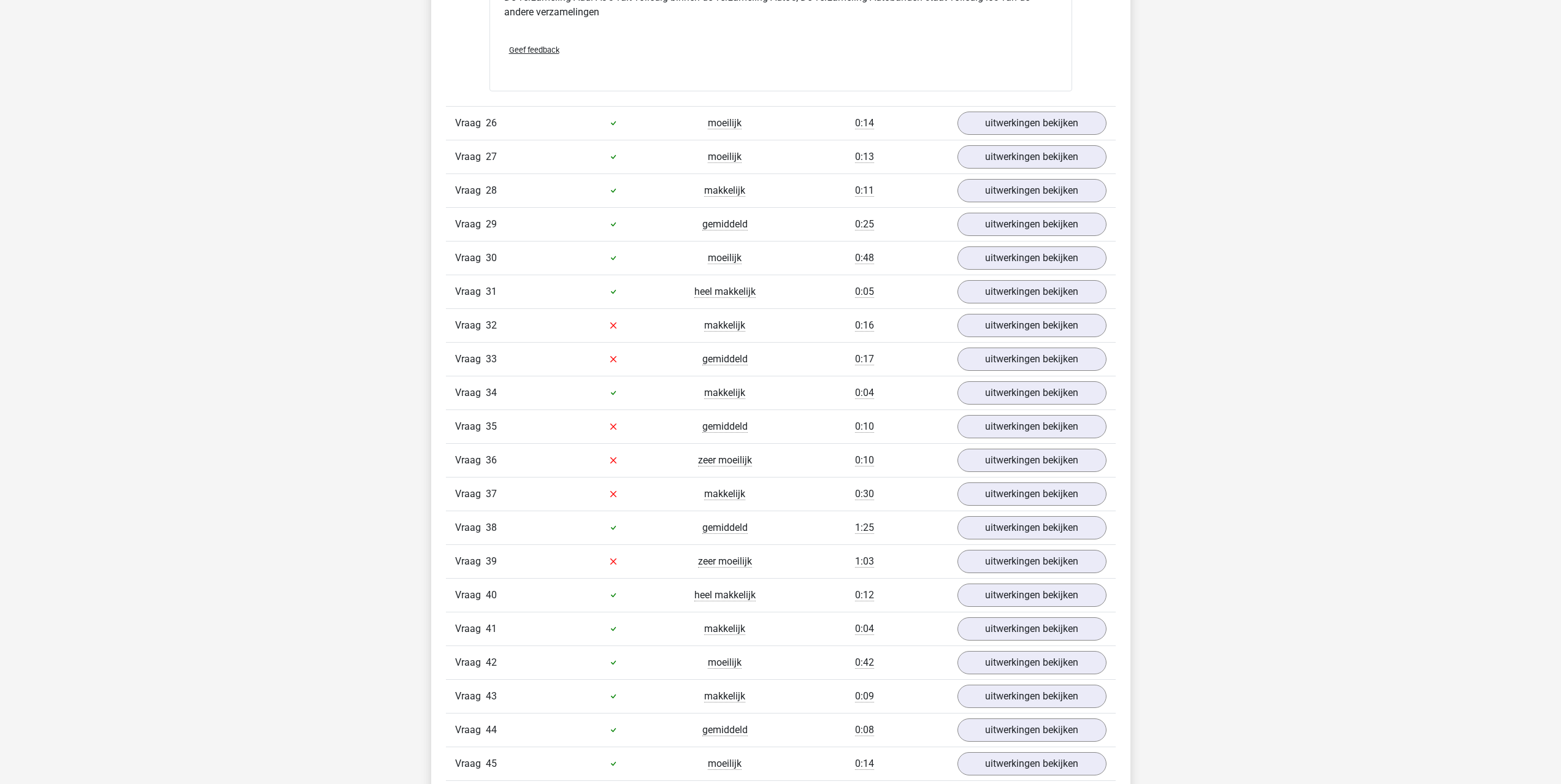
scroll to position [3311, 0]
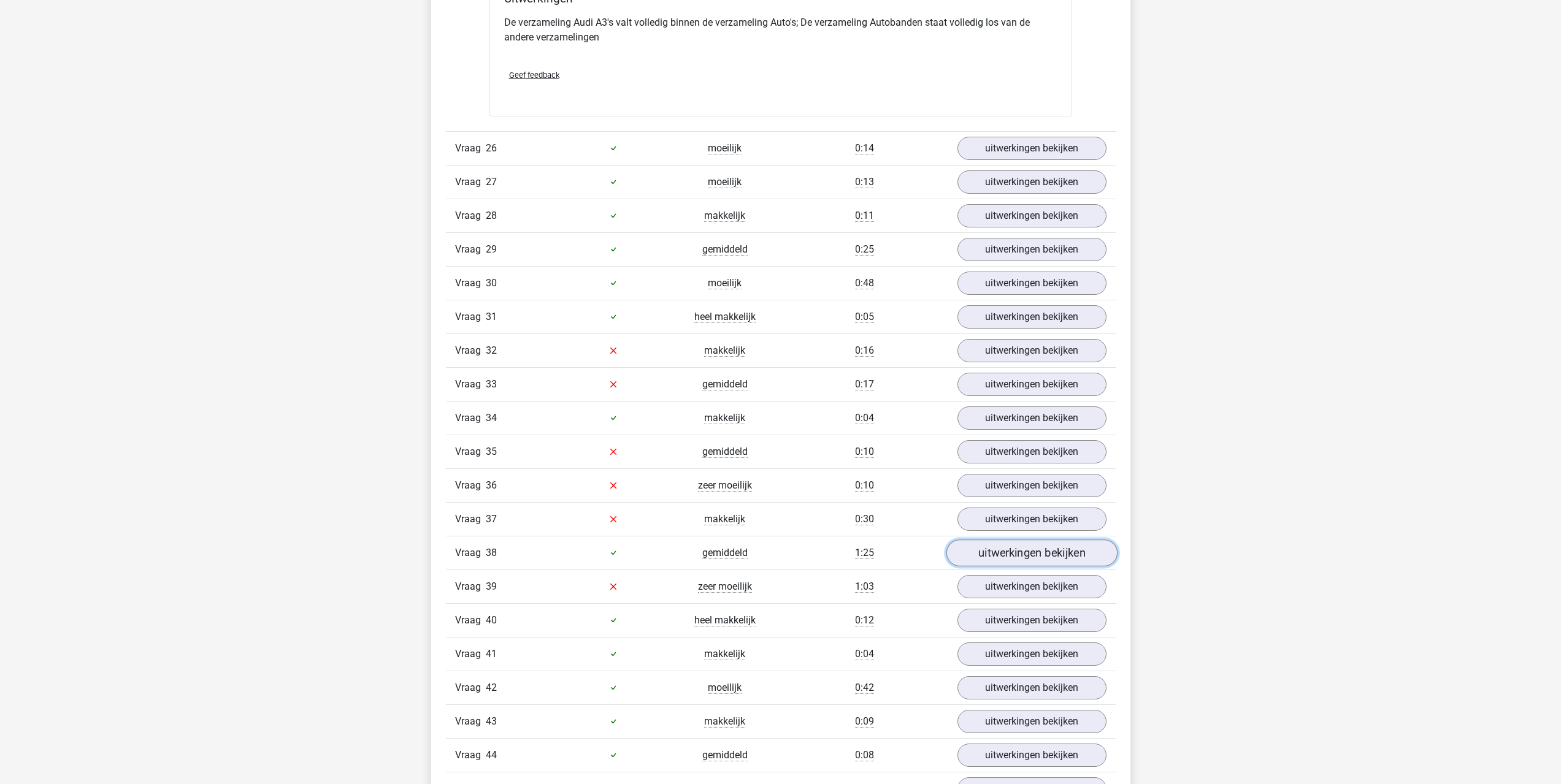
click at [966, 551] on link "uitwerkingen bekijken" at bounding box center [1031, 553] width 171 height 27
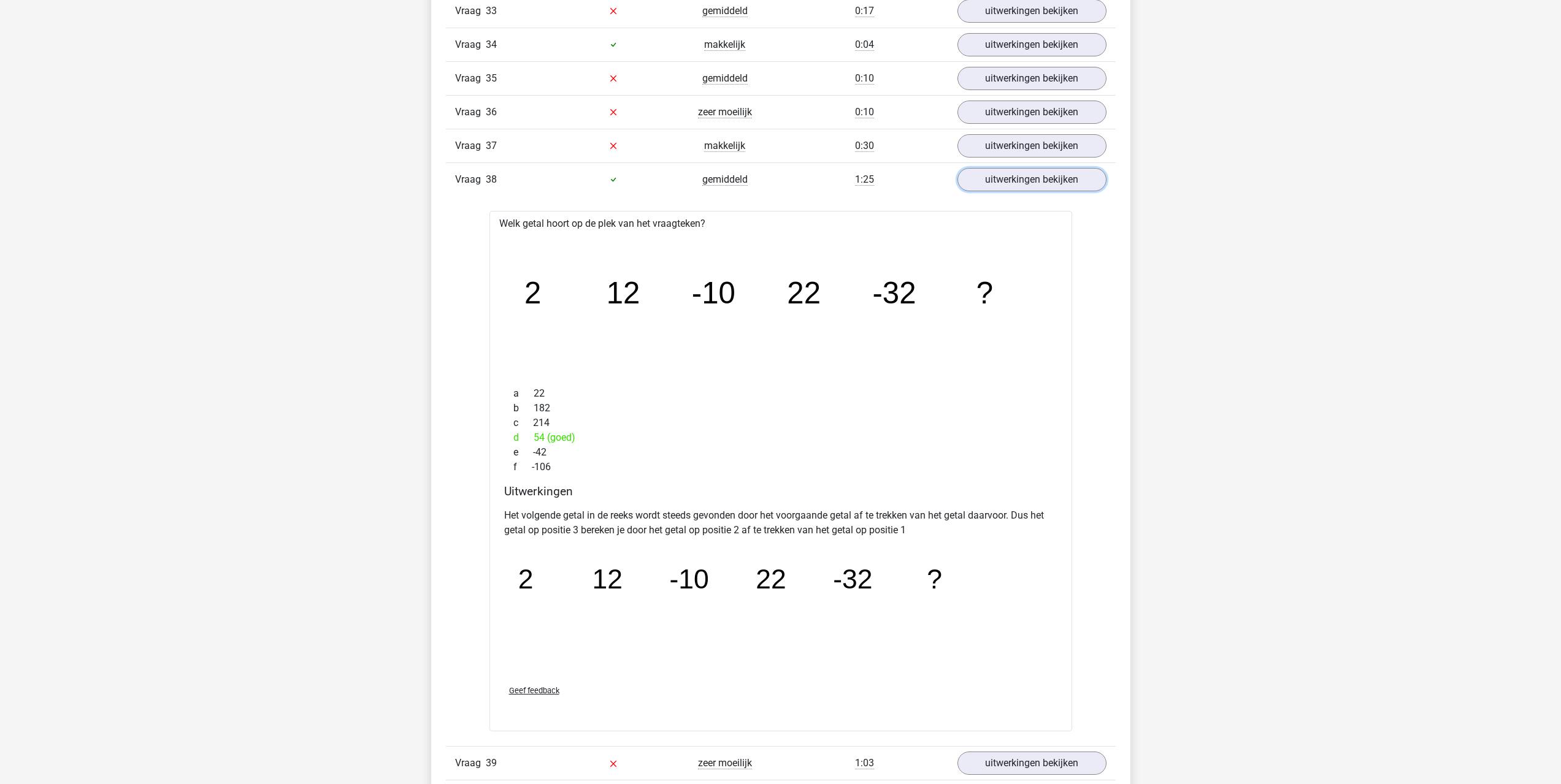
scroll to position [3740, 0]
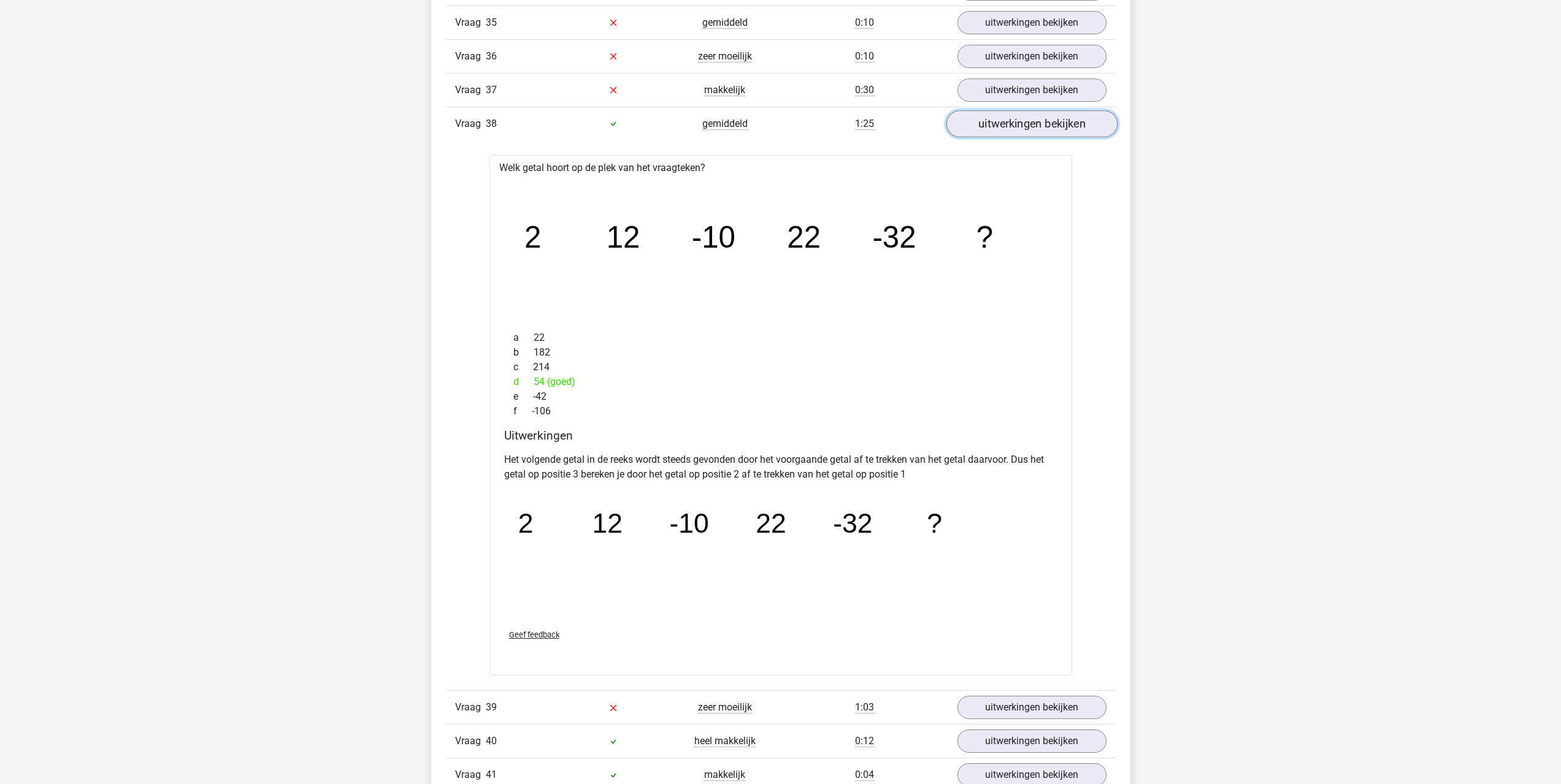
click at [1022, 123] on link "uitwerkingen bekijken" at bounding box center [1031, 123] width 171 height 27
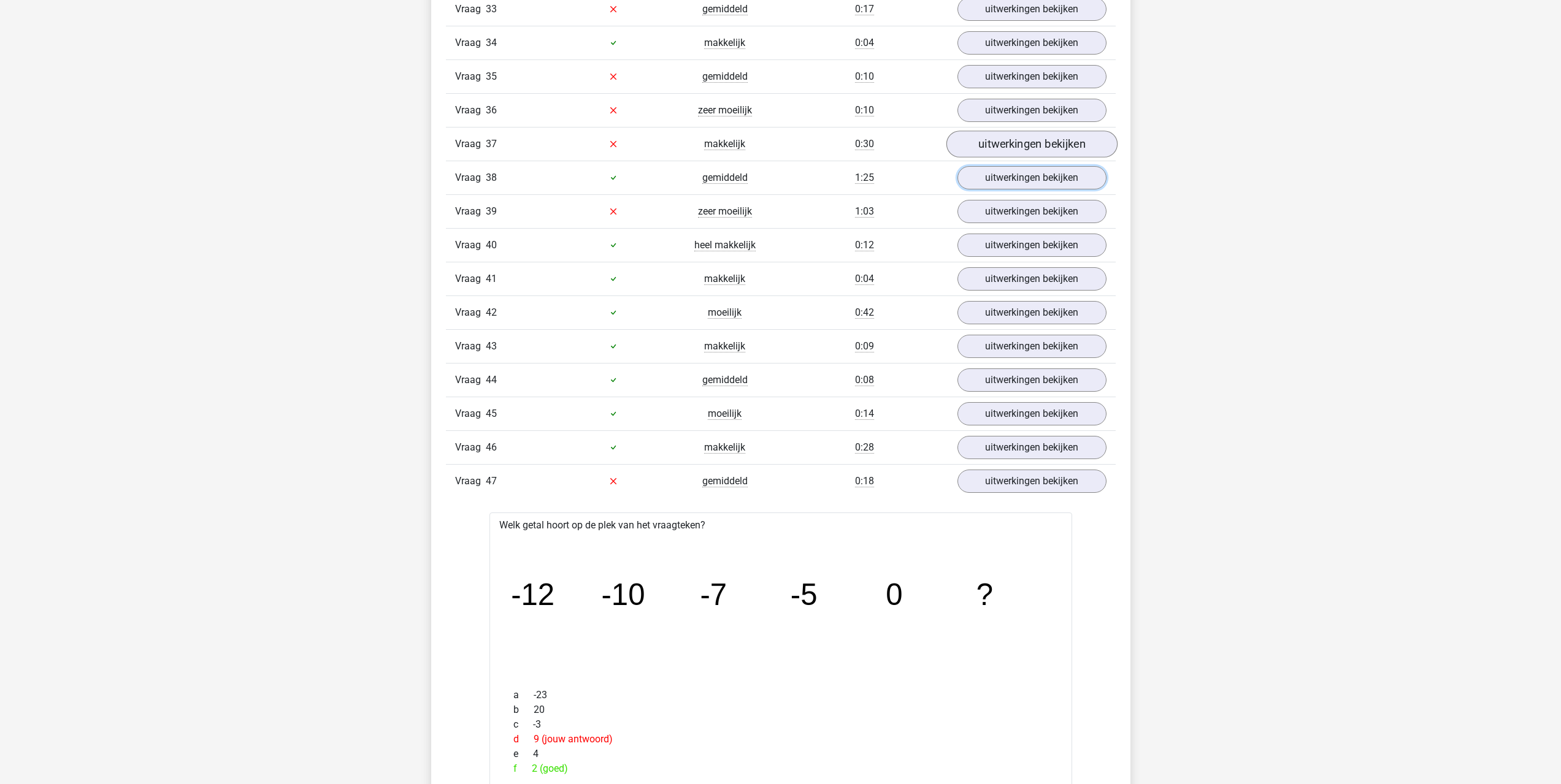
scroll to position [3679, 0]
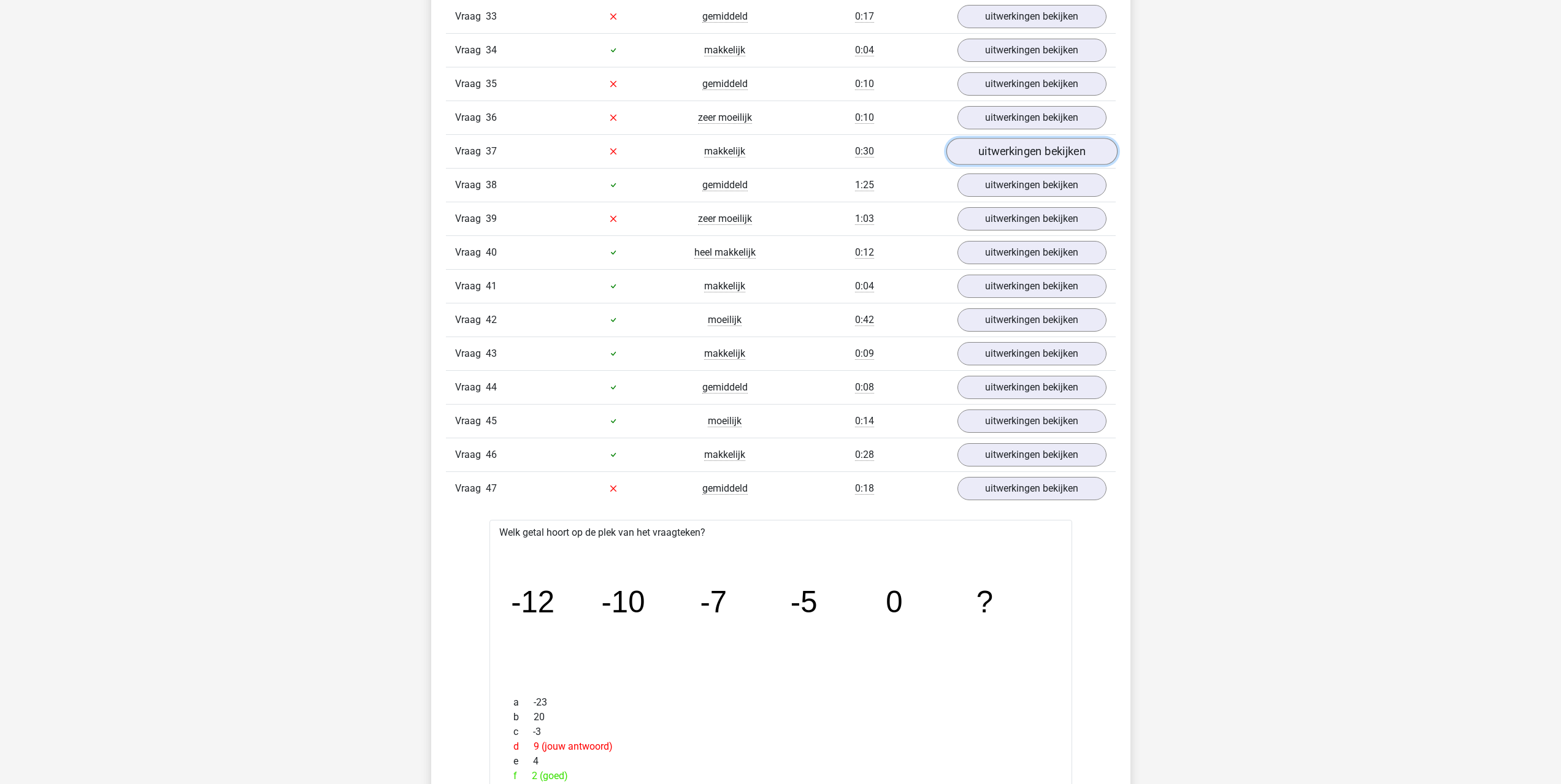
click at [984, 153] on link "uitwerkingen bekijken" at bounding box center [1031, 151] width 171 height 27
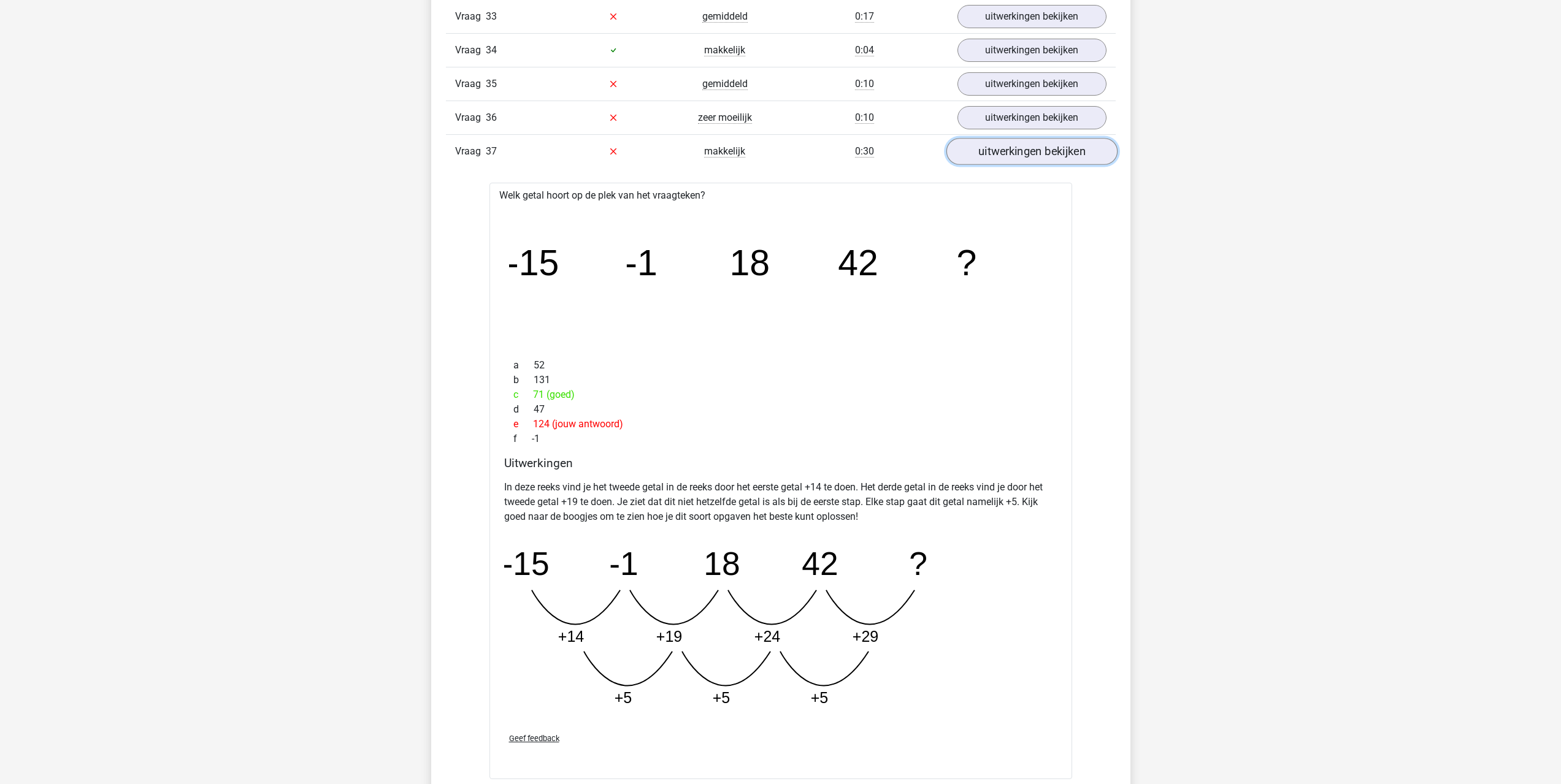
click at [987, 150] on link "uitwerkingen bekijken" at bounding box center [1031, 151] width 171 height 27
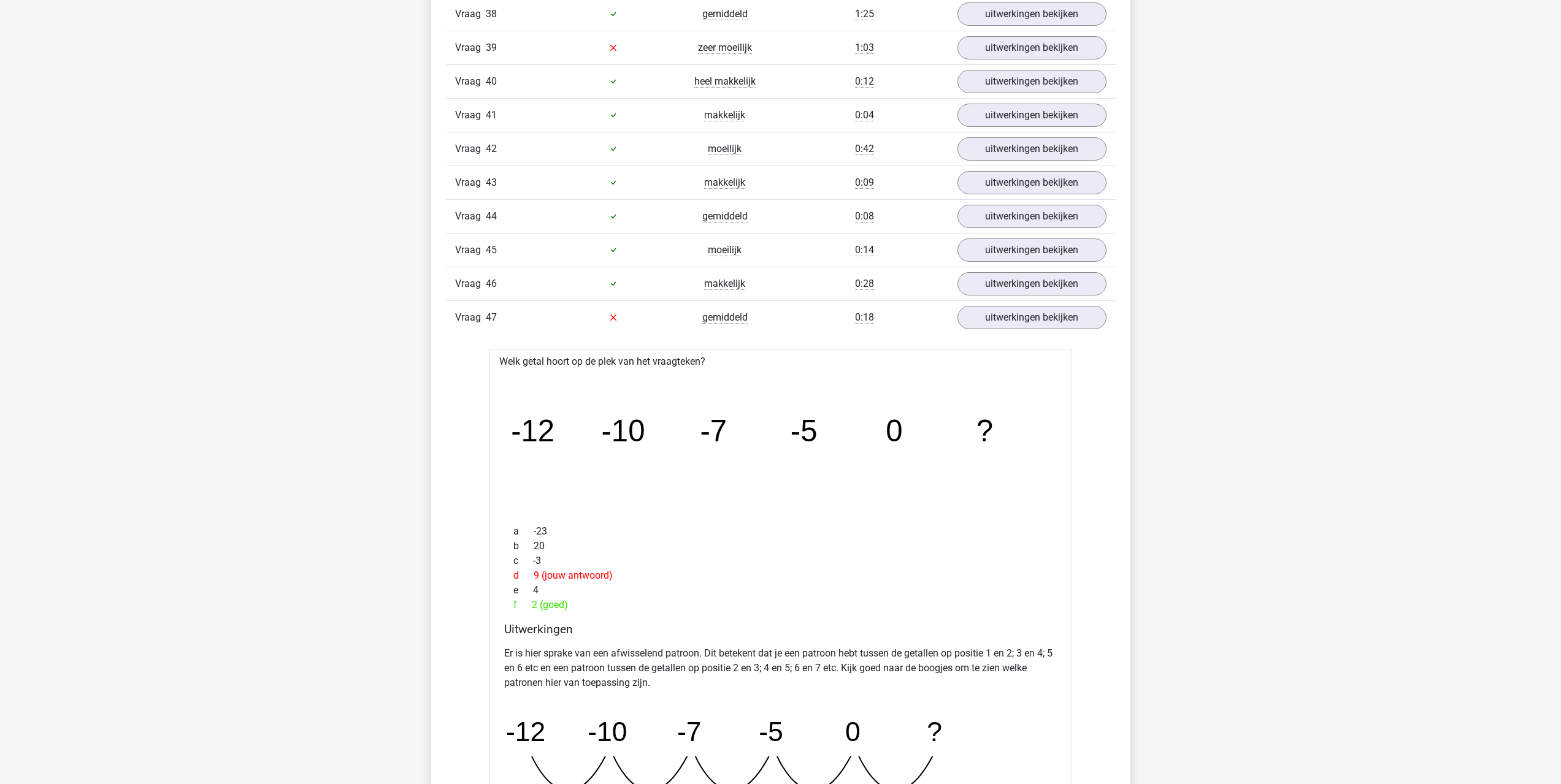
scroll to position [3924, 0]
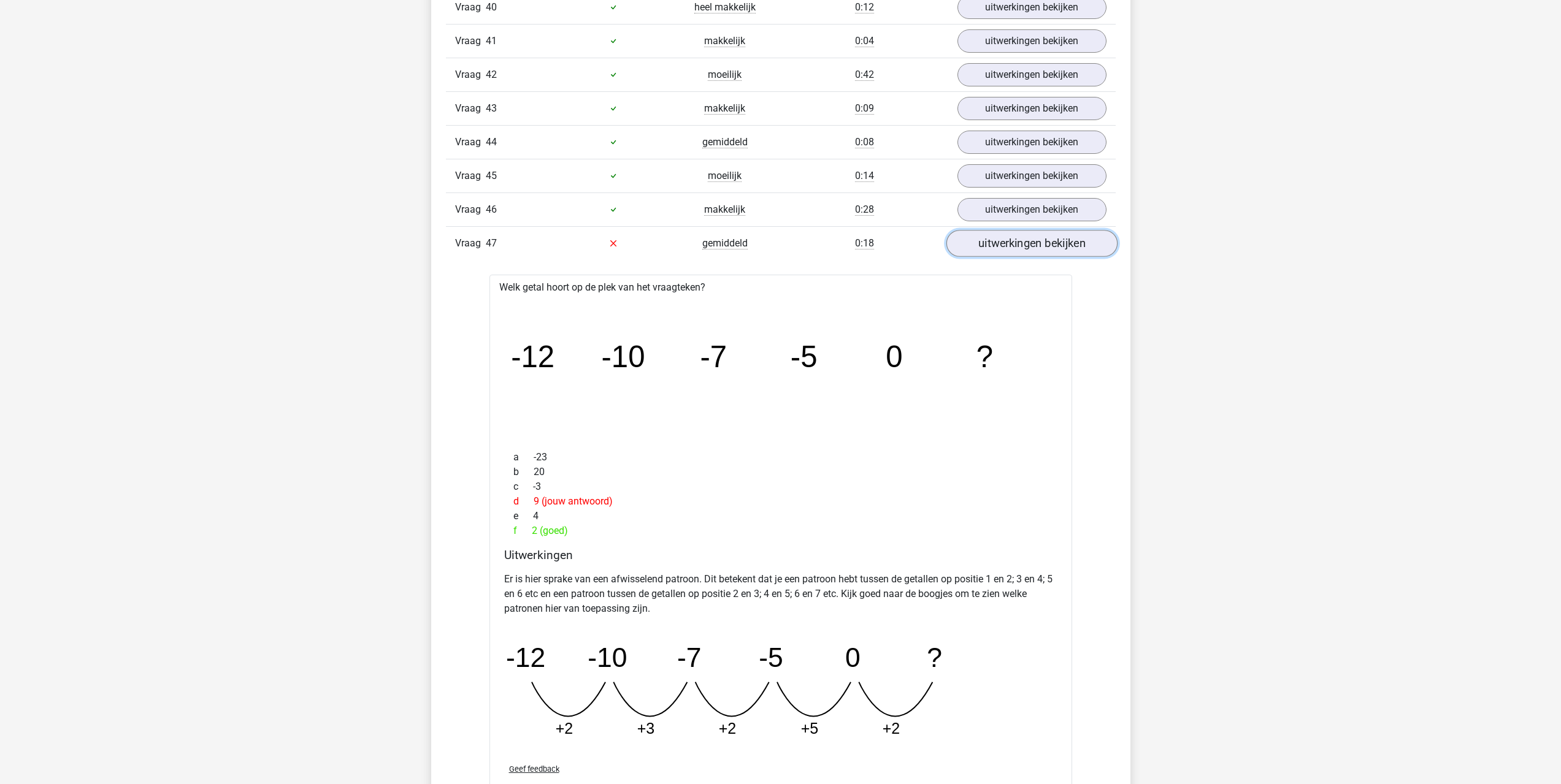
click at [993, 243] on link "uitwerkingen bekijken" at bounding box center [1031, 243] width 171 height 27
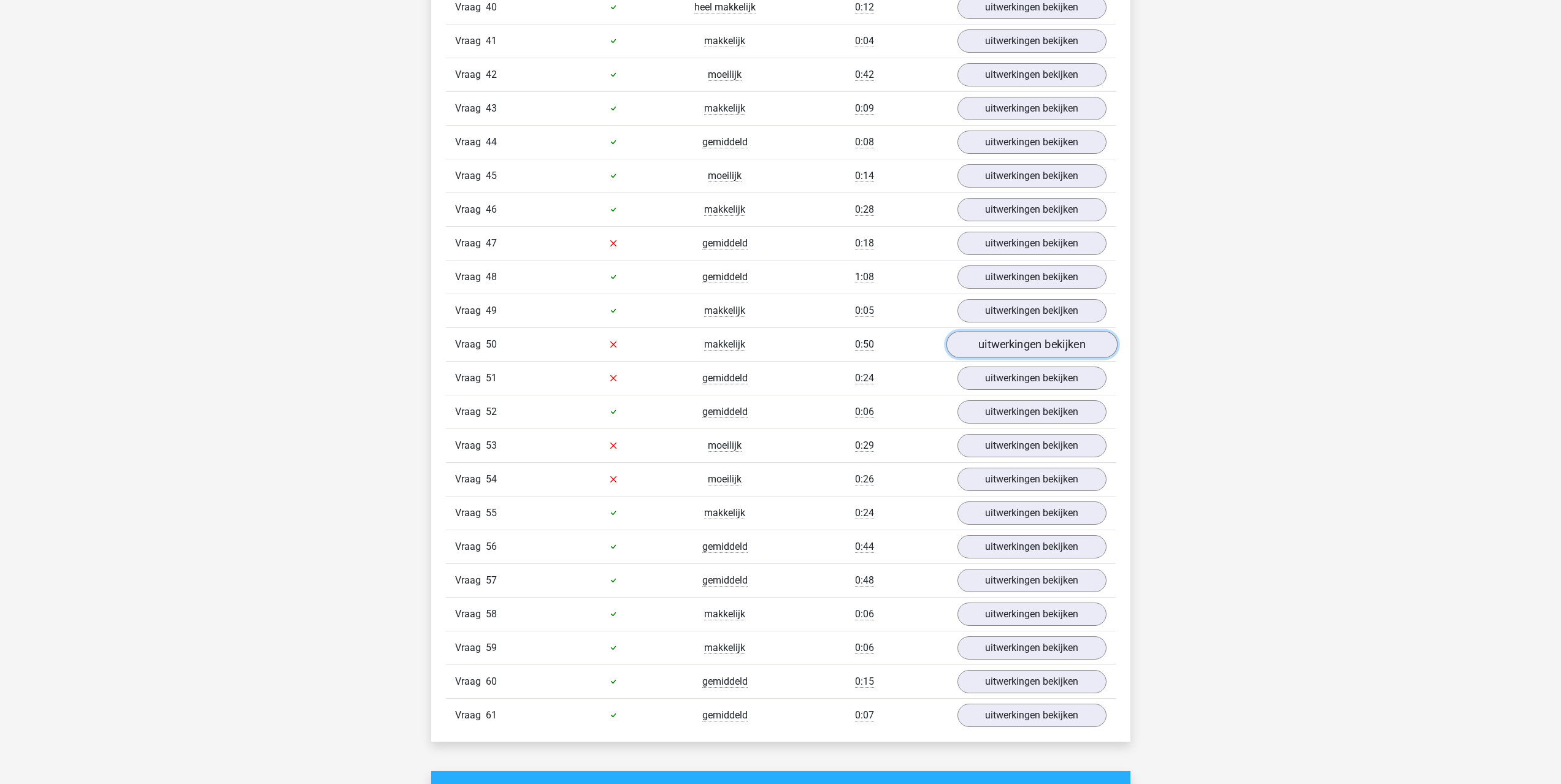
click at [972, 347] on link "uitwerkingen bekijken" at bounding box center [1031, 344] width 171 height 27
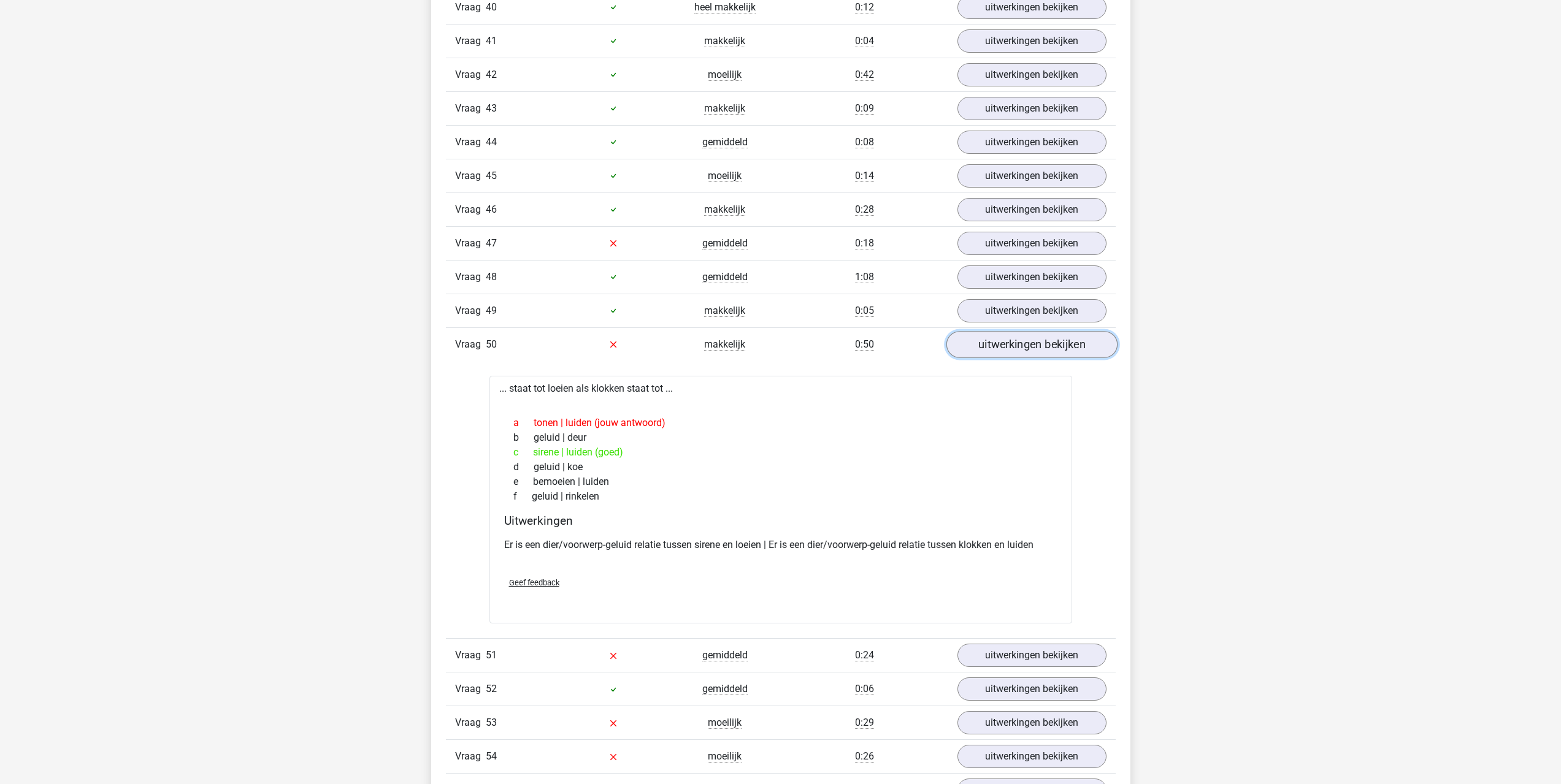
click at [975, 347] on link "uitwerkingen bekijken" at bounding box center [1031, 344] width 171 height 27
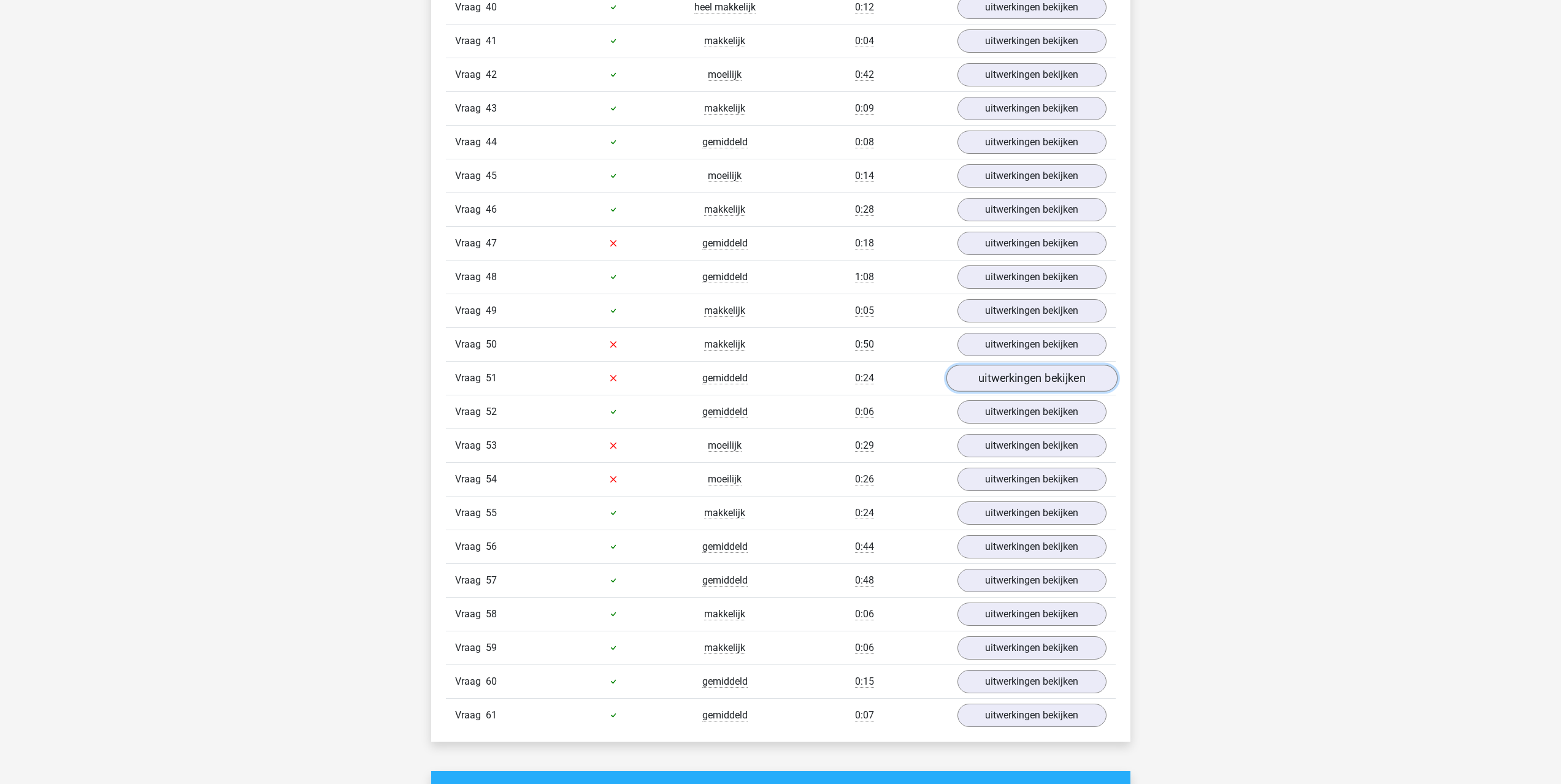
click at [980, 386] on link "uitwerkingen bekijken" at bounding box center [1031, 378] width 171 height 27
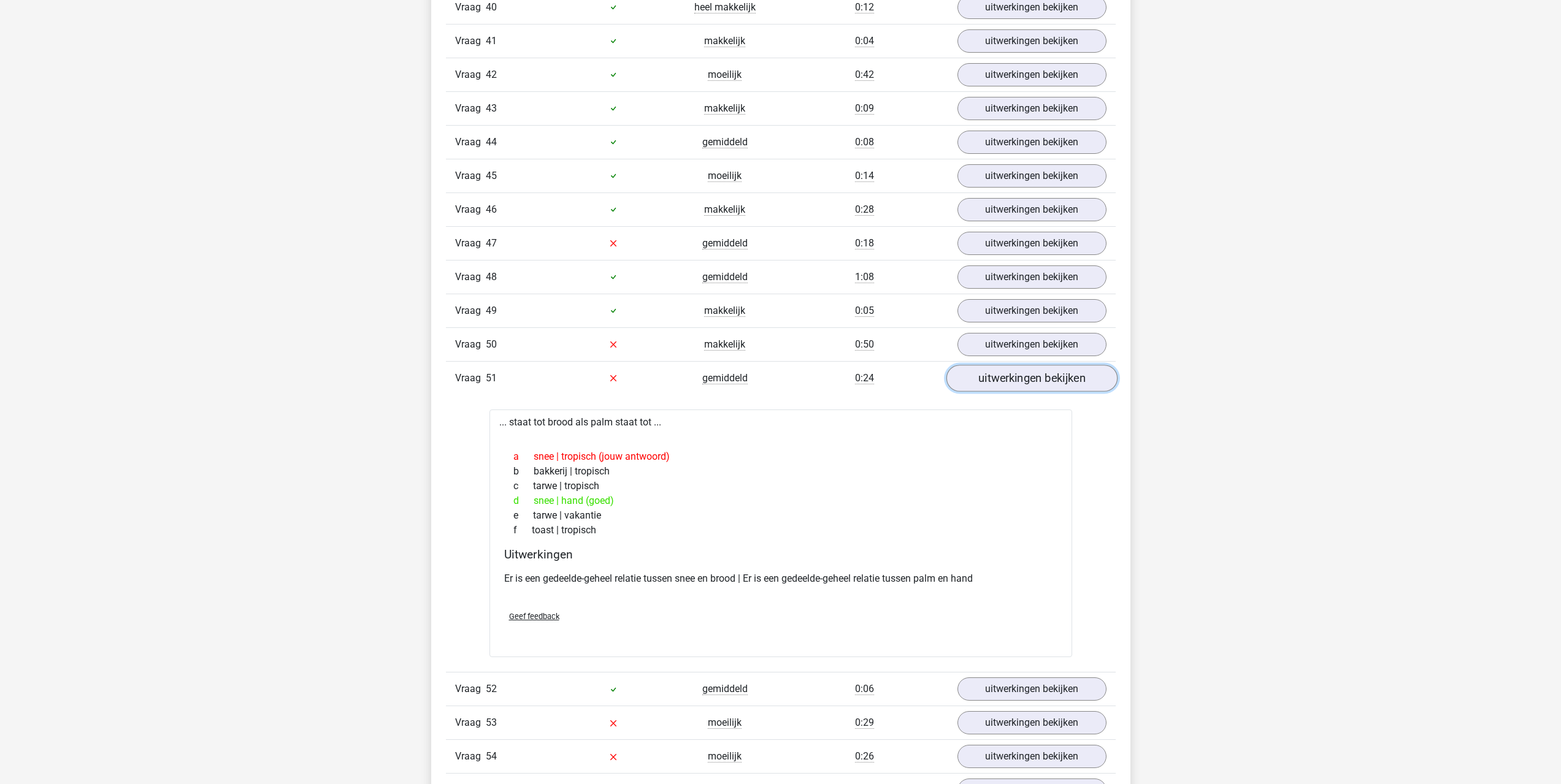
click at [985, 367] on link "uitwerkingen bekijken" at bounding box center [1031, 378] width 171 height 27
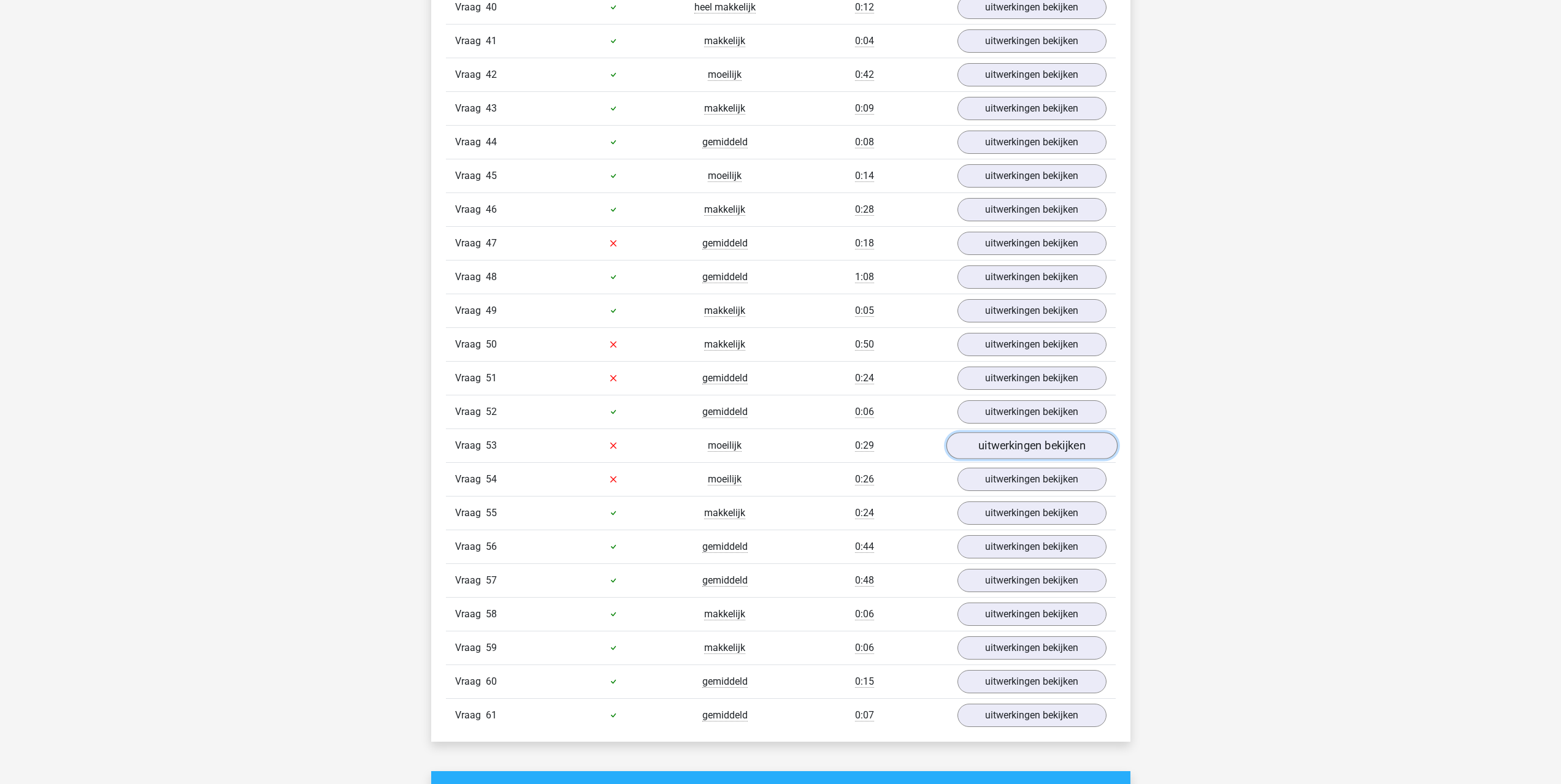
click at [980, 448] on link "uitwerkingen bekijken" at bounding box center [1031, 445] width 171 height 27
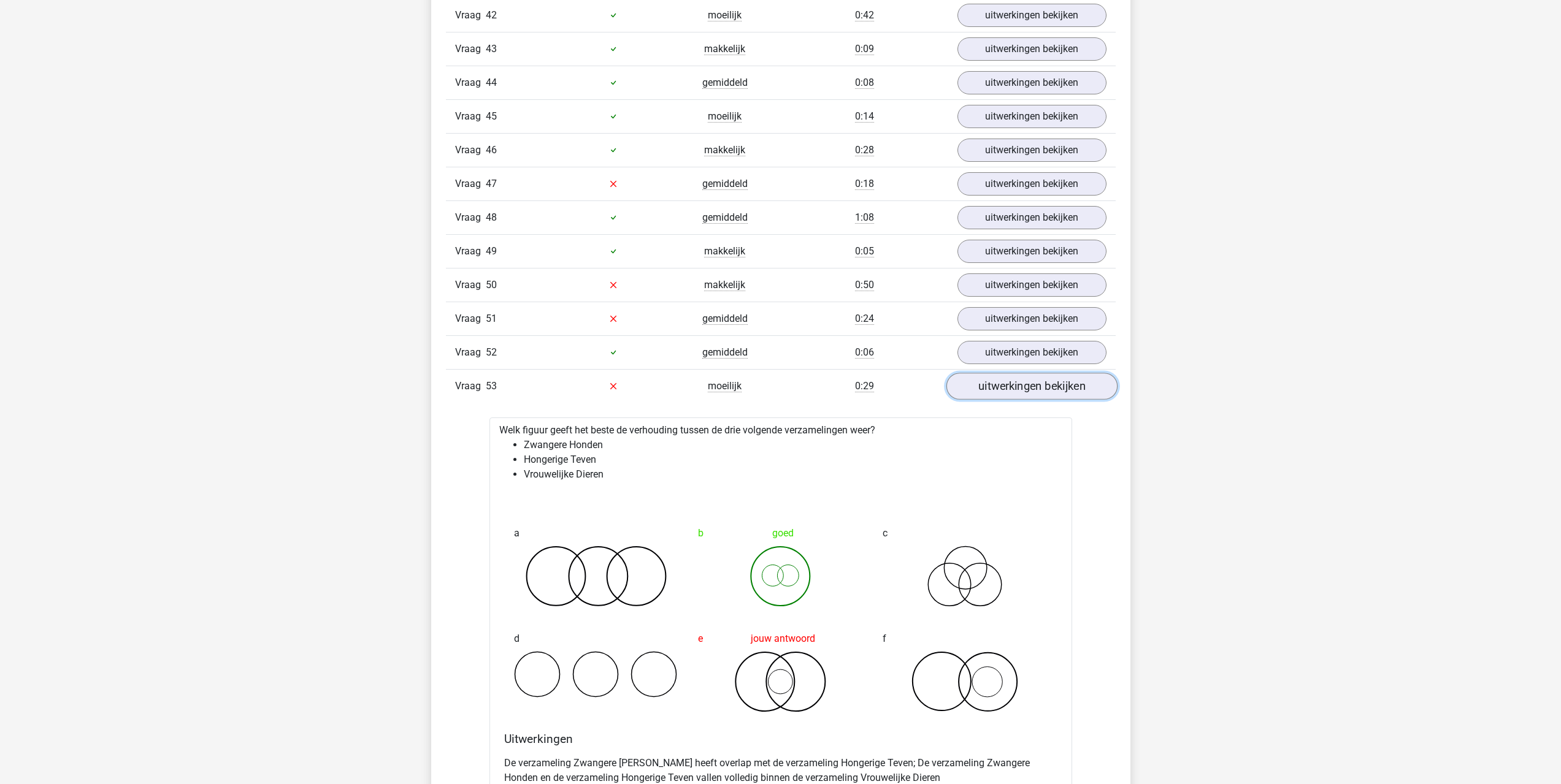
scroll to position [4047, 0]
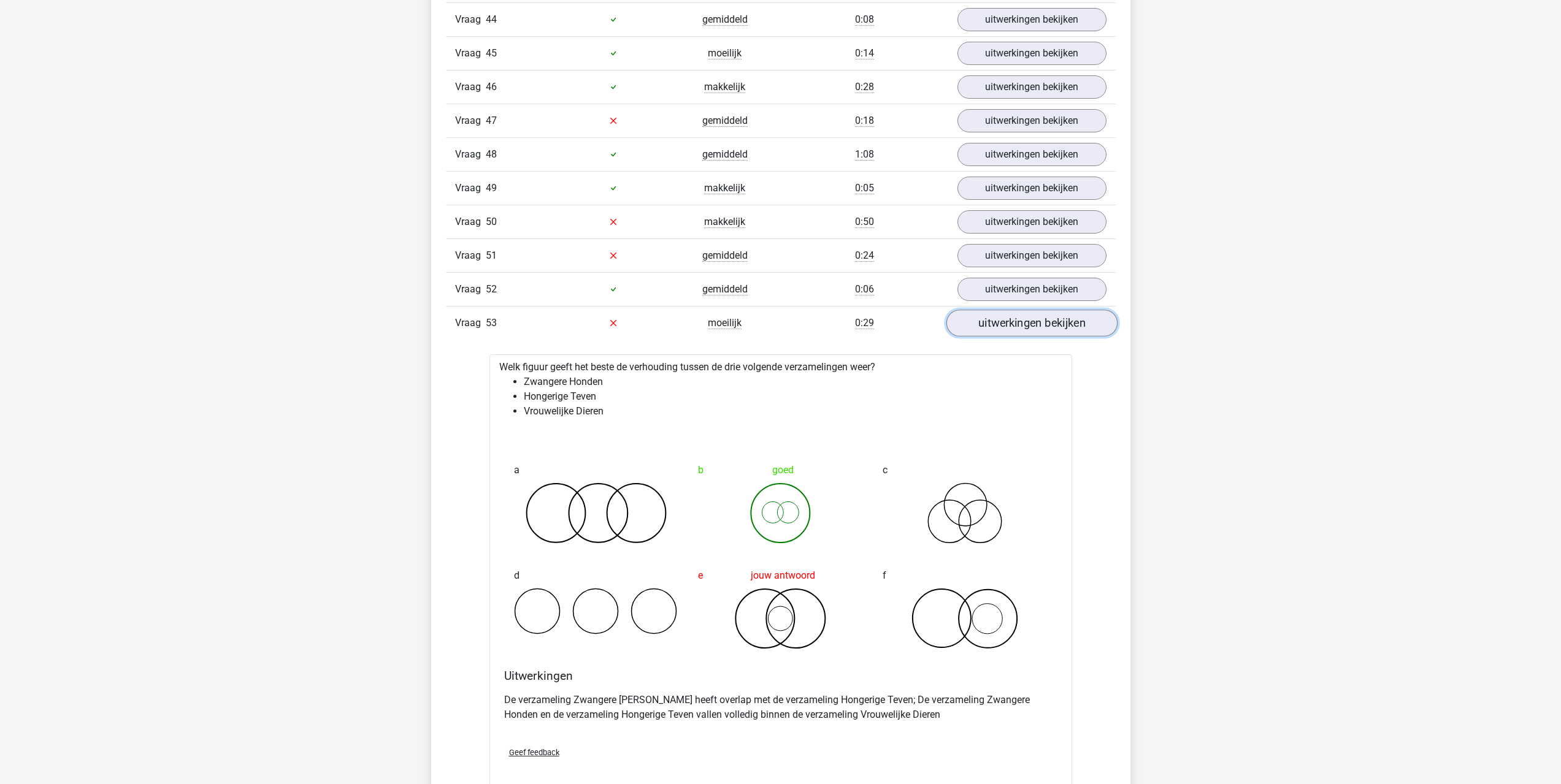
click at [1004, 331] on link "uitwerkingen bekijken" at bounding box center [1031, 322] width 171 height 27
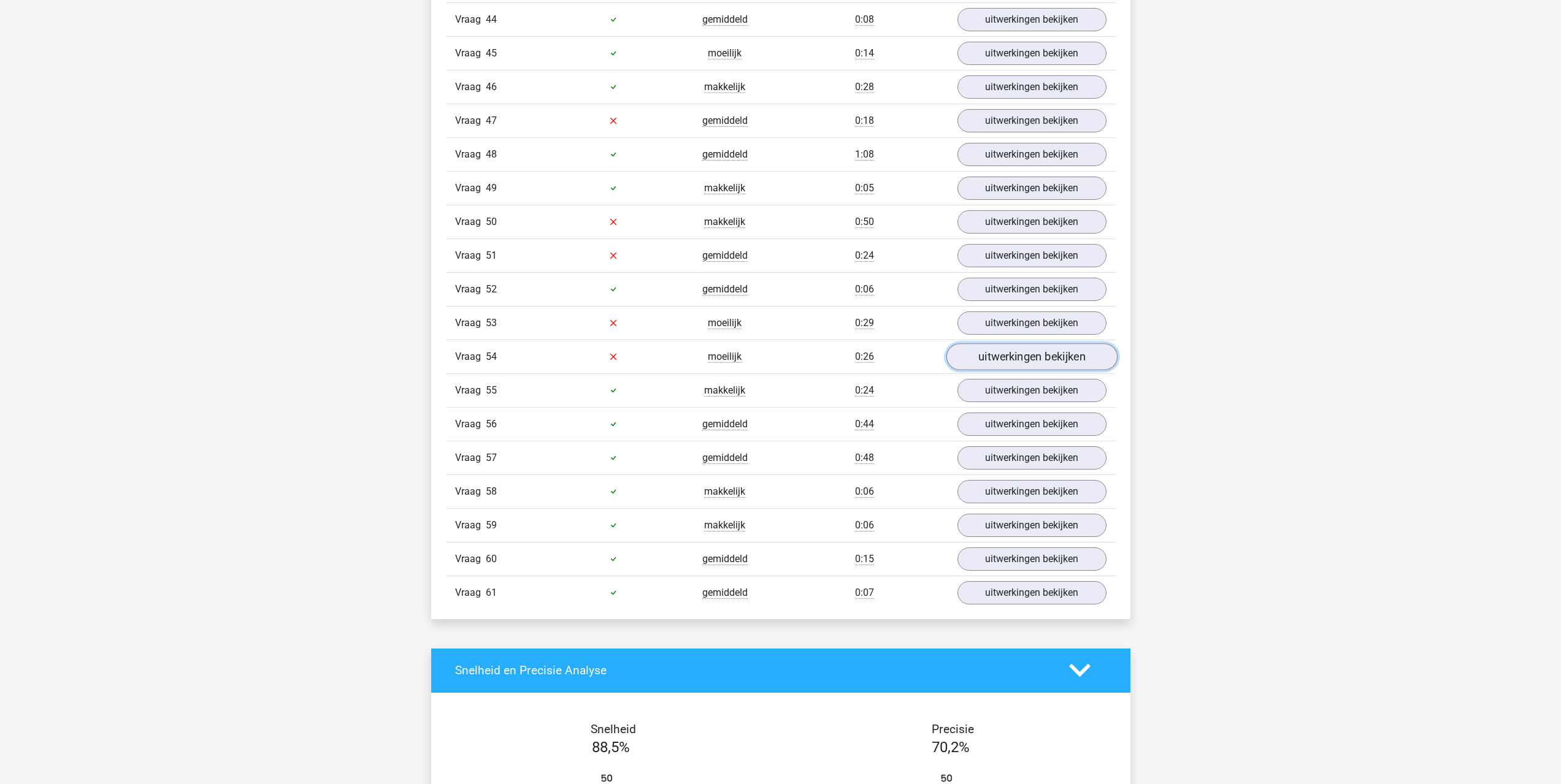
click at [993, 357] on link "uitwerkingen bekijken" at bounding box center [1031, 356] width 171 height 27
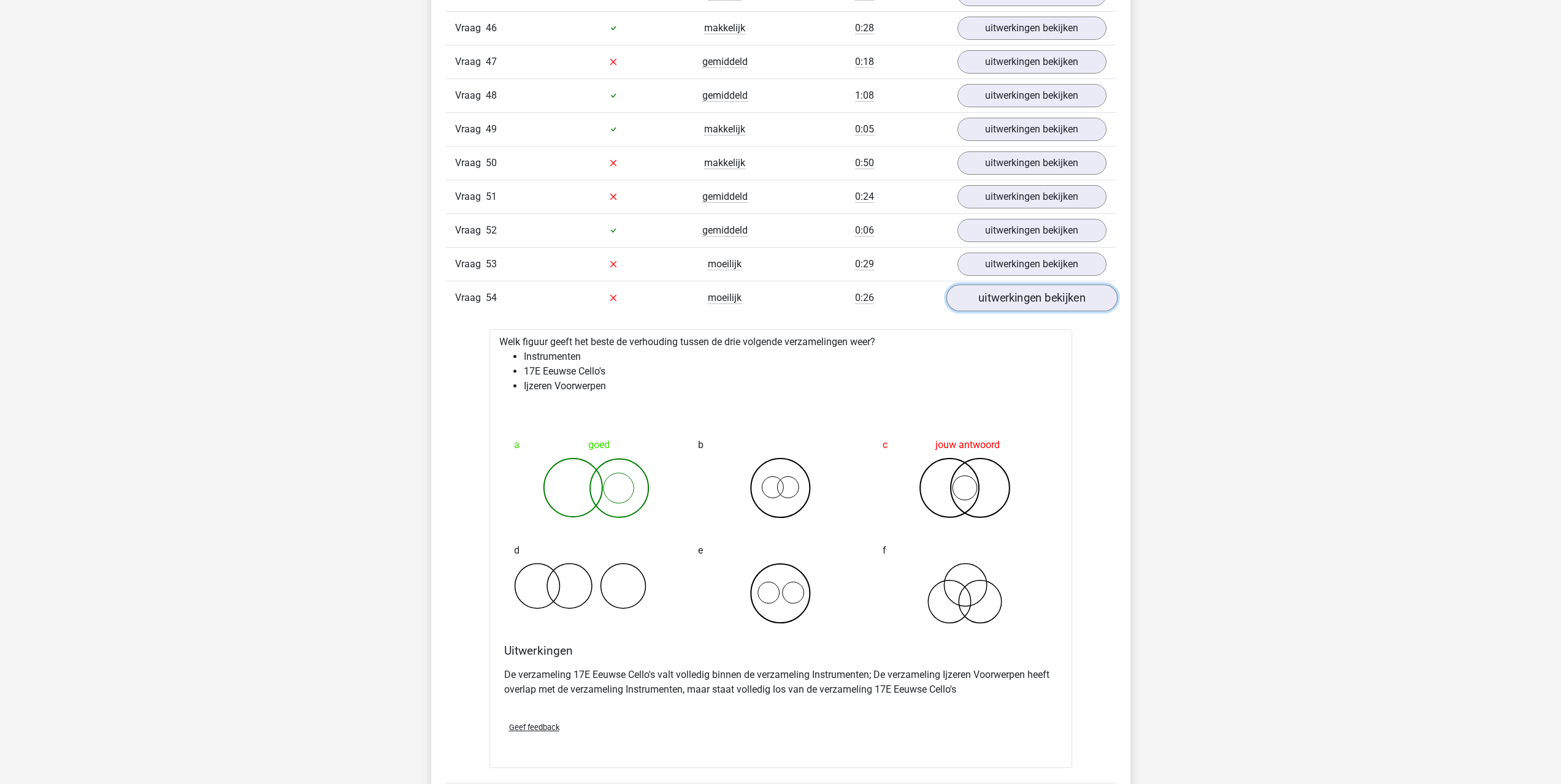
scroll to position [4108, 0]
click at [1009, 304] on link "uitwerkingen bekijken" at bounding box center [1031, 295] width 171 height 27
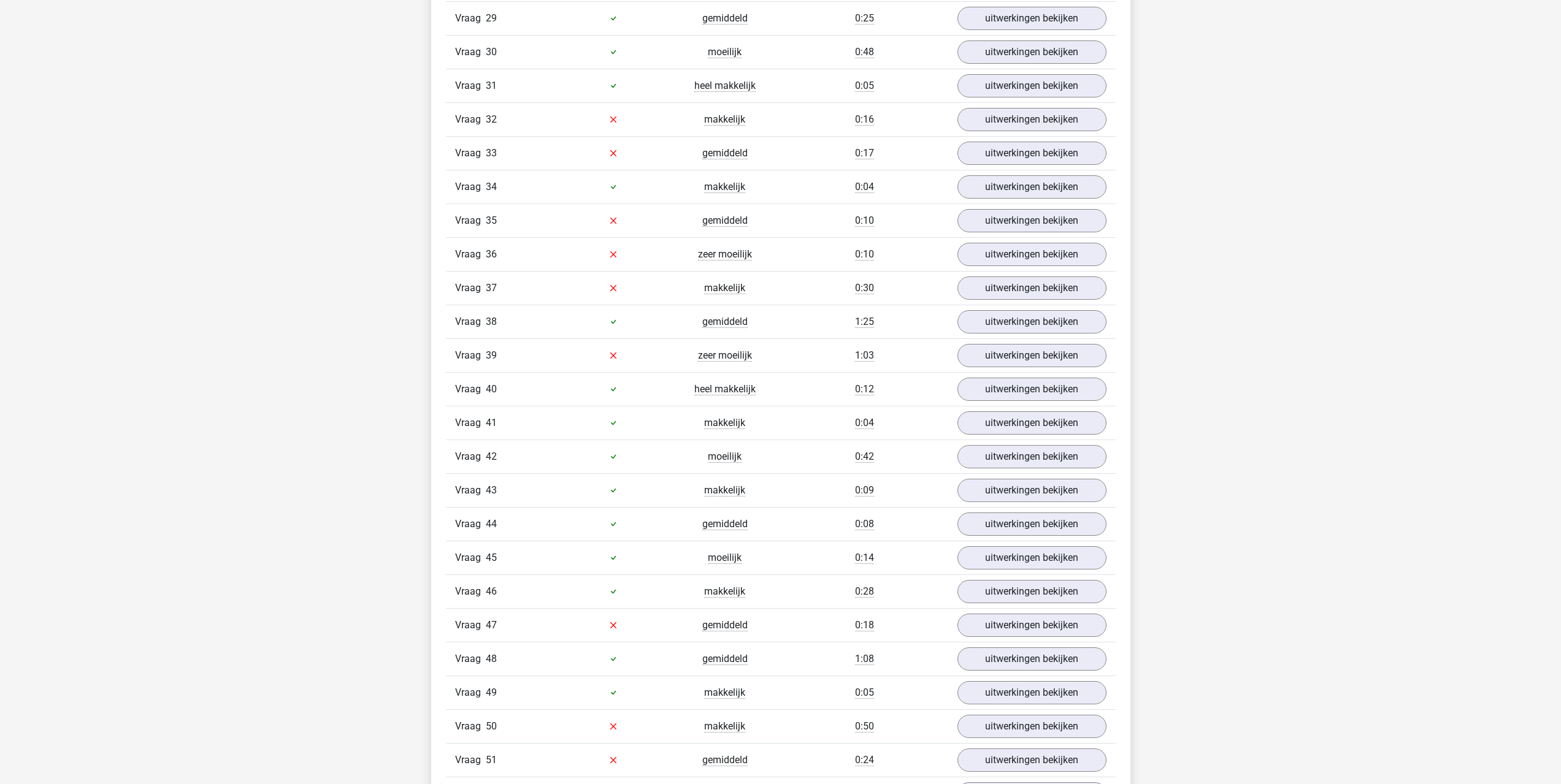
scroll to position [3495, 0]
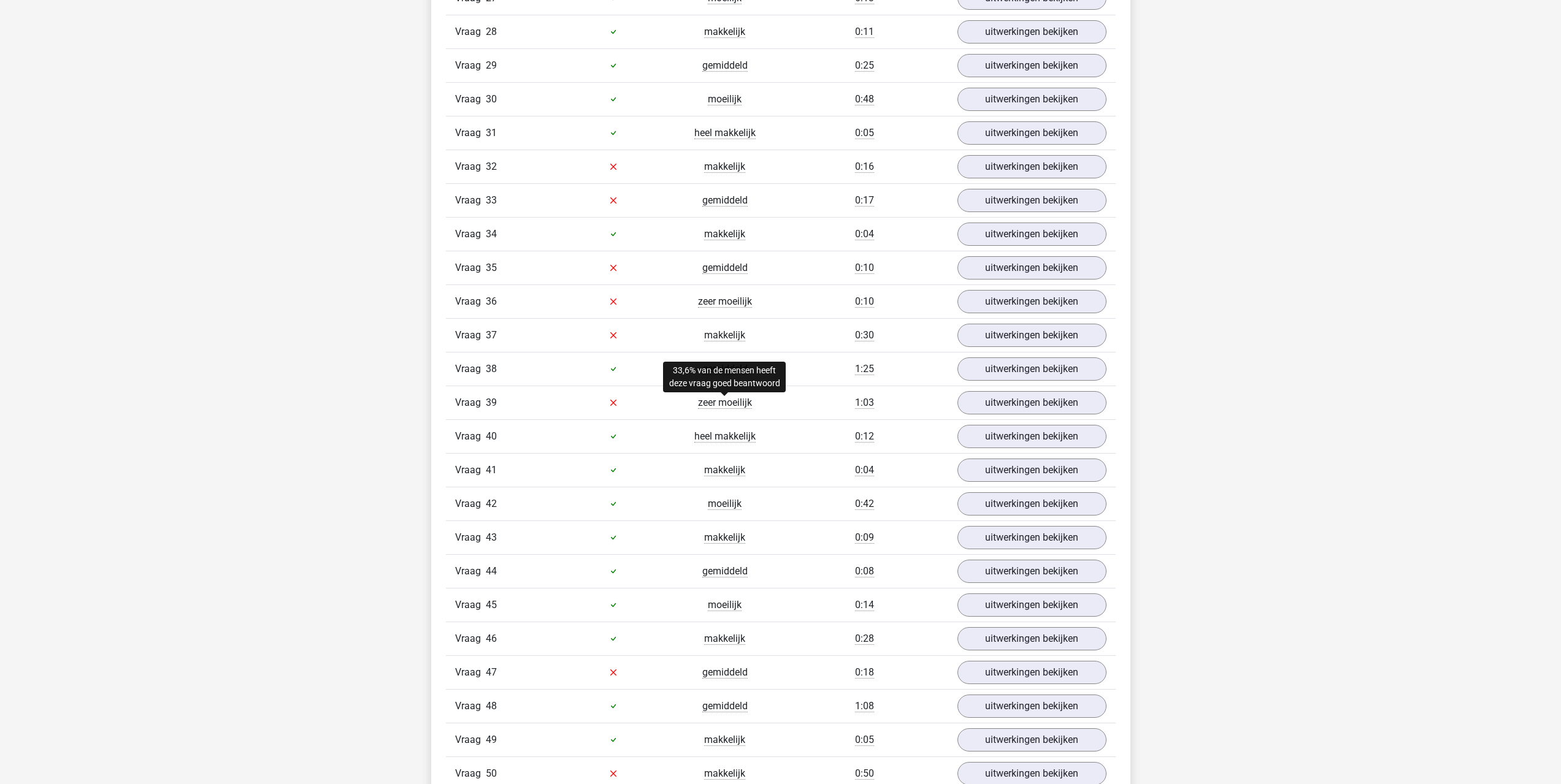
click at [727, 403] on span "zeer moeilijk" at bounding box center [725, 403] width 54 height 12
click at [993, 402] on link "uitwerkingen bekijken" at bounding box center [1031, 402] width 171 height 27
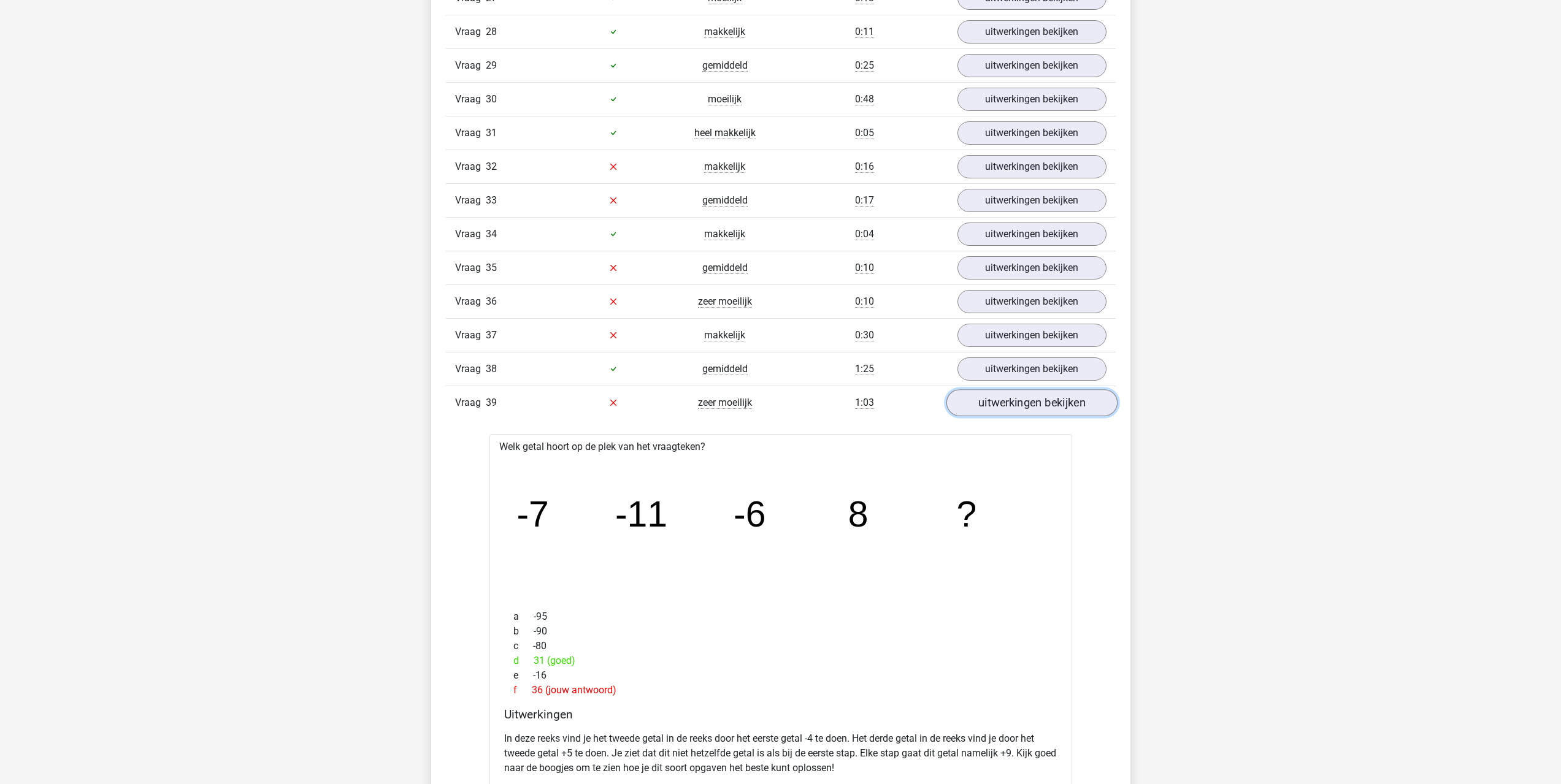
click at [991, 406] on link "uitwerkingen bekijken" at bounding box center [1031, 402] width 171 height 27
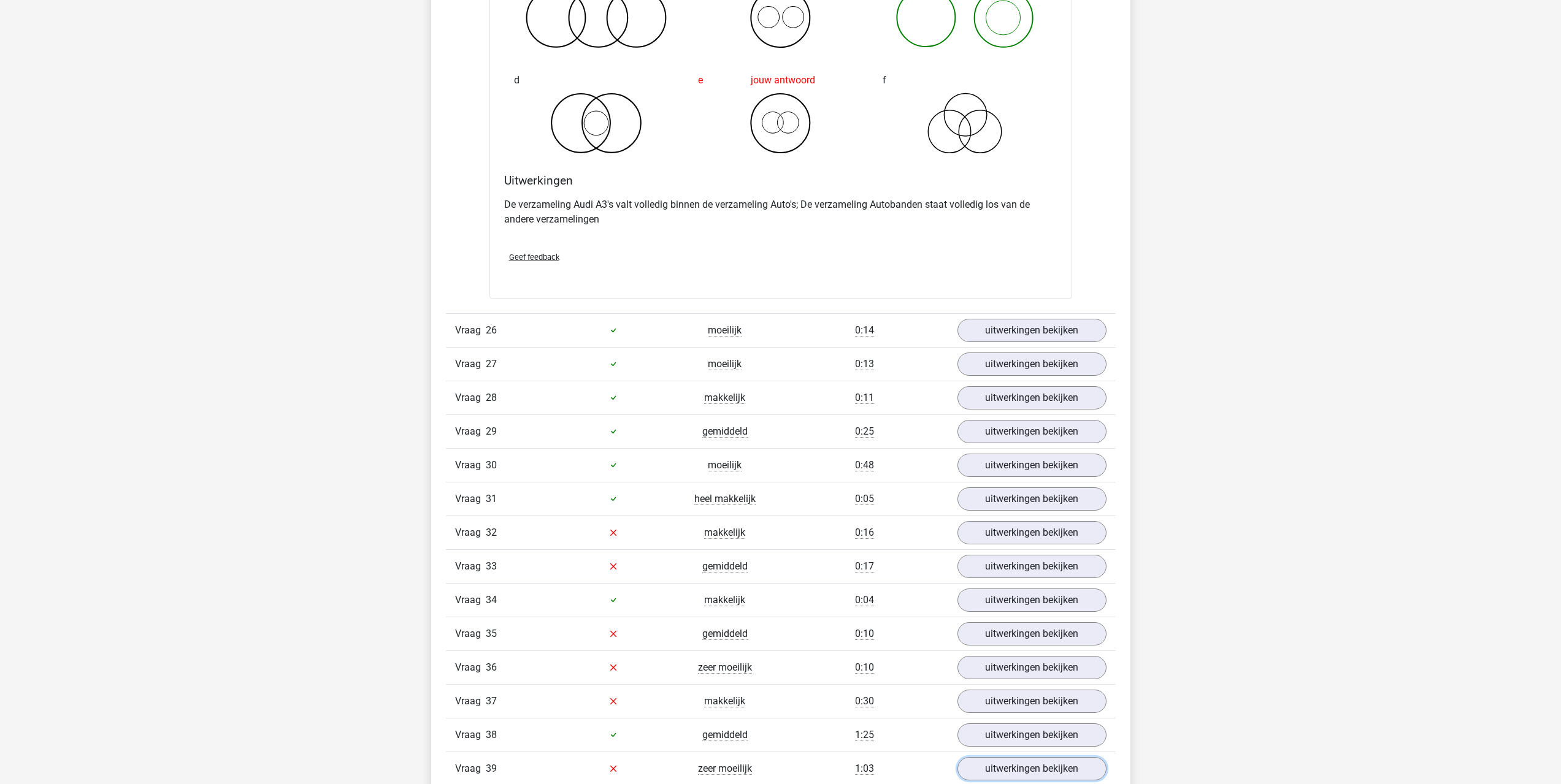
scroll to position [3127, 0]
click at [988, 535] on link "uitwerkingen bekijken" at bounding box center [1031, 535] width 171 height 27
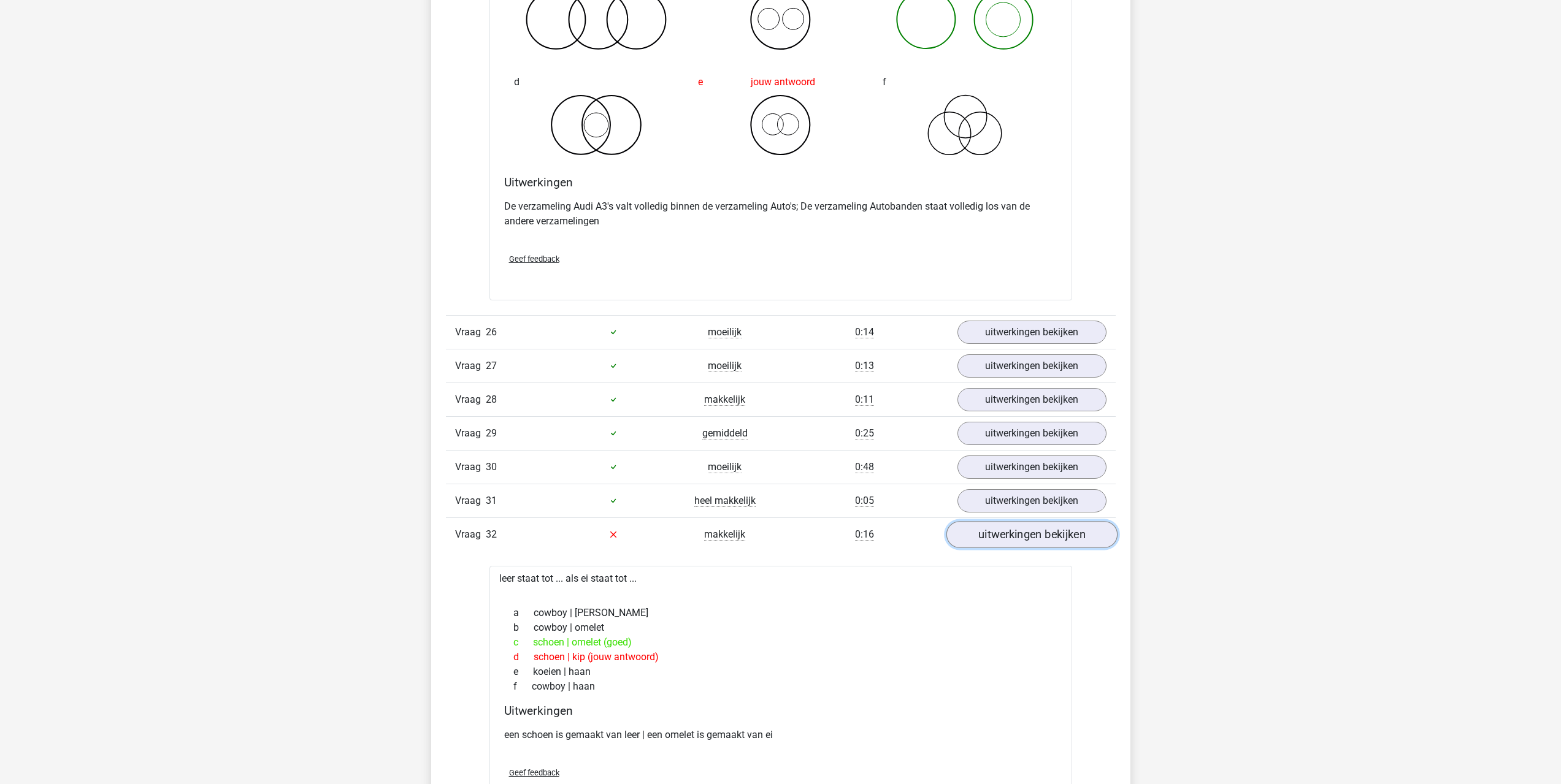
click at [989, 535] on link "uitwerkingen bekijken" at bounding box center [1031, 535] width 171 height 27
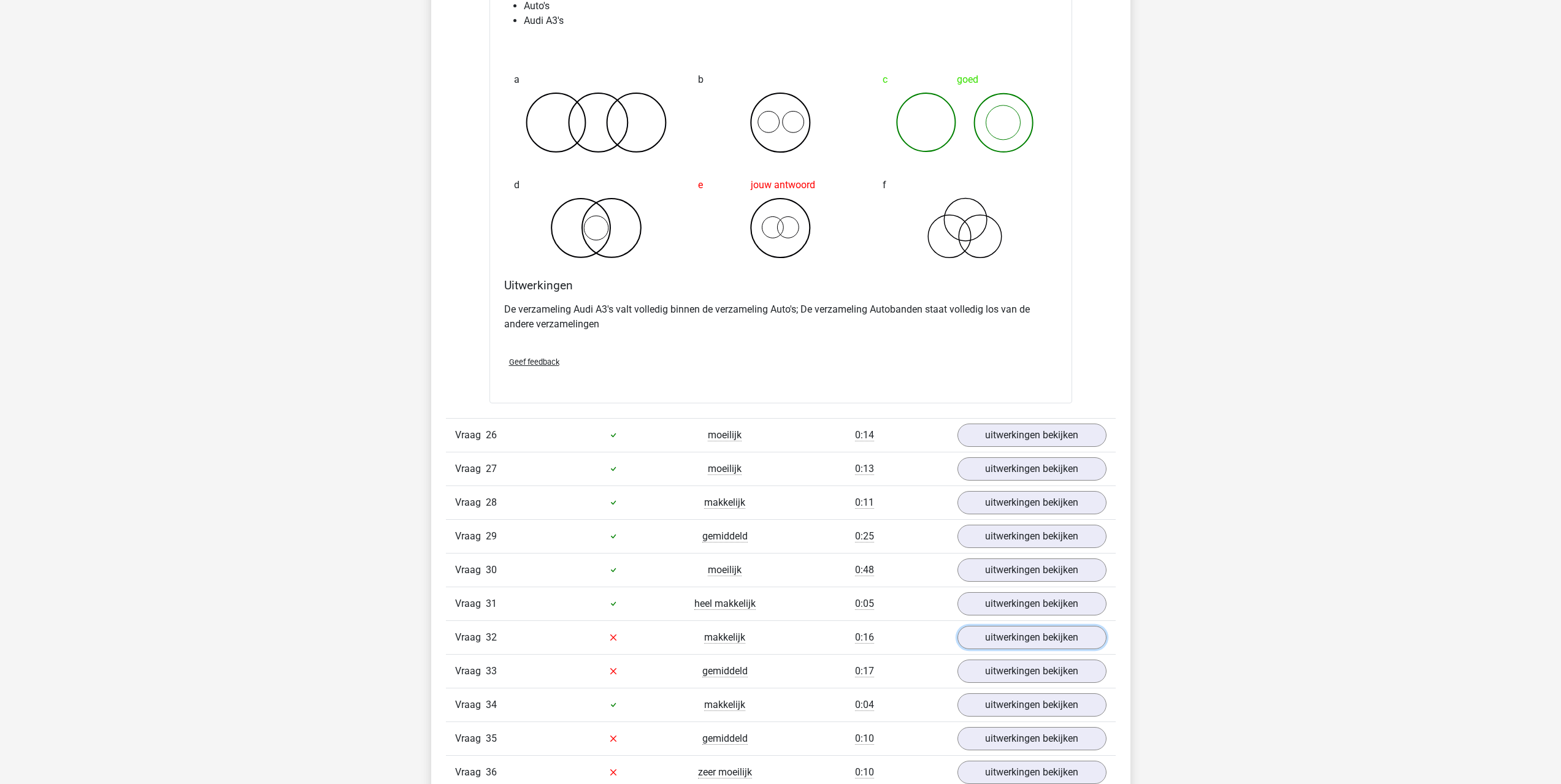
scroll to position [2820, 0]
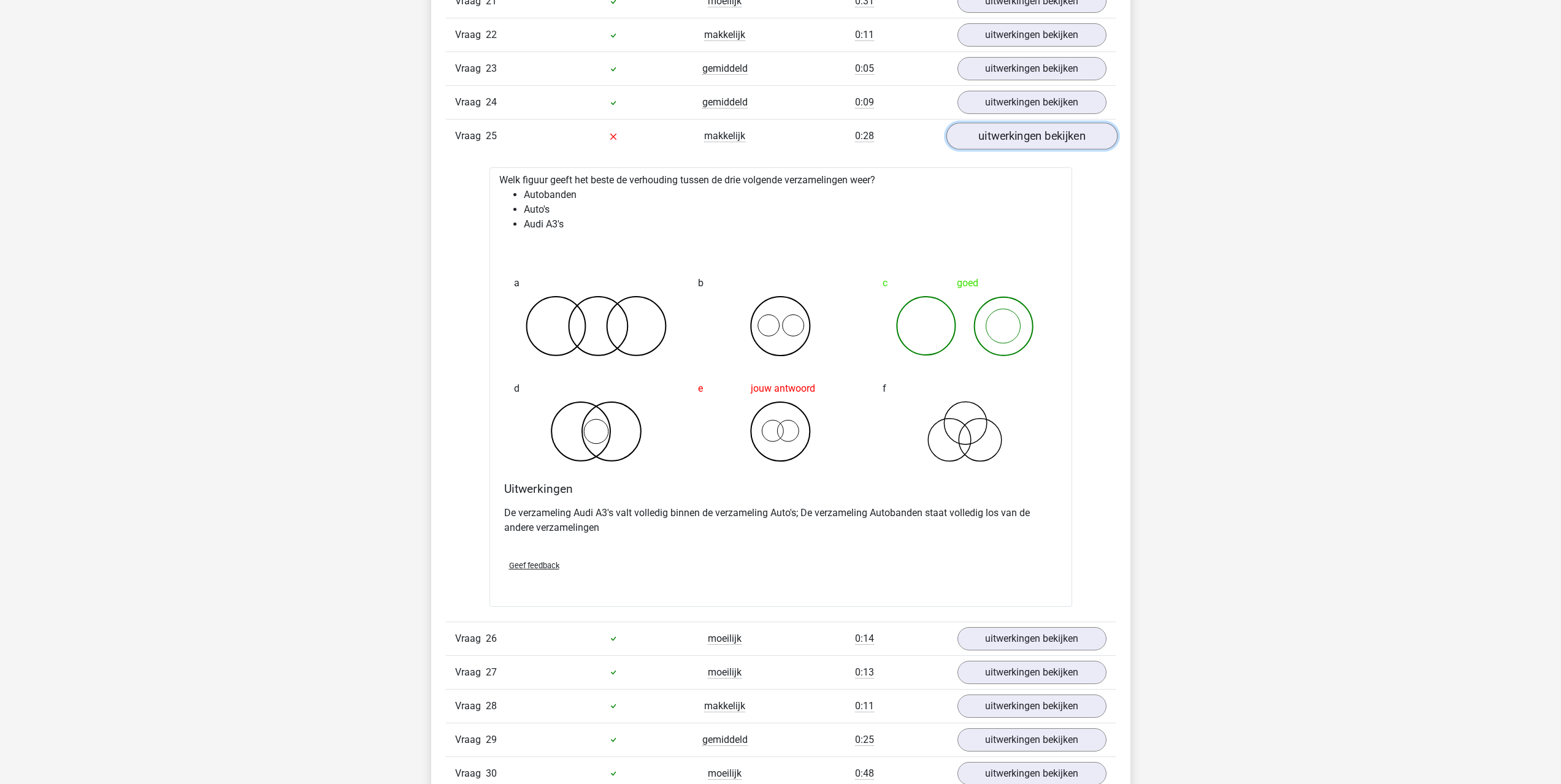
click at [987, 137] on link "uitwerkingen bekijken" at bounding box center [1031, 137] width 171 height 27
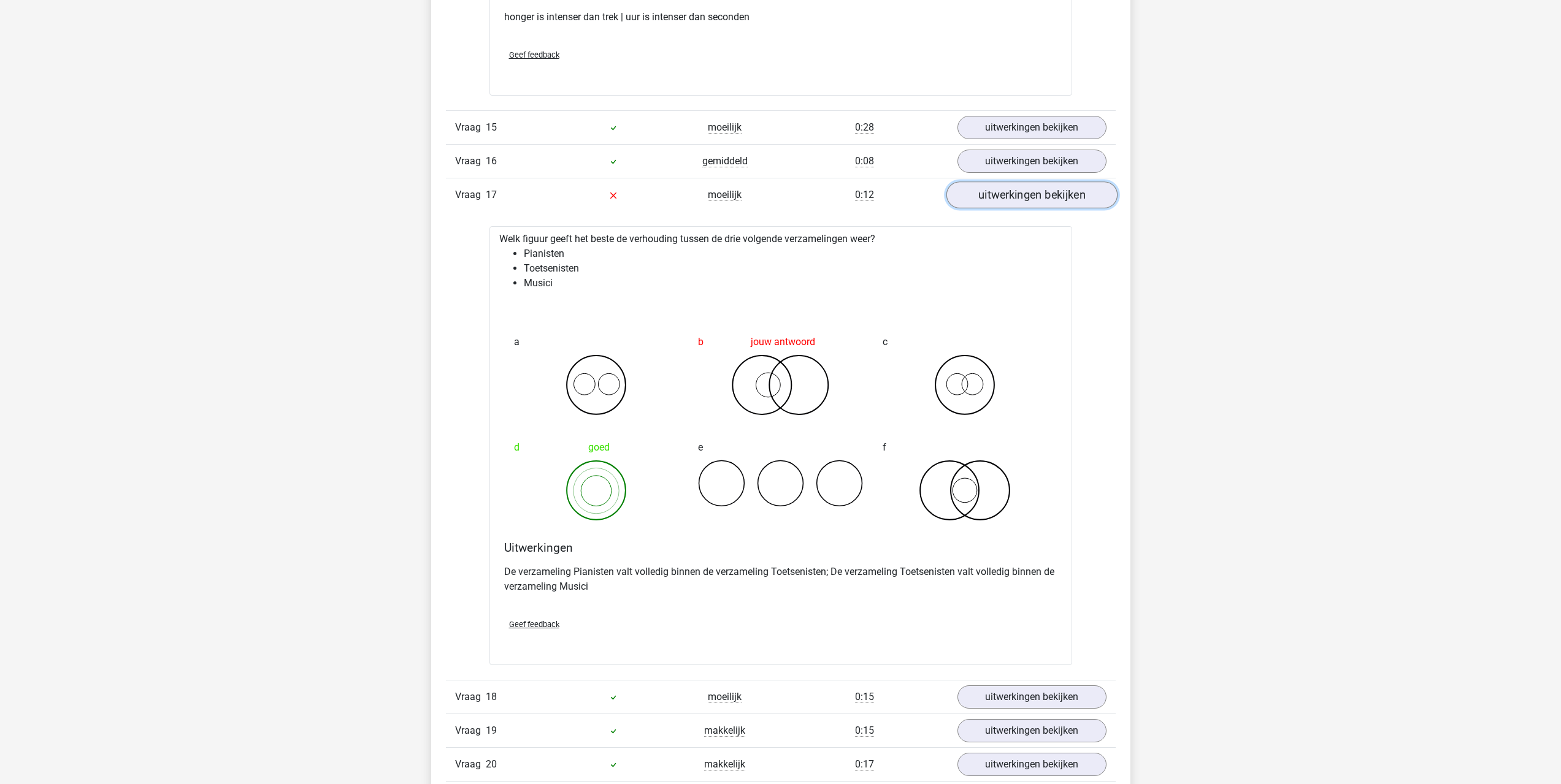
click at [981, 195] on link "uitwerkingen bekijken" at bounding box center [1031, 195] width 171 height 27
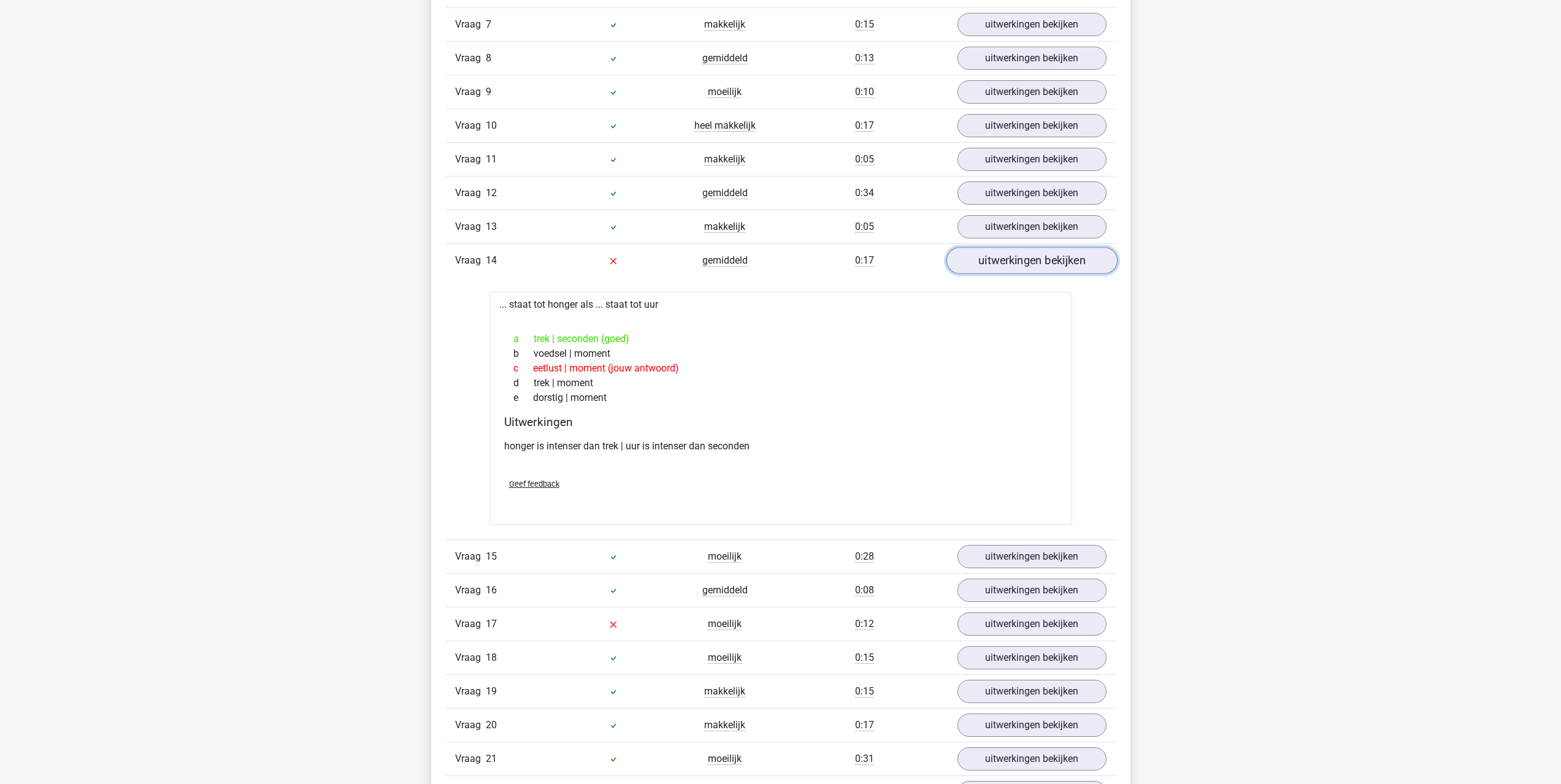
click at [991, 259] on link "uitwerkingen bekijken" at bounding box center [1031, 260] width 171 height 27
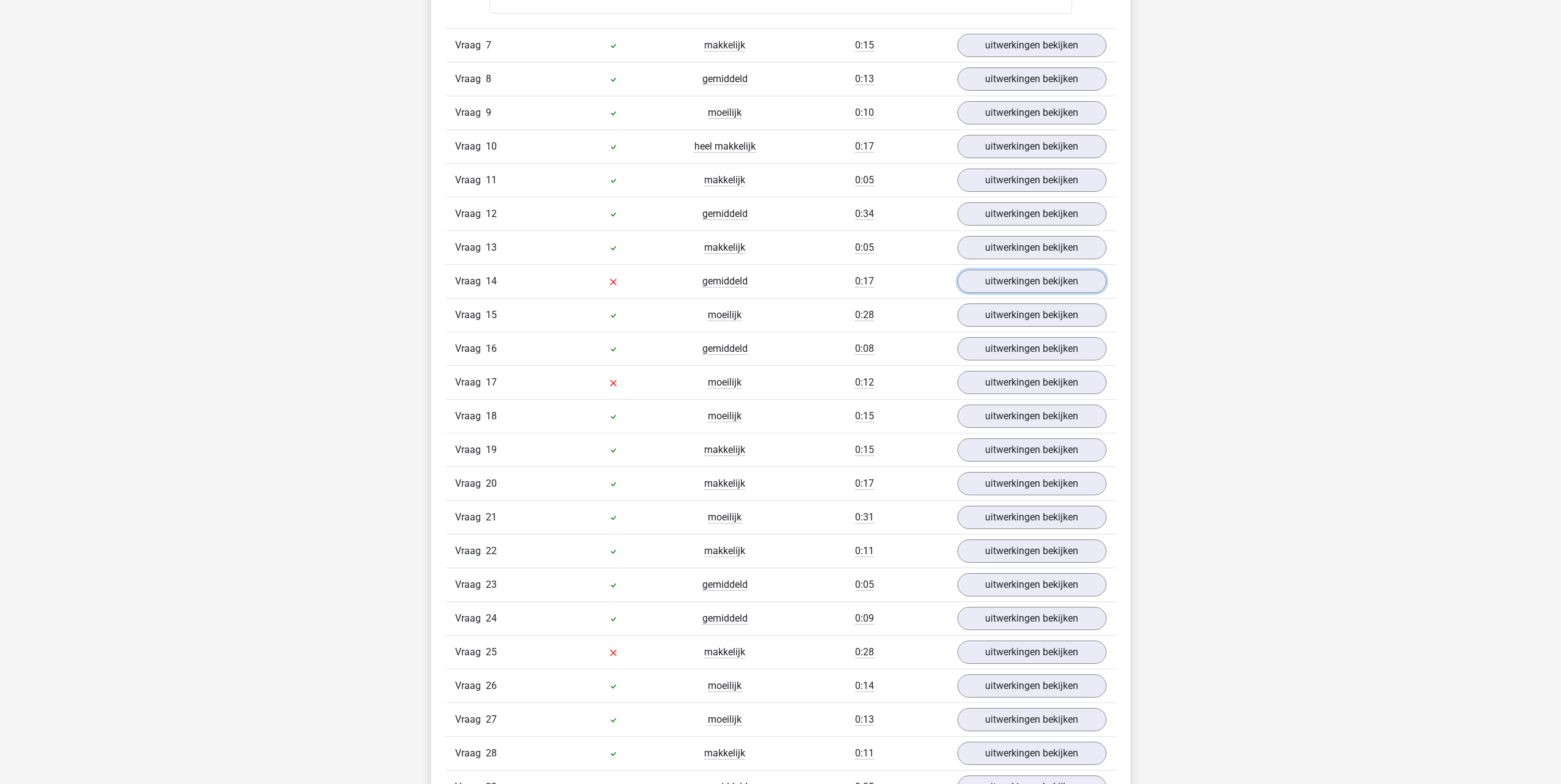
scroll to position [1471, 0]
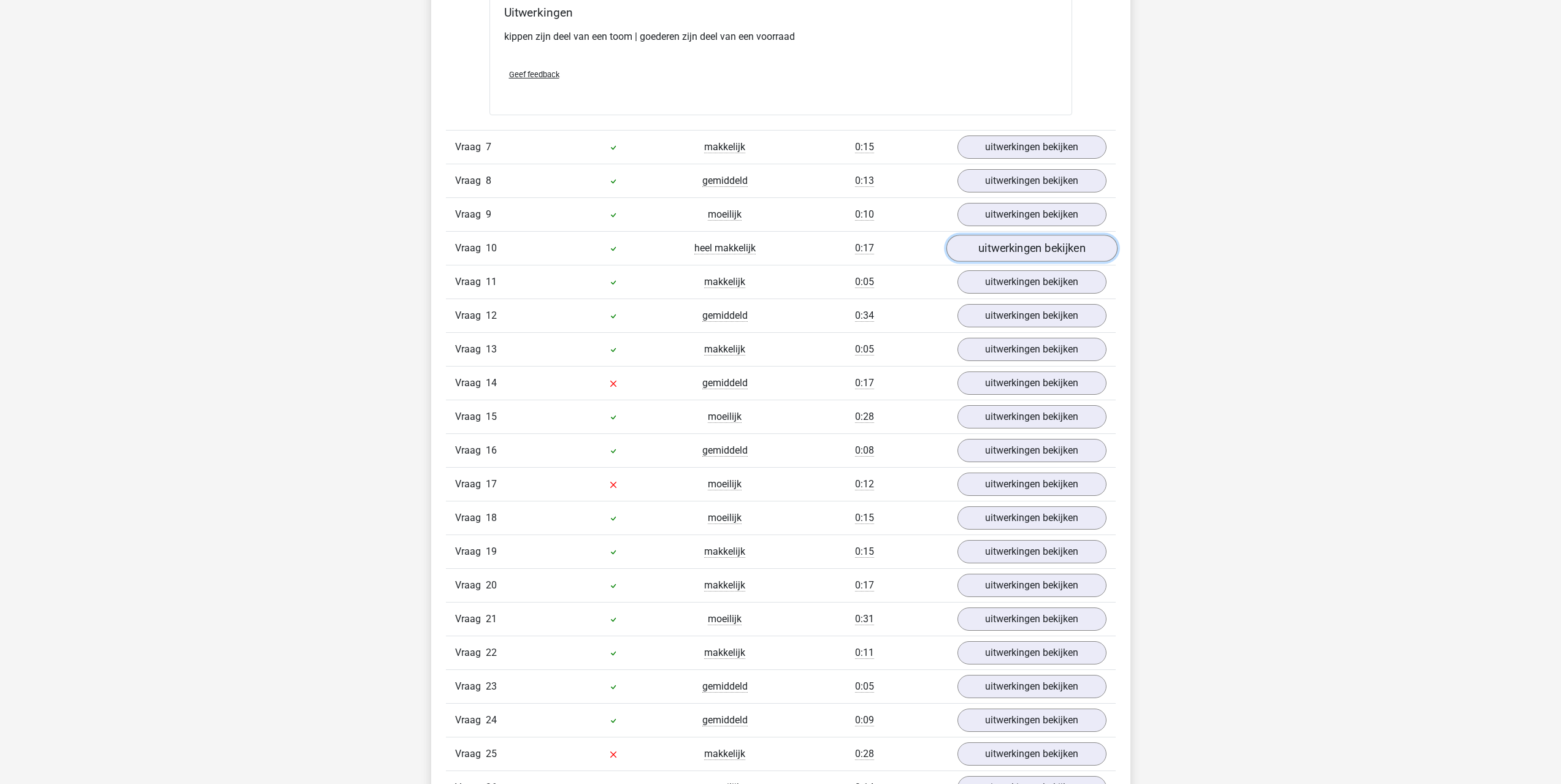
click at [985, 242] on link "uitwerkingen bekijken" at bounding box center [1031, 248] width 171 height 27
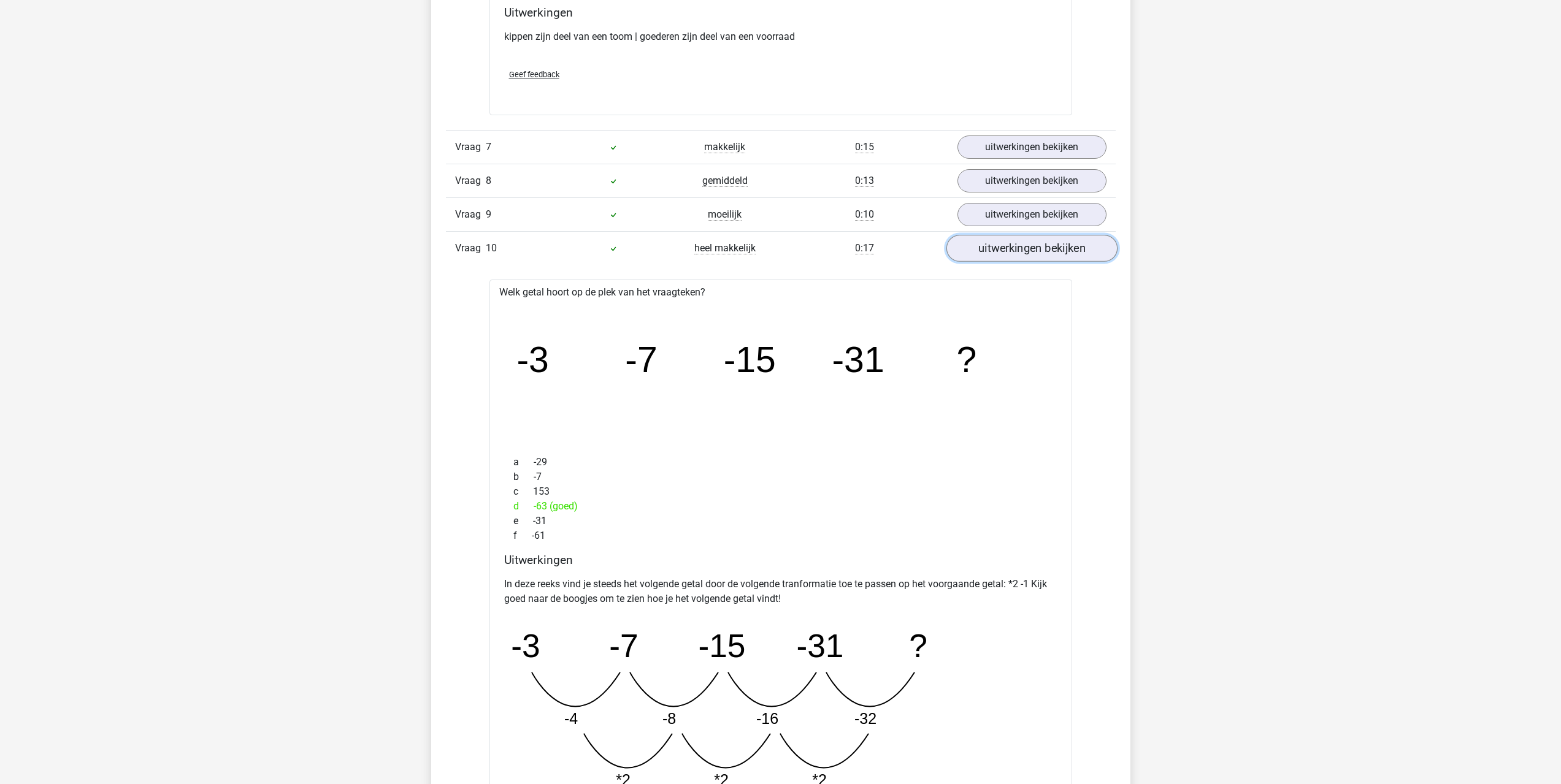
click at [985, 242] on link "uitwerkingen bekijken" at bounding box center [1031, 248] width 171 height 27
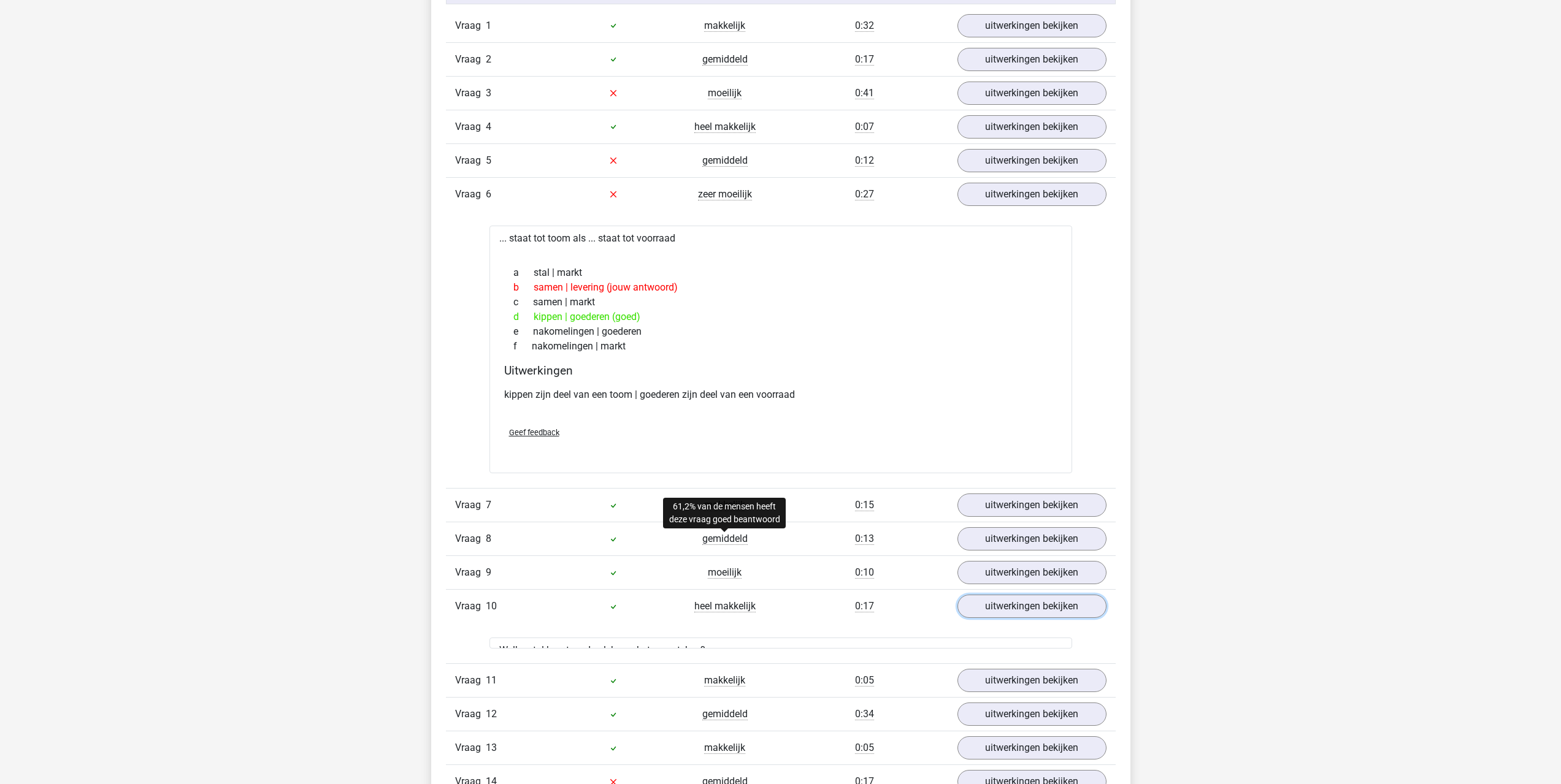
scroll to position [1103, 0]
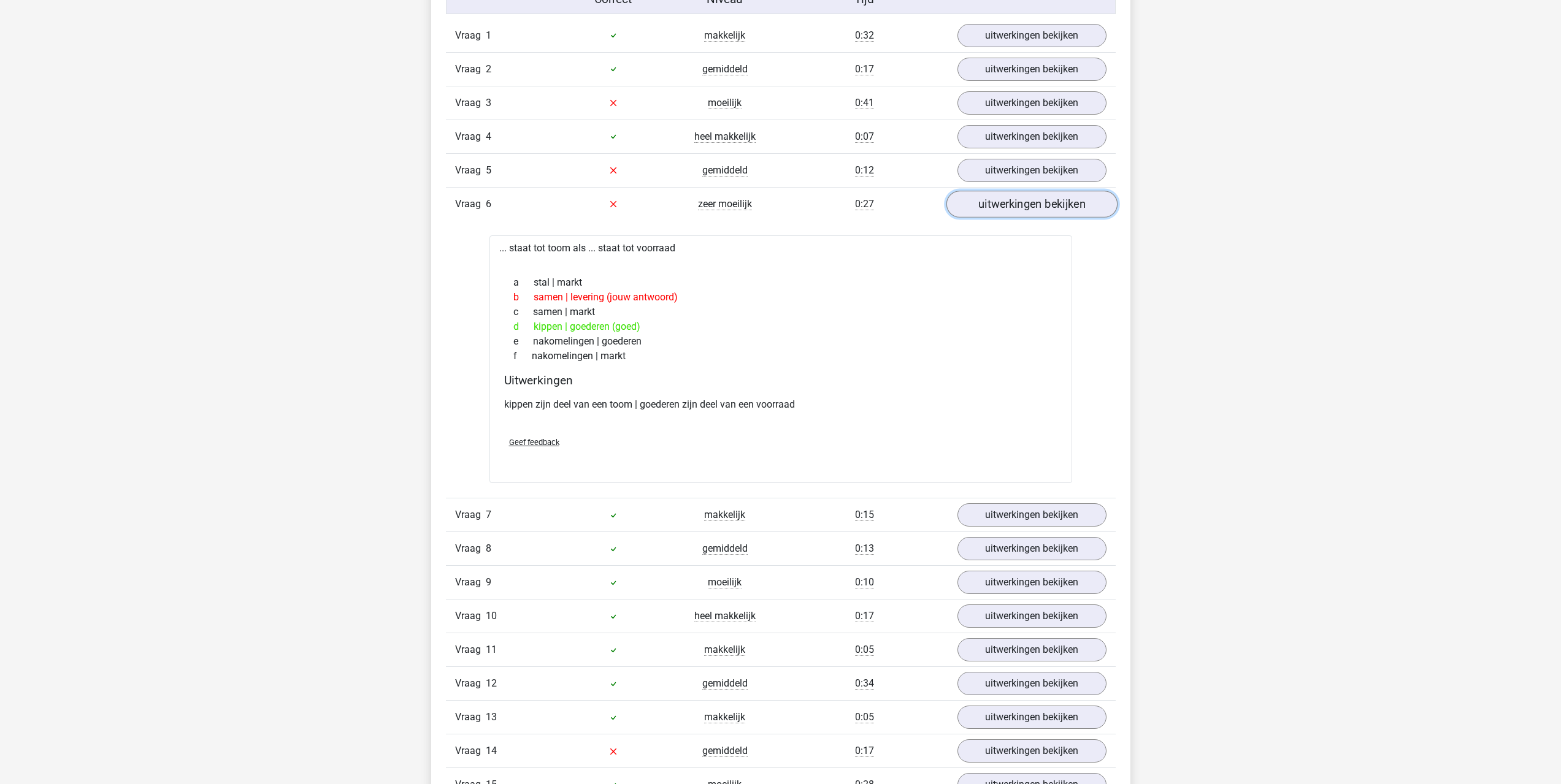
click at [1004, 199] on link "uitwerkingen bekijken" at bounding box center [1031, 204] width 171 height 27
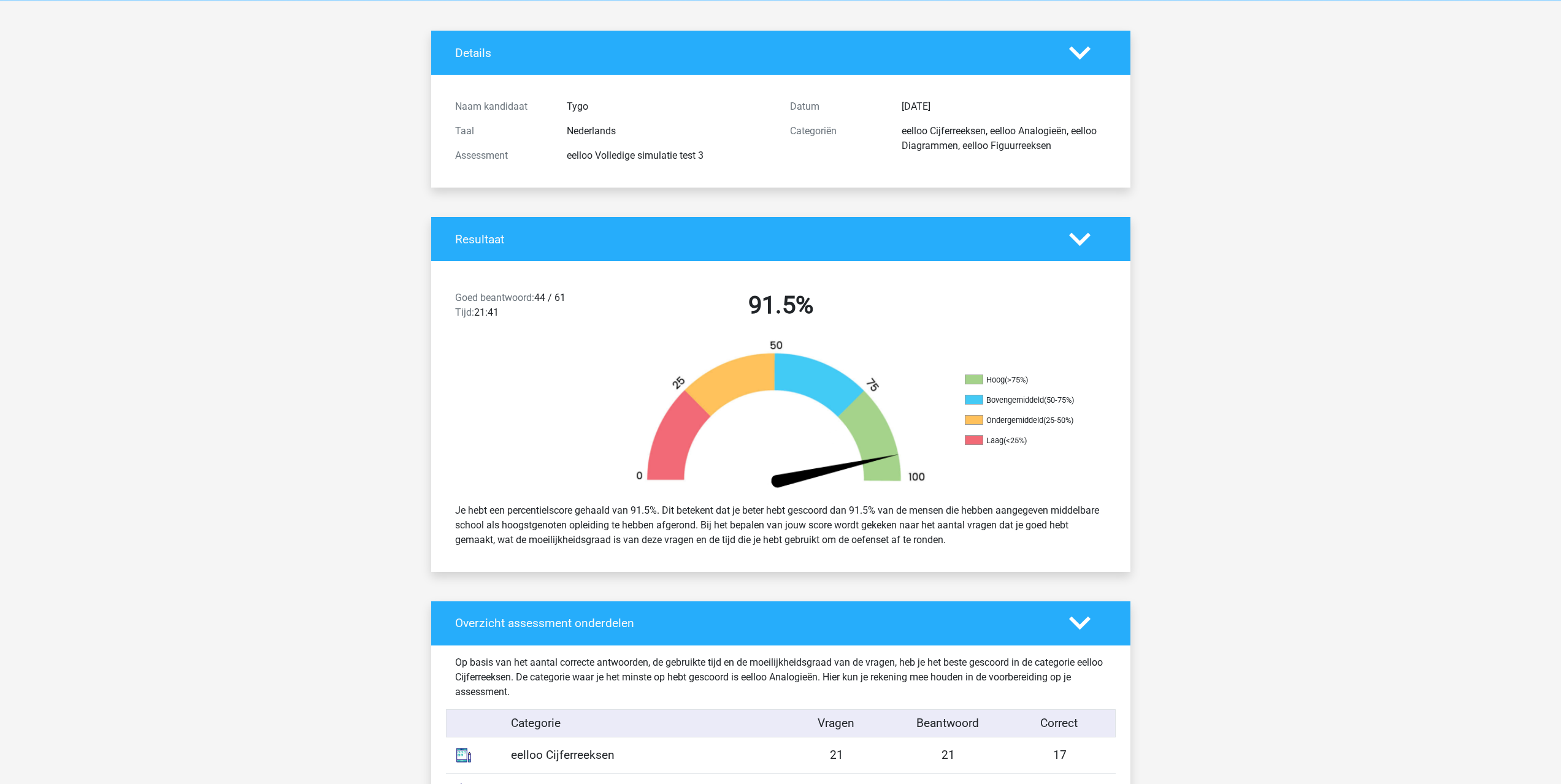
scroll to position [0, 0]
